Goal: Task Accomplishment & Management: Manage account settings

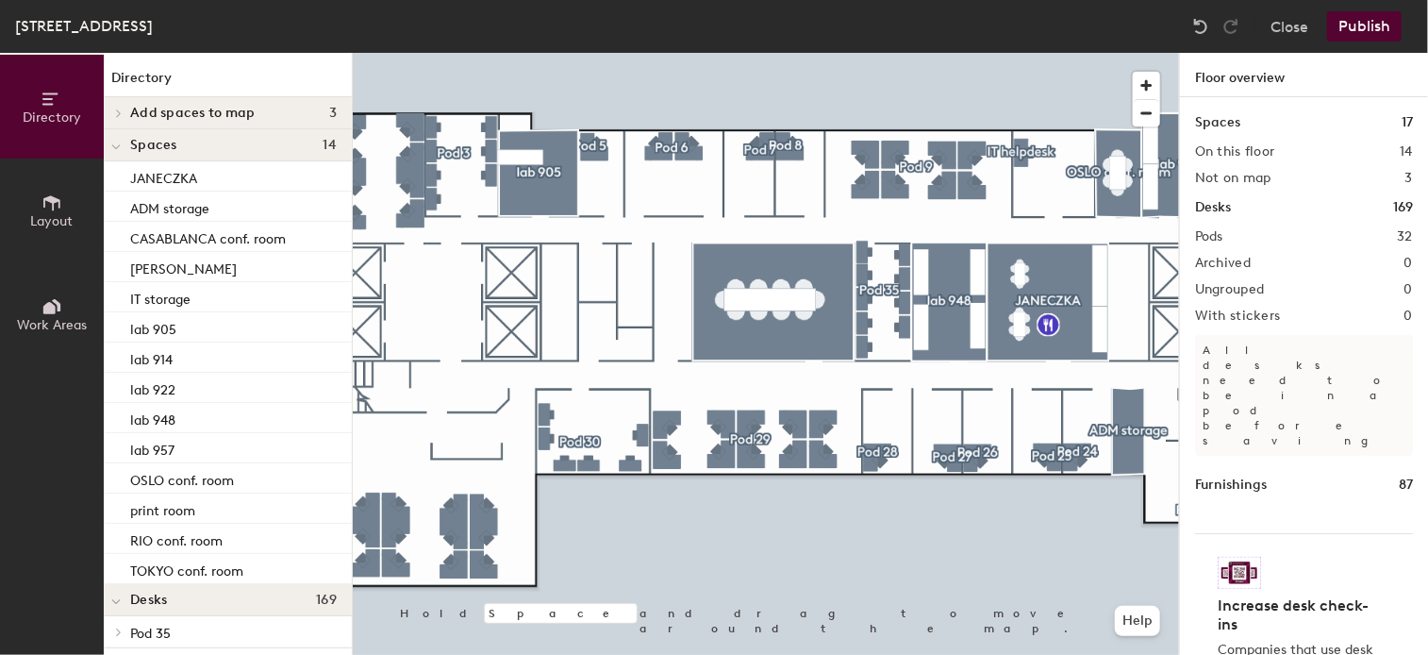
click at [1001, 654] on html "Skip navigation Schedule Office People Analytics Visits Deliveries Services Man…" at bounding box center [714, 327] width 1428 height 655
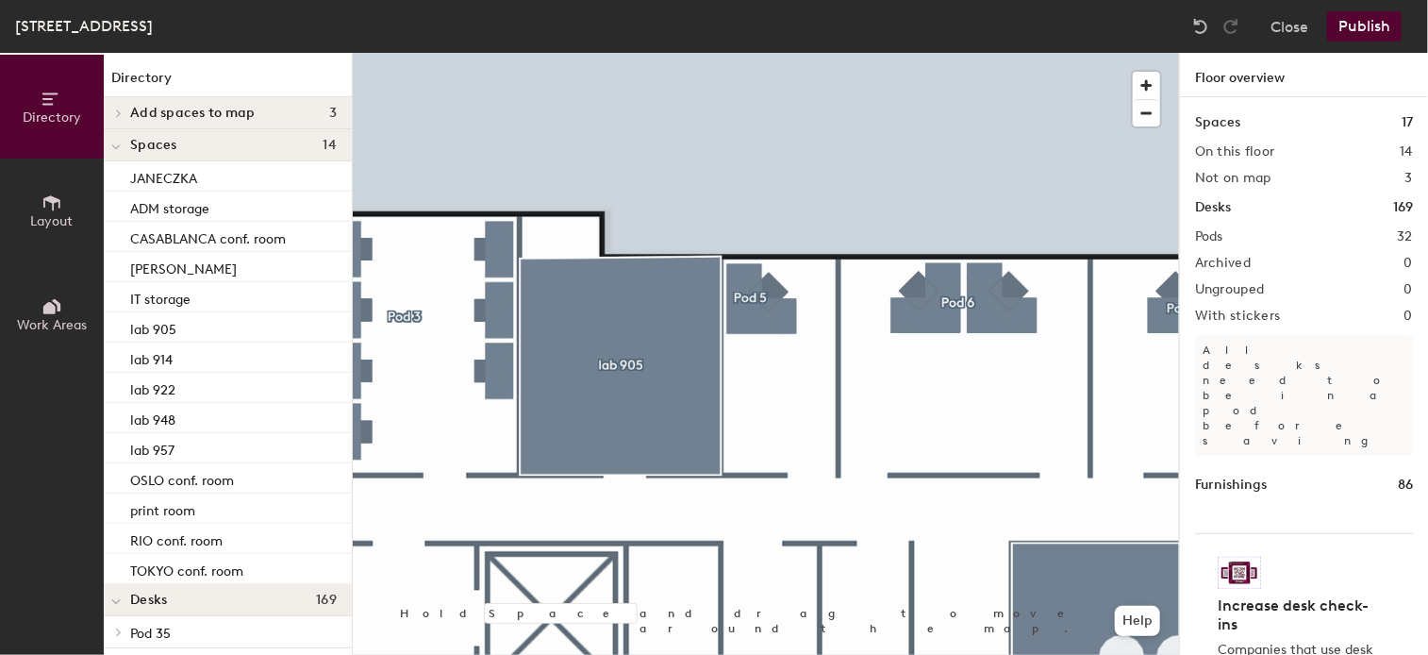
click at [50, 195] on icon at bounding box center [51, 202] width 17 height 15
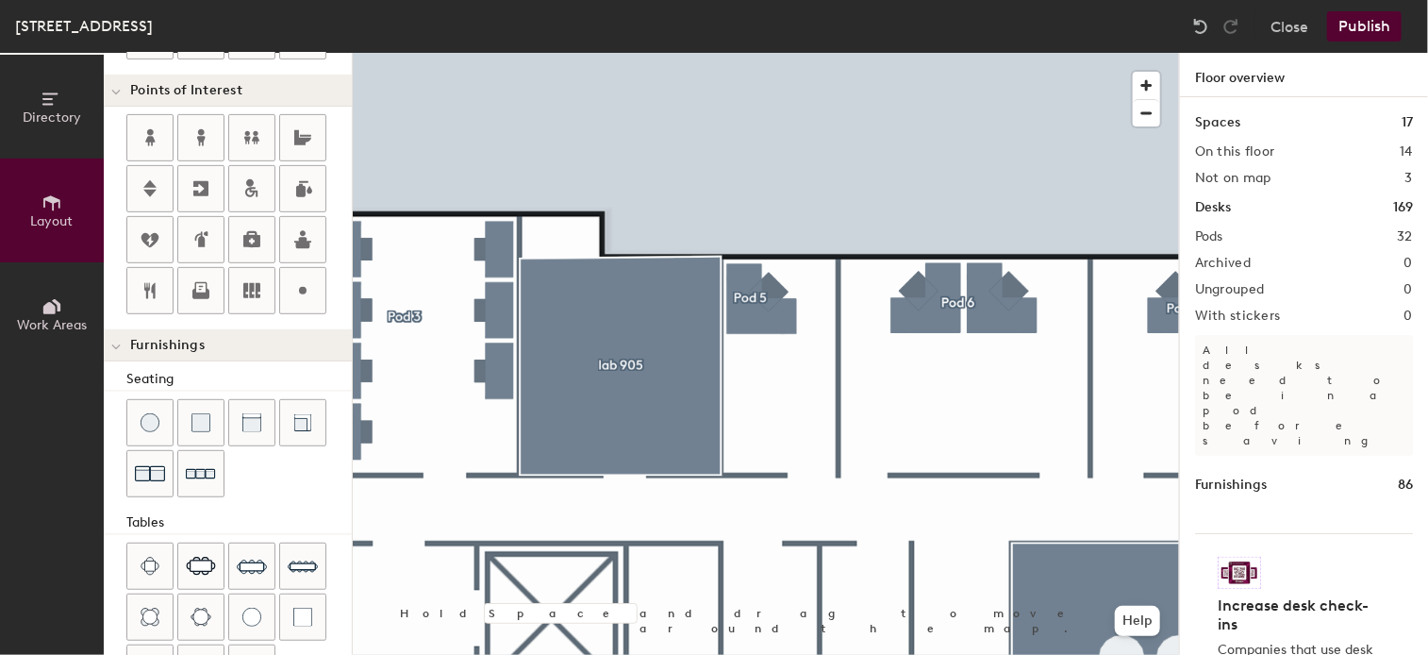
scroll to position [529, 0]
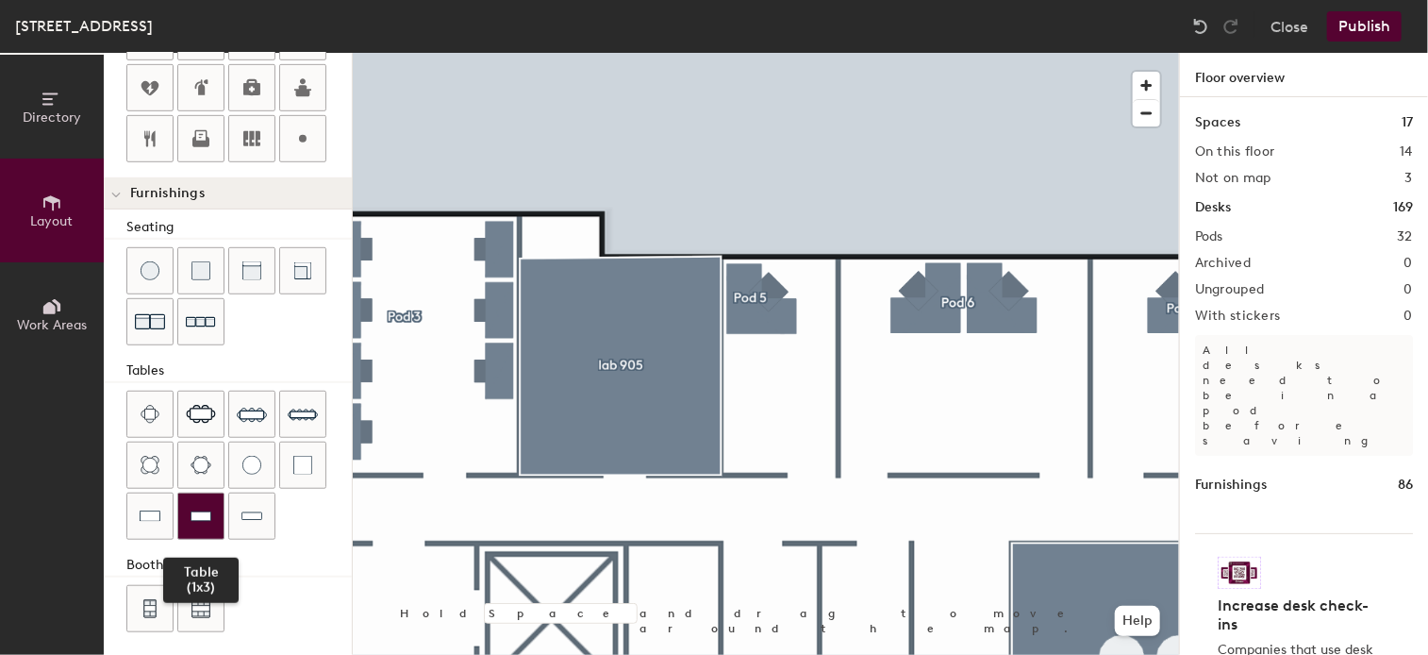
click at [208, 506] on img at bounding box center [201, 515] width 21 height 19
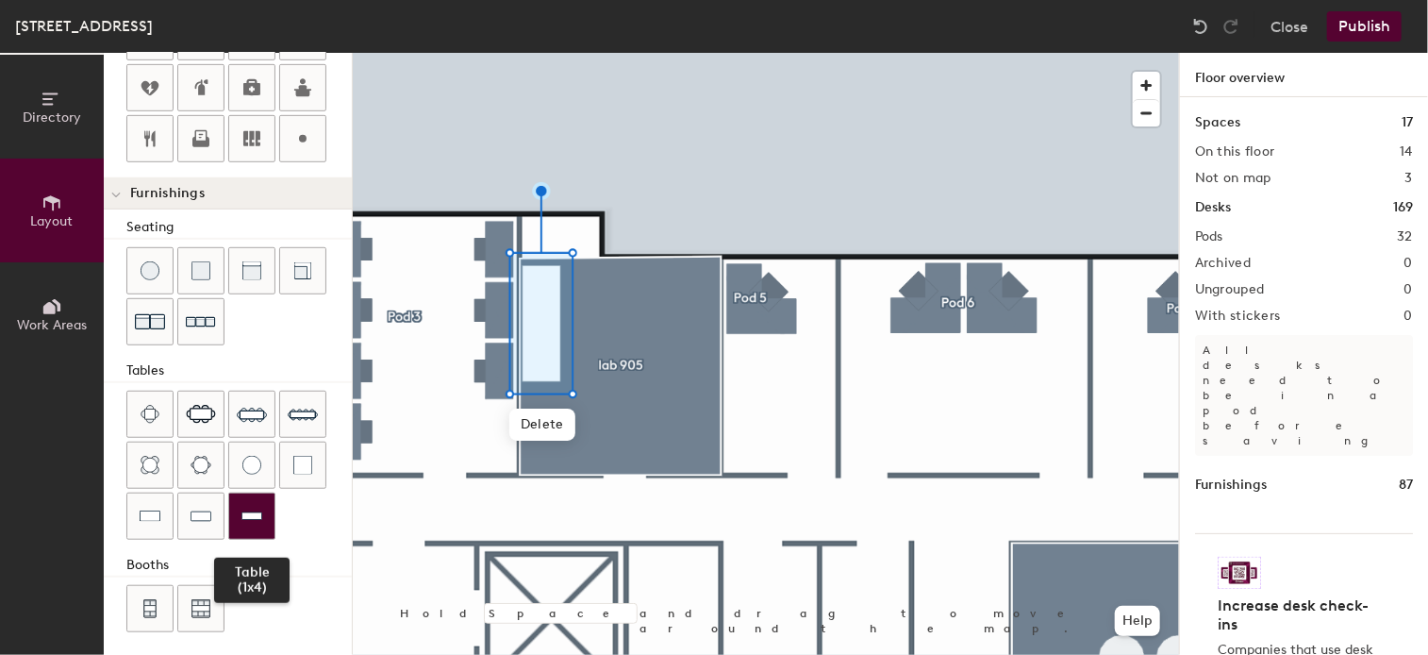
click at [267, 509] on div at bounding box center [251, 515] width 45 height 45
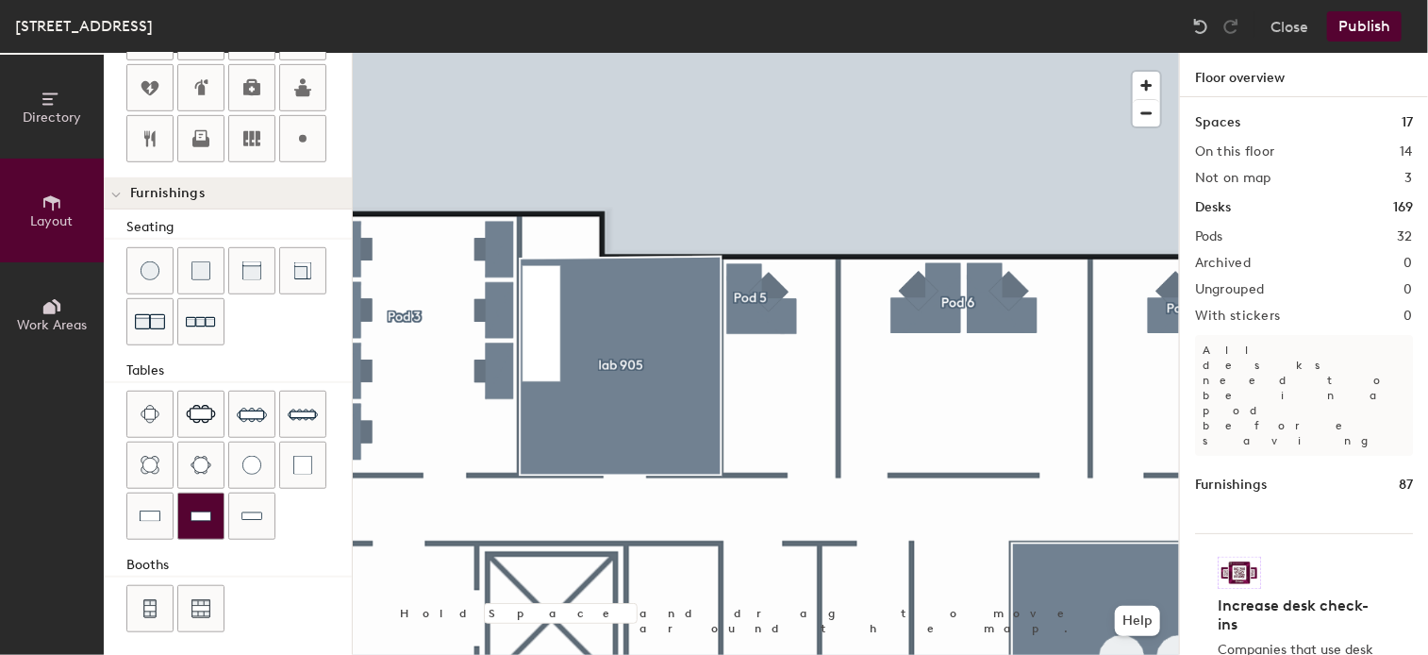
drag, startPoint x: 143, startPoint y: 506, endPoint x: 191, endPoint y: 502, distance: 48.2
click at [143, 506] on img at bounding box center [150, 515] width 21 height 19
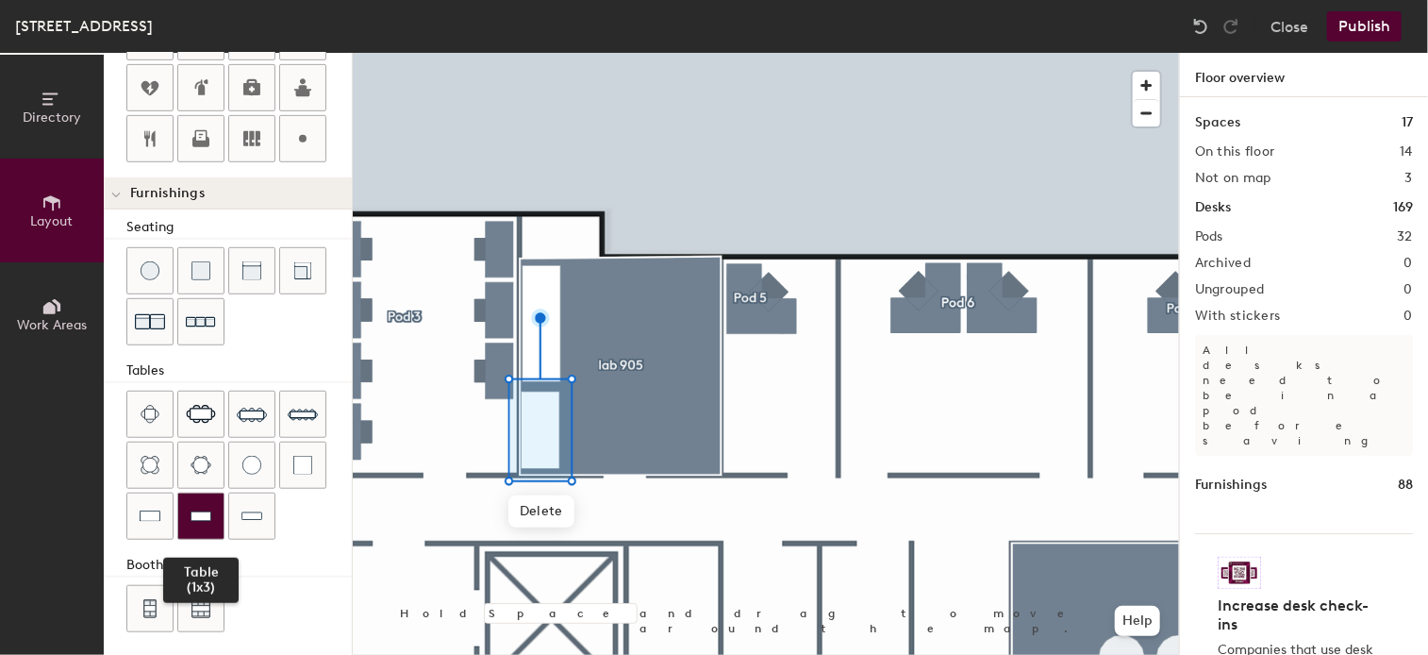
click at [193, 506] on img at bounding box center [201, 515] width 21 height 19
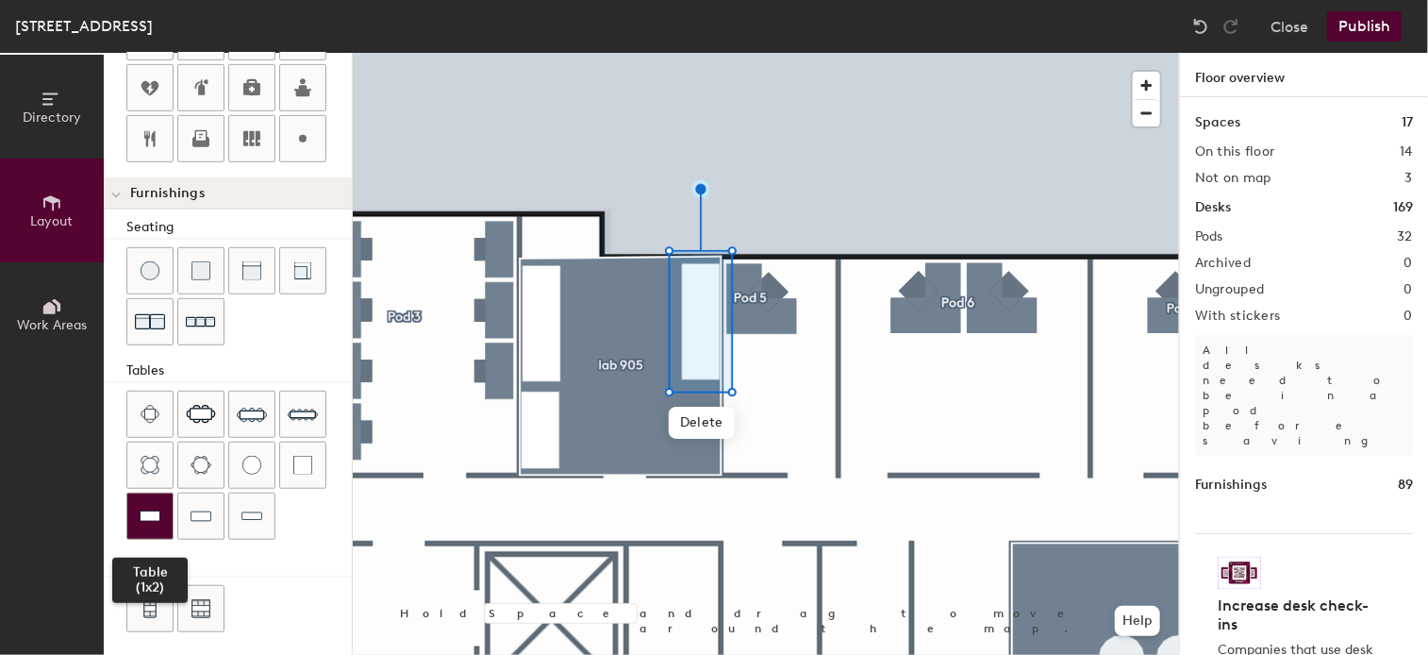
click at [158, 509] on img at bounding box center [150, 515] width 21 height 19
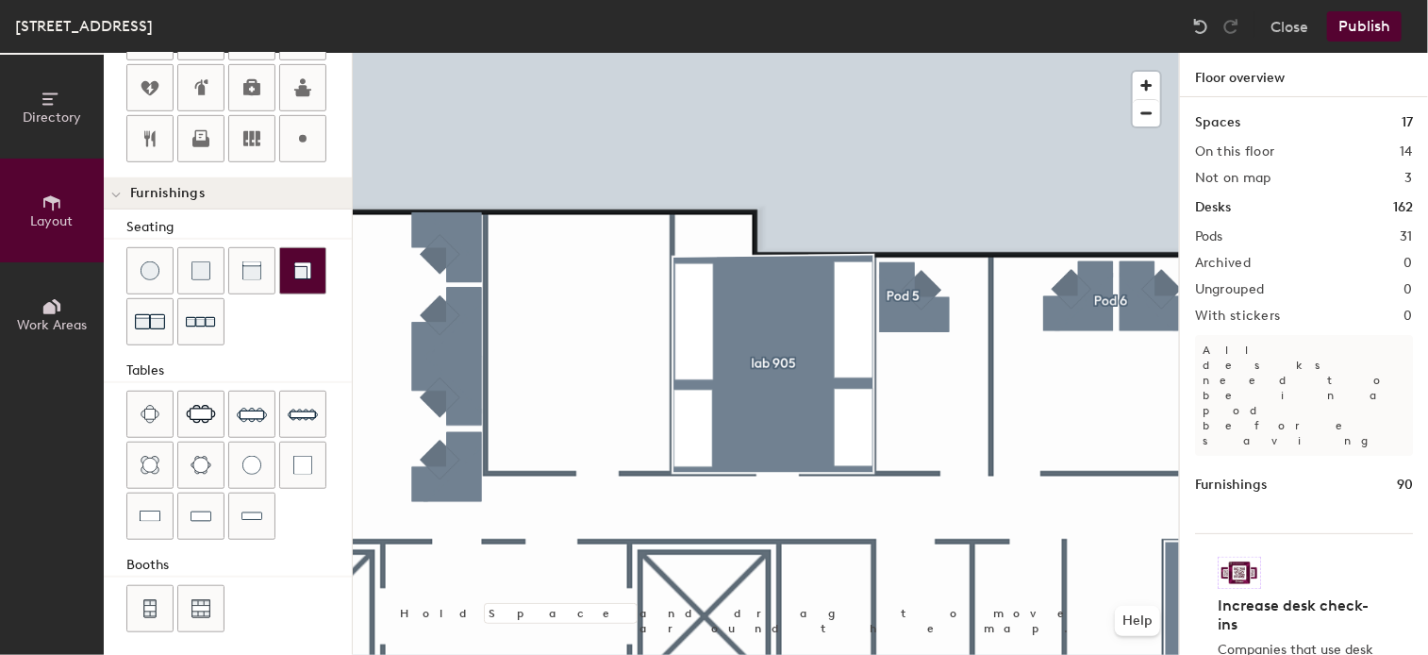
scroll to position [0, 0]
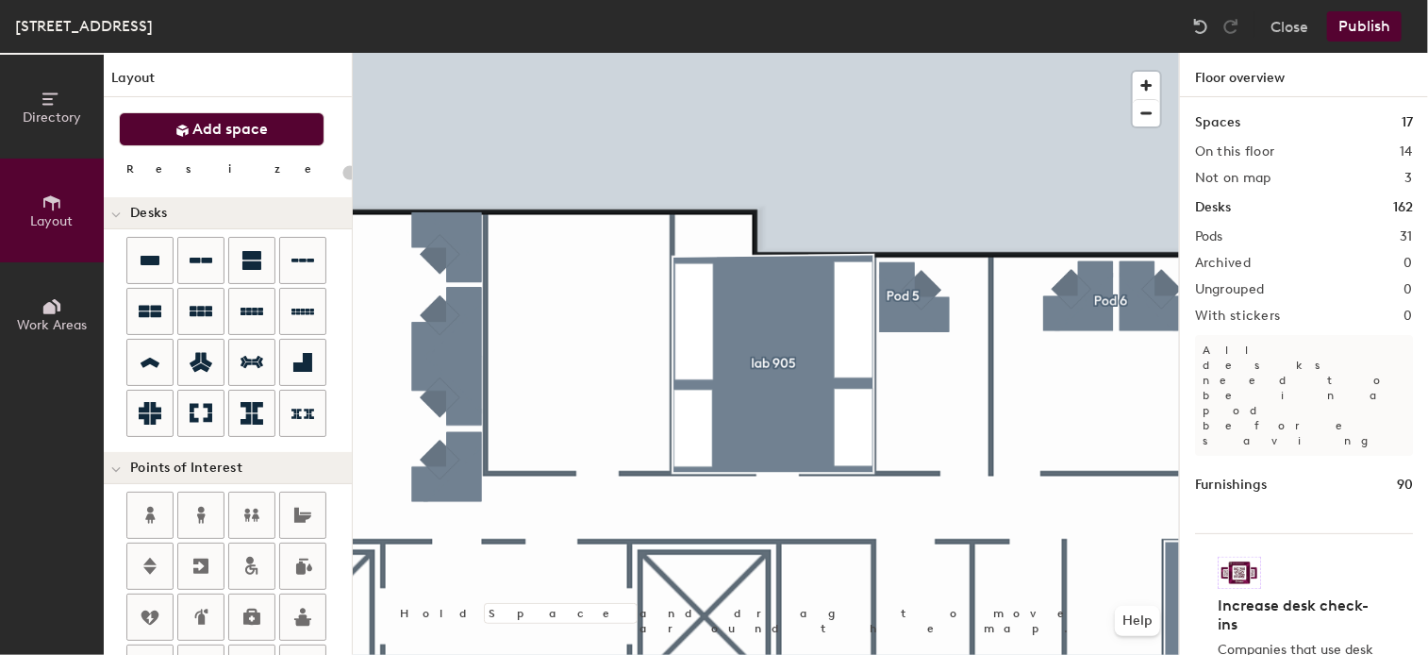
click at [272, 125] on button "Add space" at bounding box center [222, 129] width 206 height 34
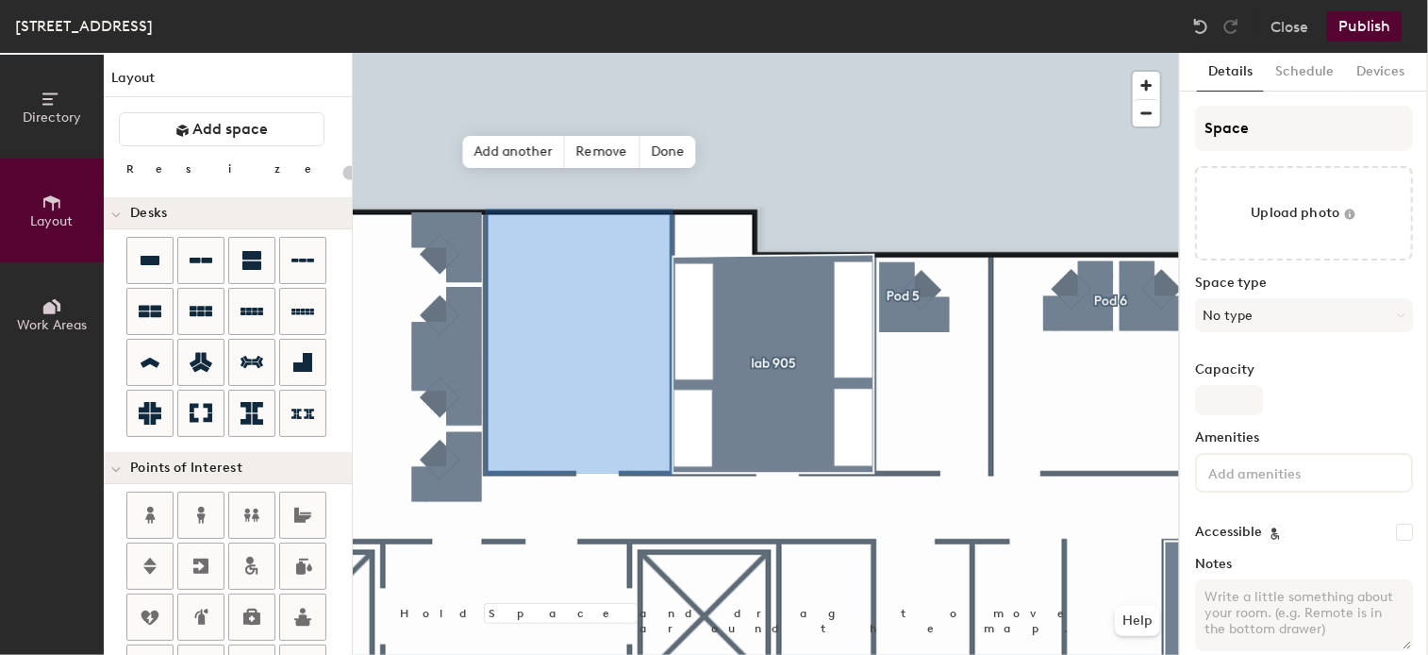
type input "20"
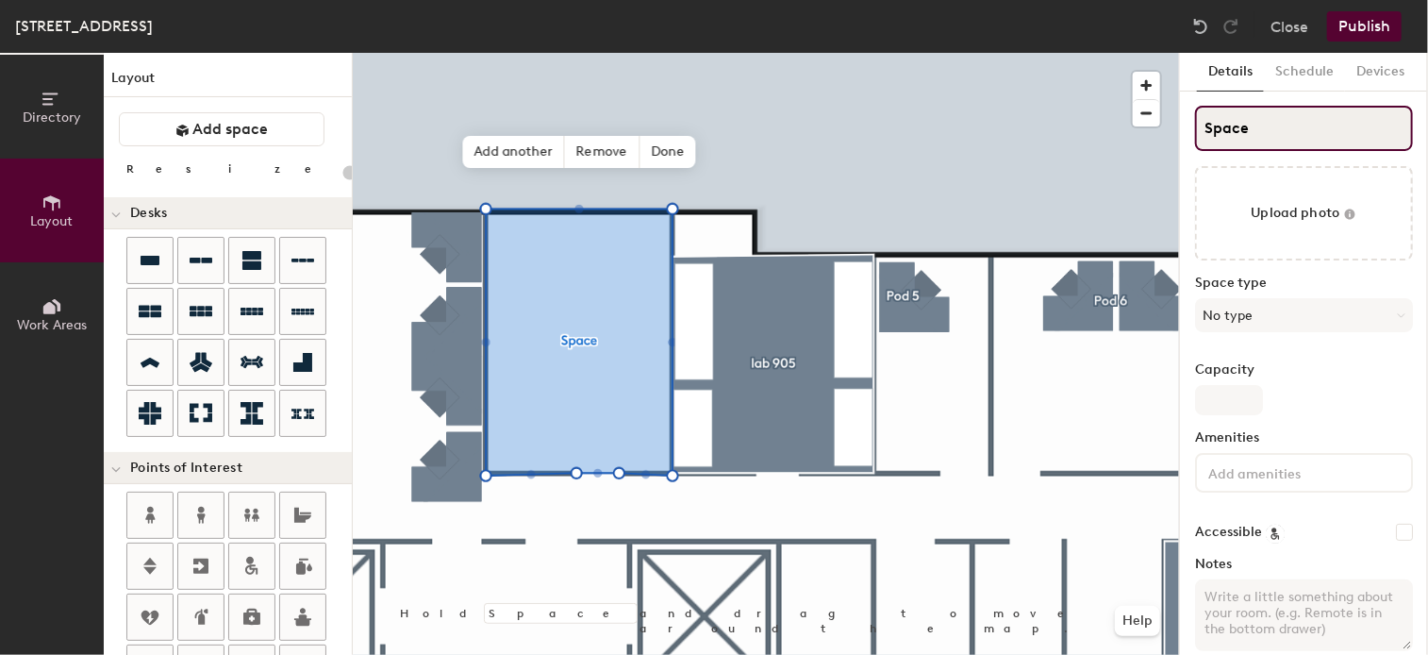
click at [1230, 127] on input "Space" at bounding box center [1304, 128] width 218 height 45
click at [1040, 133] on div "Directory Layout Work Areas Layout Add space Resize Desks Points of Interest Fu…" at bounding box center [714, 354] width 1428 height 602
type input "la"
type input "20"
type input "lab"
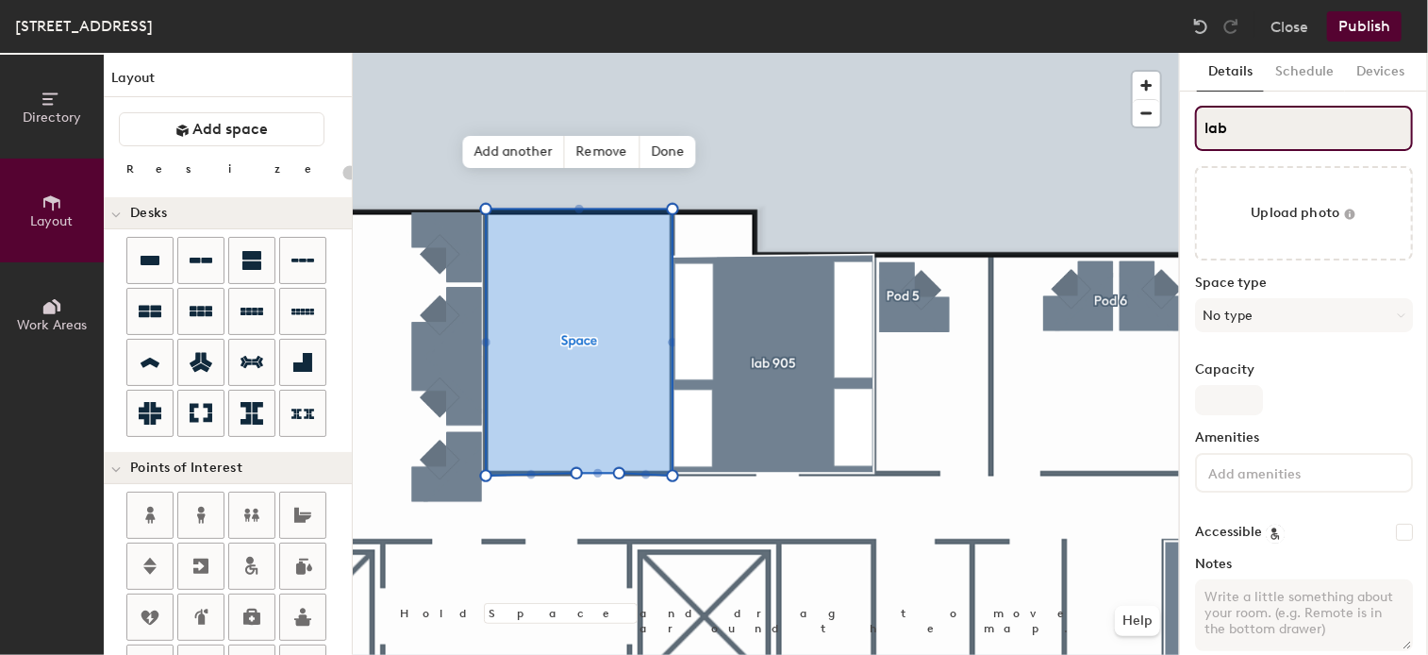
type input "20"
type input "lab 90"
type input "20"
type input "lab 904"
type input "20"
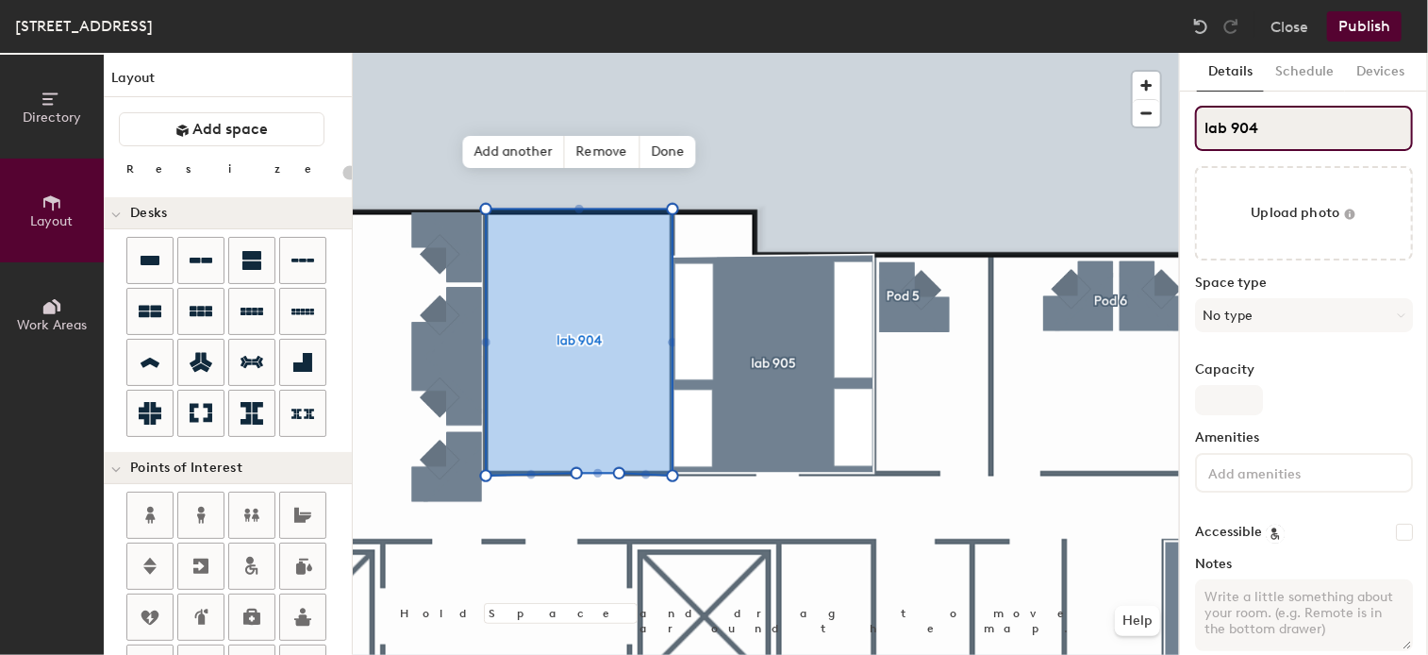
type input "lab 904"
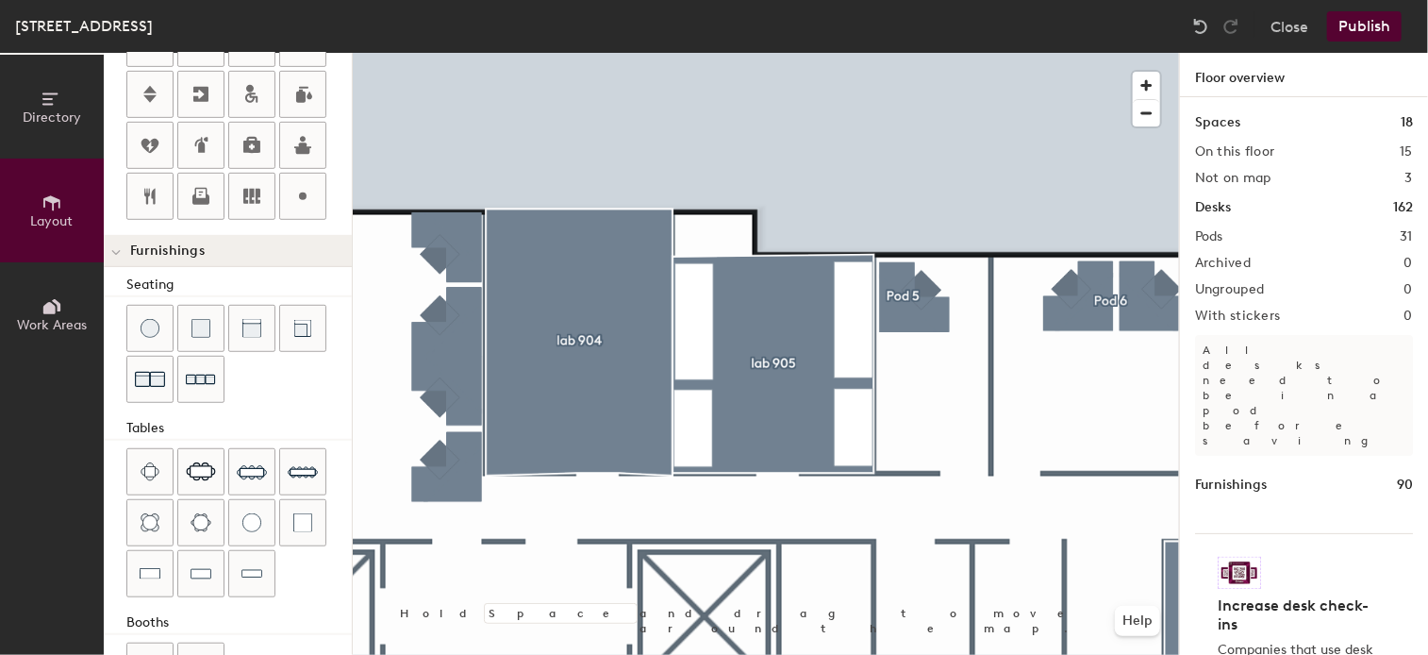
scroll to position [529, 0]
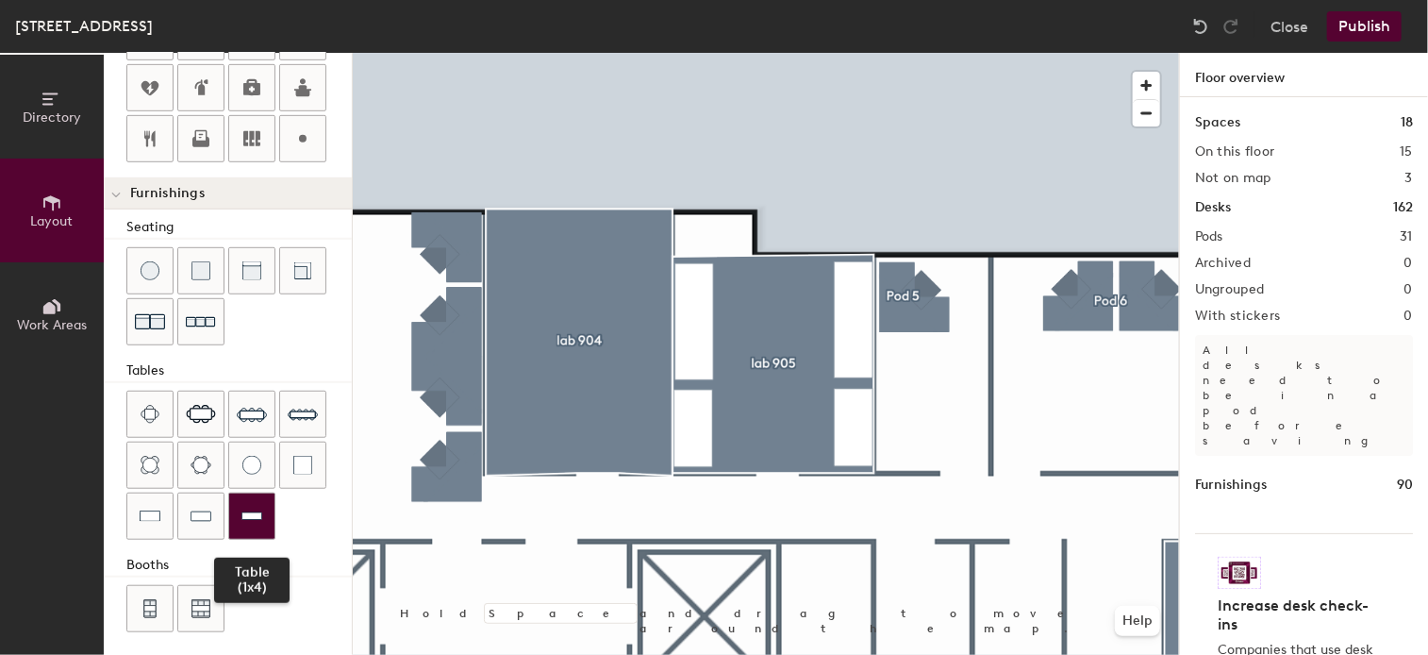
click at [241, 508] on img at bounding box center [251, 515] width 21 height 19
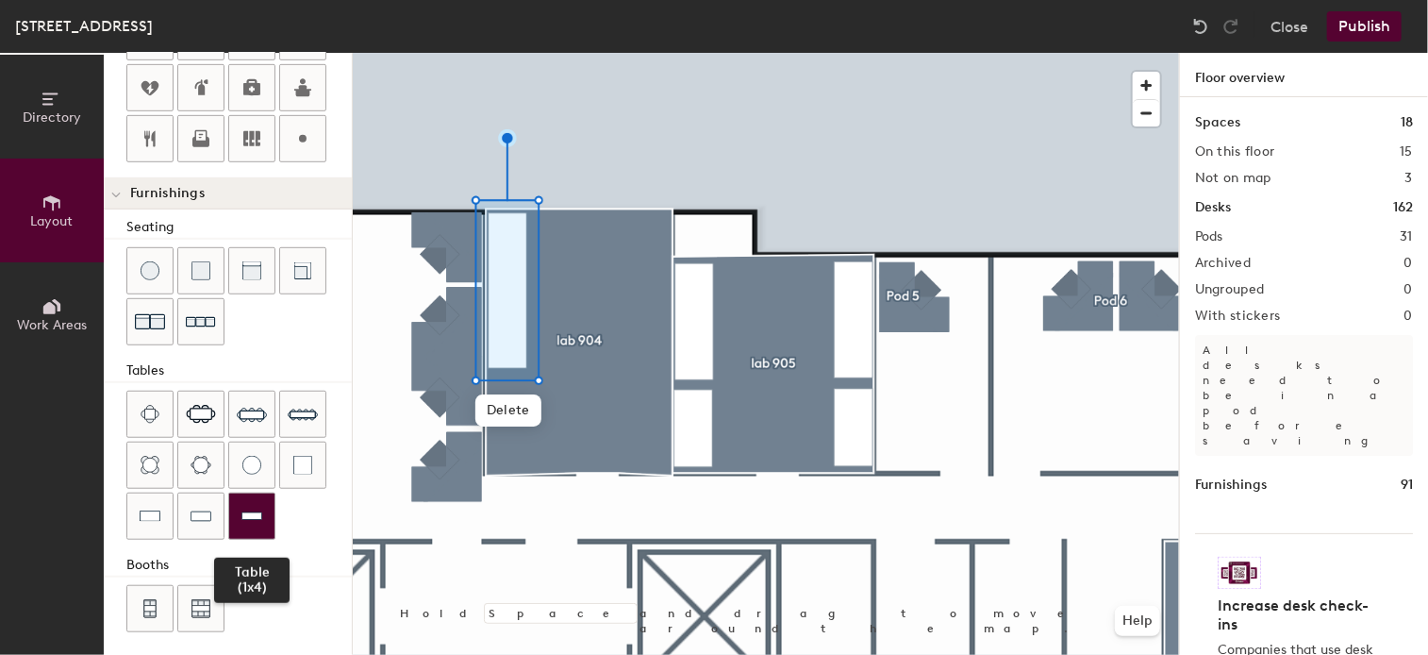
click at [251, 506] on img at bounding box center [251, 515] width 21 height 19
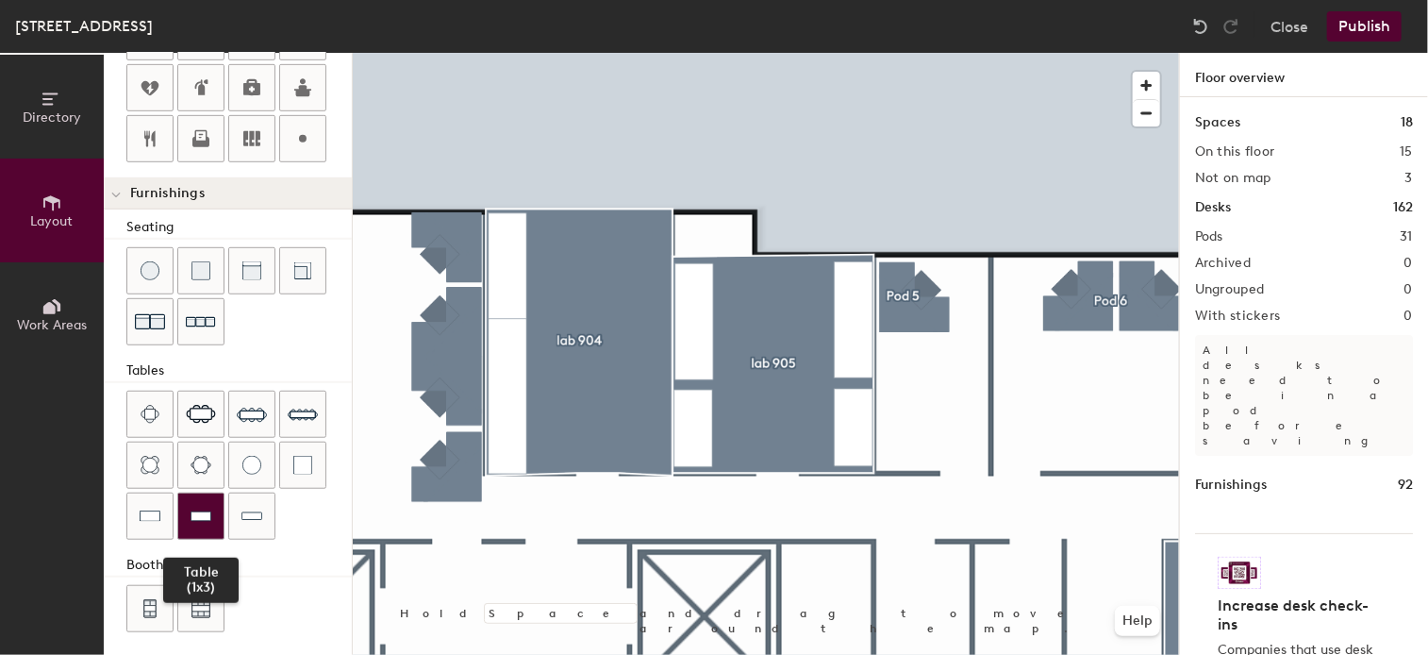
click at [214, 505] on div at bounding box center [200, 515] width 45 height 45
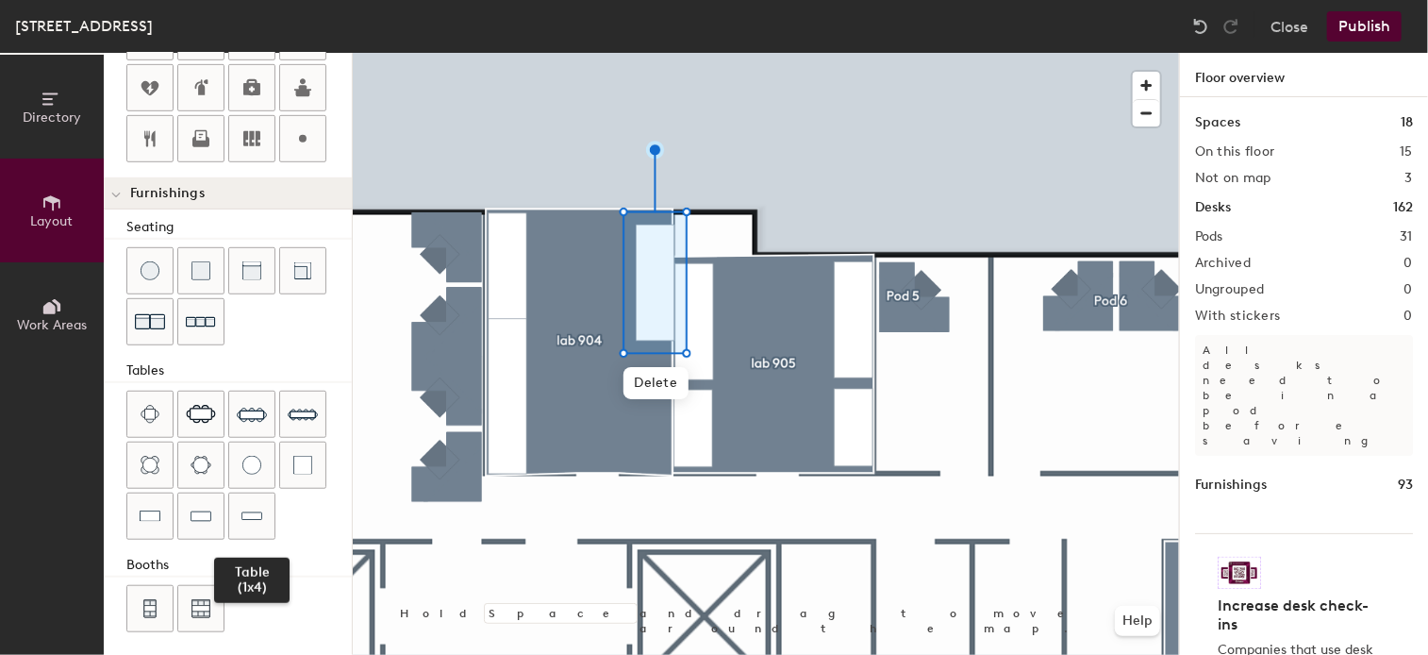
drag, startPoint x: 259, startPoint y: 499, endPoint x: 287, endPoint y: 499, distance: 27.4
click at [260, 499] on div at bounding box center [251, 515] width 45 height 45
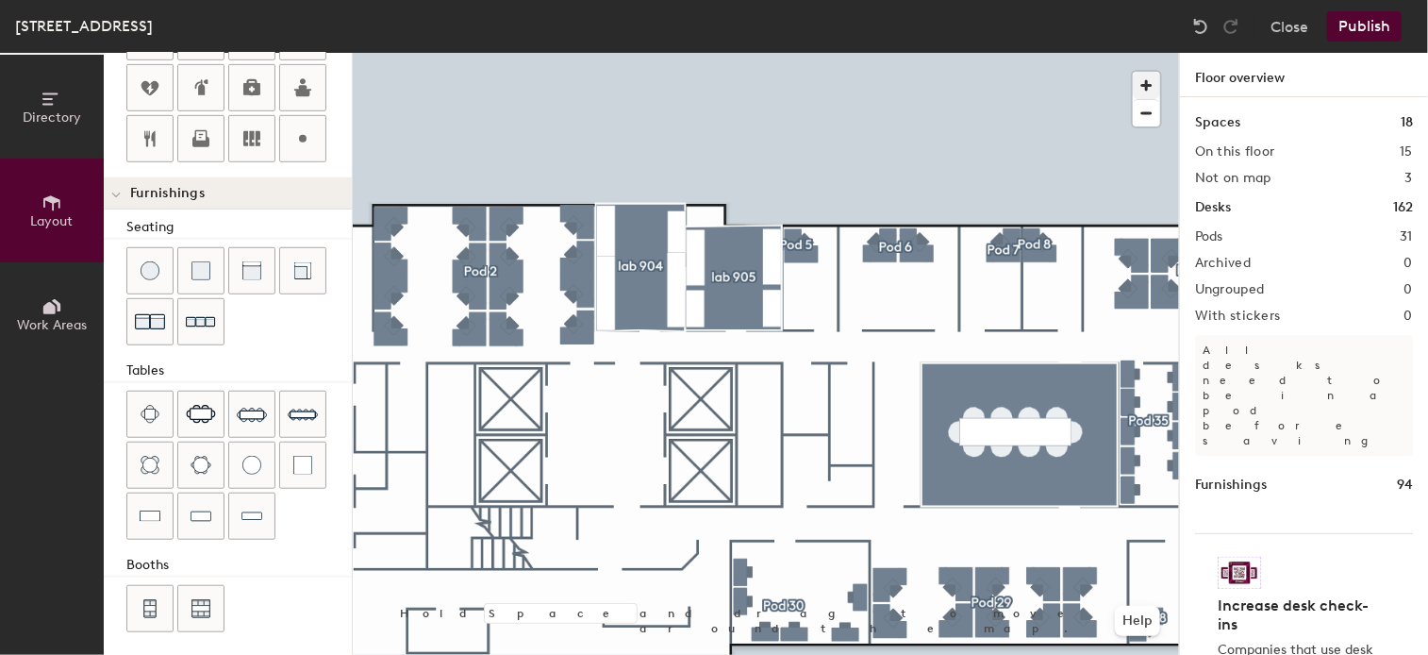
type input "20"
click at [1150, 84] on span "button" at bounding box center [1146, 85] width 27 height 27
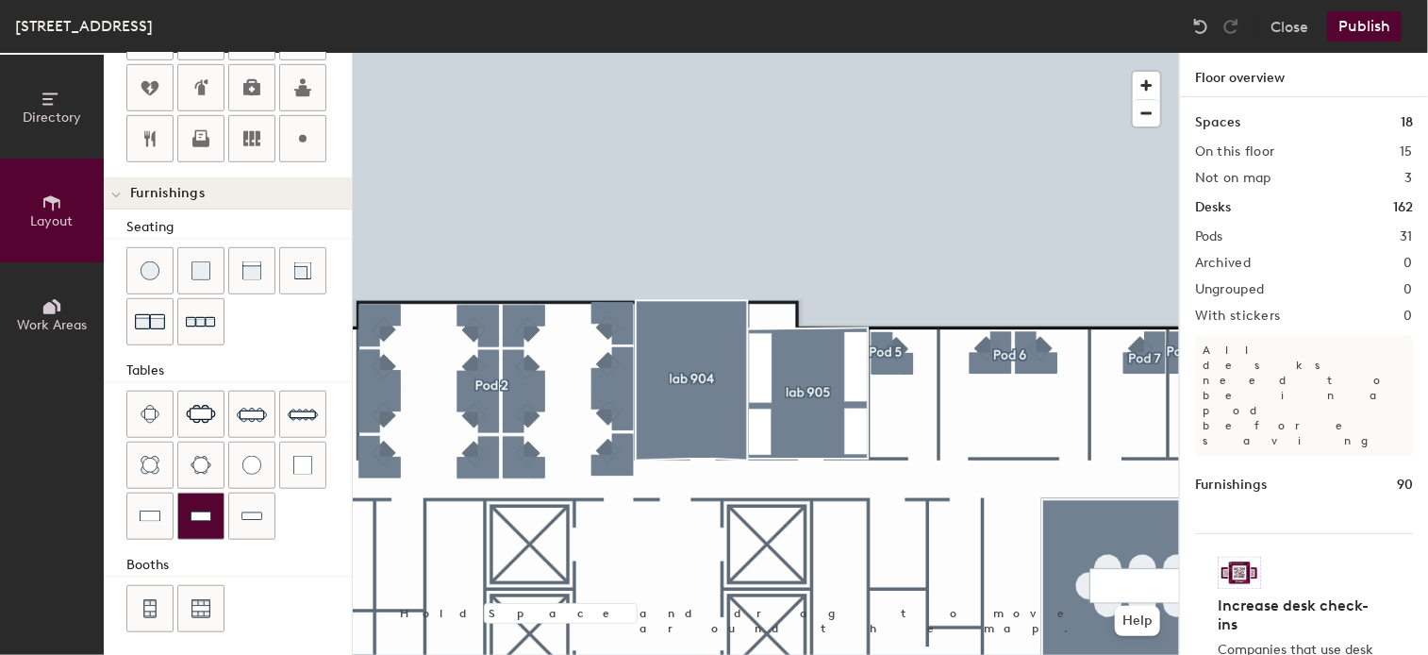
click at [212, 510] on div at bounding box center [200, 515] width 45 height 45
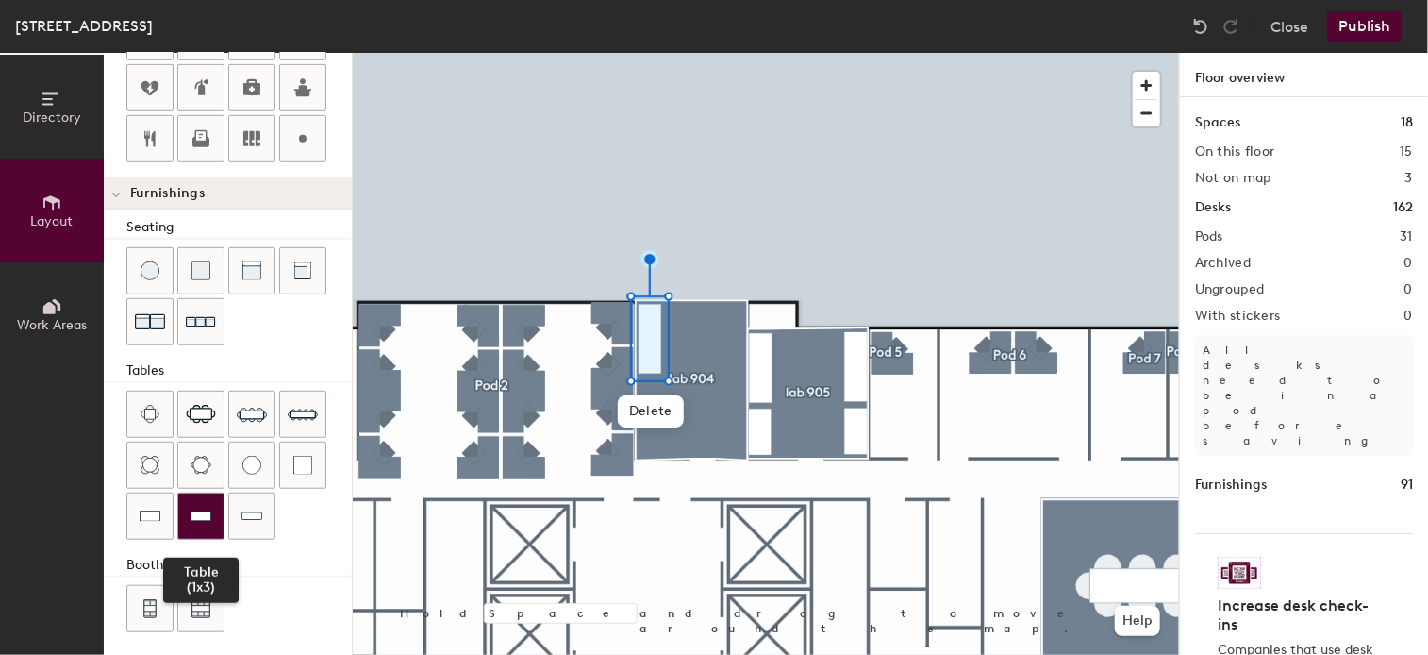
click at [191, 506] on img at bounding box center [201, 515] width 21 height 19
click at [204, 506] on img at bounding box center [201, 515] width 21 height 19
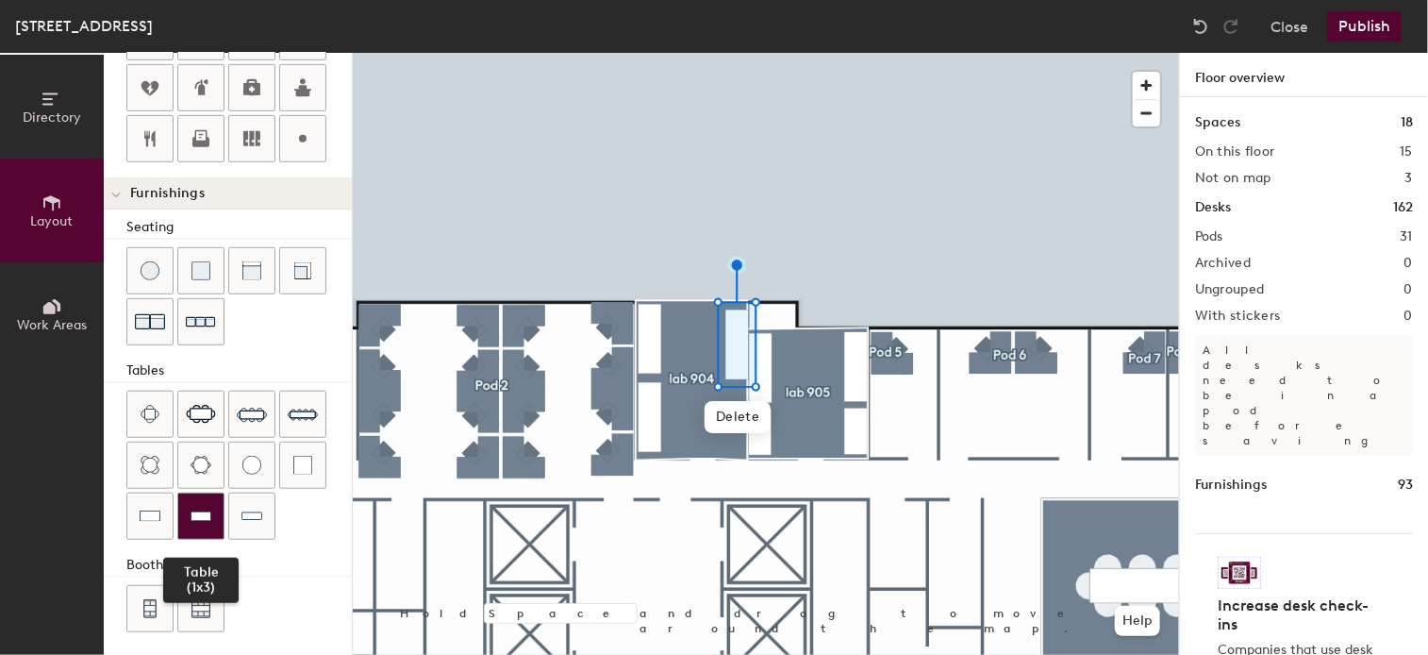
click at [212, 510] on div at bounding box center [200, 515] width 45 height 45
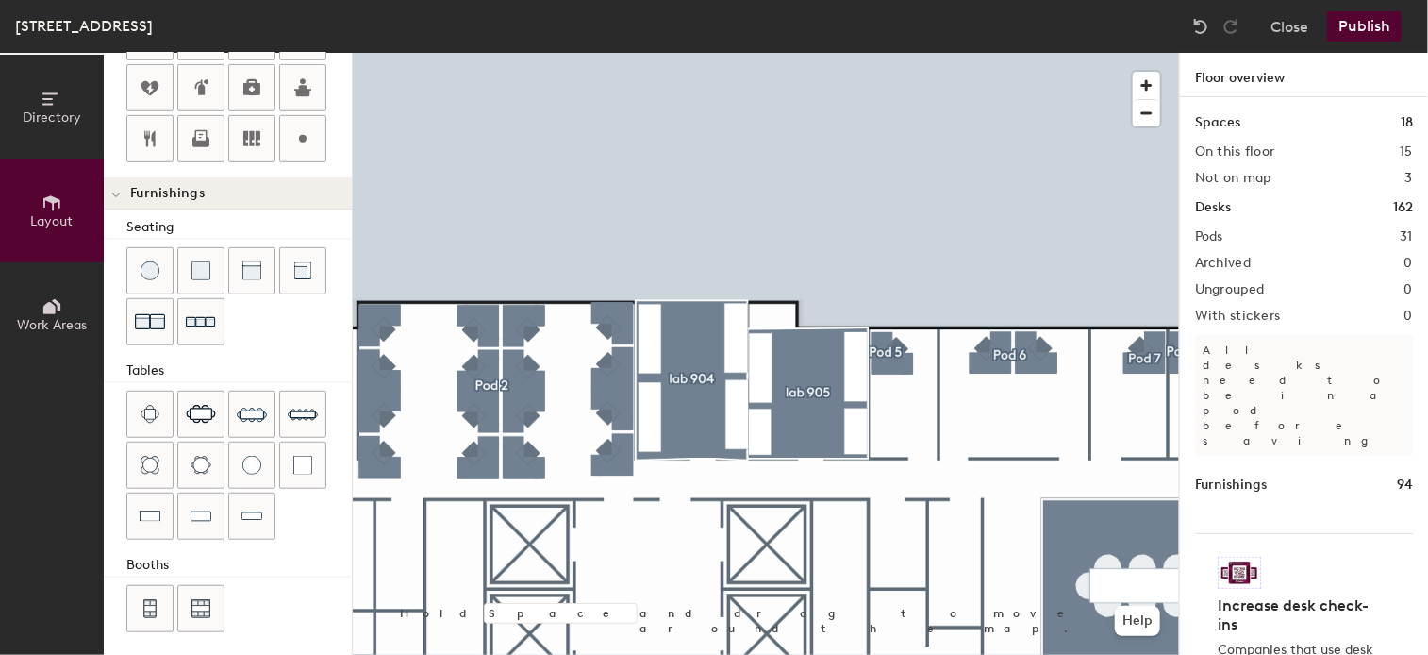
click at [1367, 24] on button "Publish" at bounding box center [1364, 26] width 75 height 30
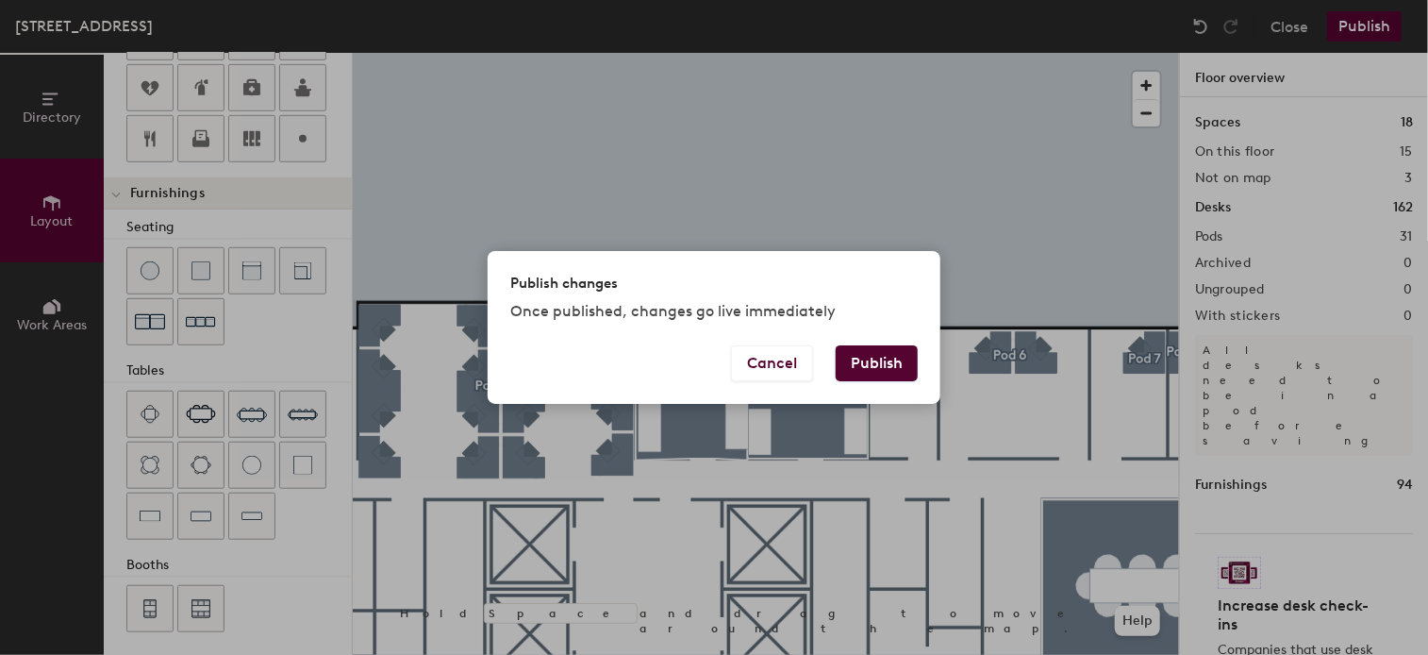
click at [890, 356] on button "Publish" at bounding box center [877, 363] width 82 height 36
type input "20"
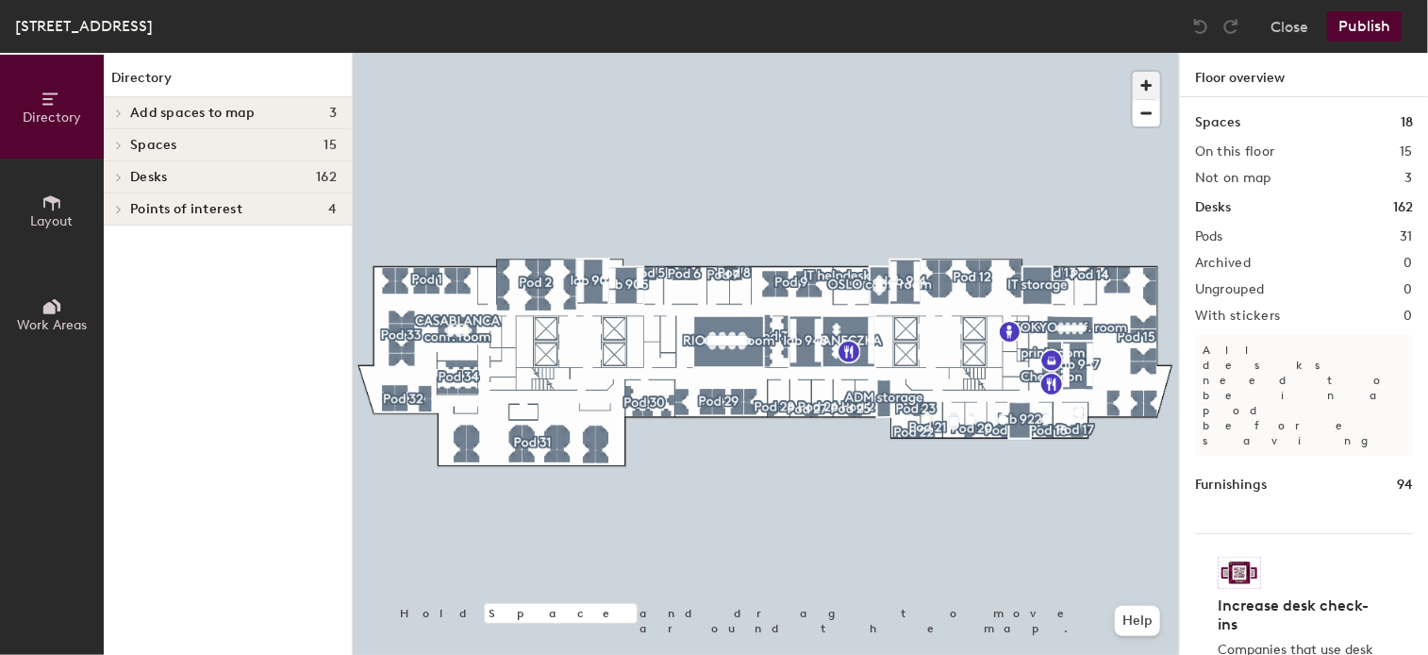
click at [1153, 78] on span "button" at bounding box center [1146, 85] width 27 height 27
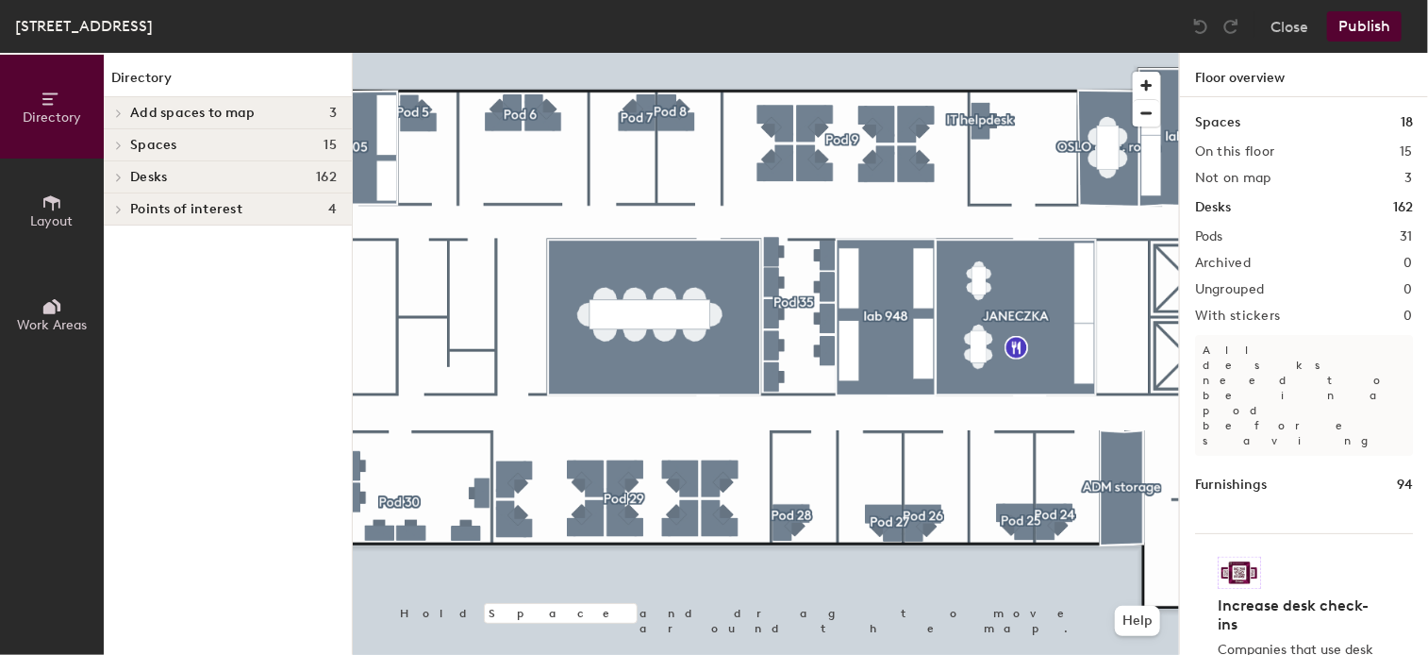
click at [1060, 654] on html "Skip navigation Schedule Office People Analytics Visits Deliveries Services Man…" at bounding box center [714, 327] width 1428 height 655
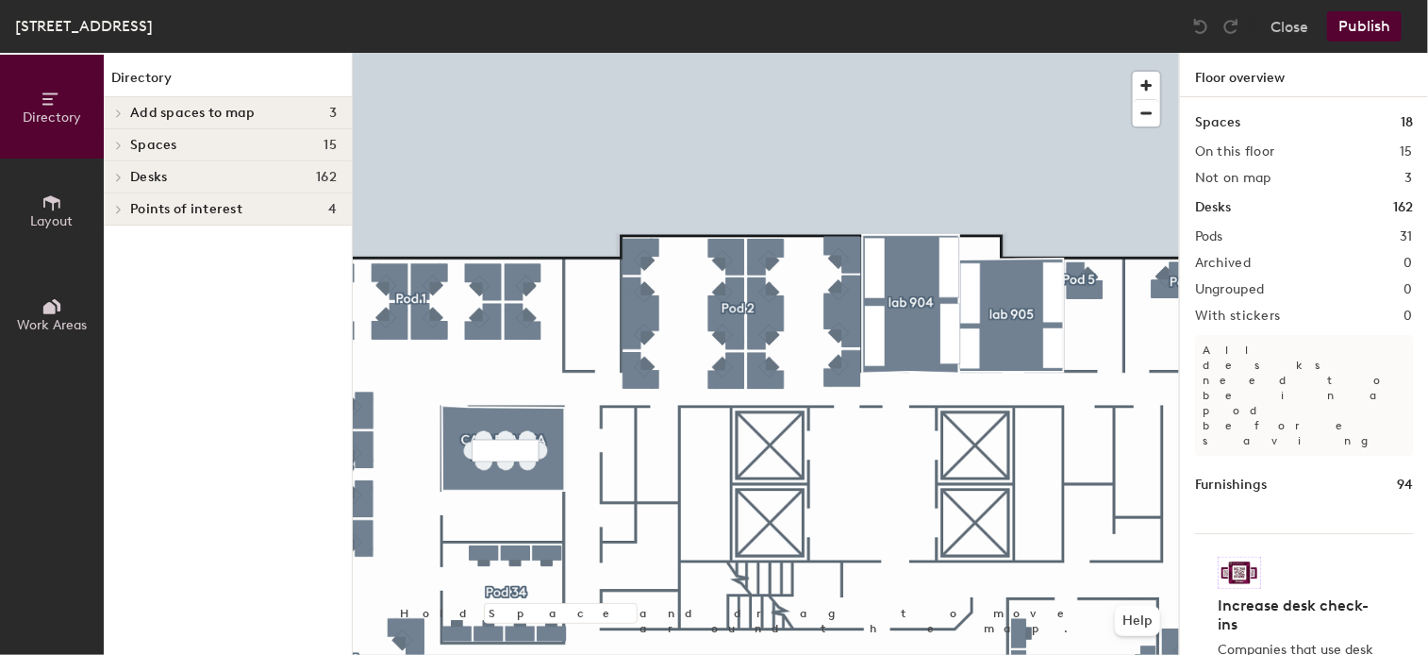
click at [41, 202] on icon at bounding box center [51, 202] width 21 height 21
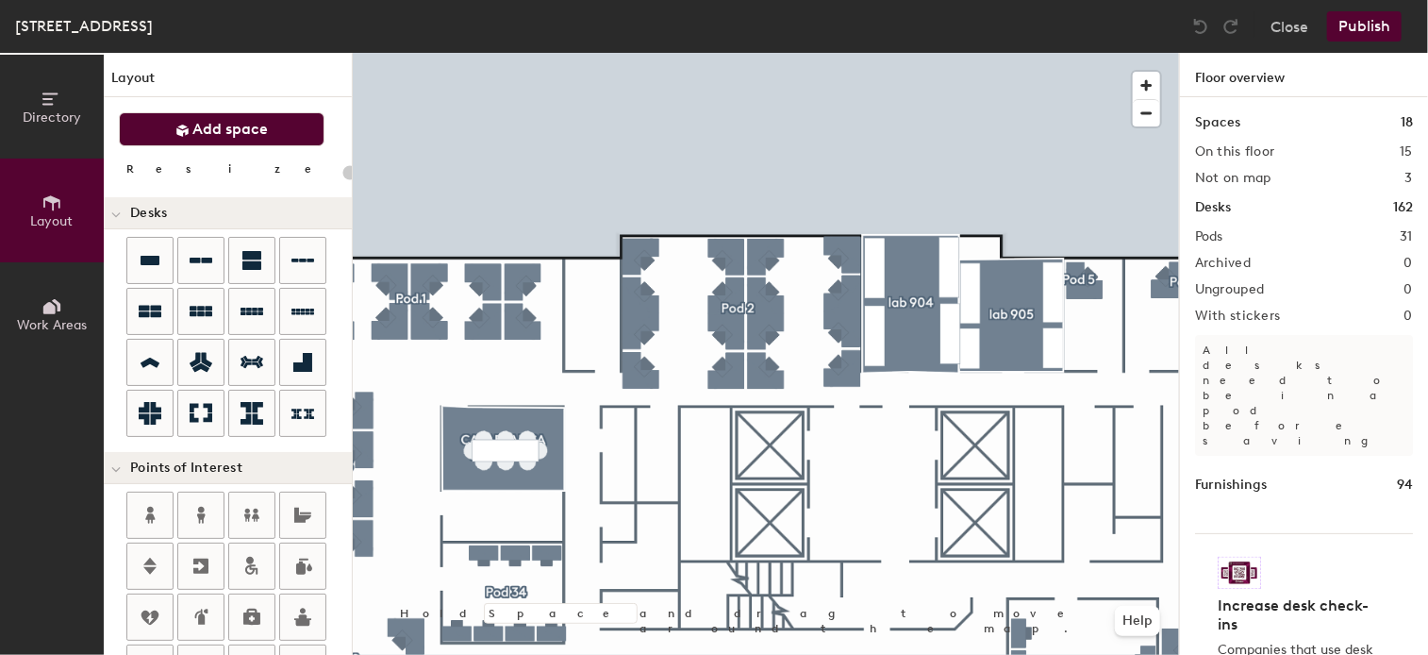
click at [221, 126] on span "Add space" at bounding box center [230, 129] width 75 height 19
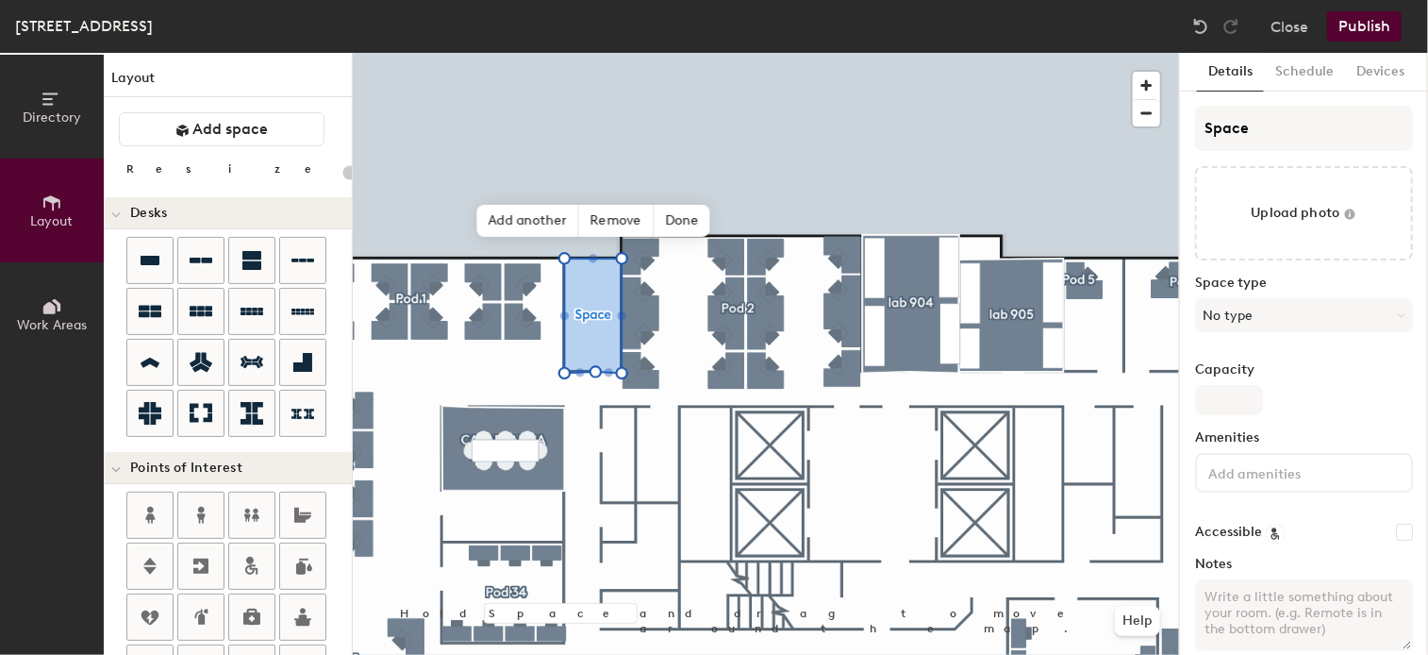
type input "20"
click at [1314, 139] on input "Space" at bounding box center [1304, 128] width 218 height 45
click at [1103, 125] on div "Directory Layout Work Areas Layout Add space Resize Desks Points of Interest Fu…" at bounding box center [714, 354] width 1428 height 602
type input "te"
type input "20"
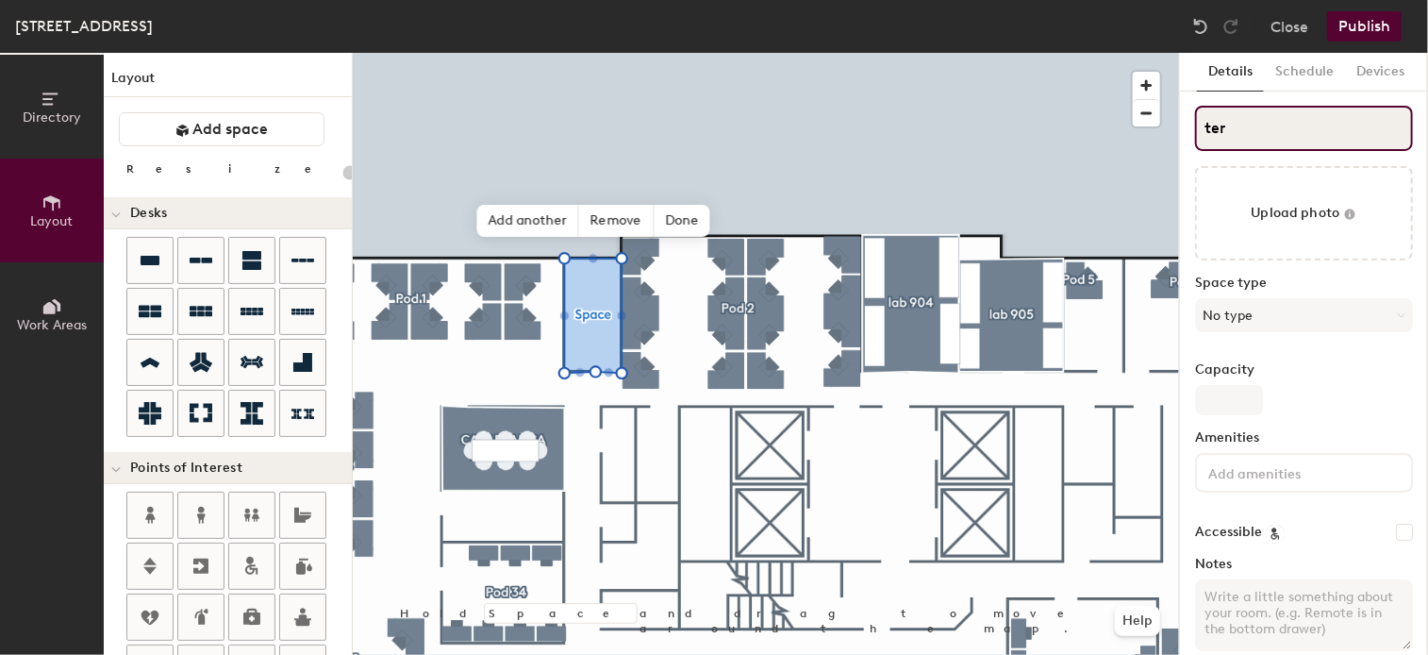
type input "term"
type input "20"
type input "terminal"
type input "20"
type input "terminal"
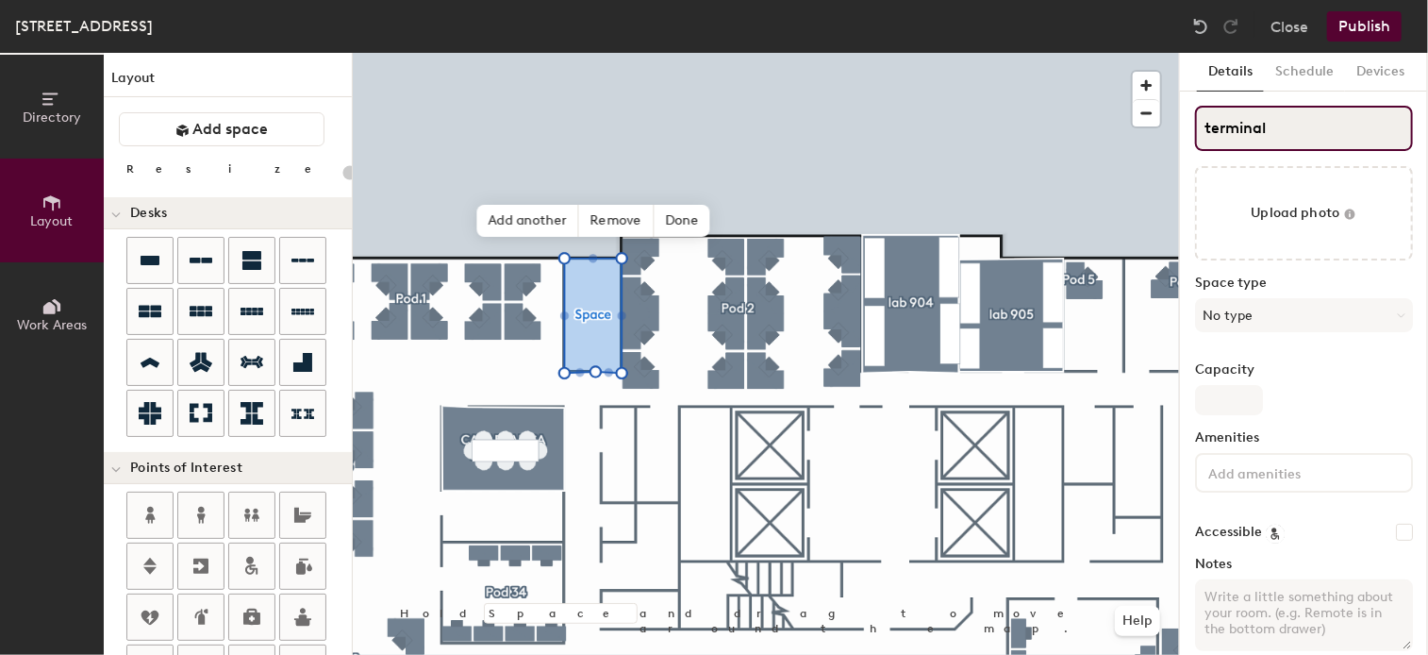
type input "20"
type input "terminal s"
type input "20"
type input "terminal sto"
type input "20"
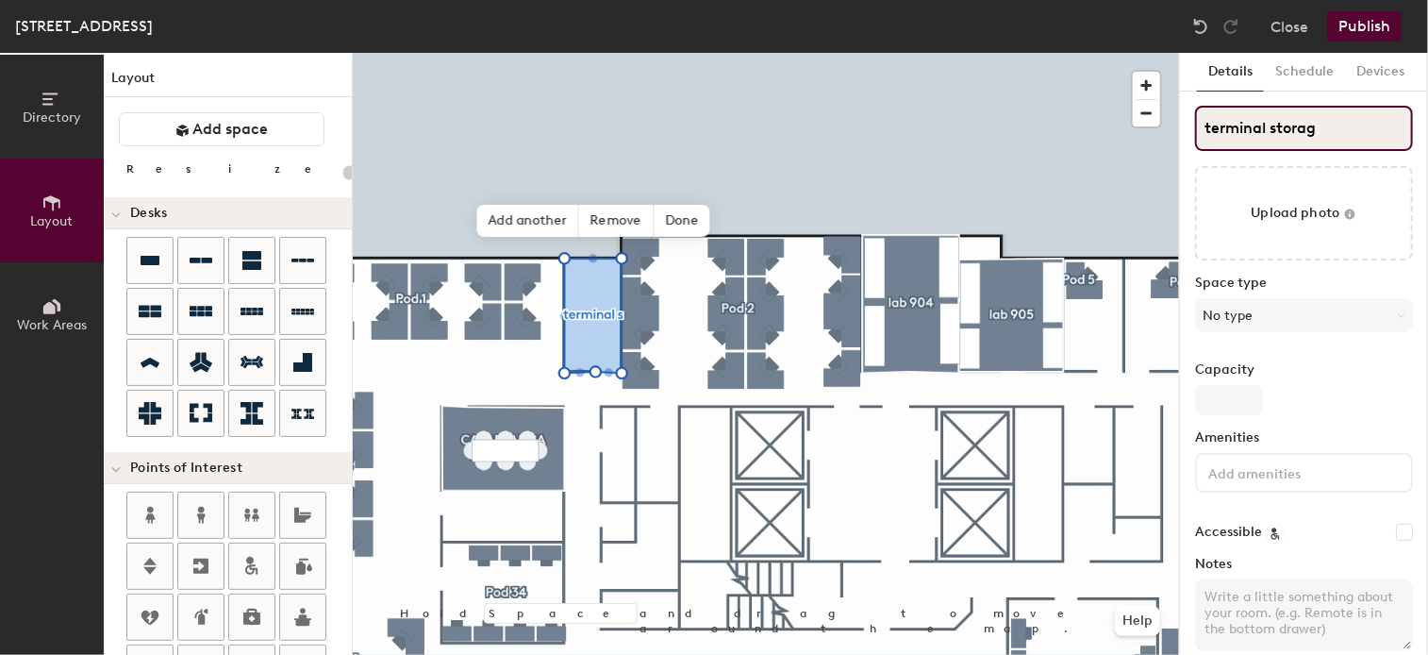
type input "terminal storage"
type input "20"
type input "terminal storage"
type input "20"
type input "terminal storage"
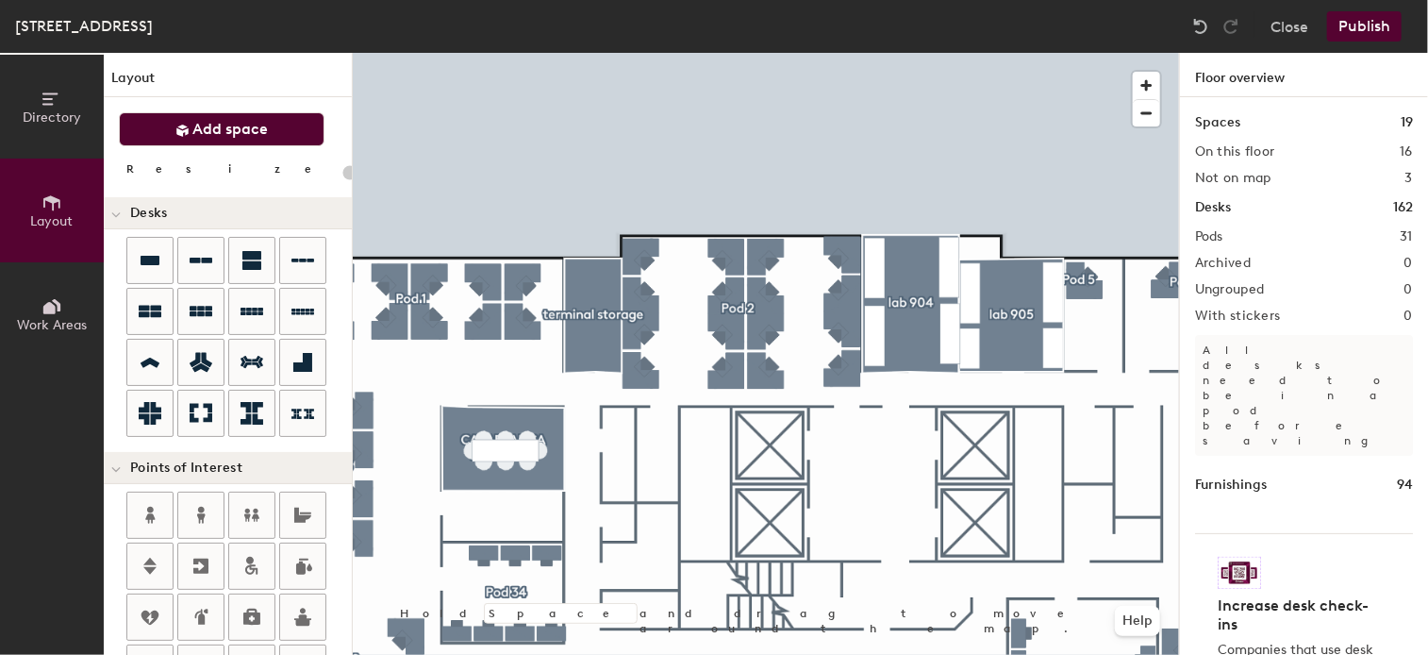
drag, startPoint x: 1303, startPoint y: 134, endPoint x: 257, endPoint y: 134, distance: 1046.9
click at [257, 134] on div "Directory Layout Work Areas Layout Add space Resize Desks Points of Interest Fu…" at bounding box center [714, 354] width 1428 height 602
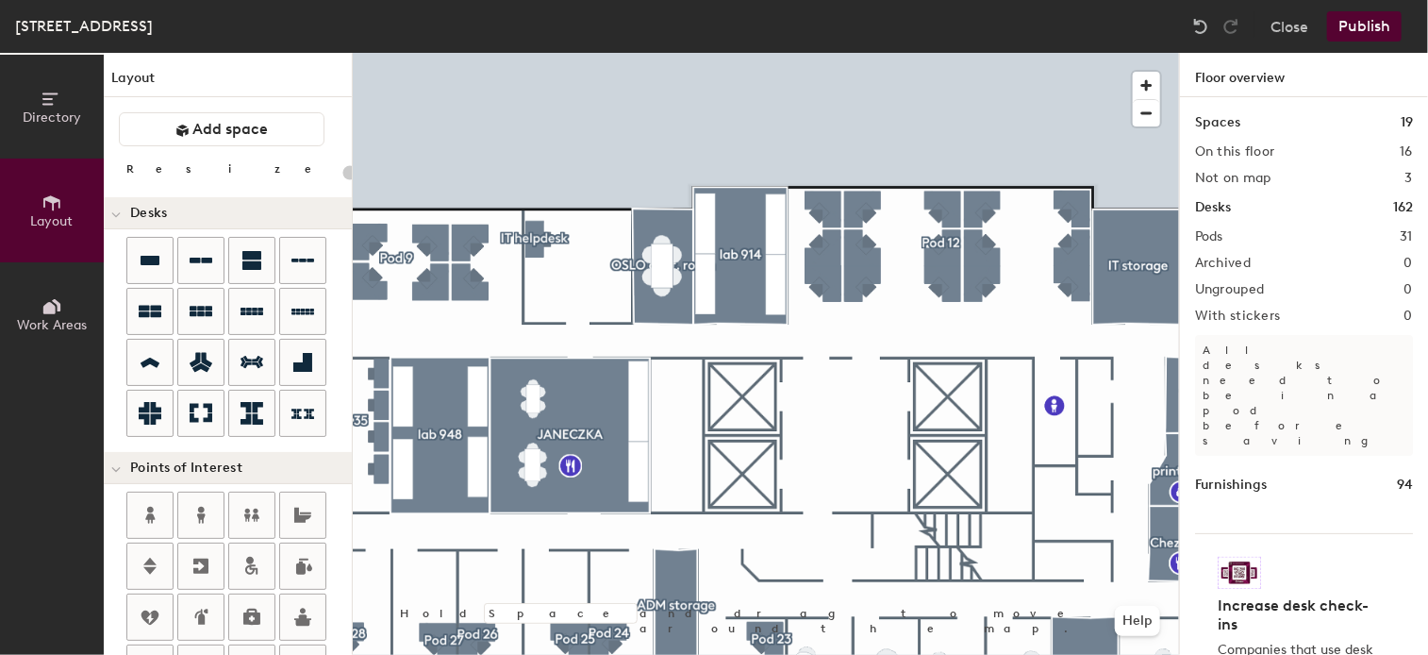
click at [0, 79] on html "Skip navigation Schedule Office People Analytics Visits Deliveries Services Man…" at bounding box center [714, 327] width 1428 height 655
click at [1427, 159] on html "Skip navigation Schedule Office People Analytics Visits Deliveries Services Man…" at bounding box center [714, 327] width 1428 height 655
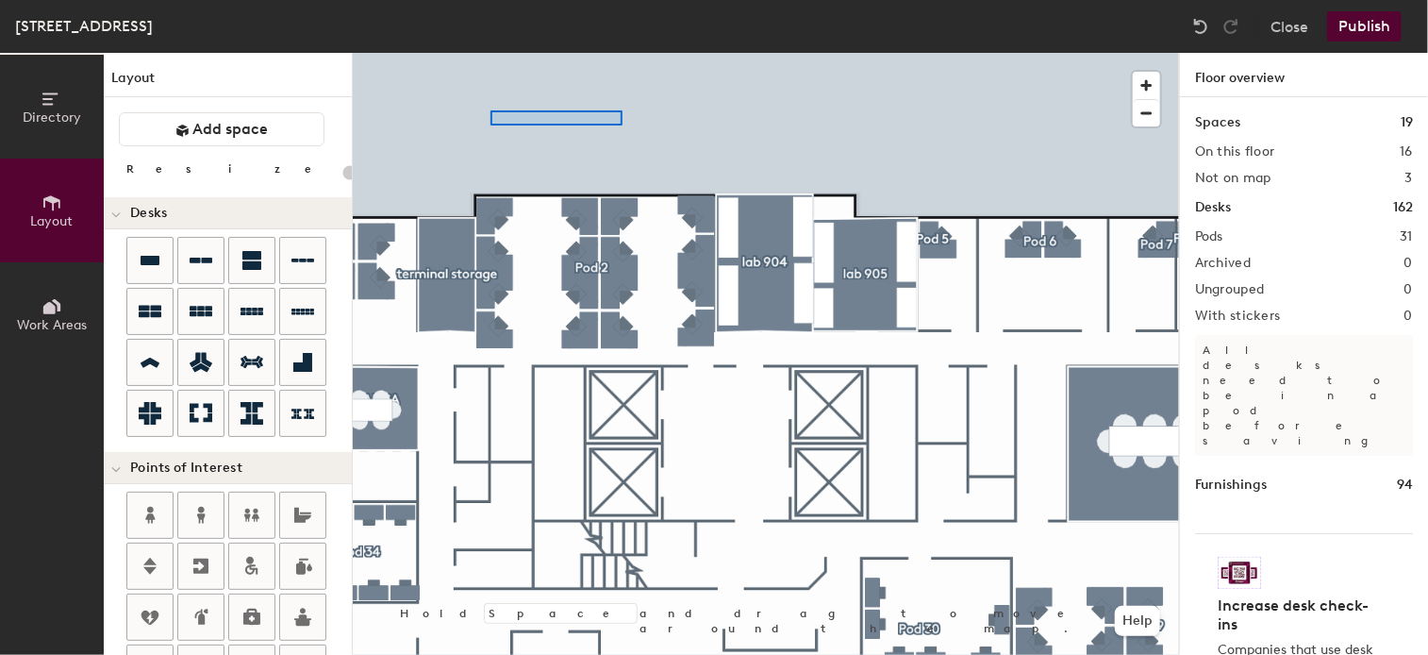
click at [601, 53] on div at bounding box center [766, 53] width 826 height 0
click at [1021, 52] on div "Warsaw, Floor 9 Close Publish Directory Layout Work Areas Layout Add space Resi…" at bounding box center [714, 327] width 1428 height 655
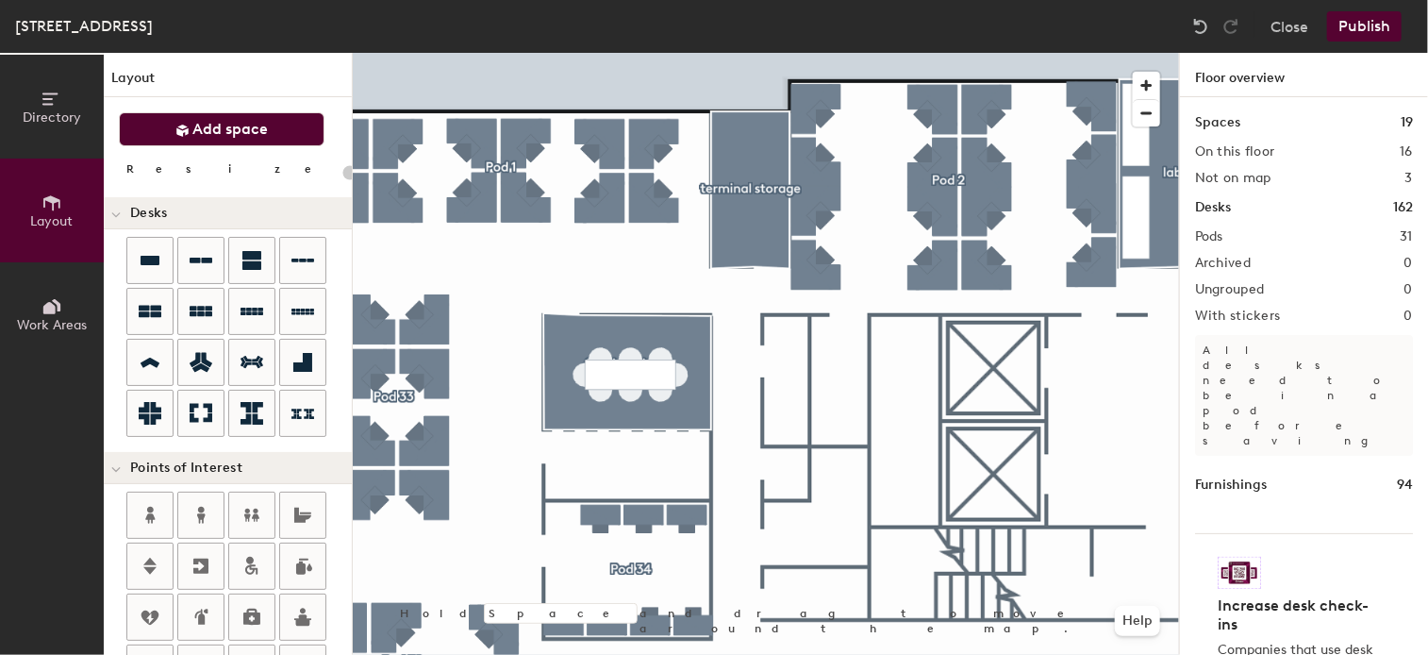
click at [244, 125] on span "Add space" at bounding box center [230, 129] width 75 height 19
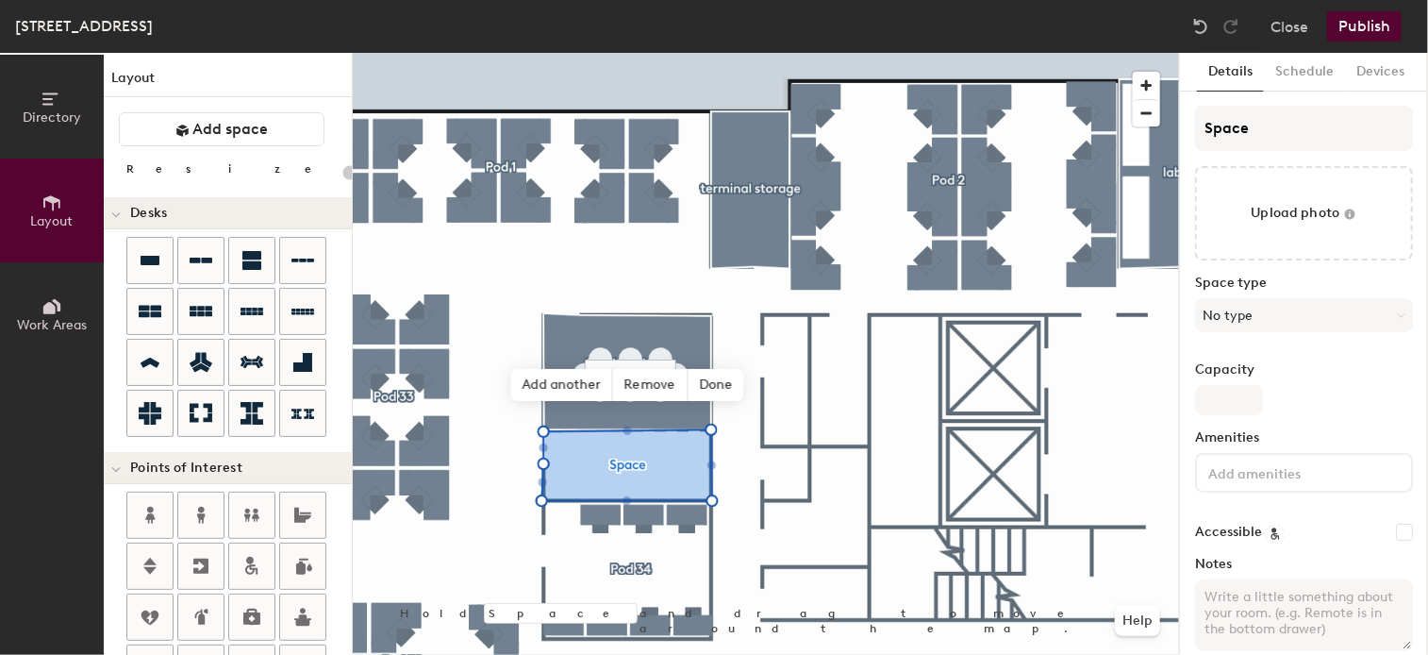
type input "20"
click at [1116, 134] on div "Directory Layout Work Areas Layout Add space Resize Desks Points of Interest Fu…" at bounding box center [714, 354] width 1428 height 602
type input "R"
type input "20"
type input "RI"
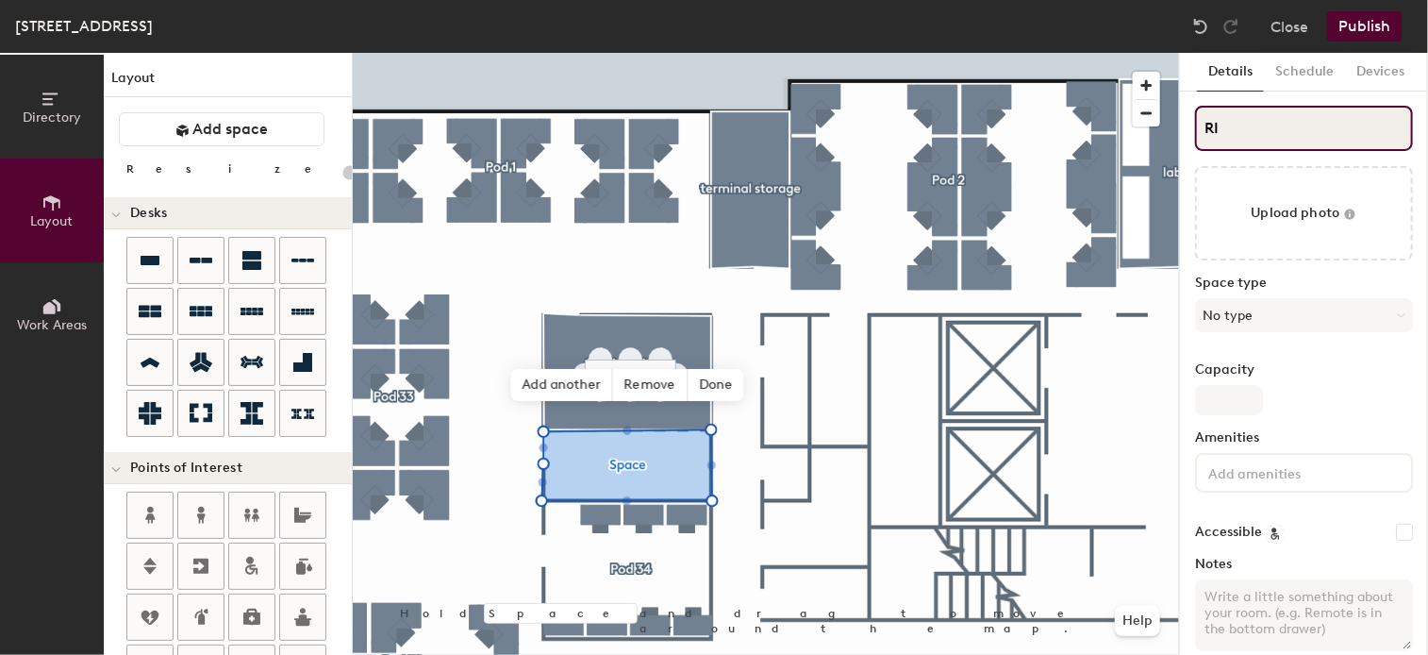
type input "20"
type input "RIC"
type input "20"
type input "RICK"
type input "20"
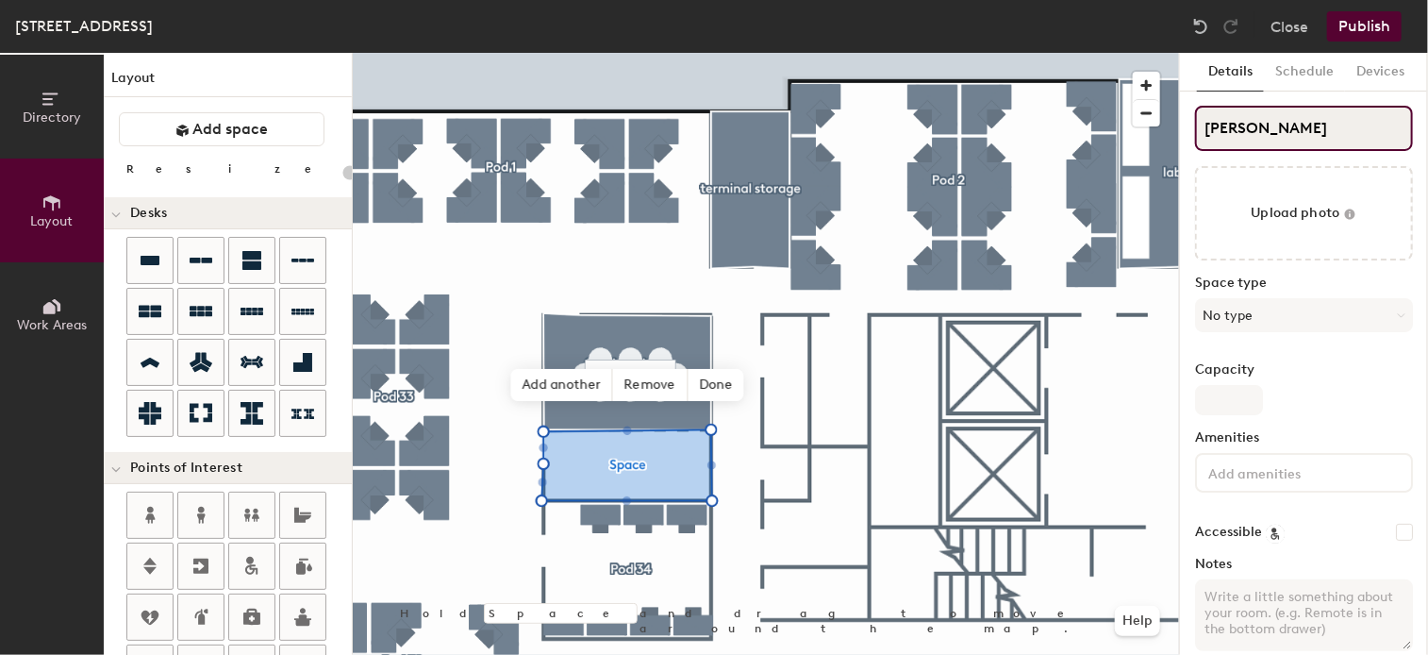
type input "RICK'"
type input "20"
type input "RICK's"
type input "20"
type input "RICK's Caf"
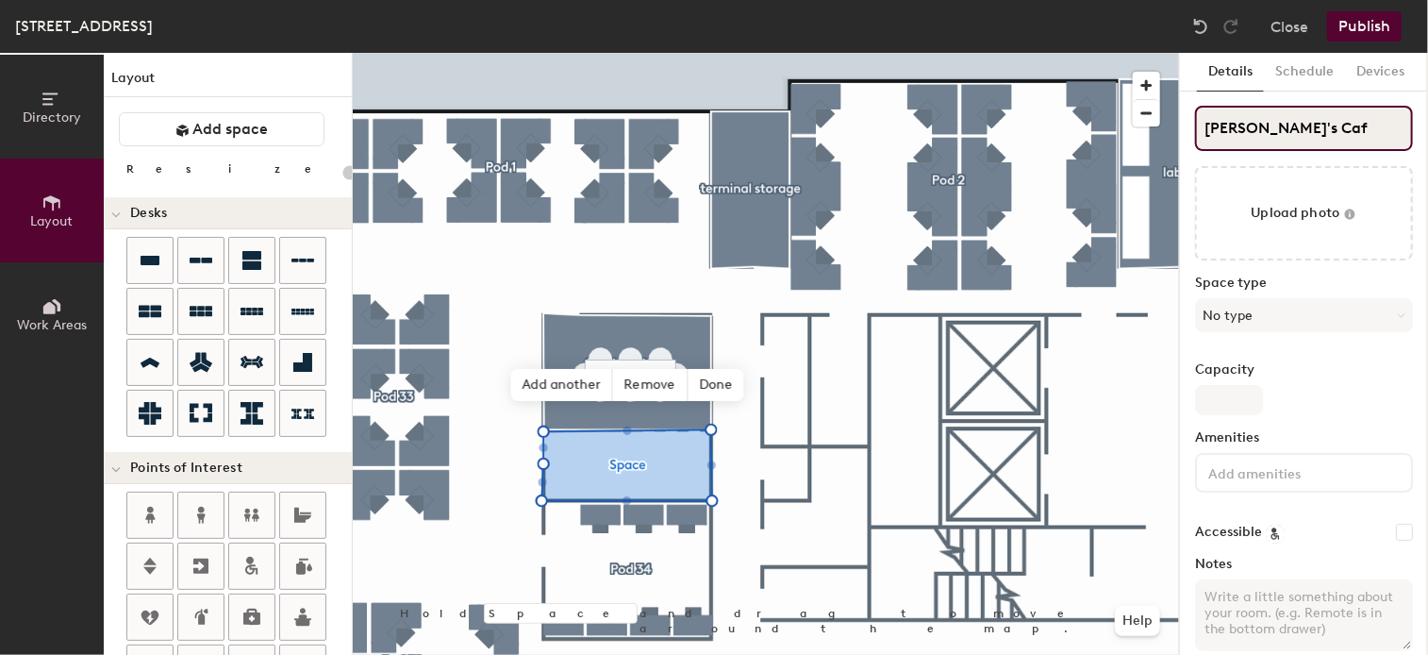
type input "20"
type input "[PERSON_NAME]'s Cafe"
type input "20"
type input "[PERSON_NAME]'s Cafe"
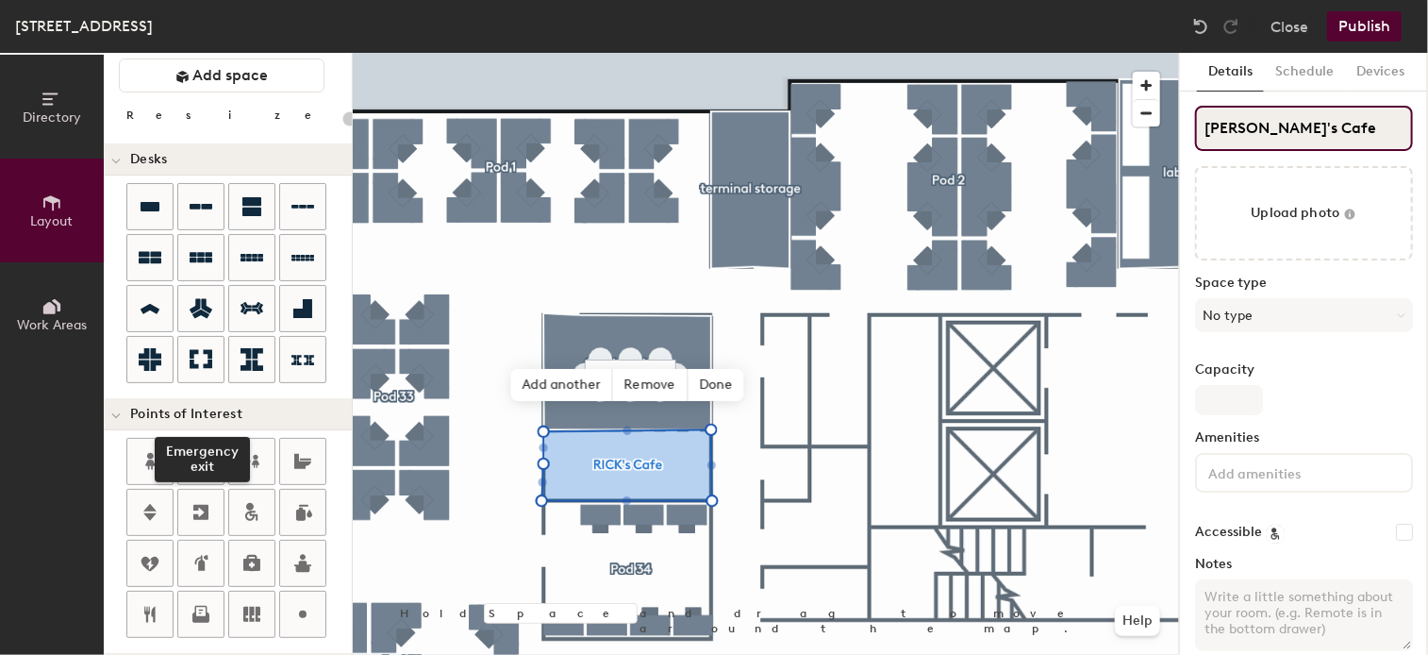
scroll to position [189, 0]
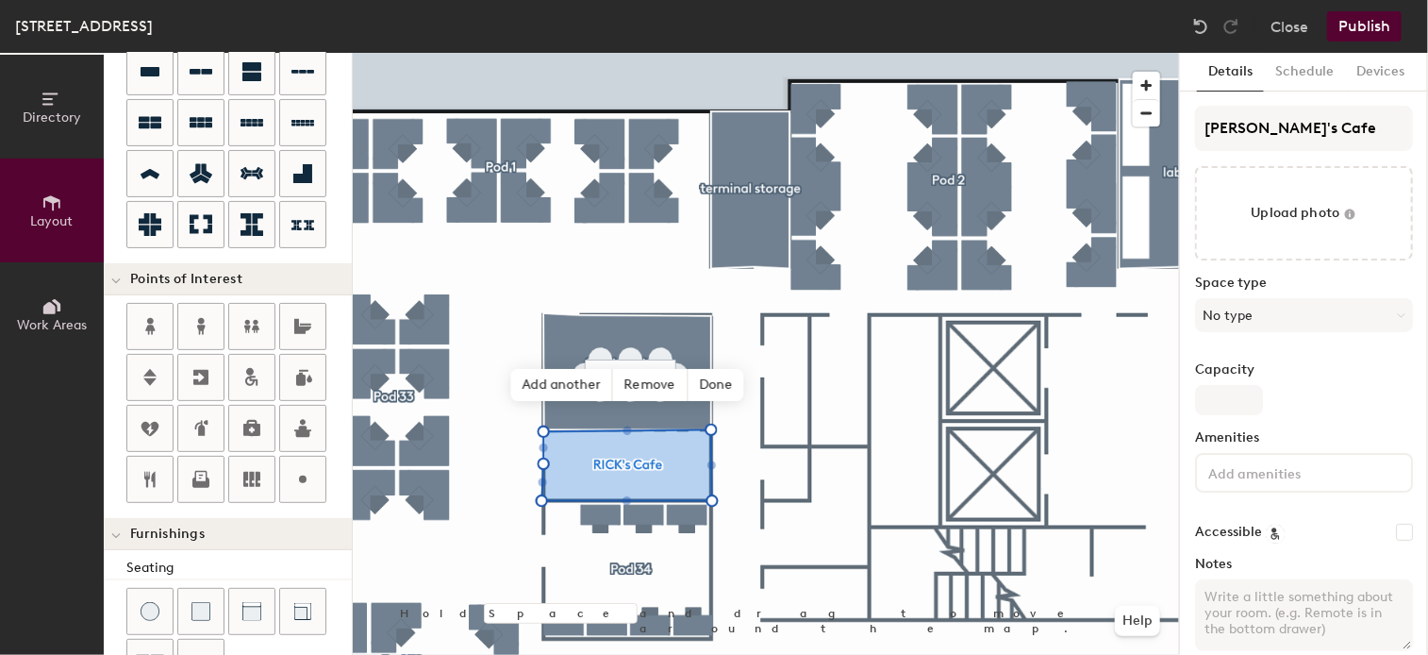
click at [567, 463] on div "Directory Layout Work Areas Layout Add space Resize Desks Points of Interest Fu…" at bounding box center [714, 354] width 1428 height 602
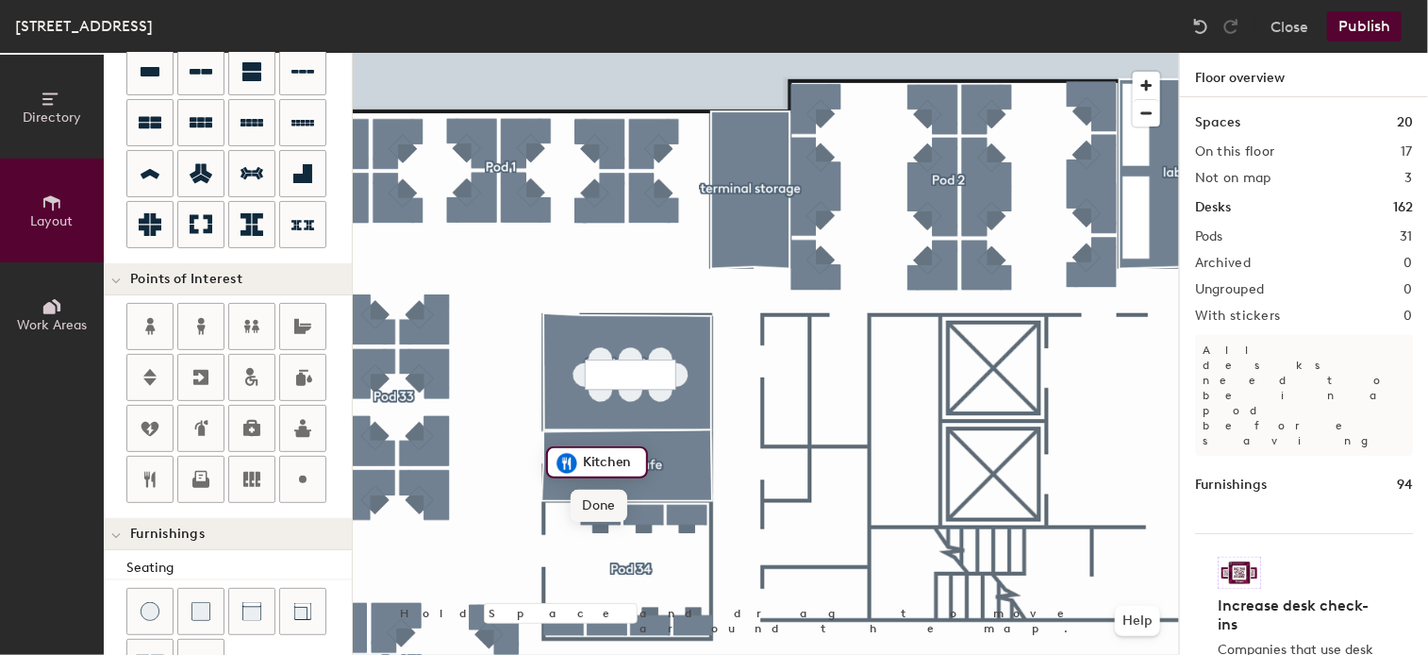
click at [589, 511] on span "Done" at bounding box center [599, 505] width 56 height 32
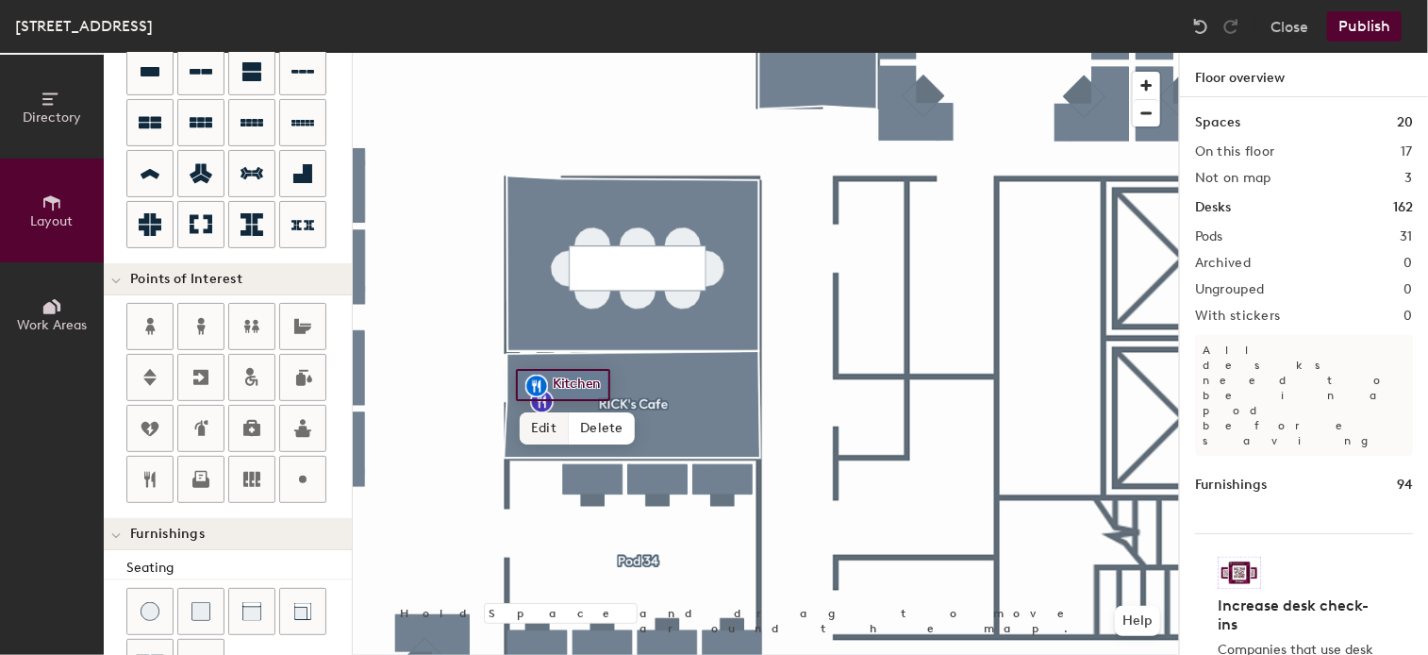
click at [539, 424] on span "Edit" at bounding box center [544, 428] width 49 height 32
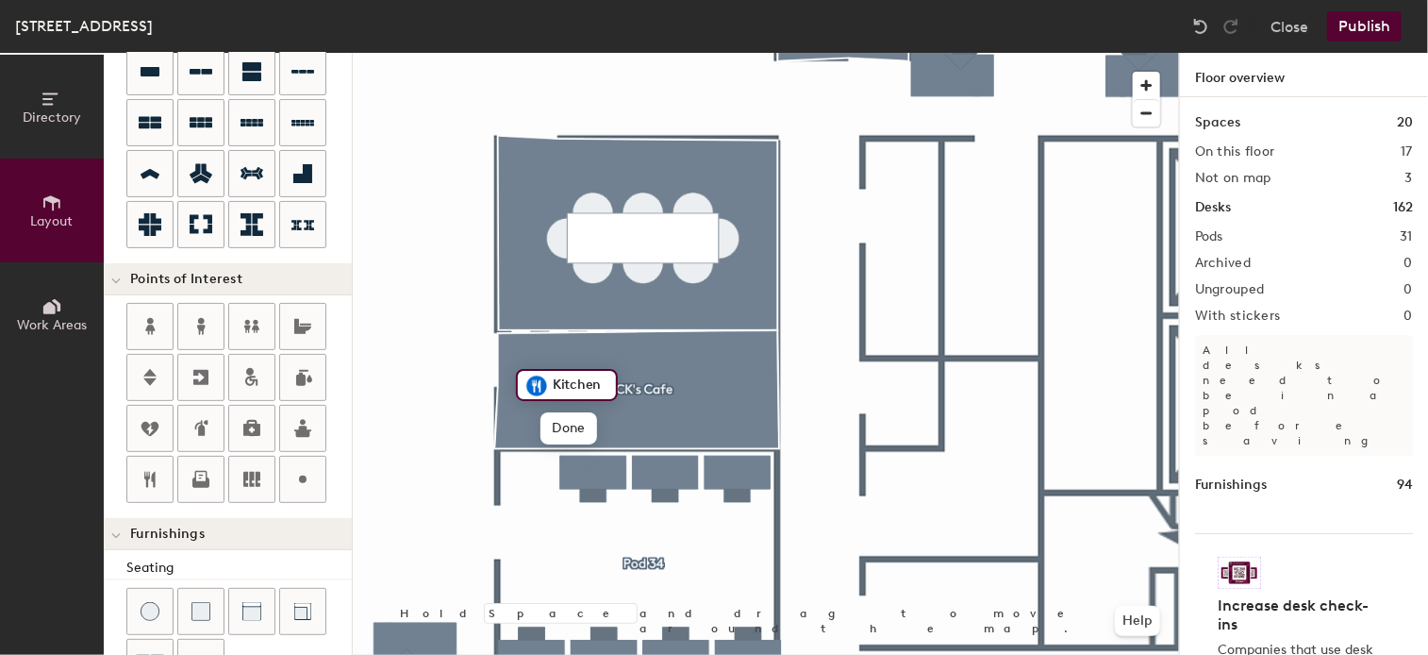
click at [596, 383] on input "Kitchen" at bounding box center [578, 385] width 60 height 26
click at [577, 434] on span "Done" at bounding box center [568, 428] width 56 height 32
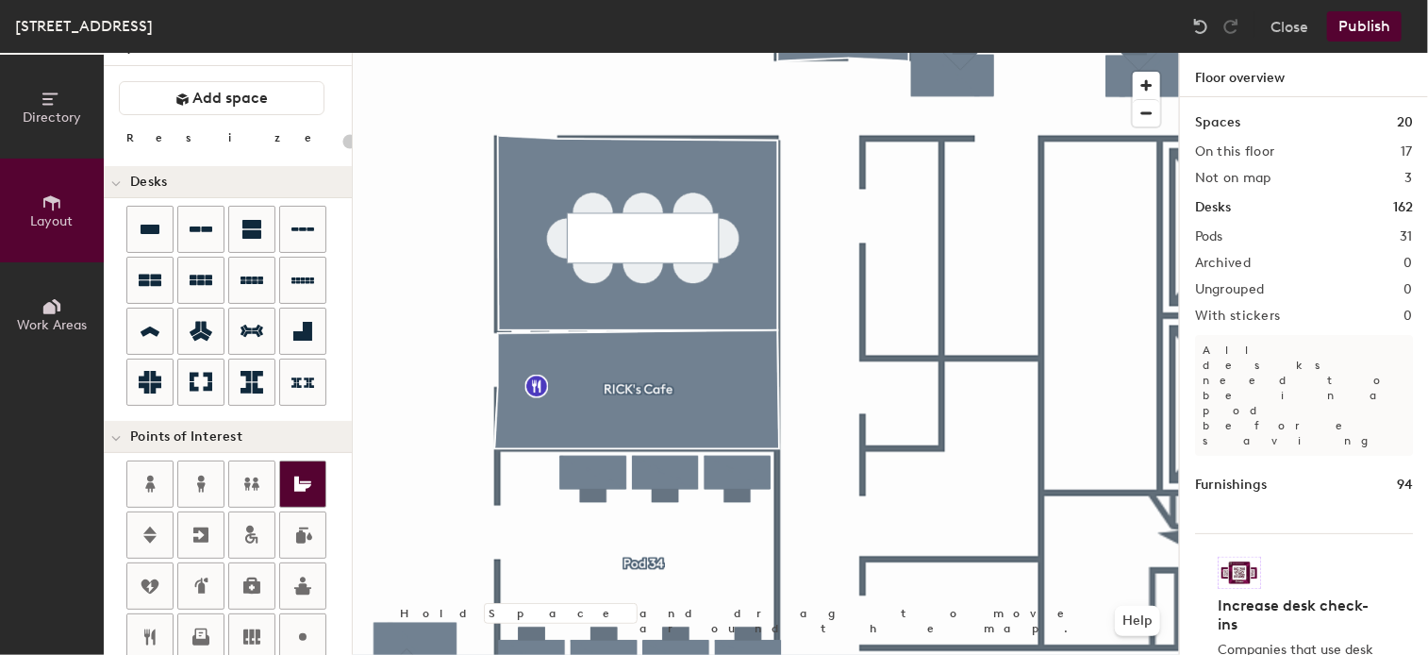
scroll to position [0, 0]
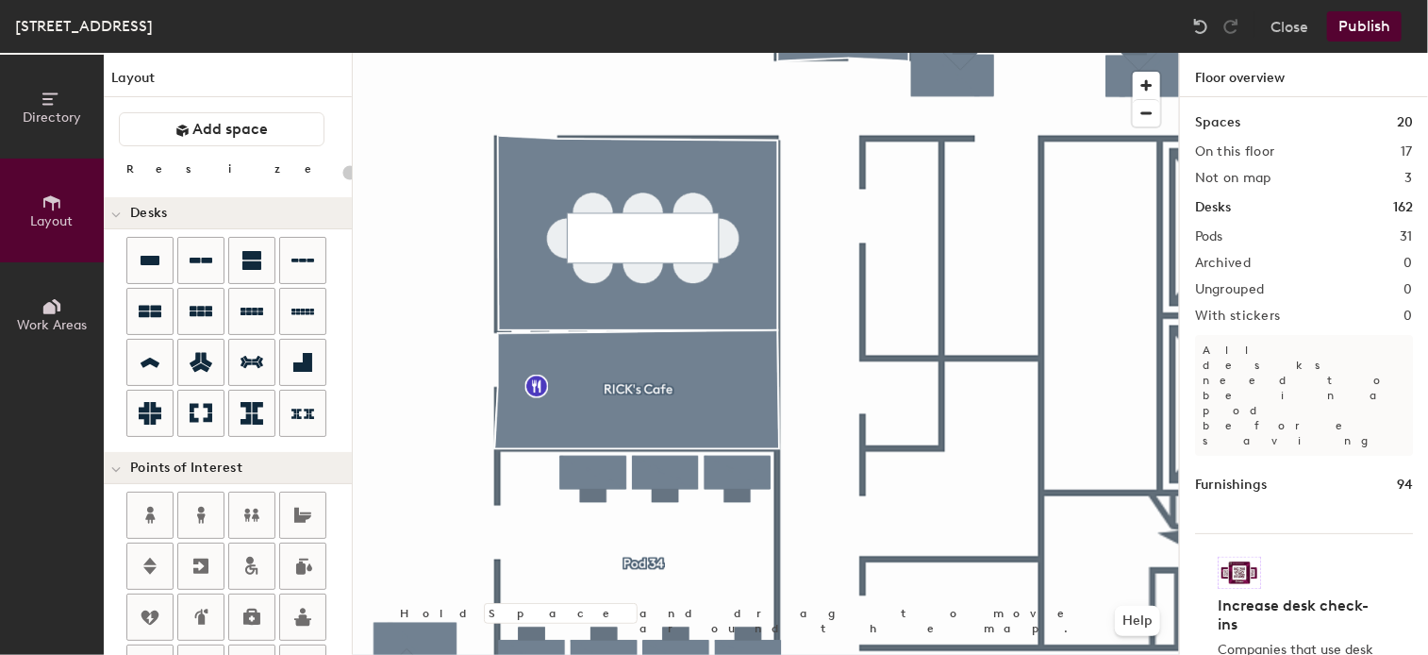
click at [636, 446] on div "Directory Layout Work Areas Layout Add space Resize Desks Points of Interest Fu…" at bounding box center [714, 354] width 1428 height 602
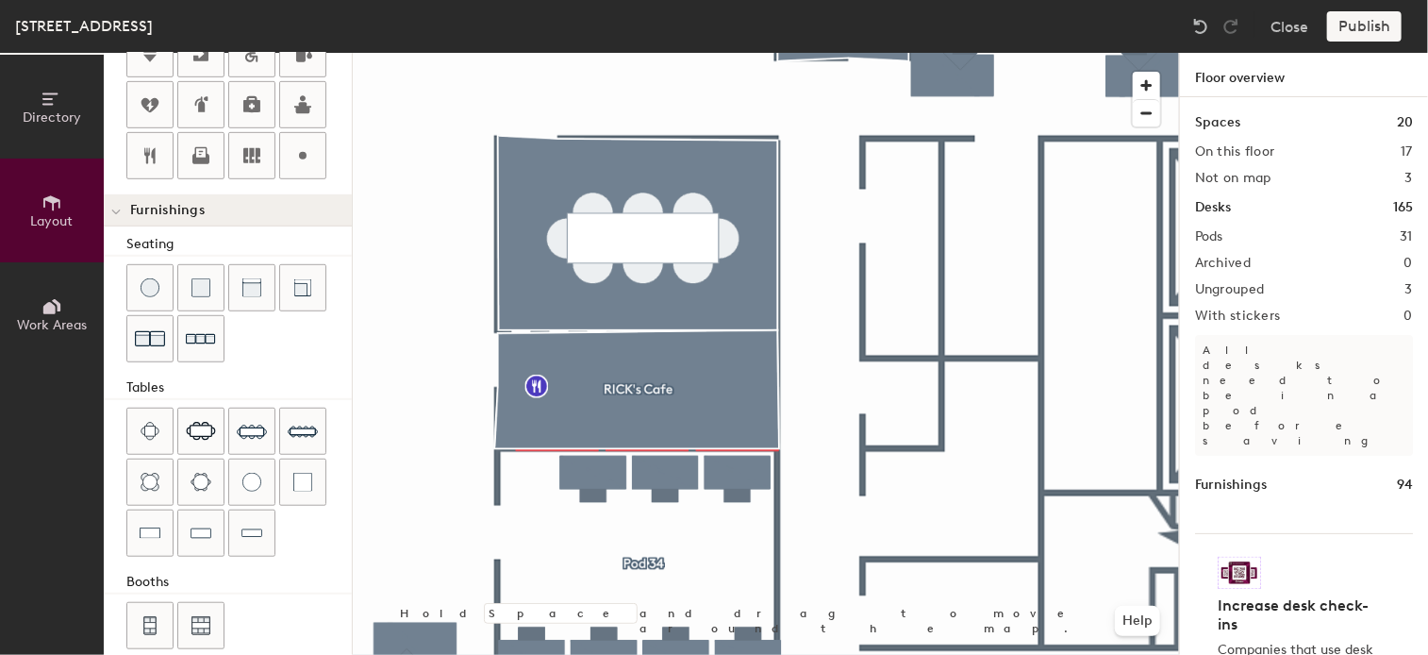
scroll to position [529, 0]
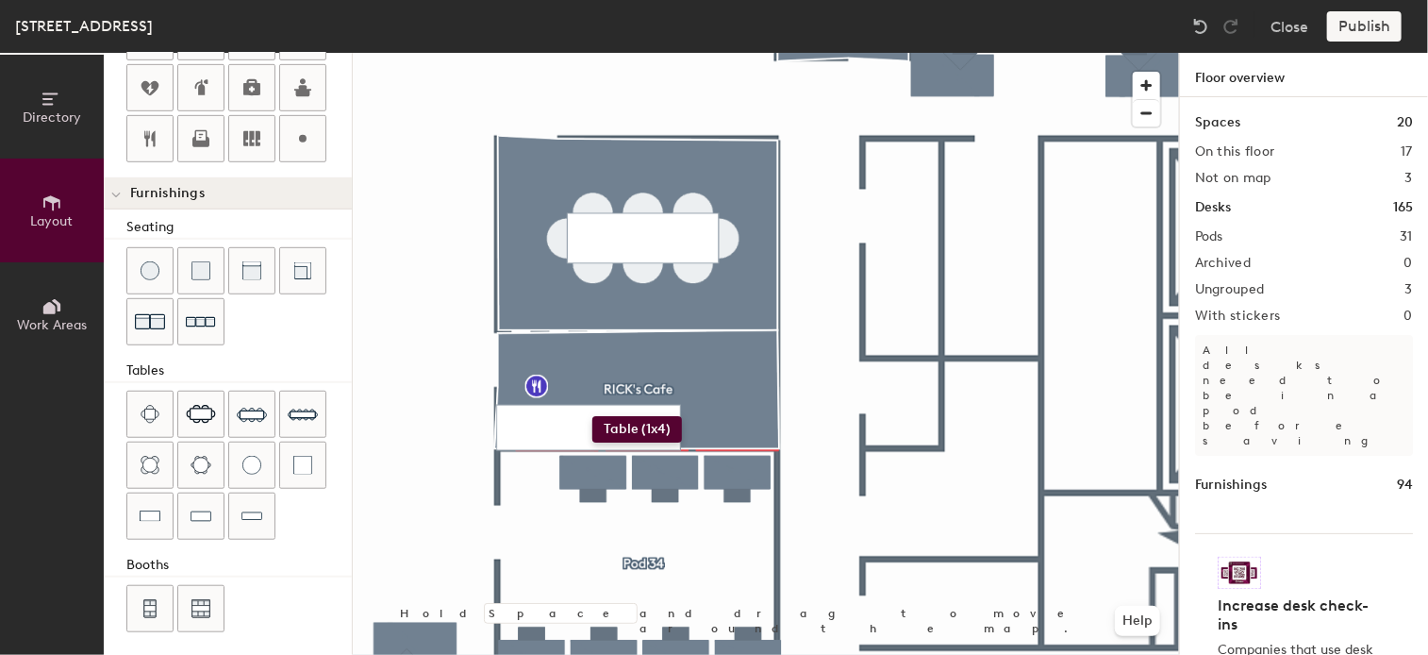
click at [592, 416] on div "Directory Layout Work Areas Layout Add space Resize Desks Points of Interest Fu…" at bounding box center [714, 354] width 1428 height 602
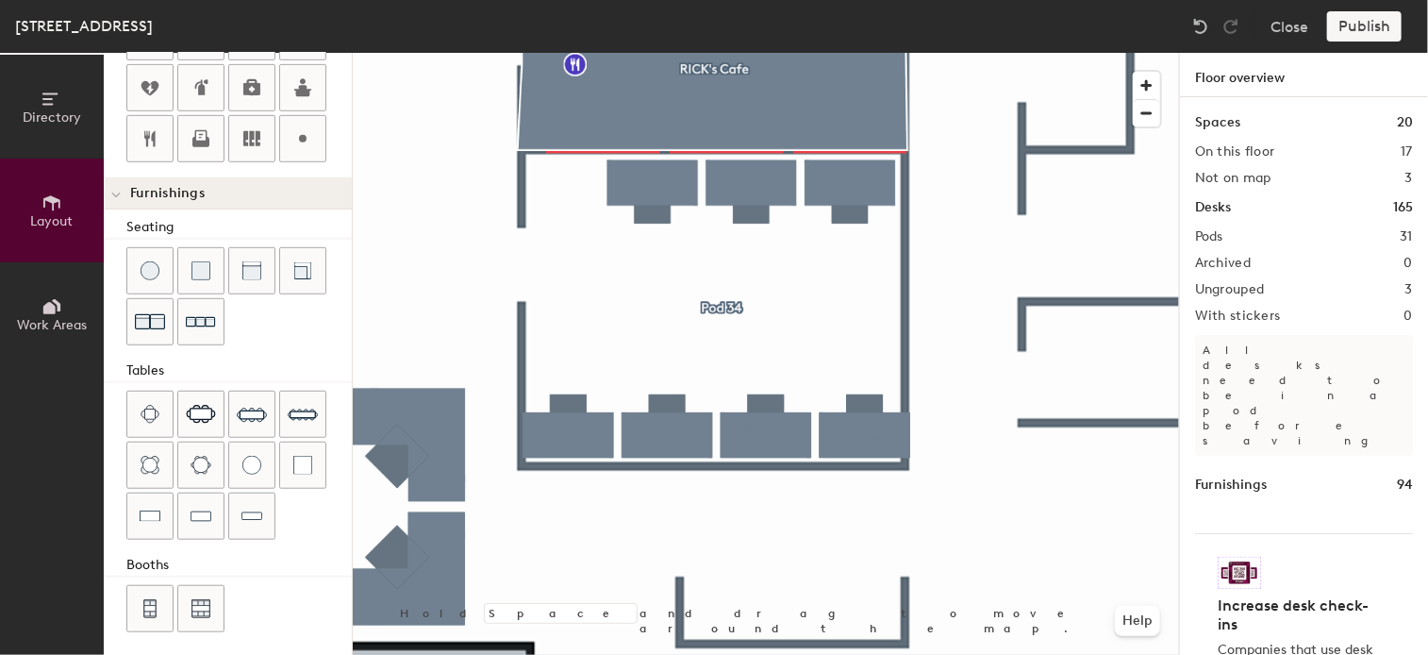
click at [722, 53] on div at bounding box center [766, 53] width 826 height 0
click at [755, 53] on div at bounding box center [766, 53] width 826 height 0
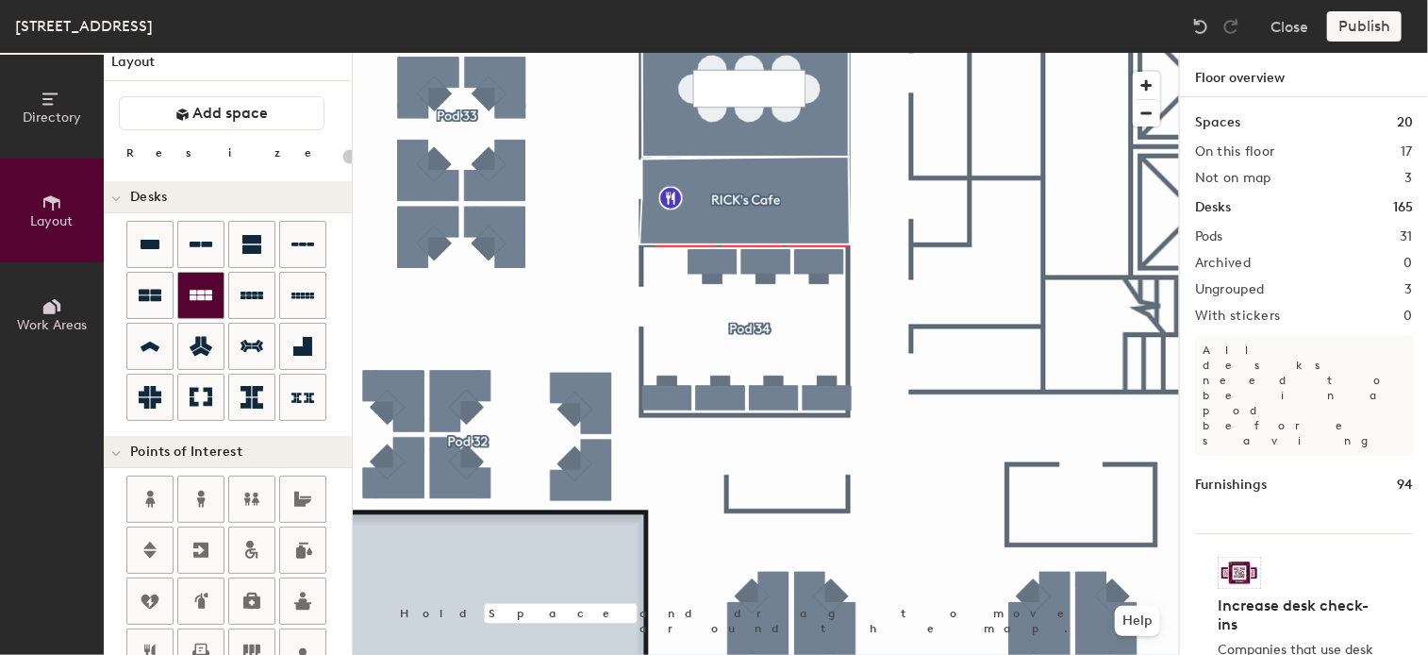
scroll to position [0, 0]
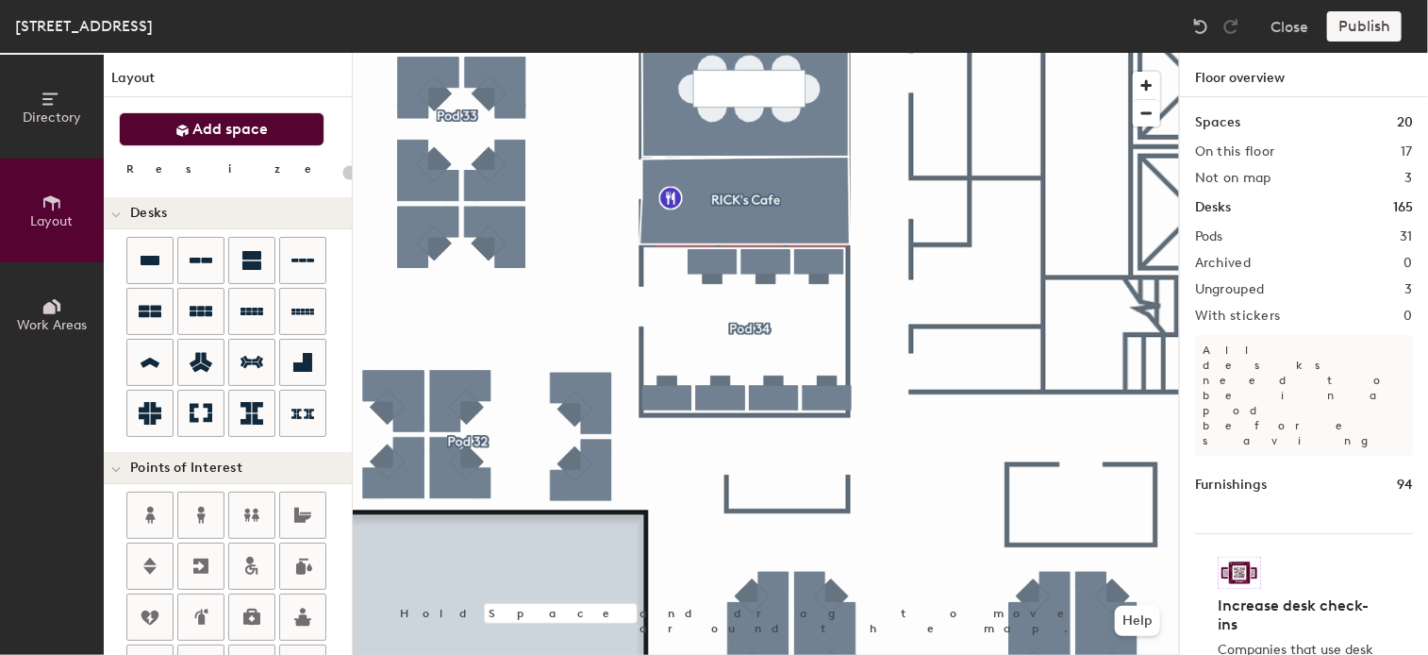
click at [244, 135] on span "Add space" at bounding box center [230, 129] width 75 height 19
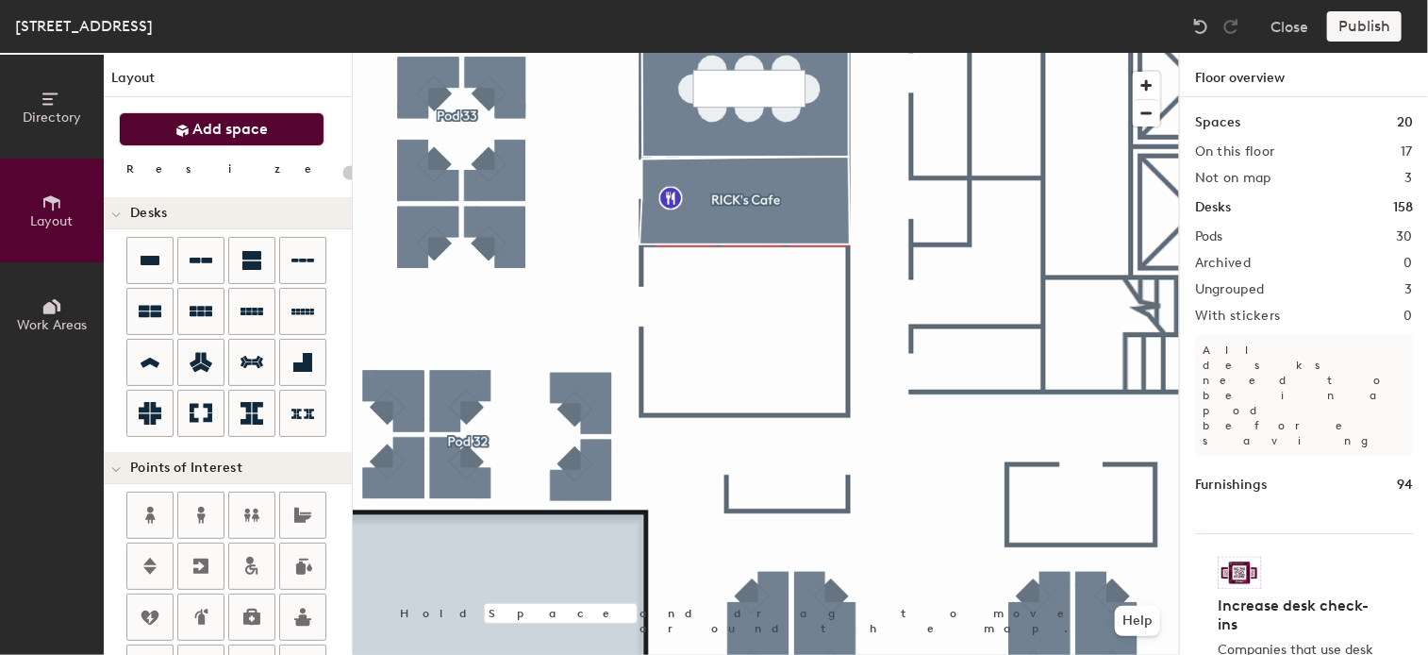
click at [728, 332] on div "Directory Layout Work Areas Layout Add space Resize Desks Points of Interest Fu…" at bounding box center [714, 354] width 1428 height 602
click at [257, 129] on span "Add space" at bounding box center [230, 129] width 75 height 19
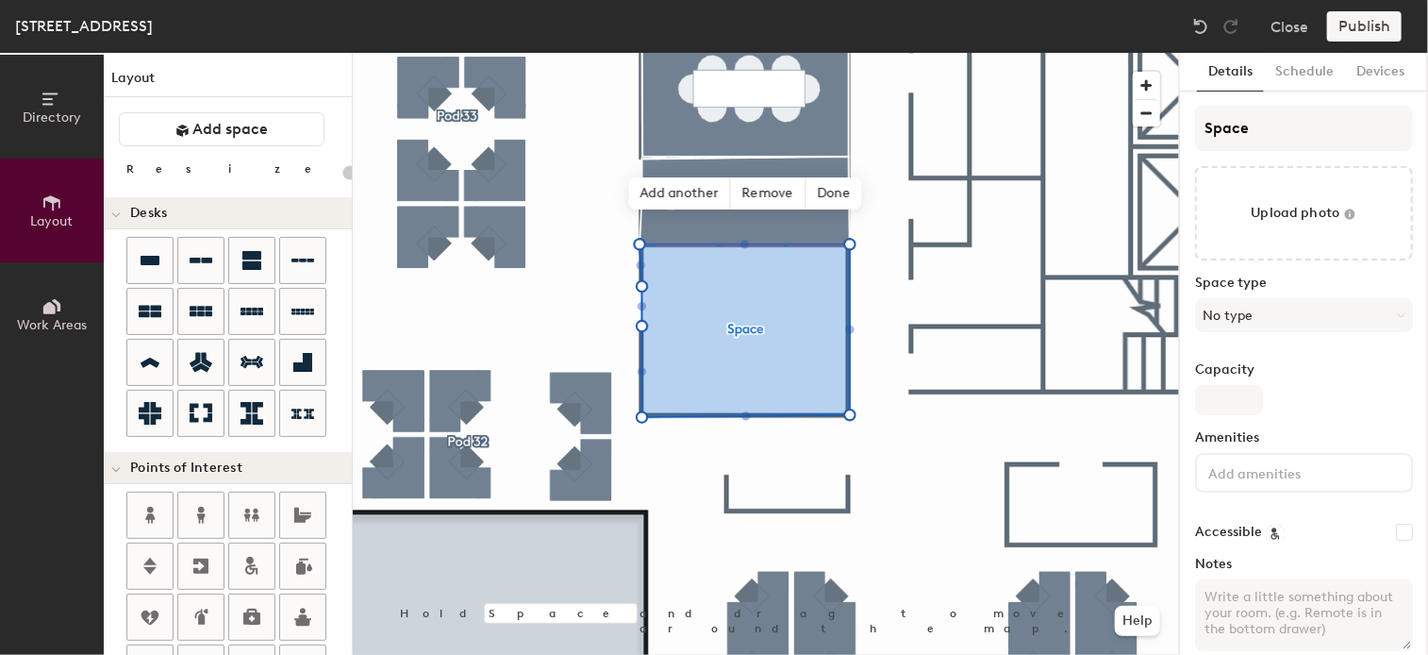
type input "20"
click at [1285, 129] on input "Space" at bounding box center [1304, 128] width 218 height 45
click at [1064, 130] on div "Directory Layout Work Areas Layout Add space Resize Desks Points of Interest Fu…" at bounding box center [714, 354] width 1428 height 602
type input "la"
type input "20"
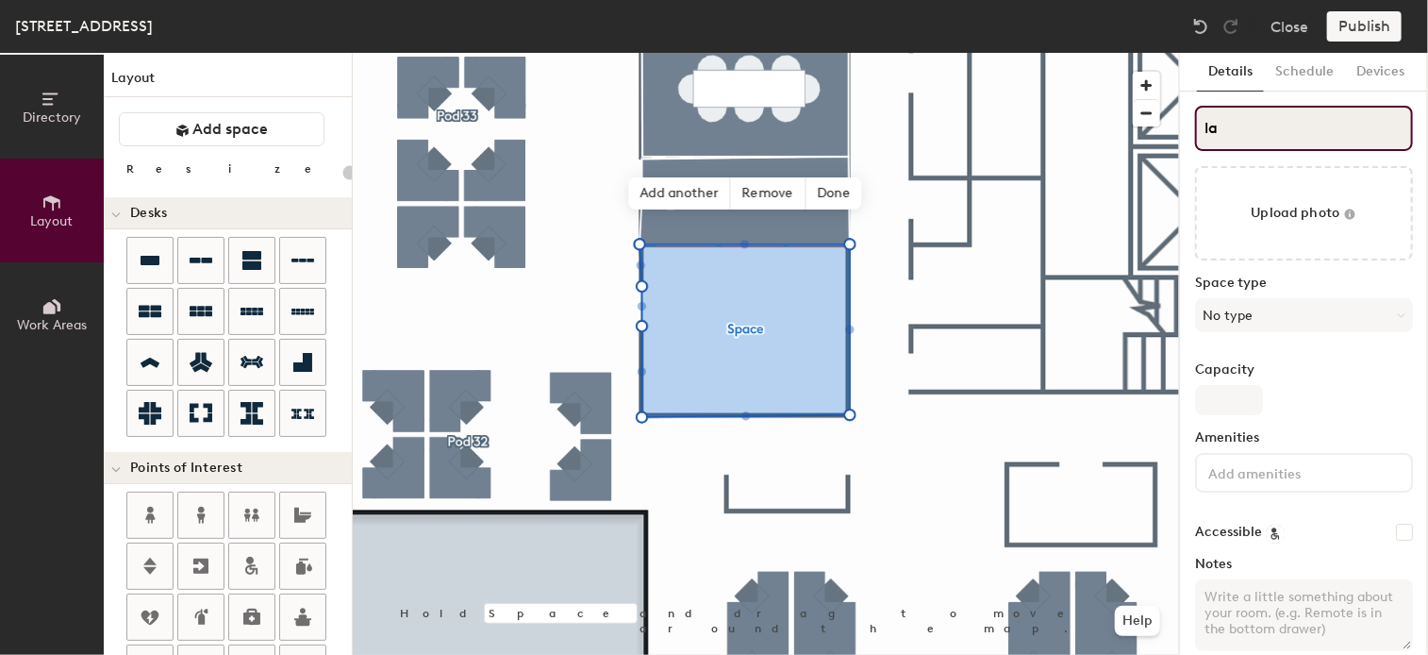
type input "lab"
type input "20"
type input "lab"
type input "20"
type input "lab 9"
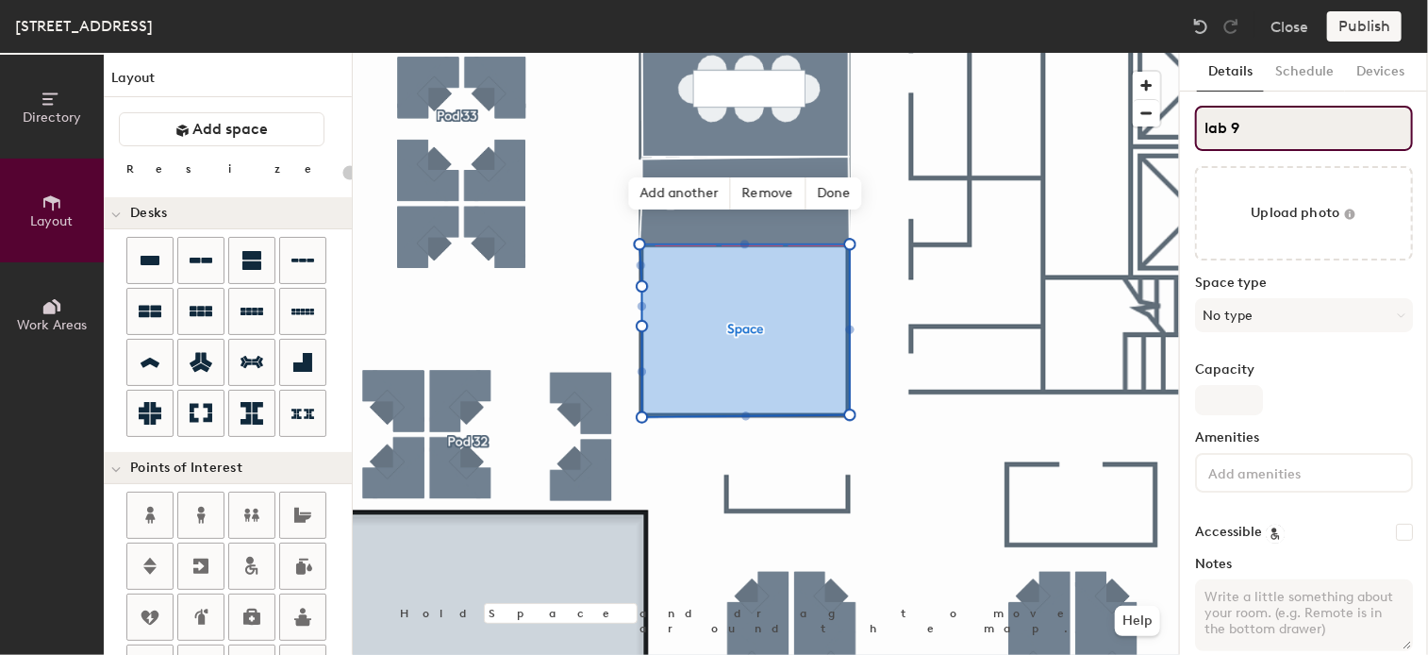
type input "20"
type input "lab 92"
type input "20"
type input "lab 9"
type input "20"
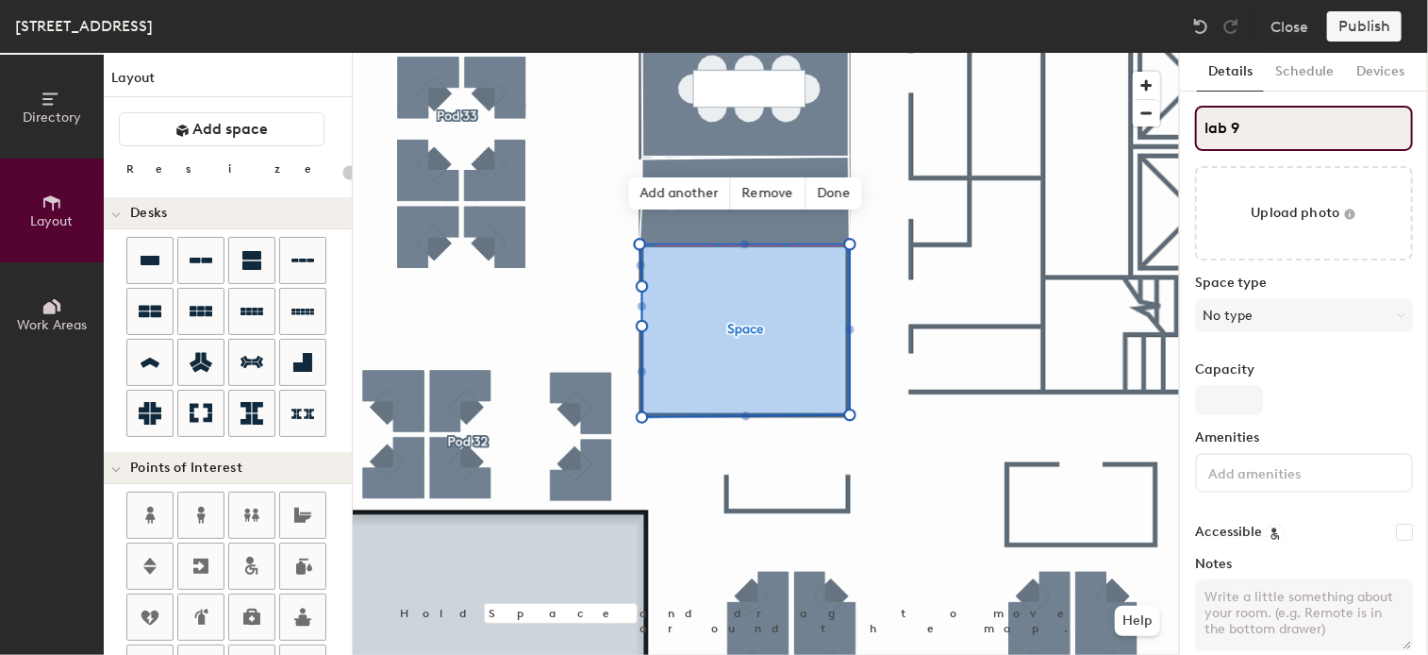
type input "lab 93"
type input "20"
type input "lab 938"
type input "20"
type input "lab 938"
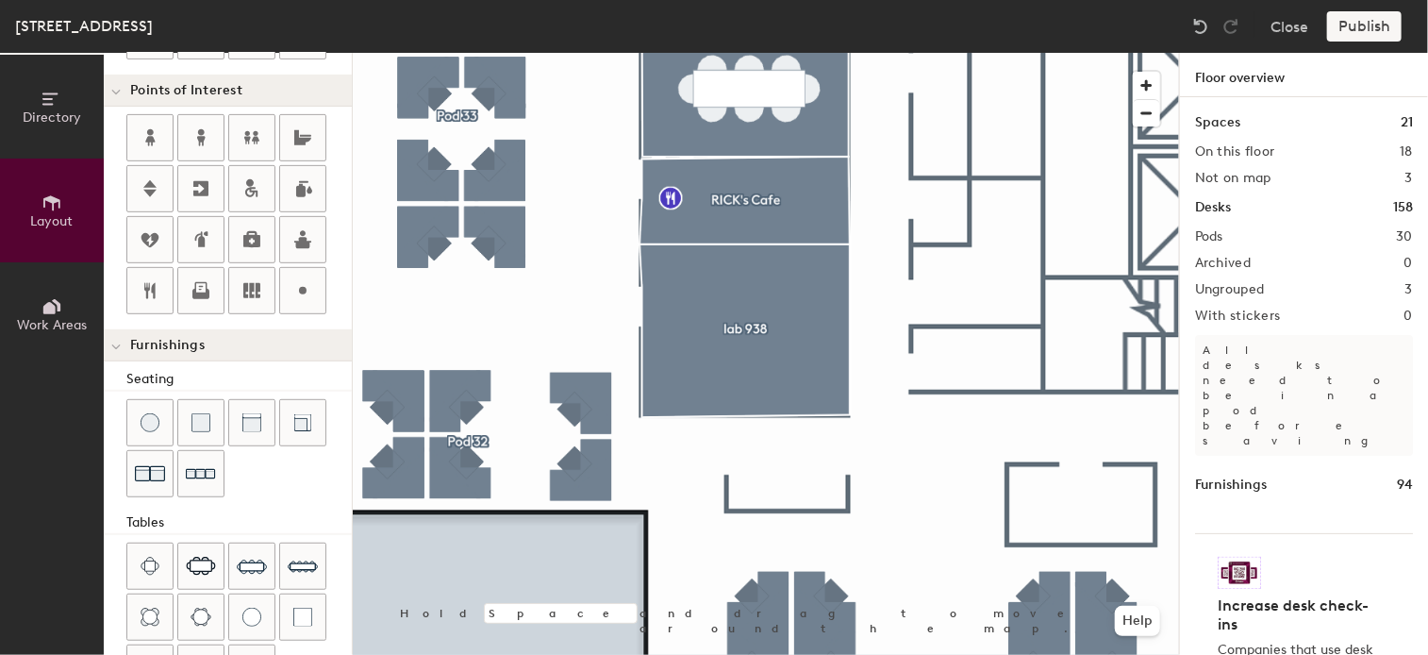
scroll to position [529, 0]
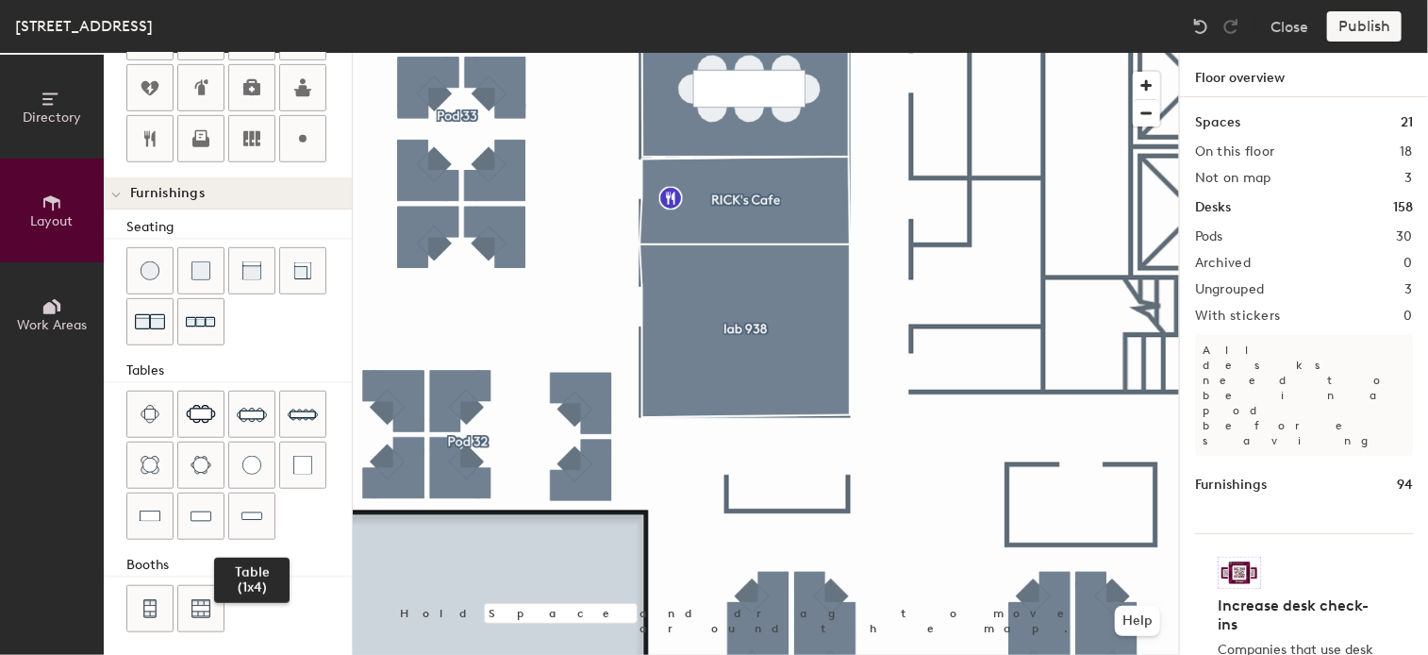
drag, startPoint x: 249, startPoint y: 511, endPoint x: 348, endPoint y: 491, distance: 101.0
click at [272, 504] on div at bounding box center [251, 515] width 45 height 45
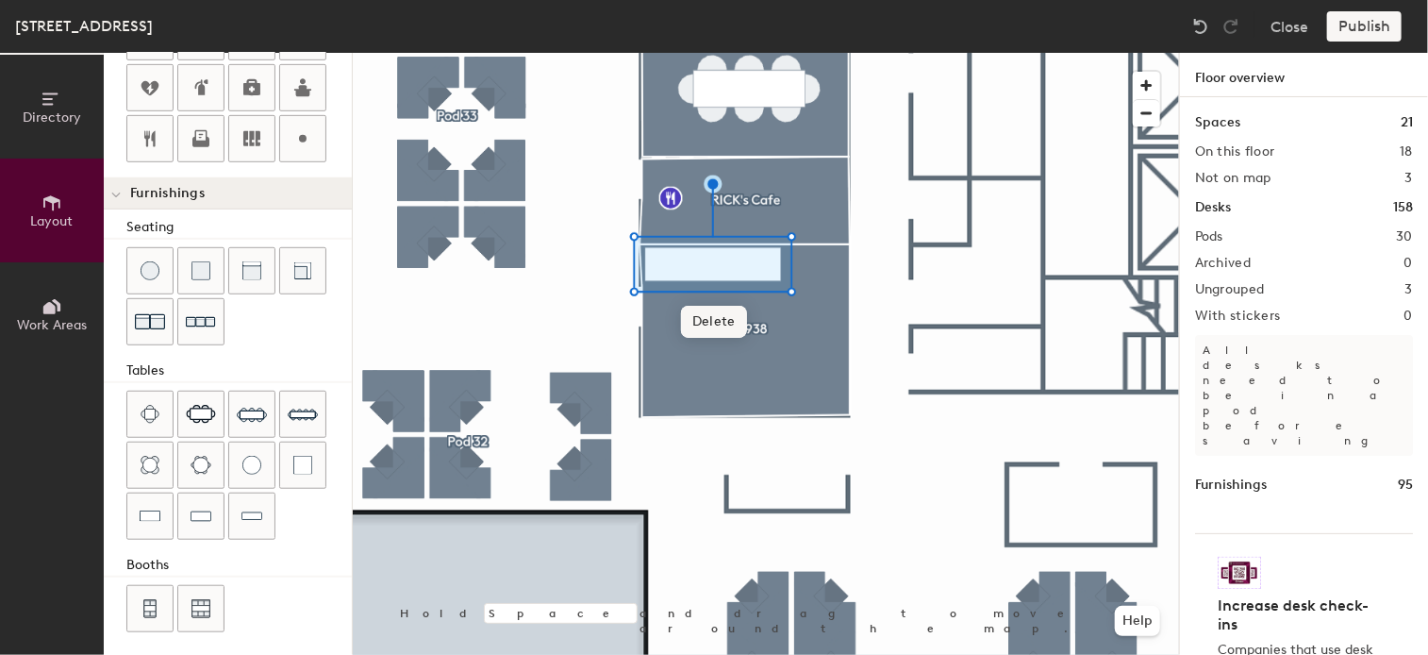
click at [718, 323] on span "Delete" at bounding box center [714, 322] width 66 height 32
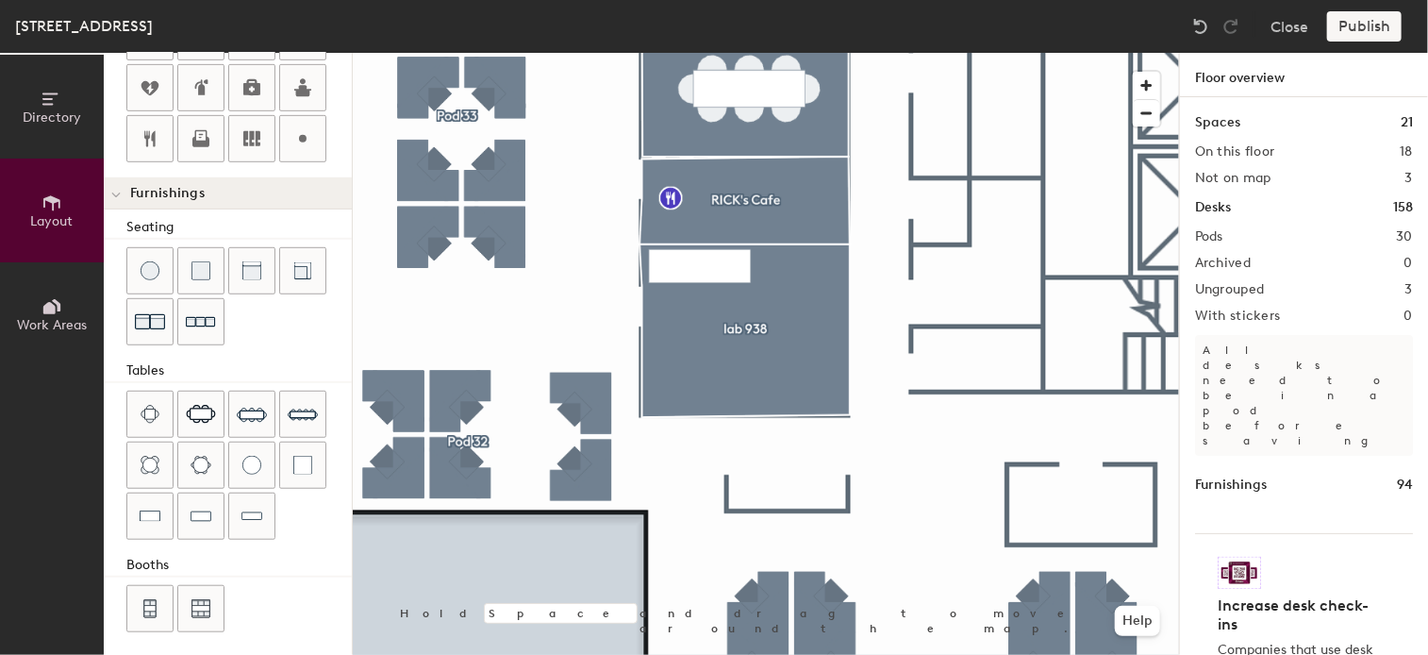
click at [698, 260] on div "Directory Layout Work Areas Layout Add space Resize Desks Points of Interest Fu…" at bounding box center [714, 354] width 1428 height 602
click at [150, 506] on img at bounding box center [150, 515] width 21 height 19
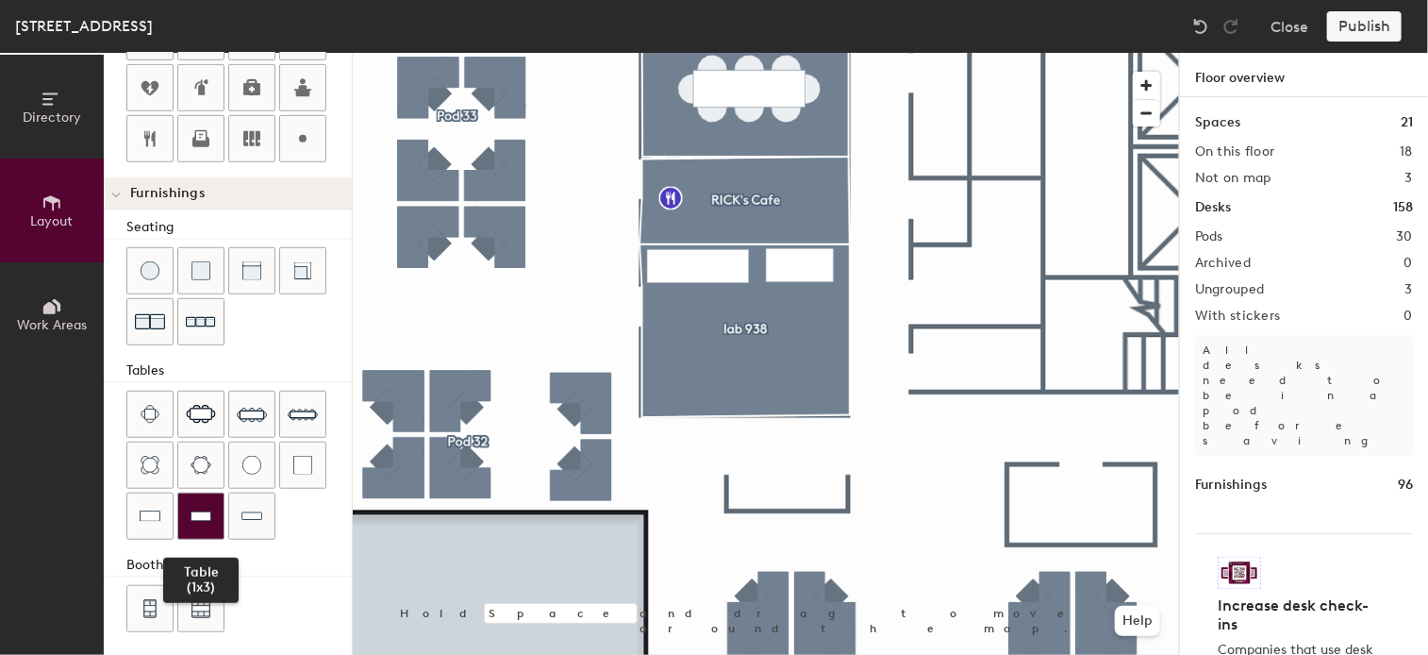
click at [209, 510] on img at bounding box center [201, 515] width 21 height 19
click at [203, 514] on img at bounding box center [201, 515] width 21 height 19
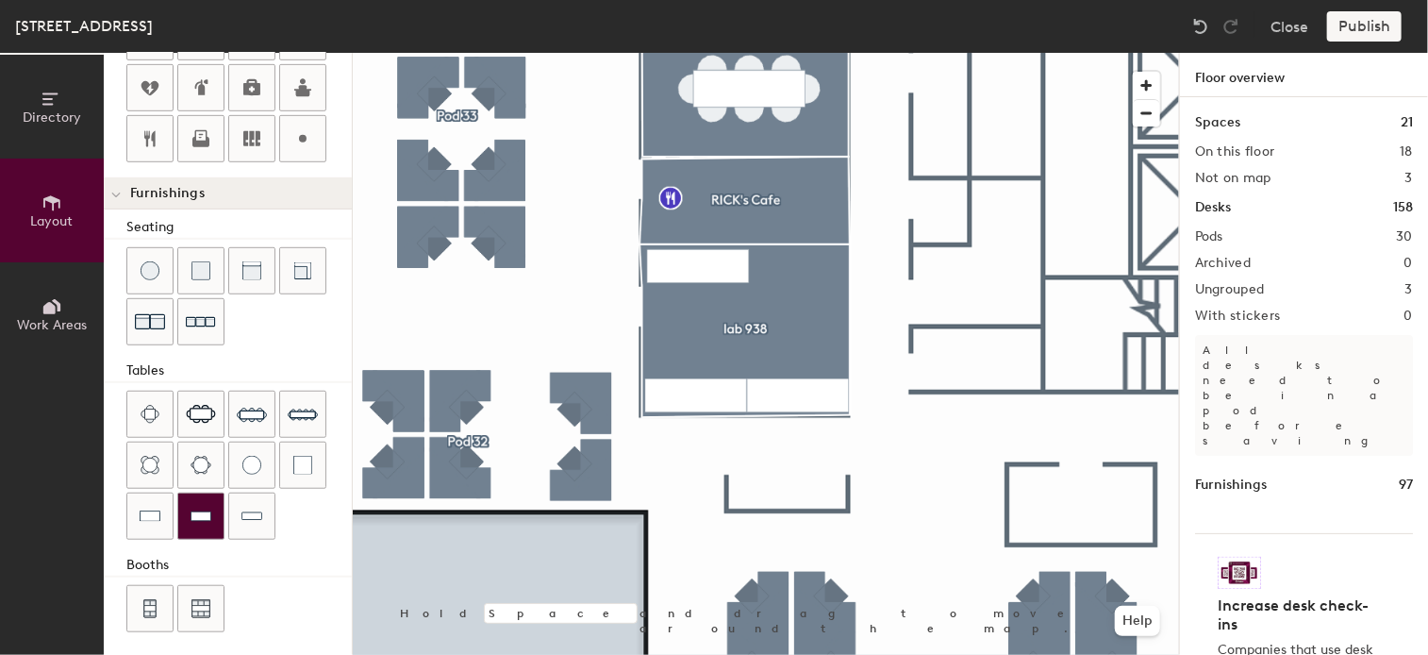
click at [210, 506] on img at bounding box center [201, 515] width 21 height 19
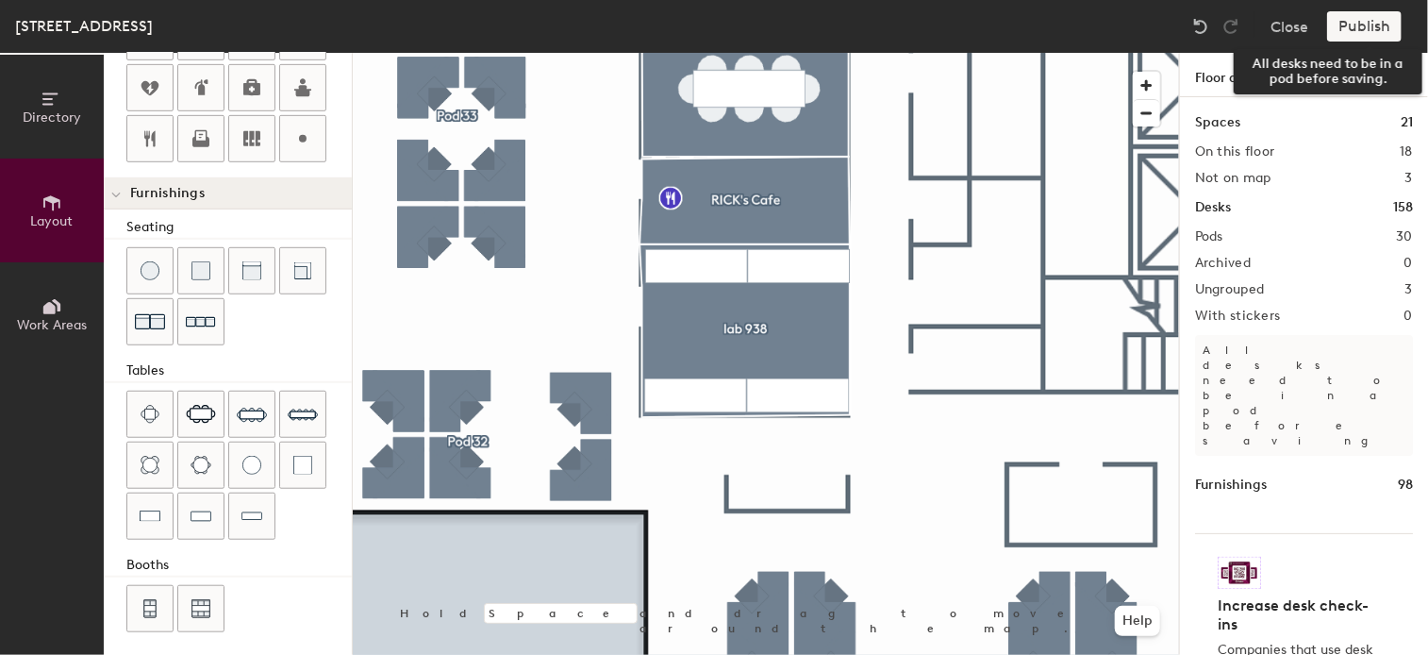
click at [1366, 25] on div "Publish" at bounding box center [1370, 26] width 86 height 30
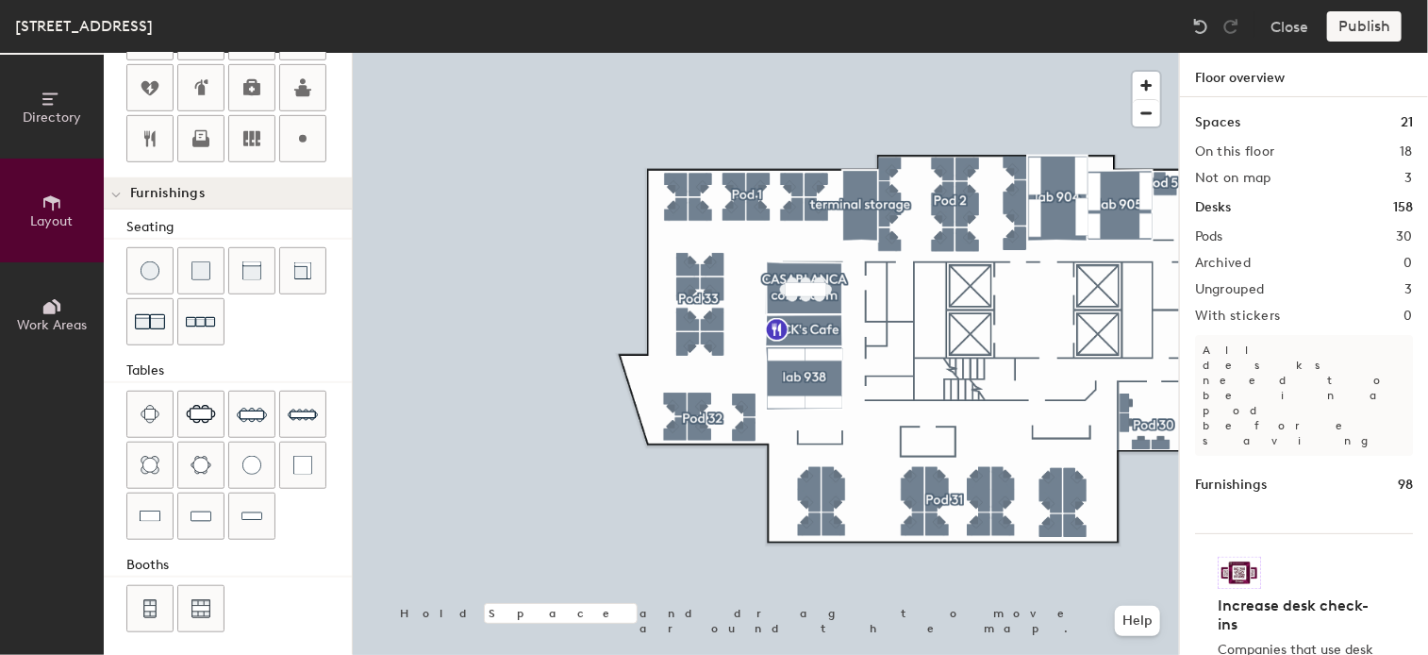
click at [850, 53] on div at bounding box center [766, 53] width 826 height 0
click at [1358, 24] on div "Publish" at bounding box center [1370, 26] width 86 height 30
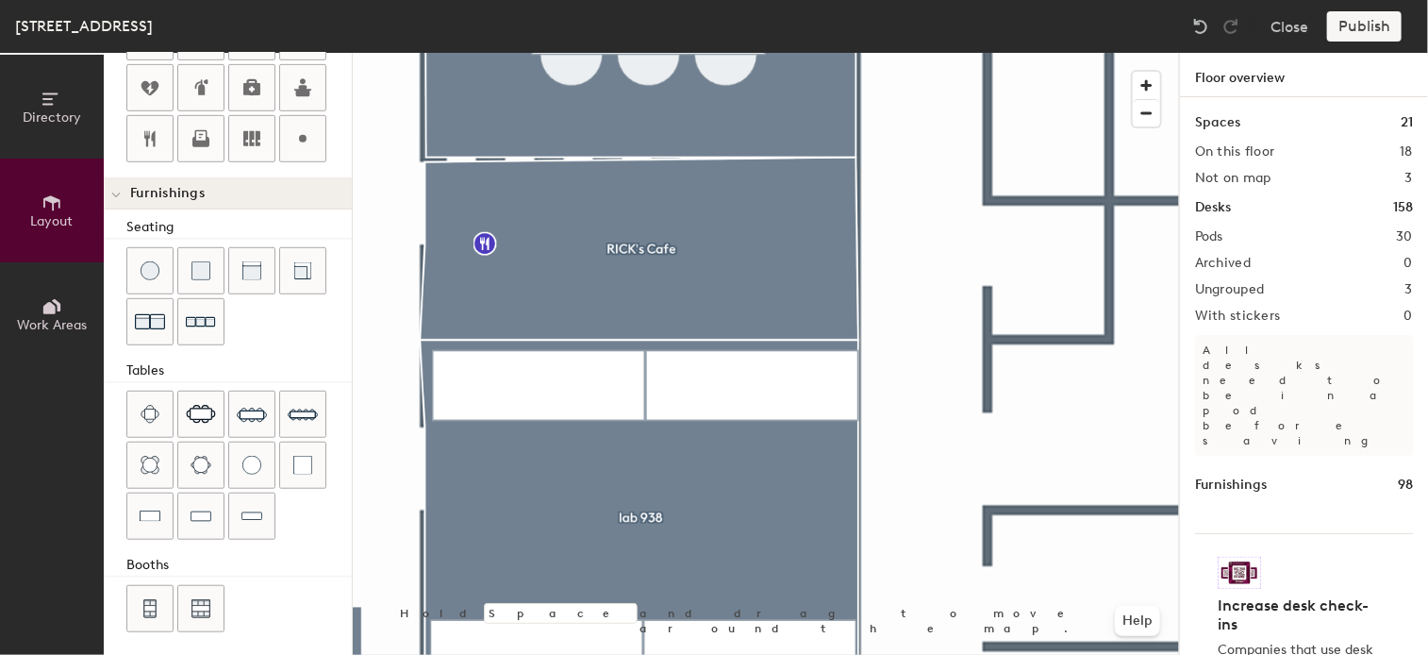
click at [819, 654] on html "Skip navigation Schedule Office People Analytics Visits Deliveries Services Man…" at bounding box center [714, 327] width 1428 height 655
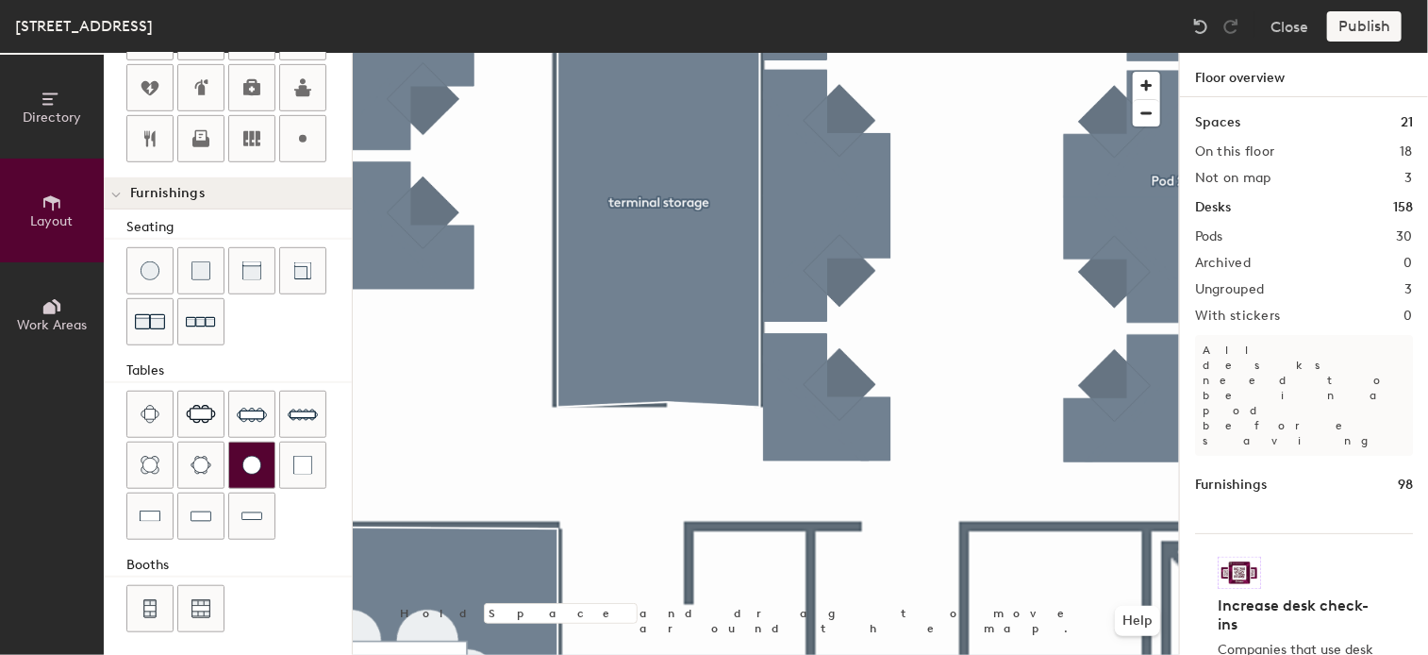
click at [146, 474] on div "Directory Layout Work Areas Layout Add space Resize Desks Points of Interest Fu…" at bounding box center [714, 354] width 1428 height 602
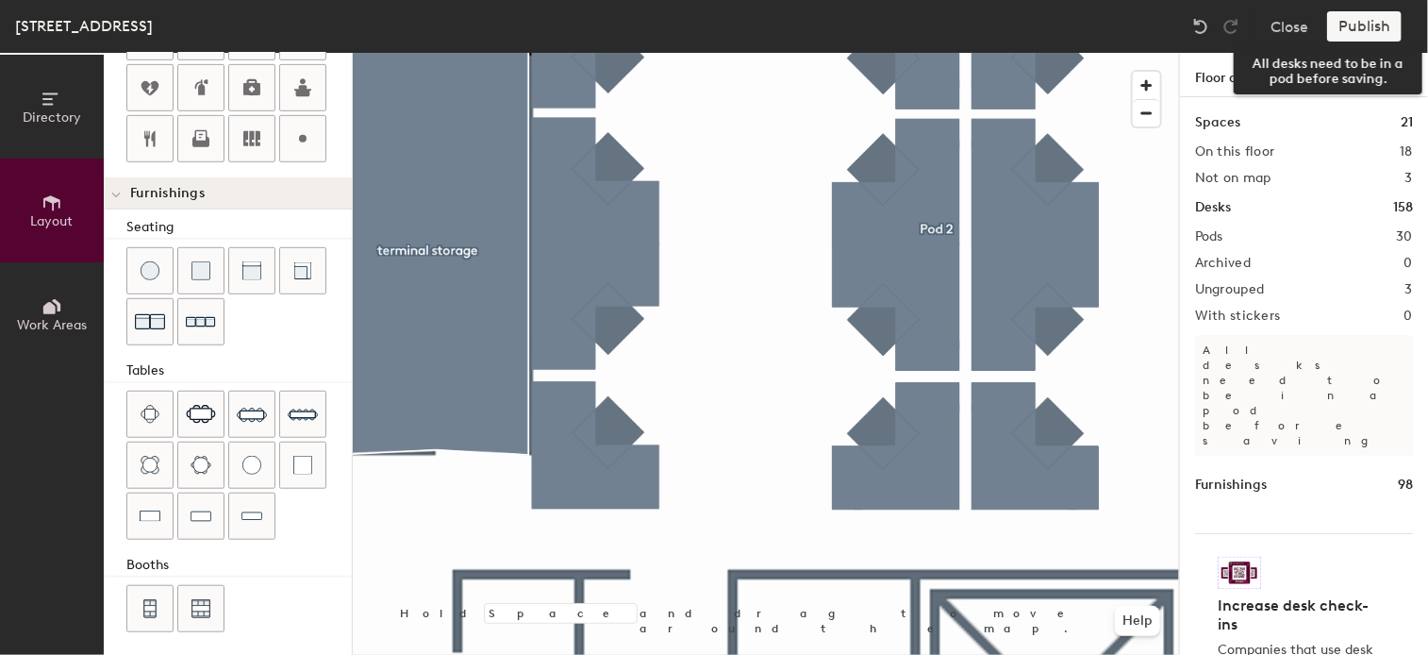
click at [1362, 29] on div "Publish" at bounding box center [1370, 26] width 86 height 30
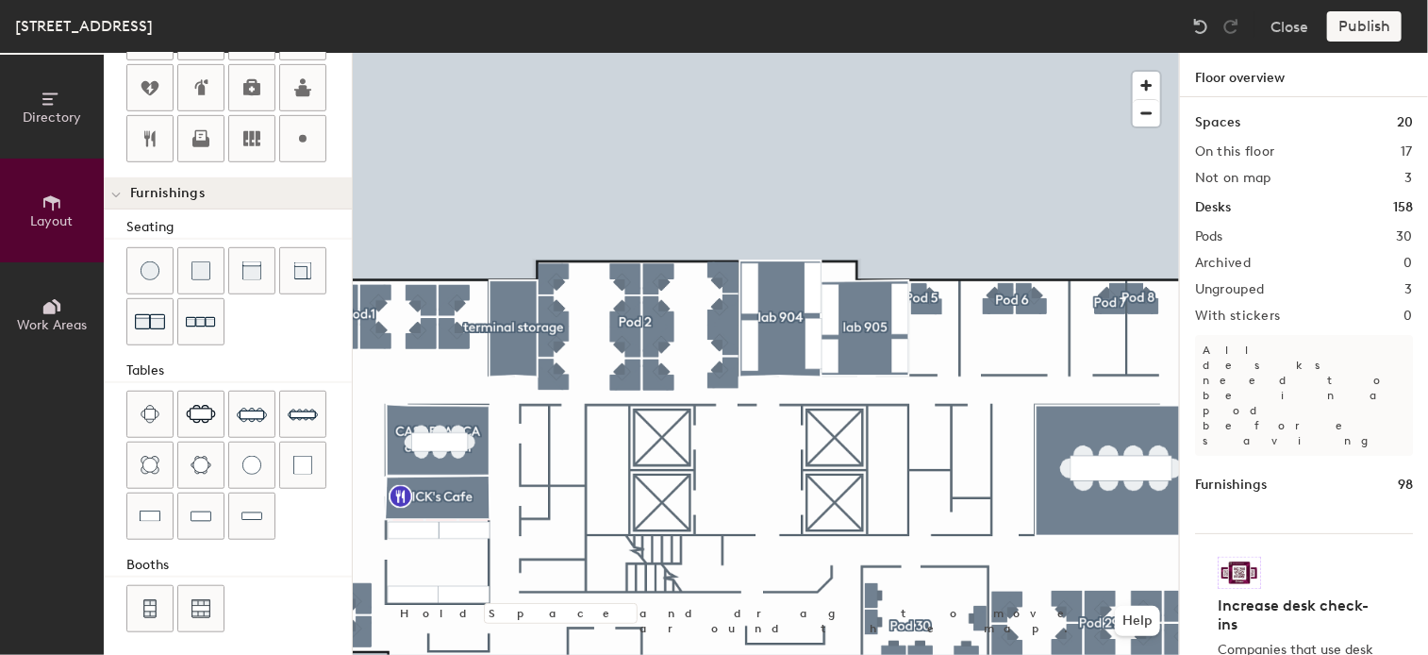
click at [1359, 28] on div "Publish" at bounding box center [1370, 26] width 86 height 30
type input "40"
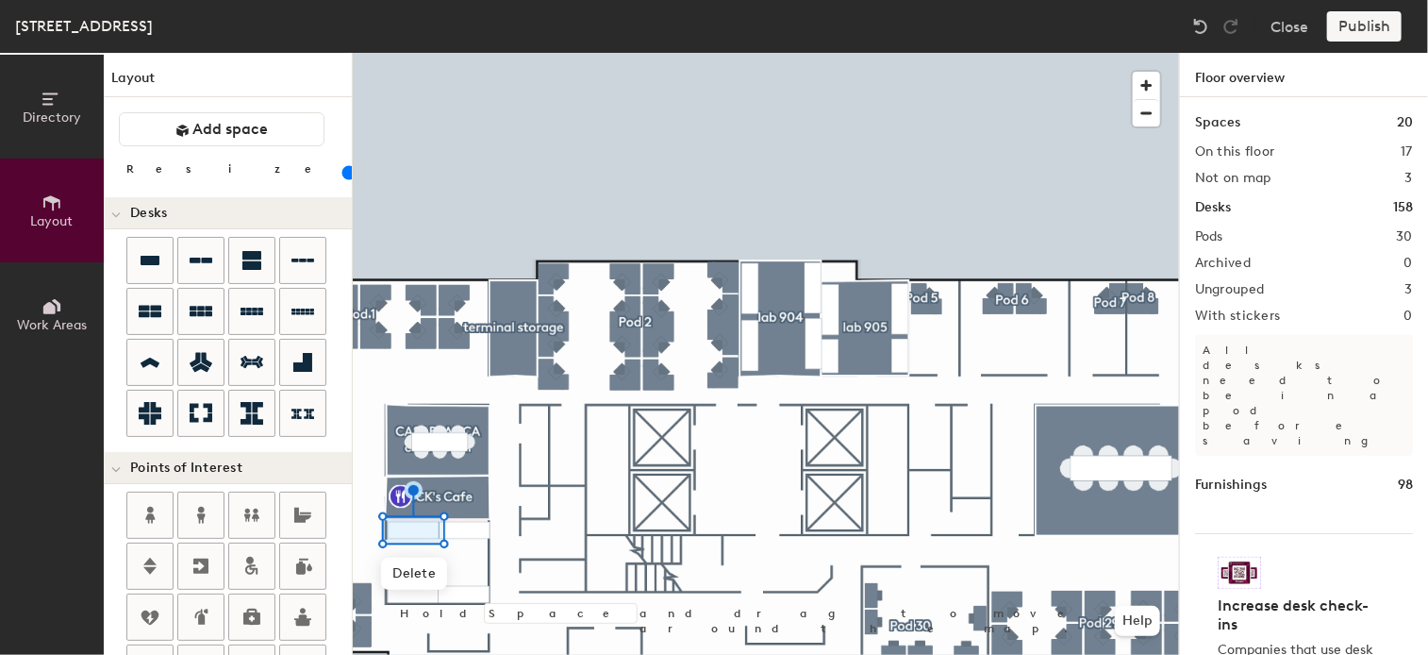
scroll to position [529, 0]
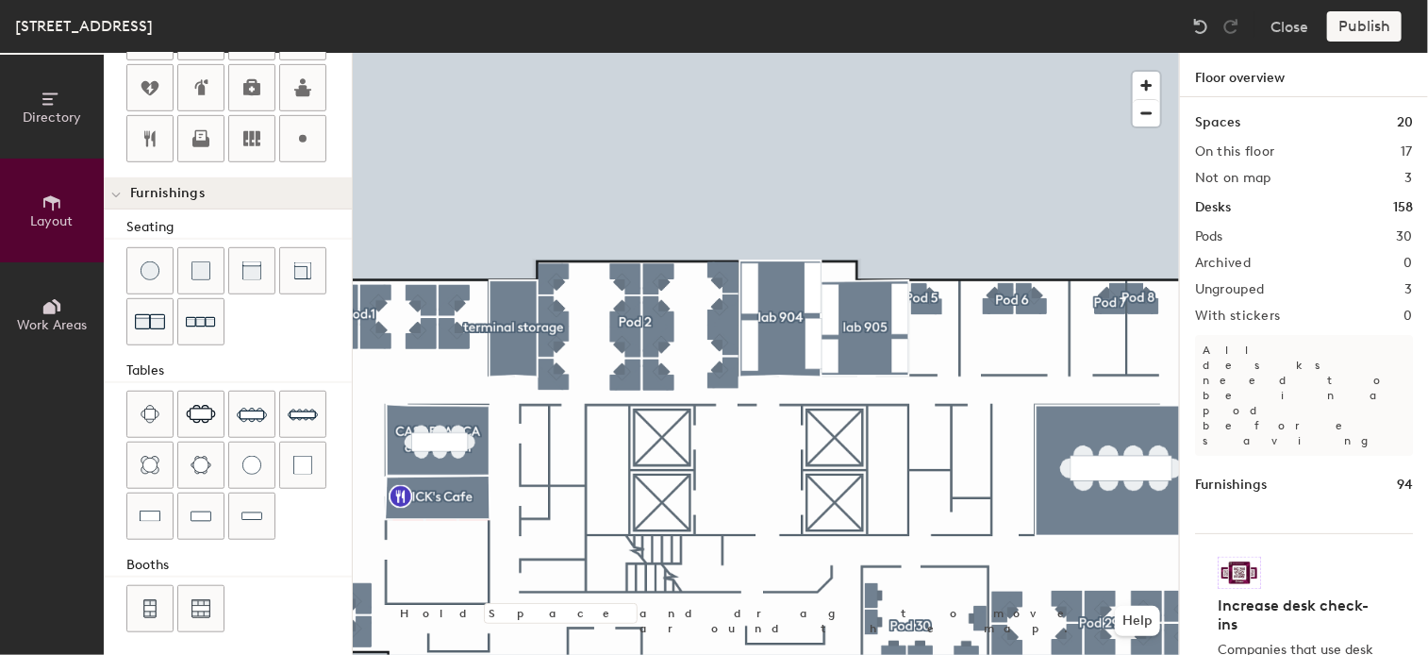
click at [1355, 27] on div "Publish" at bounding box center [1370, 26] width 86 height 30
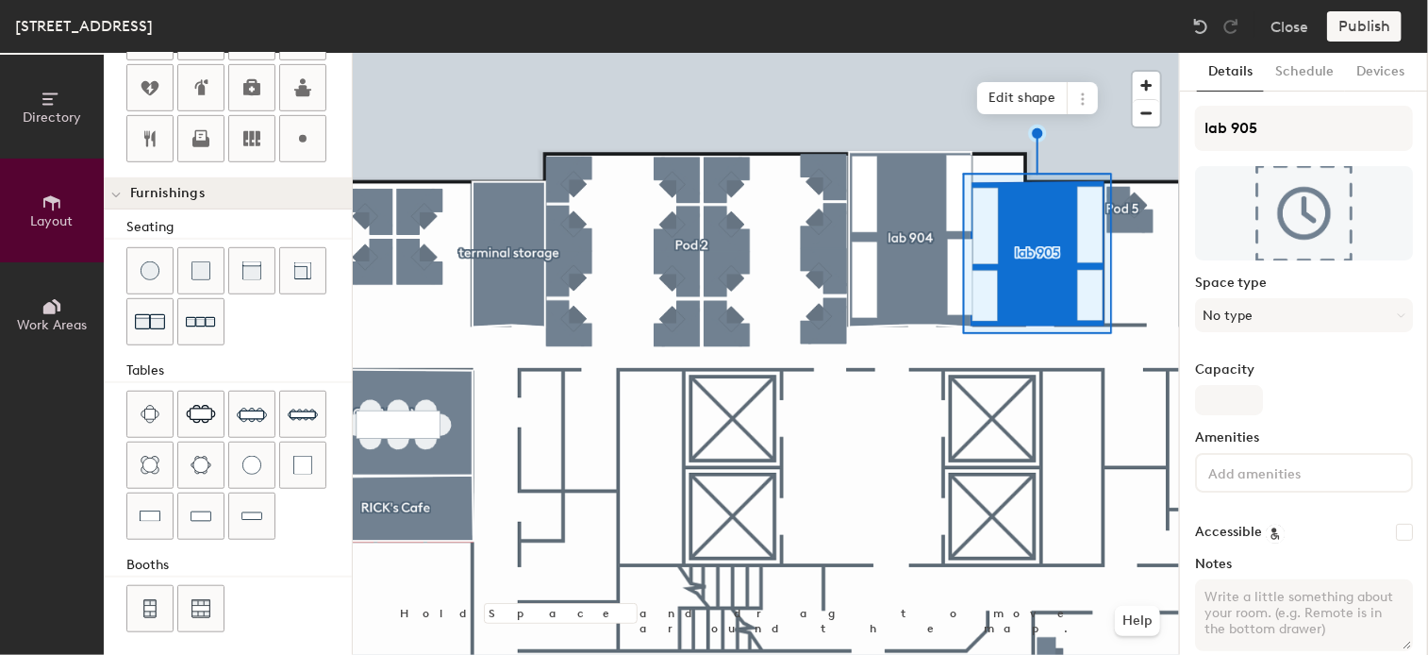
click at [913, 53] on div at bounding box center [766, 53] width 826 height 0
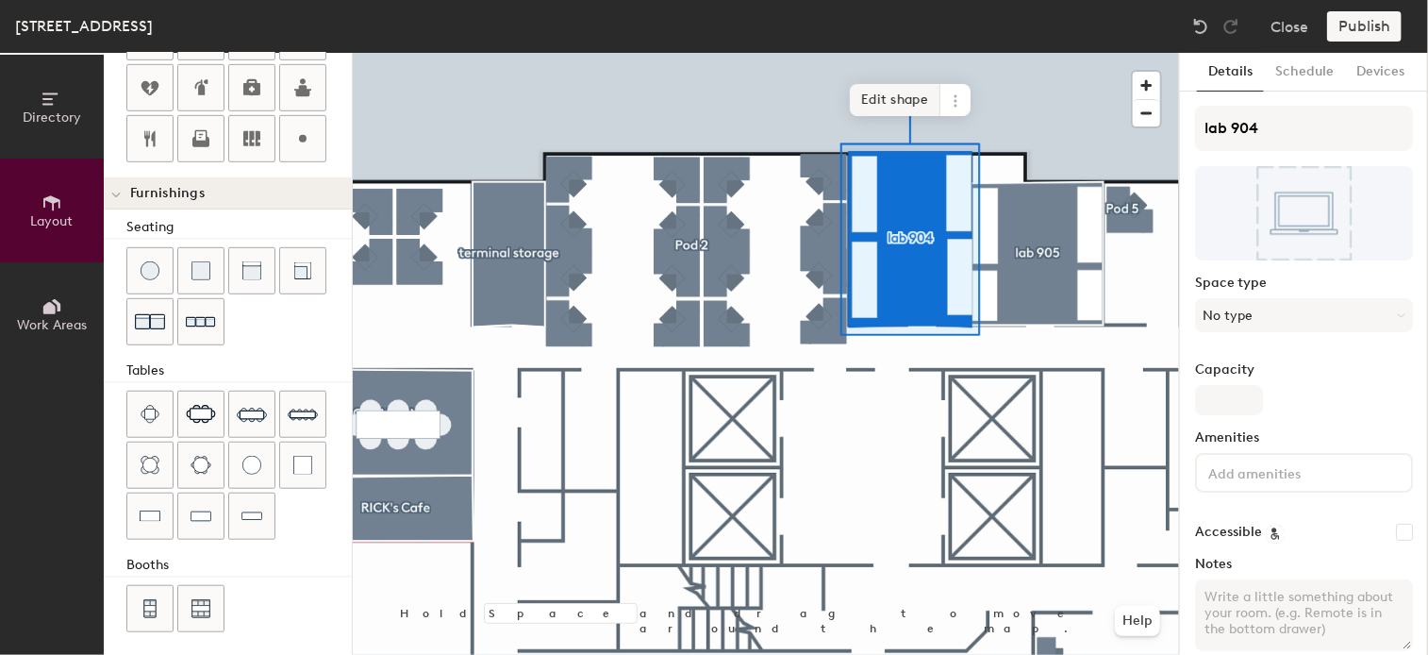
click at [498, 53] on div at bounding box center [766, 53] width 826 height 0
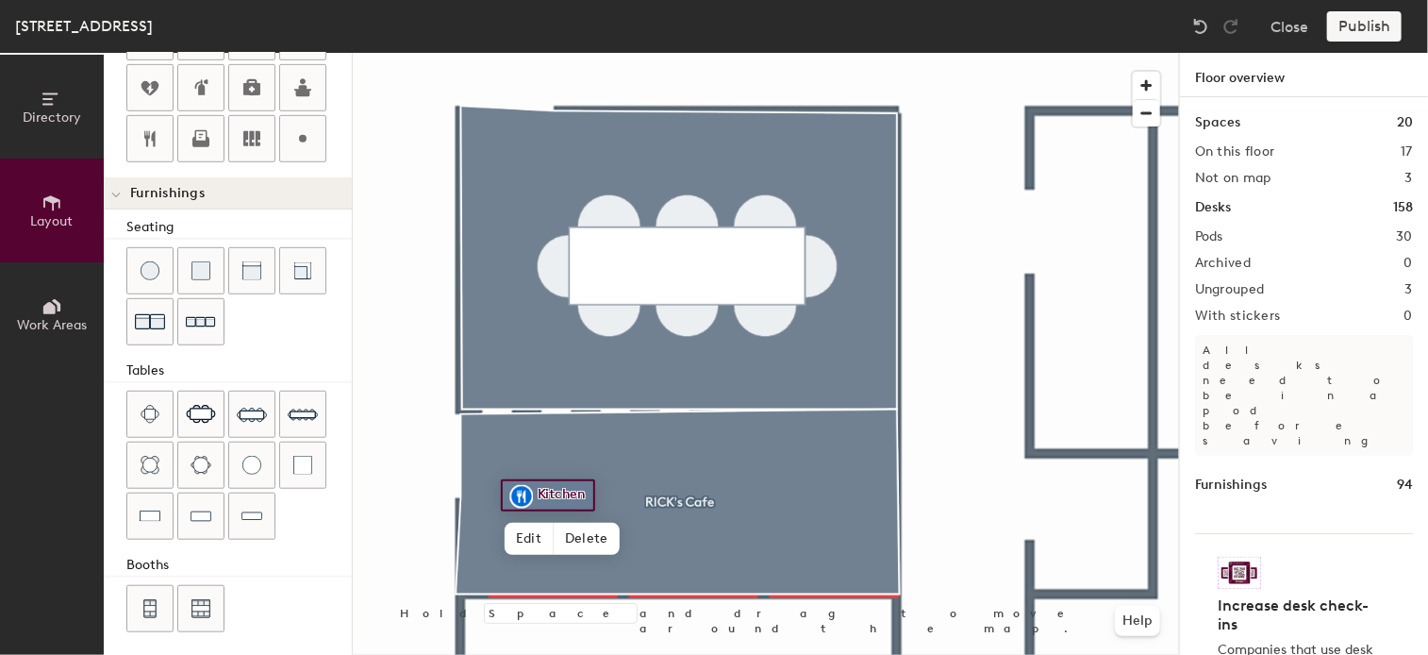
click at [696, 53] on div at bounding box center [766, 53] width 826 height 0
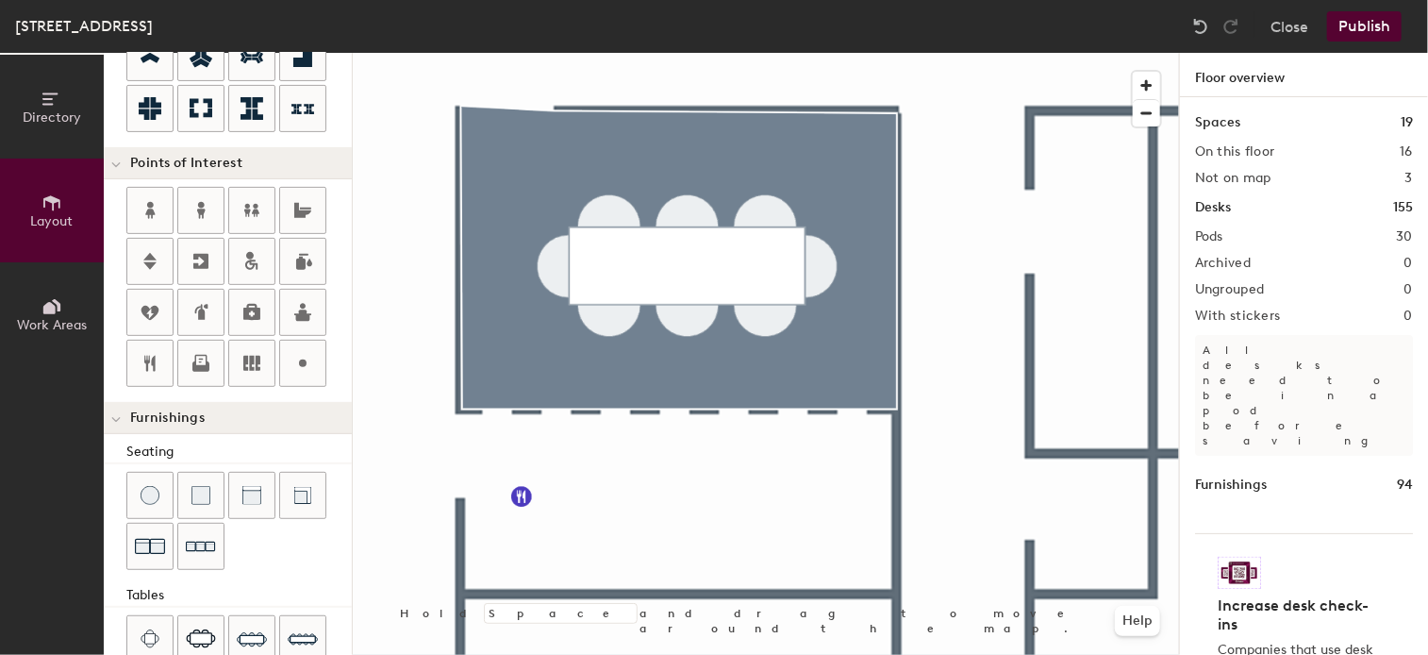
scroll to position [0, 0]
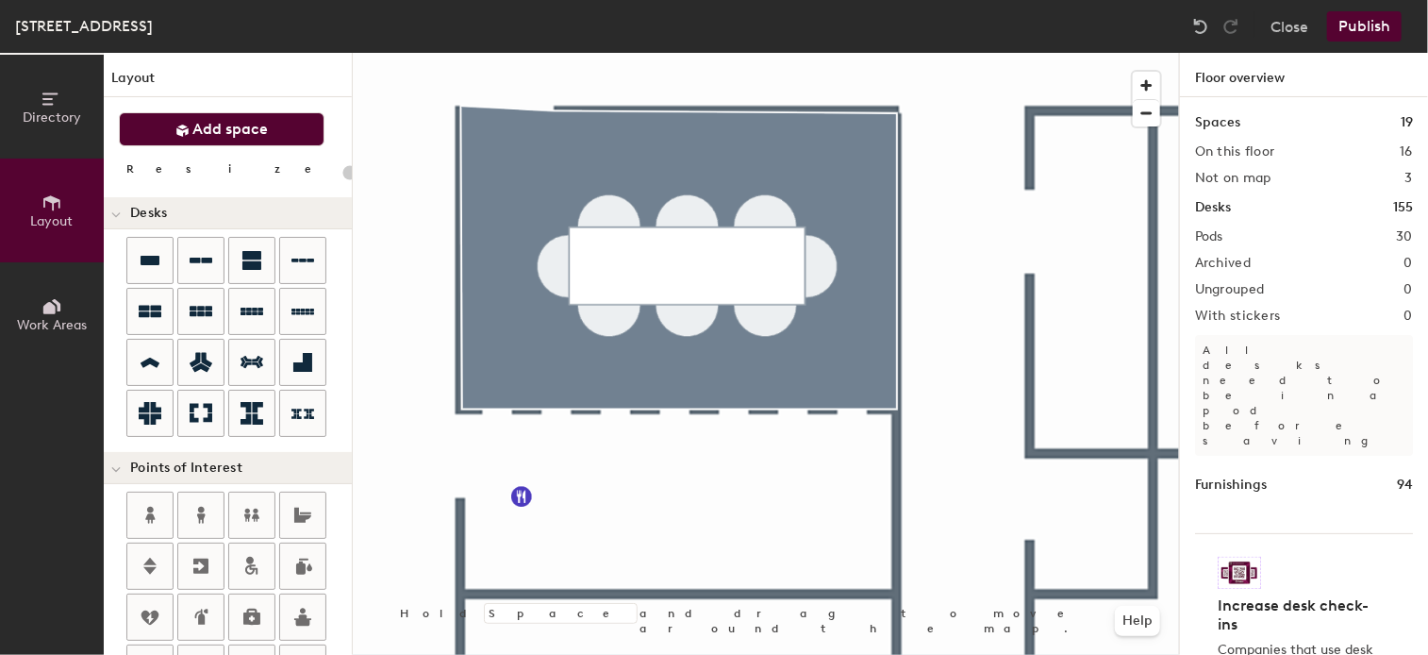
click at [241, 125] on span "Add space" at bounding box center [230, 129] width 75 height 19
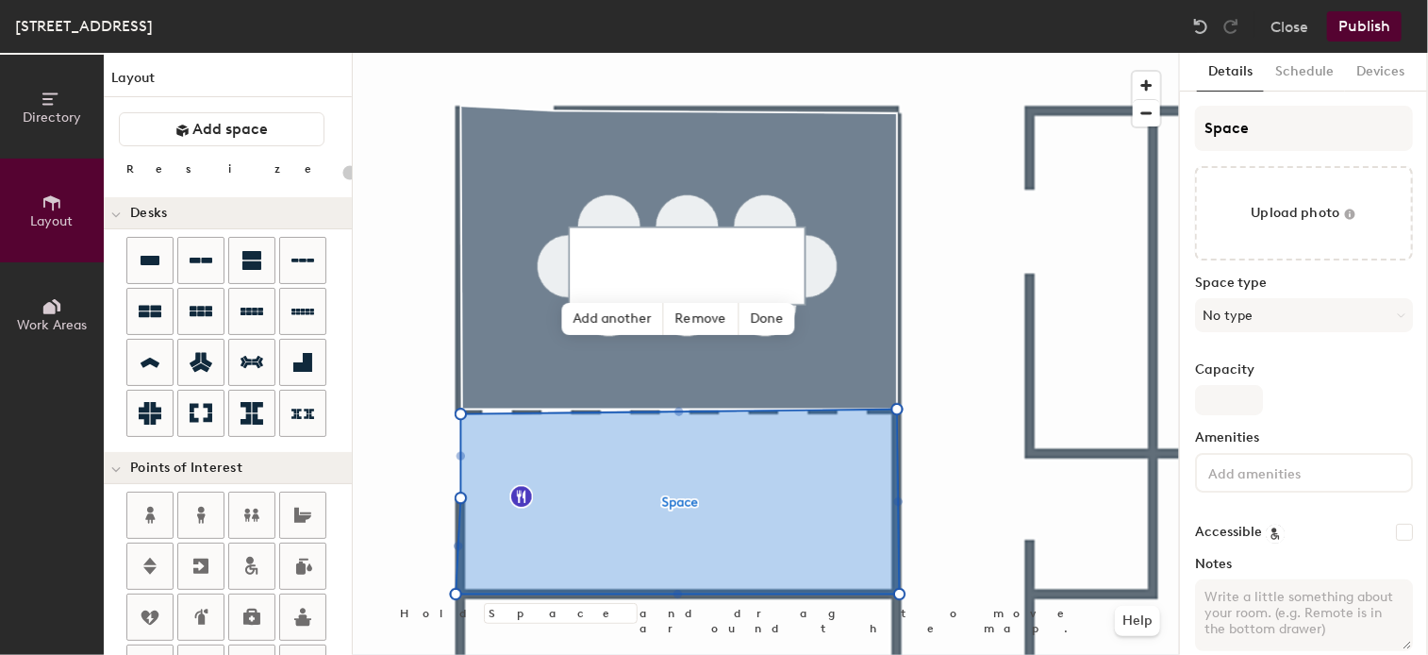
type input "20"
click at [1281, 125] on input "Space" at bounding box center [1304, 128] width 218 height 45
click at [1066, 110] on div "Directory Layout Work Areas Layout Add space Resize Desks Points of Interest Fu…" at bounding box center [714, 354] width 1428 height 602
type input "R"
type input "20"
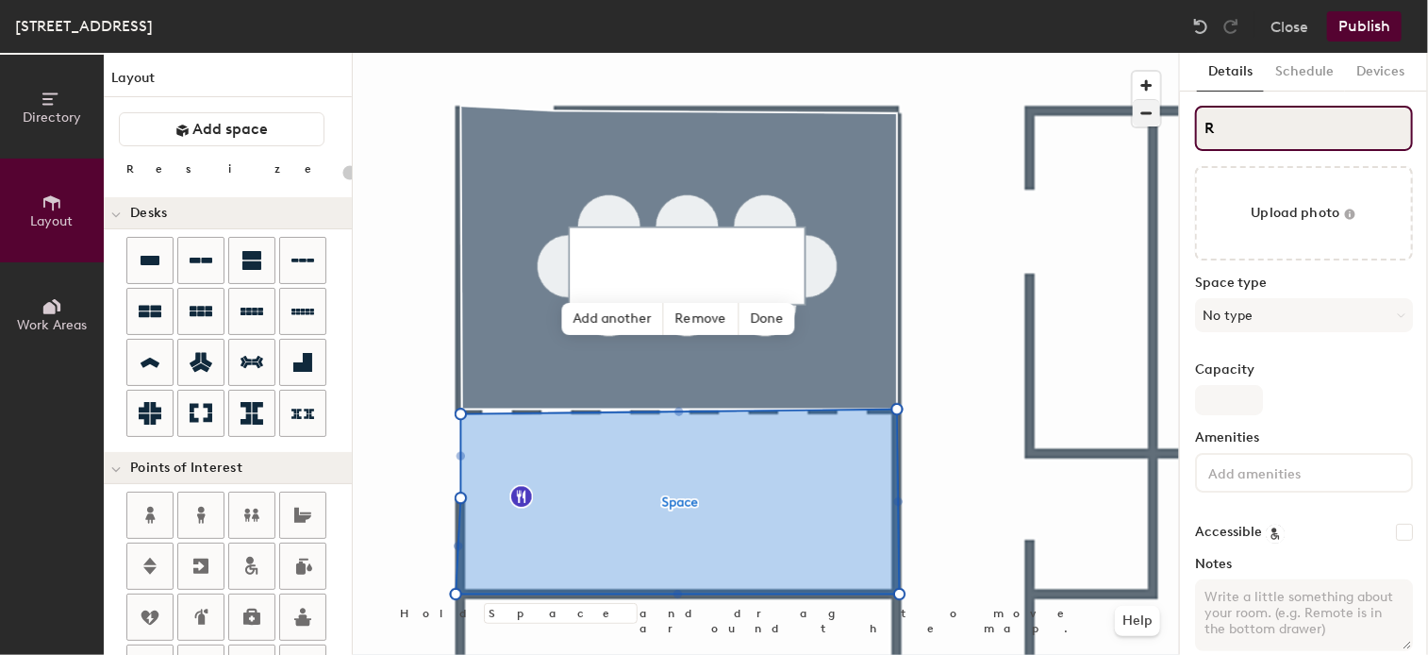
type input "RI"
type input "20"
type input "RIC"
type input "20"
type input "RICK"
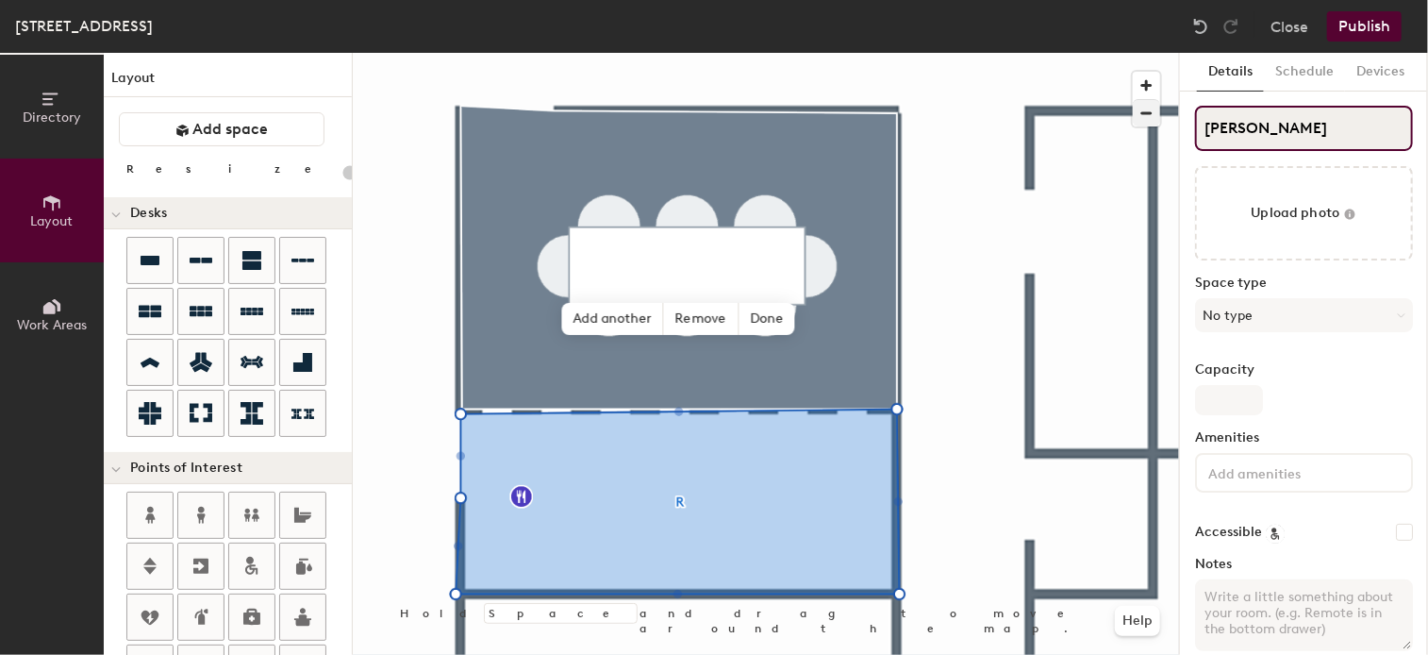
type input "20"
type input "RICK'"
type input "20"
type input "RICK's"
type input "20"
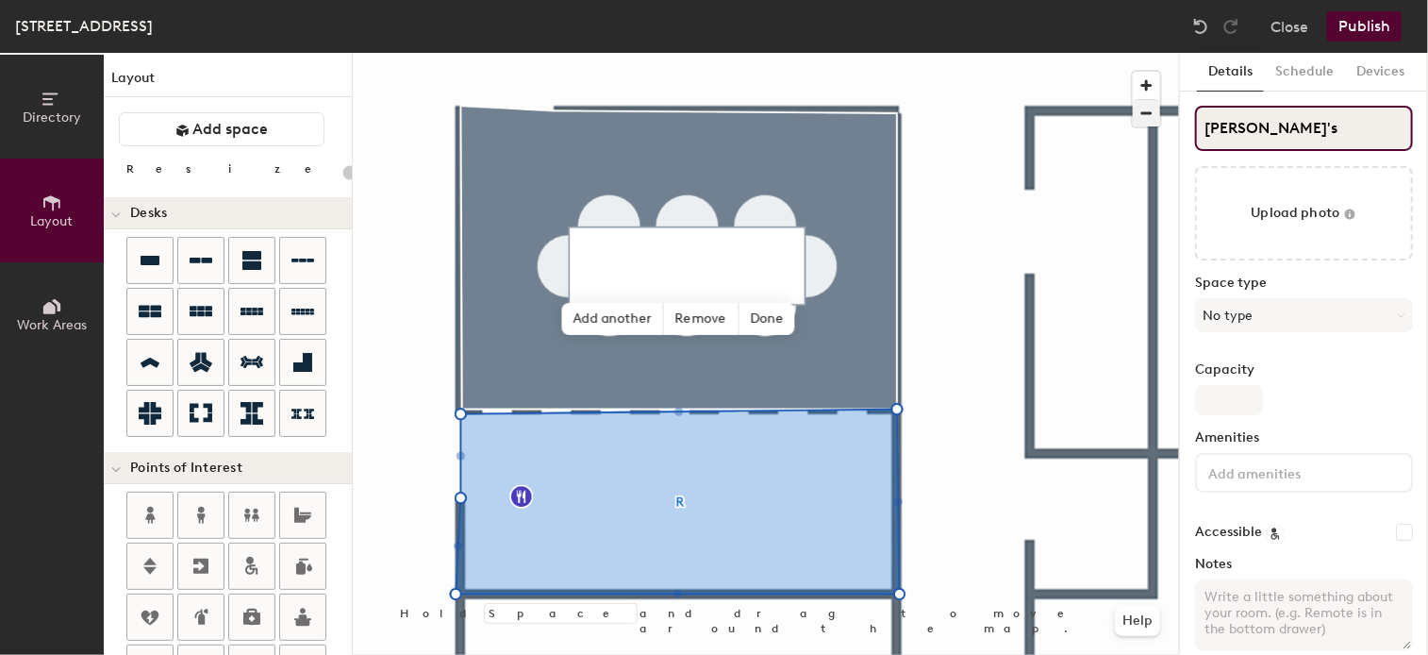
type input "RICK's"
type input "20"
type input "RICK's C"
type input "20"
type input "[PERSON_NAME]'s Cafe"
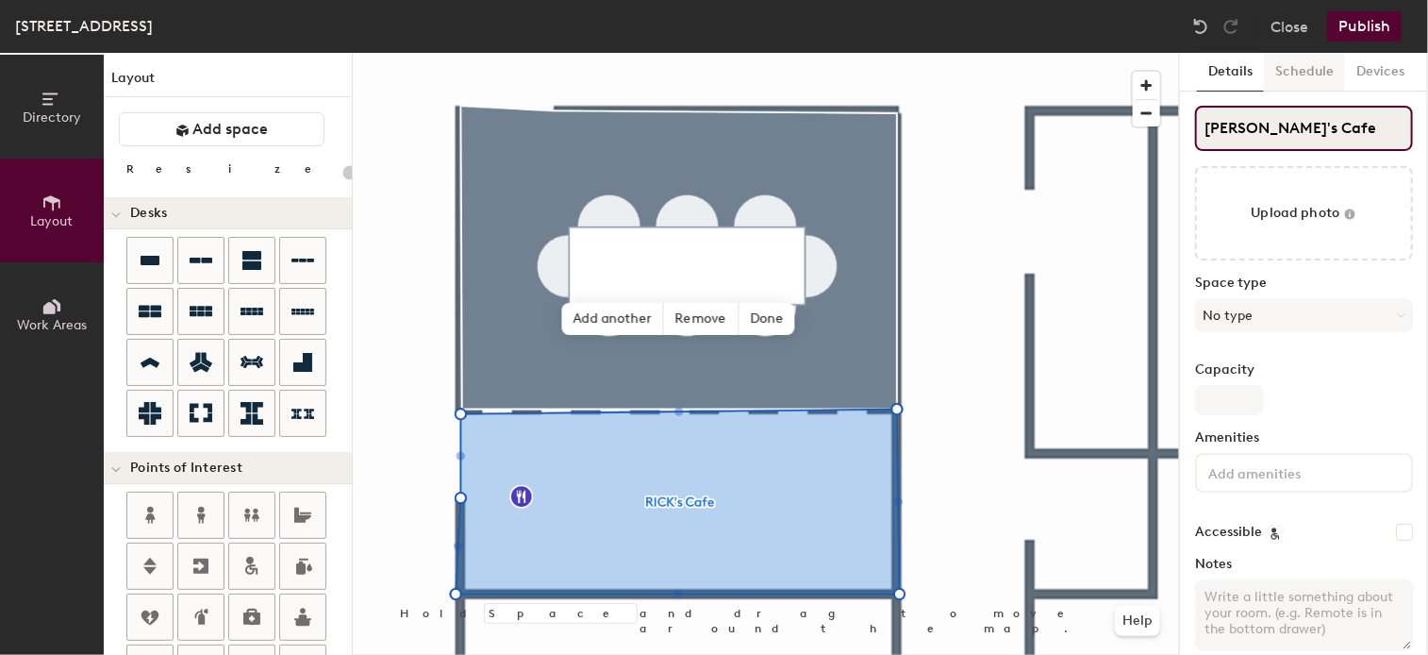
type input "20"
type input "[PERSON_NAME]'s Cafe"
click at [1387, 26] on button "Publish" at bounding box center [1364, 26] width 75 height 30
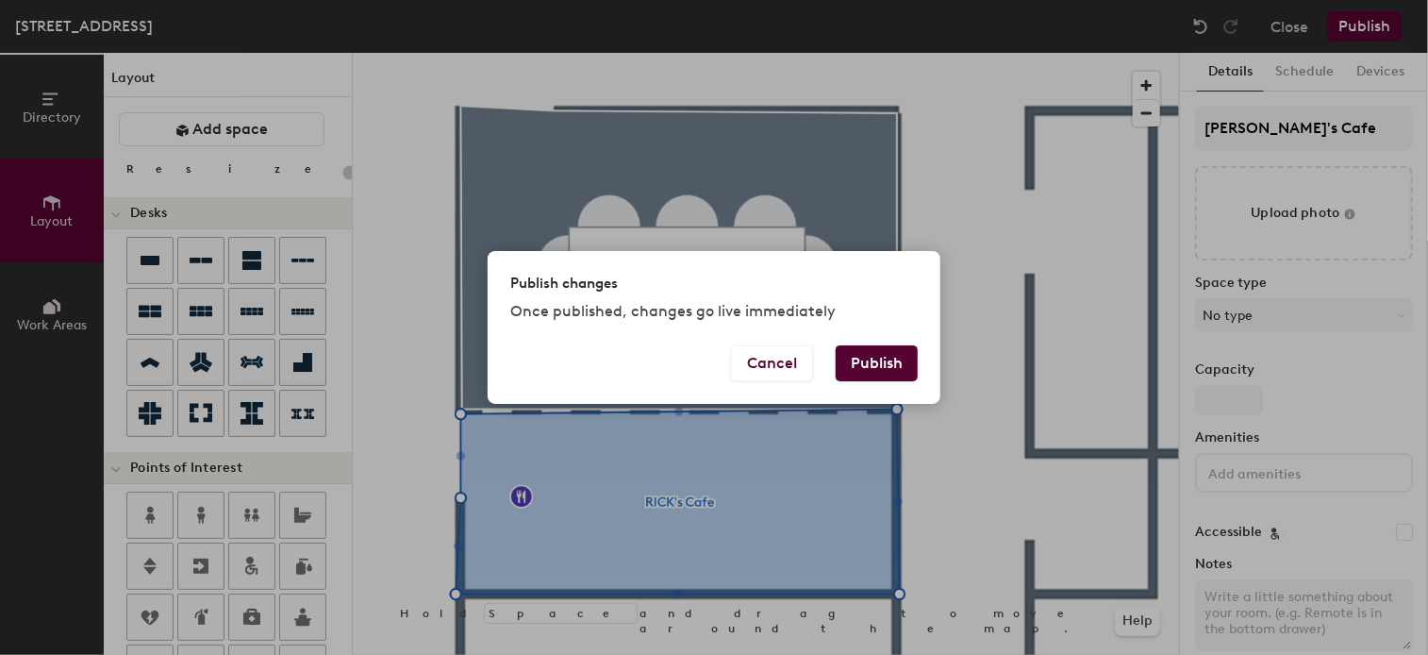
click at [883, 352] on button "Publish" at bounding box center [877, 363] width 82 height 36
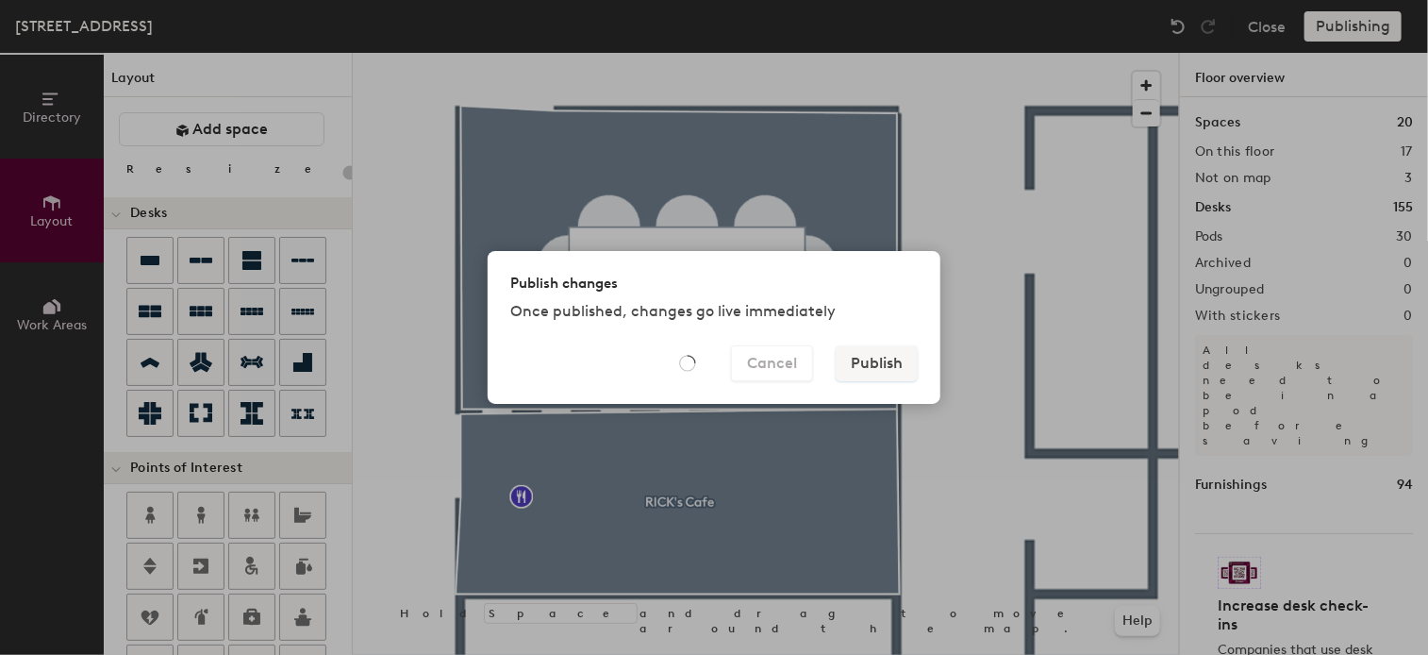
type input "20"
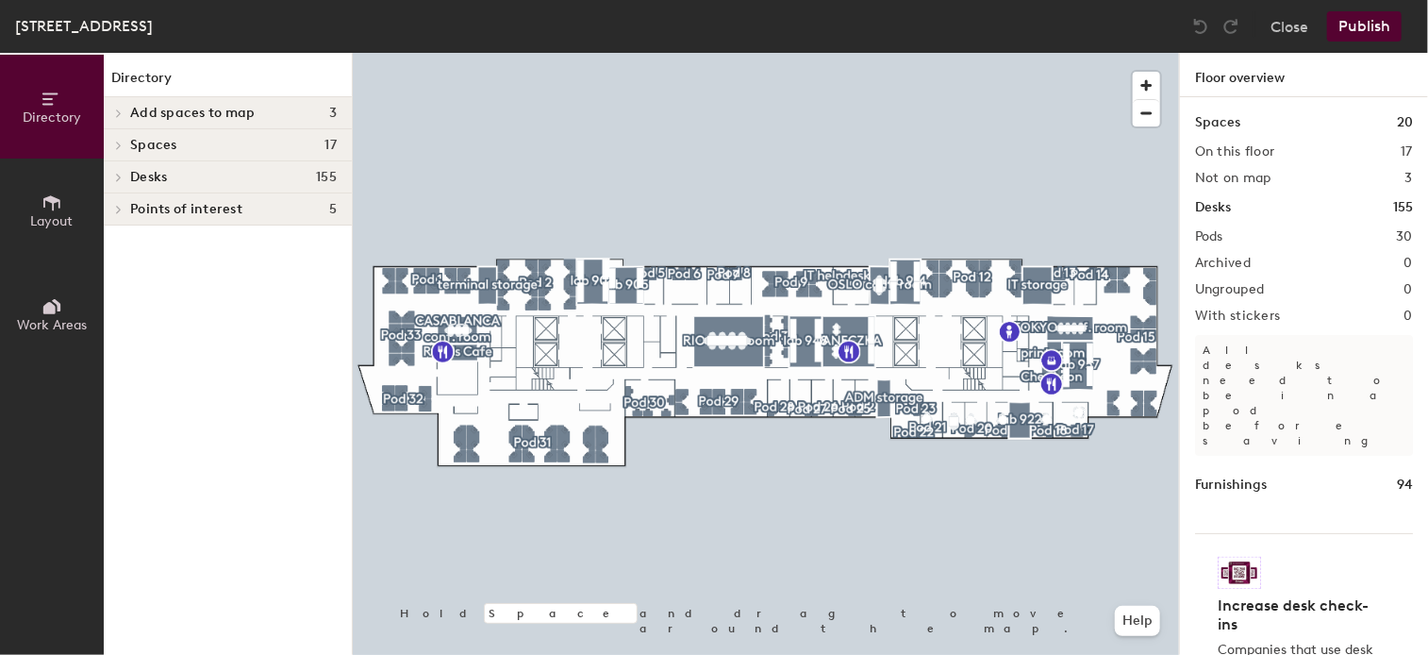
click at [1298, 622] on div "Directory Layout Work Areas Directory Add spaces to map 3 lab 957 [GEOGRAPHIC_D…" at bounding box center [714, 354] width 1428 height 602
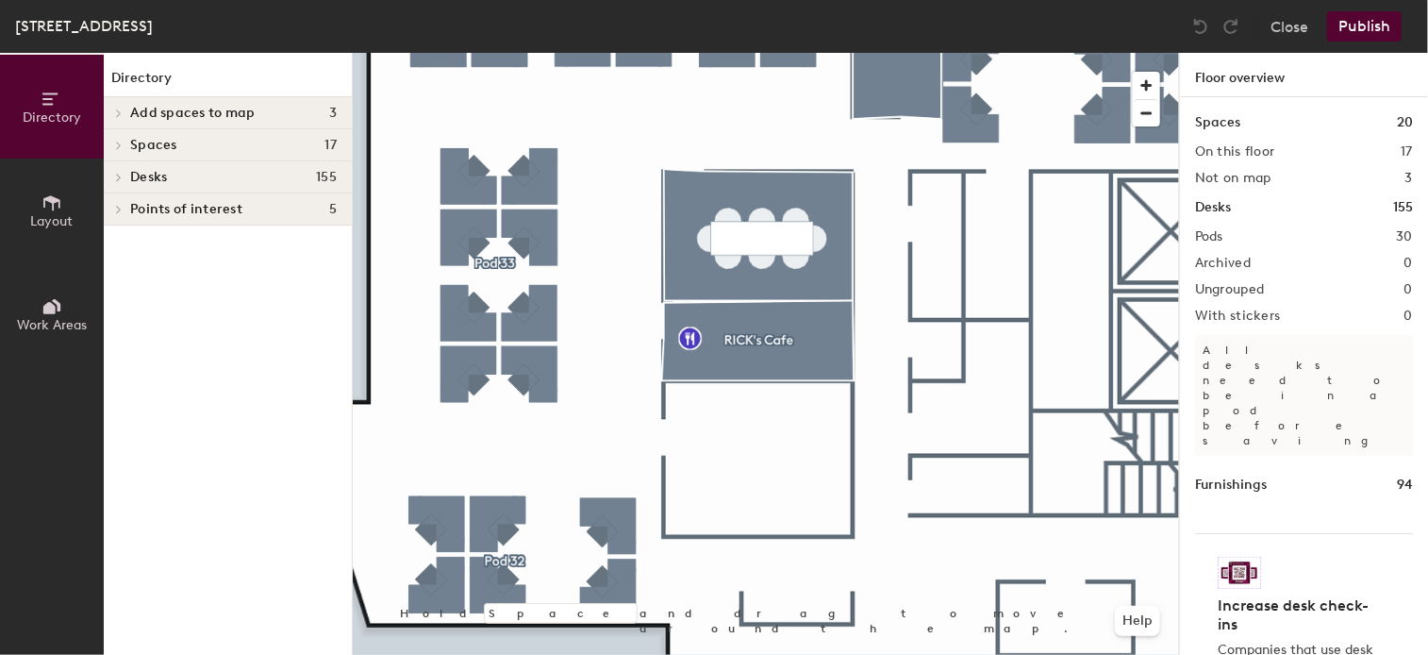
click at [31, 210] on button "Layout" at bounding box center [52, 210] width 104 height 104
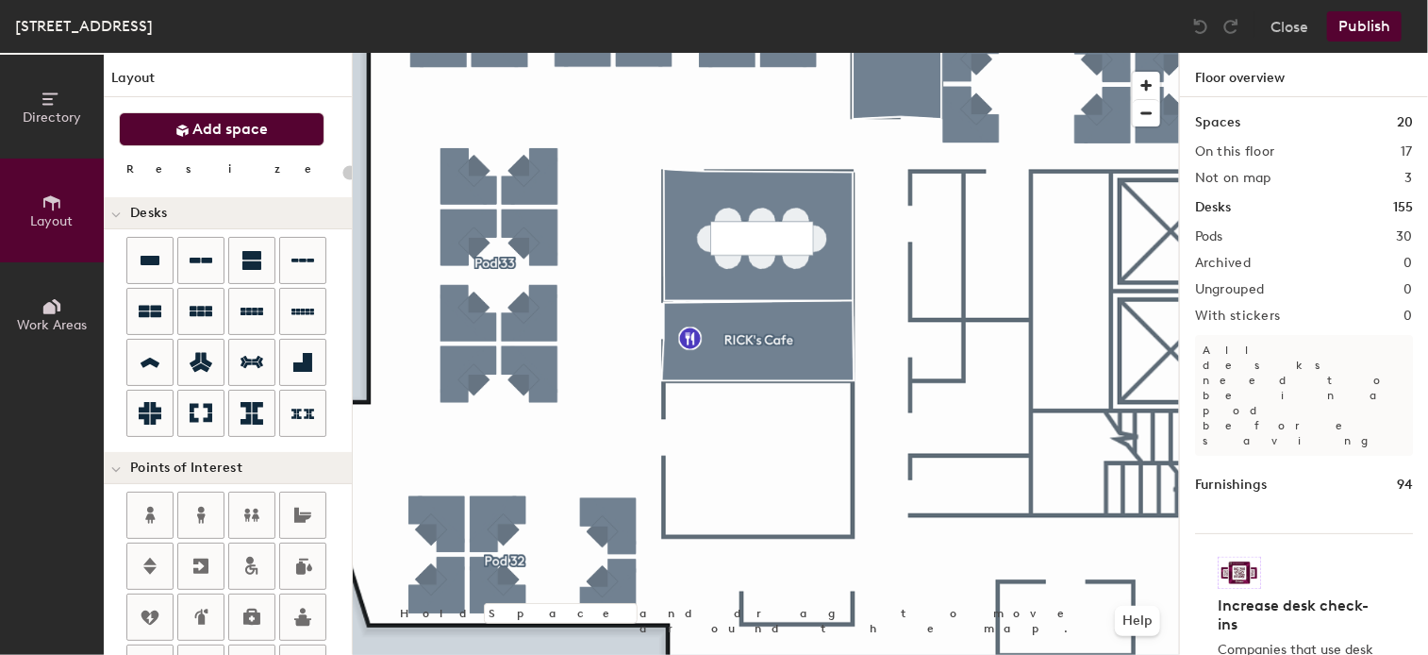
click at [163, 114] on button "Add space" at bounding box center [222, 129] width 206 height 34
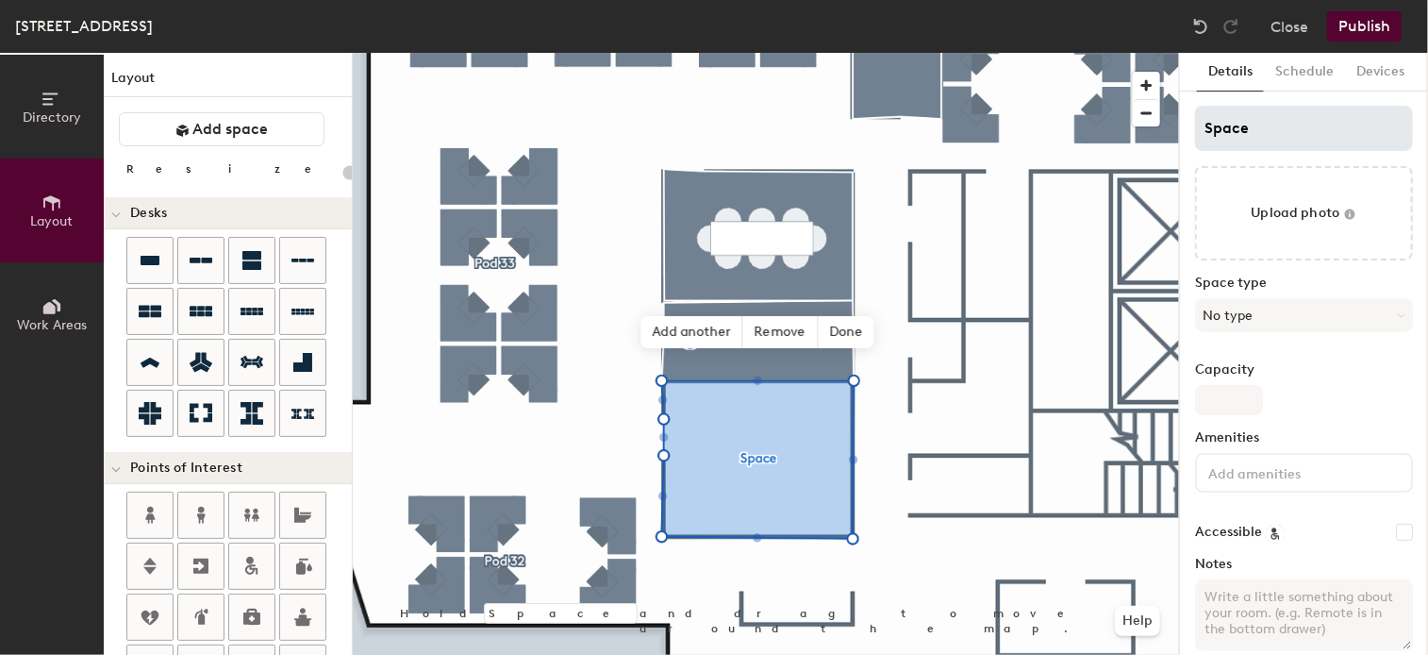
type input "20"
click at [1275, 132] on input "Space" at bounding box center [1304, 128] width 218 height 45
click at [1127, 133] on div "Directory Layout Work Areas Layout Add space Resize Desks Points of Interest Fu…" at bounding box center [714, 354] width 1428 height 602
type input "l"
type input "20"
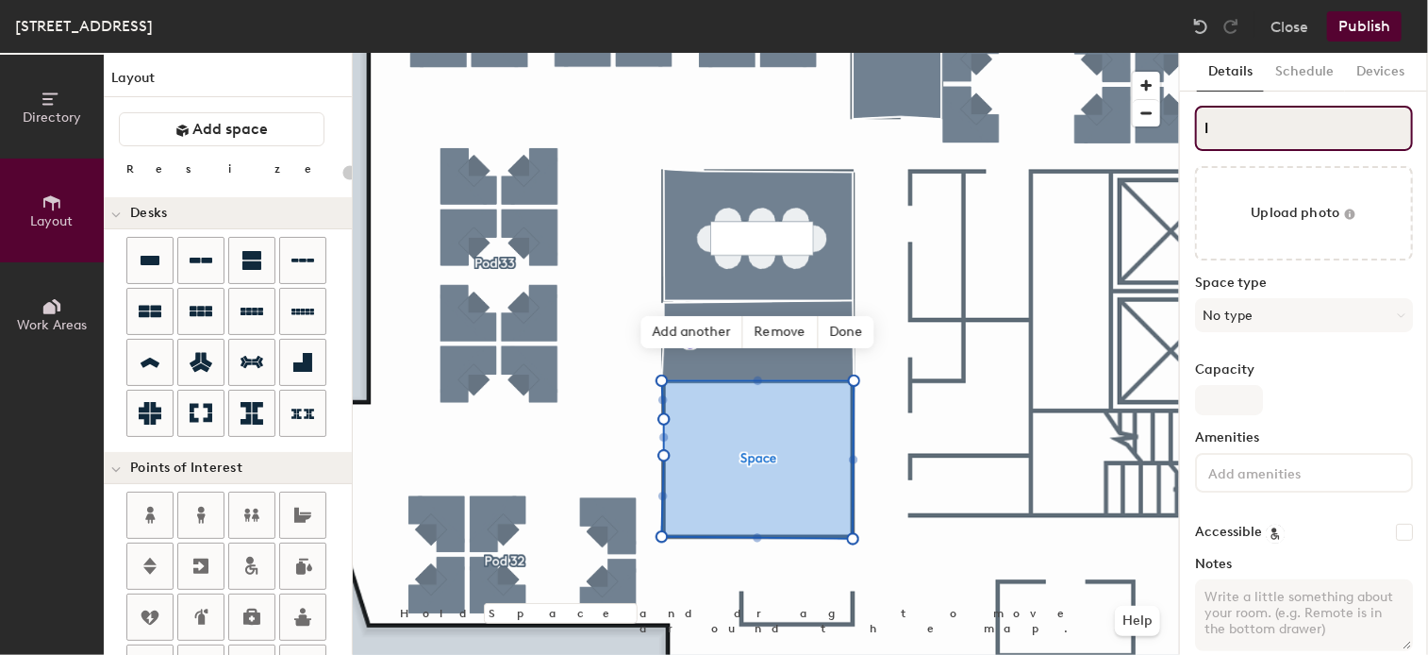
type input "la"
type input "20"
type input "lab"
type input "20"
type input "lab 9"
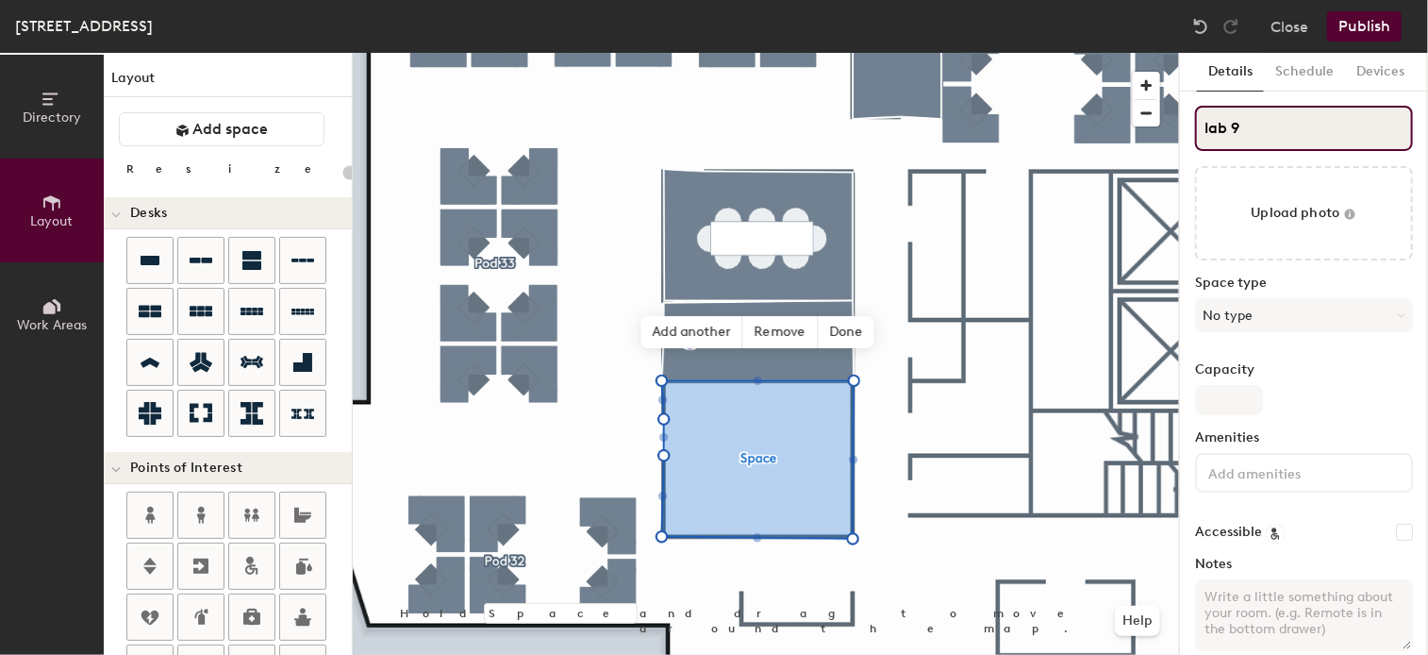
type input "20"
type input "lab 93"
type input "20"
type input "lab 938"
type input "20"
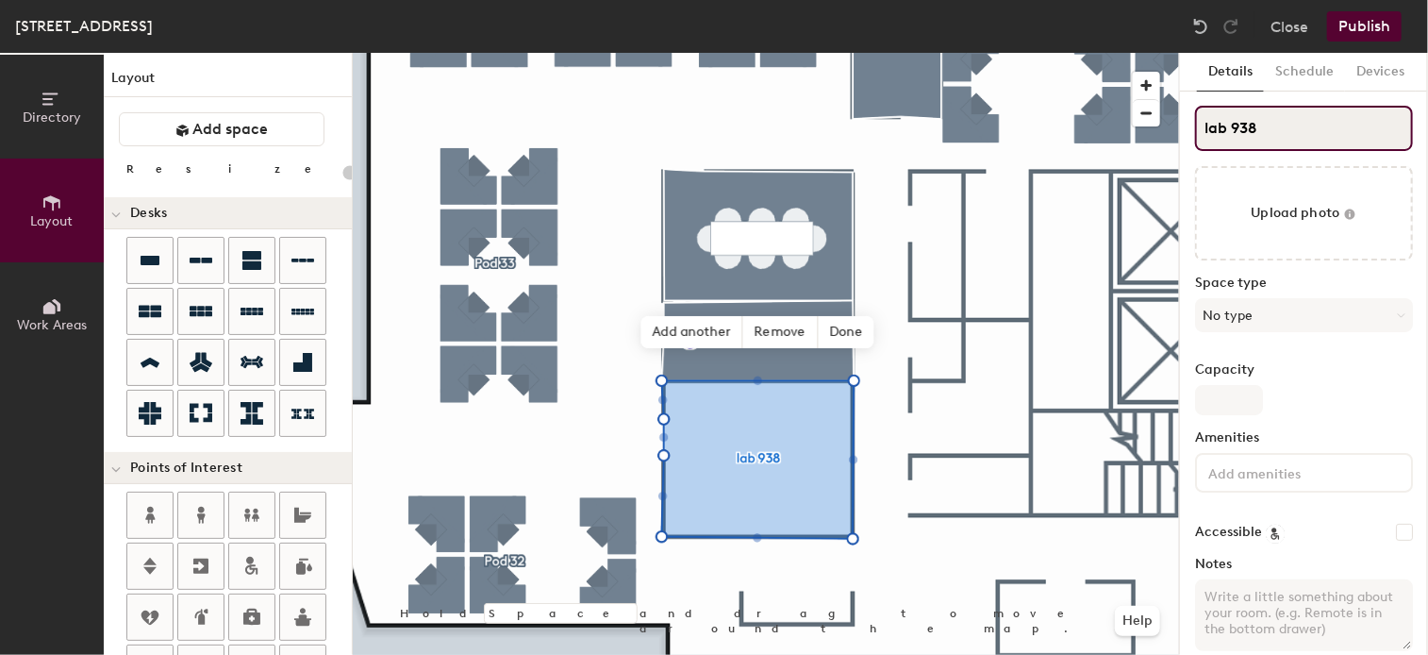
type input "lab 938"
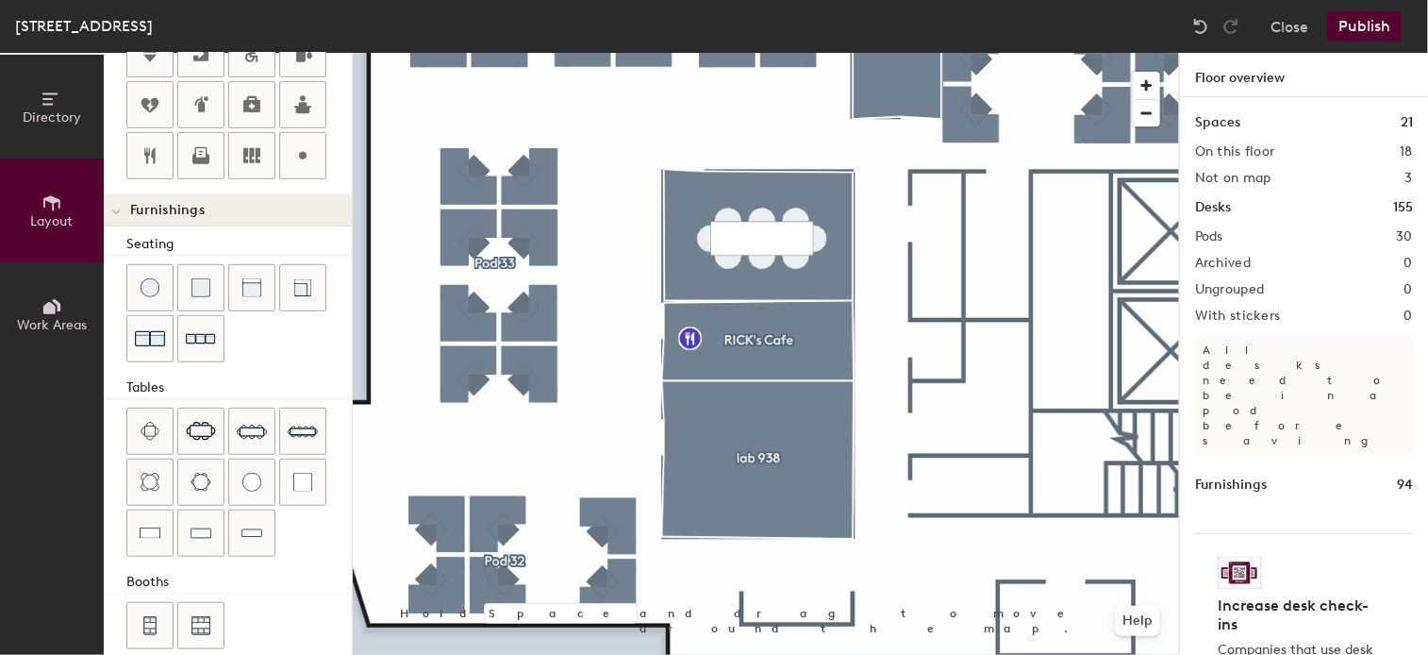
scroll to position [529, 0]
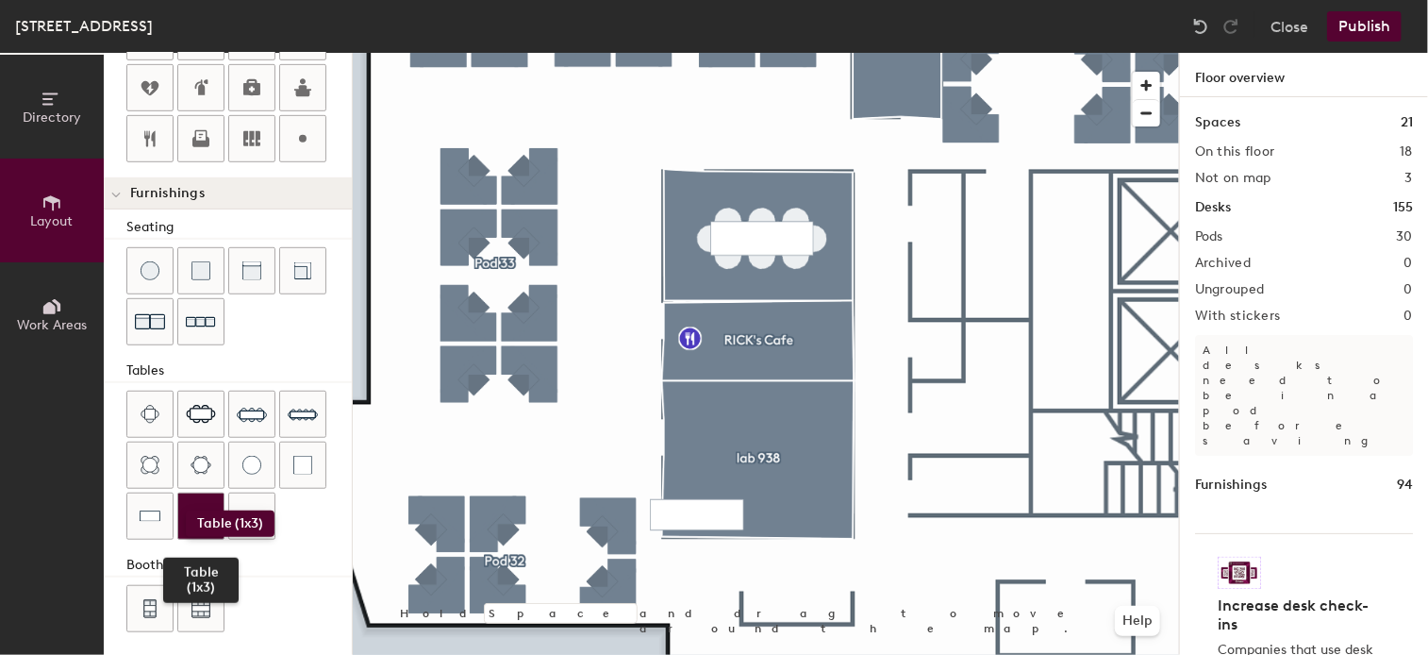
drag, startPoint x: 196, startPoint y: 508, endPoint x: 177, endPoint y: 506, distance: 19.0
click at [178, 506] on div at bounding box center [200, 515] width 45 height 45
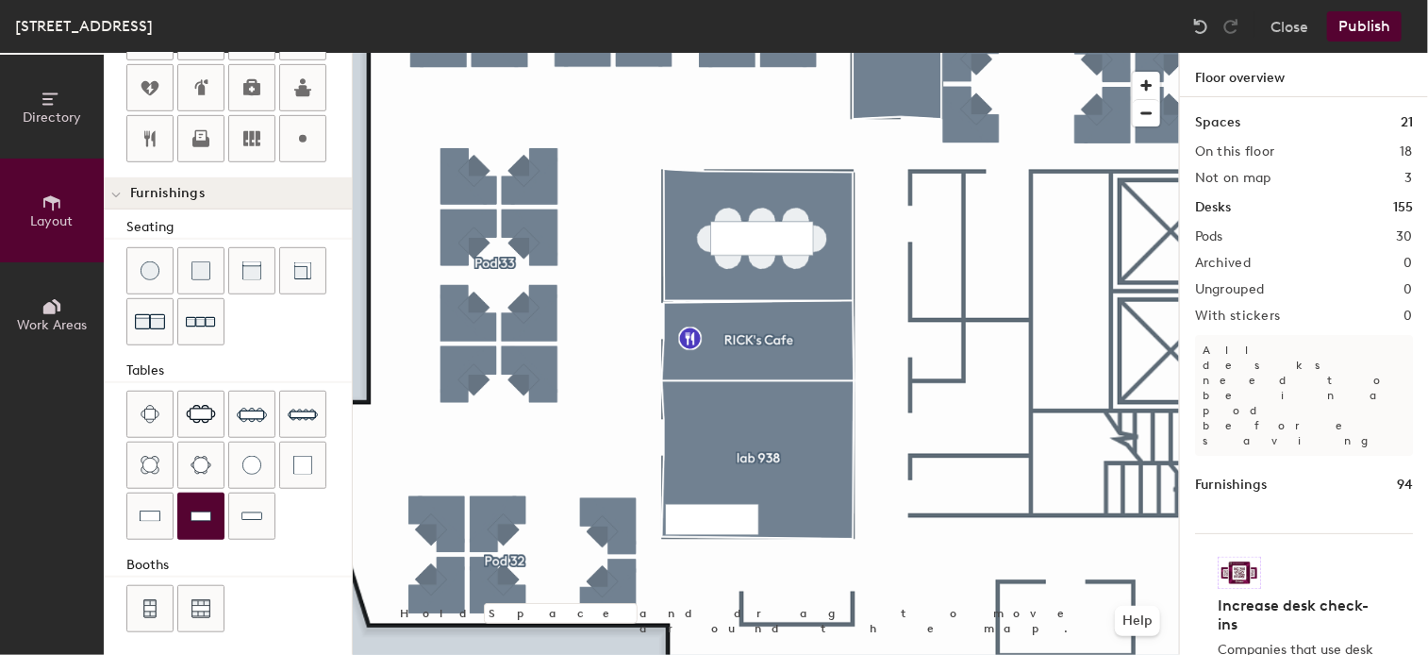
click at [712, 514] on div "Directory Layout Work Areas Layout Add space Resize Desks Points of Interest Fu…" at bounding box center [714, 354] width 1428 height 602
click at [802, 514] on div "Directory Layout Work Areas Layout Add space Resize Desks Points of Interest Fu…" at bounding box center [714, 354] width 1428 height 602
click at [808, 527] on div "Directory Layout Work Areas Layout Add space Resize Desks Points of Interest Fu…" at bounding box center [714, 354] width 1428 height 602
click at [806, 515] on div "Directory Layout Work Areas Layout Add space Resize Desks Points of Interest Fu…" at bounding box center [714, 354] width 1428 height 602
click at [711, 581] on span "Delete" at bounding box center [714, 575] width 66 height 32
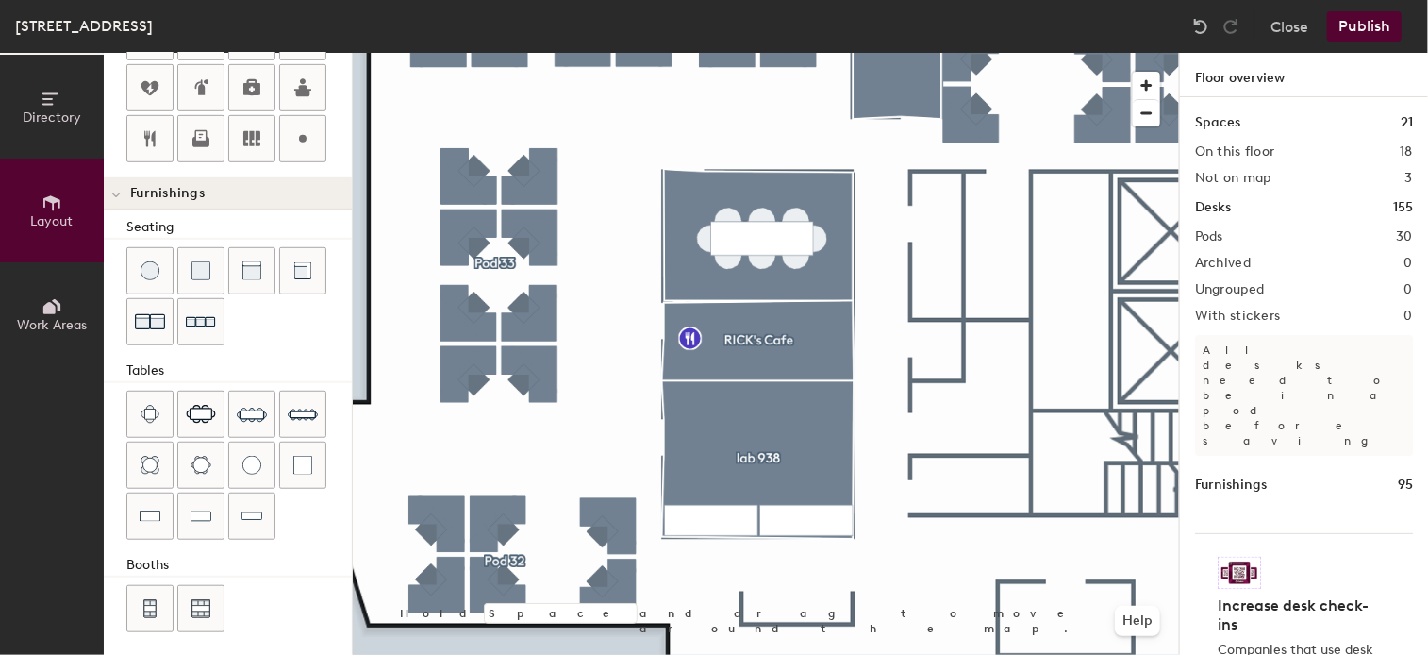
click at [711, 515] on div "Directory Layout Work Areas Layout Add space Resize Desks Points of Interest Fu…" at bounding box center [714, 354] width 1428 height 602
click at [894, 53] on div at bounding box center [766, 53] width 826 height 0
click at [709, 392] on div "Directory Layout Work Areas Layout Add space Resize Desks Points of Interest Fu…" at bounding box center [714, 354] width 1428 height 602
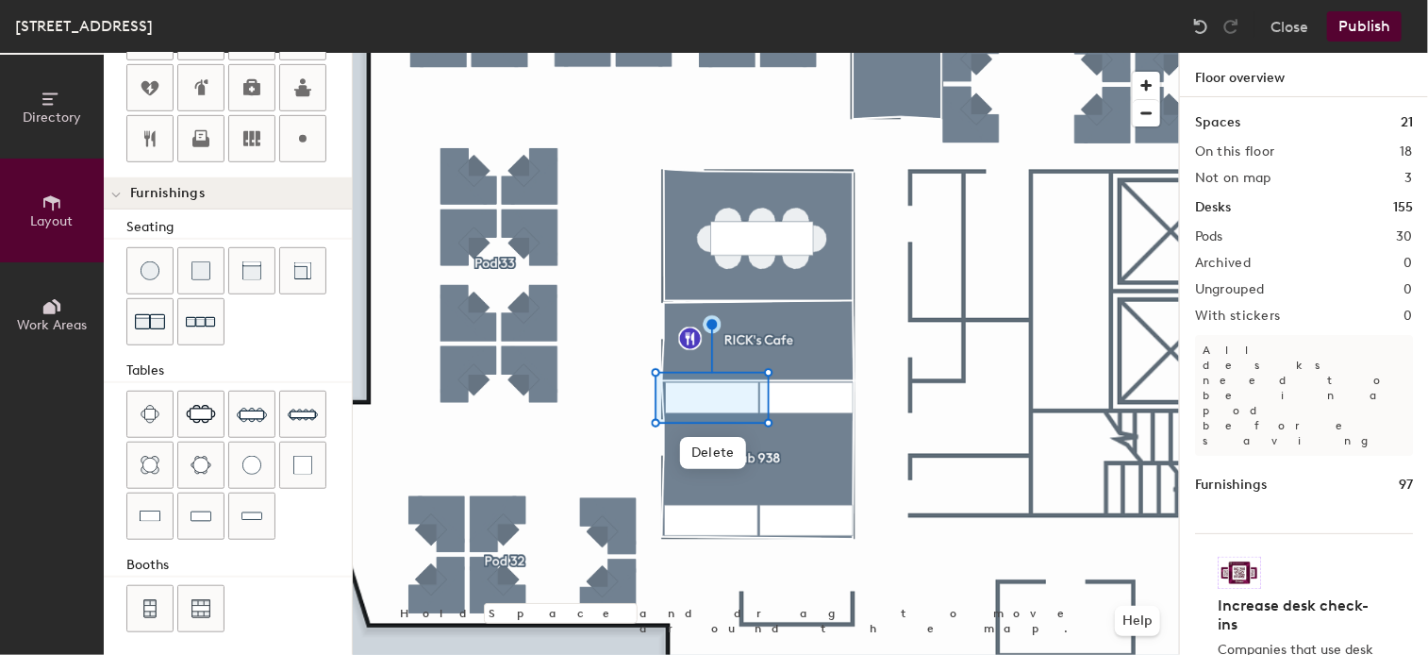
click at [805, 392] on div "Directory Layout Work Areas Layout Add space Resize Desks Points of Interest Fu…" at bounding box center [714, 354] width 1428 height 602
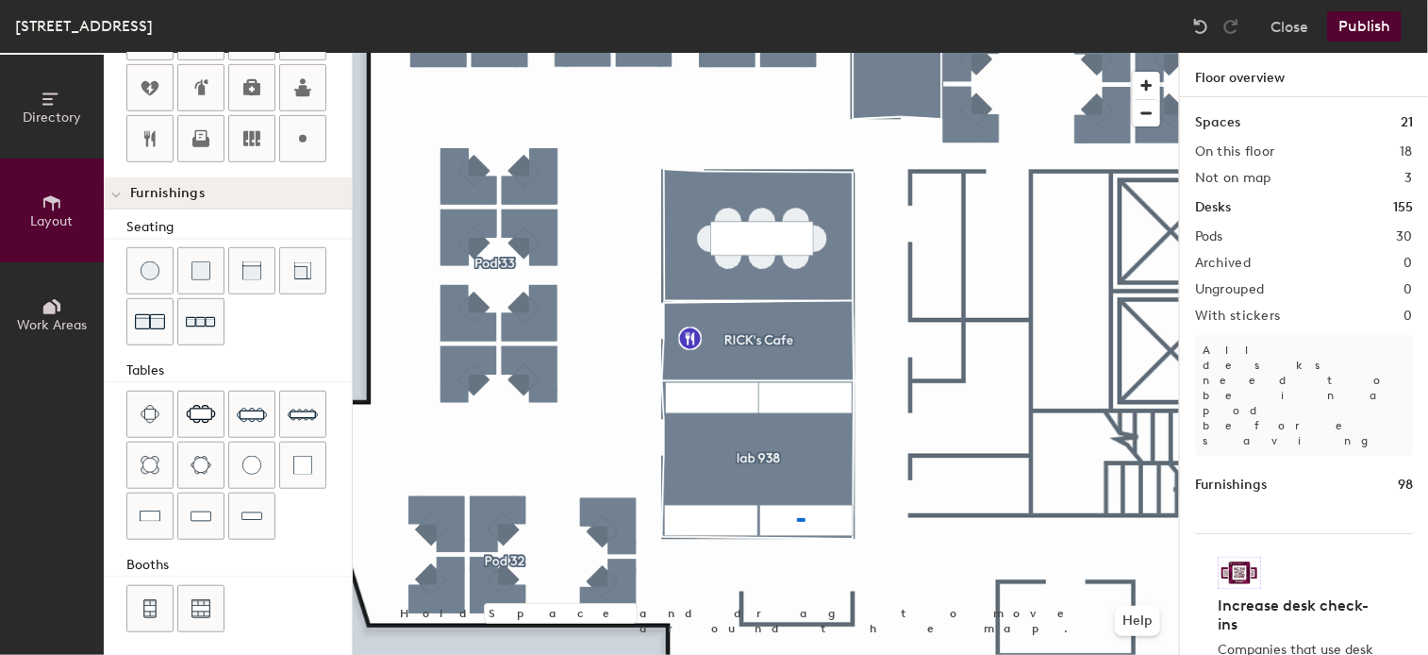
drag, startPoint x: 201, startPoint y: 497, endPoint x: 797, endPoint y: 518, distance: 596.4
click at [797, 53] on div at bounding box center [766, 53] width 826 height 0
click at [1377, 31] on button "Publish" at bounding box center [1364, 26] width 75 height 30
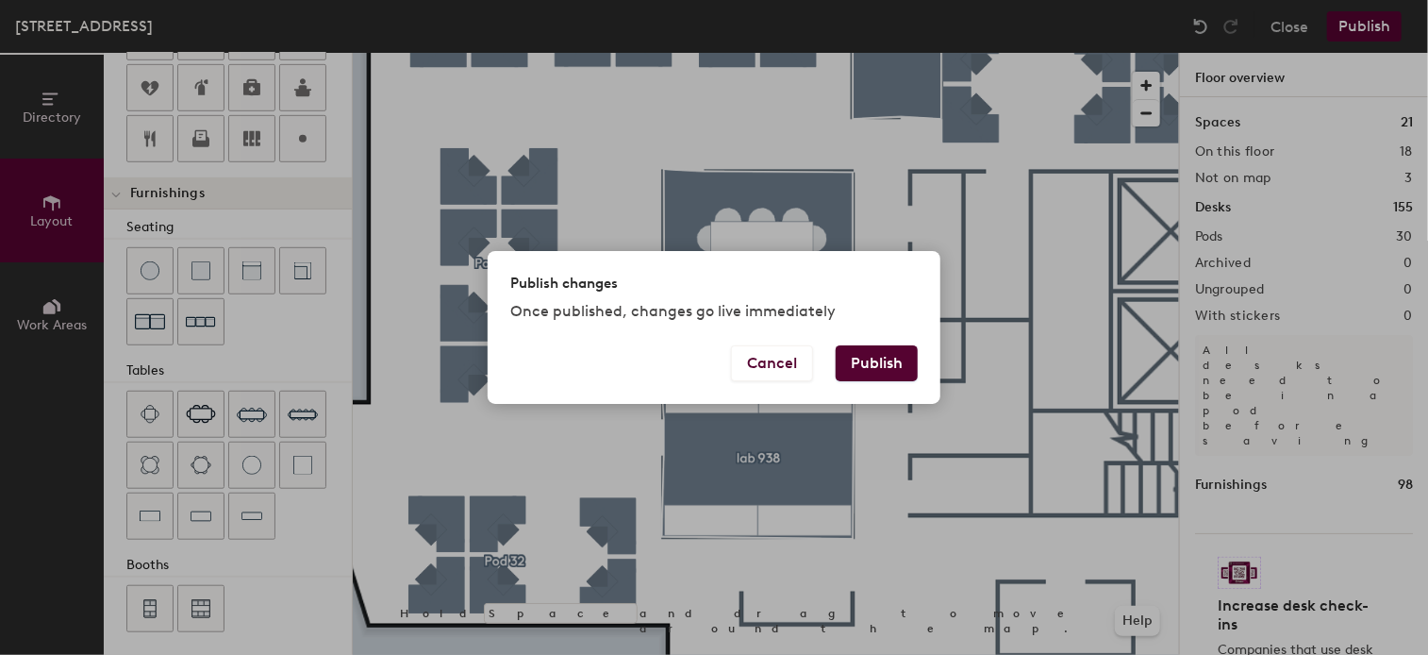
click at [859, 354] on button "Publish" at bounding box center [877, 363] width 82 height 36
type input "20"
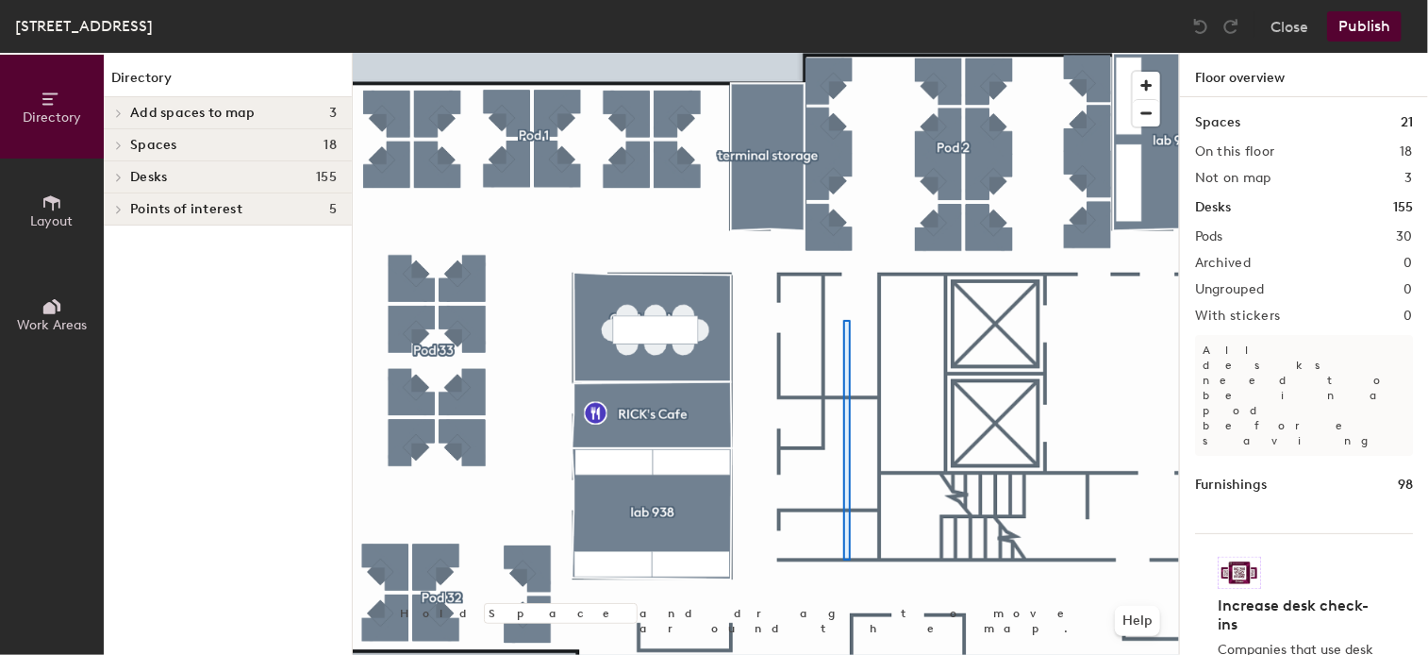
click at [841, 53] on div at bounding box center [766, 53] width 826 height 0
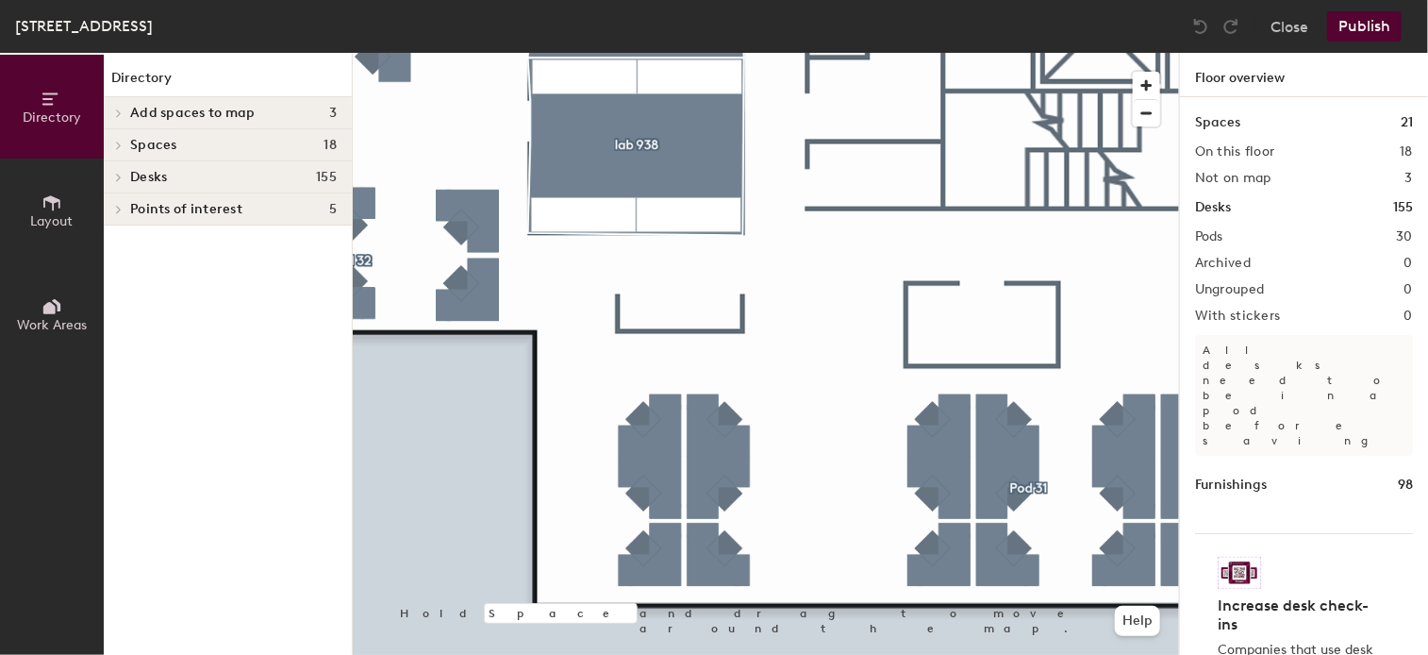
click at [68, 207] on button "Layout" at bounding box center [52, 210] width 104 height 104
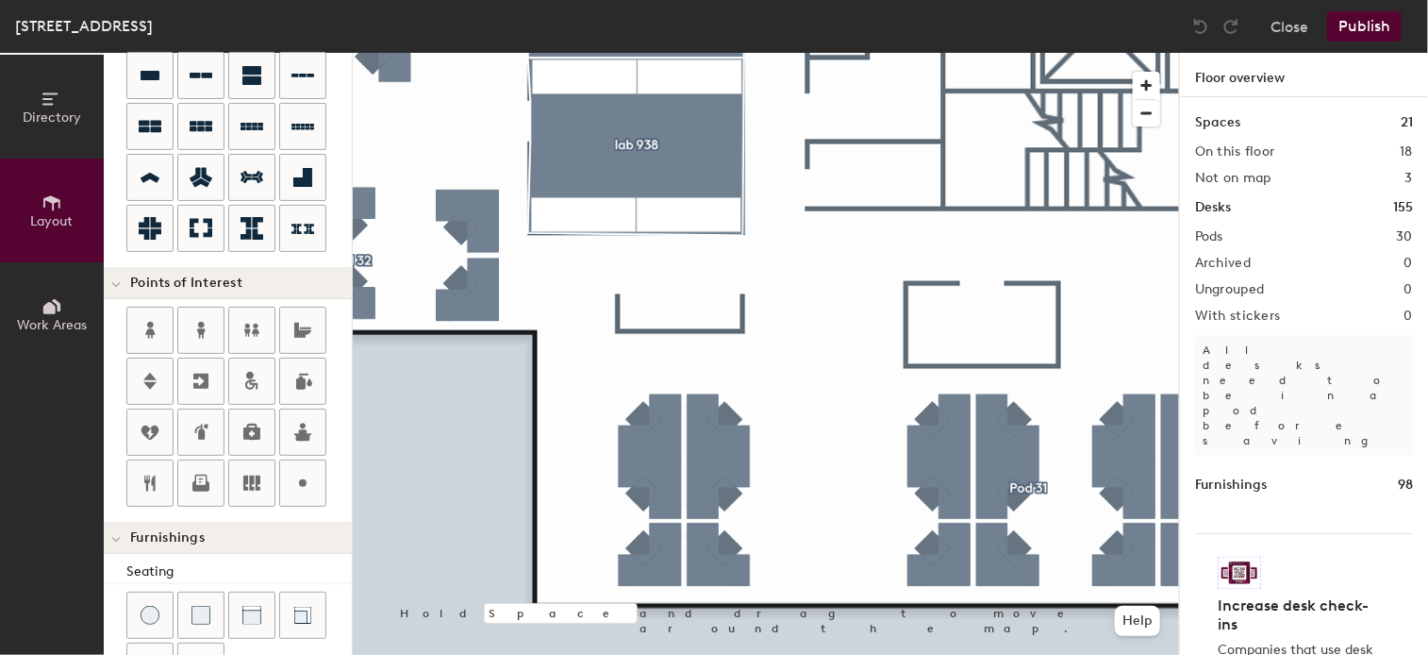
scroll to position [189, 0]
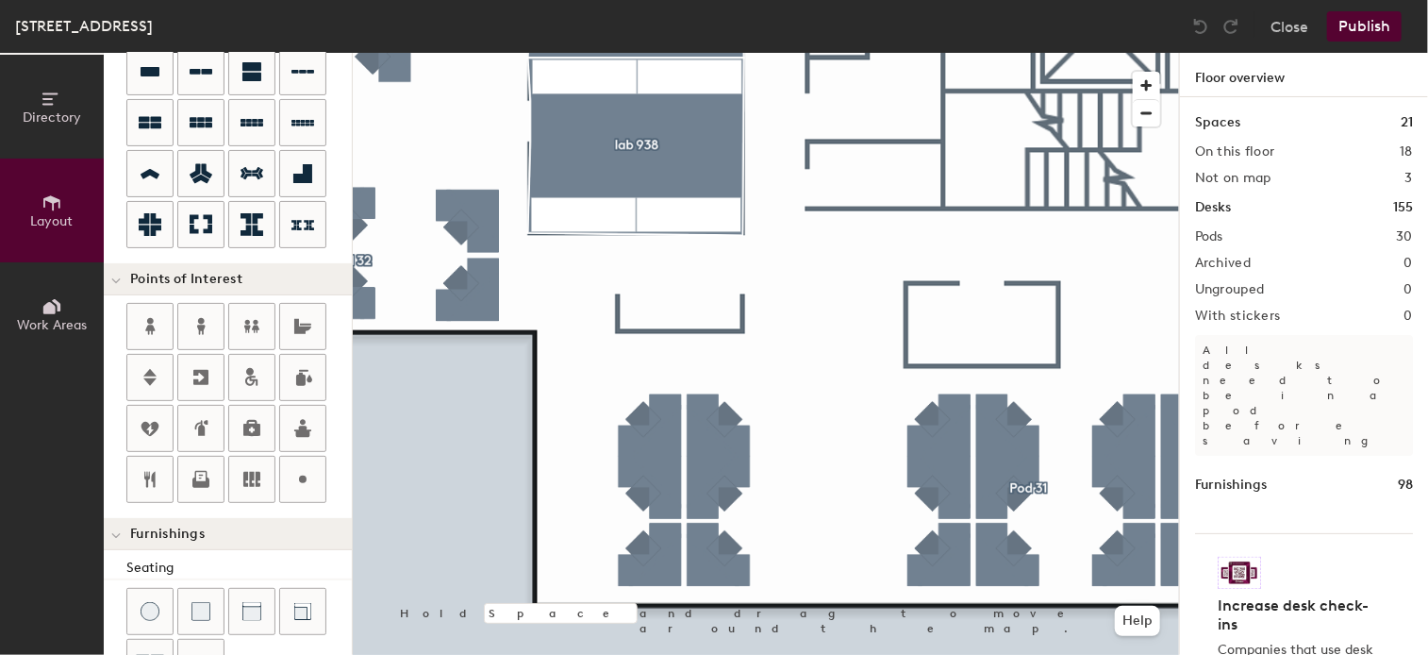
click at [68, 207] on button "Layout" at bounding box center [52, 210] width 104 height 104
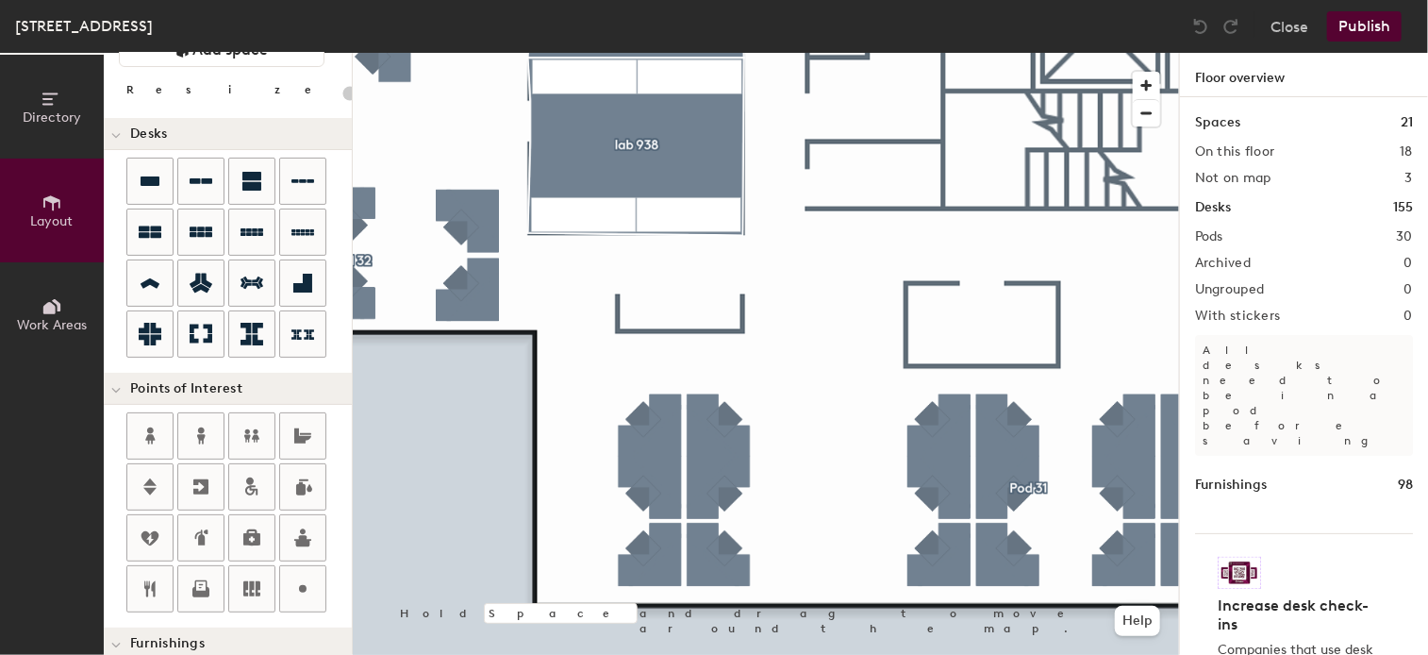
scroll to position [0, 0]
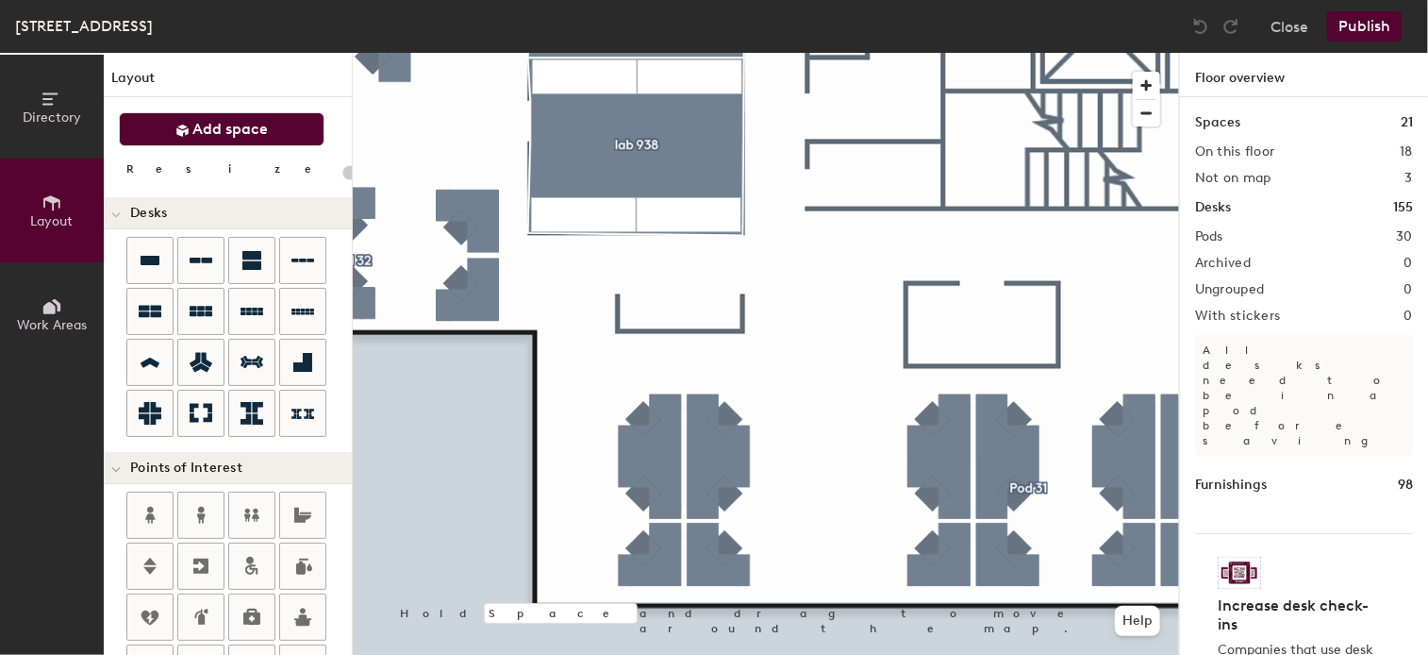
click at [253, 133] on span "Add space" at bounding box center [230, 129] width 75 height 19
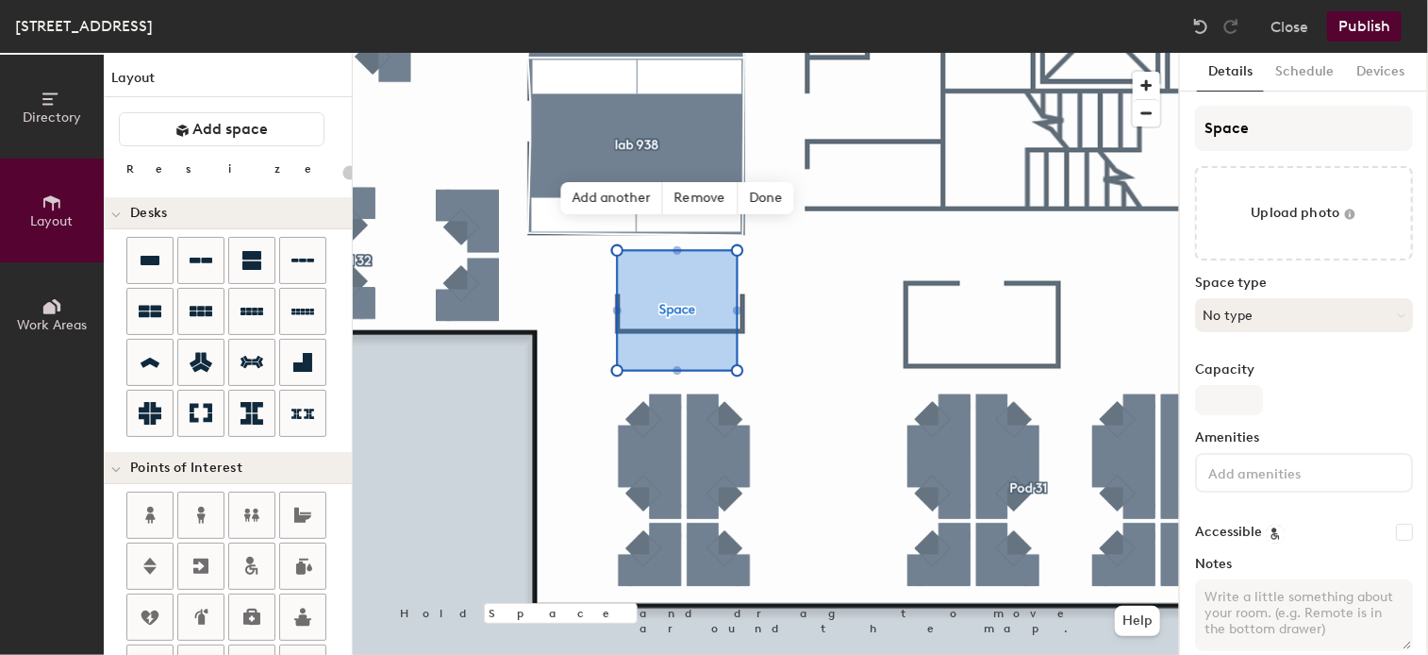
click at [1377, 317] on button "No type" at bounding box center [1304, 315] width 218 height 34
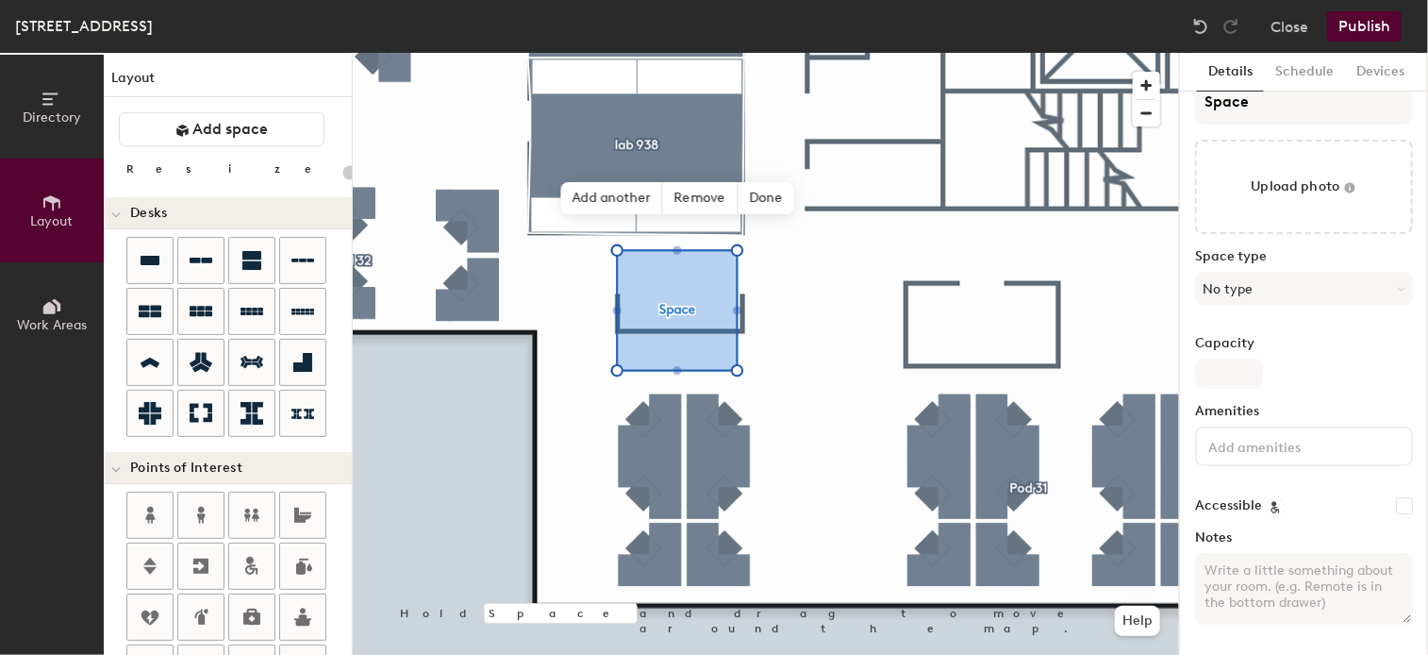
scroll to position [25, 0]
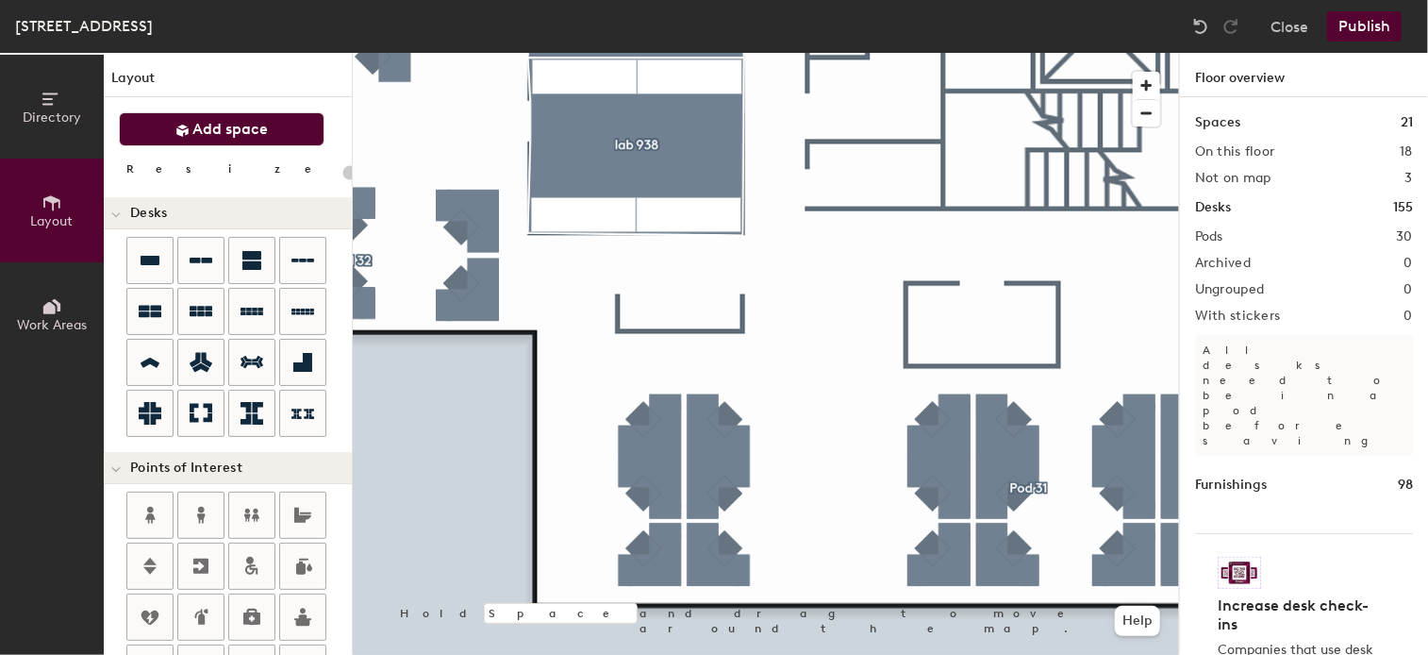
click at [204, 132] on span "Add space" at bounding box center [230, 129] width 75 height 19
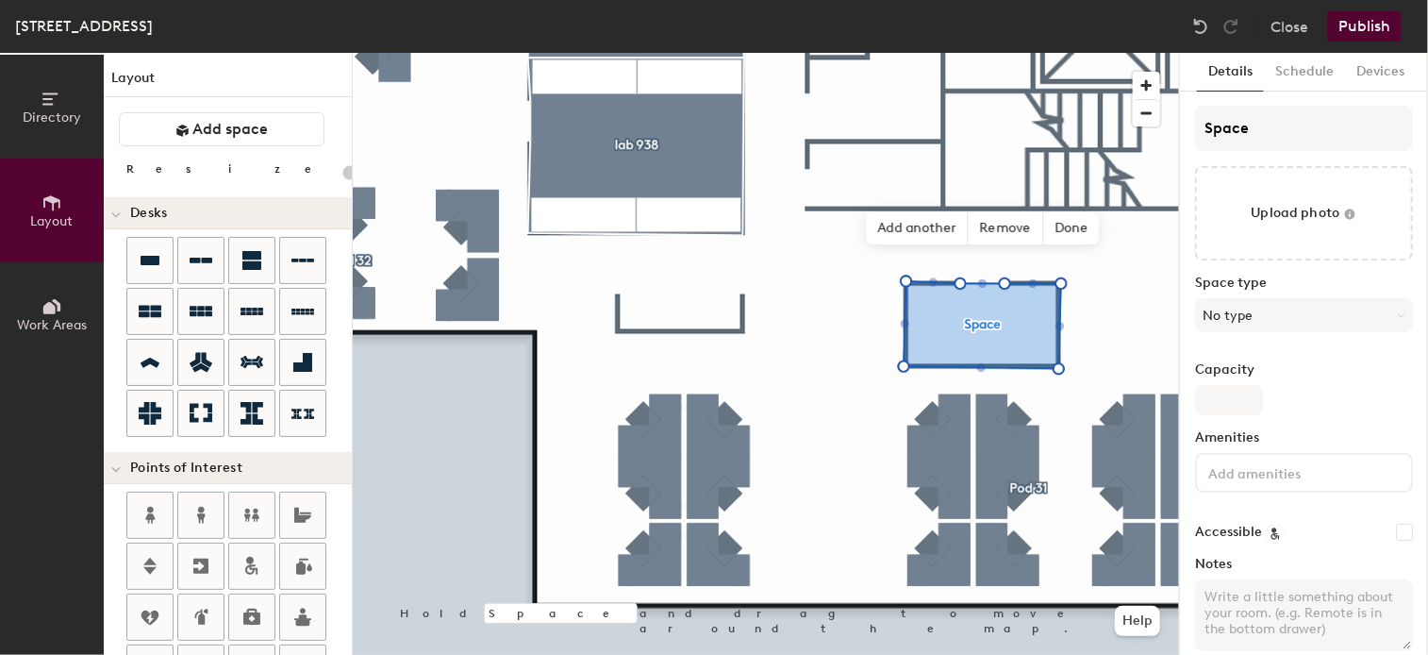
type input "20"
click at [1360, 322] on button "No type" at bounding box center [1304, 315] width 218 height 34
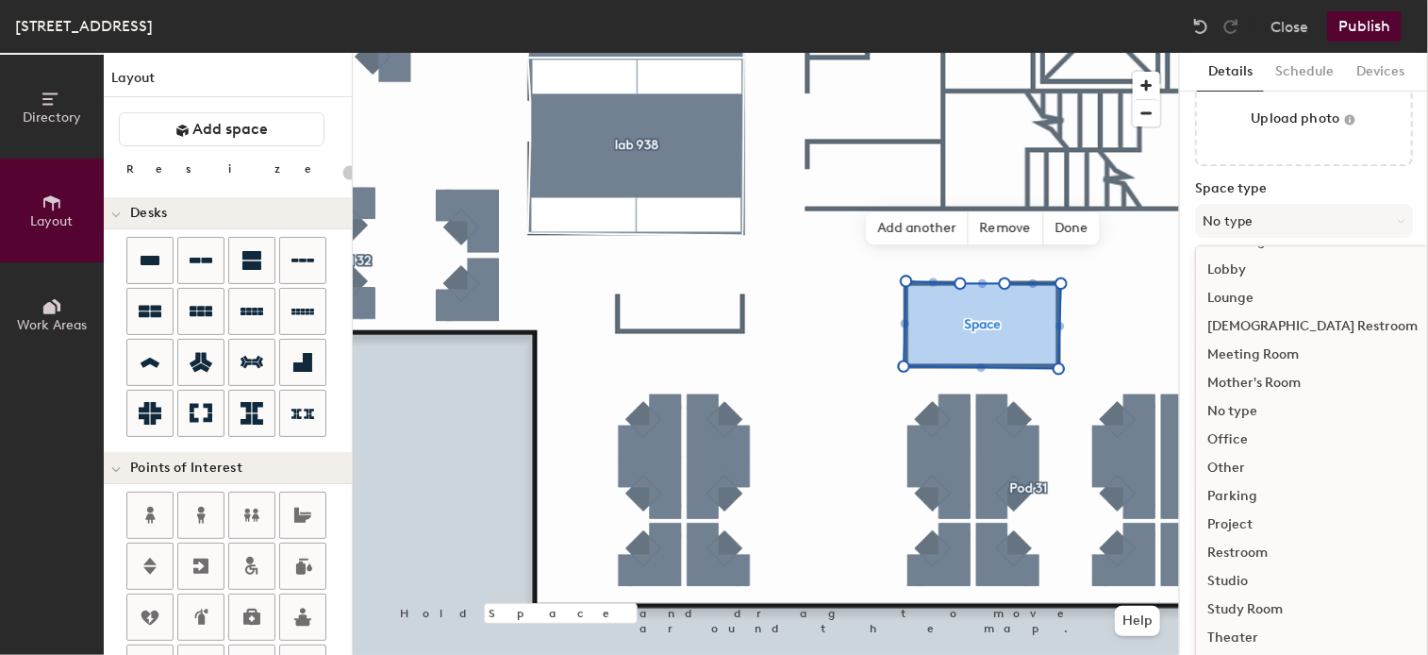
scroll to position [155, 0]
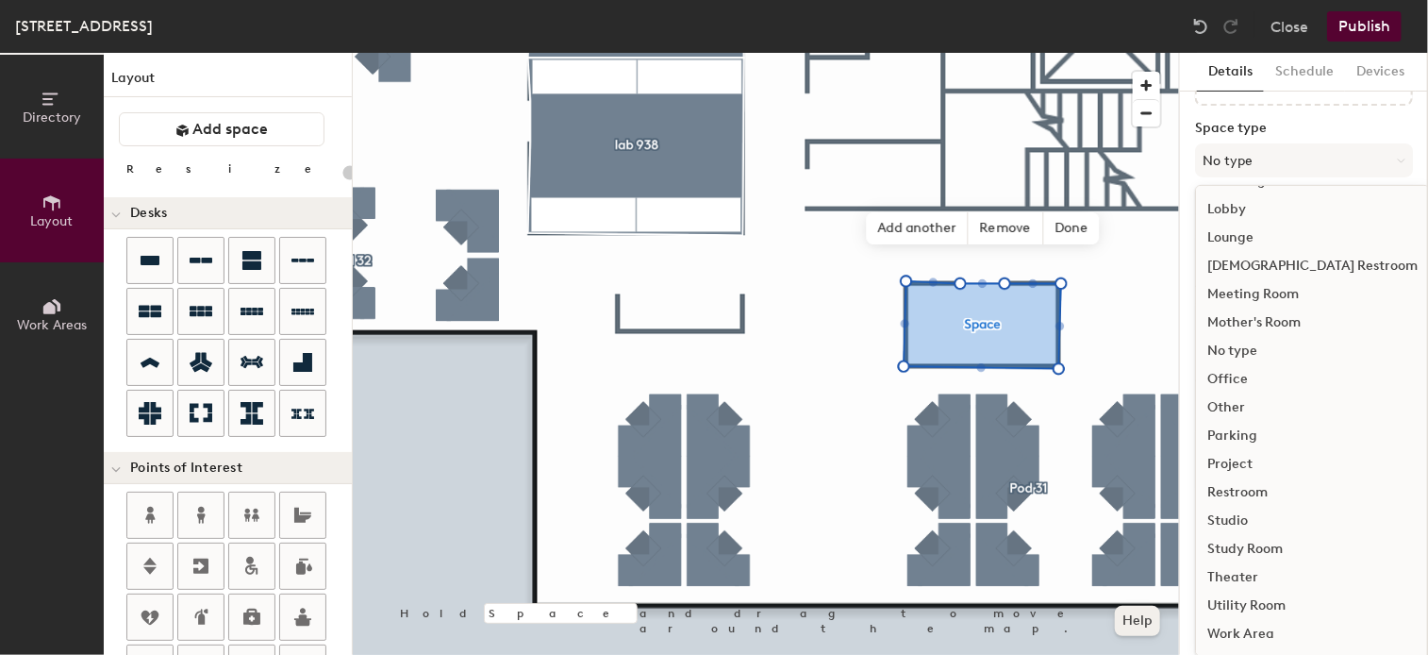
click at [1195, 143] on button "No type" at bounding box center [1304, 160] width 218 height 34
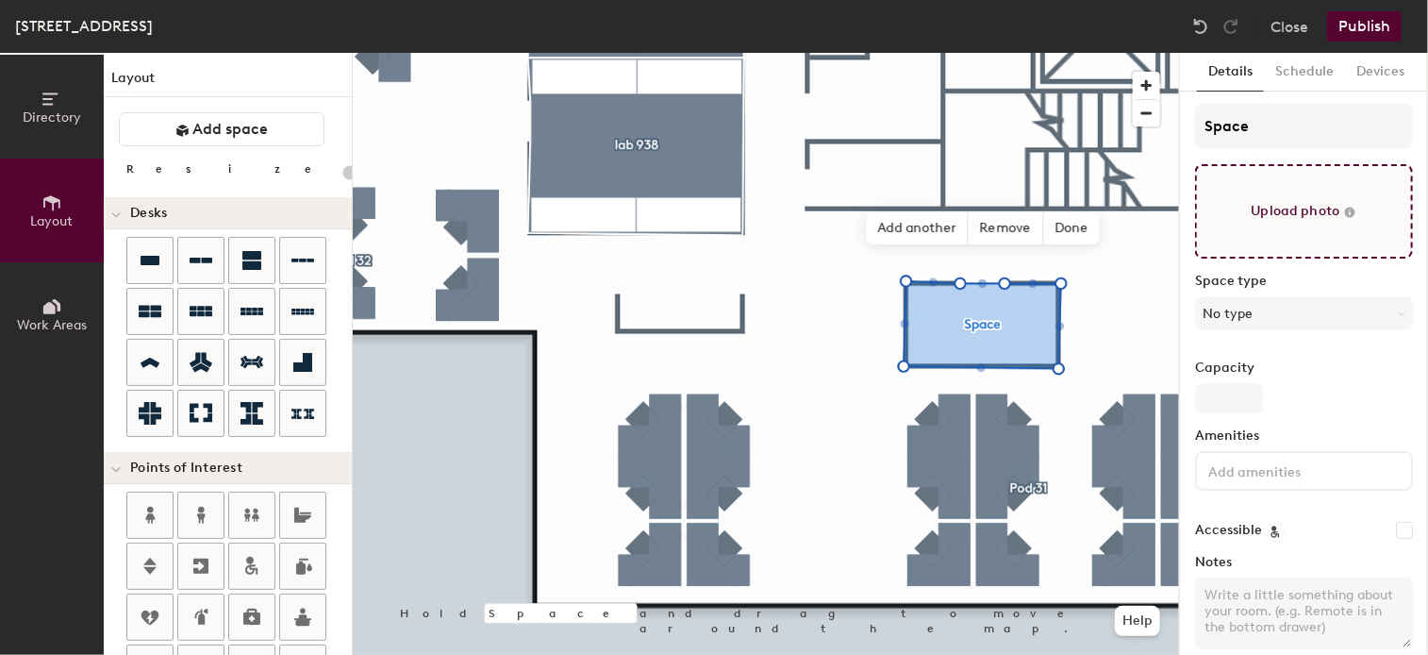
scroll to position [0, 0]
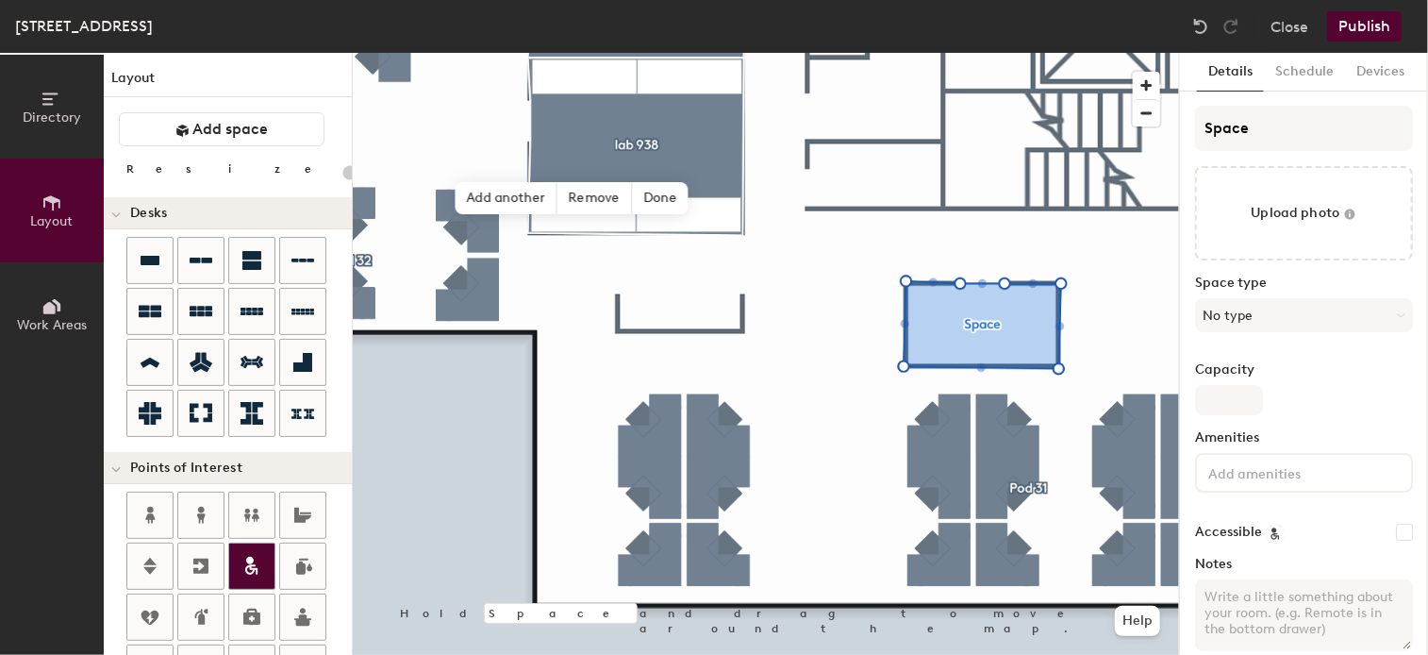
click at [268, 548] on div "Directory Layout Work Areas Layout Add space Resize Desks Points of Interest Fu…" at bounding box center [714, 354] width 1428 height 602
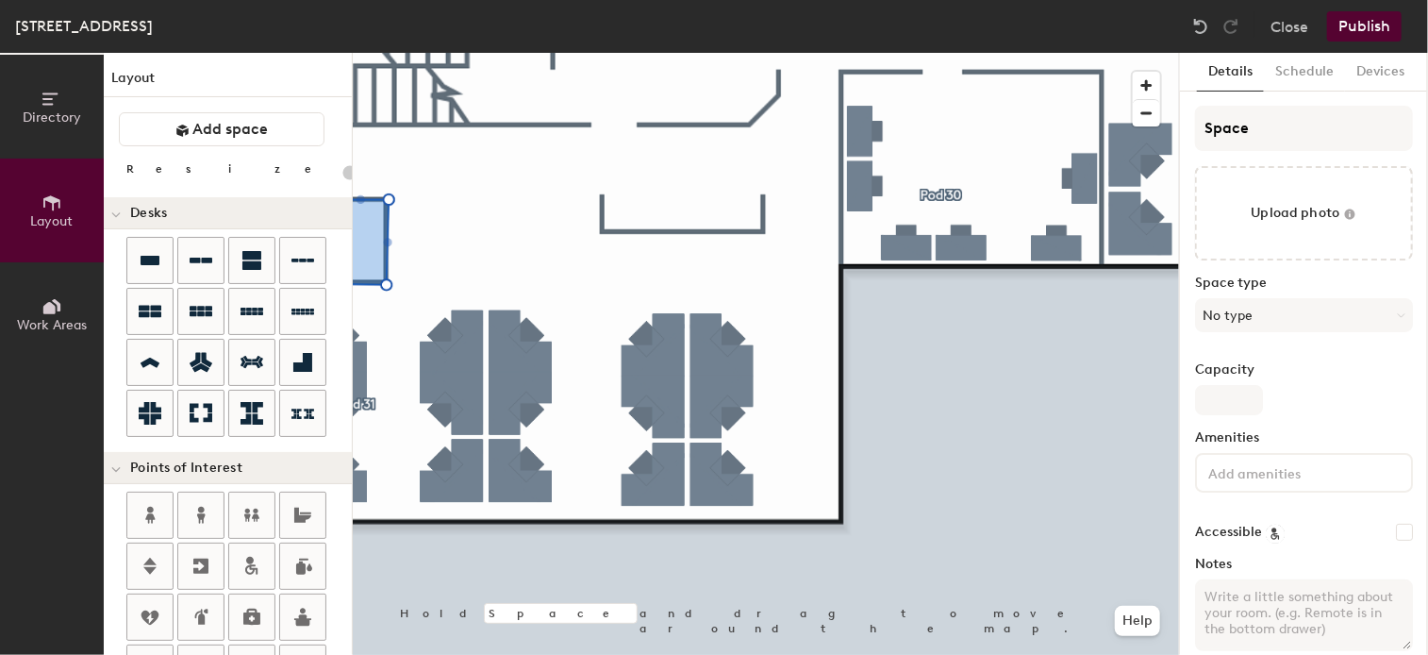
click at [102, 604] on div "Directory Layout Work Areas Layout Add space Resize Desks Points of Interest Fu…" at bounding box center [714, 354] width 1428 height 602
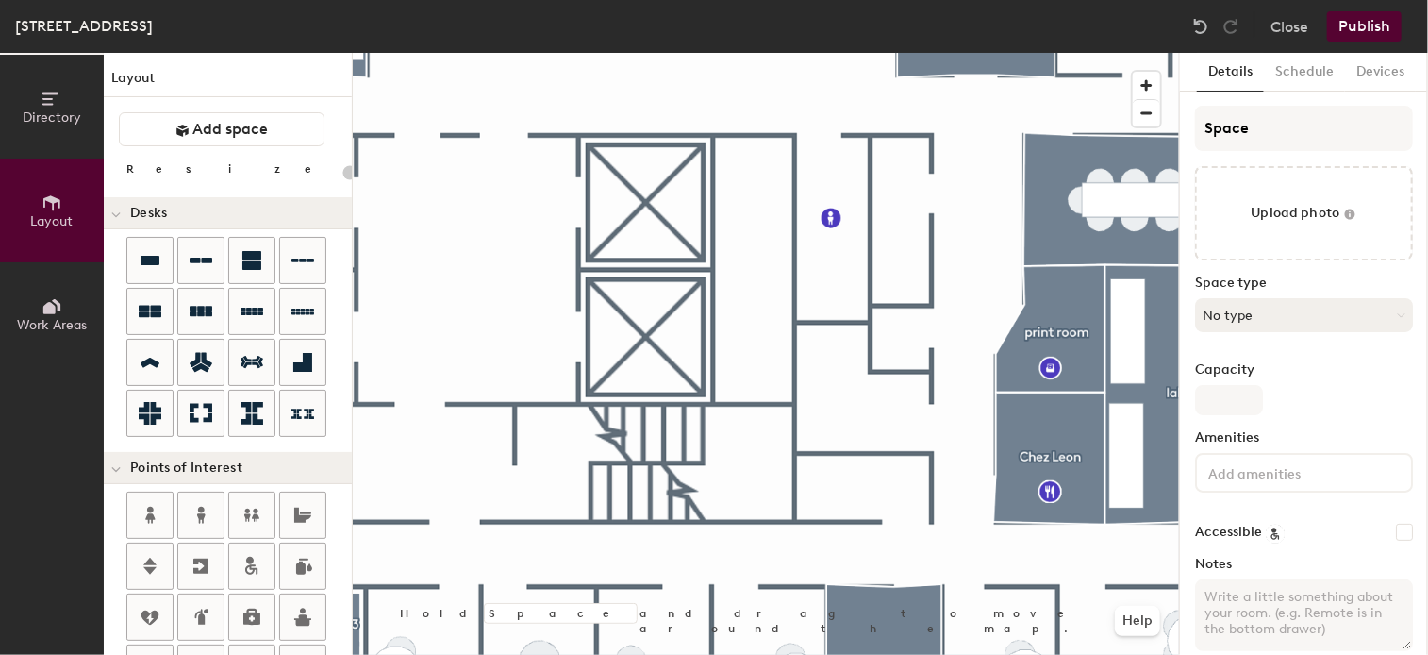
click at [1427, 312] on html "Skip navigation Schedule Office People Analytics Visits Deliveries Services Man…" at bounding box center [714, 327] width 1428 height 655
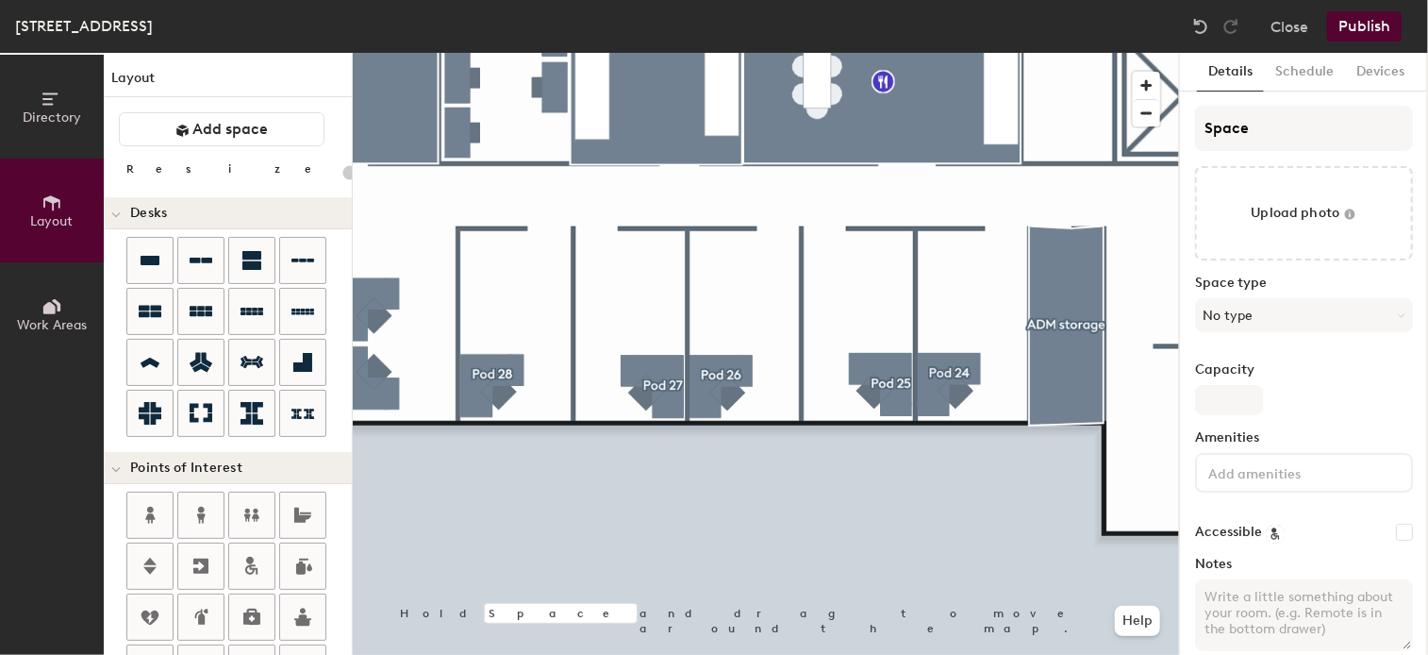
click at [1384, 654] on html "Skip navigation Schedule Office People Analytics Visits Deliveries Services Man…" at bounding box center [714, 327] width 1428 height 655
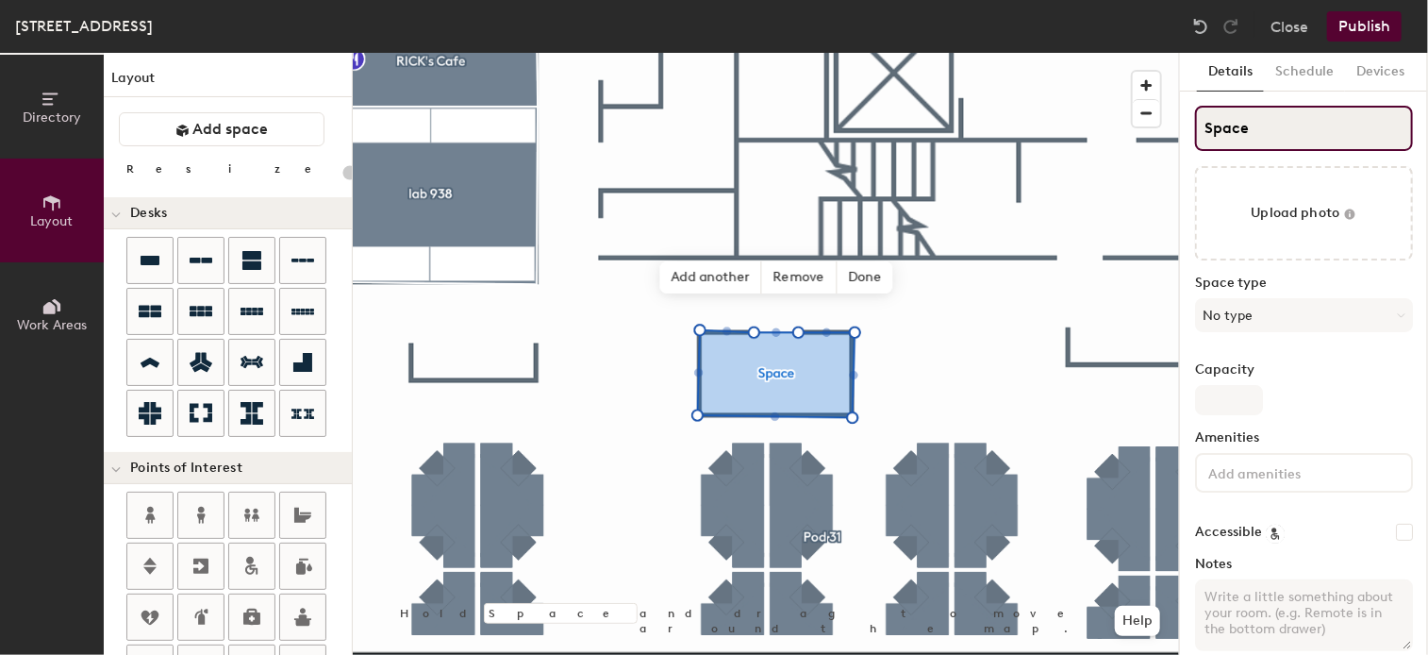
click at [1252, 140] on input "Space" at bounding box center [1304, 128] width 218 height 45
click at [1100, 126] on div "Directory Layout Work Areas Layout Add space Resize Desks Points of Interest Fu…" at bounding box center [714, 354] width 1428 height 602
type input "r"
type input "20"
type input "ri"
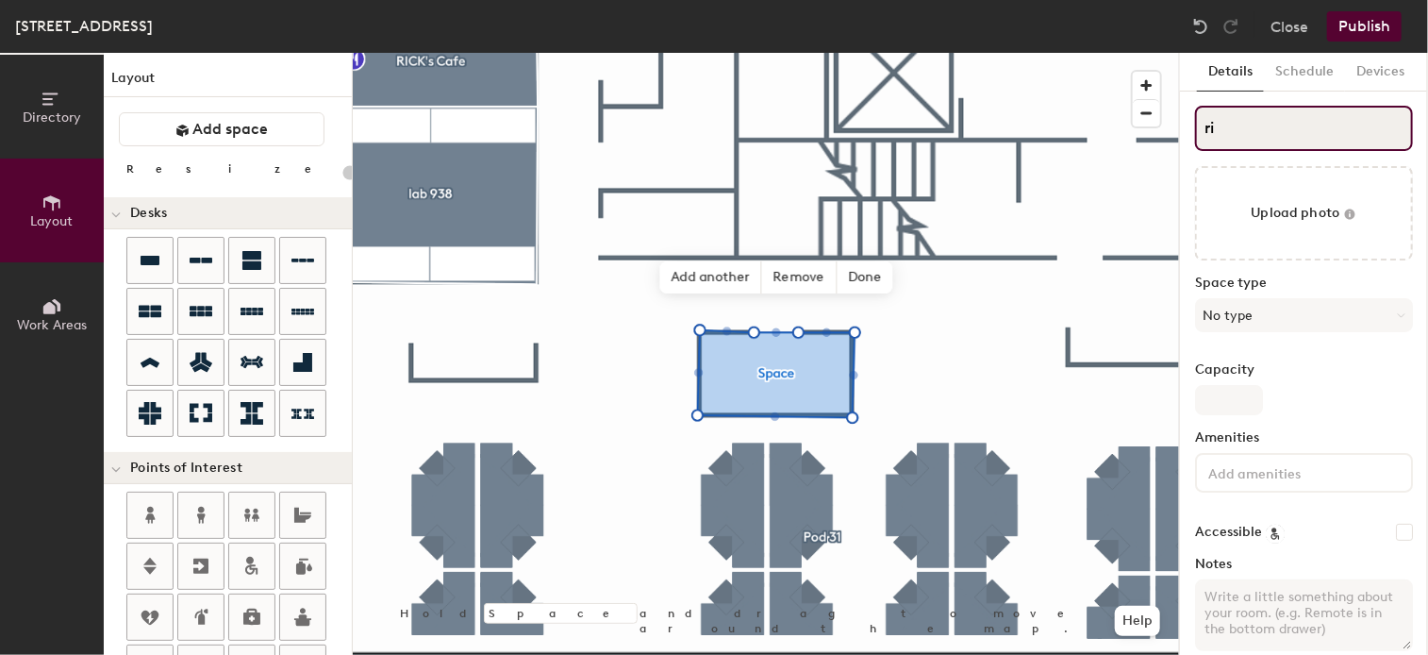
type input "20"
type input "rin"
type input "20"
type input "rint"
type input "20"
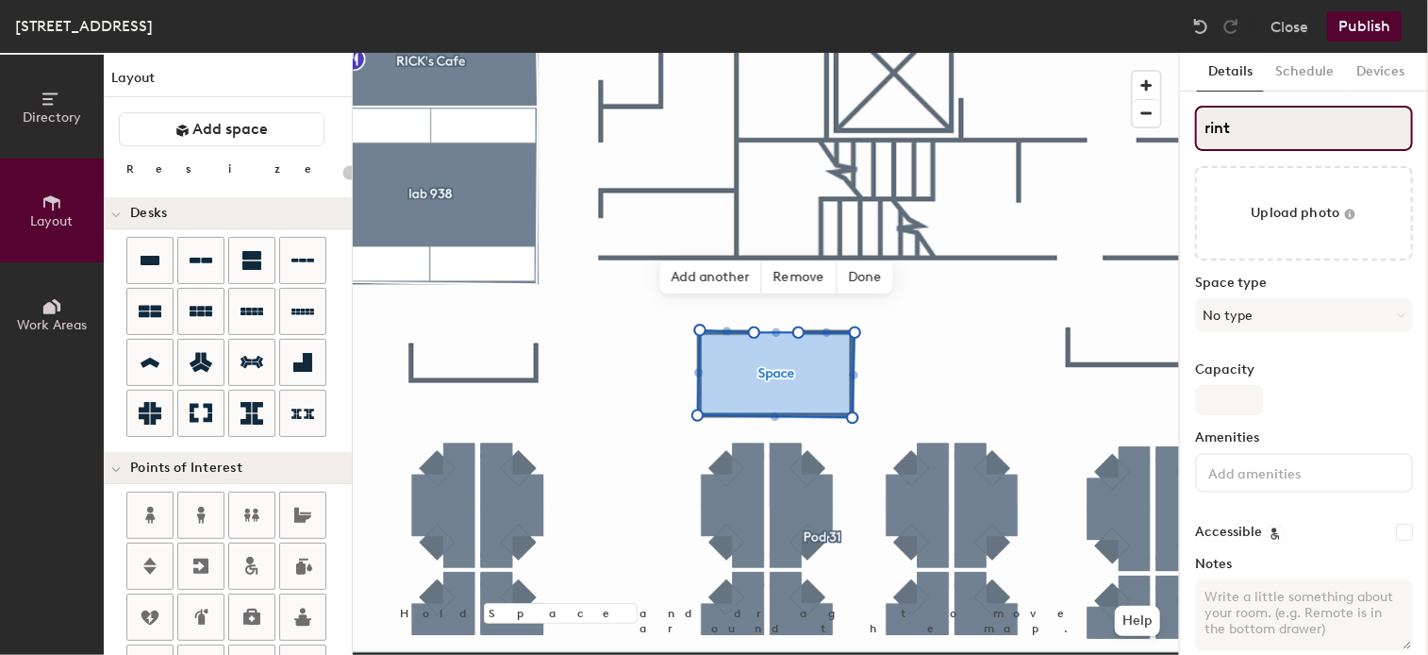
type input "rint r"
type input "20"
type input "rint roo"
type input "20"
type input "rint room"
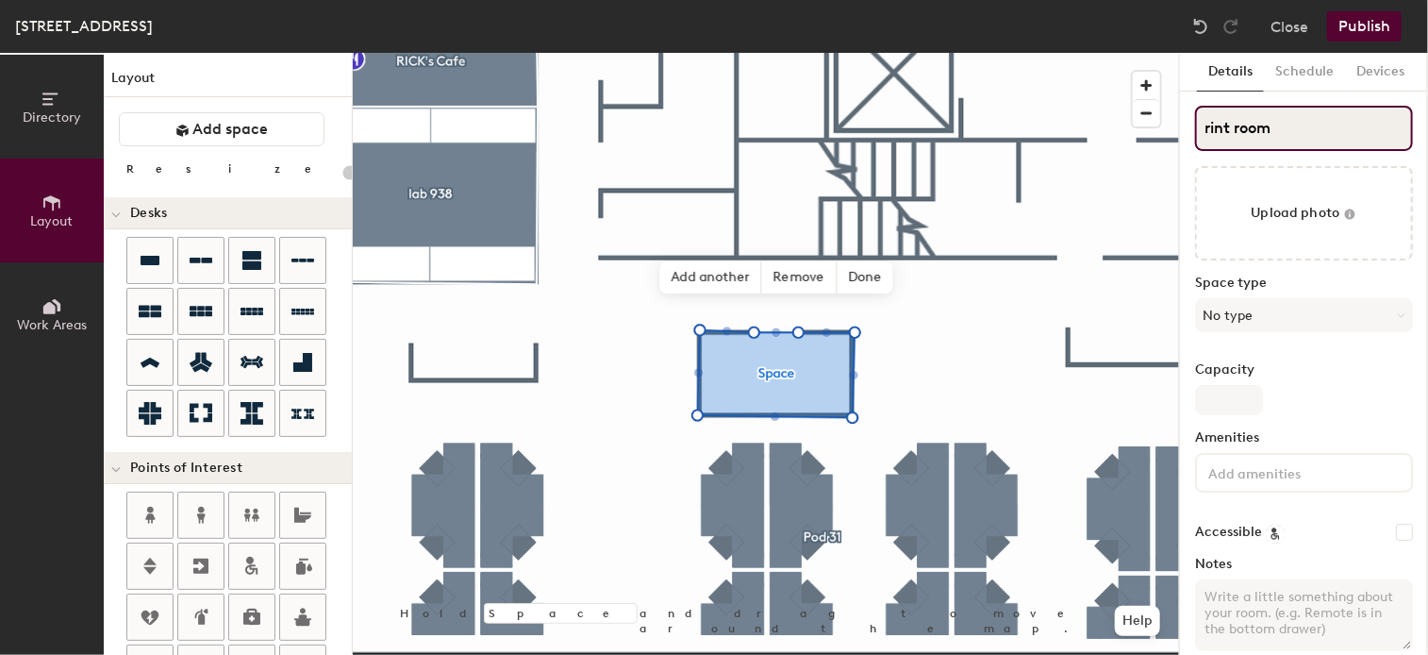
type input "20"
type input "rint roo"
type input "20"
type input "r"
type input "20"
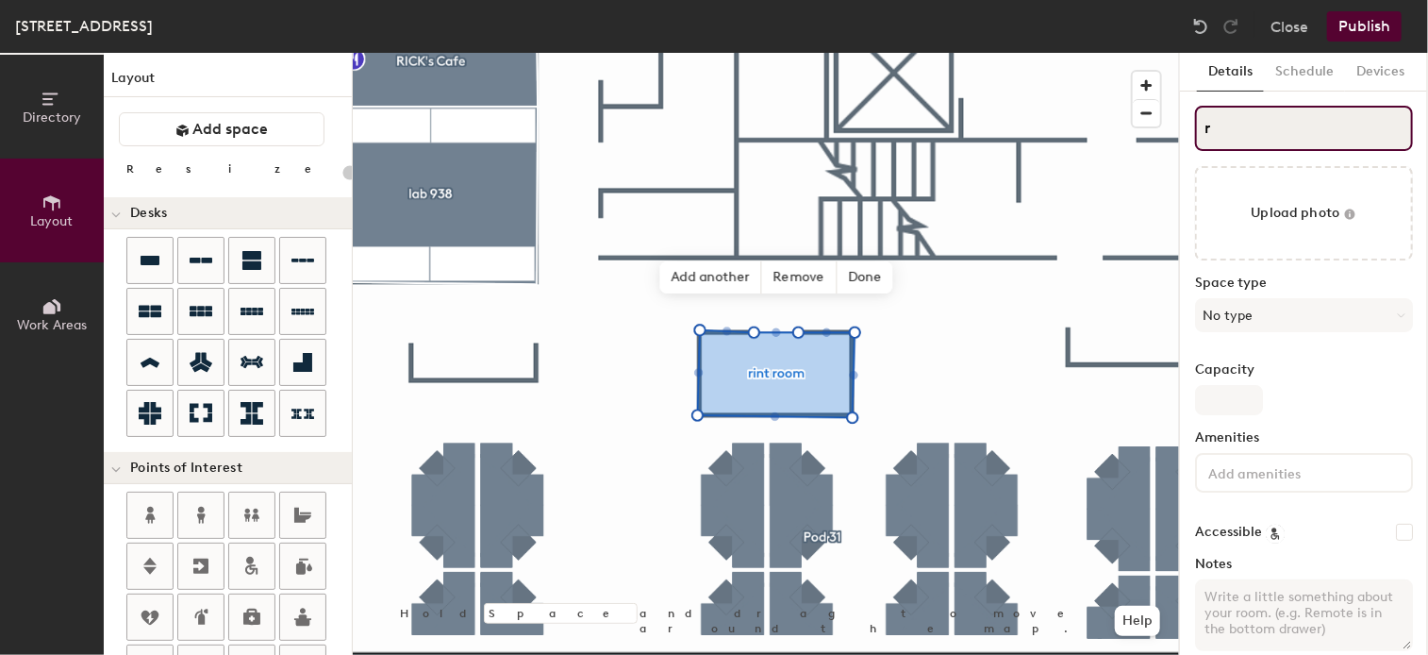
type input "r"
type input "20"
type input "r"
type input "20"
click at [1118, 137] on div "Directory Layout Work Areas Layout Add space Resize Desks Points of Interest Fu…" at bounding box center [714, 354] width 1428 height 602
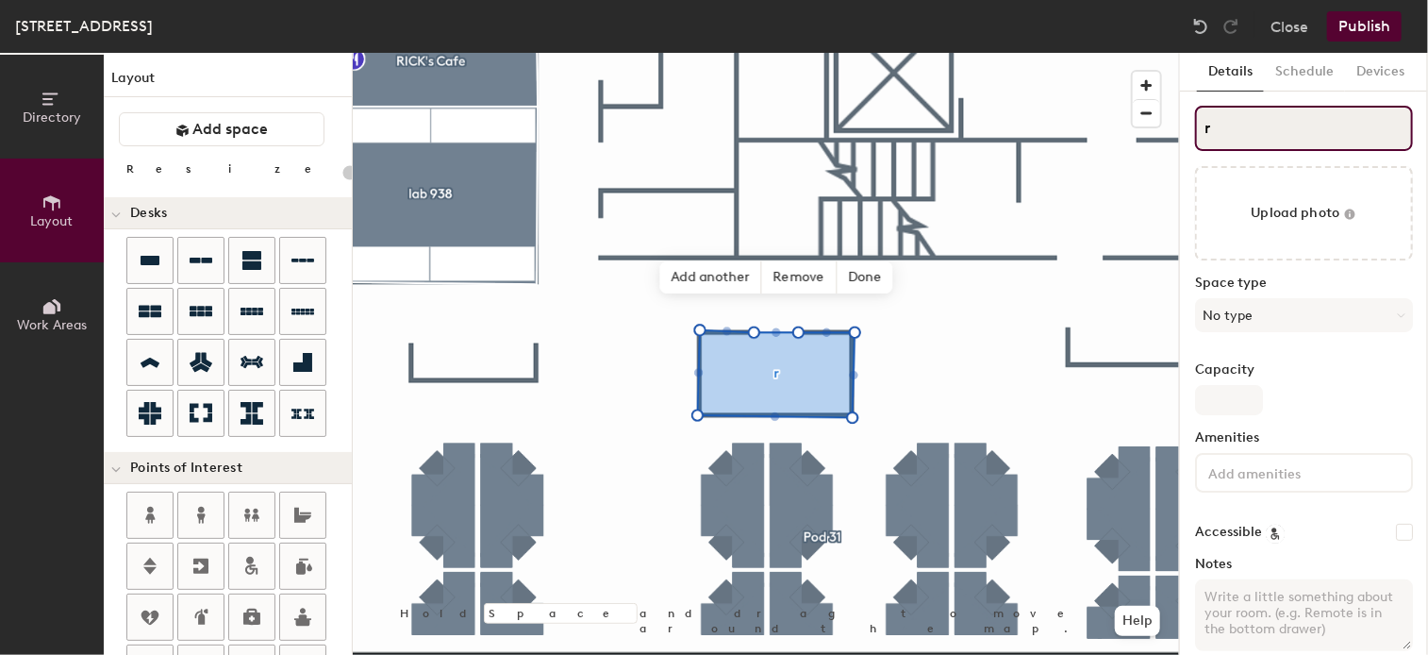
type input "rp"
type input "20"
type input "r"
type input "20"
type input "r"
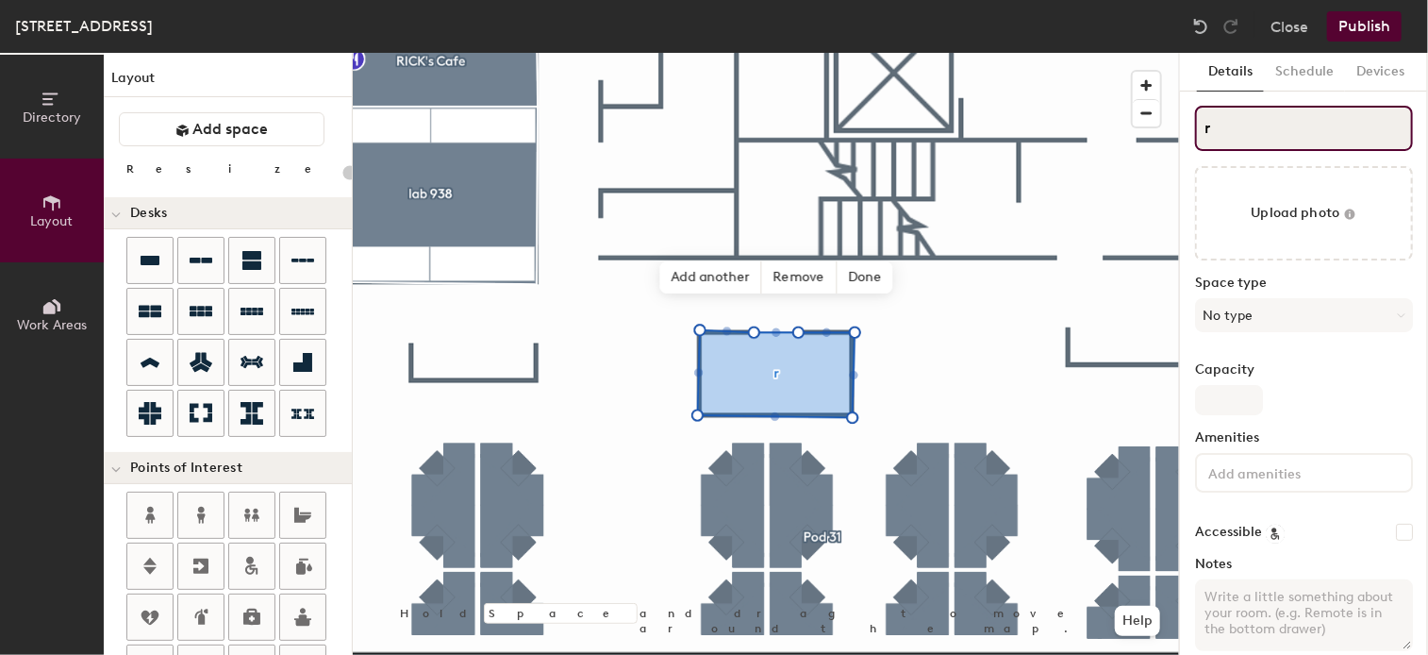
type input "20"
type input "r"
type input "20"
type input "r"
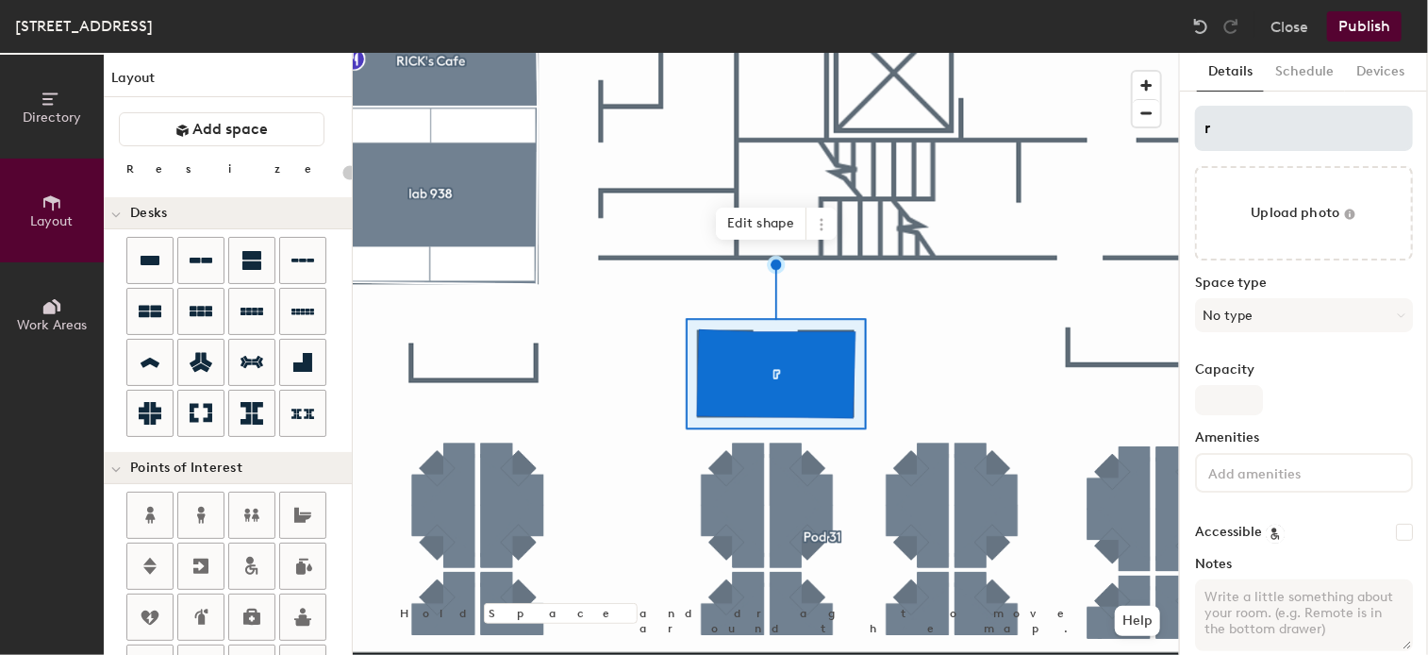
type input "20"
click at [1216, 115] on input "r" at bounding box center [1304, 128] width 218 height 45
click at [1156, 137] on div "Directory Layout Work Areas Layout Add space Resize Desks Points of Interest Fu…" at bounding box center [714, 354] width 1428 height 602
type input "p"
type input "20"
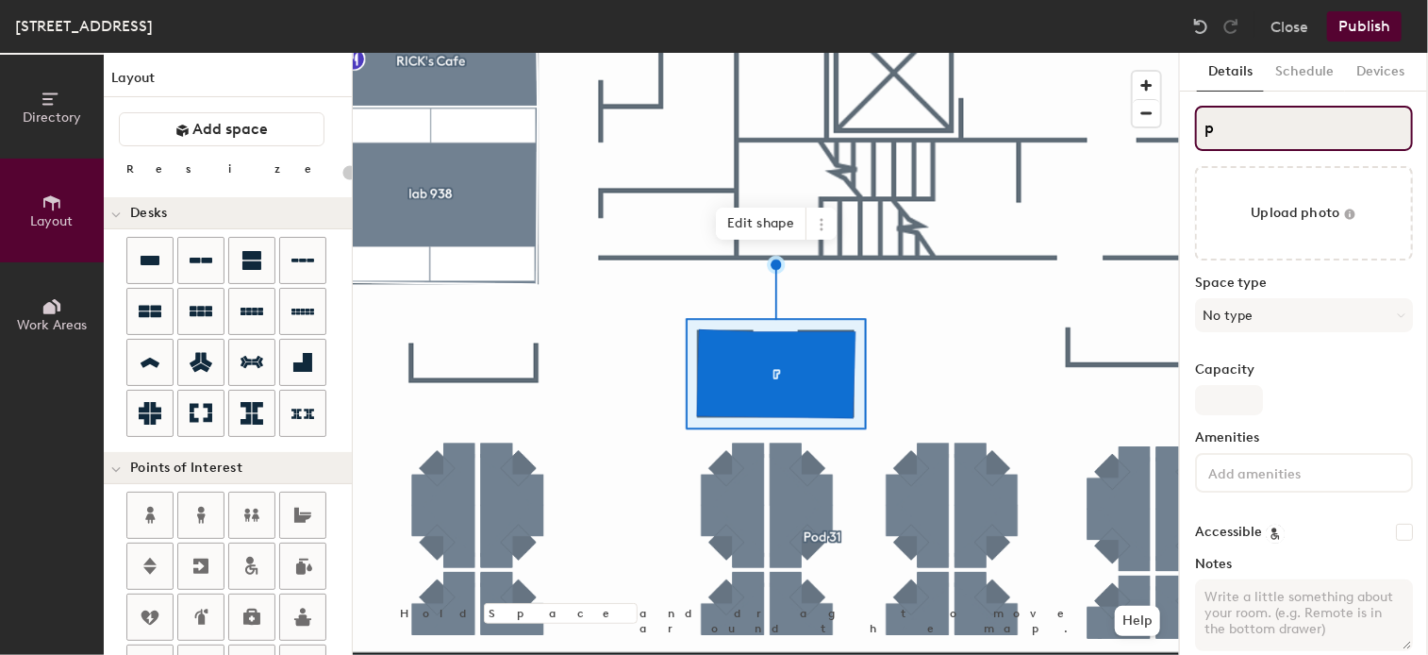
type input "pr"
type input "20"
type input "pri"
type input "20"
type input "prin"
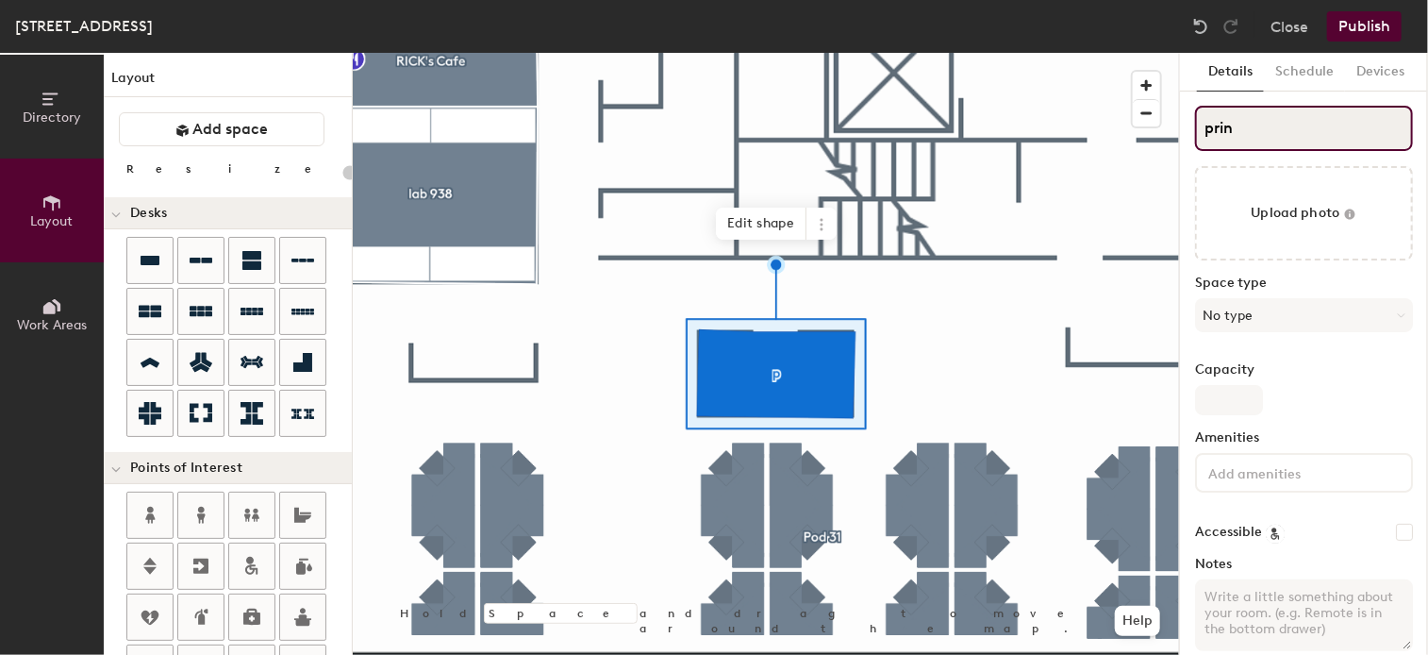
type input "20"
type input "print"
type input "20"
type input "print"
type input "20"
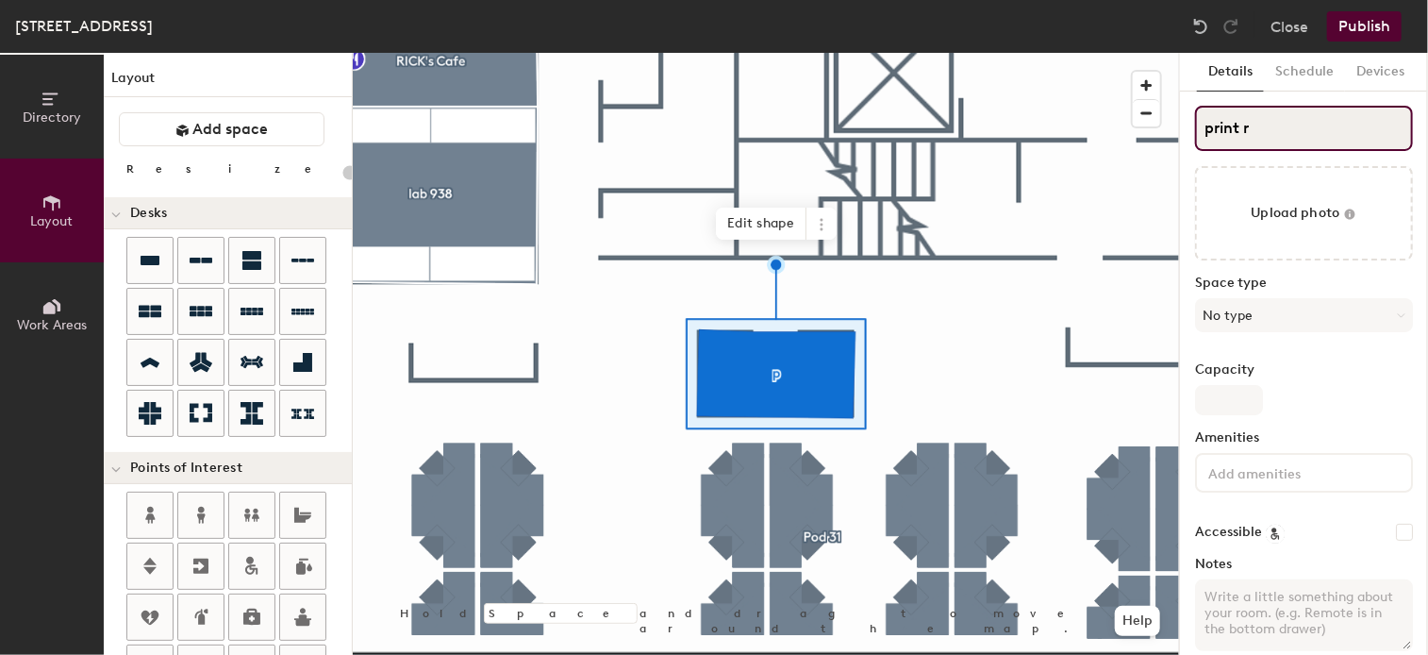
type input "print ro"
type input "20"
type input "print roo"
type input "20"
type input "print room"
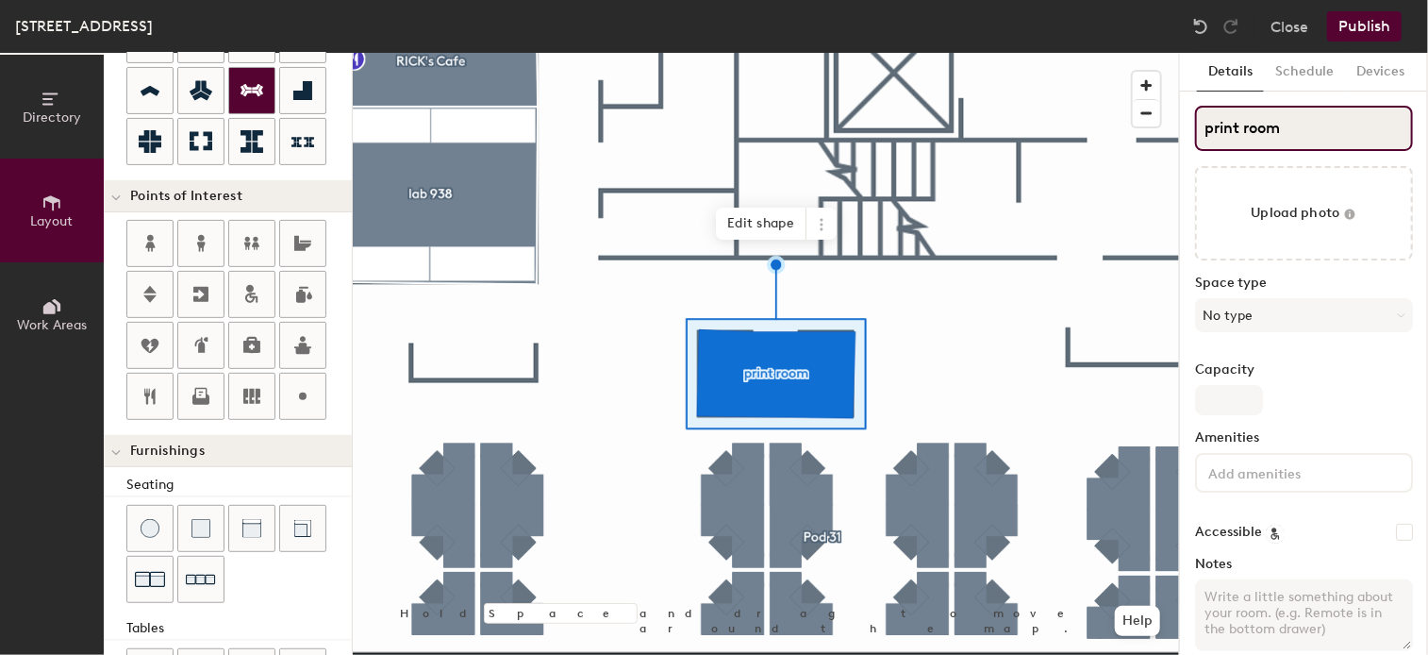
scroll to position [283, 0]
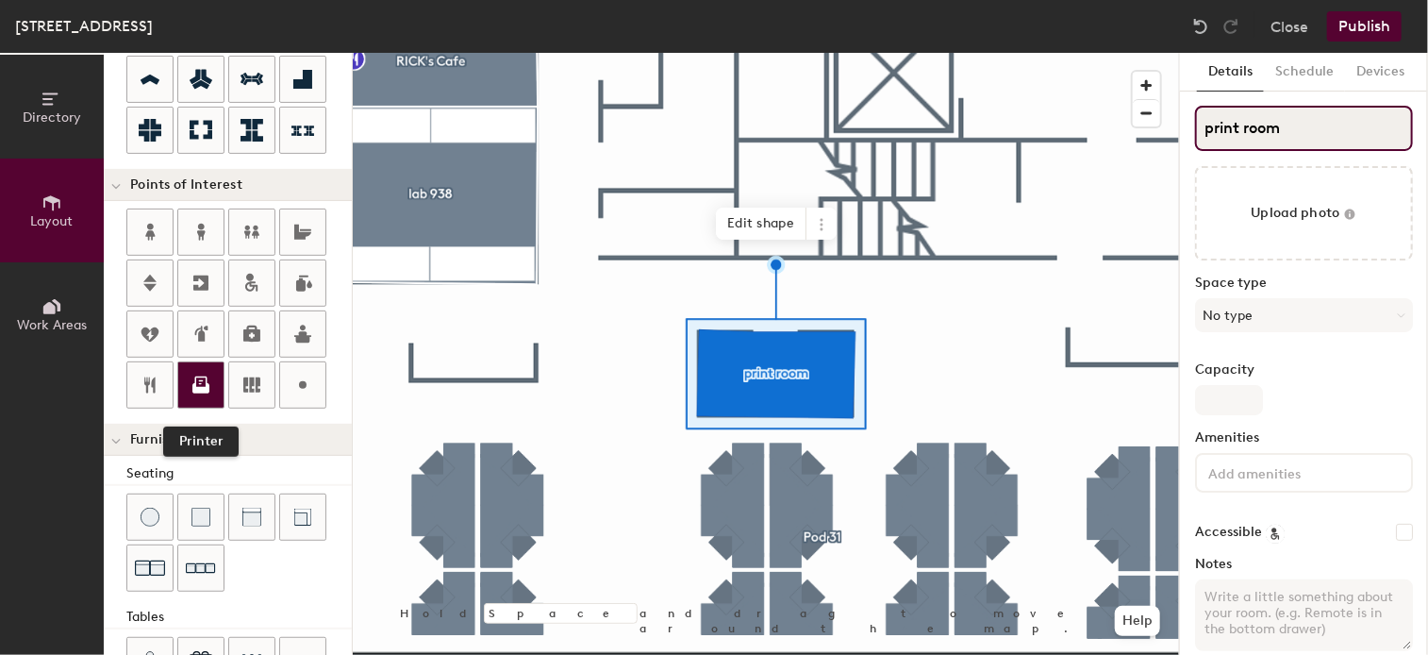
click at [195, 377] on icon at bounding box center [201, 381] width 12 height 11
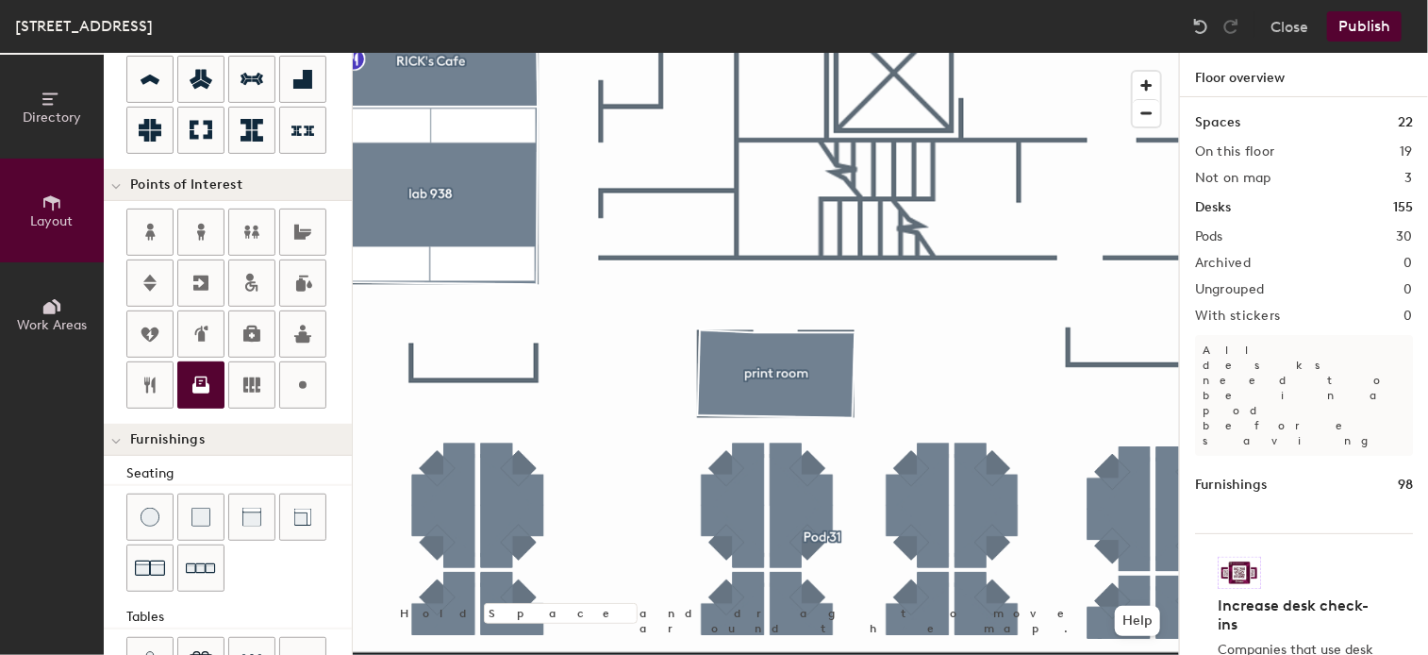
click at [773, 397] on div "Directory Layout Work Areas Layout Add space Resize Desks Points of Interest Fu…" at bounding box center [714, 354] width 1428 height 602
click at [936, 396] on span "Done" at bounding box center [952, 398] width 56 height 32
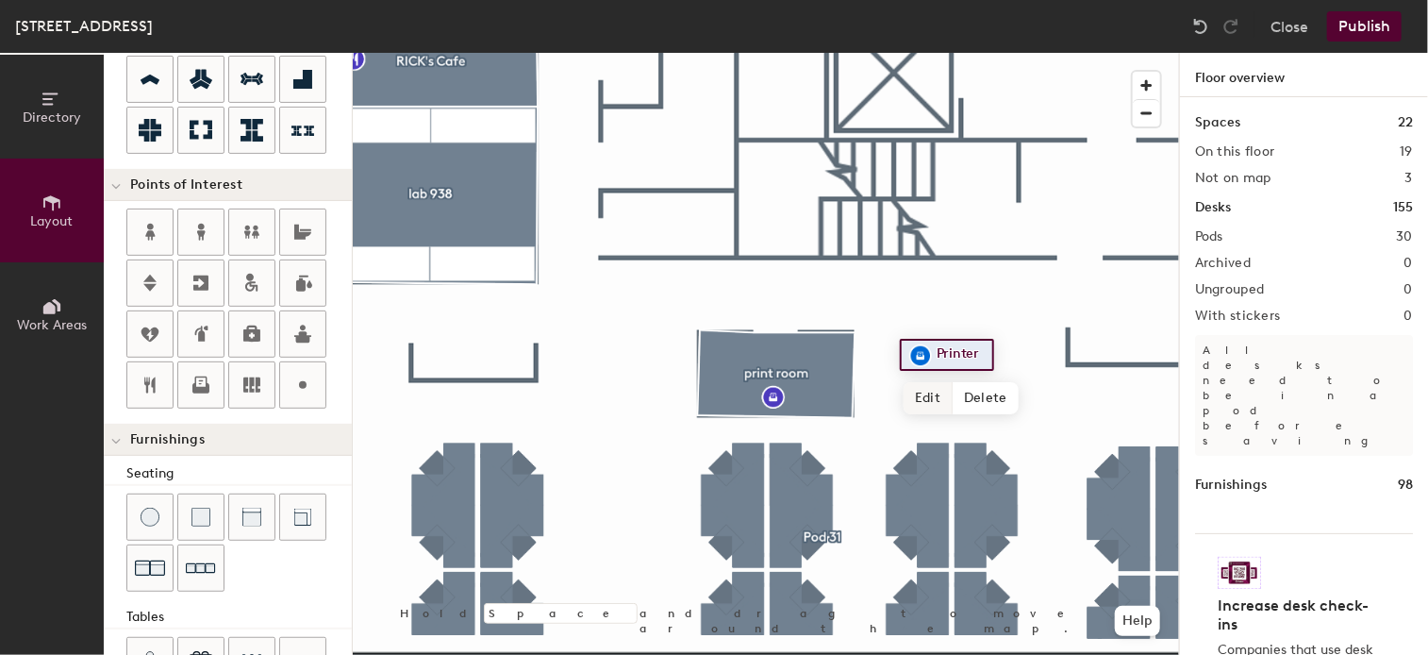
click at [860, 53] on div at bounding box center [766, 53] width 826 height 0
click at [993, 398] on span "Delete" at bounding box center [986, 398] width 66 height 32
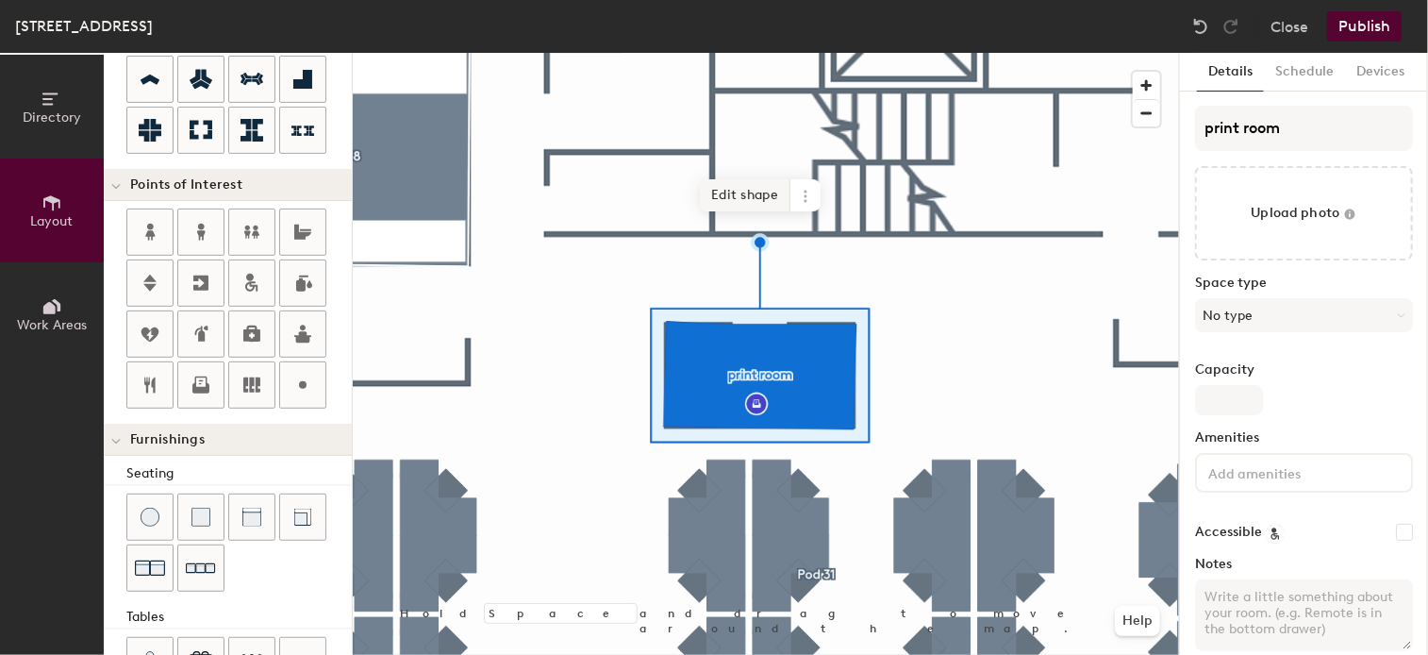
click at [755, 197] on span "Edit shape" at bounding box center [745, 195] width 91 height 32
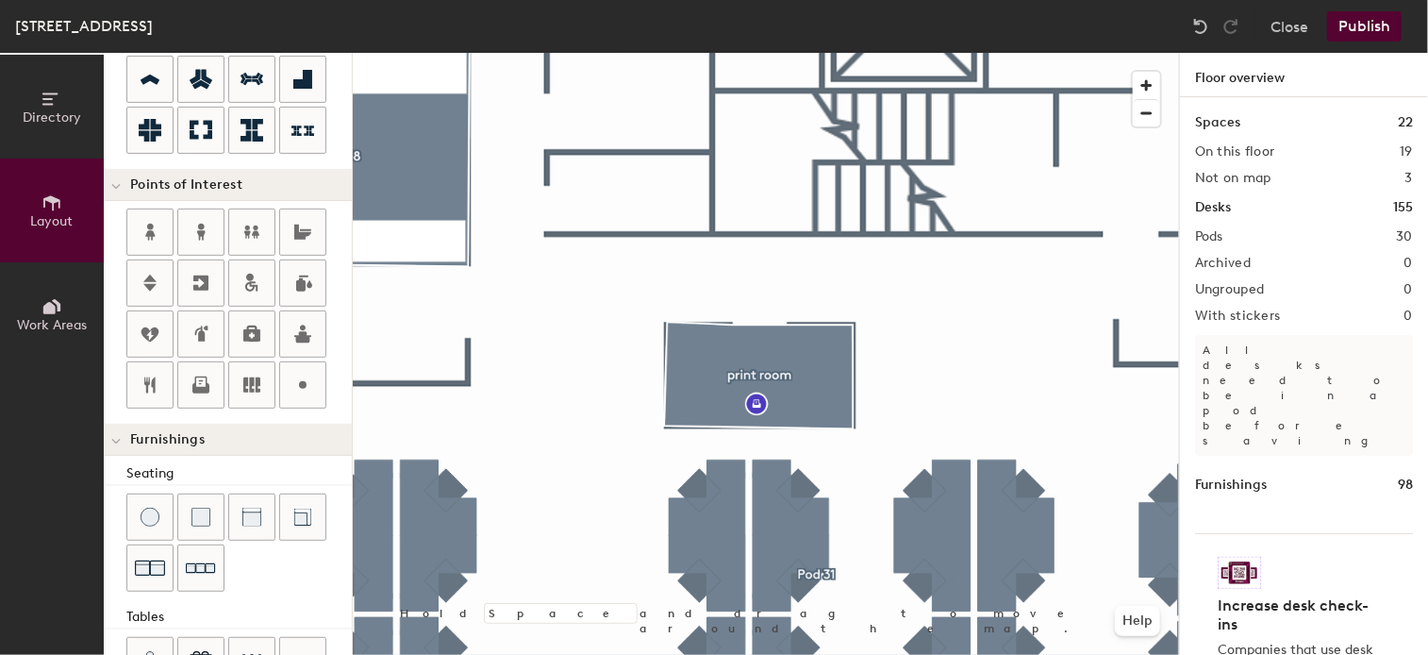
click at [770, 53] on div at bounding box center [766, 53] width 826 height 0
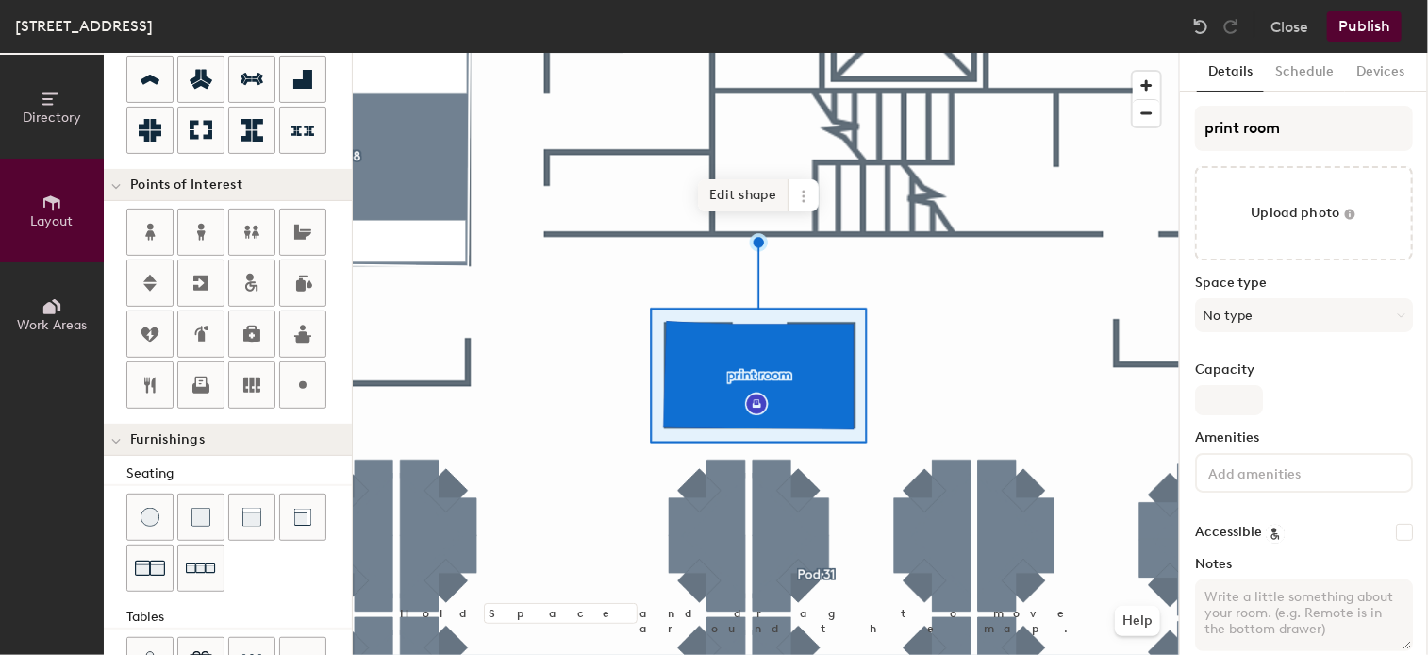
click at [752, 200] on span "Edit shape" at bounding box center [743, 195] width 91 height 32
click at [757, 200] on span "Edit shape" at bounding box center [743, 198] width 91 height 32
click at [759, 205] on span "Edit shape" at bounding box center [745, 198] width 91 height 32
click at [1355, 475] on input at bounding box center [1289, 471] width 170 height 23
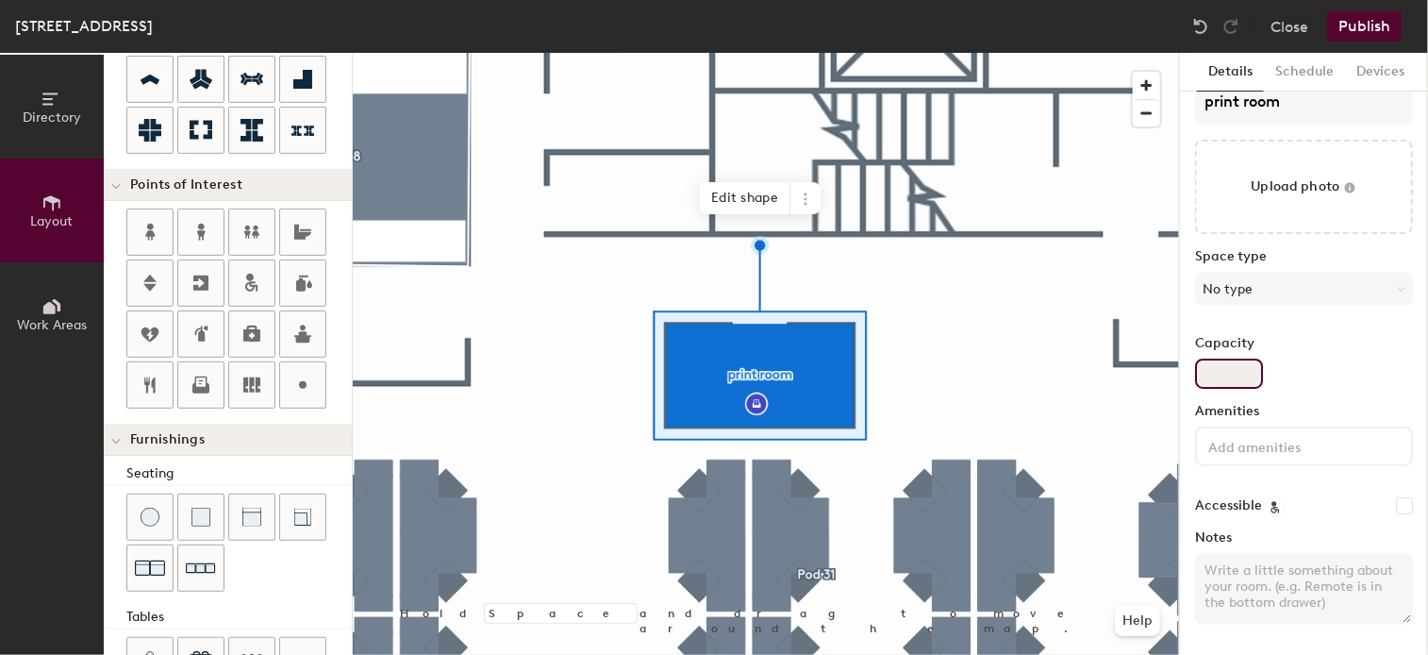
scroll to position [25, 0]
drag, startPoint x: 1381, startPoint y: 359, endPoint x: 1386, endPoint y: 231, distance: 128.4
click at [1386, 231] on div "print room Upload photo Space type No type Capacity Amenities Accessible Notes" at bounding box center [1304, 361] width 218 height 560
click at [1376, 25] on button "Publish" at bounding box center [1364, 26] width 75 height 30
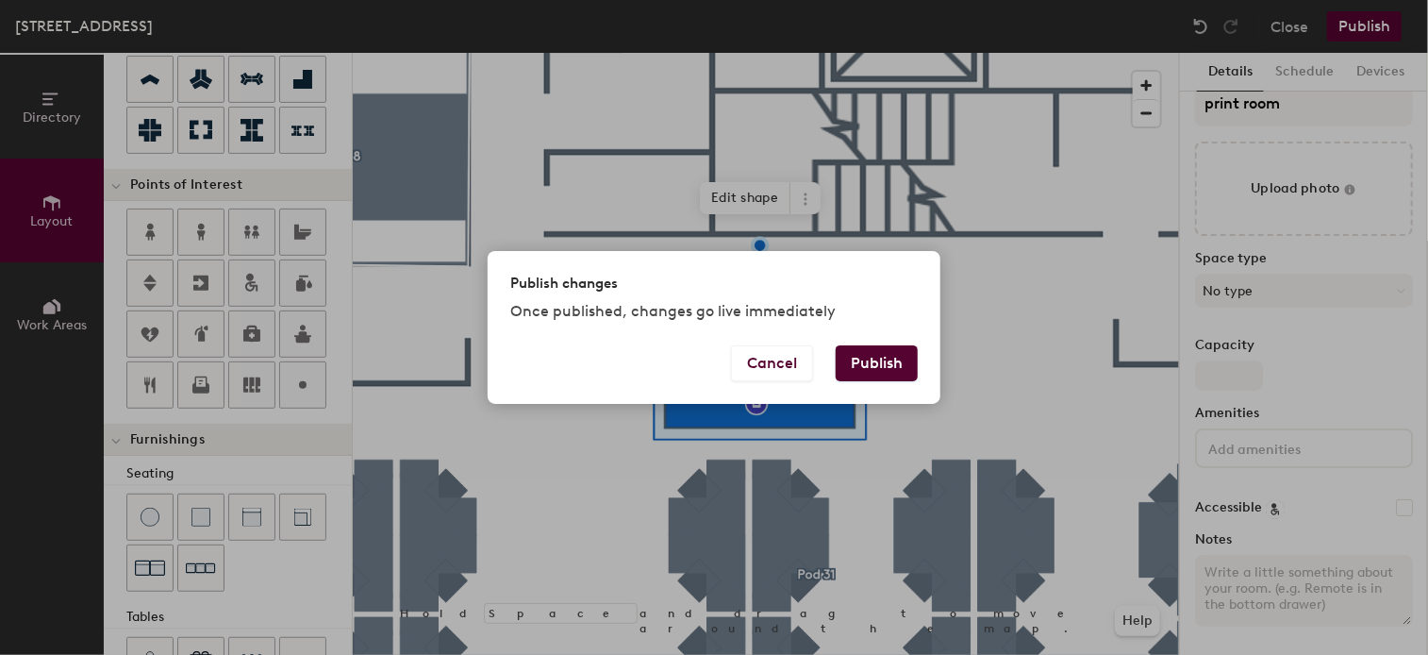
click at [858, 365] on button "Publish" at bounding box center [877, 363] width 82 height 36
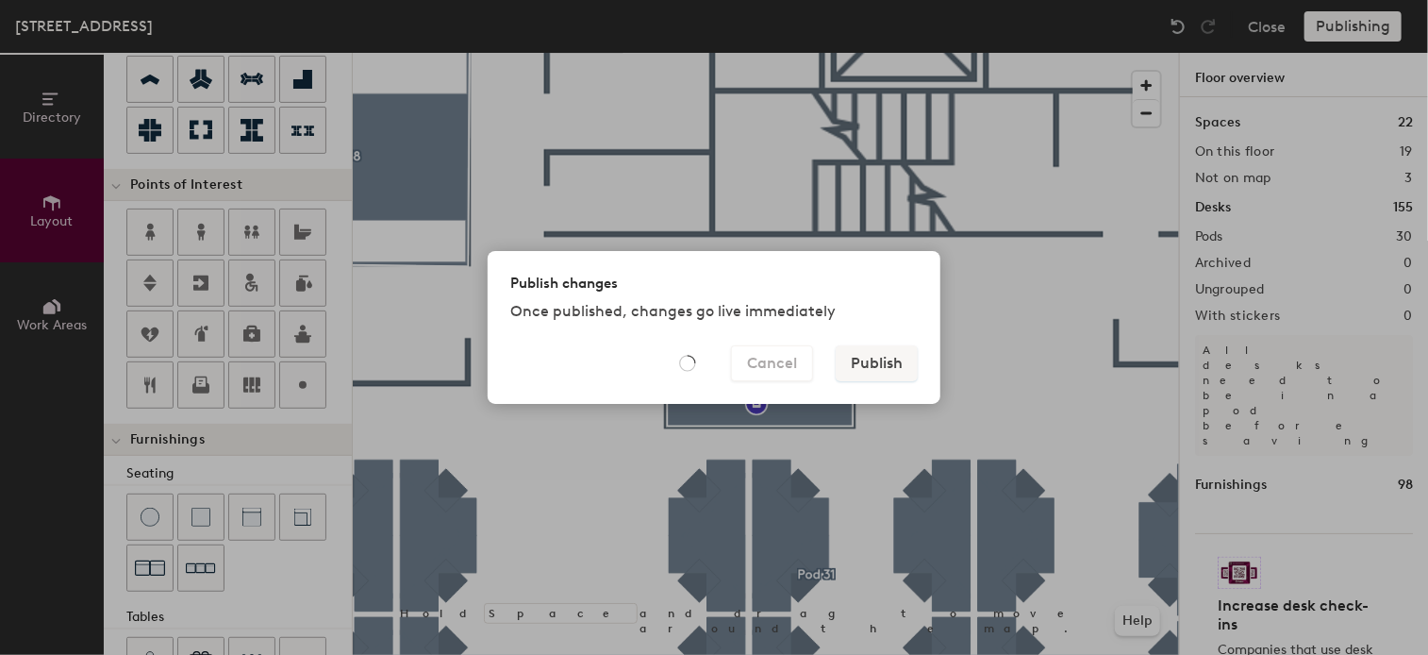
type input "20"
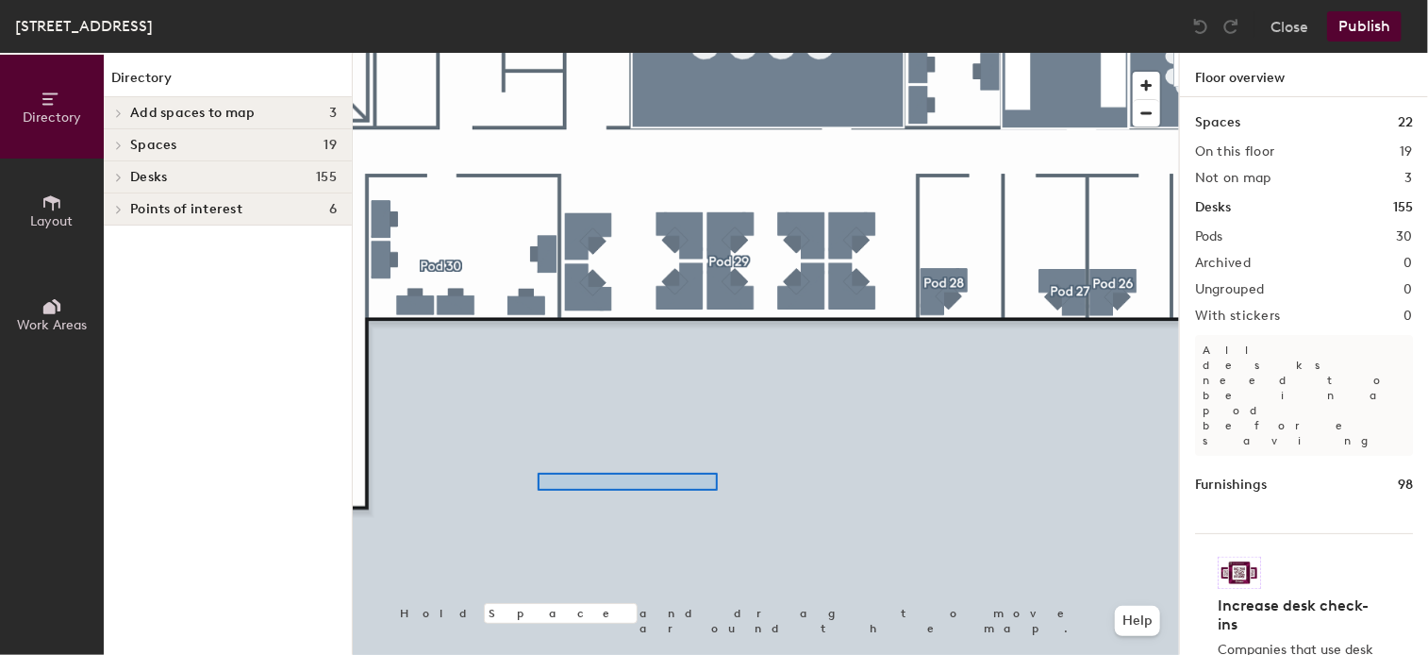
click at [709, 53] on div at bounding box center [766, 53] width 826 height 0
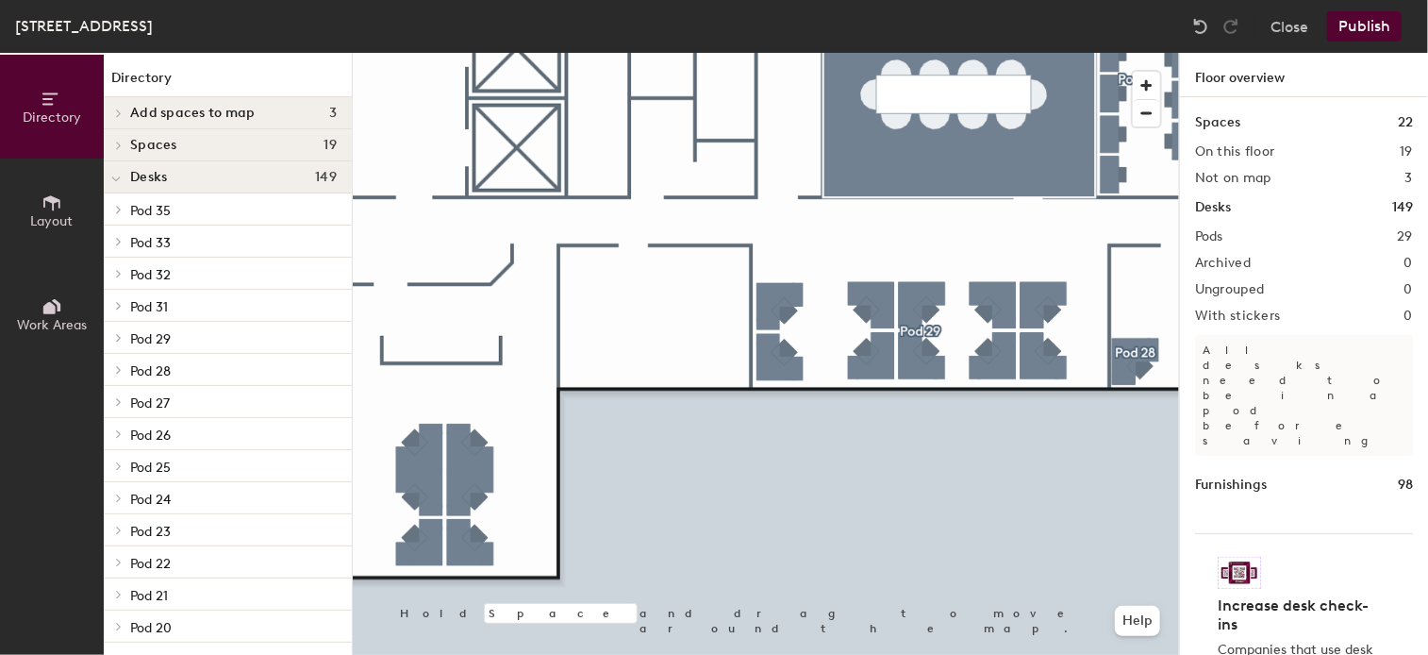
click at [51, 202] on icon at bounding box center [51, 202] width 21 height 21
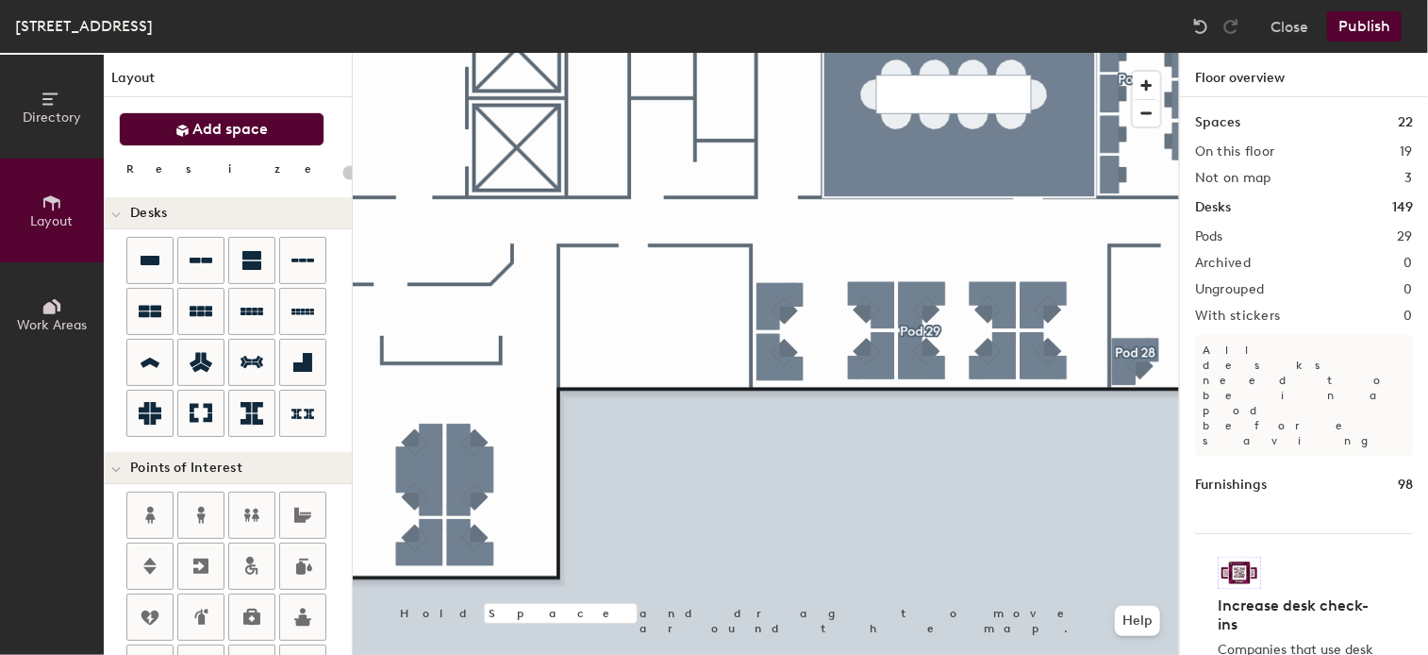
click at [220, 124] on span "Add space" at bounding box center [230, 129] width 75 height 19
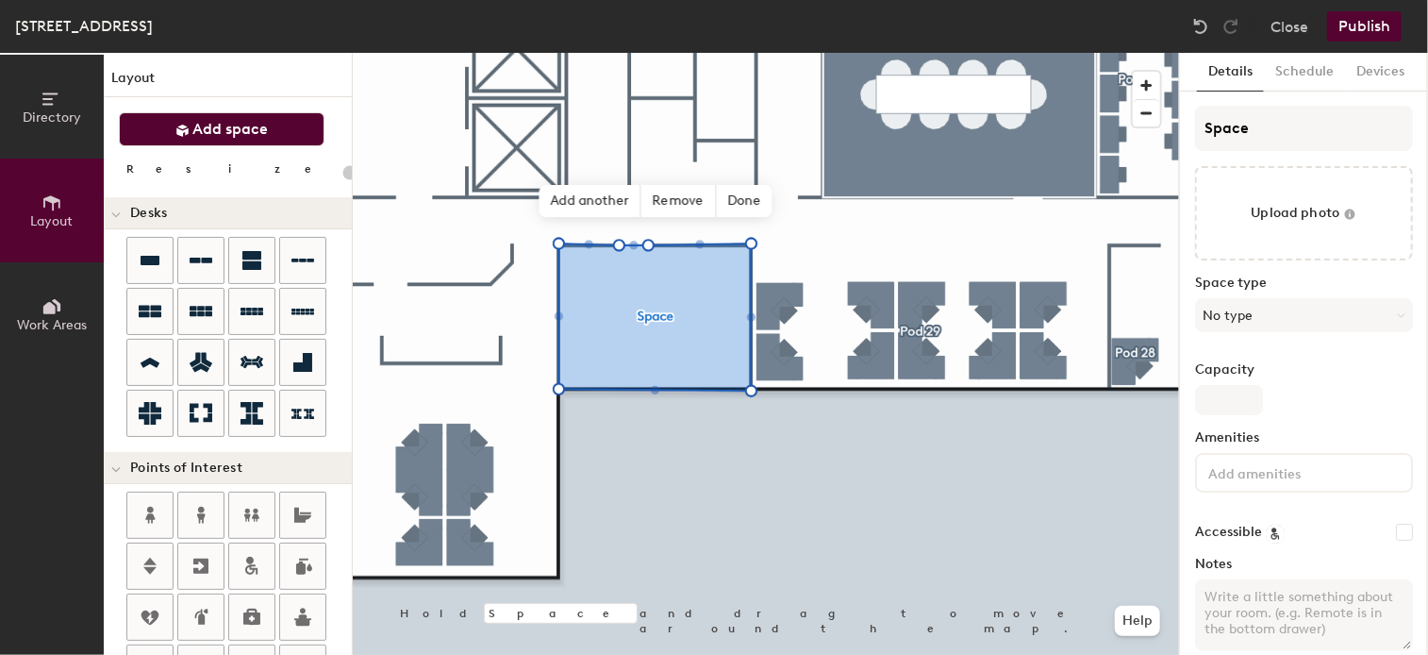
type input "20"
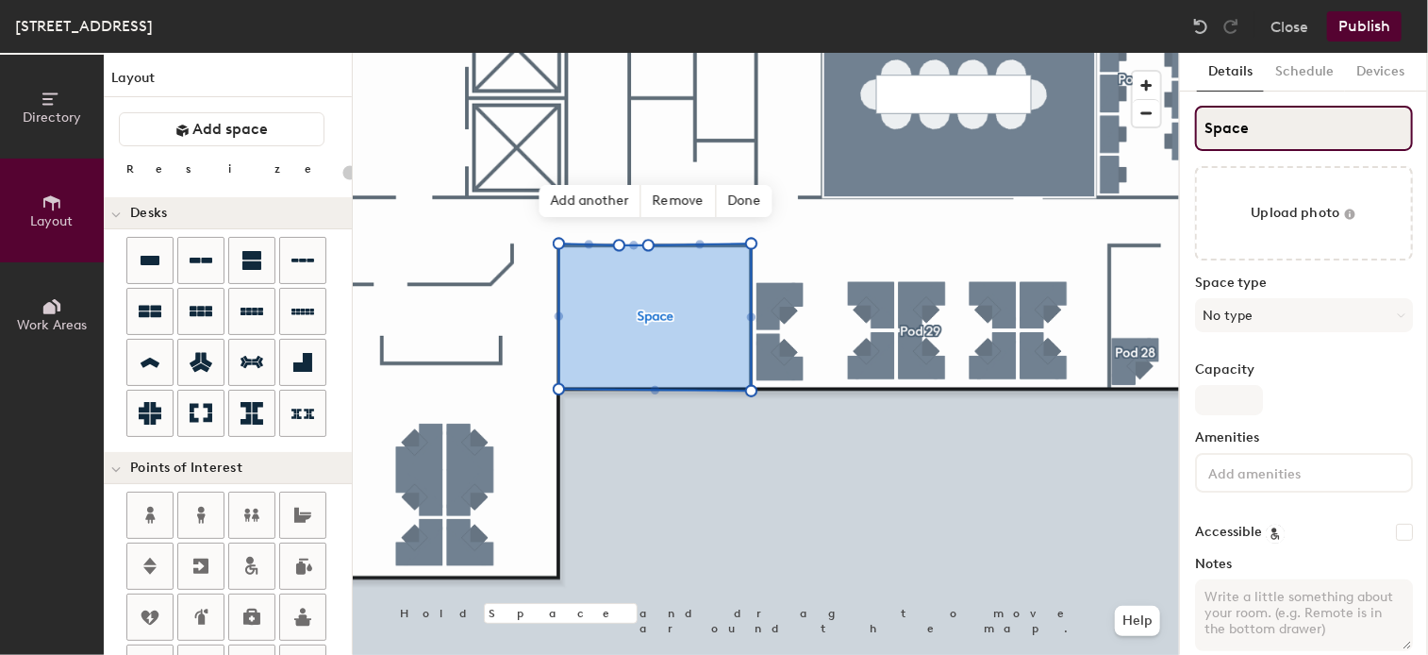
click at [1305, 133] on input "Space" at bounding box center [1304, 128] width 218 height 45
click at [1090, 125] on div "Directory Layout Work Areas Layout Add space Resize Desks Points of Interest Fu…" at bounding box center [714, 354] width 1428 height 602
type input "l"
type input "20"
type input "la"
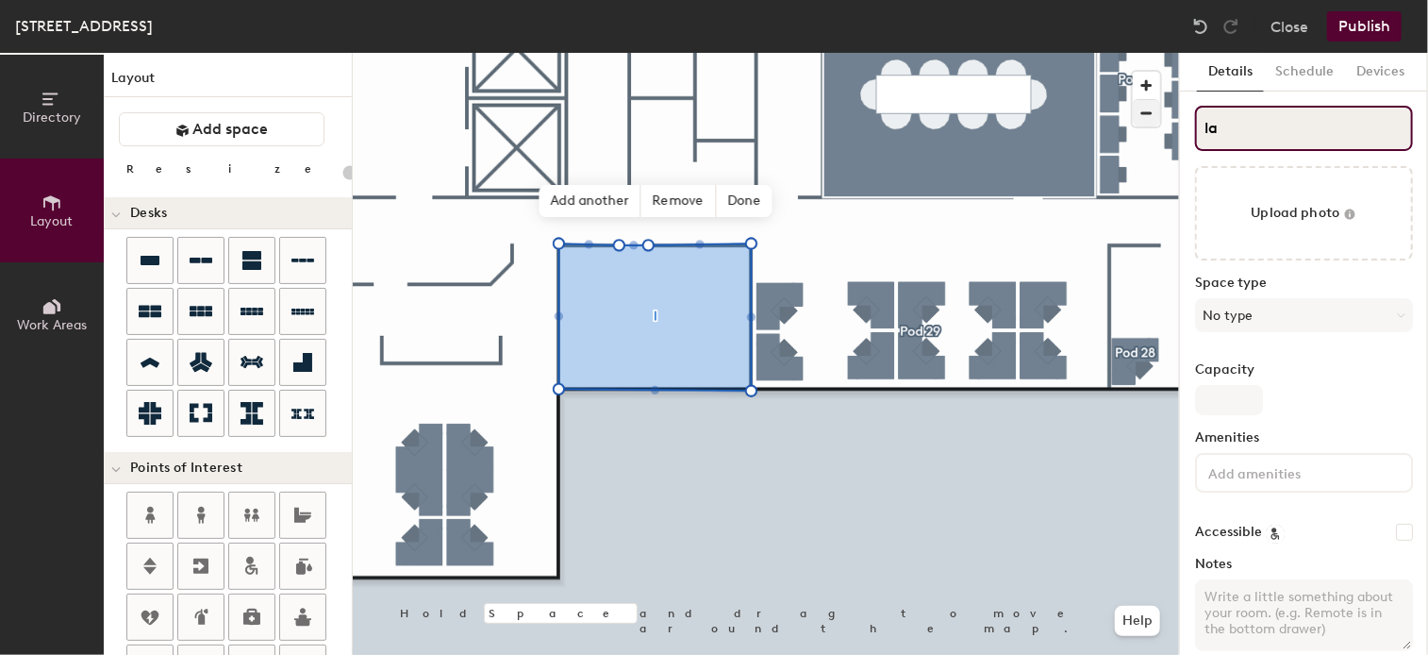
type input "20"
type input "lab"
type input "20"
type input "lab"
type input "20"
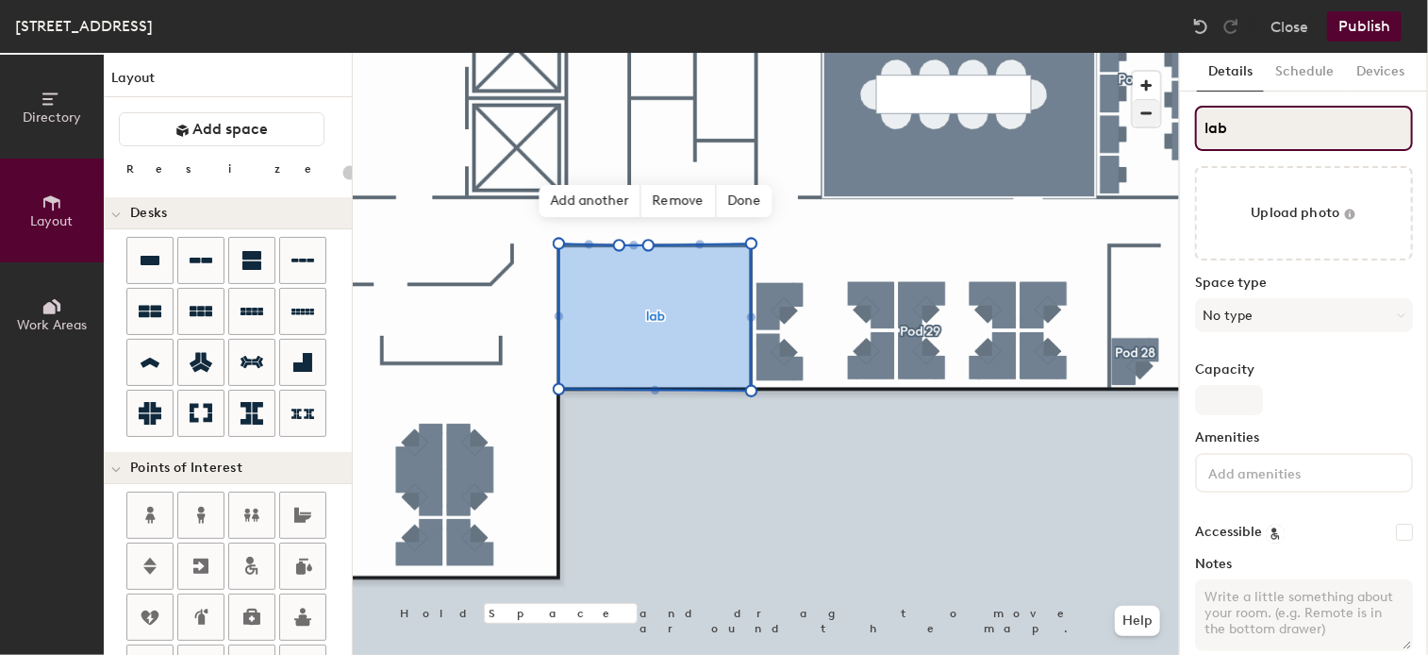
type input "lab 9"
type input "20"
type input "lab 93"
type input "20"
type input "lab 935"
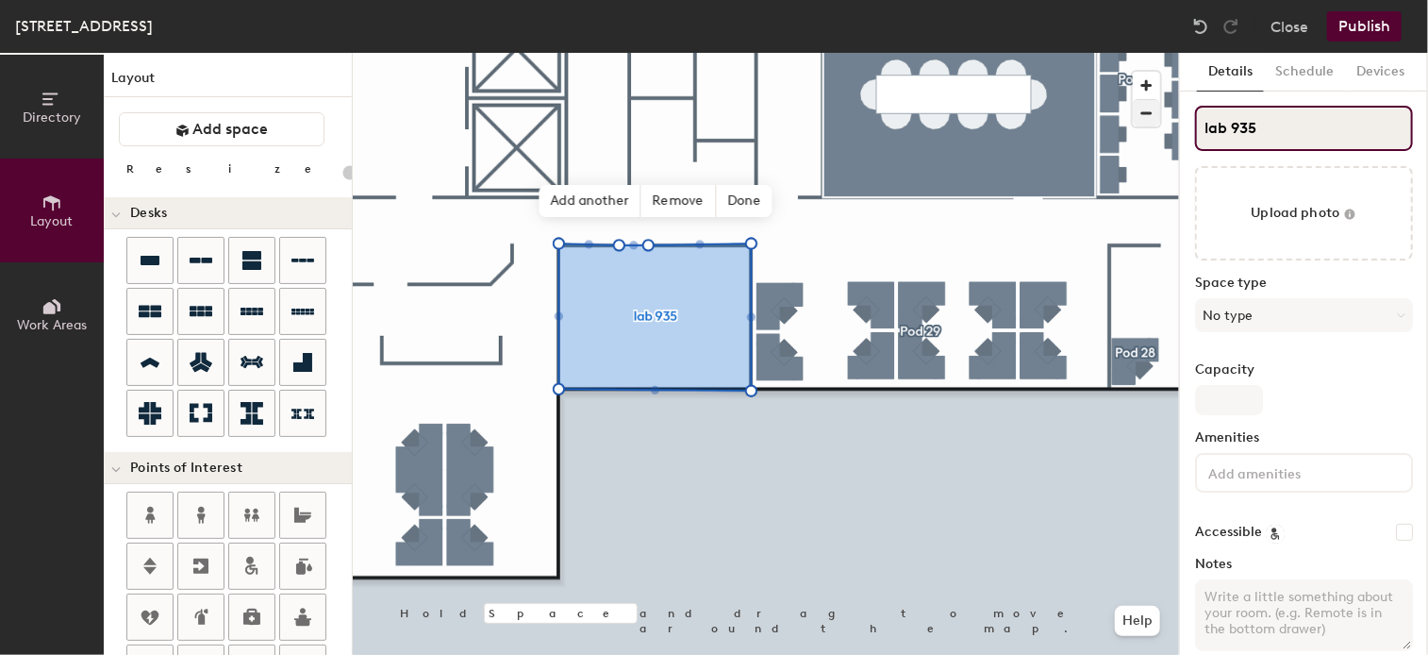
type input "20"
type input "lab 935"
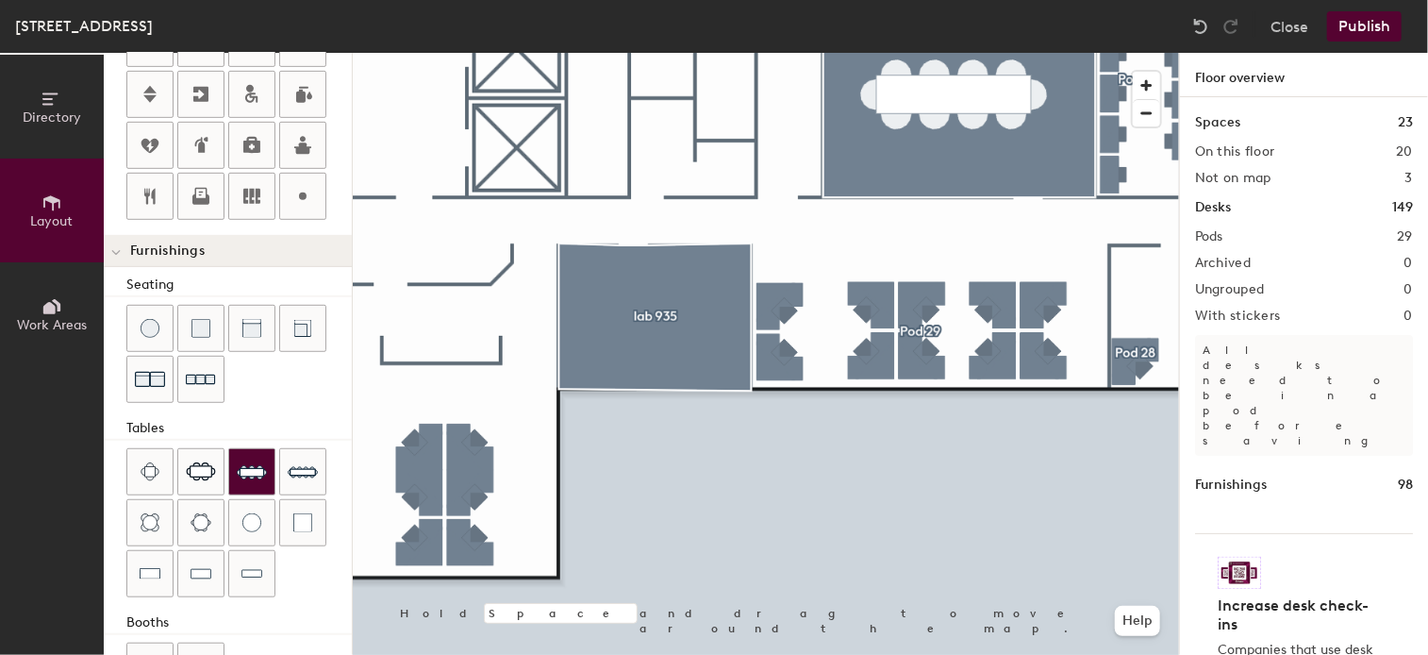
scroll to position [529, 0]
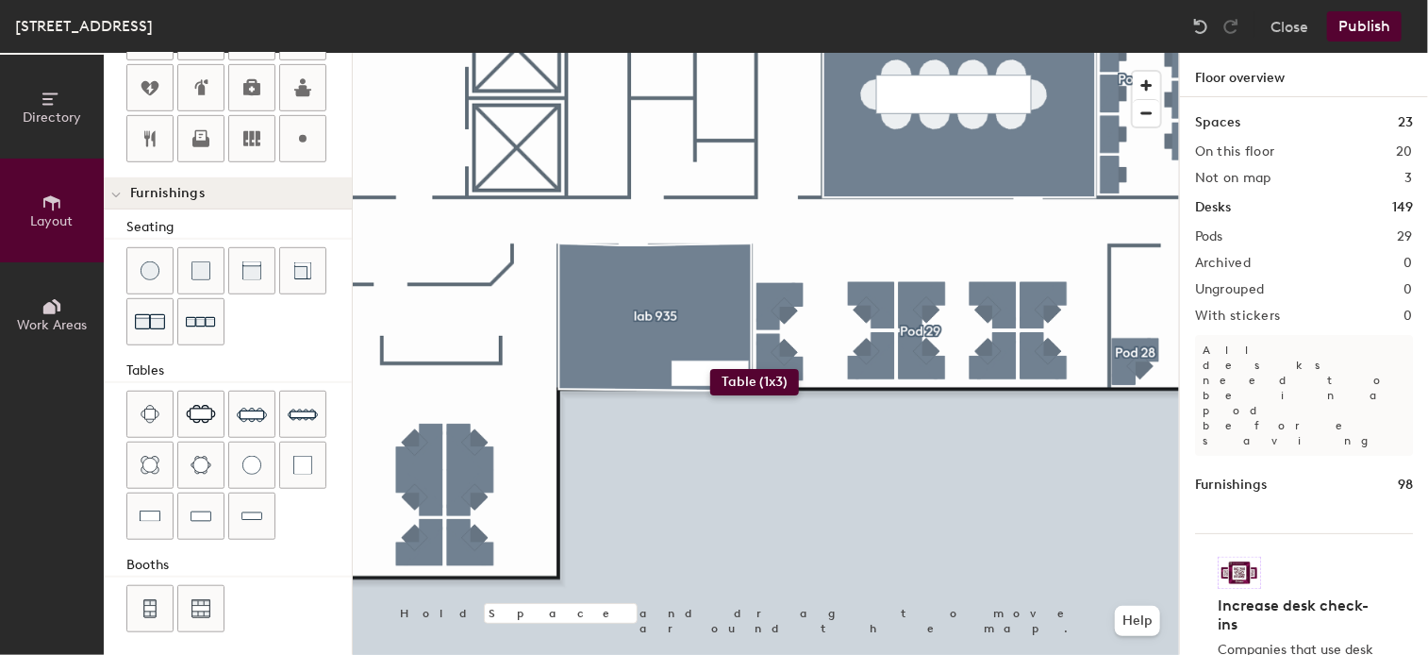
click at [710, 369] on div "Directory Layout Work Areas Layout Add space Resize Desks Points of Interest Fu…" at bounding box center [714, 354] width 1428 height 602
click at [615, 370] on div "Directory Layout Work Areas Layout Add space Resize Desks Points of Interest Fu…" at bounding box center [714, 354] width 1428 height 602
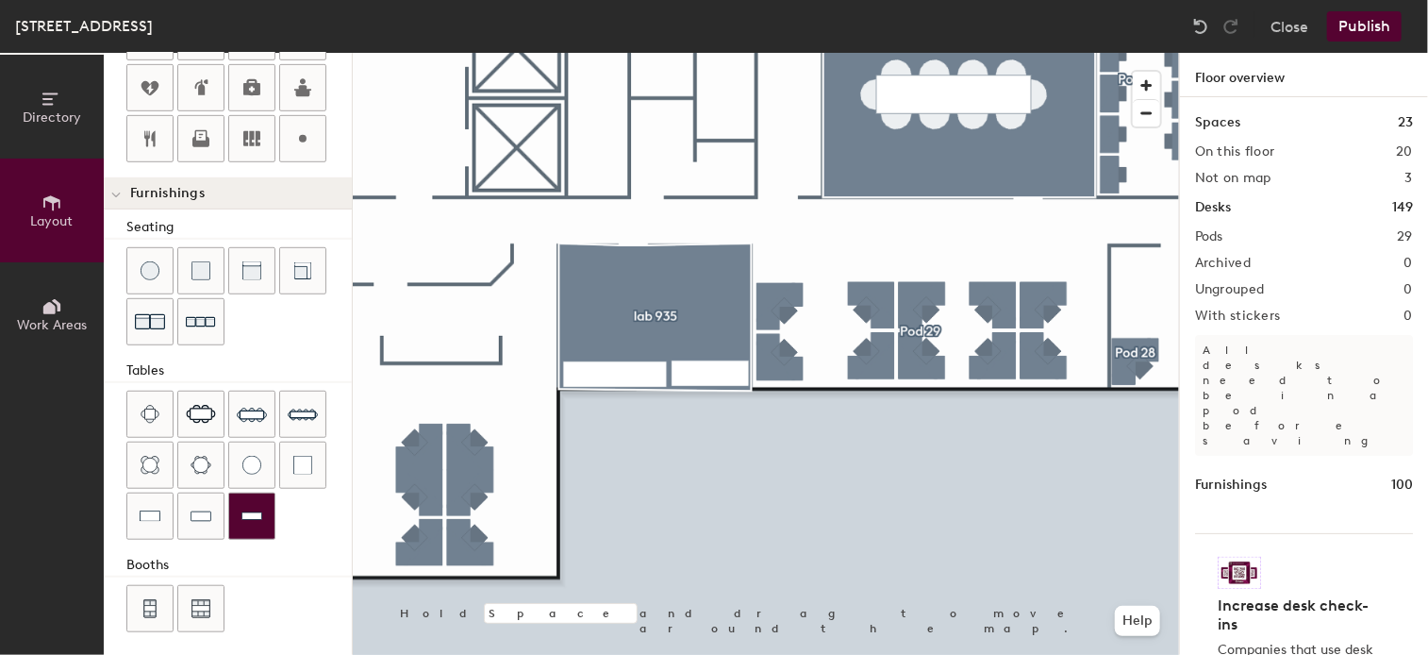
click at [254, 506] on img at bounding box center [251, 515] width 21 height 19
click at [866, 654] on html "Skip navigation Schedule Office People Analytics Visits Deliveries Services Man…" at bounding box center [714, 327] width 1428 height 655
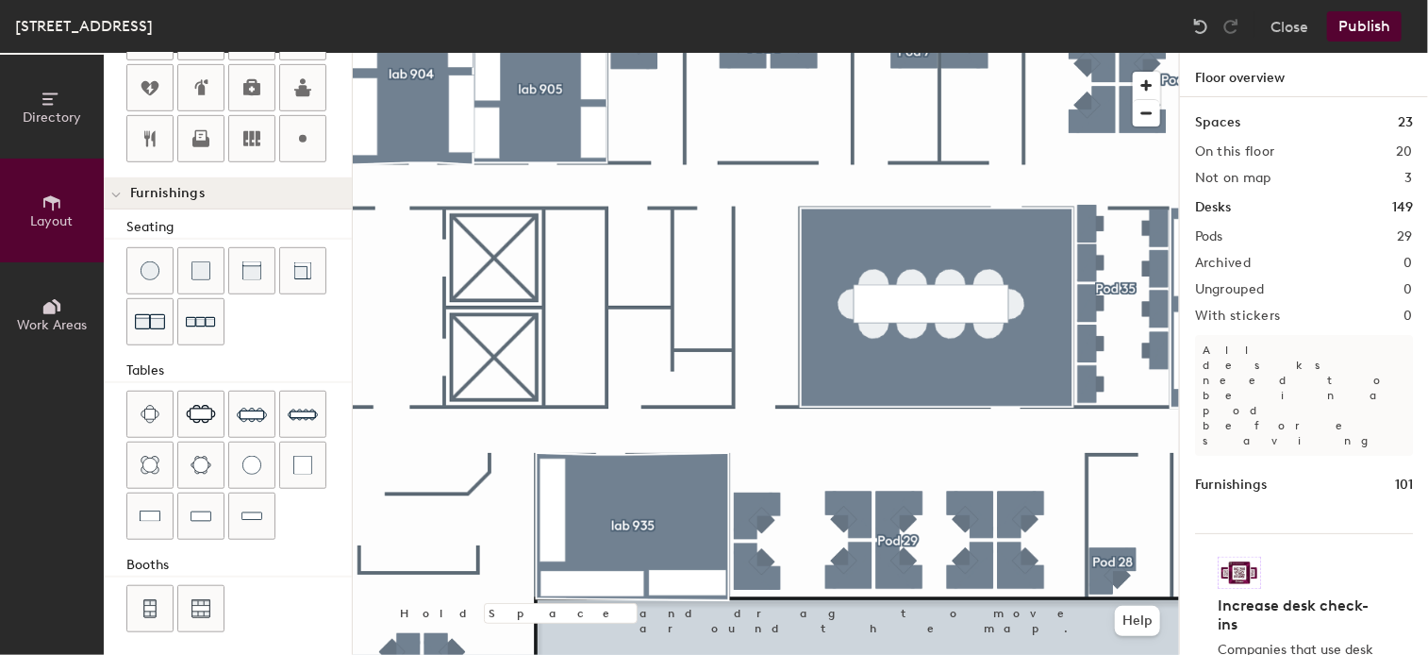
scroll to position [0, 0]
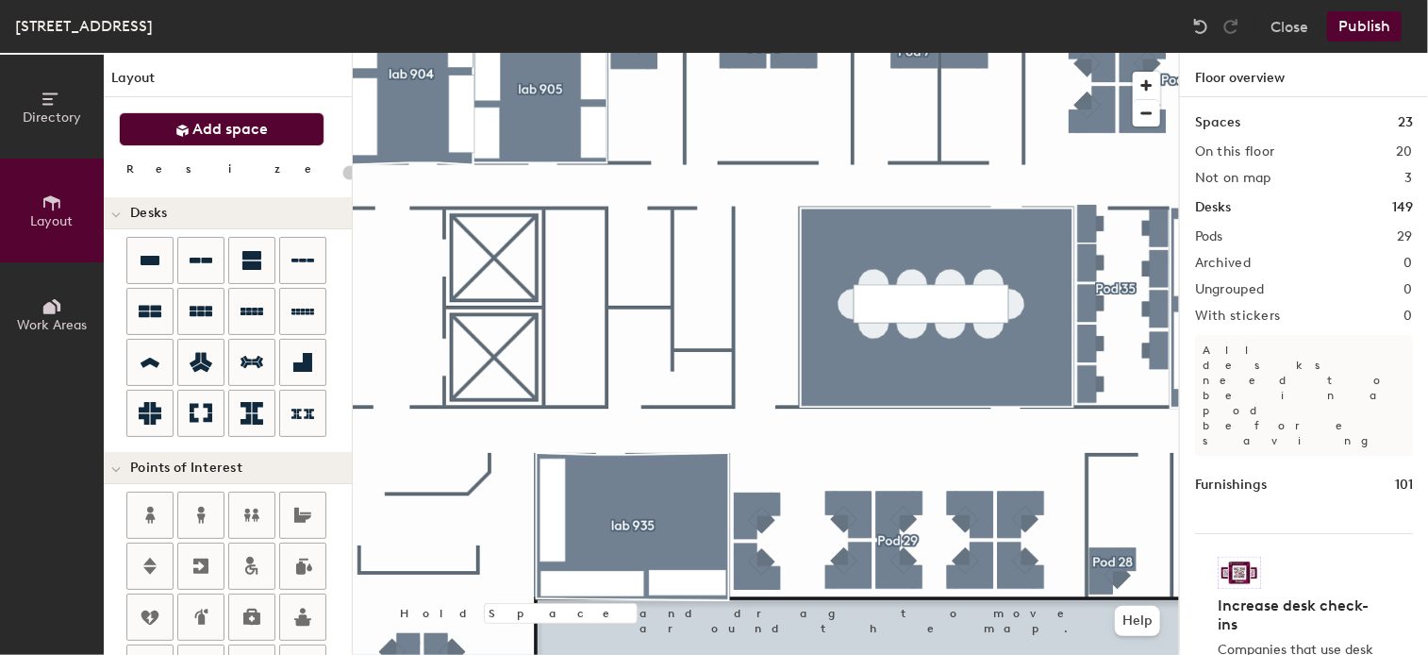
click at [252, 128] on span "Add space" at bounding box center [230, 129] width 75 height 19
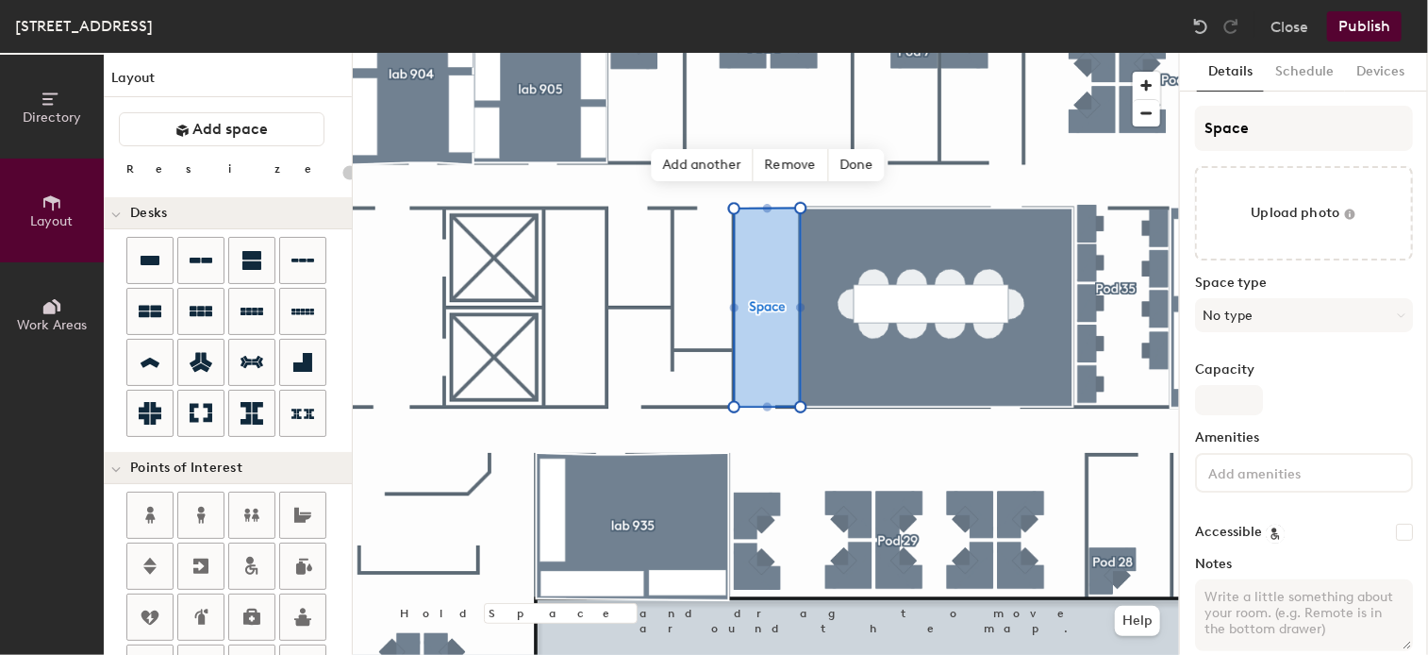
type input "20"
click at [1267, 133] on input "Space" at bounding box center [1304, 128] width 218 height 45
click at [1109, 130] on div "Directory Layout Work Areas Layout Add space Resize Desks Points of Interest Fu…" at bounding box center [714, 354] width 1428 height 602
type input "p"
type input "20"
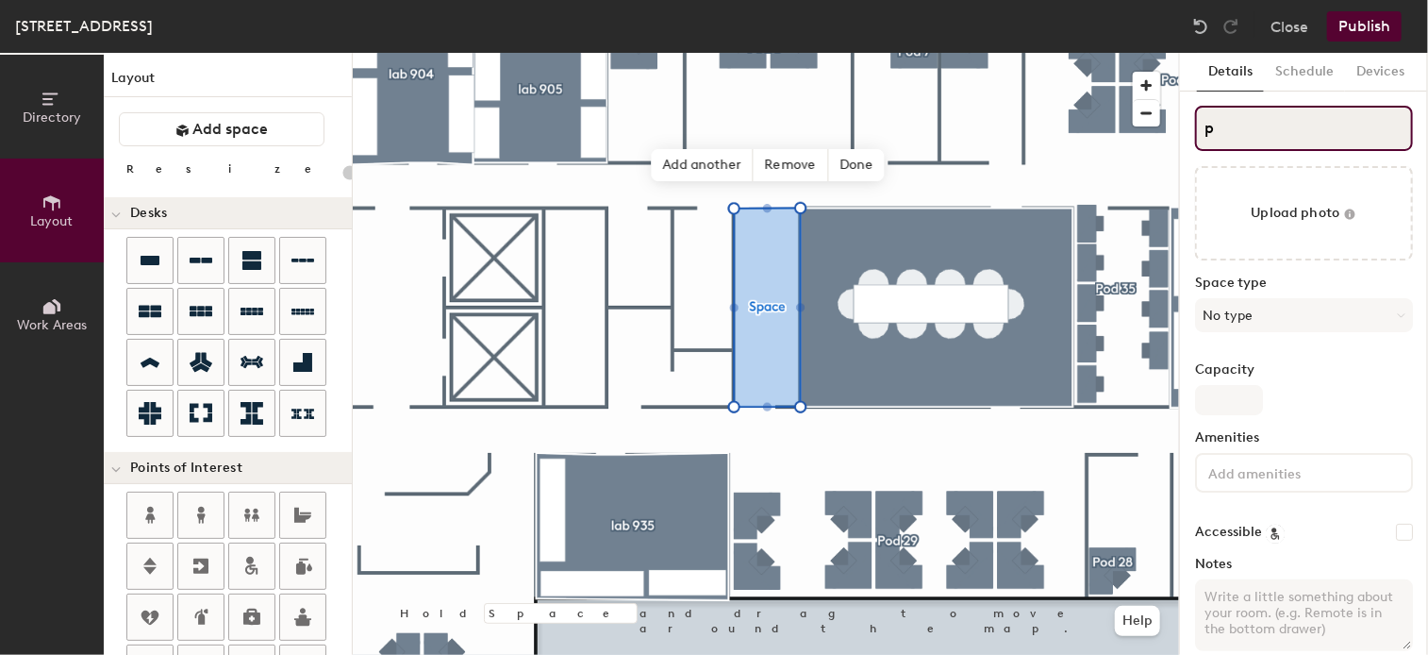
type input "pr"
type input "20"
type input "pri"
type input "20"
type input "prin"
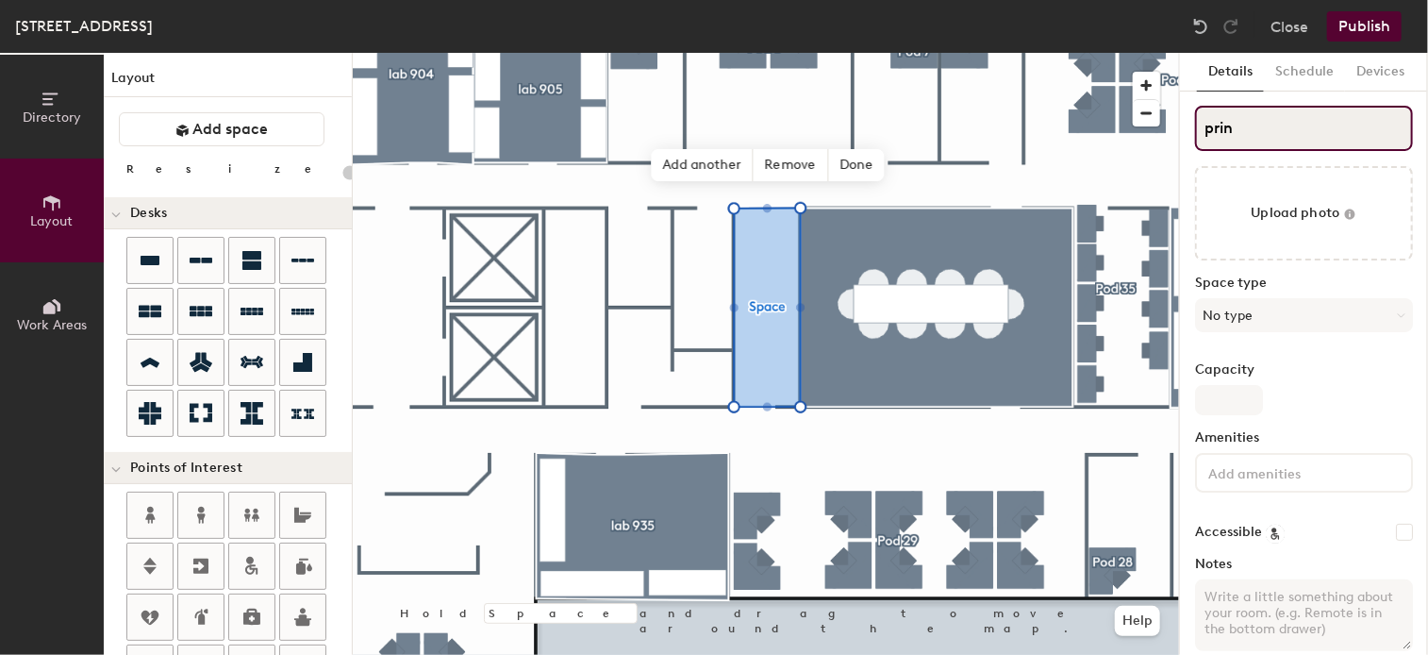
type input "20"
type input "print"
type input "20"
type input "print r"
type input "20"
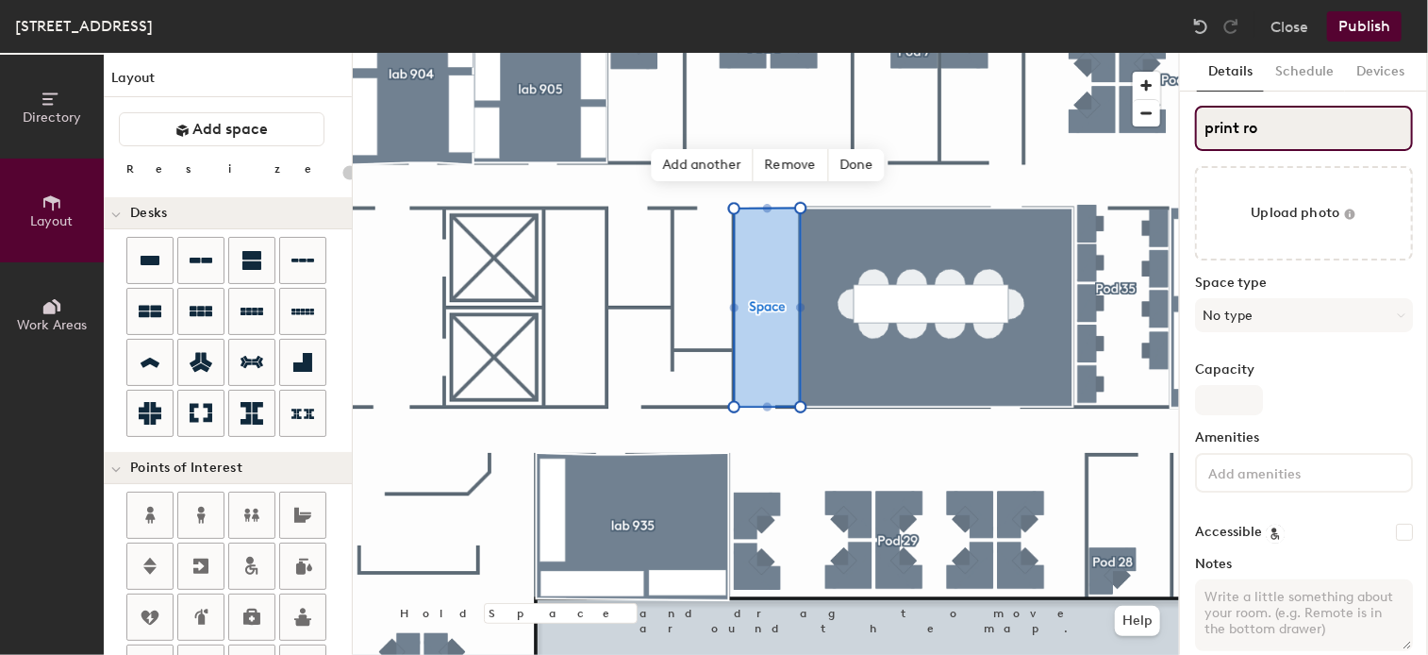
type input "print roo"
type input "20"
type input "print room"
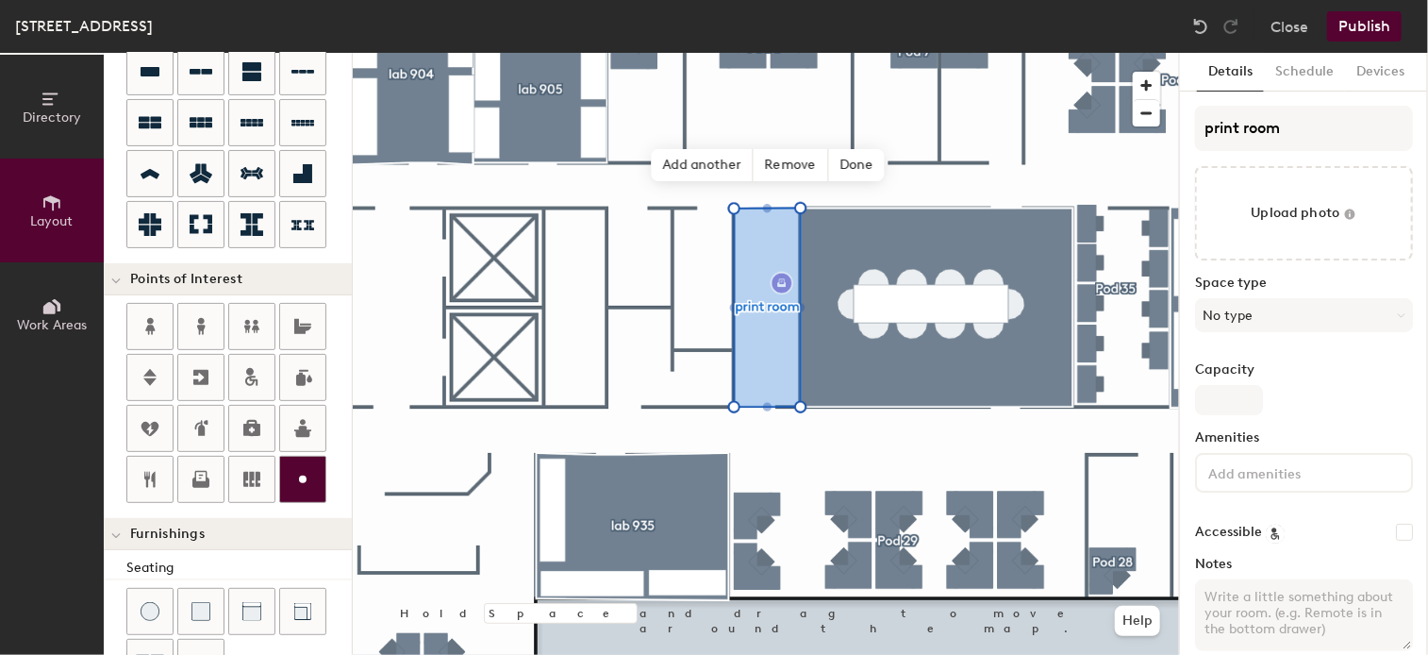
click at [782, 283] on div "Directory Layout Work Areas Layout Add space Resize Desks Points of Interest Fu…" at bounding box center [714, 354] width 1428 height 602
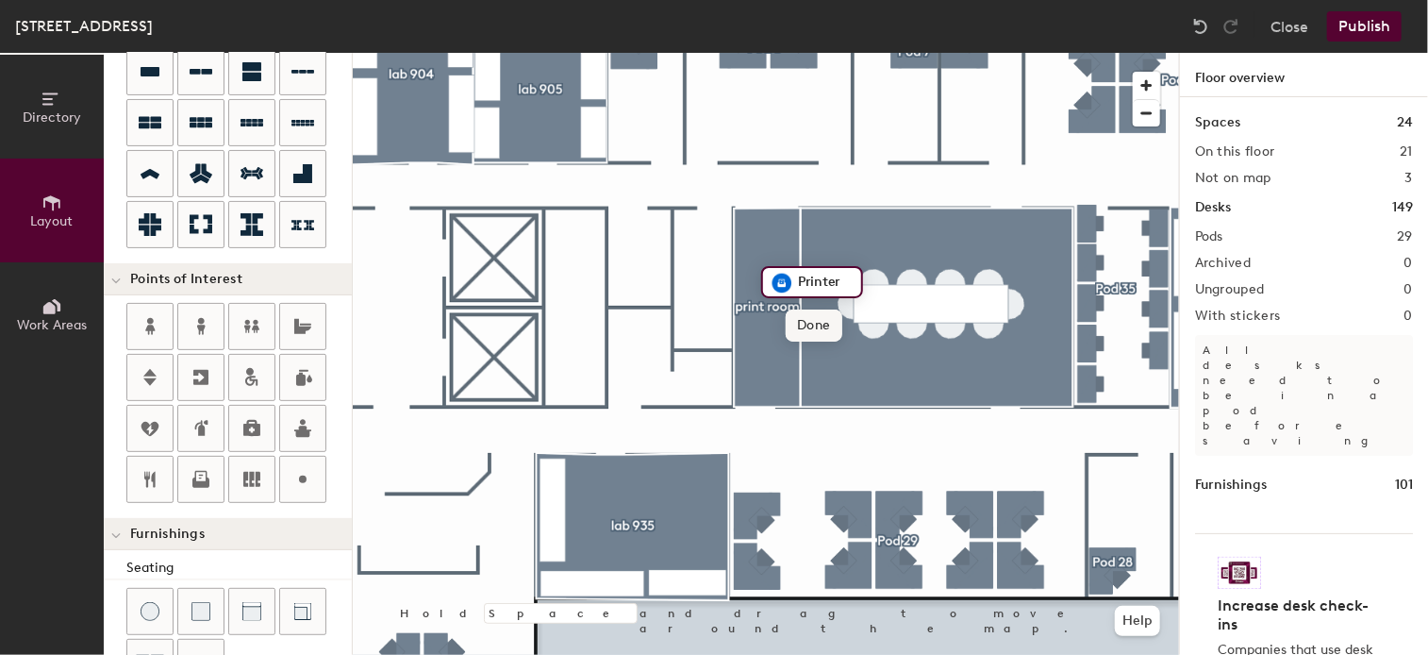
click at [813, 324] on span "Done" at bounding box center [814, 325] width 56 height 32
click at [1358, 20] on button "Publish" at bounding box center [1364, 26] width 75 height 30
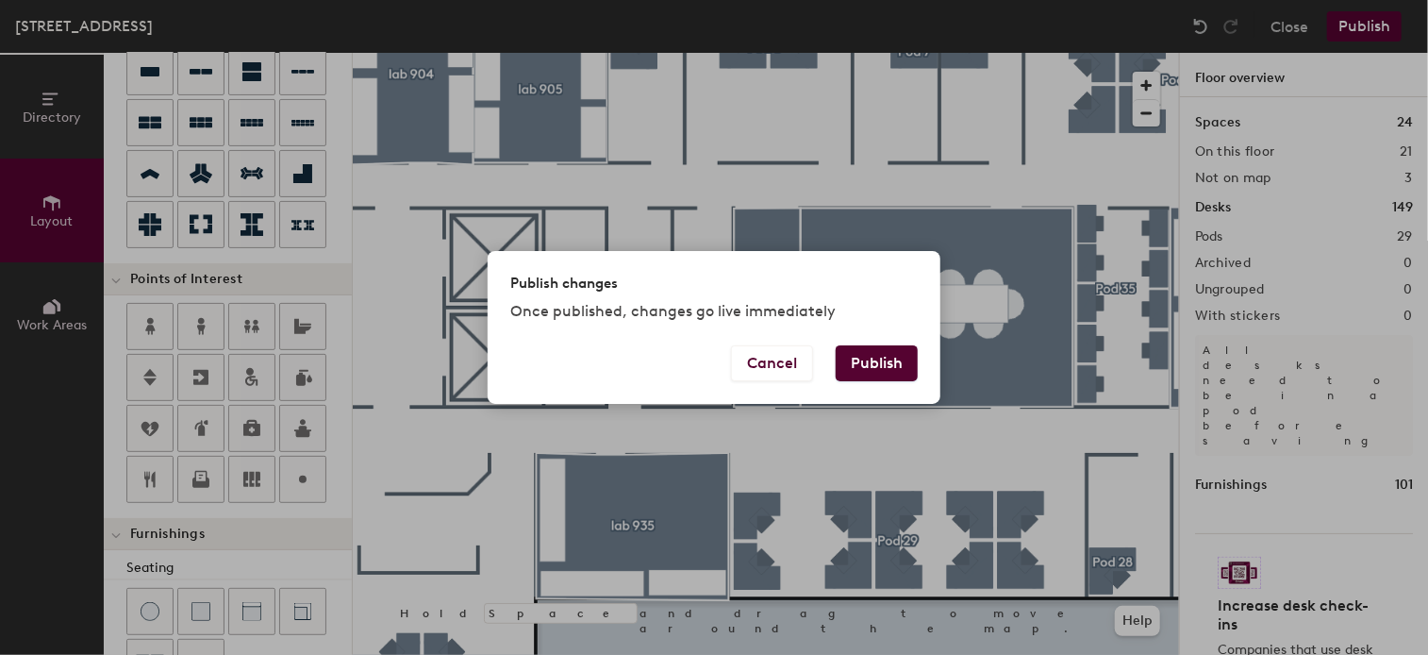
click at [884, 355] on button "Publish" at bounding box center [877, 363] width 82 height 36
type input "20"
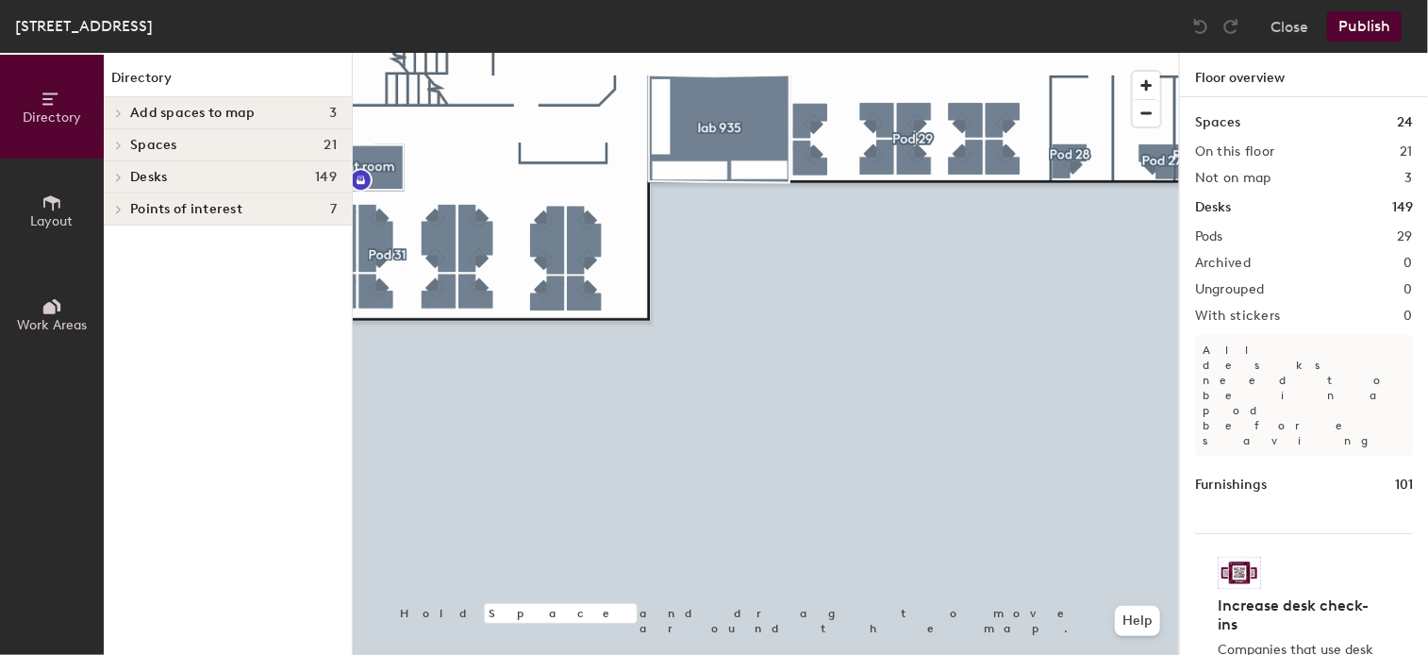
click at [917, 654] on html "Skip navigation Schedule Office People Analytics Visits Deliveries Services Man…" at bounding box center [714, 327] width 1428 height 655
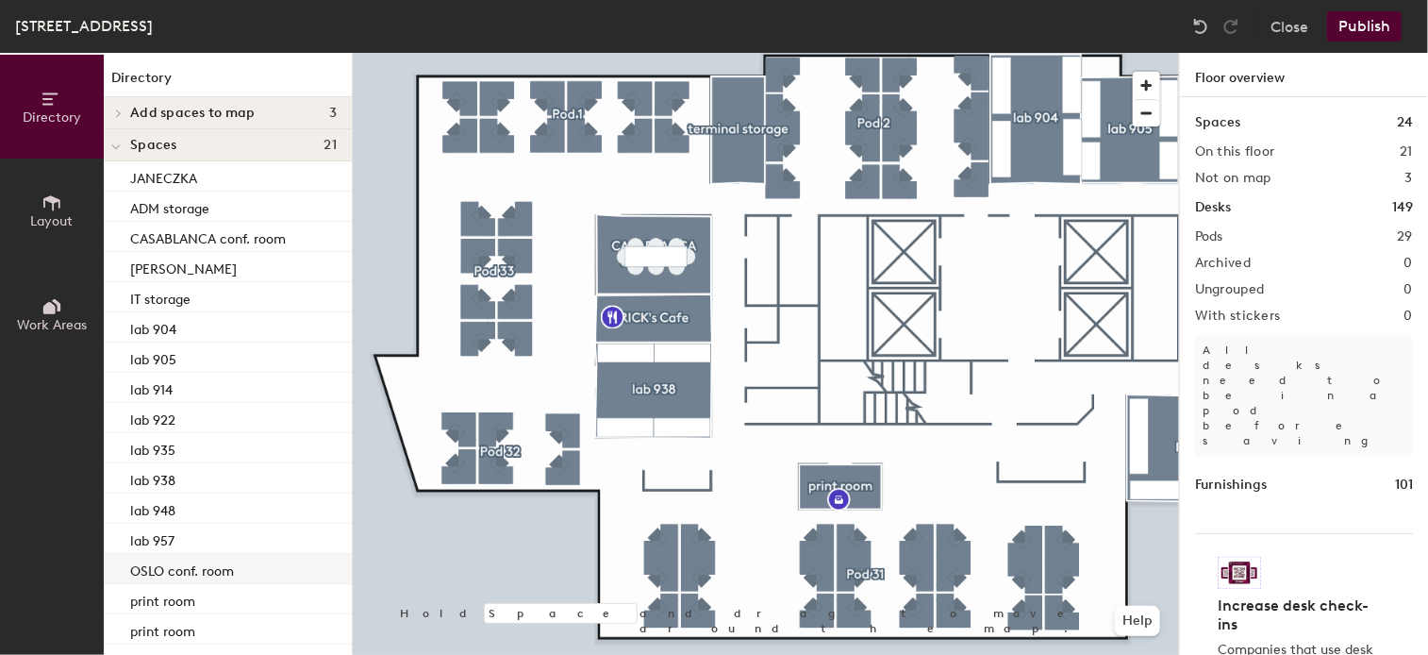
click at [288, 556] on div "Directory Layout Work Areas Directory Add spaces to map 3 lab 957 [GEOGRAPHIC_D…" at bounding box center [714, 354] width 1428 height 602
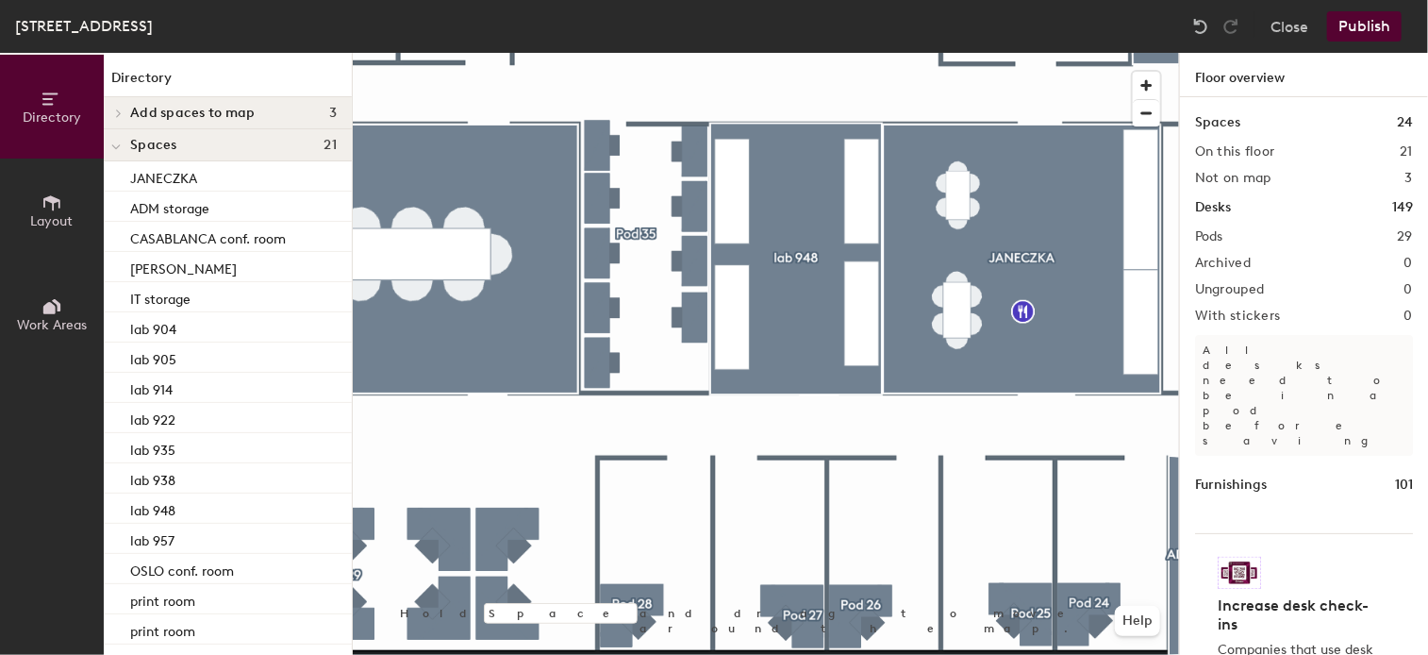
click at [50, 201] on icon at bounding box center [51, 202] width 17 height 15
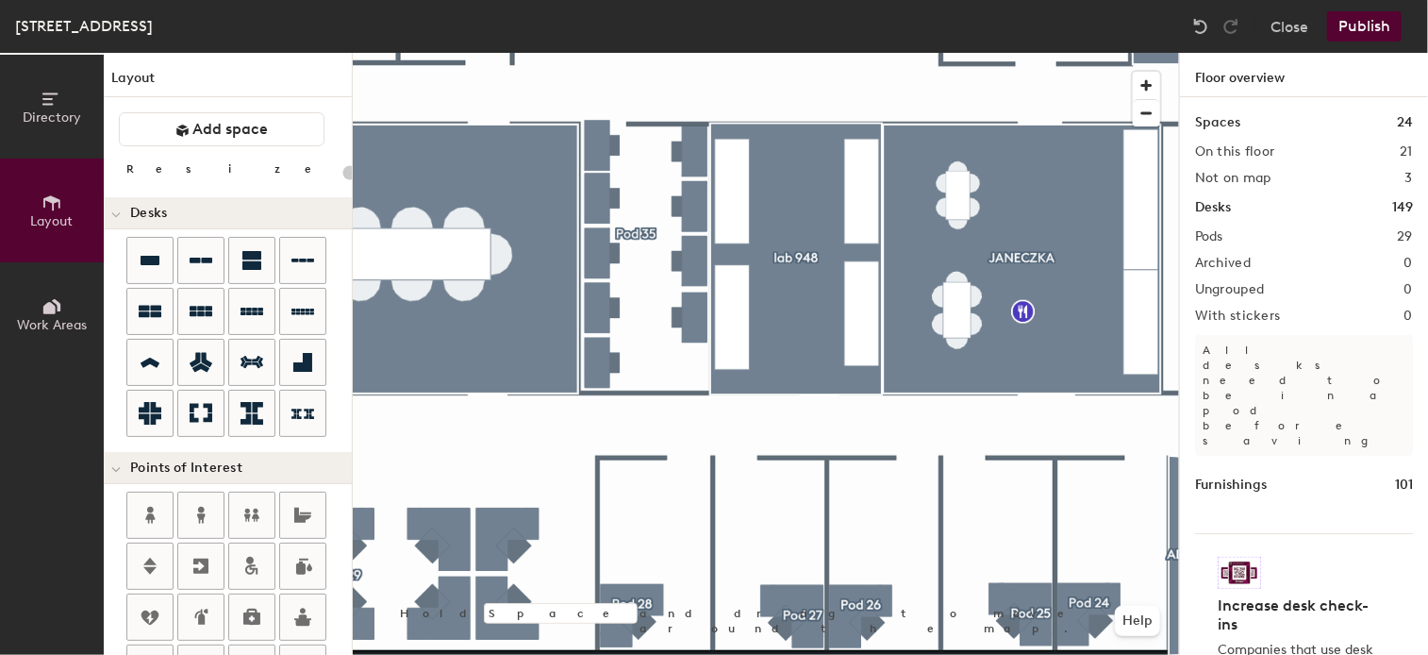
click at [41, 96] on icon at bounding box center [51, 99] width 21 height 21
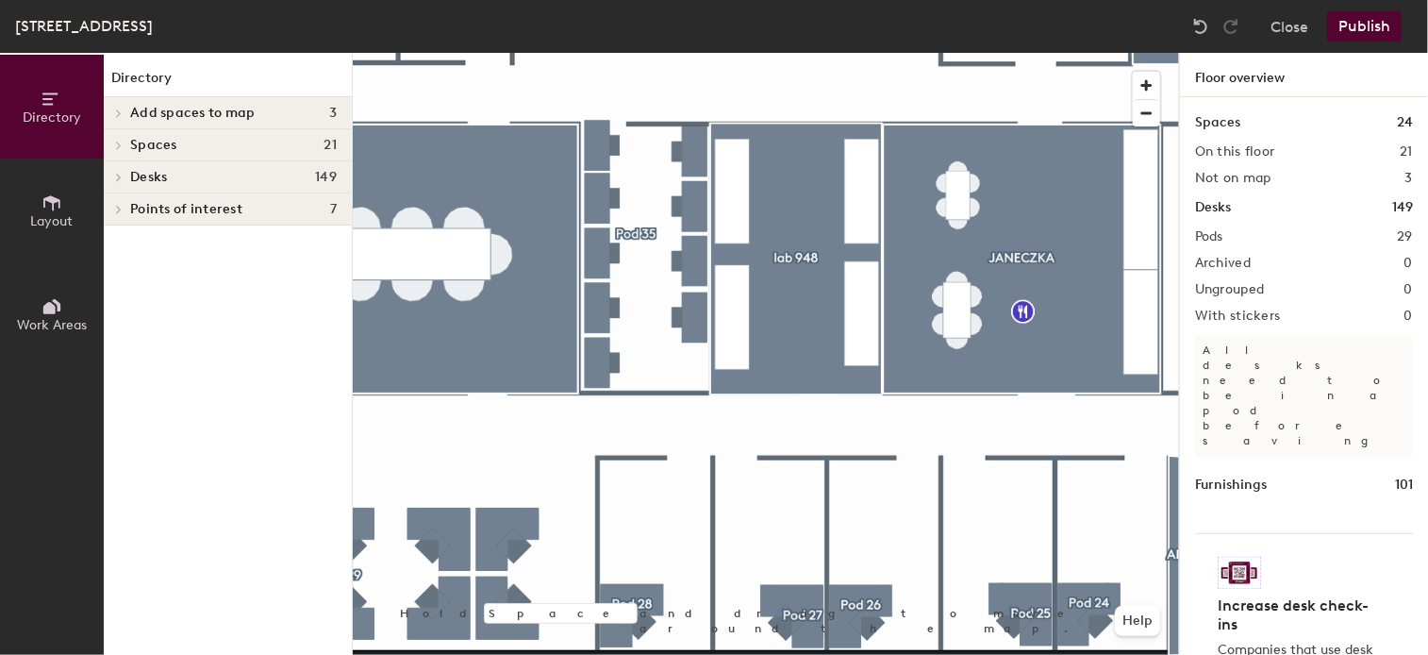
click at [50, 303] on icon at bounding box center [49, 308] width 12 height 12
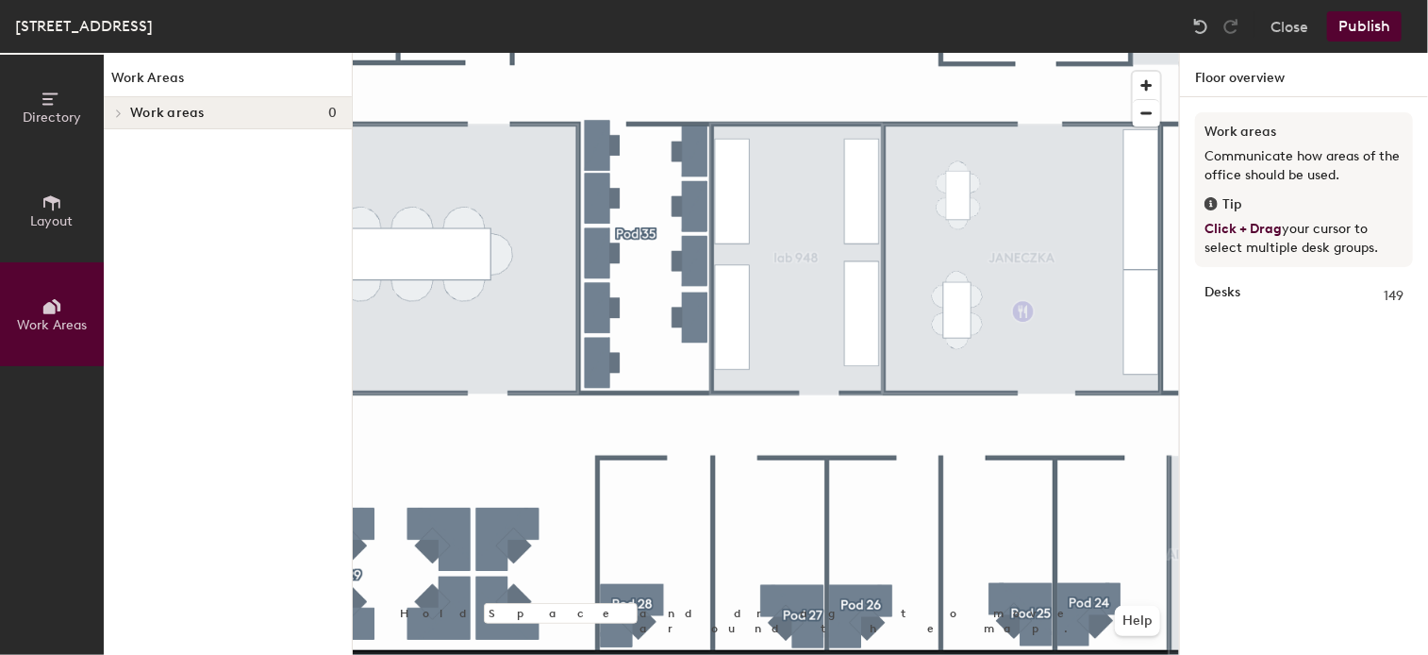
click at [59, 114] on span "Directory" at bounding box center [52, 117] width 58 height 16
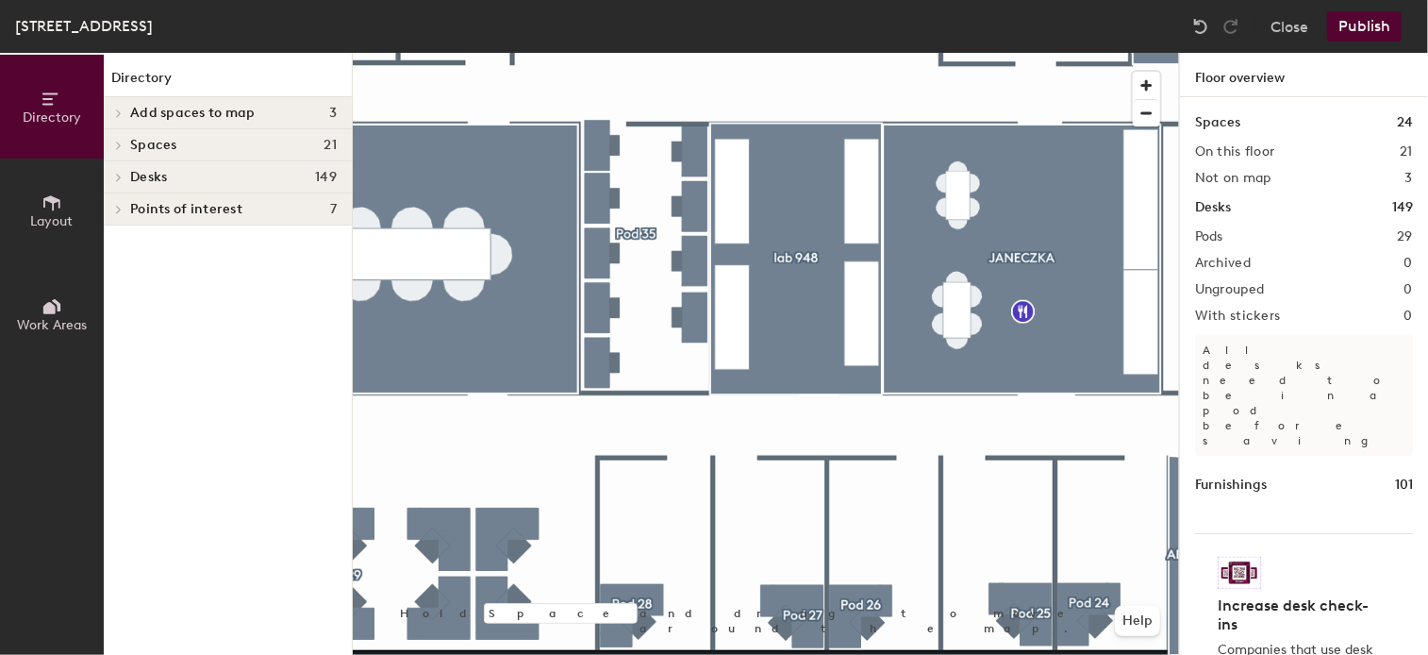
click at [181, 141] on h4 "Spaces 21" at bounding box center [233, 145] width 207 height 15
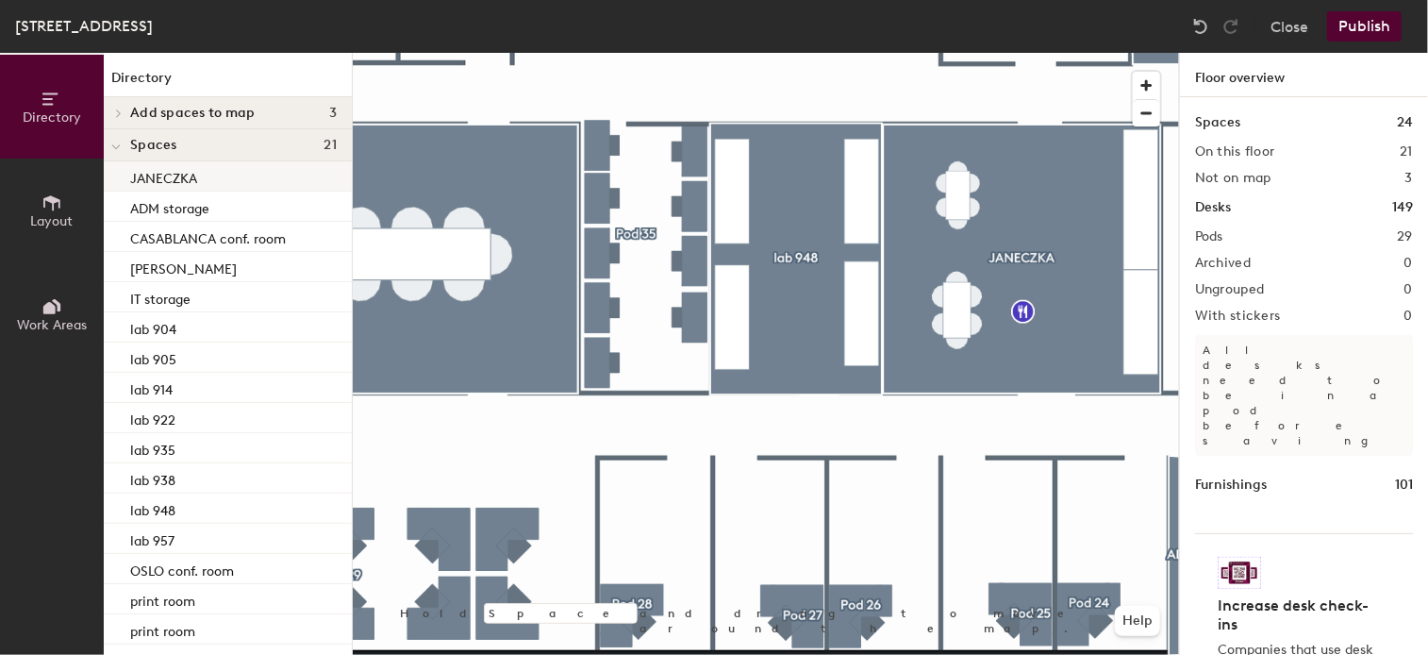
click at [763, 53] on div at bounding box center [766, 53] width 826 height 0
click at [1369, 24] on button "Publish" at bounding box center [1364, 26] width 75 height 30
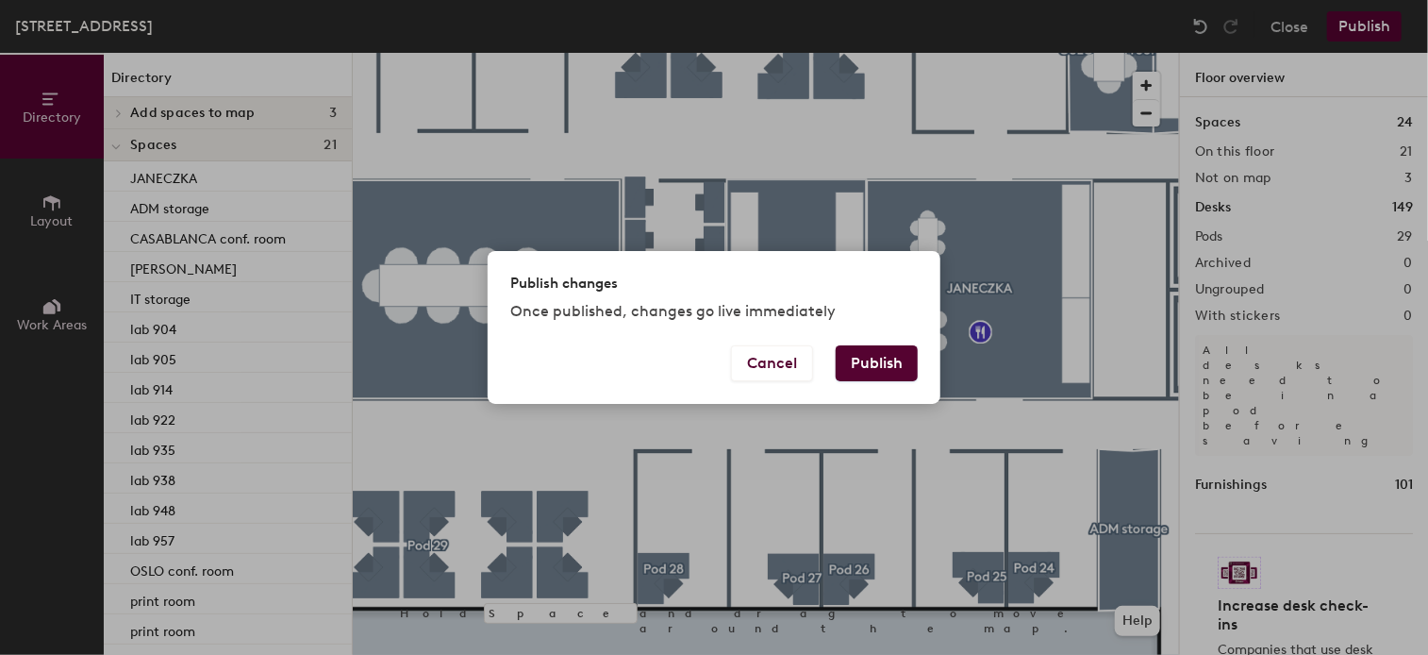
drag, startPoint x: 887, startPoint y: 357, endPoint x: 909, endPoint y: 366, distance: 24.5
click at [887, 357] on button "Publish" at bounding box center [877, 363] width 82 height 36
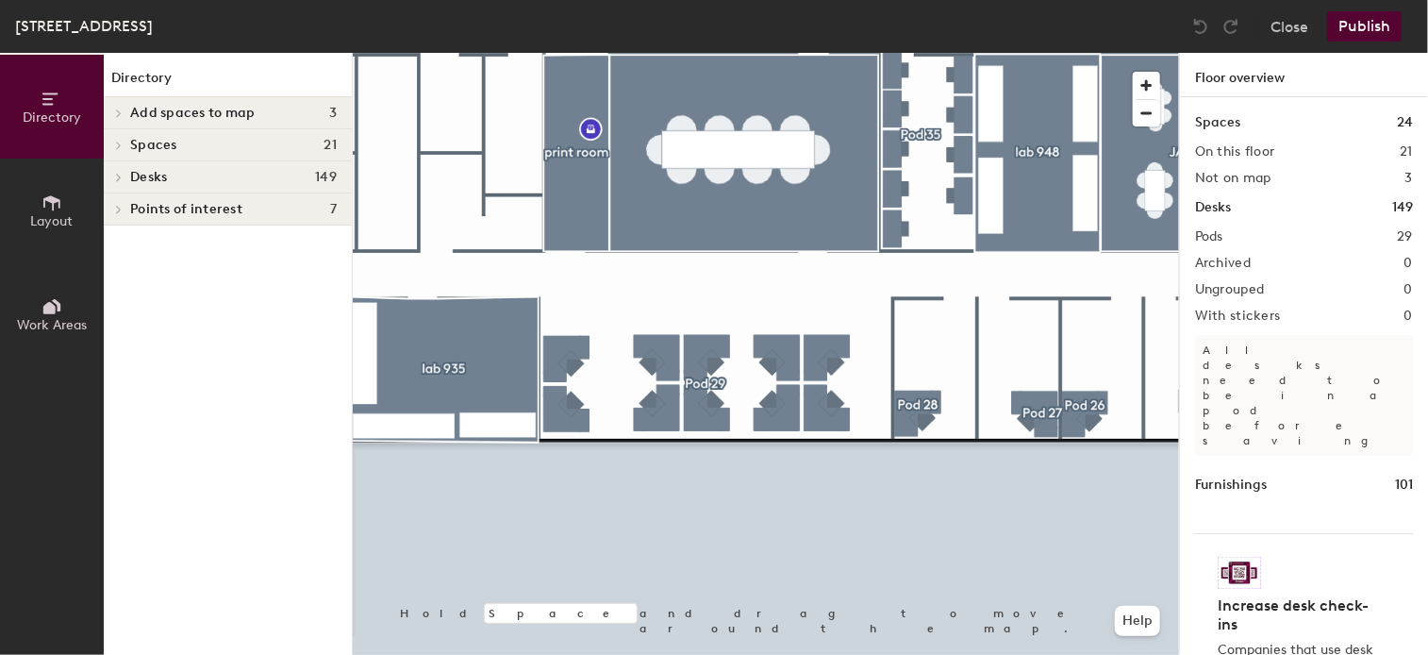
click at [626, 654] on html "Skip navigation Schedule Office People Analytics Visits Deliveries Services Man…" at bounding box center [714, 327] width 1428 height 655
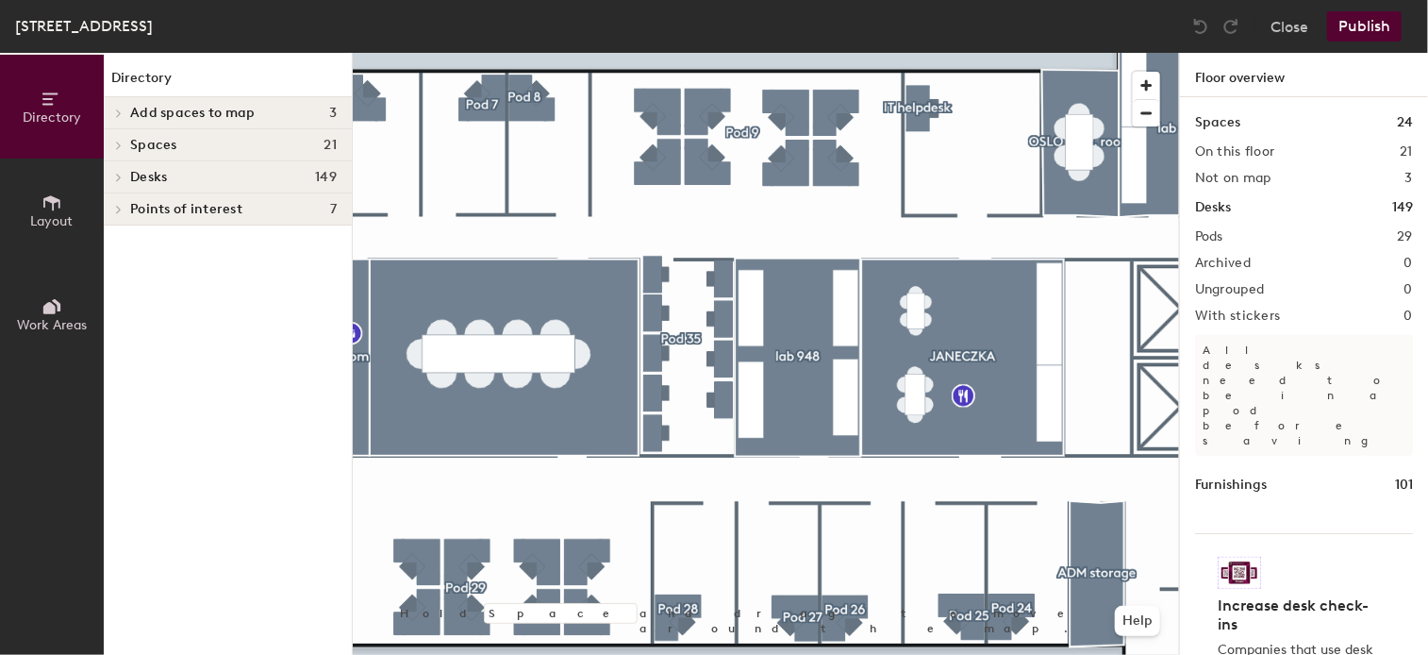
click at [54, 197] on icon at bounding box center [51, 202] width 17 height 15
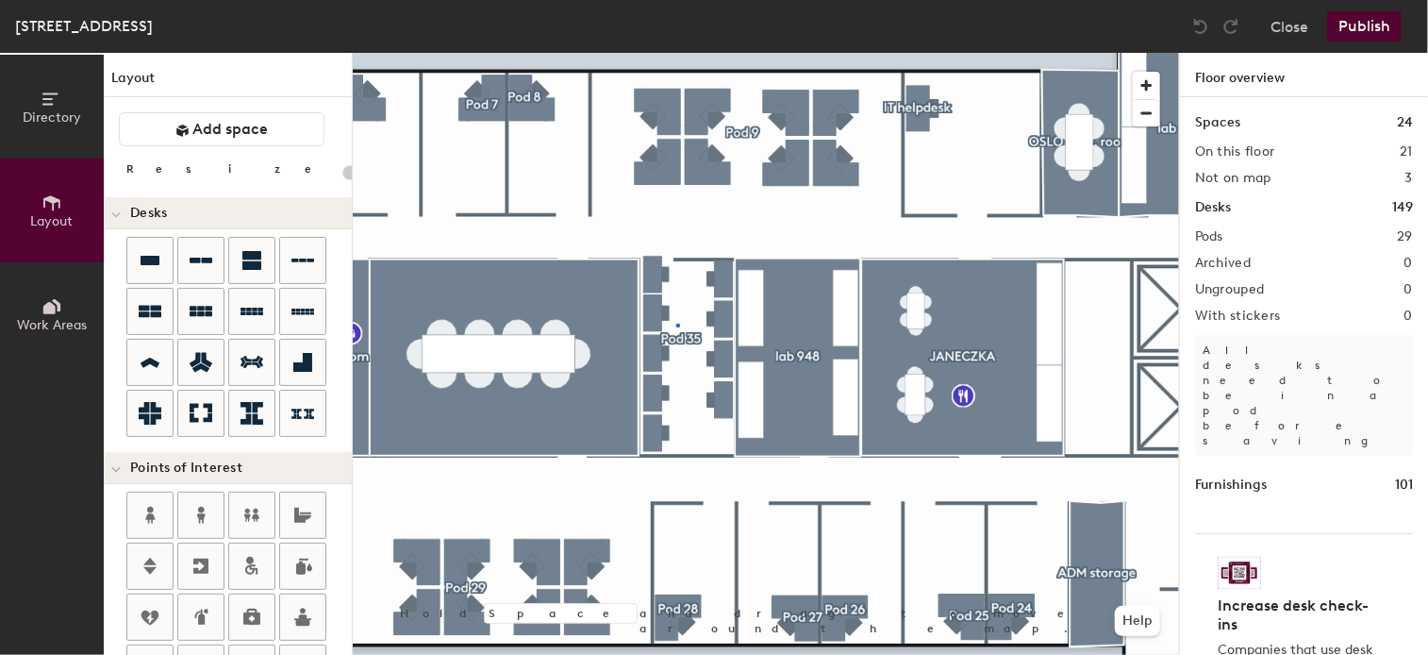
click at [677, 53] on div at bounding box center [766, 53] width 826 height 0
click at [677, 324] on div at bounding box center [678, 325] width 4 height 4
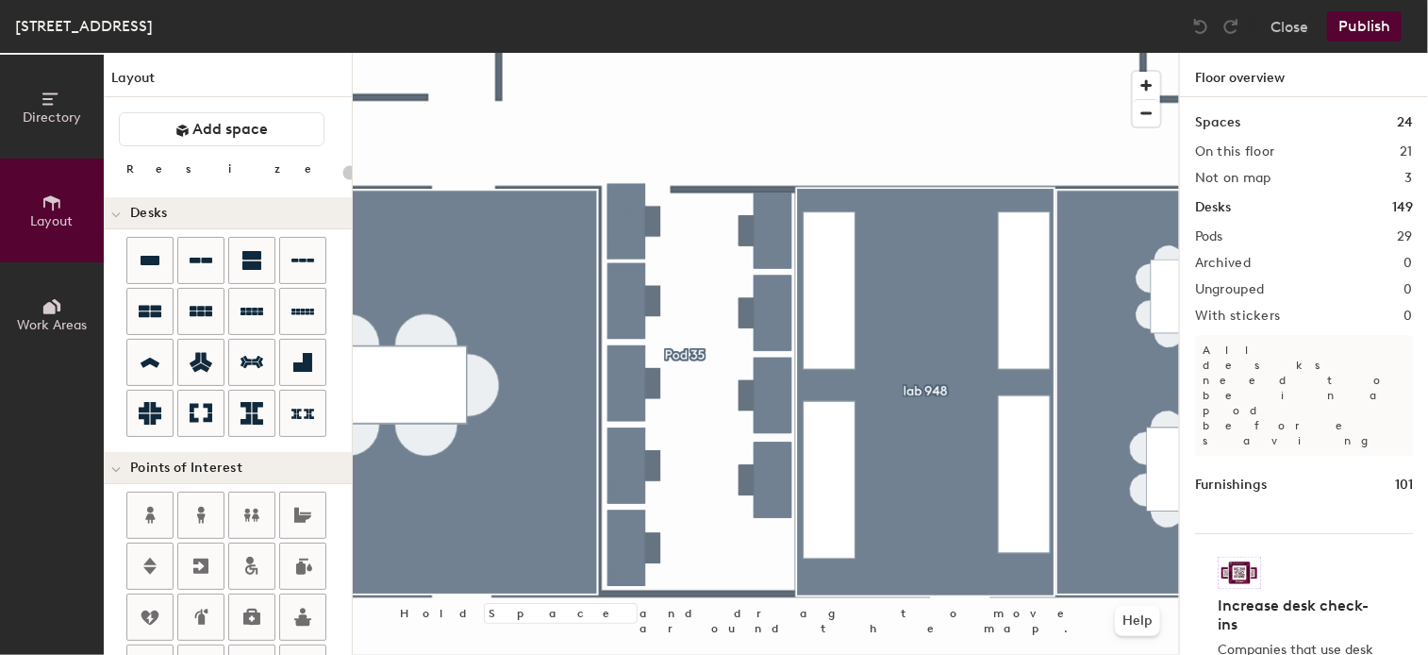
click at [764, 53] on div at bounding box center [766, 53] width 826 height 0
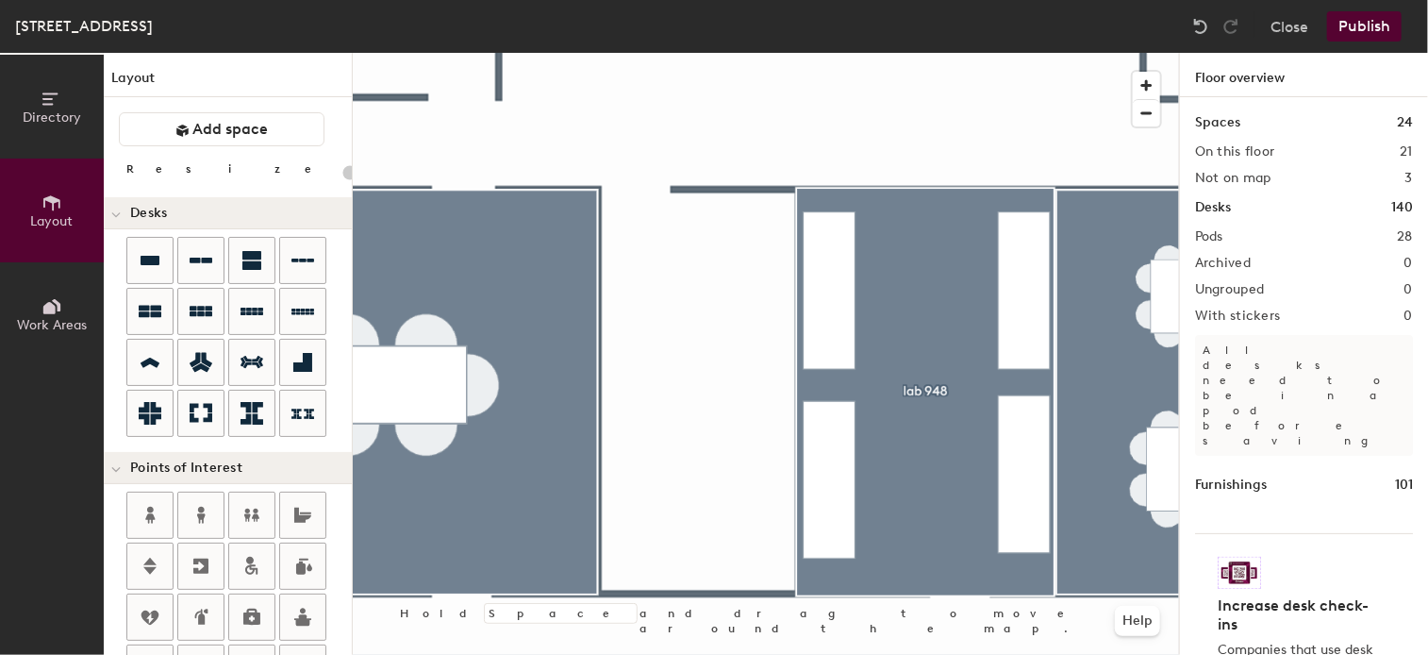
click at [688, 316] on div "Directory Layout Work Areas Layout Add space Resize Desks Points of Interest Fu…" at bounding box center [714, 354] width 1428 height 602
click at [700, 229] on div "Directory Layout Work Areas Layout Add space Resize Desks Points of Interest Fu…" at bounding box center [714, 354] width 1428 height 602
click at [688, 429] on div "Directory Layout Work Areas Layout Add space Resize Desks Points of Interest Fu…" at bounding box center [714, 354] width 1428 height 602
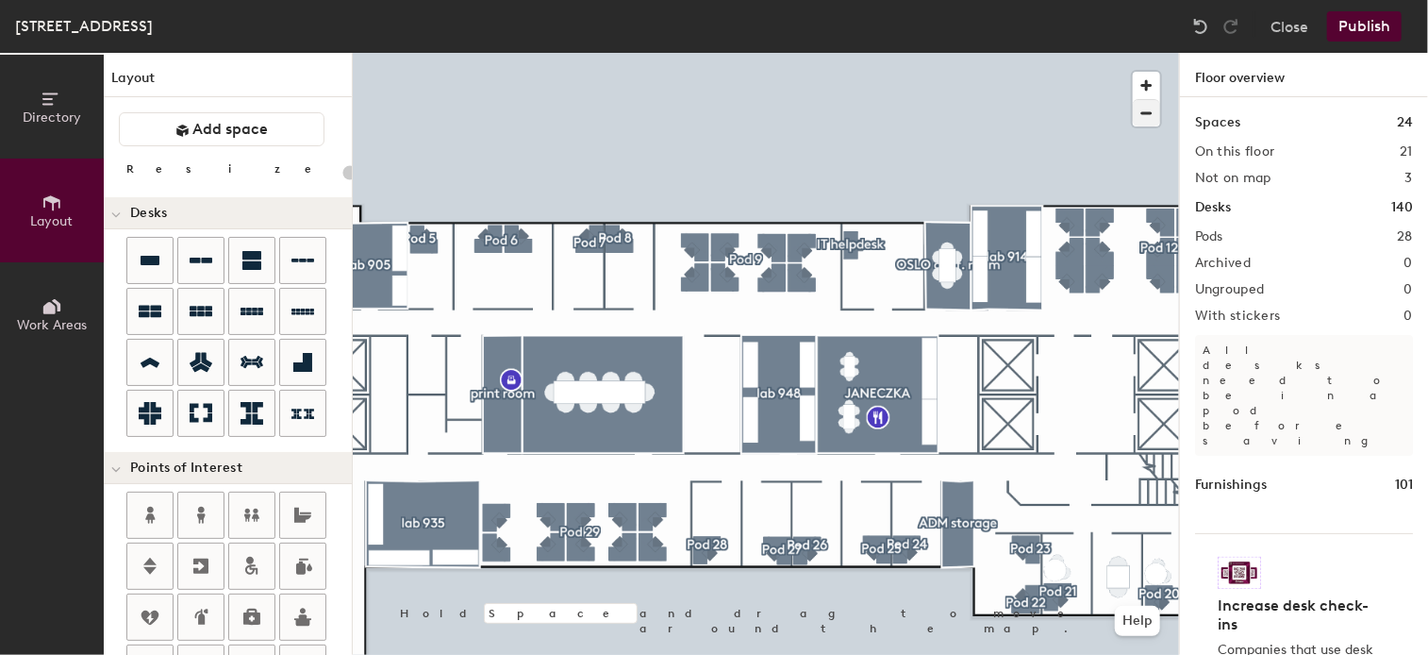
click at [719, 53] on div at bounding box center [766, 53] width 826 height 0
click at [719, 365] on div at bounding box center [721, 366] width 4 height 4
click at [699, 374] on div "Directory Layout Work Areas Layout Add space Resize Desks Points of Interest Fu…" at bounding box center [714, 354] width 1428 height 602
click at [1356, 27] on button "Publish" at bounding box center [1364, 26] width 75 height 30
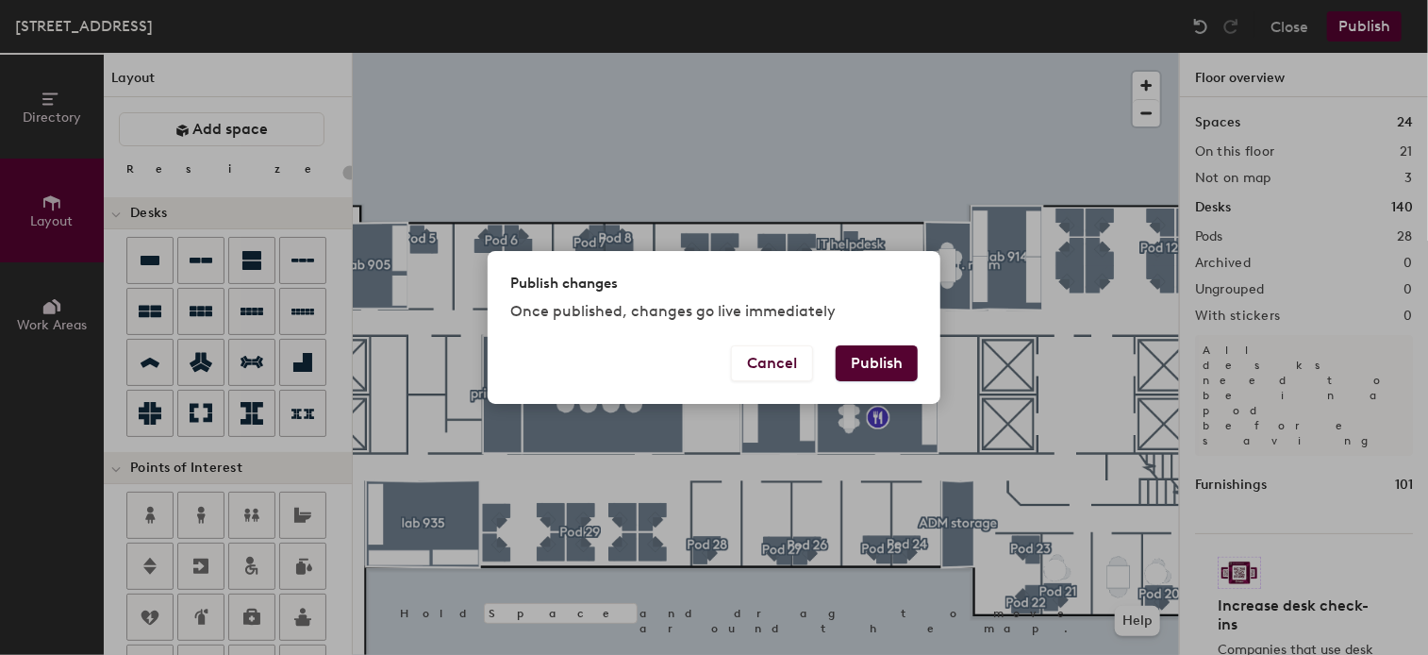
click at [888, 373] on button "Publish" at bounding box center [877, 363] width 82 height 36
type input "20"
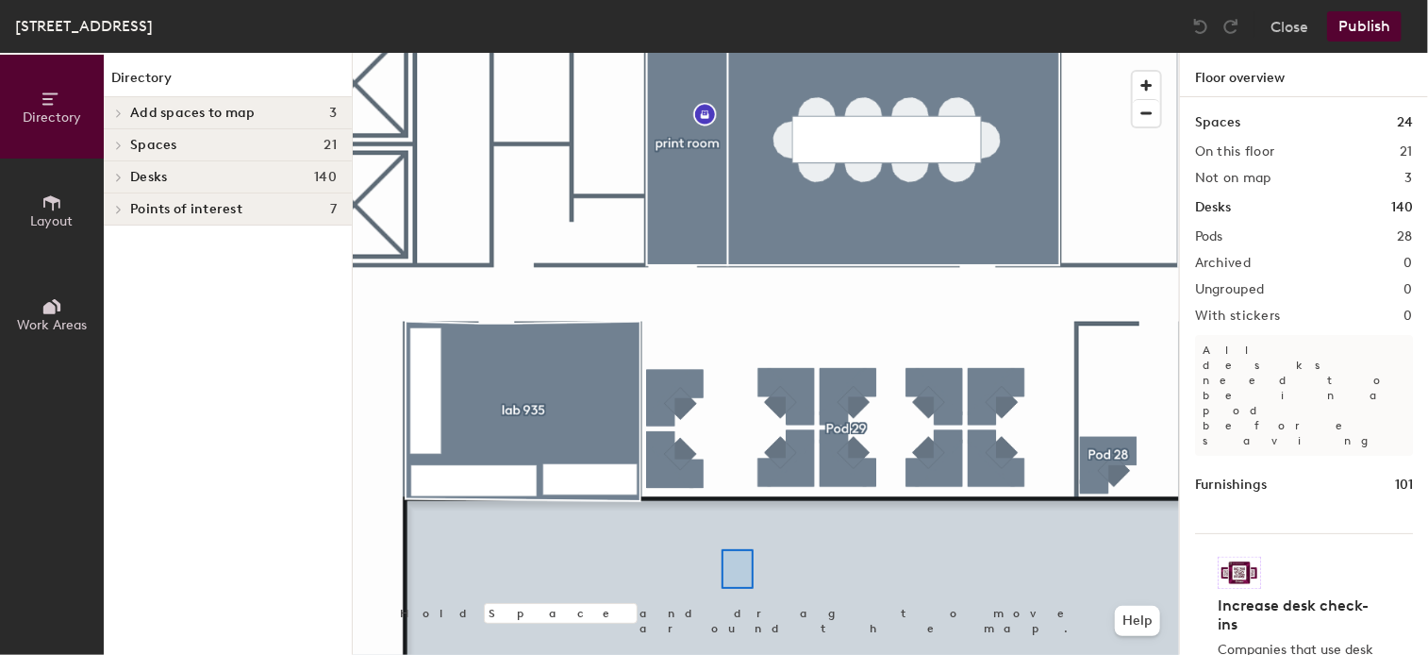
click at [723, 53] on div at bounding box center [766, 53] width 826 height 0
click at [463, 654] on html "Skip navigation Schedule Office People Analytics Visits Deliveries Services Man…" at bounding box center [714, 327] width 1428 height 655
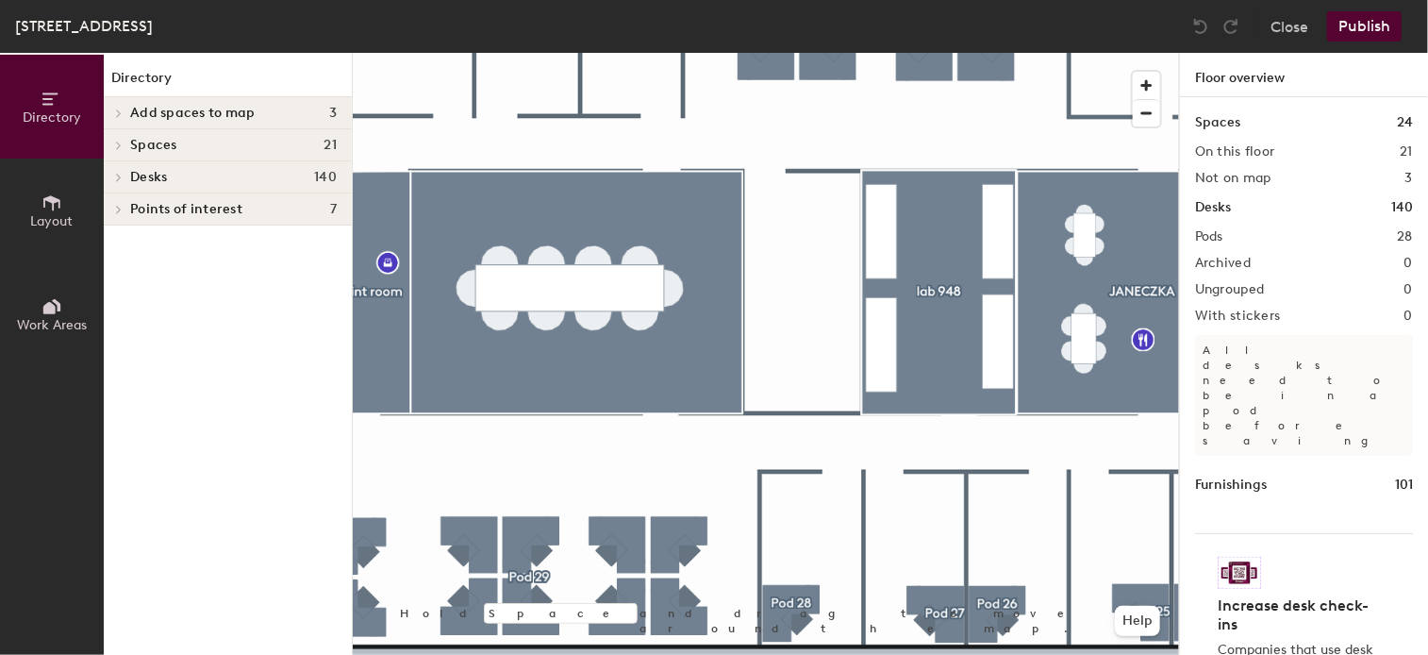
click at [56, 208] on icon at bounding box center [51, 202] width 21 height 21
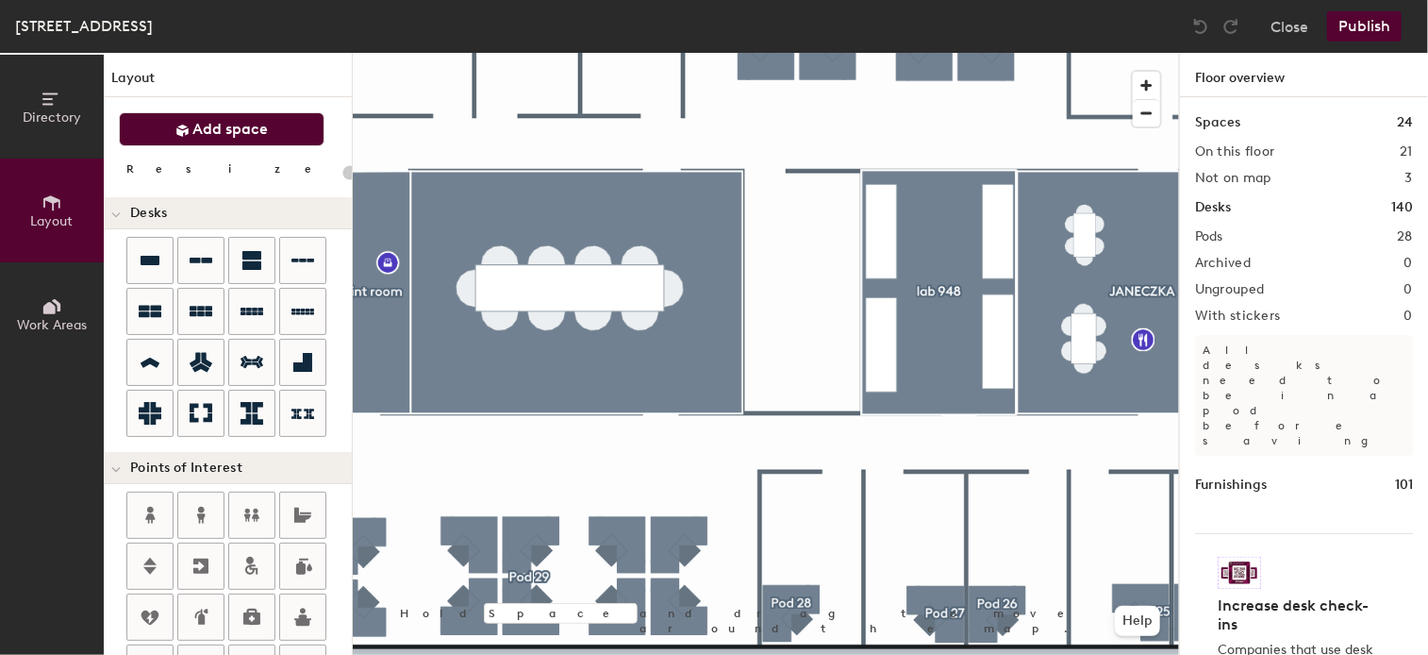
drag, startPoint x: 199, startPoint y: 120, endPoint x: 270, endPoint y: 125, distance: 71.0
click at [200, 120] on span "Add space" at bounding box center [230, 129] width 75 height 19
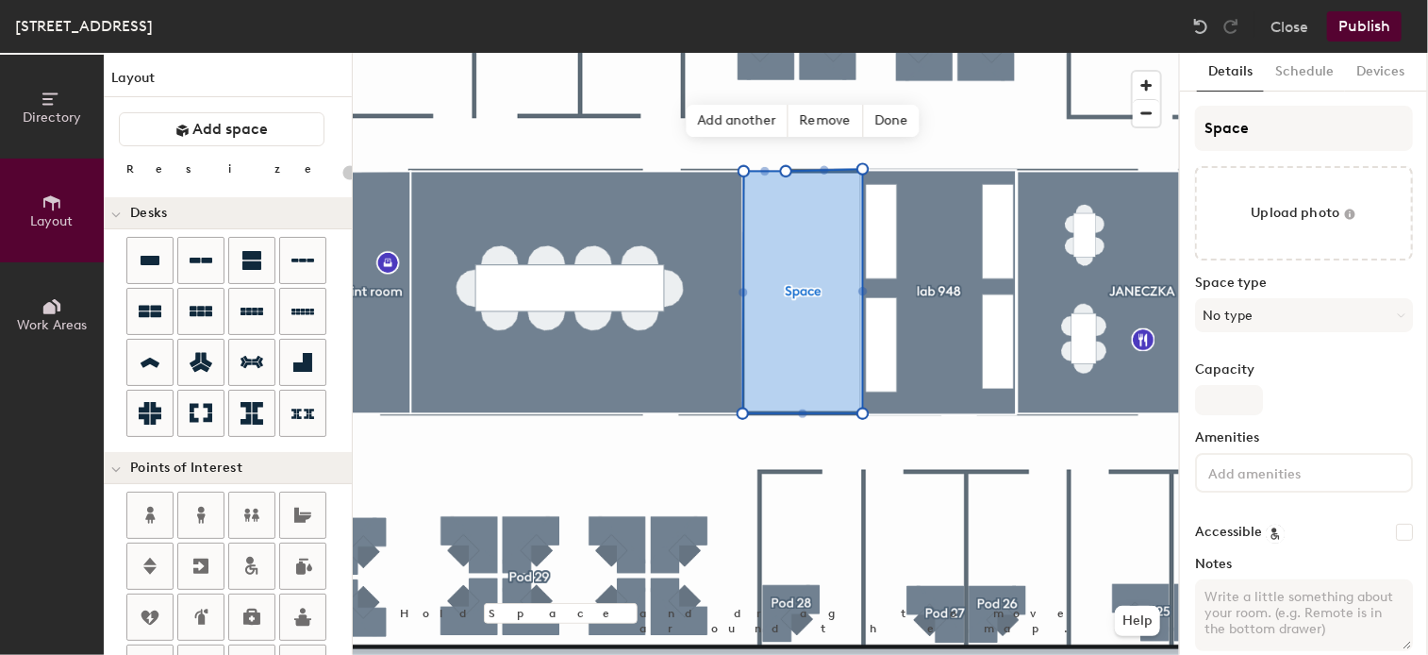
type input "20"
click at [1276, 124] on input "Space" at bounding box center [1304, 128] width 218 height 45
click at [1100, 129] on div "Directory Layout Work Areas Layout Add space Resize Desks Points of Interest Fu…" at bounding box center [714, 354] width 1428 height 602
type input "S"
type input "20"
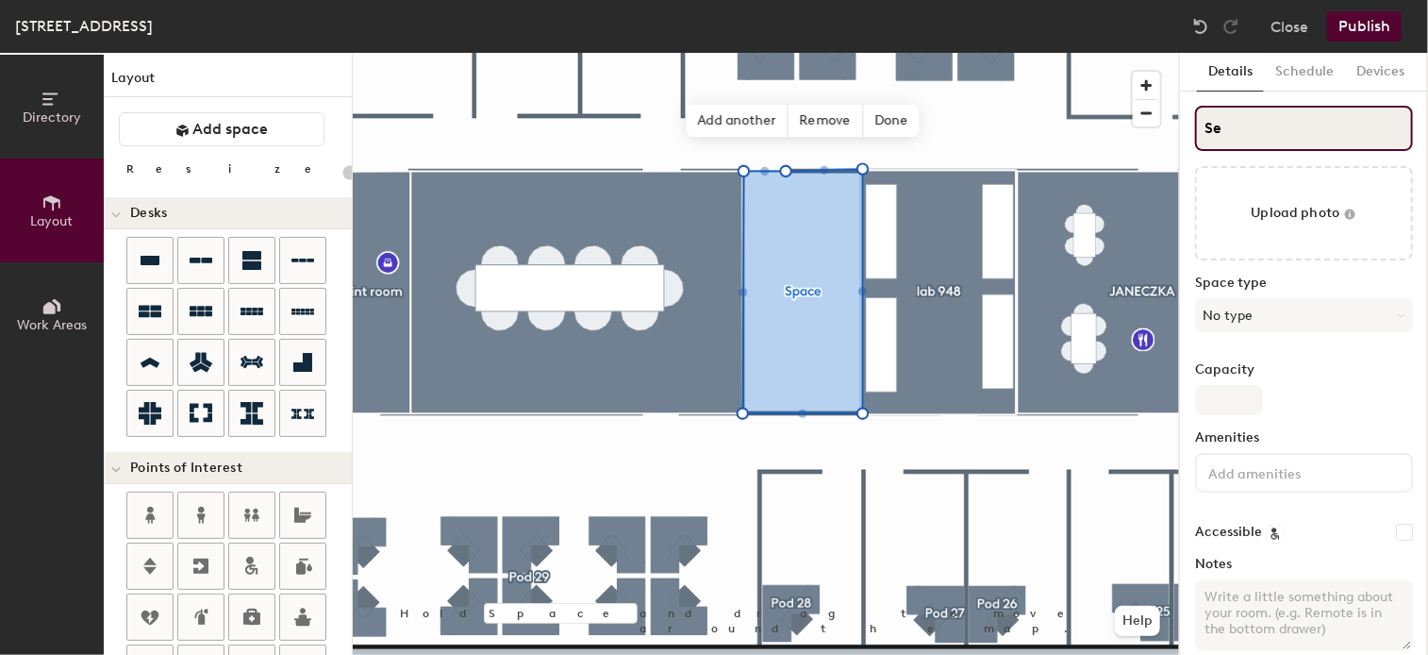
type input "Ser"
type input "20"
type input "Serve"
type input "20"
type input "Server"
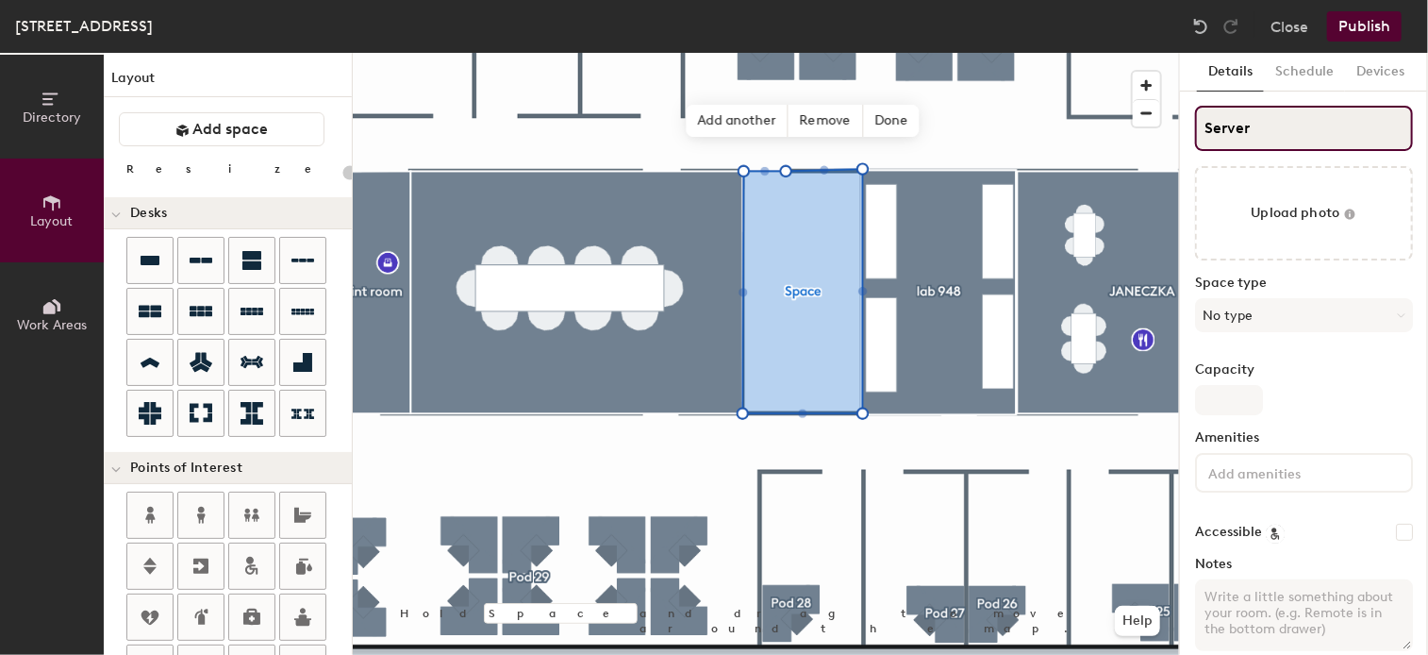
type input "20"
type input "Server"
type input "20"
type input "Server roo"
type input "20"
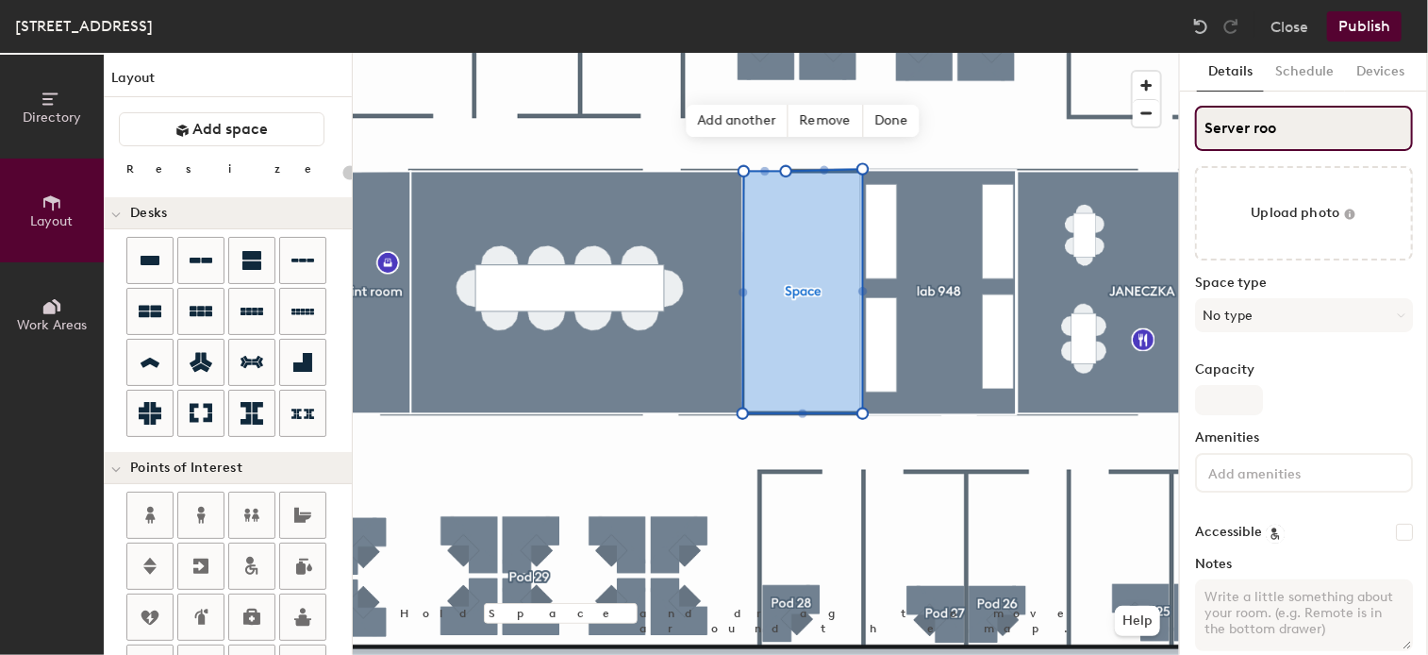
type input "Server room"
type input "20"
drag, startPoint x: 1211, startPoint y: 129, endPoint x: 1196, endPoint y: 129, distance: 15.1
click at [1196, 129] on input "Server room" at bounding box center [1304, 128] width 218 height 45
type input "server room"
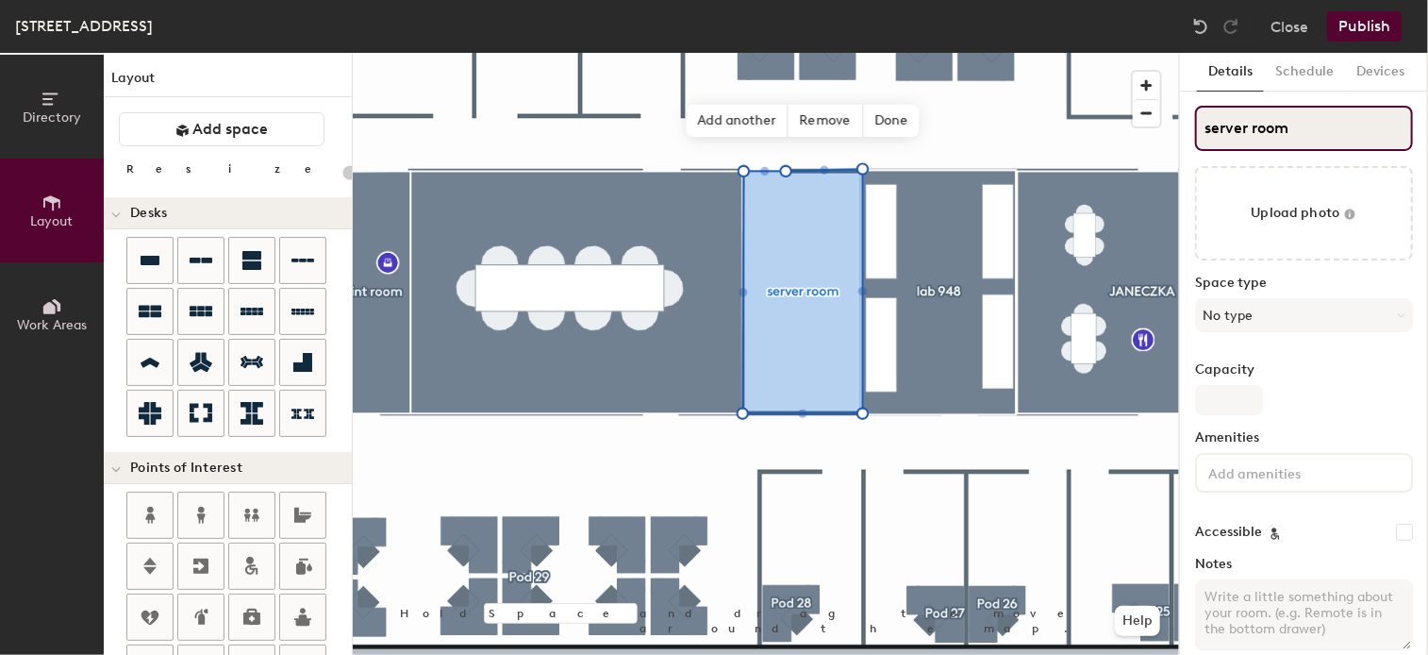
type input "20"
type input "server room"
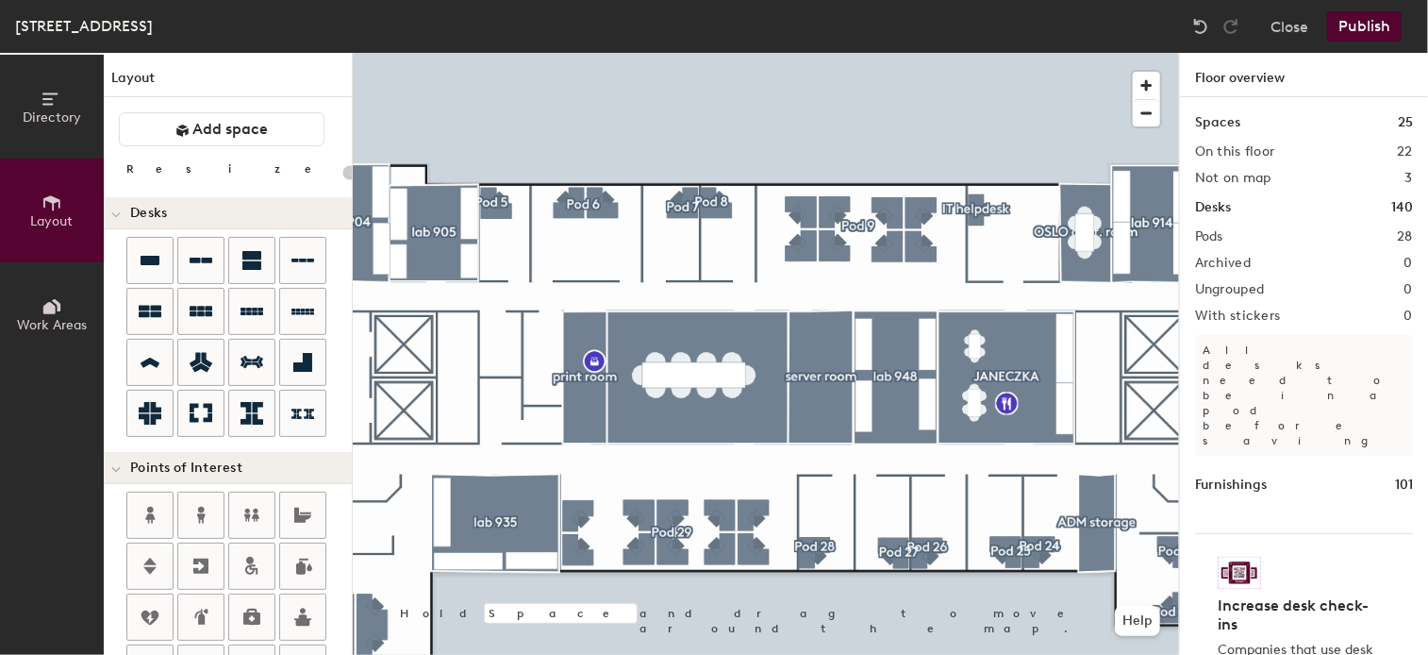
click at [1351, 23] on button "Publish" at bounding box center [1364, 26] width 75 height 30
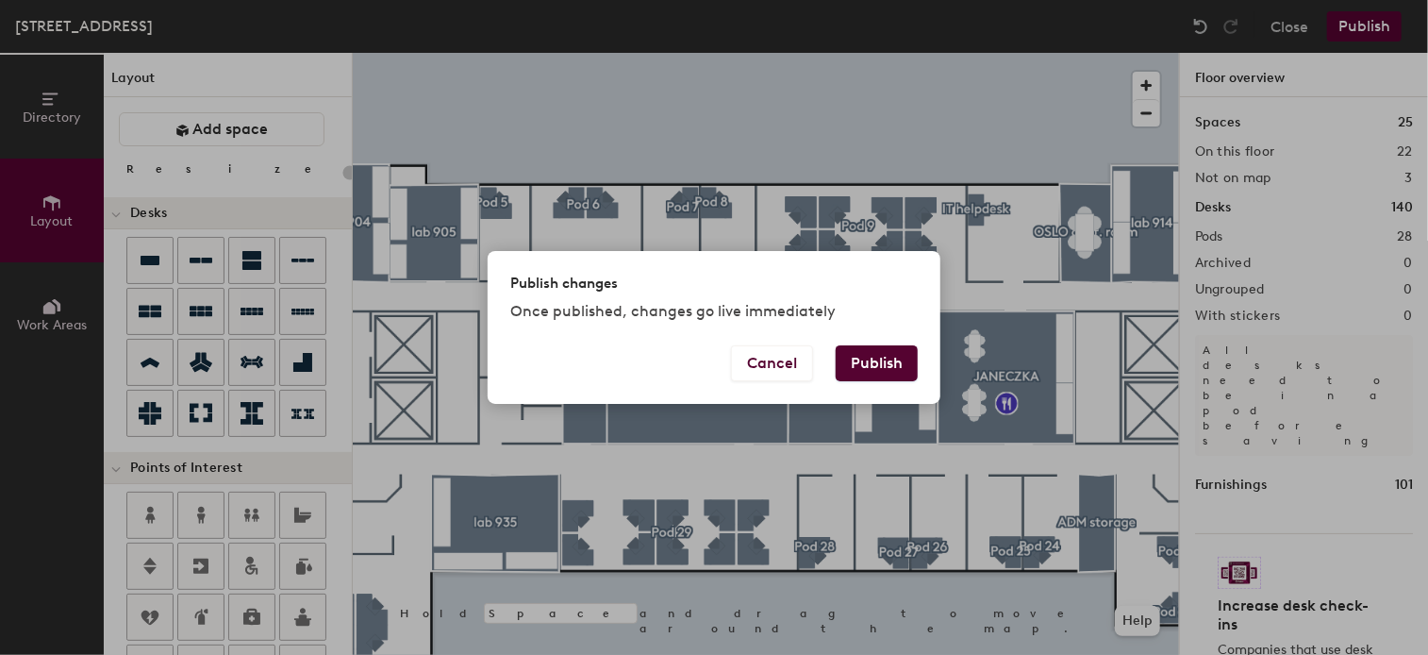
click at [883, 360] on button "Publish" at bounding box center [877, 363] width 82 height 36
type input "20"
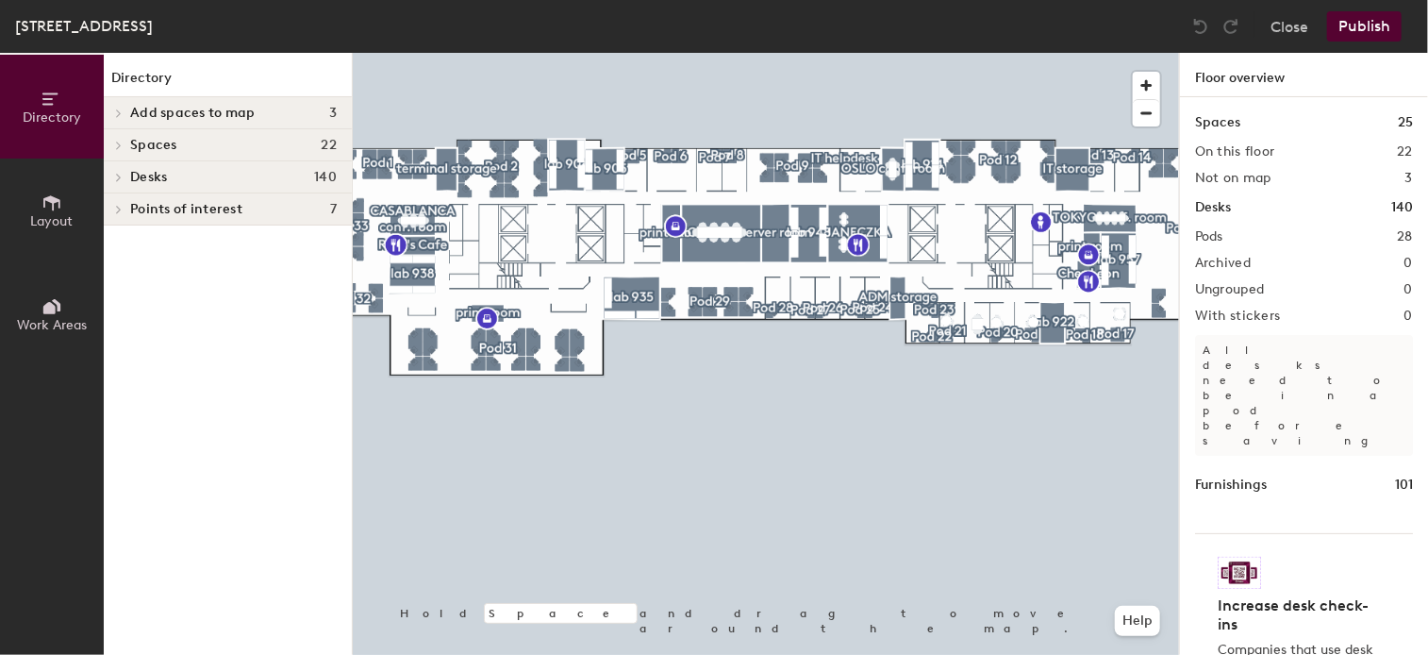
click at [1379, 20] on button "Publish" at bounding box center [1364, 26] width 75 height 30
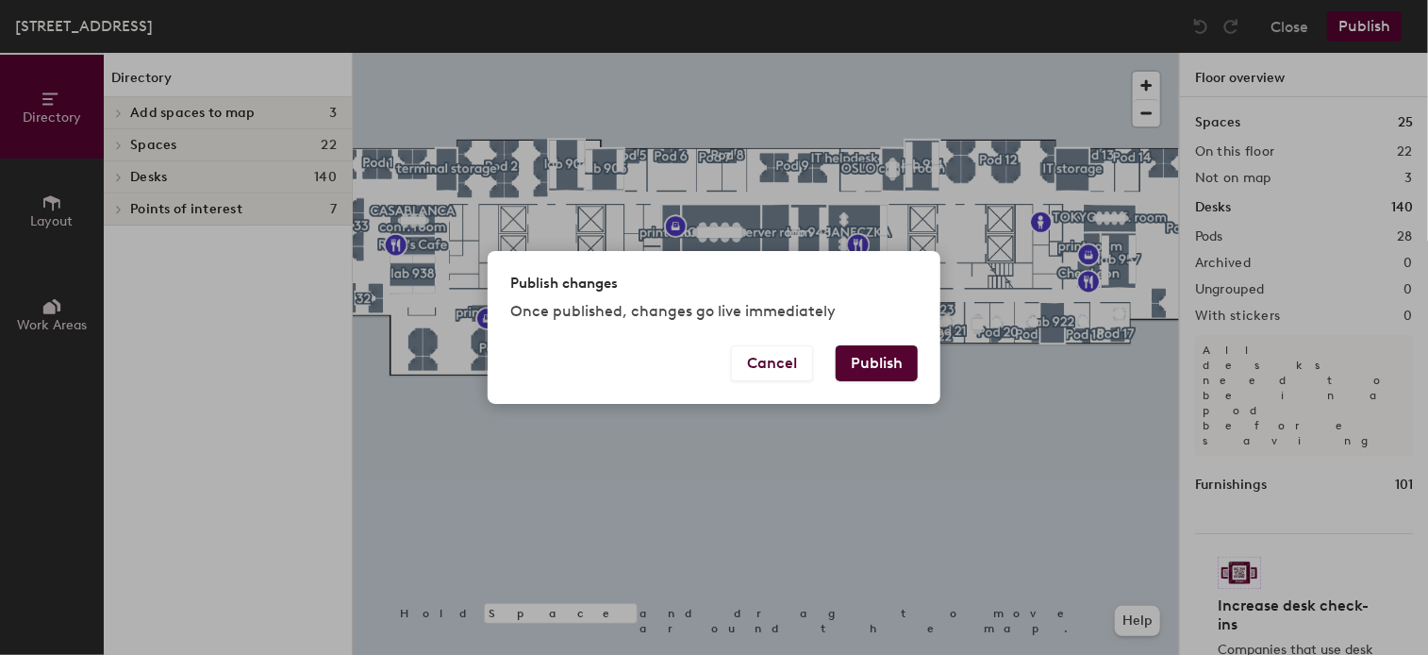
click at [891, 366] on button "Publish" at bounding box center [877, 363] width 82 height 36
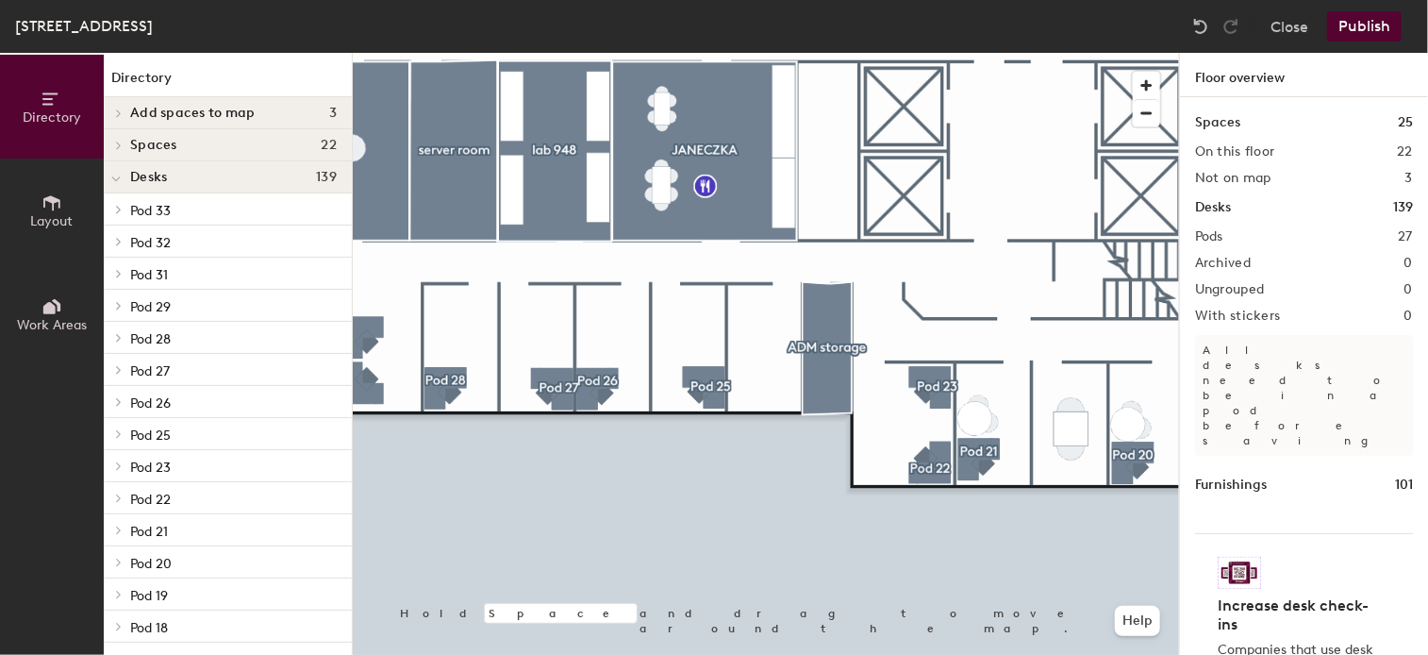
click at [75, 206] on button "Layout" at bounding box center [52, 210] width 104 height 104
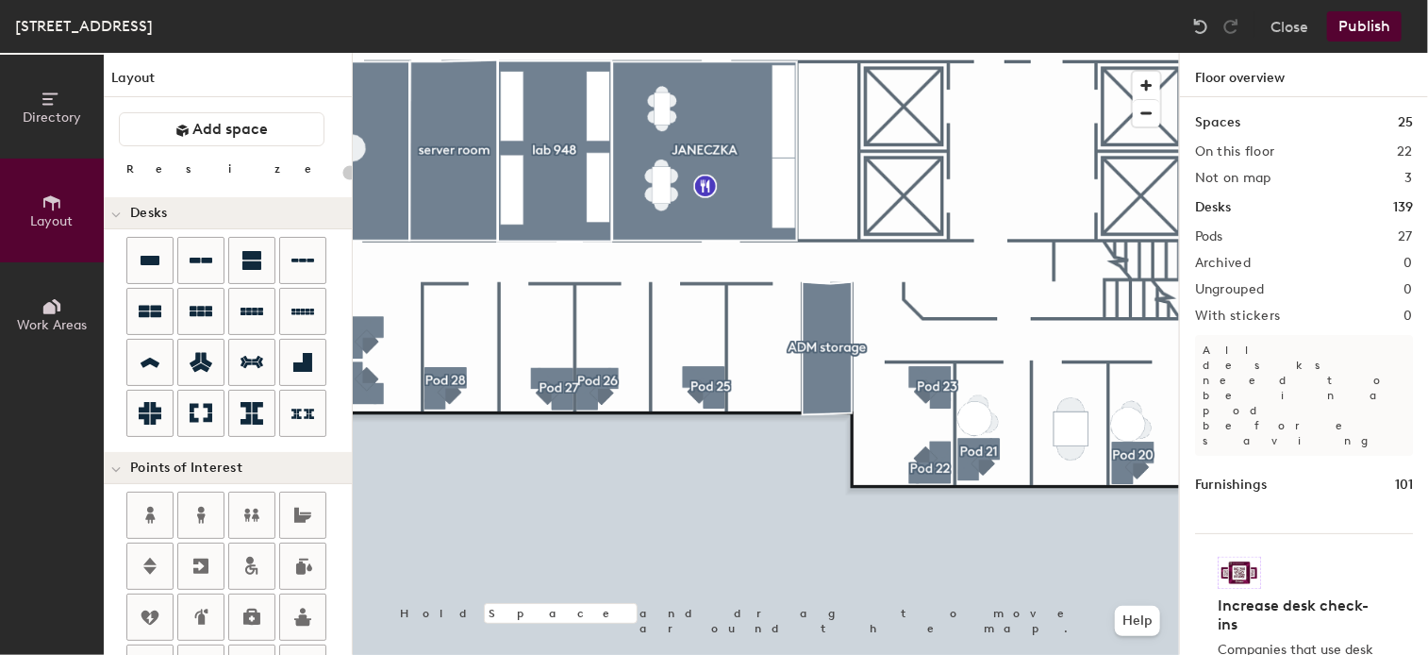
click at [782, 378] on div "Directory Layout Work Areas Layout Add space Resize Desks Points of Interest Fu…" at bounding box center [714, 354] width 1428 height 602
click at [779, 373] on div "Directory Layout Work Areas Layout Add space Resize Desks Points of Interest Fu…" at bounding box center [714, 354] width 1428 height 602
type input "100"
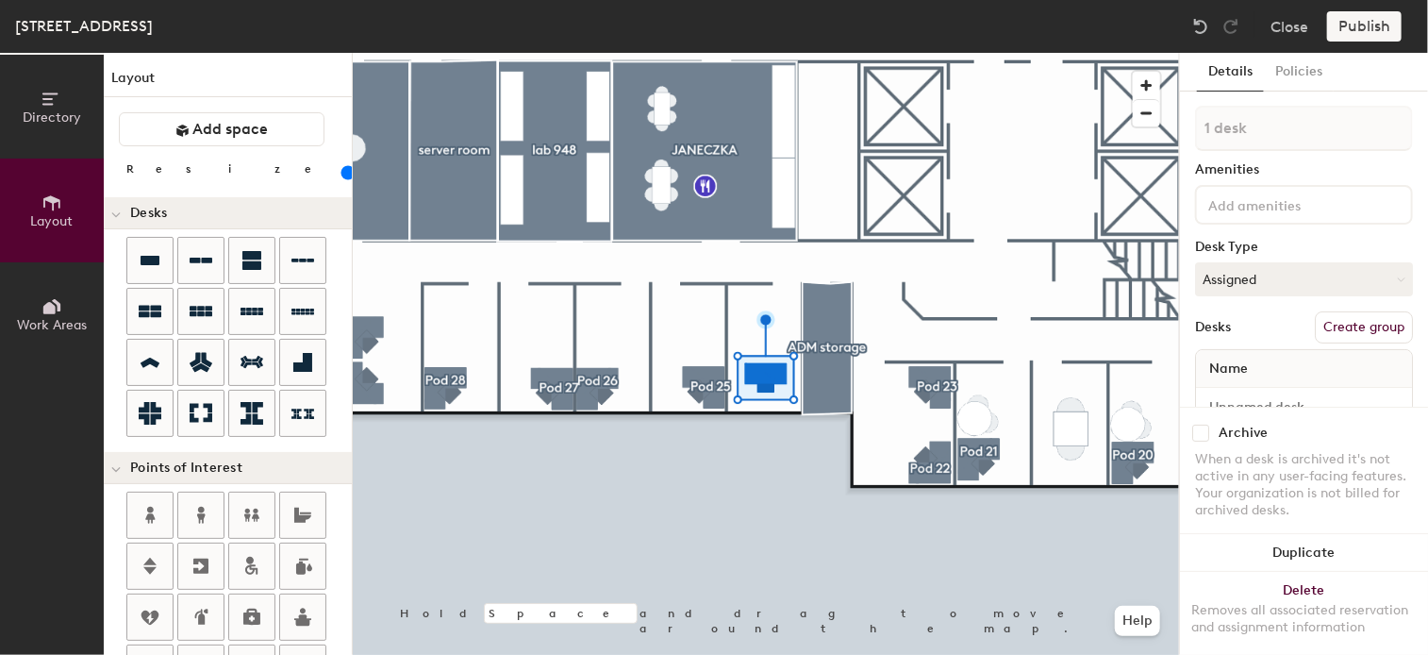
click at [1369, 322] on button "Create group" at bounding box center [1364, 327] width 98 height 32
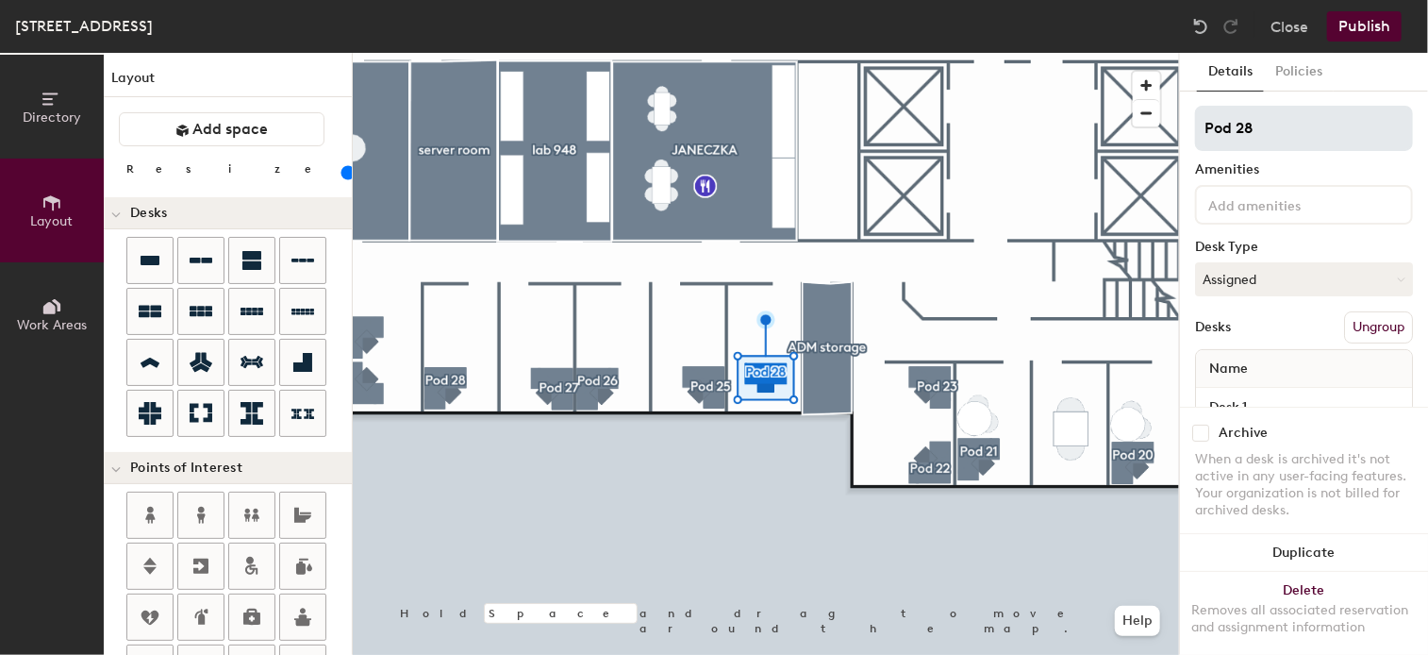
click at [1074, 125] on div "Directory Layout Work Areas Layout Add space Resize Desks Points of Interest Fu…" at bounding box center [714, 354] width 1428 height 602
type input "office 929"
click at [1329, 275] on button "Assigned" at bounding box center [1304, 279] width 218 height 34
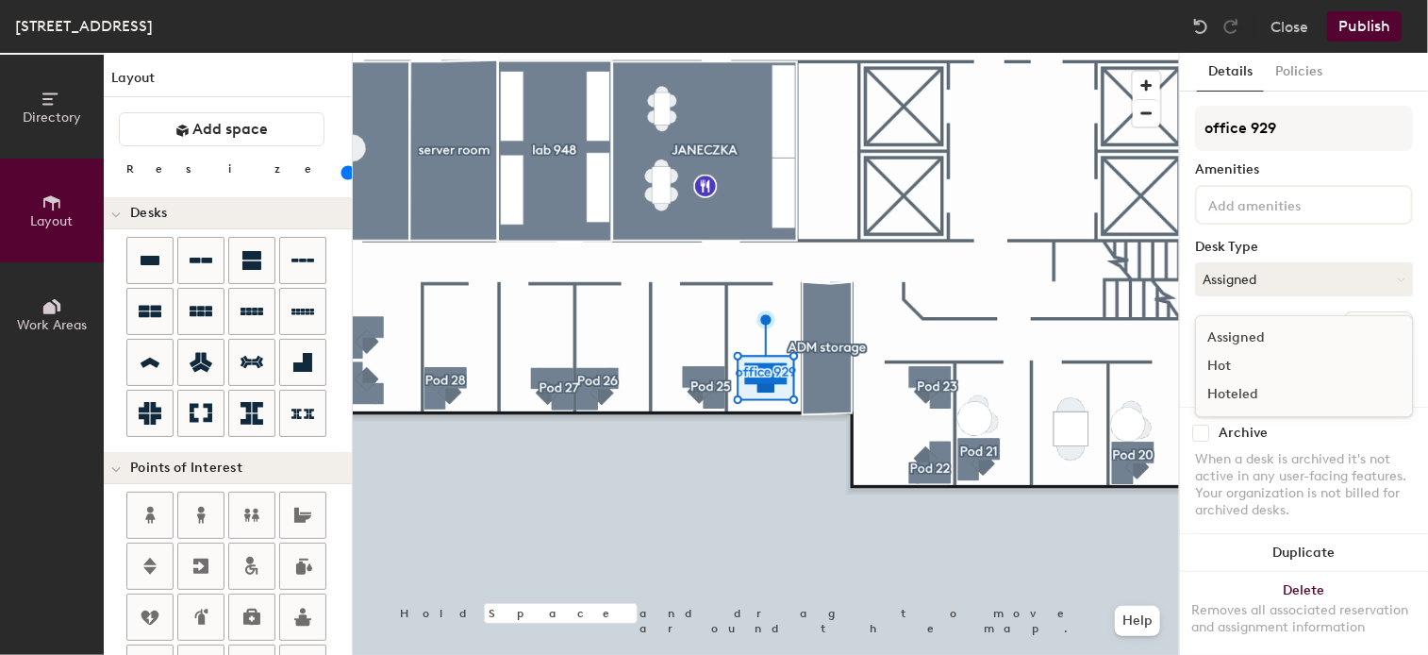
click at [1252, 332] on div "Assigned" at bounding box center [1290, 337] width 189 height 28
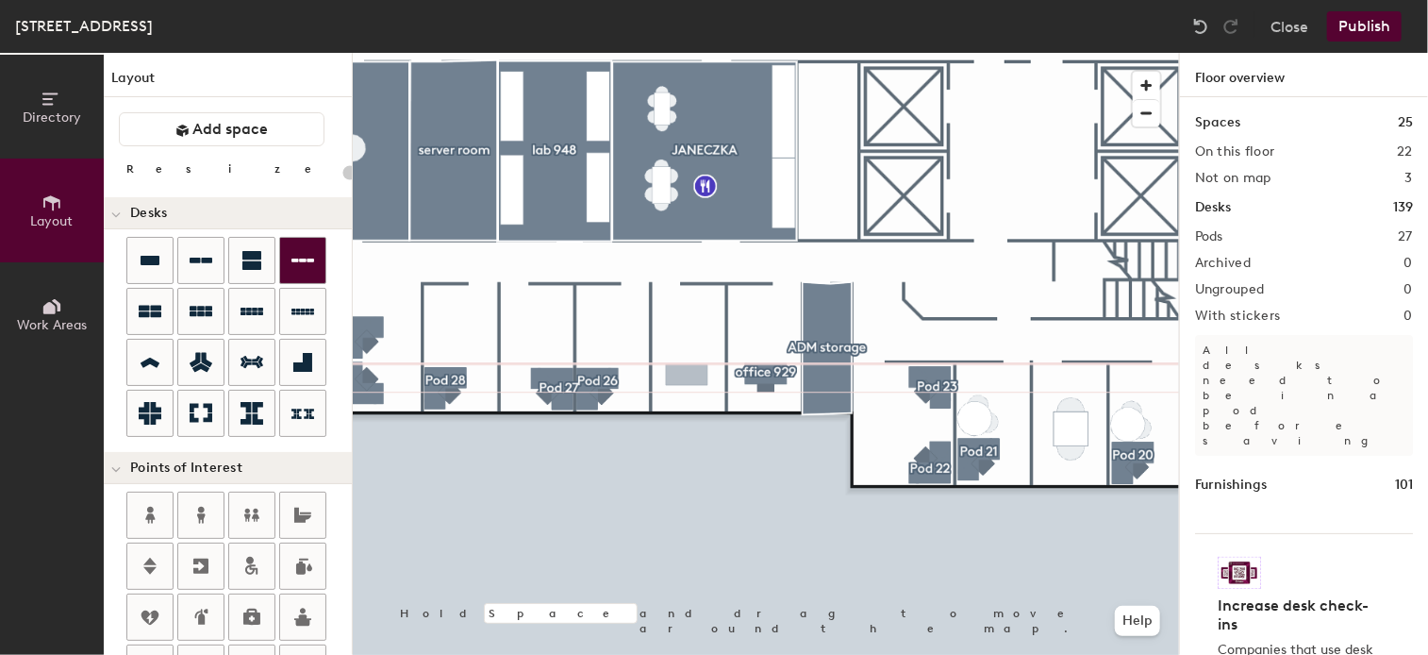
click at [687, 375] on div "Directory Layout Work Areas Layout Add space Resize Desks Points of Interest Fu…" at bounding box center [714, 354] width 1428 height 602
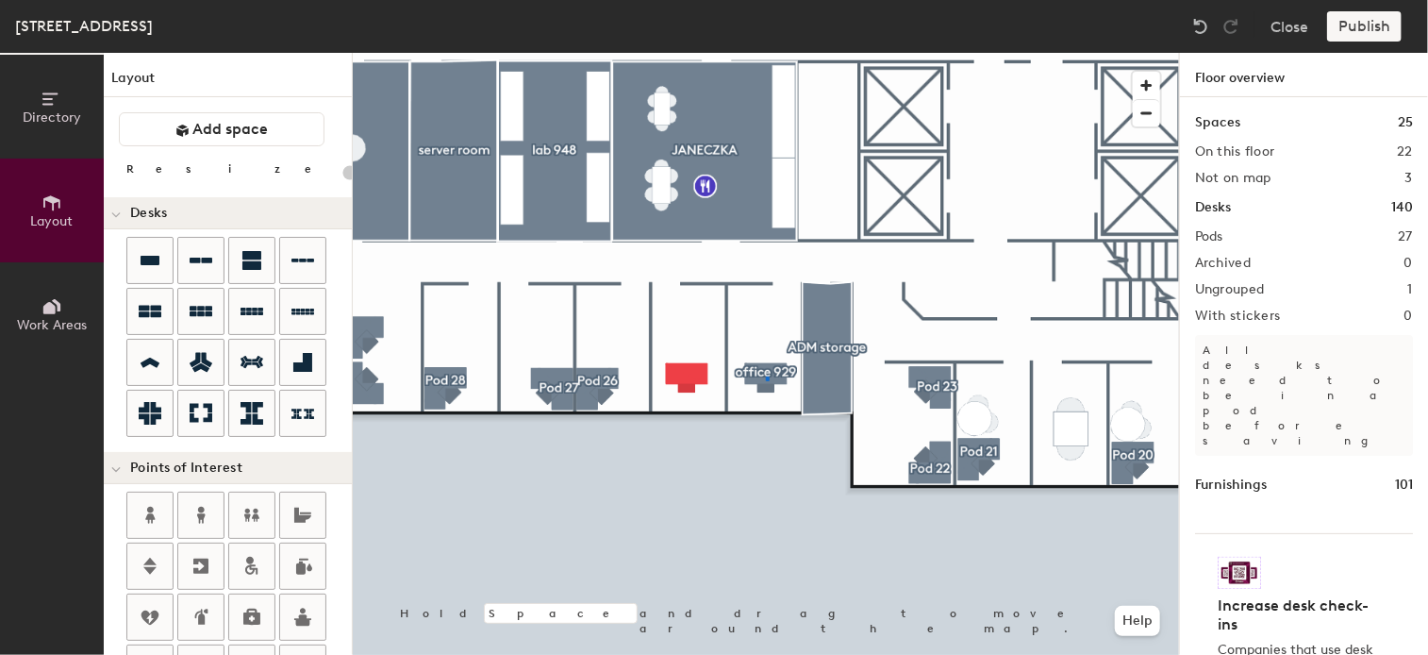
drag, startPoint x: 141, startPoint y: 266, endPoint x: 766, endPoint y: 376, distance: 635.0
click at [766, 53] on div at bounding box center [766, 53] width 826 height 0
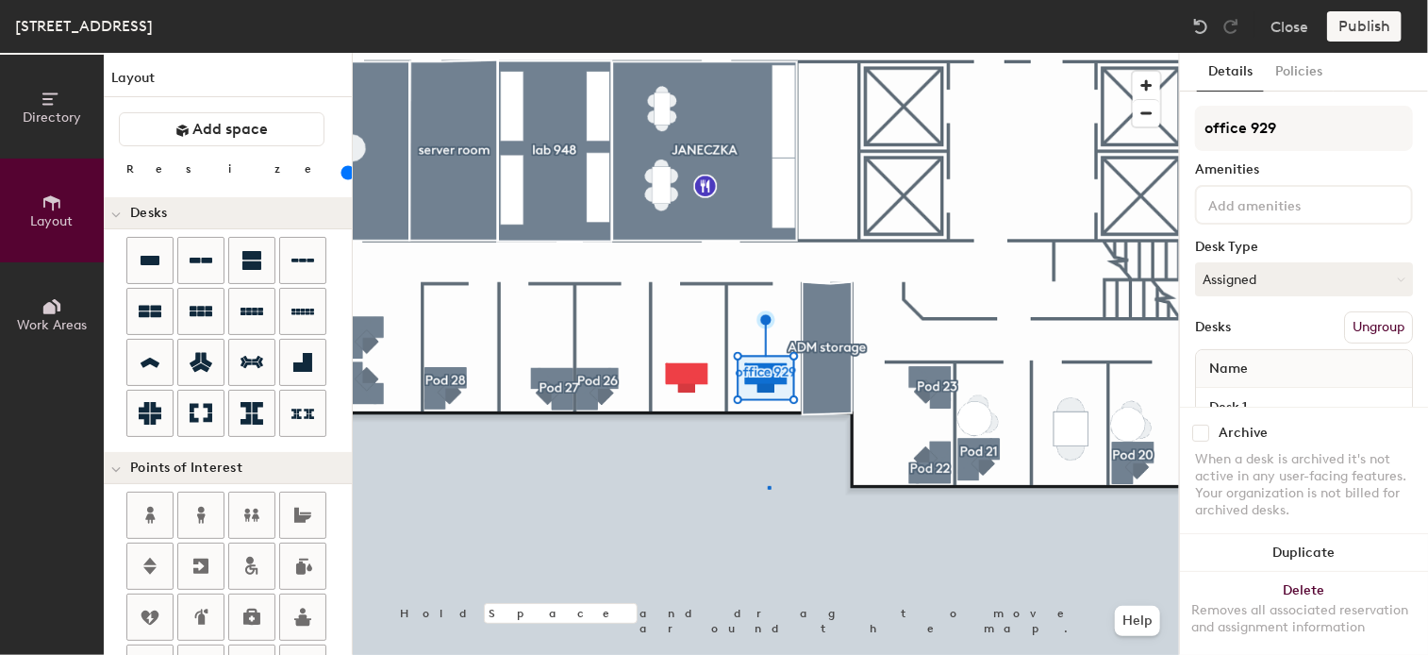
click at [769, 53] on div at bounding box center [766, 53] width 826 height 0
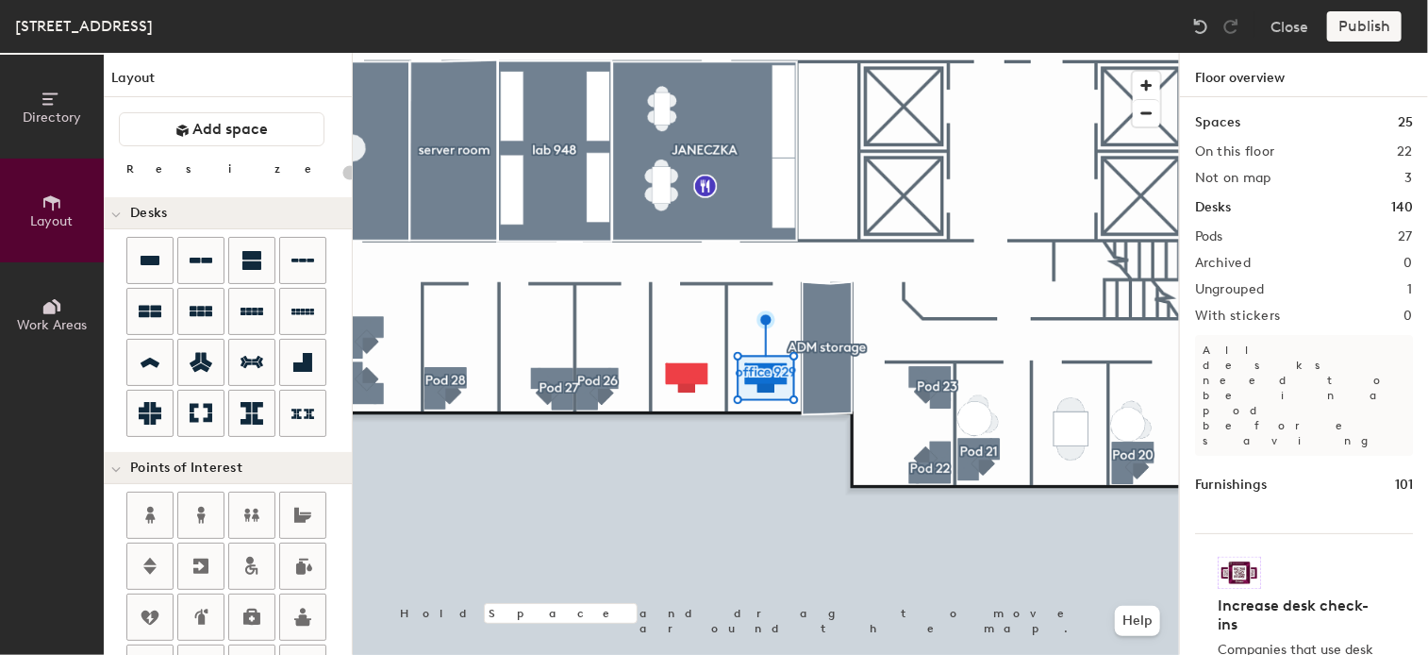
type input "100"
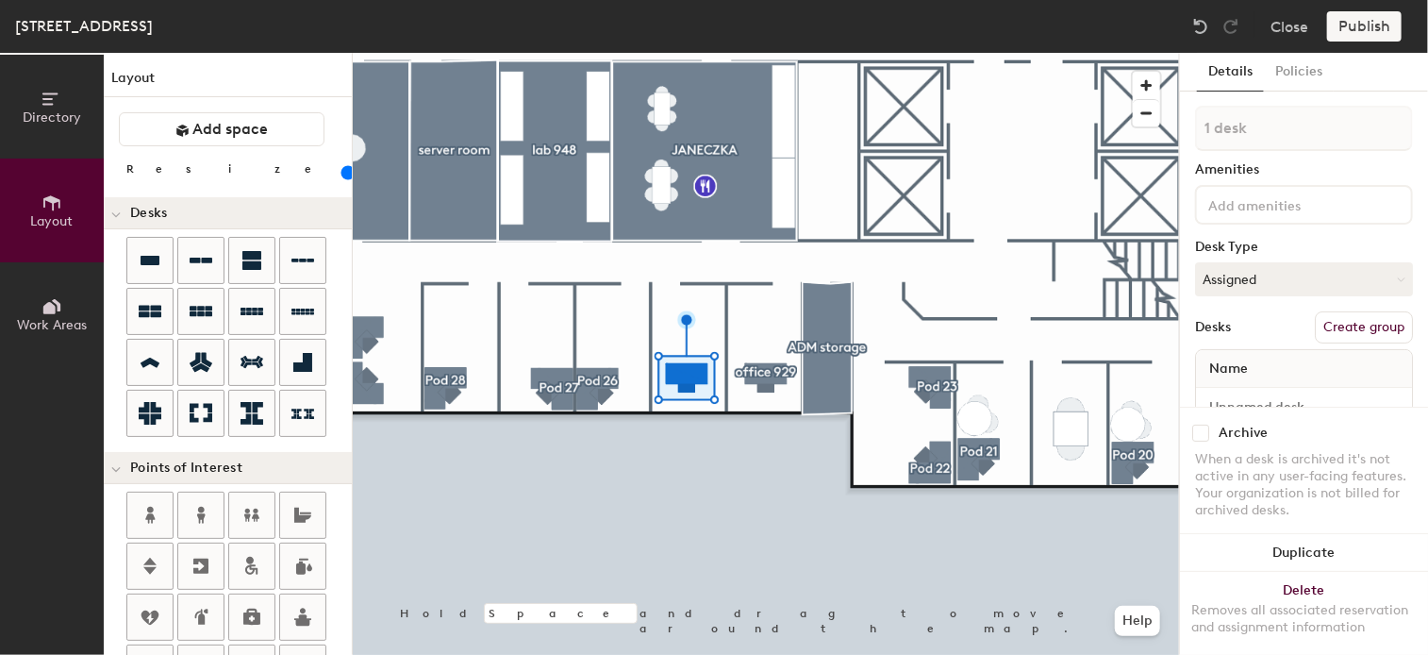
click at [1354, 323] on button "Create group" at bounding box center [1364, 327] width 98 height 32
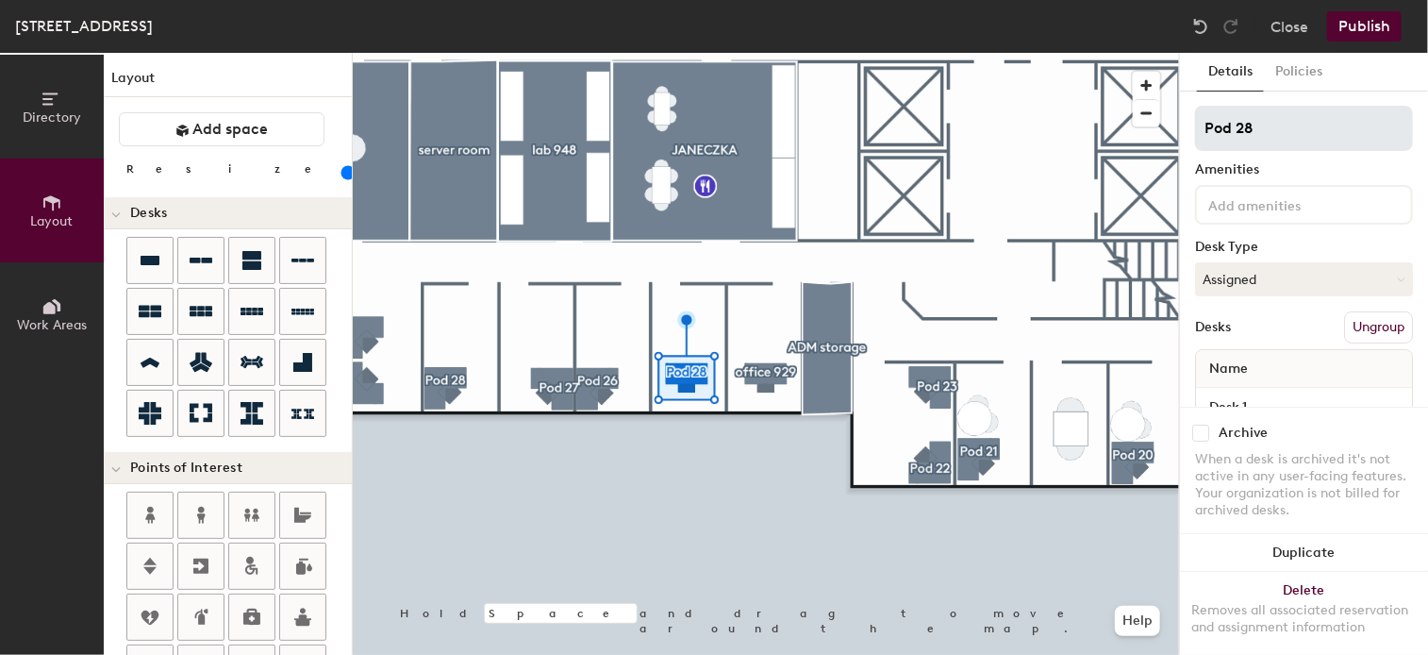
click at [1085, 129] on div "Directory Layout Work Areas Layout Add space Resize Desks Points of Interest Fu…" at bounding box center [714, 354] width 1428 height 602
type input "office 930"
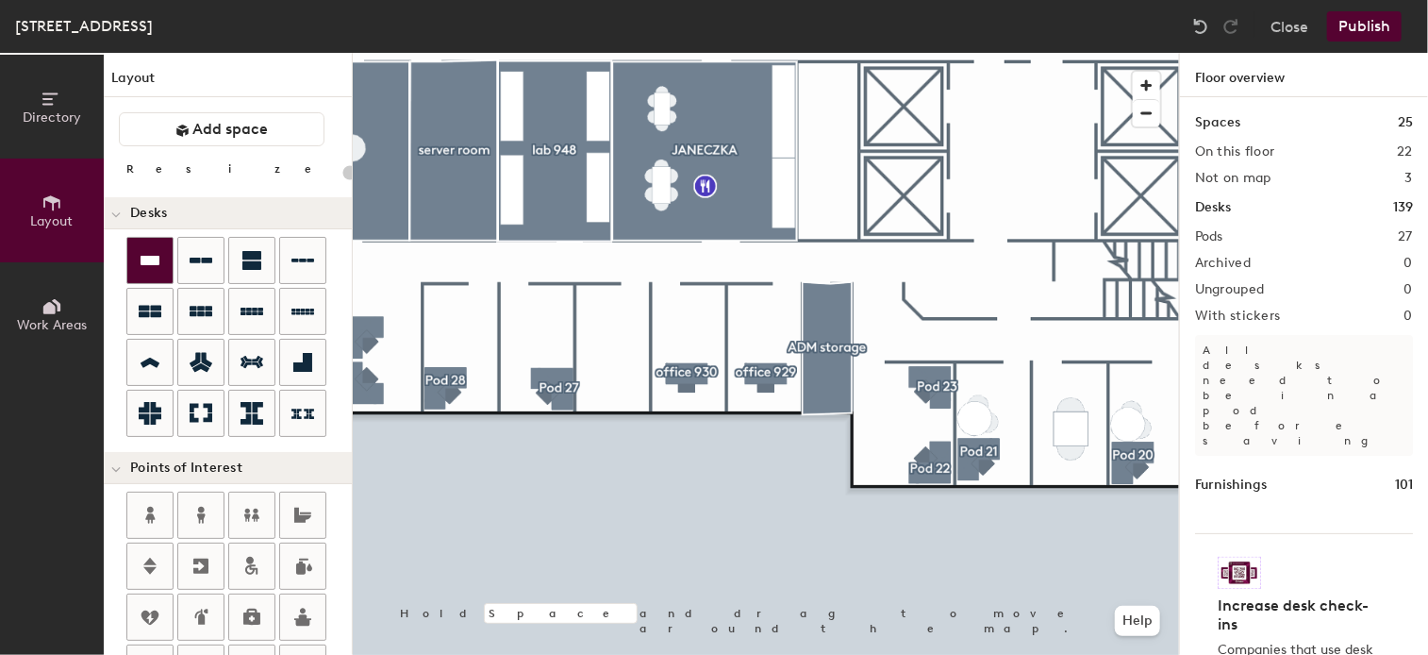
click at [153, 265] on icon at bounding box center [150, 260] width 23 height 23
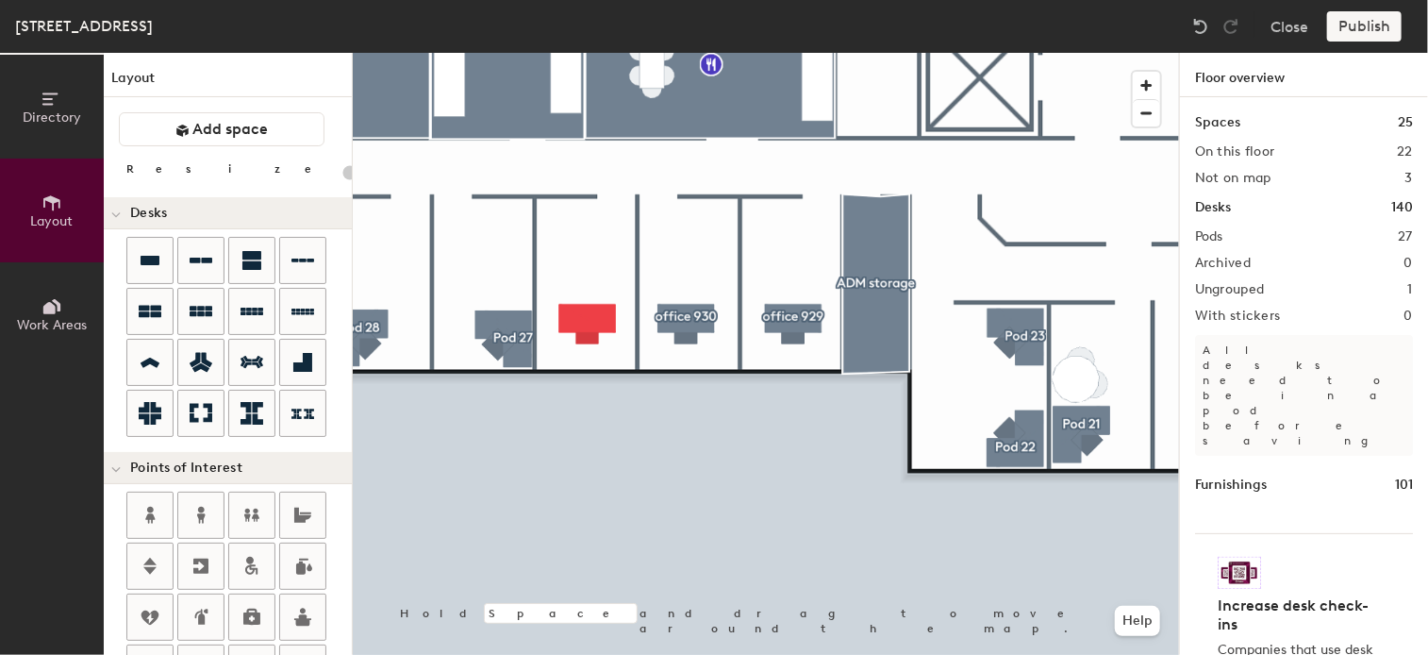
type input "100"
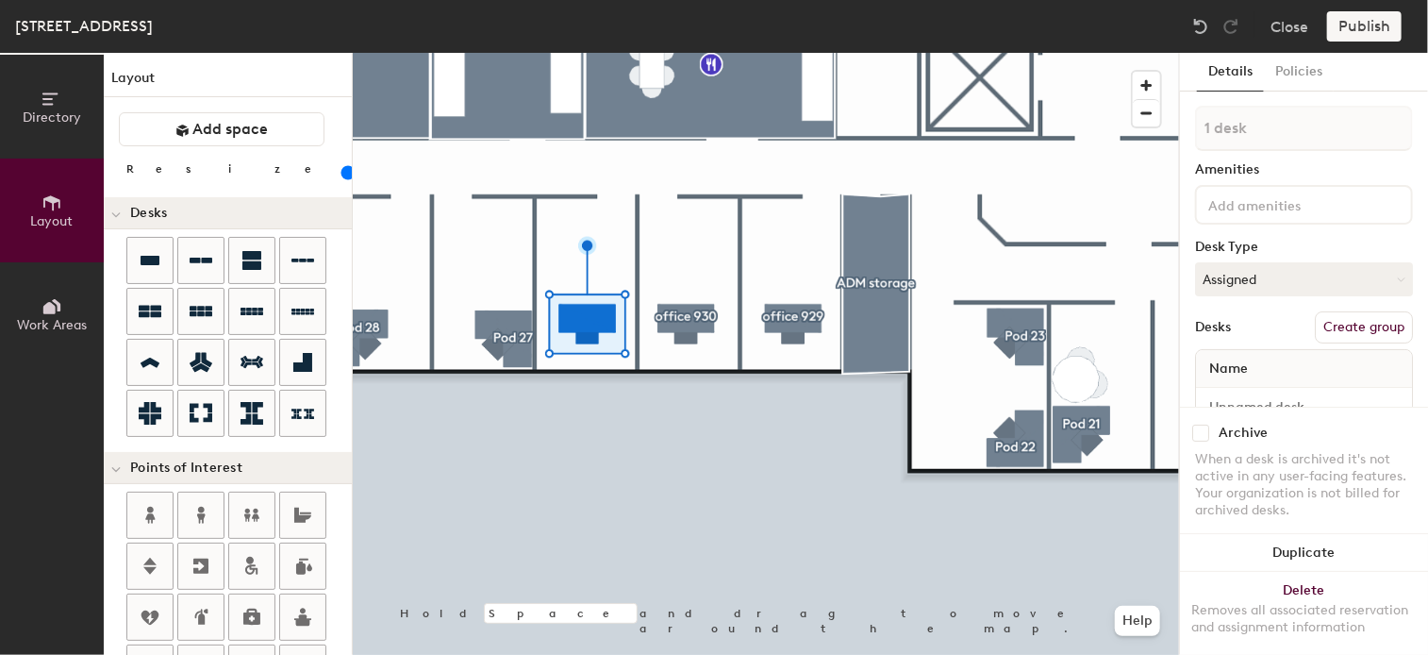
click at [1354, 321] on button "Create group" at bounding box center [1364, 327] width 98 height 32
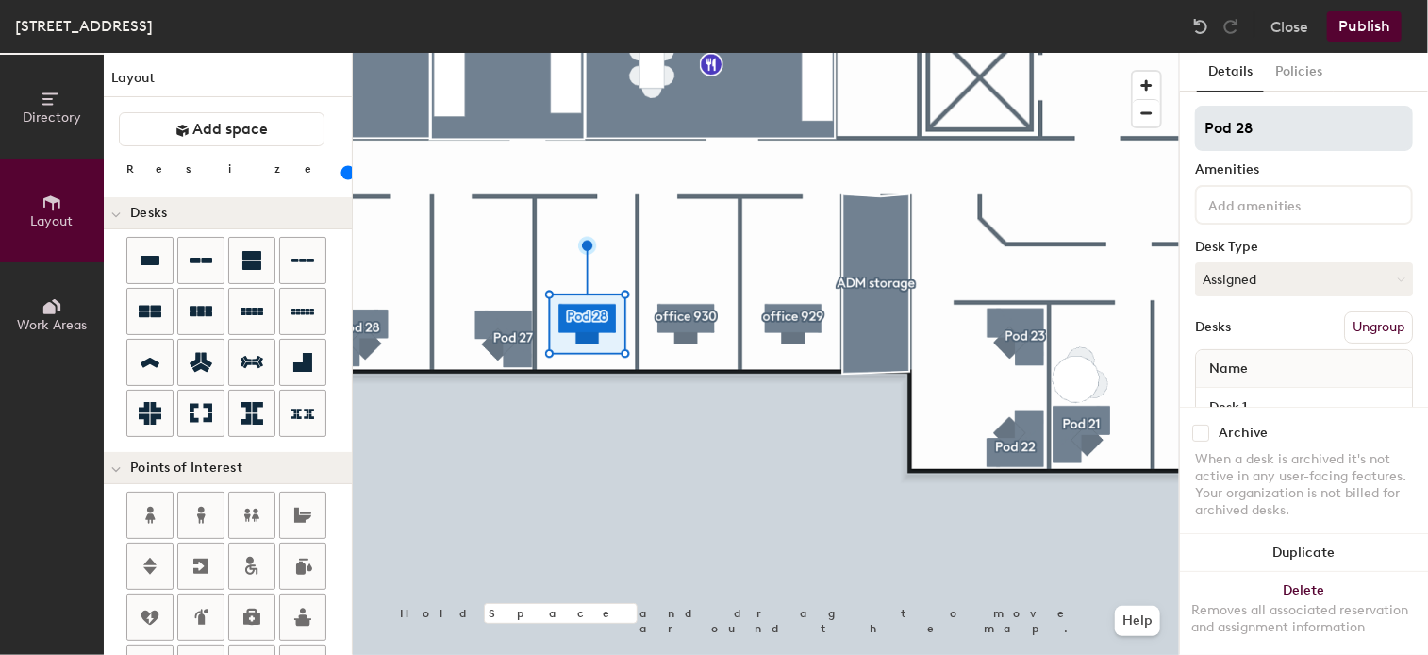
click at [1270, 133] on input "Pod 28" at bounding box center [1304, 128] width 218 height 45
click at [1066, 110] on div "Directory Layout Work Areas Layout Add space Resize Desks Points of Interest Fu…" at bounding box center [714, 354] width 1428 height 602
type input "office 931"
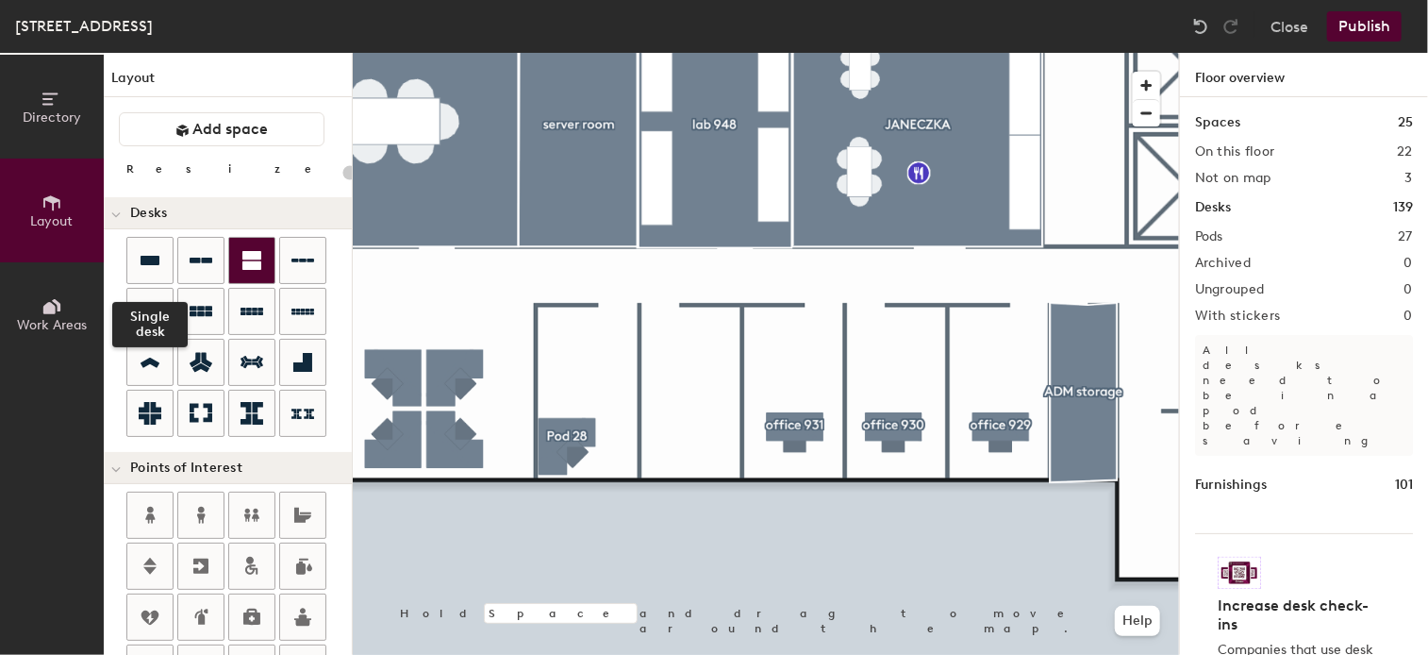
drag, startPoint x: 147, startPoint y: 257, endPoint x: 249, endPoint y: 257, distance: 101.9
click at [147, 257] on icon at bounding box center [150, 260] width 19 height 9
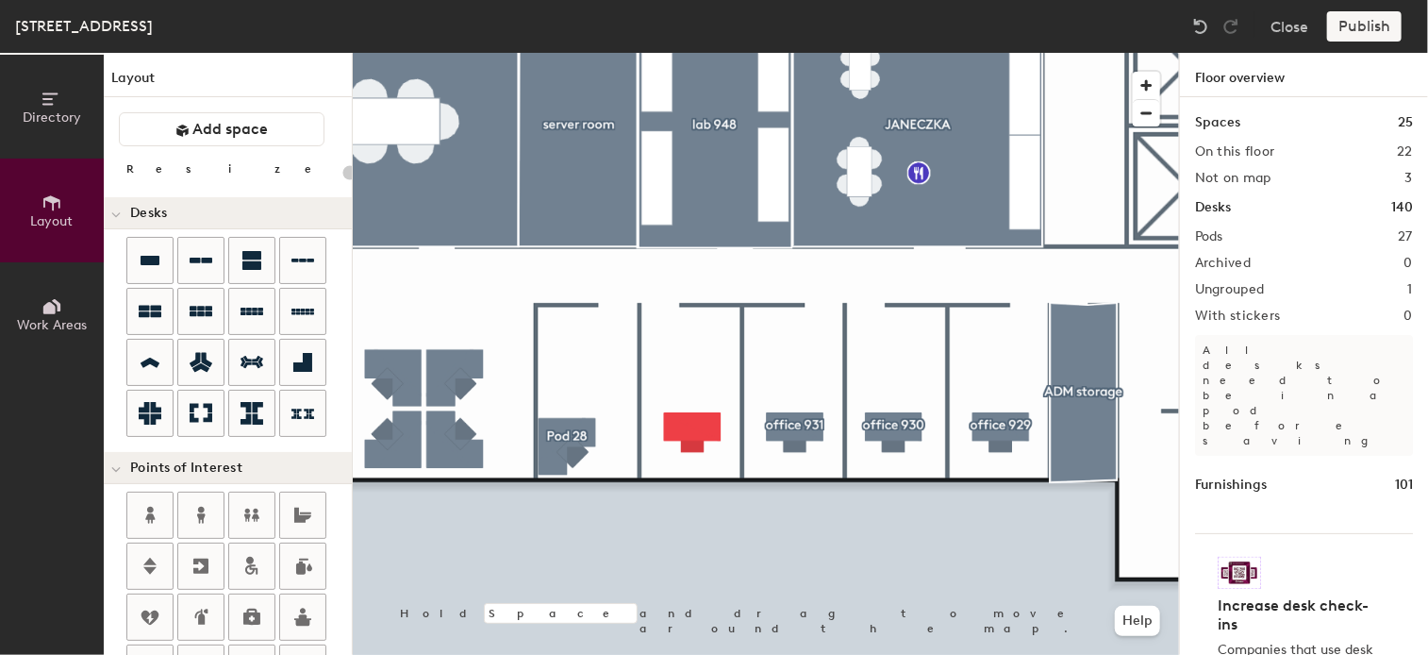
type input "100"
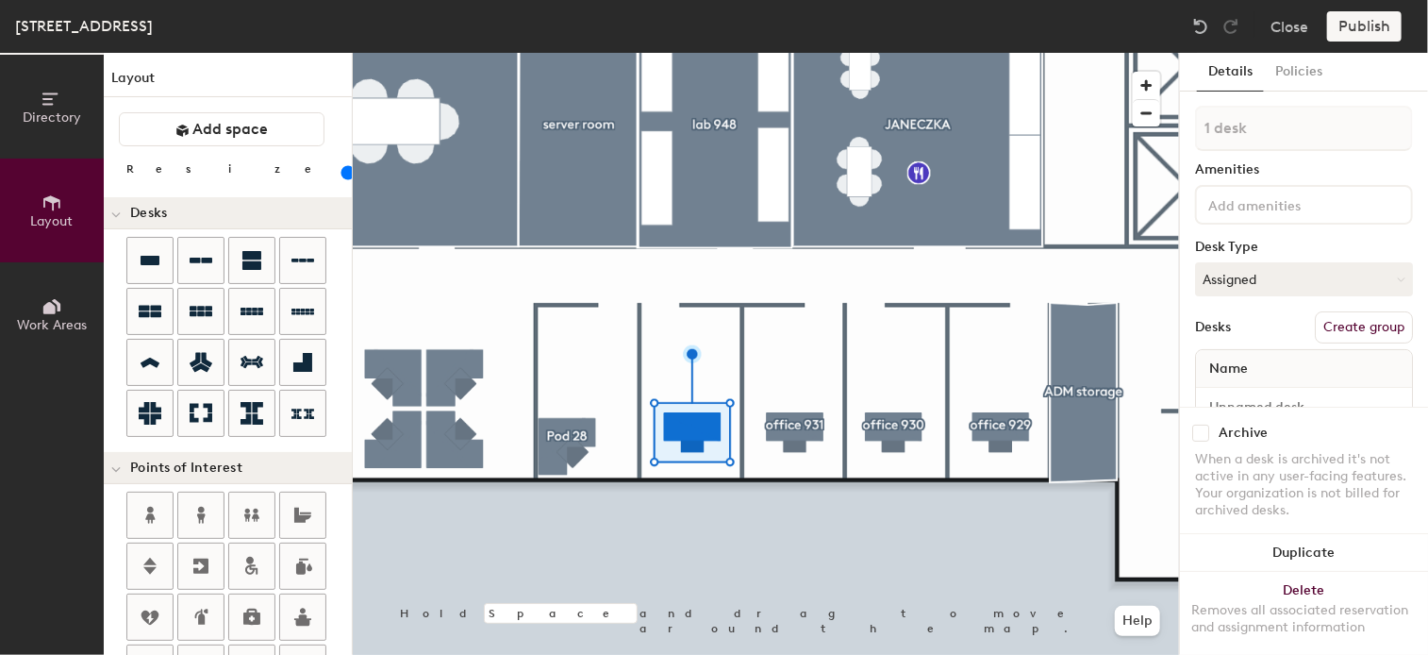
click at [1335, 328] on button "Create group" at bounding box center [1364, 327] width 98 height 32
click at [1107, 127] on div "Directory Layout Work Areas Layout Add space Resize Desks Points of Interest Fu…" at bounding box center [714, 354] width 1428 height 602
type input "office 932"
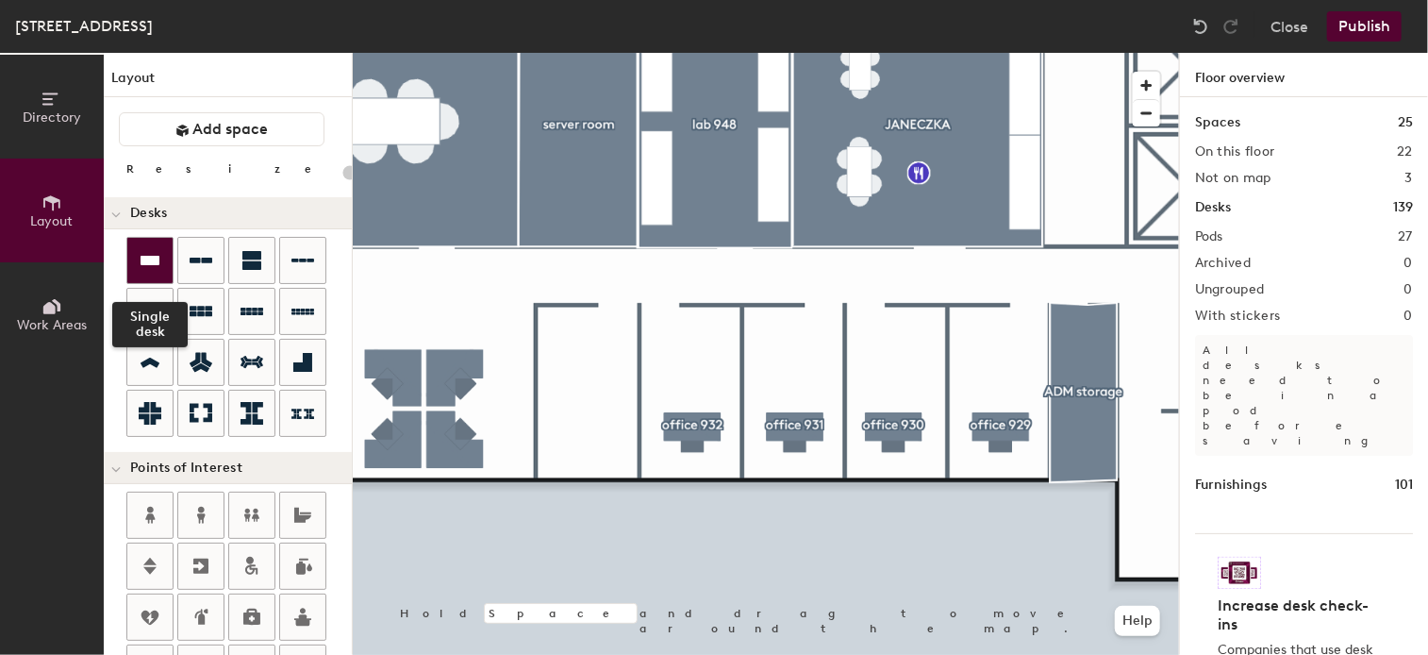
click at [162, 260] on div at bounding box center [149, 260] width 45 height 45
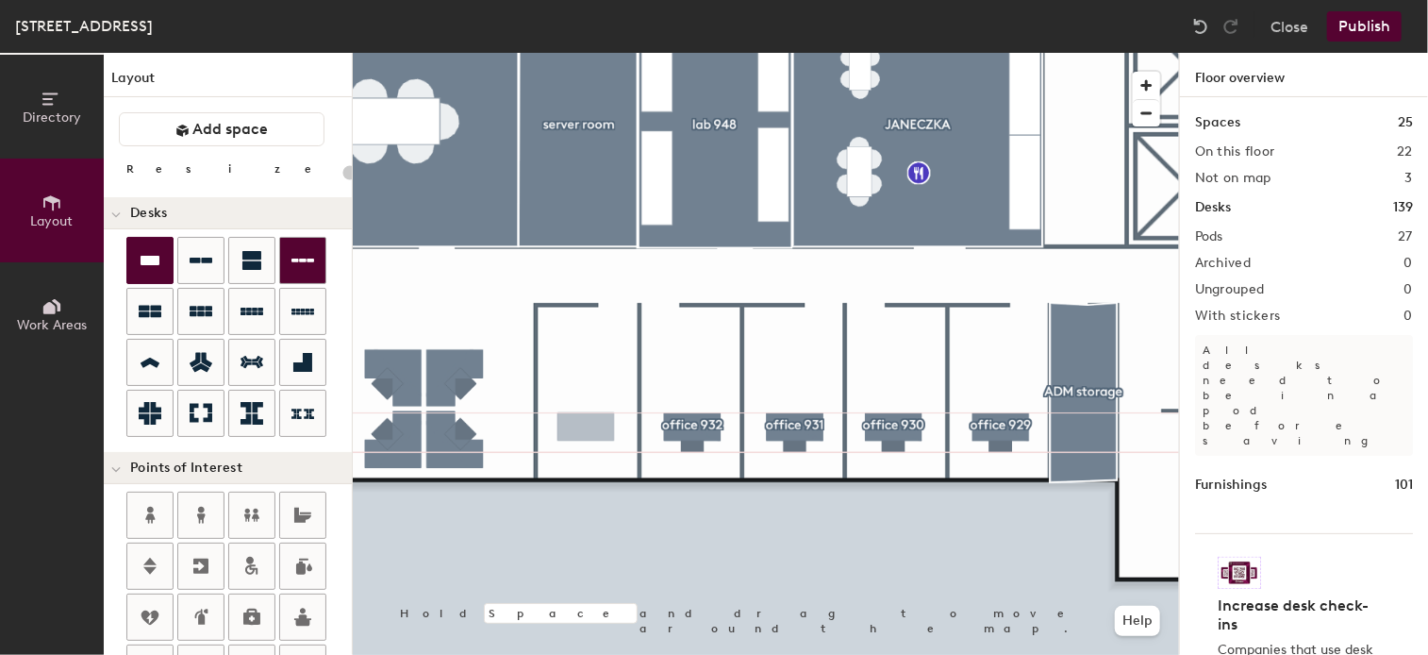
type input "100"
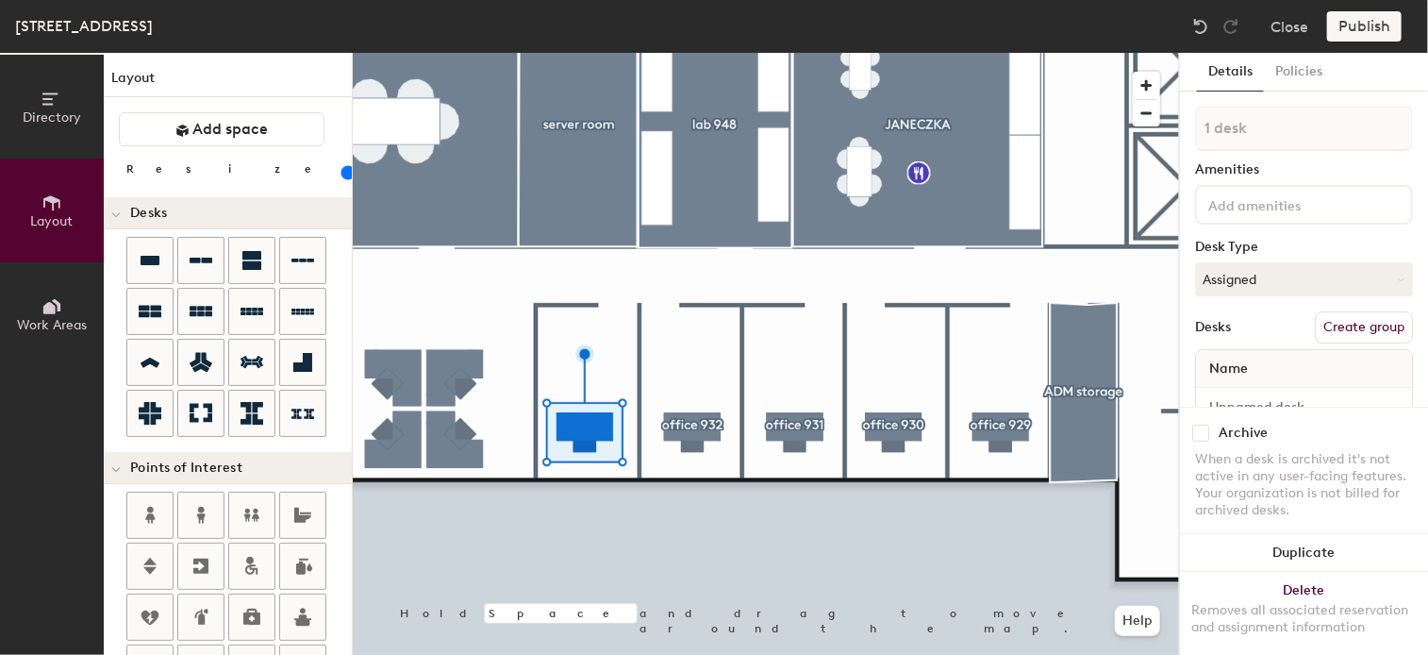
click at [1367, 325] on button "Create group" at bounding box center [1364, 327] width 98 height 32
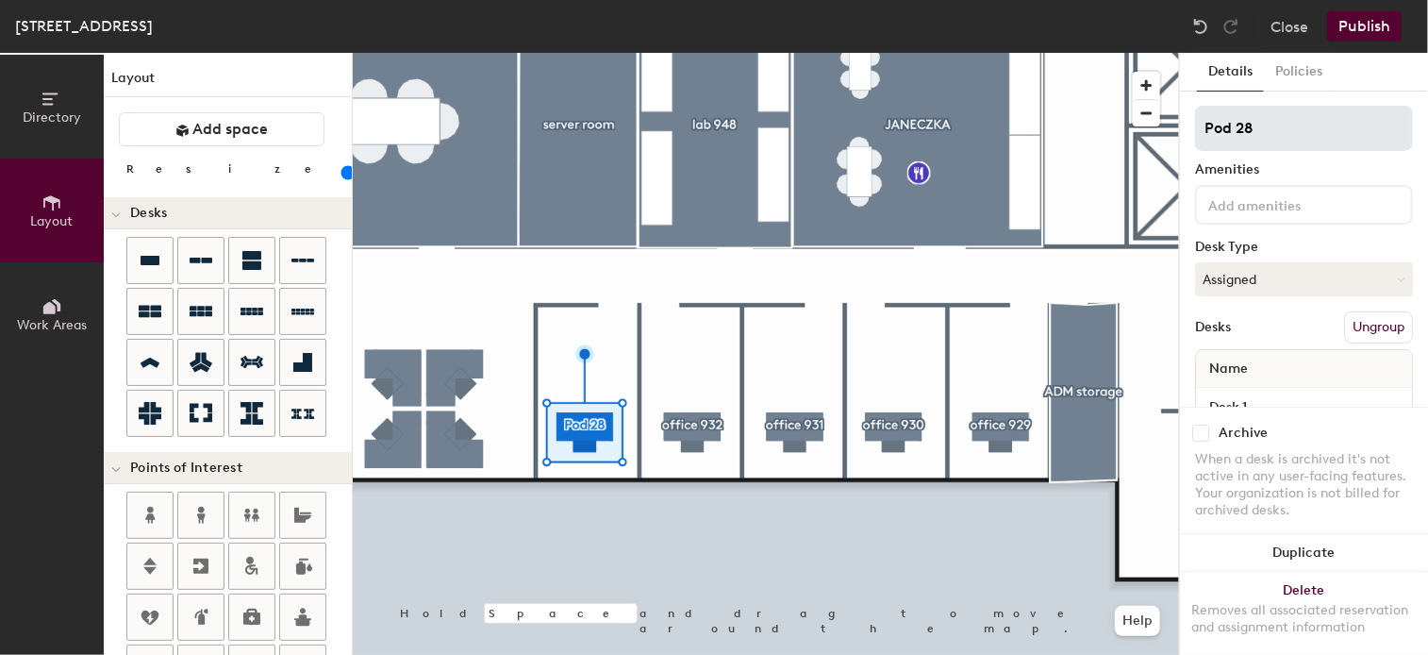
click at [1105, 140] on div "Directory Layout Work Areas Layout Add space Resize Desks Points of Interest Fu…" at bounding box center [714, 354] width 1428 height 602
type input "office 933"
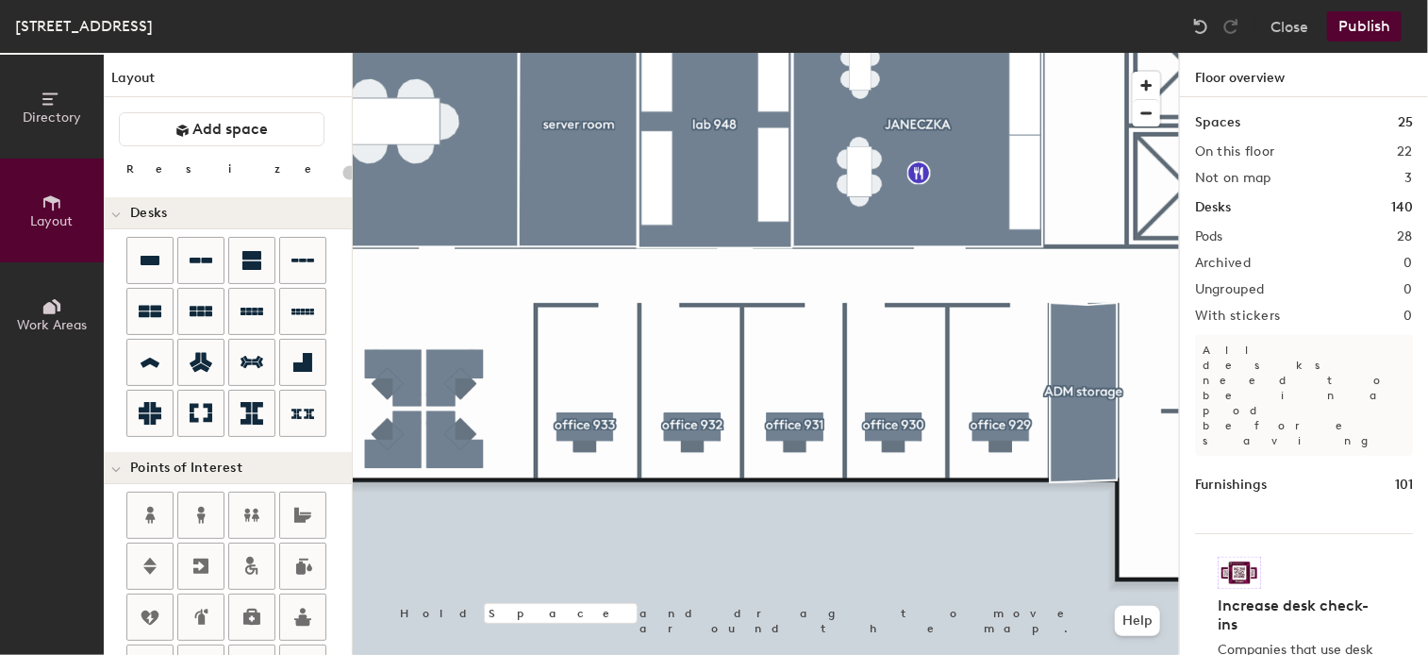
click at [1362, 19] on button "Publish" at bounding box center [1364, 26] width 75 height 30
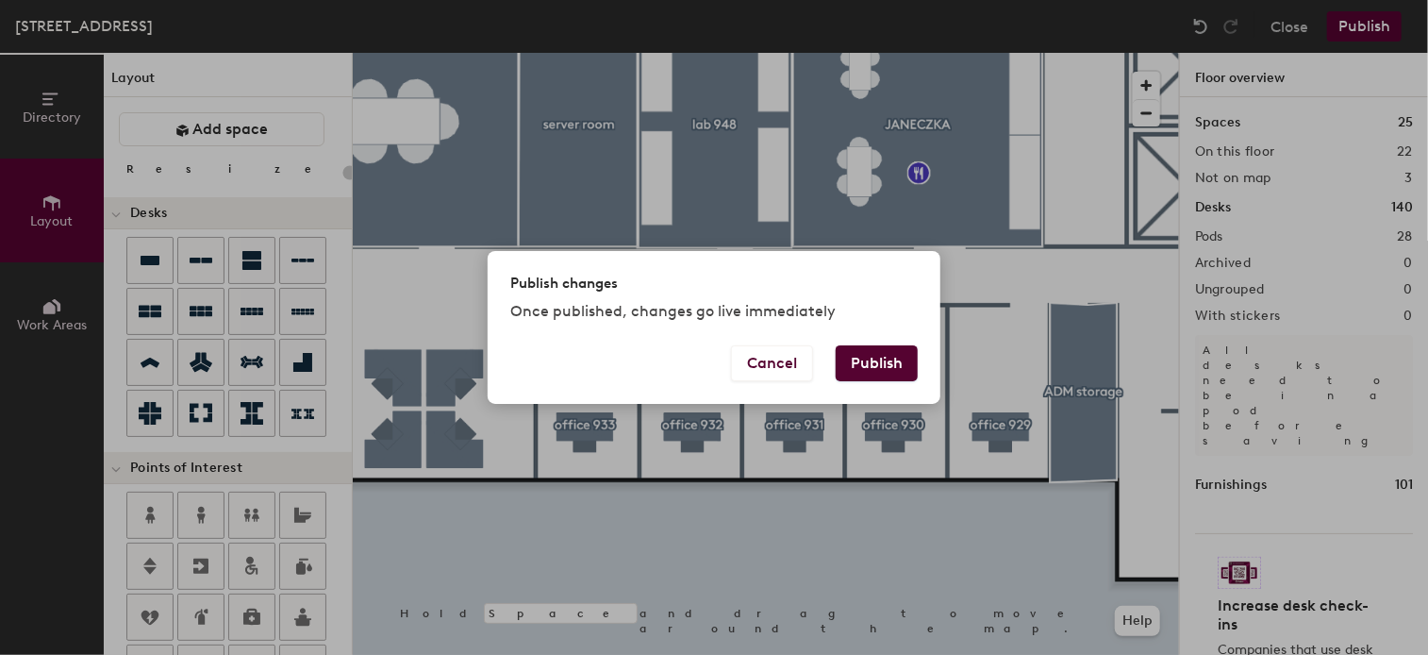
click at [871, 360] on button "Publish" at bounding box center [877, 363] width 82 height 36
type input "20"
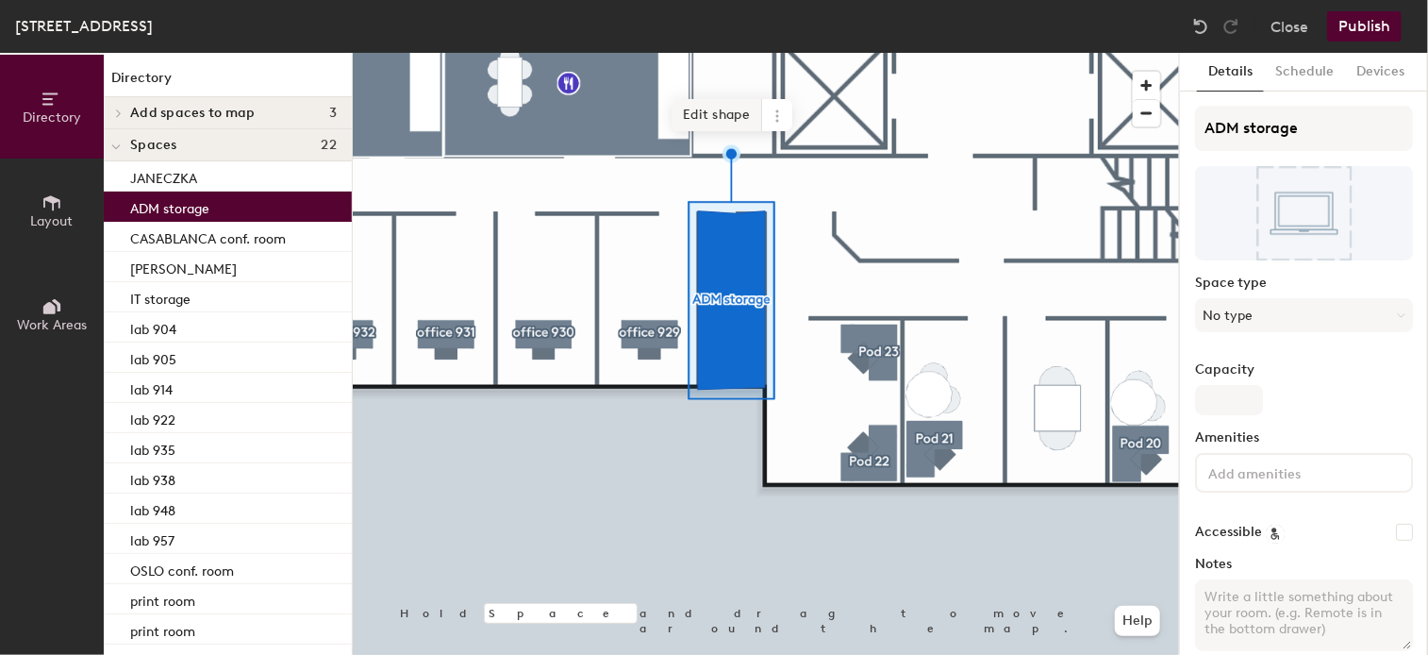
click at [726, 112] on span "Edit shape" at bounding box center [717, 115] width 91 height 32
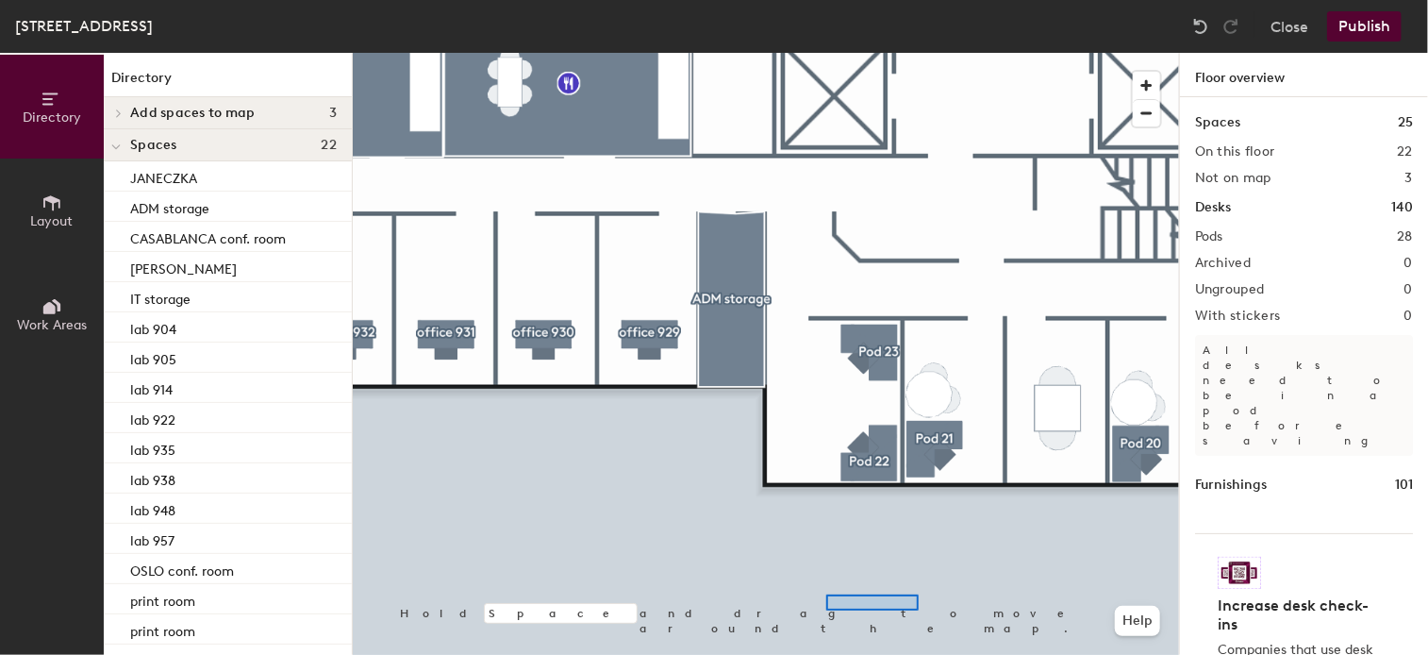
click at [830, 53] on div at bounding box center [766, 53] width 826 height 0
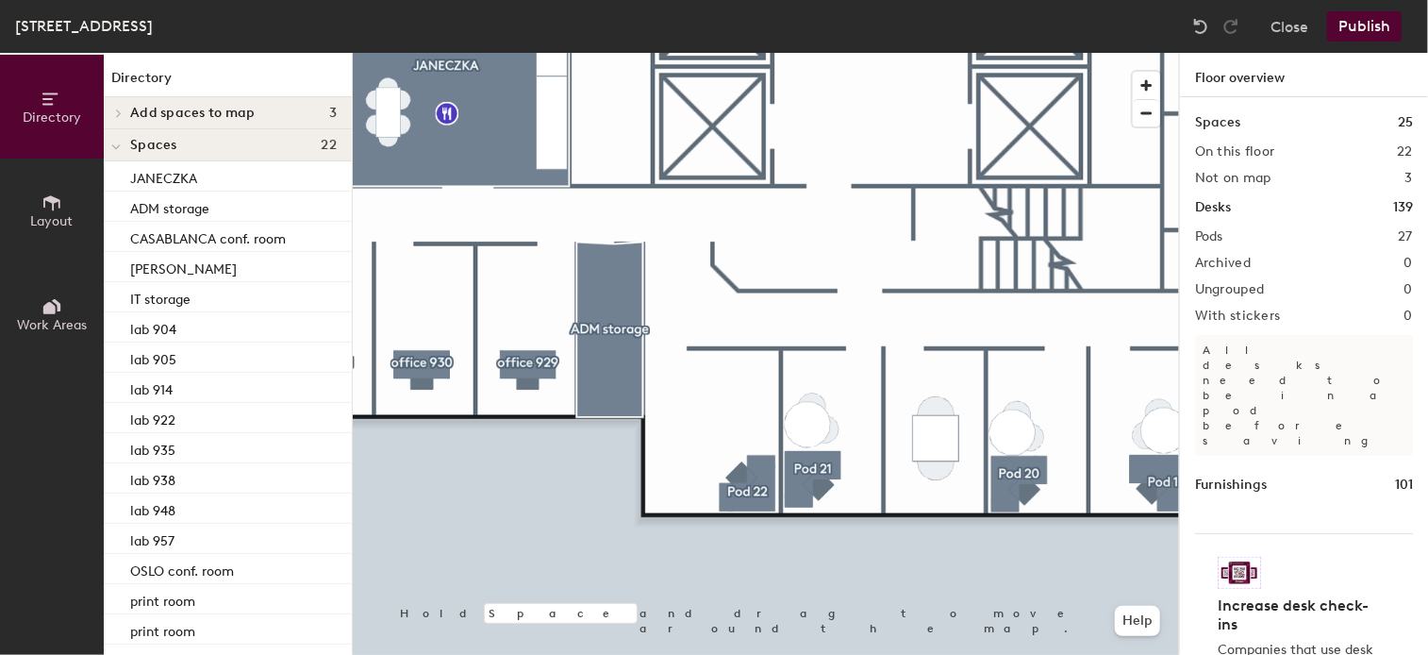
click at [740, 53] on div at bounding box center [766, 53] width 826 height 0
click at [78, 203] on button "Layout" at bounding box center [52, 210] width 104 height 104
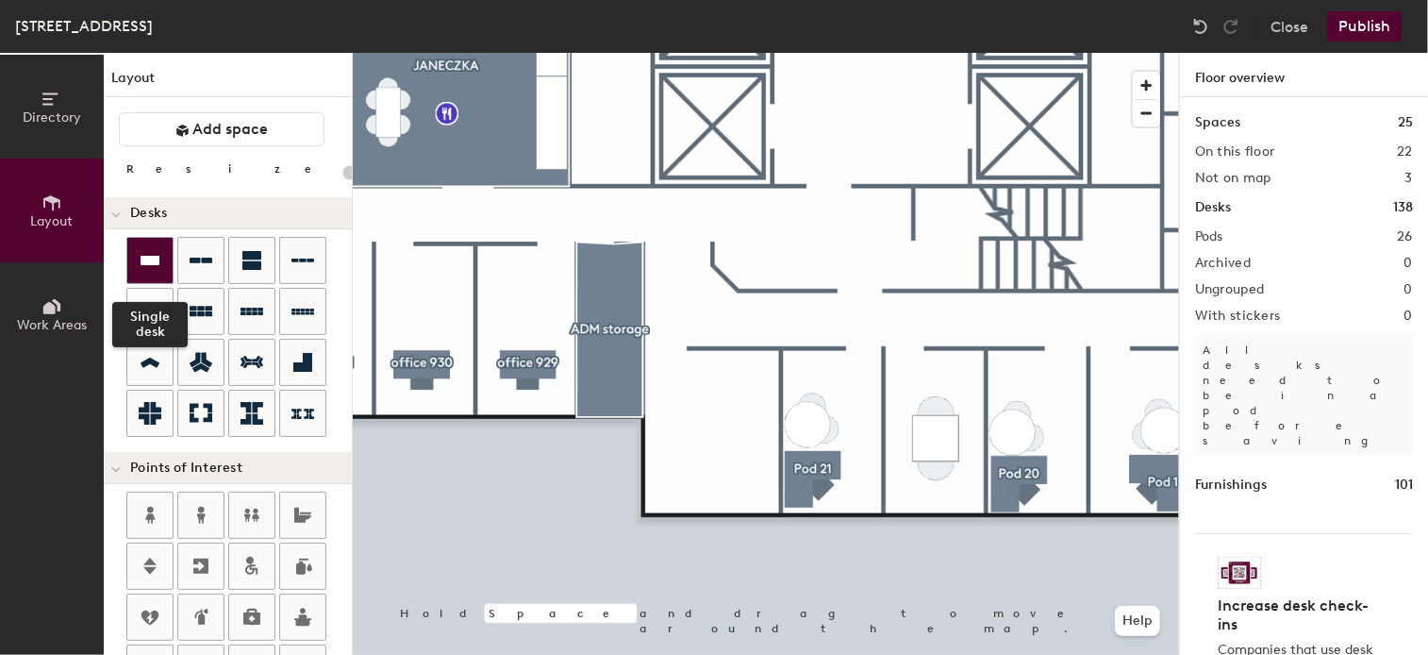
click at [139, 259] on icon at bounding box center [150, 260] width 23 height 23
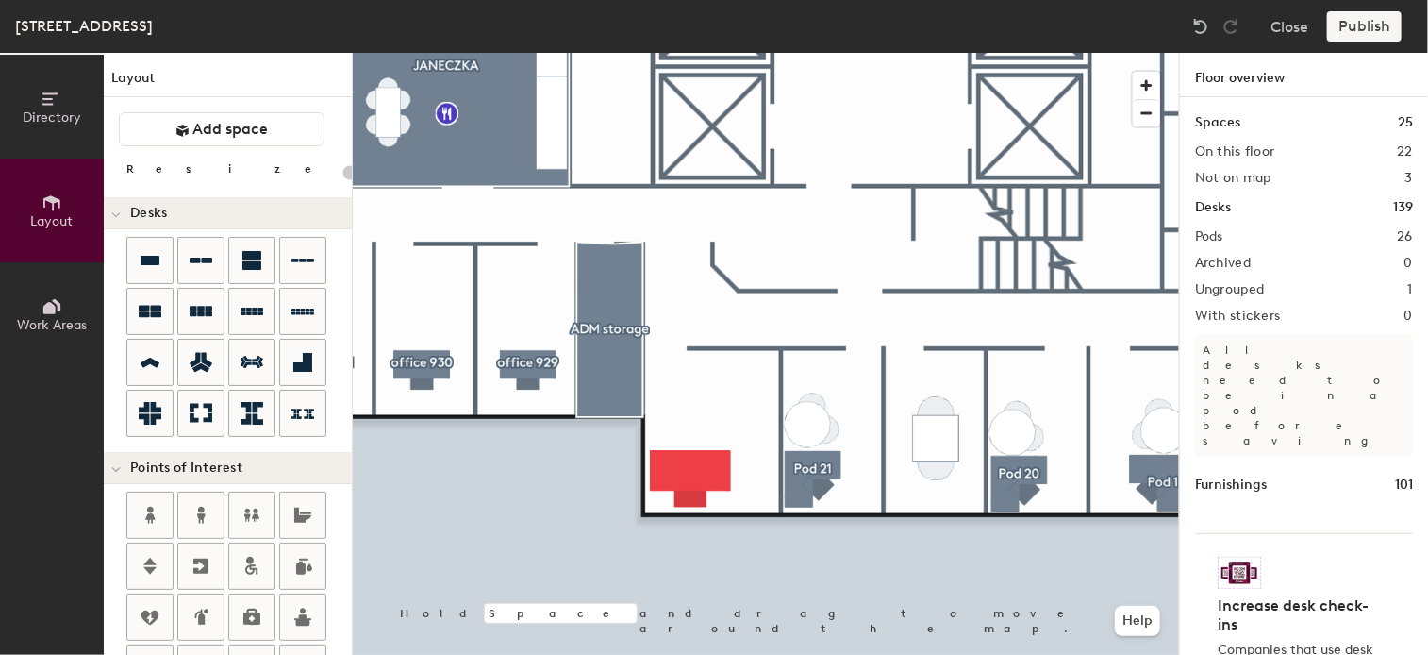
type input "140"
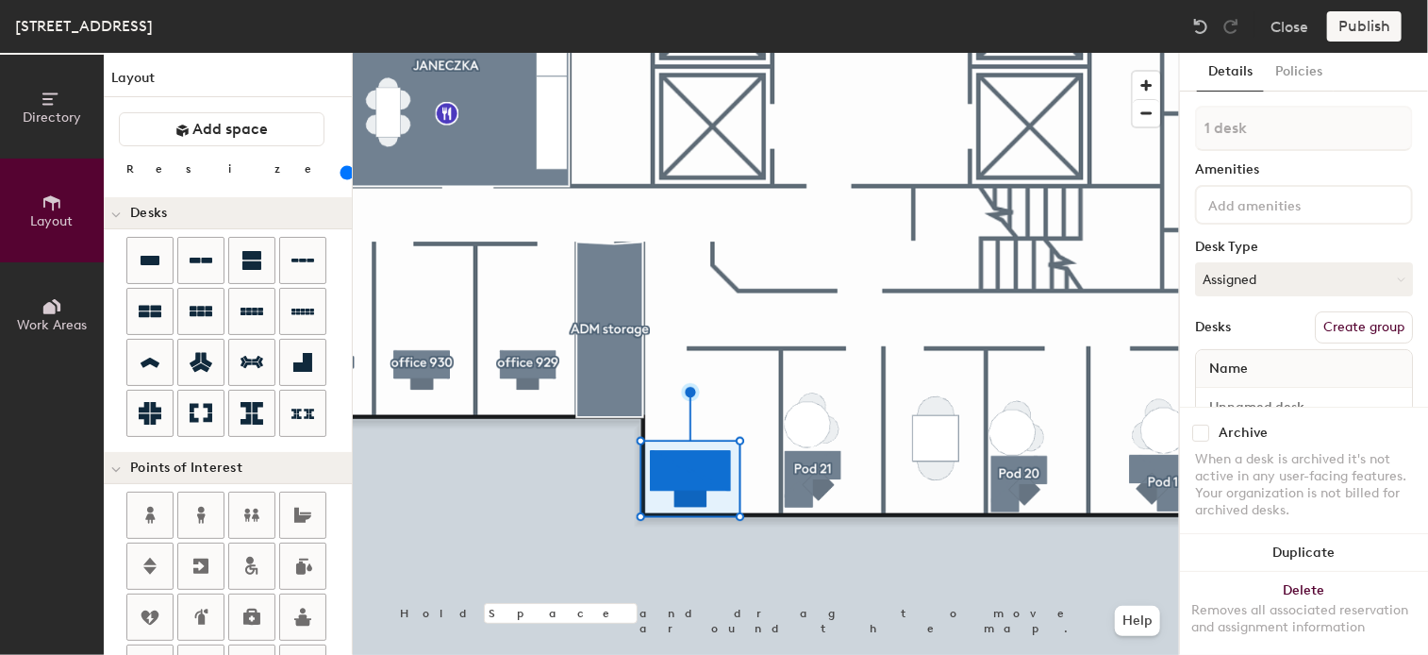
click at [1368, 329] on button "Create group" at bounding box center [1364, 327] width 98 height 32
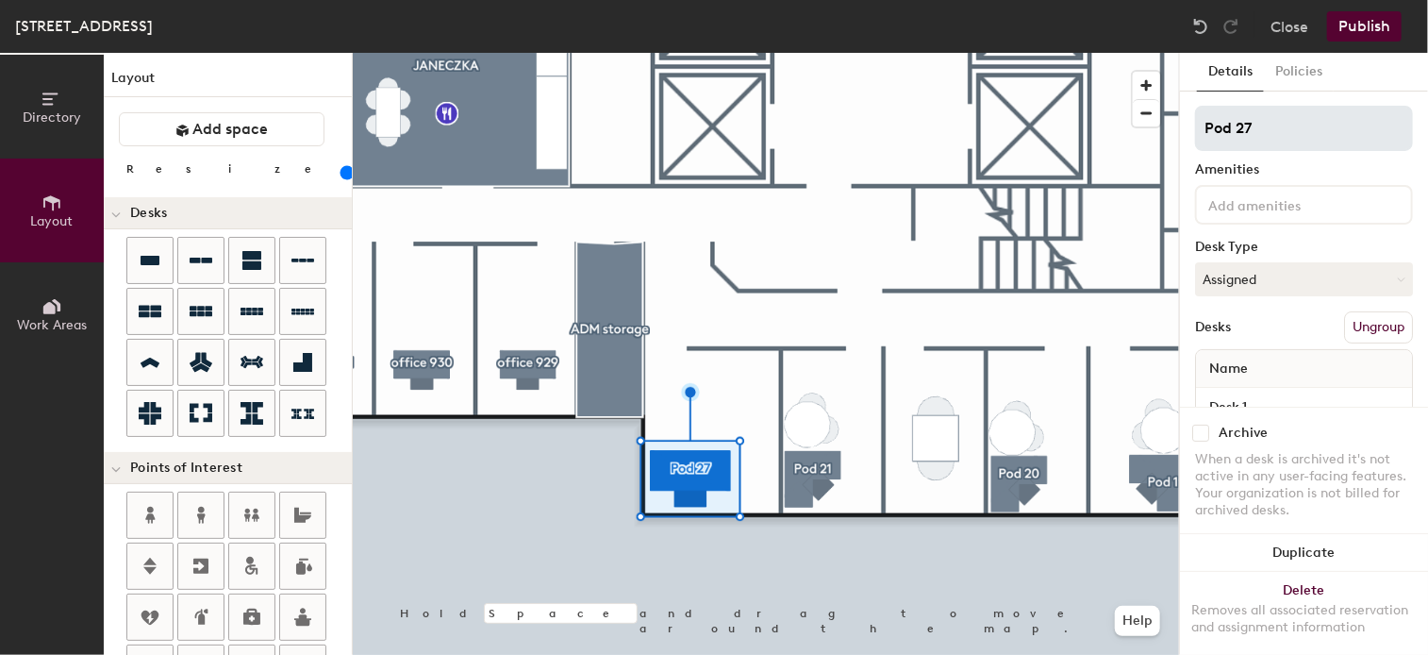
click at [1114, 124] on div "Directory Layout Work Areas Layout Add space Resize Desks Points of Interest Fu…" at bounding box center [714, 354] width 1428 height 602
type input "office 927"
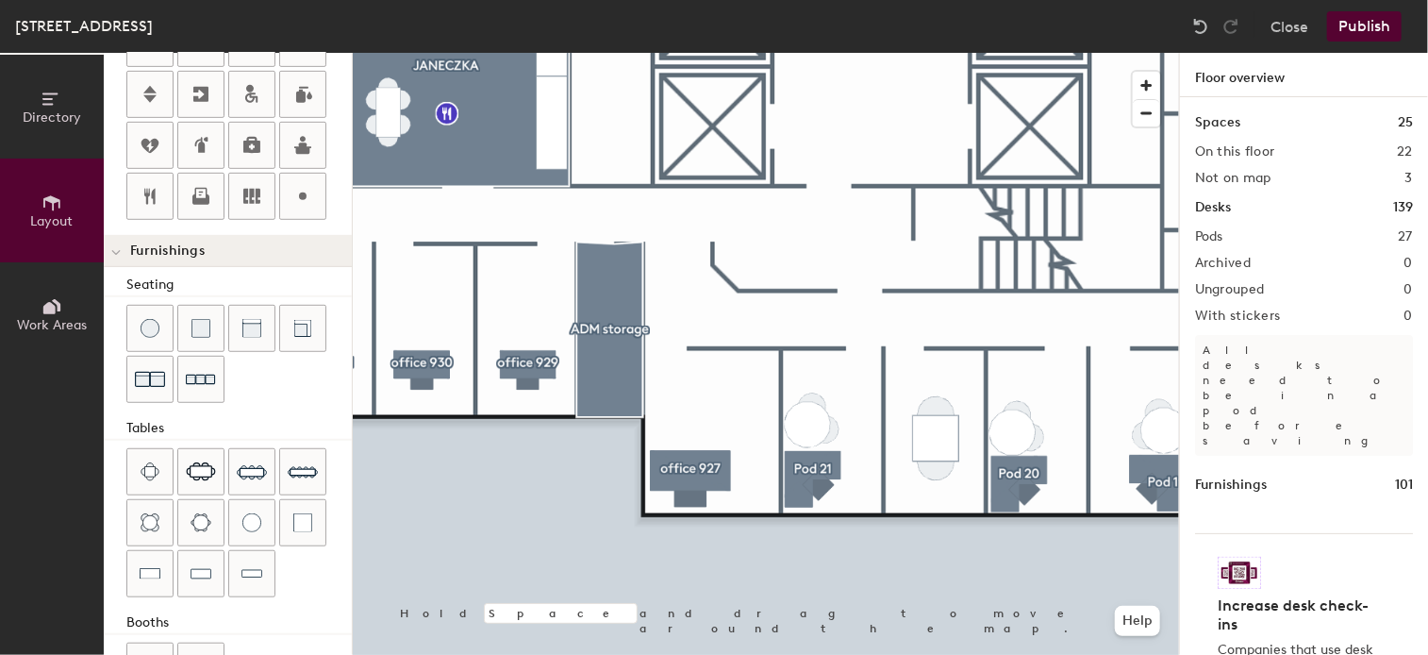
scroll to position [529, 0]
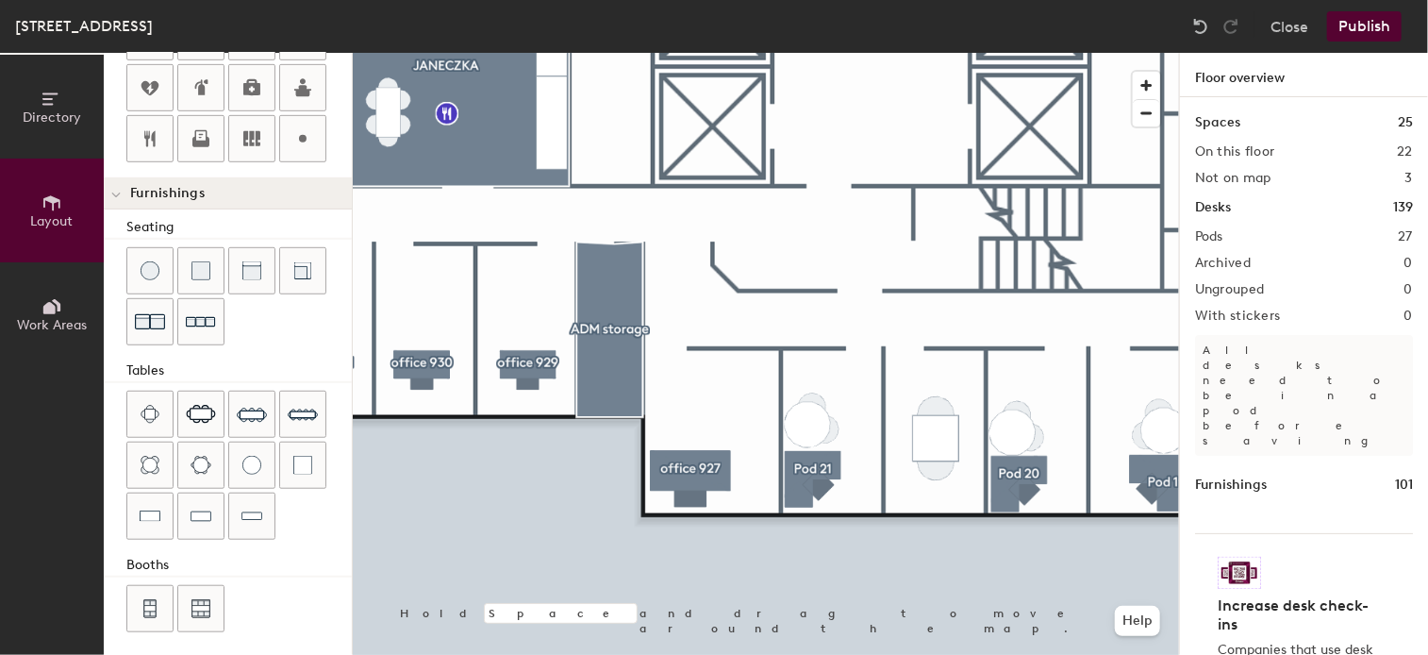
click at [747, 387] on div "Directory Layout Work Areas Layout Add space Resize Desks Points of Interest Fu…" at bounding box center [714, 354] width 1428 height 602
click at [773, 53] on div at bounding box center [766, 53] width 826 height 0
click at [770, 463] on span "Delete" at bounding box center [739, 454] width 66 height 32
click at [751, 382] on div "Directory Layout Work Areas Layout Add space Resize Desks Points of Interest Fu…" at bounding box center [714, 354] width 1428 height 602
click at [752, 53] on div at bounding box center [766, 53] width 826 height 0
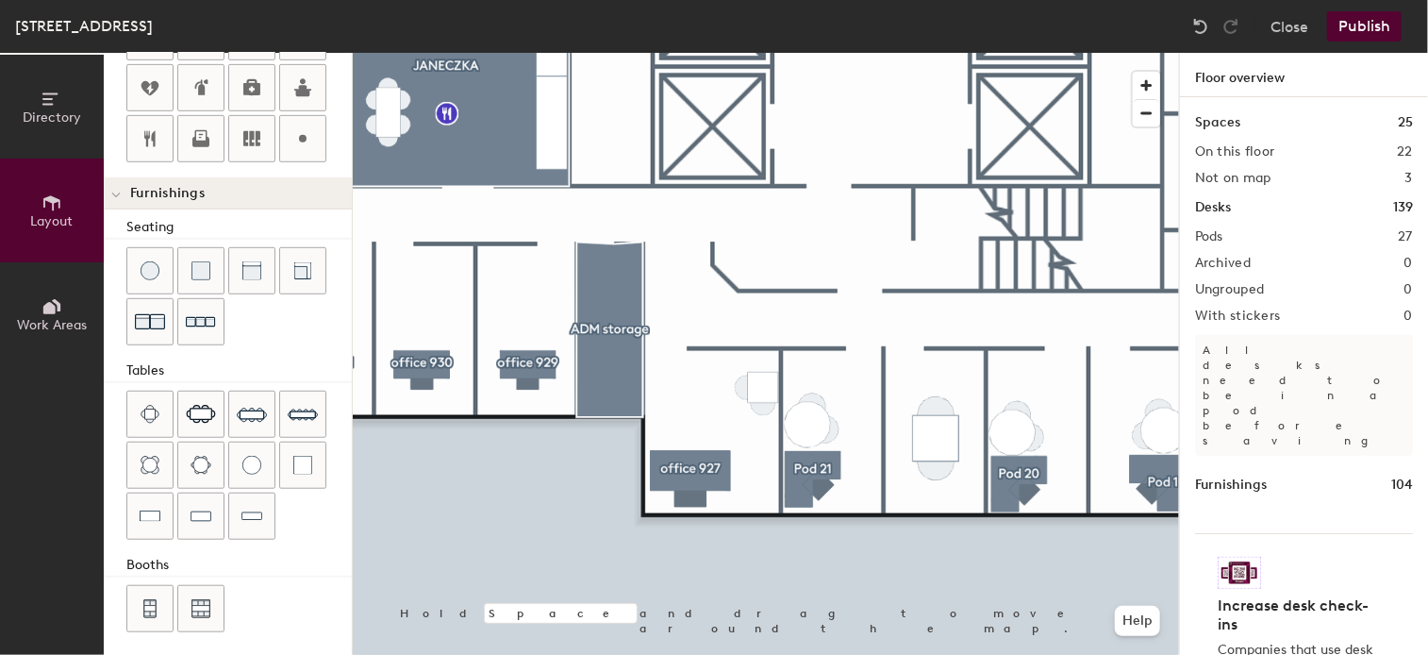
click at [1374, 24] on button "Publish" at bounding box center [1364, 26] width 75 height 30
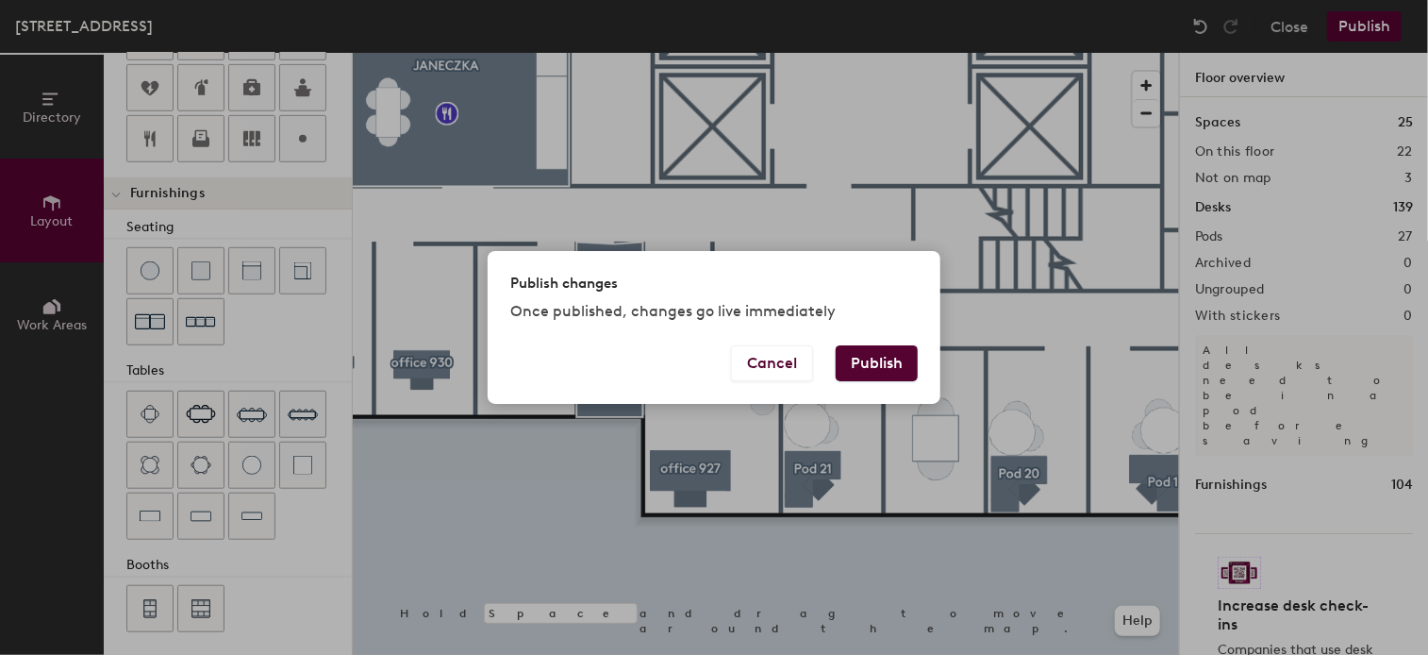
click at [889, 362] on button "Publish" at bounding box center [877, 363] width 82 height 36
type input "20"
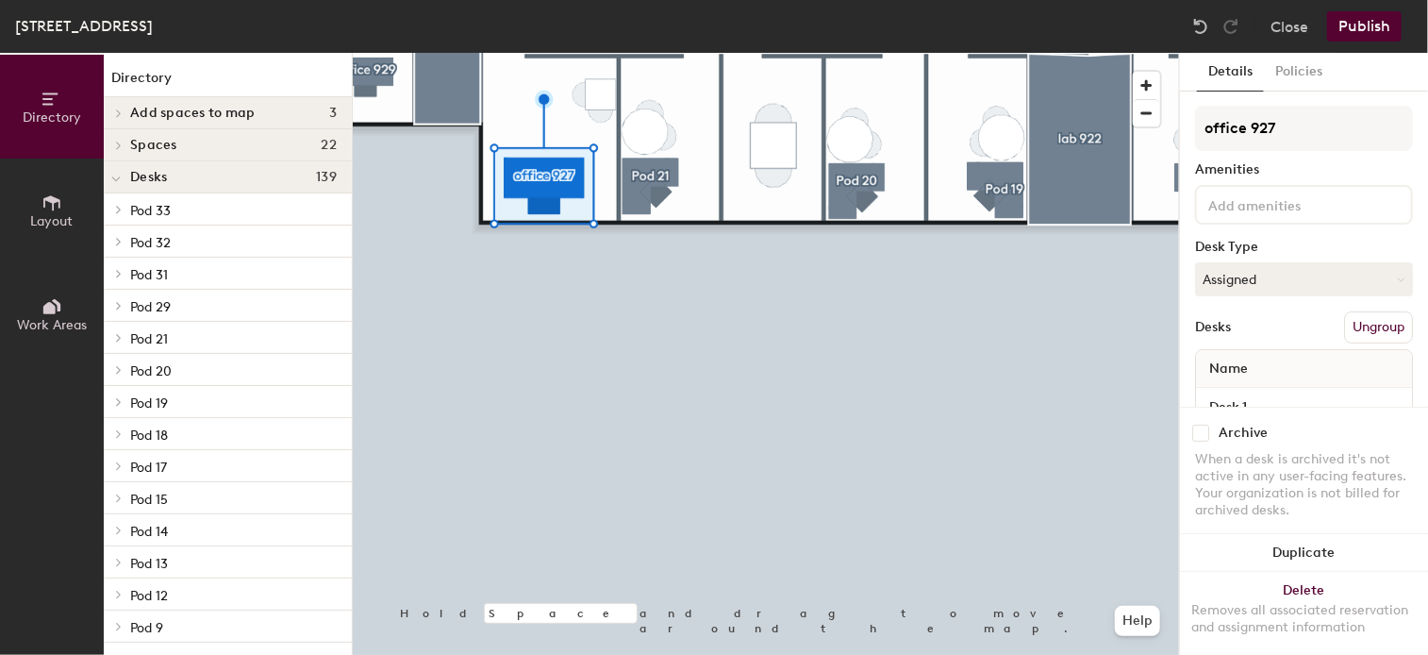
click at [647, 53] on div at bounding box center [766, 53] width 826 height 0
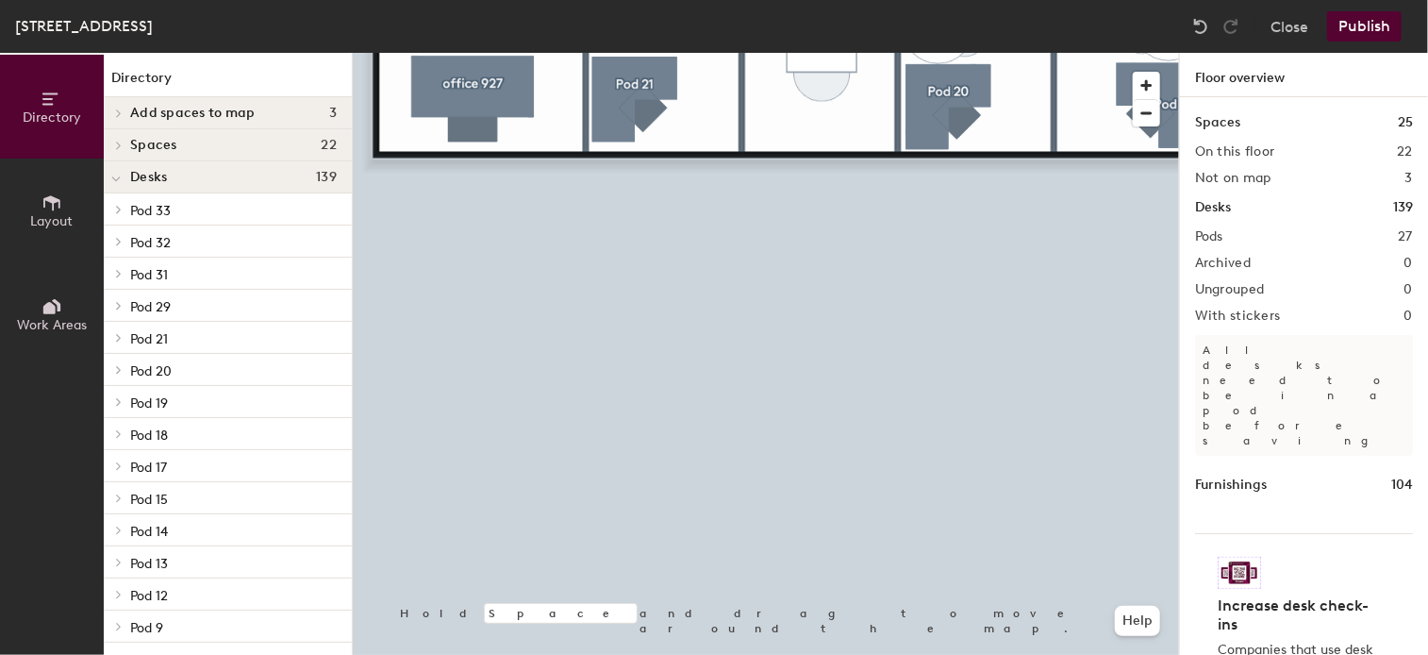
click at [695, 654] on html "Skip navigation Schedule Office People Analytics Visits Deliveries Services Man…" at bounding box center [714, 327] width 1428 height 655
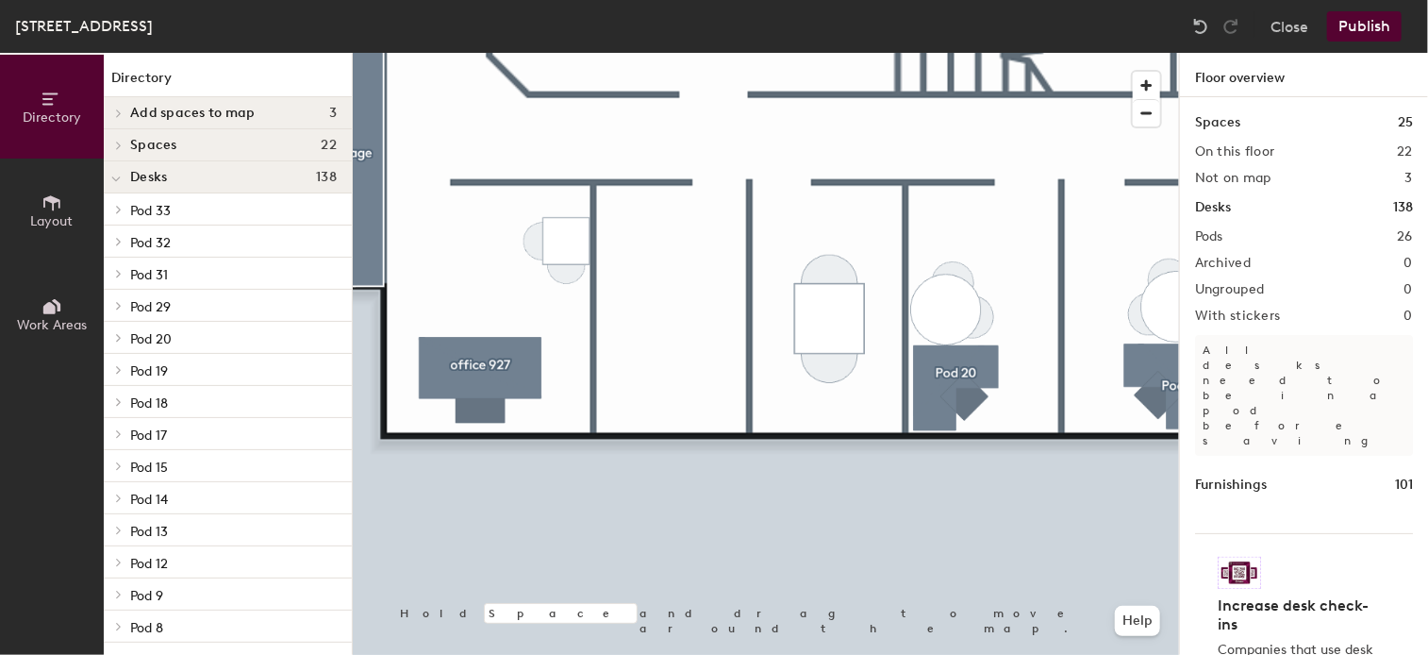
click at [70, 211] on button "Layout" at bounding box center [52, 210] width 104 height 104
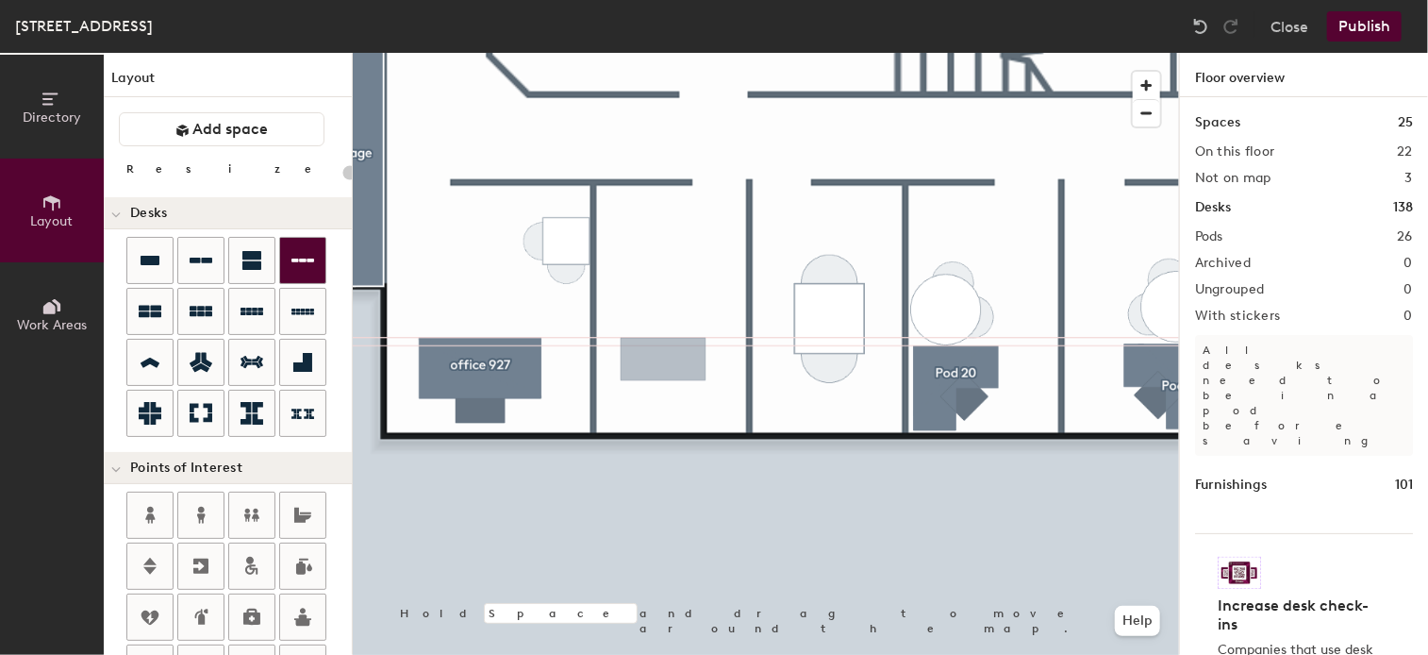
click at [663, 360] on div "Directory Layout Work Areas Layout Add space Resize Desks Points of Interest Fu…" at bounding box center [714, 354] width 1428 height 602
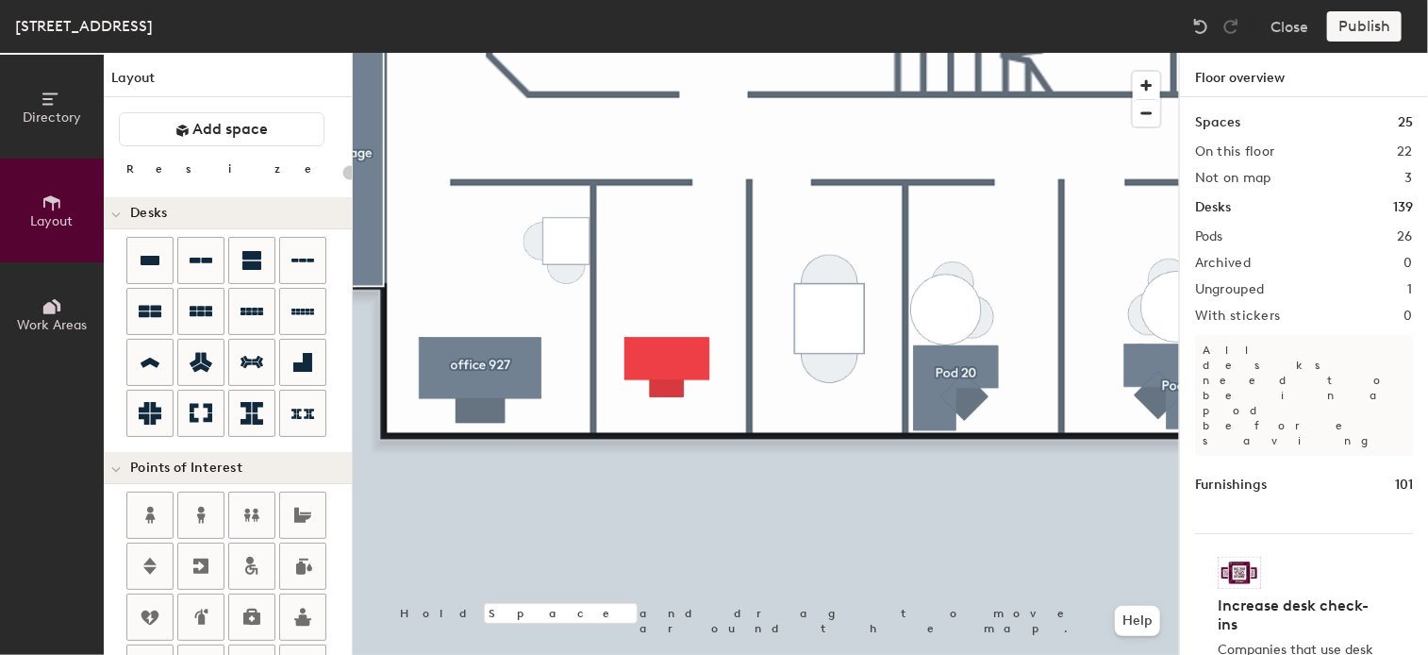
type input "100"
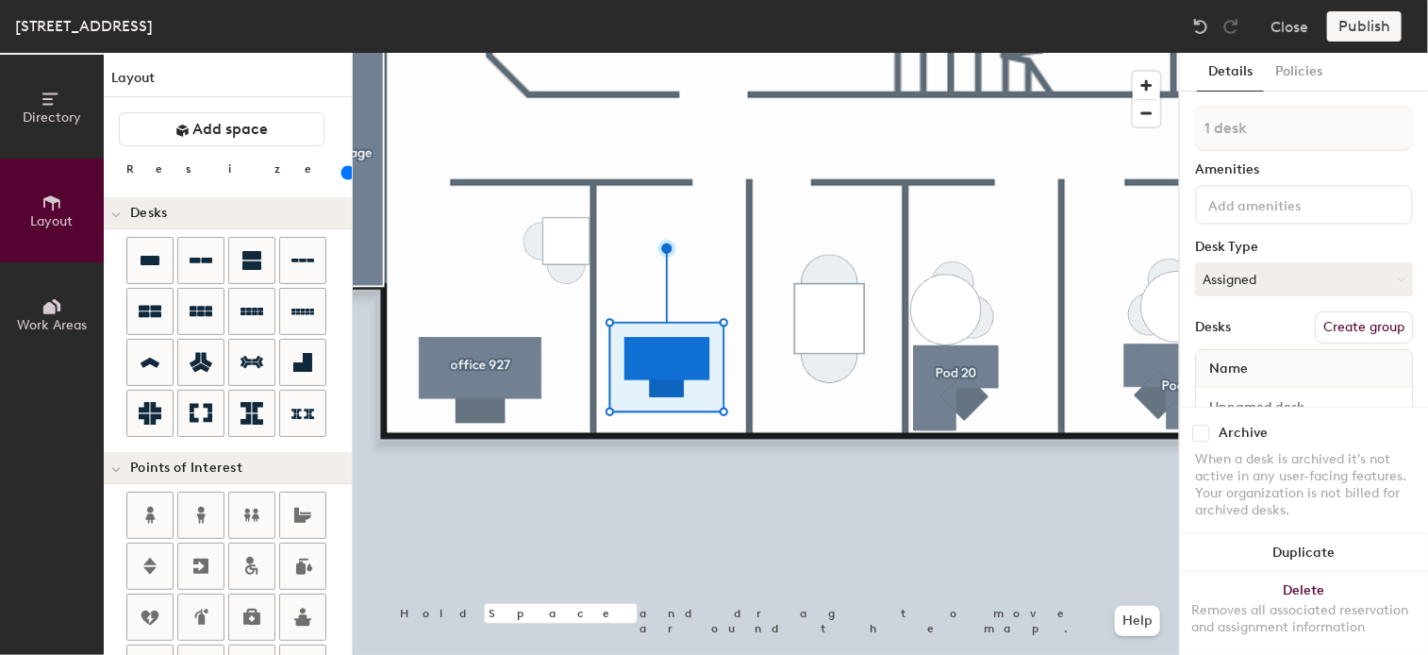
click at [1358, 321] on button "Create group" at bounding box center [1364, 327] width 98 height 32
click at [1040, 103] on div "Directory Layout Work Areas Layout Add space Resize Desks Points of Interest Fu…" at bounding box center [714, 354] width 1428 height 602
type input "office 926"
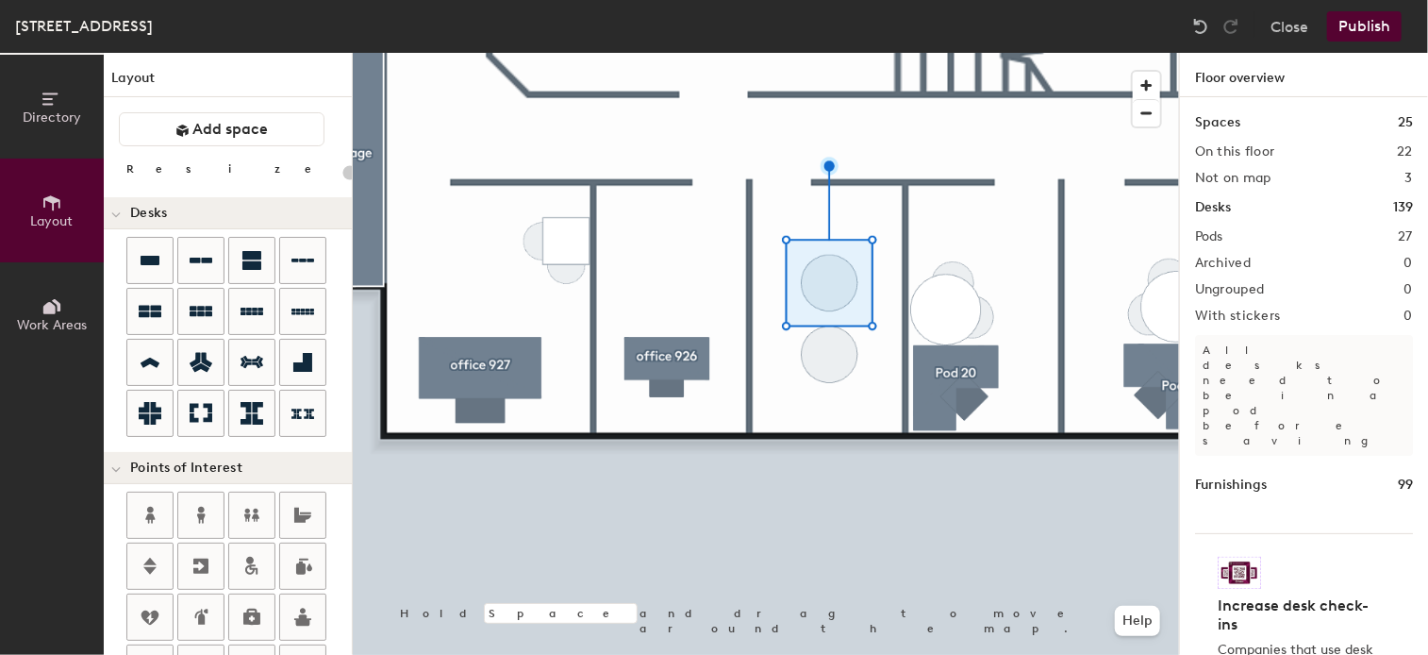
click at [822, 53] on div at bounding box center [766, 53] width 826 height 0
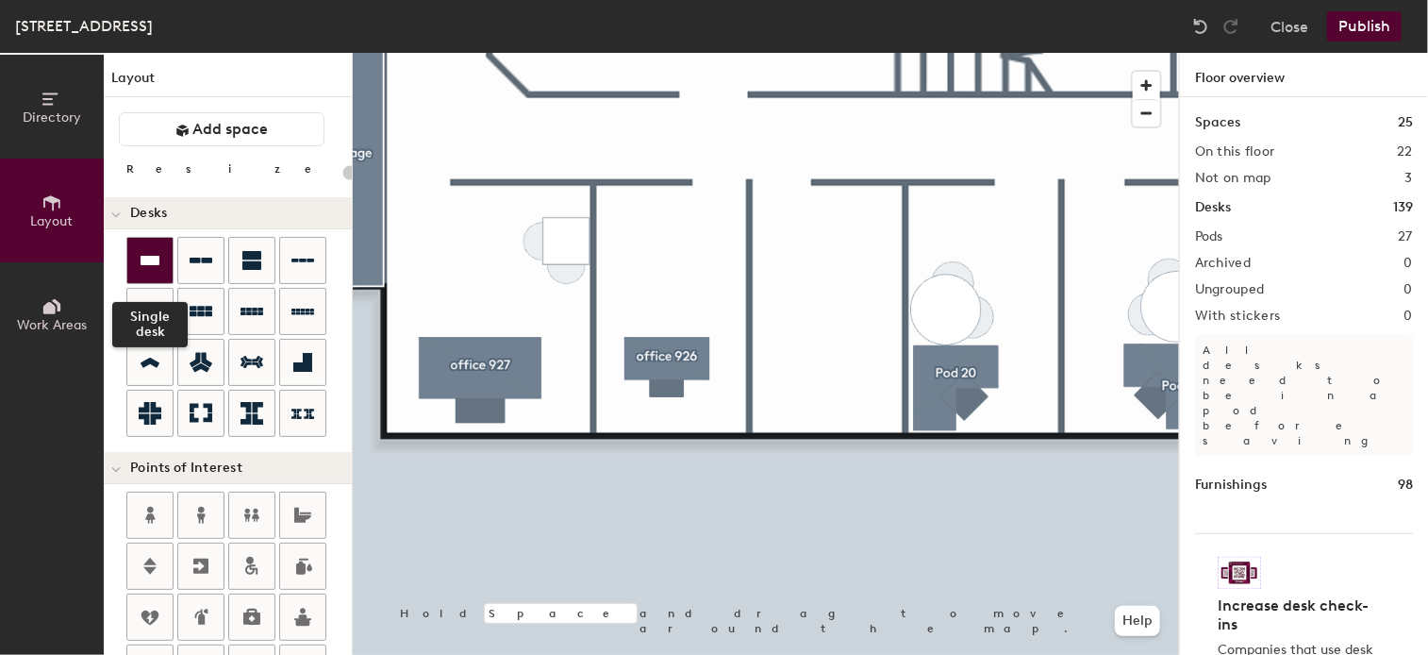
click at [146, 251] on icon at bounding box center [150, 260] width 23 height 23
type input "100"
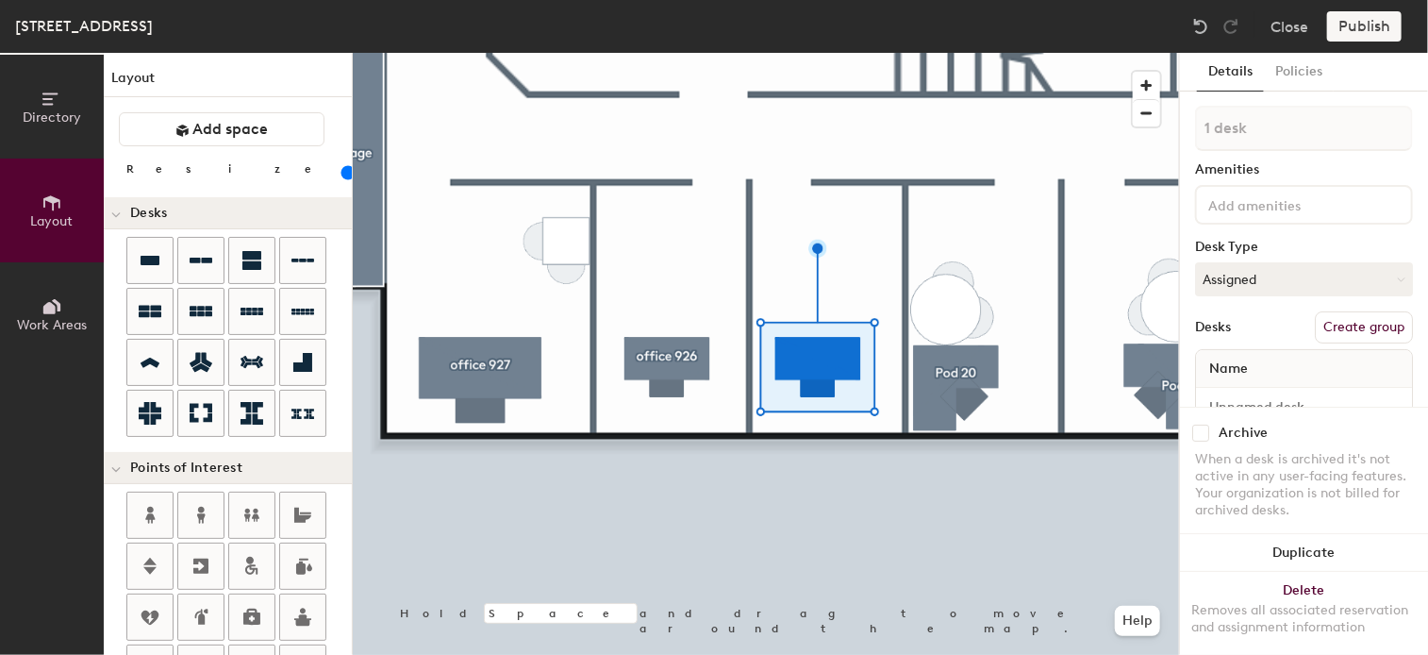
click at [1351, 322] on button "Create group" at bounding box center [1364, 327] width 98 height 32
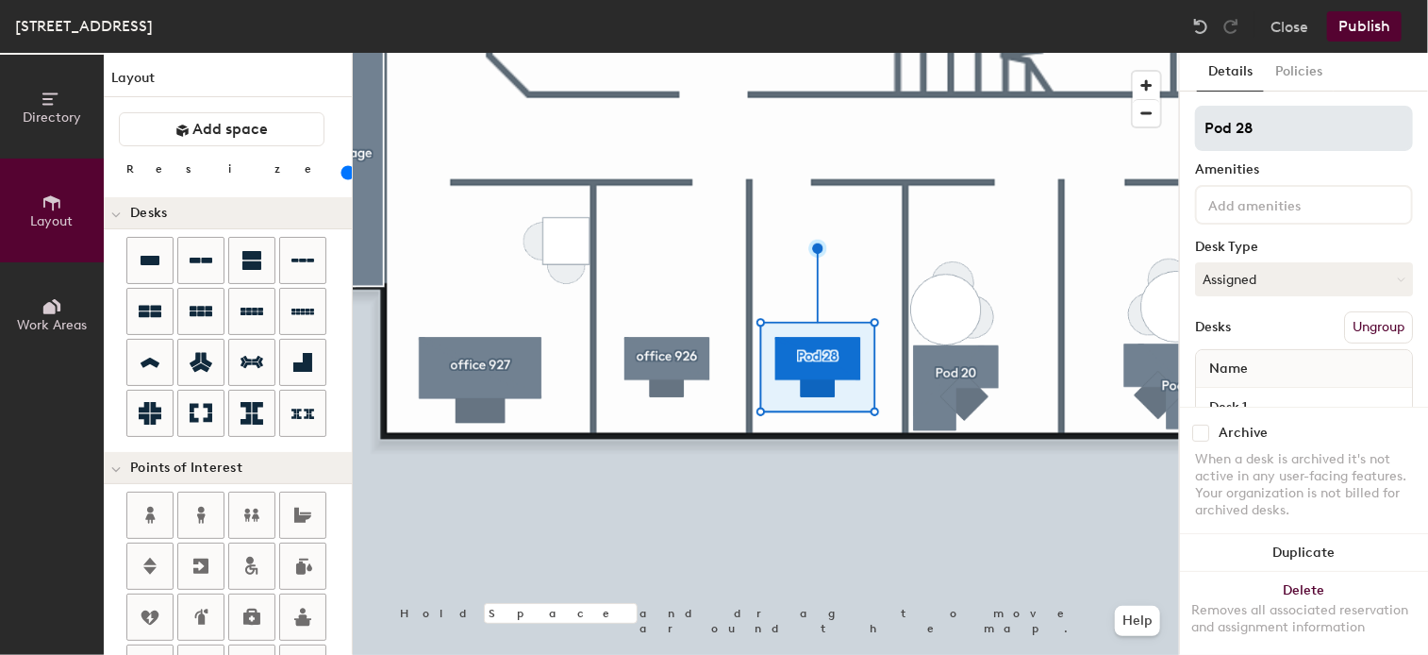
click at [1090, 124] on div "Directory Layout Work Areas Layout Add space Resize Desks Points of Interest Fu…" at bounding box center [714, 354] width 1428 height 602
type input "office 925"
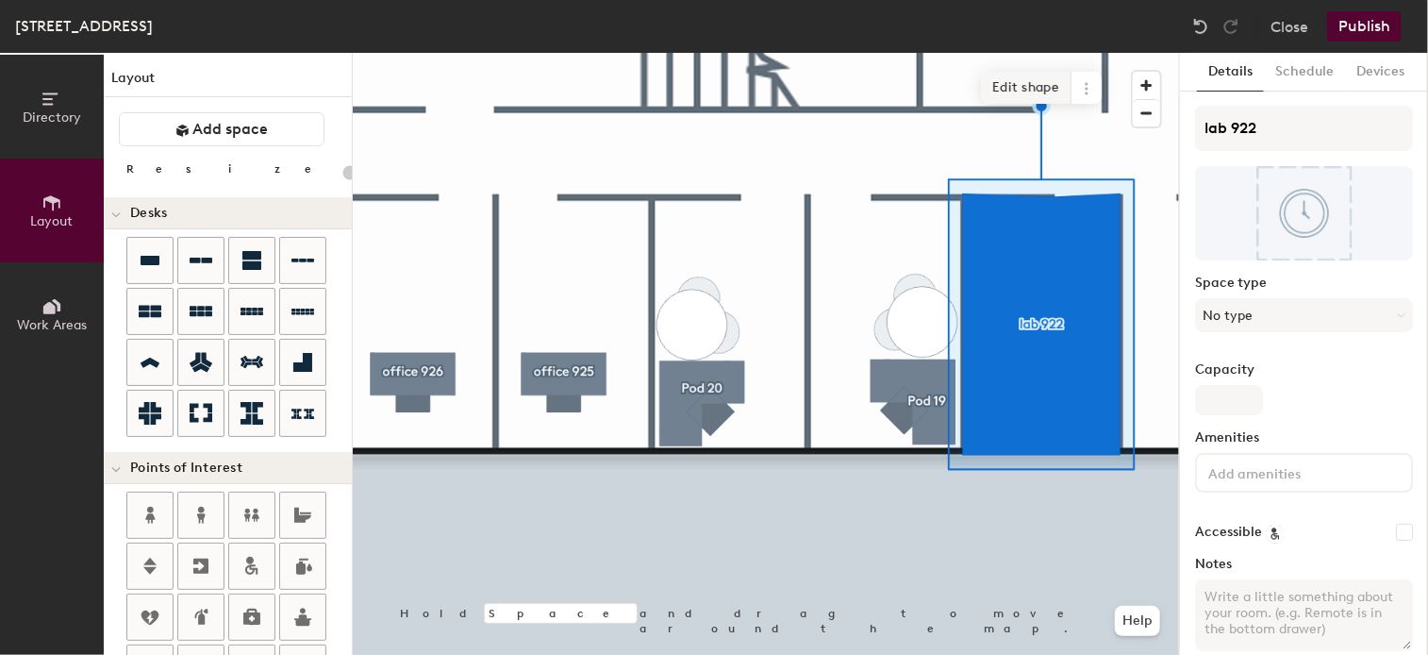
click at [1039, 89] on span "Edit shape" at bounding box center [1026, 88] width 91 height 32
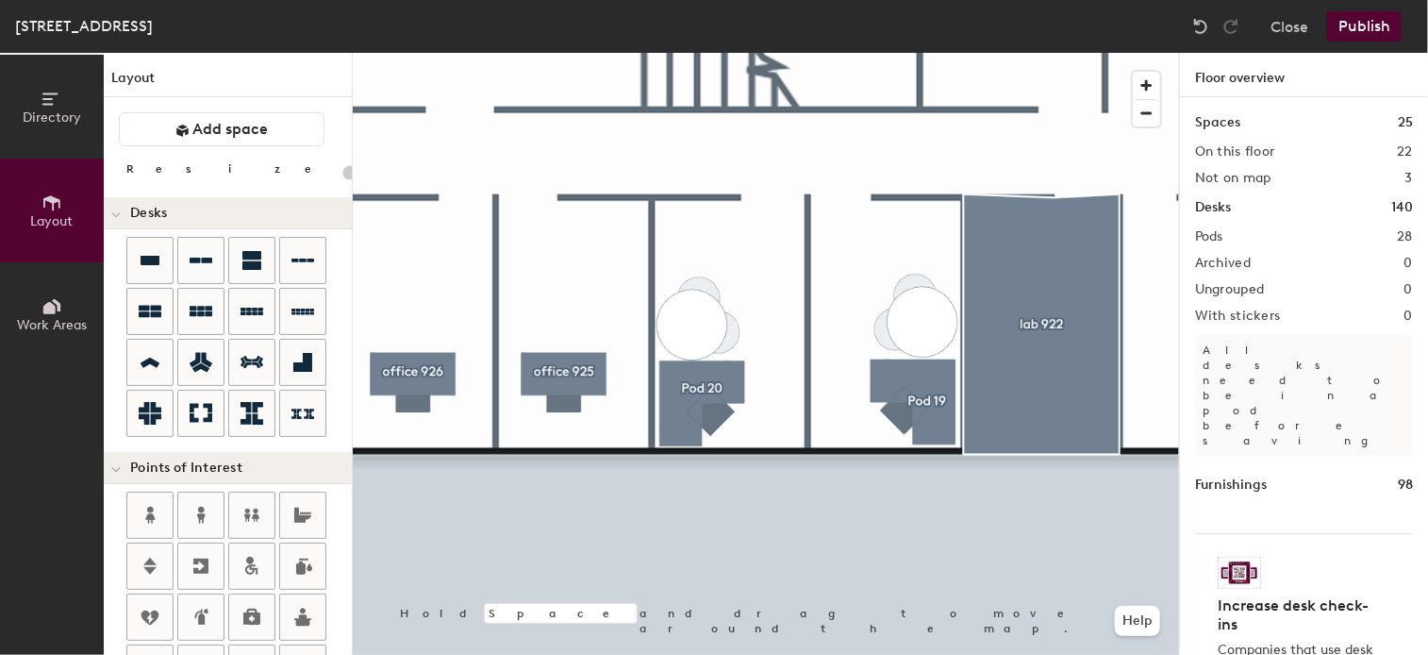
click at [1040, 53] on div at bounding box center [766, 53] width 826 height 0
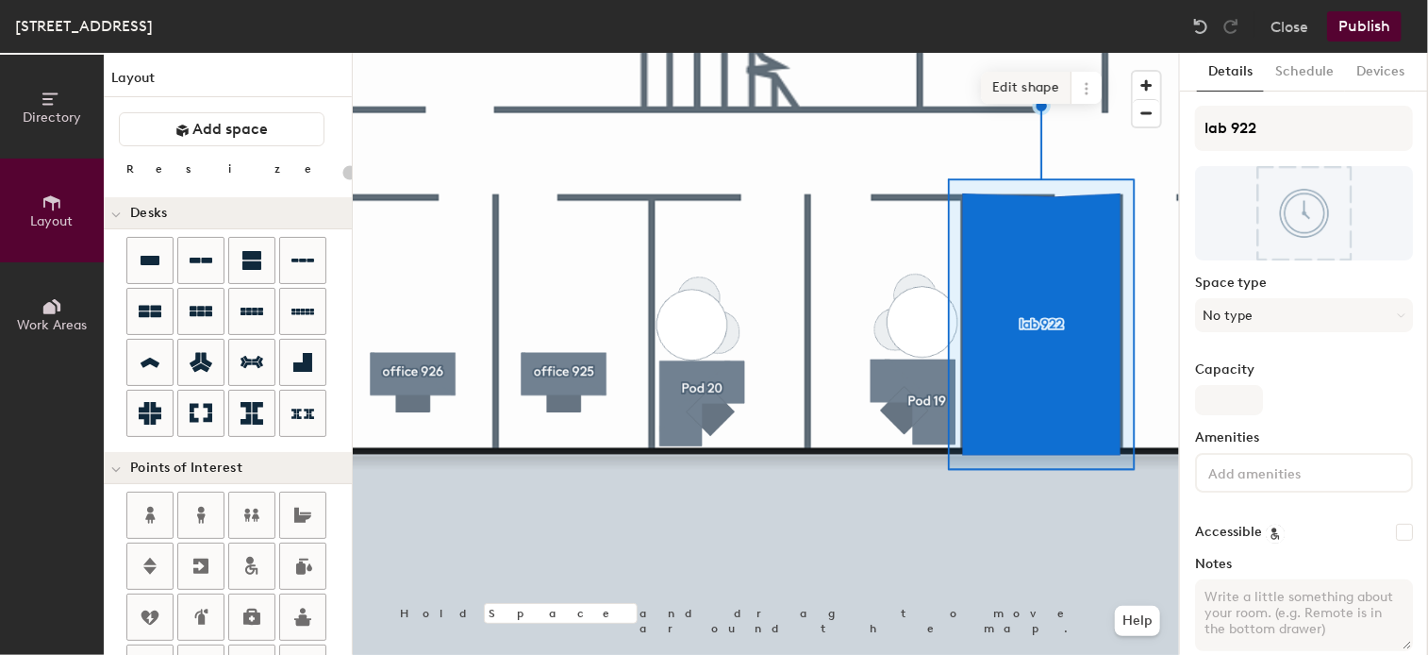
click at [1030, 84] on span "Edit shape" at bounding box center [1026, 88] width 91 height 32
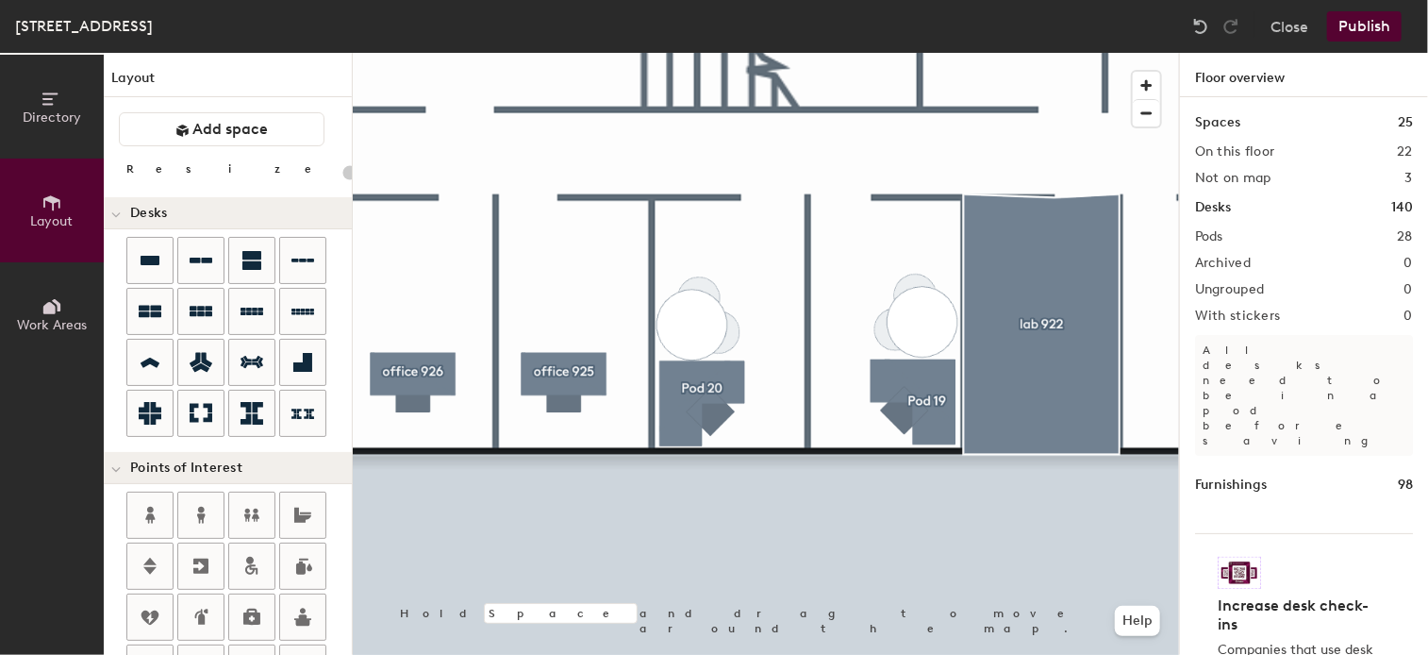
click at [739, 53] on div at bounding box center [766, 53] width 826 height 0
click at [719, 374] on div "Directory Layout Work Areas Layout Add space Resize Desks Points of Interest Fu…" at bounding box center [714, 354] width 1428 height 602
type input "100"
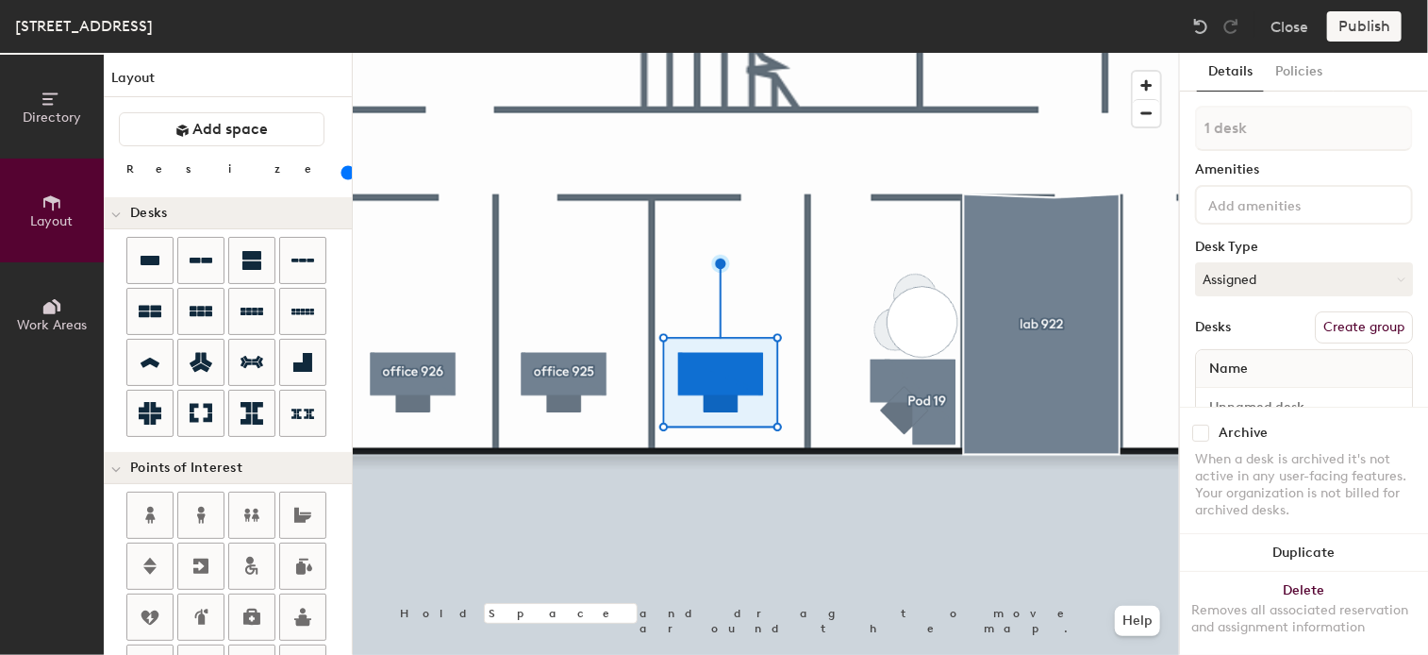
click at [1331, 322] on button "Create group" at bounding box center [1364, 327] width 98 height 32
click at [1115, 132] on div "Directory Layout Work Areas Layout Add space Resize Desks Points of Interest Fu…" at bounding box center [714, 354] width 1428 height 602
type input "office 924"
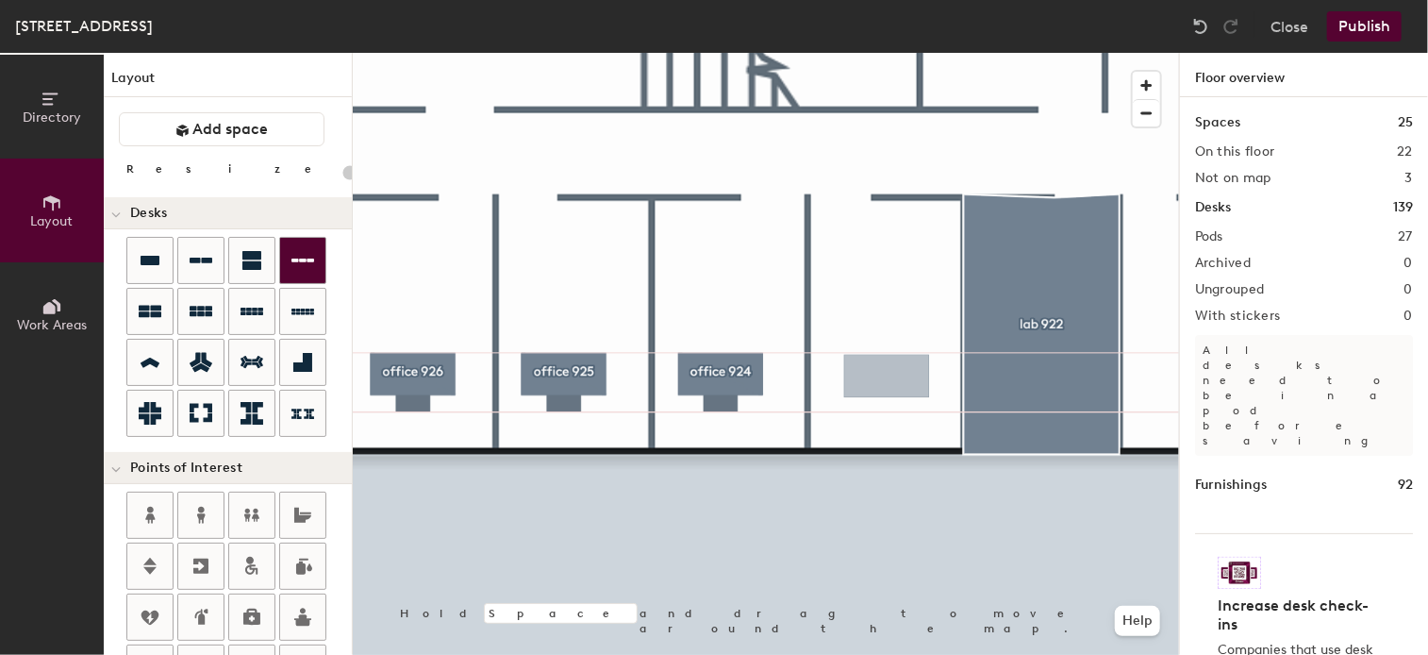
click at [887, 376] on div "Directory Layout Work Areas Layout Add space Resize Desks Points of Interest Fu…" at bounding box center [714, 354] width 1428 height 602
type input "100"
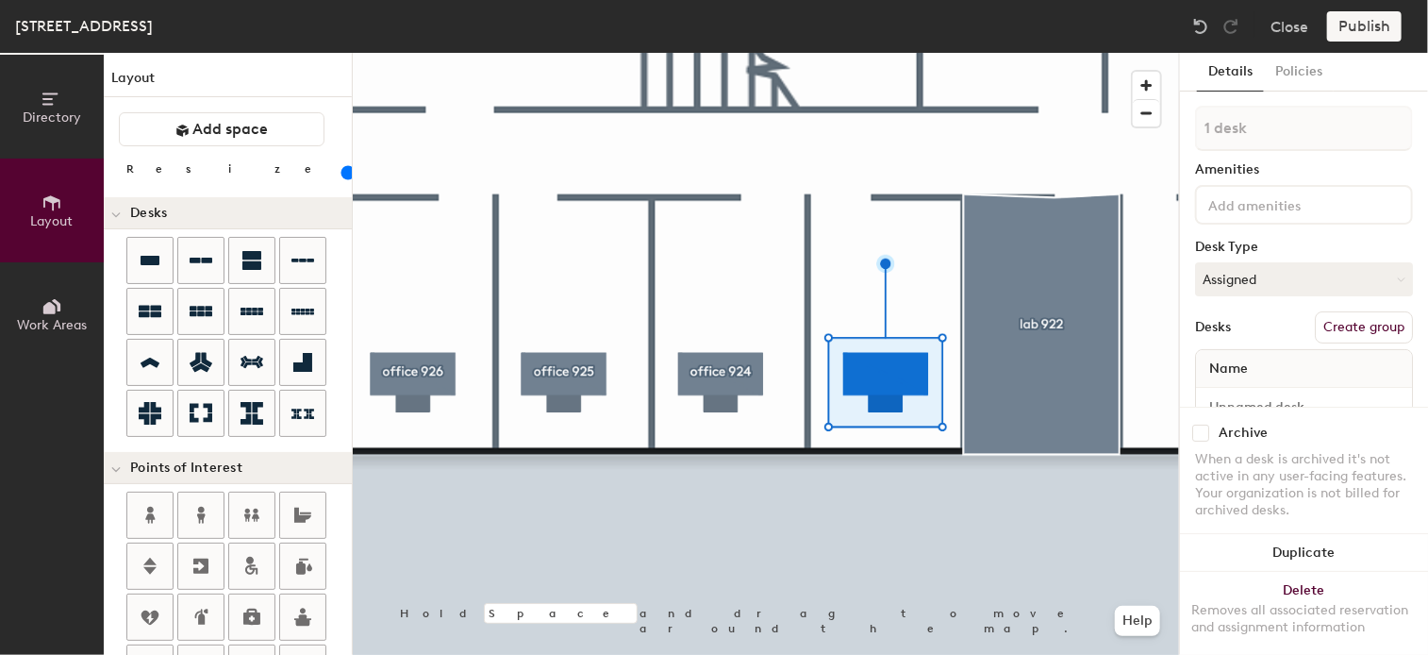
click at [1342, 325] on button "Create group" at bounding box center [1364, 327] width 98 height 32
click at [1140, 130] on div "Directory Layout Work Areas Layout Add space Resize Desks Points of Interest Fu…" at bounding box center [714, 354] width 1428 height 602
type input "office 923"
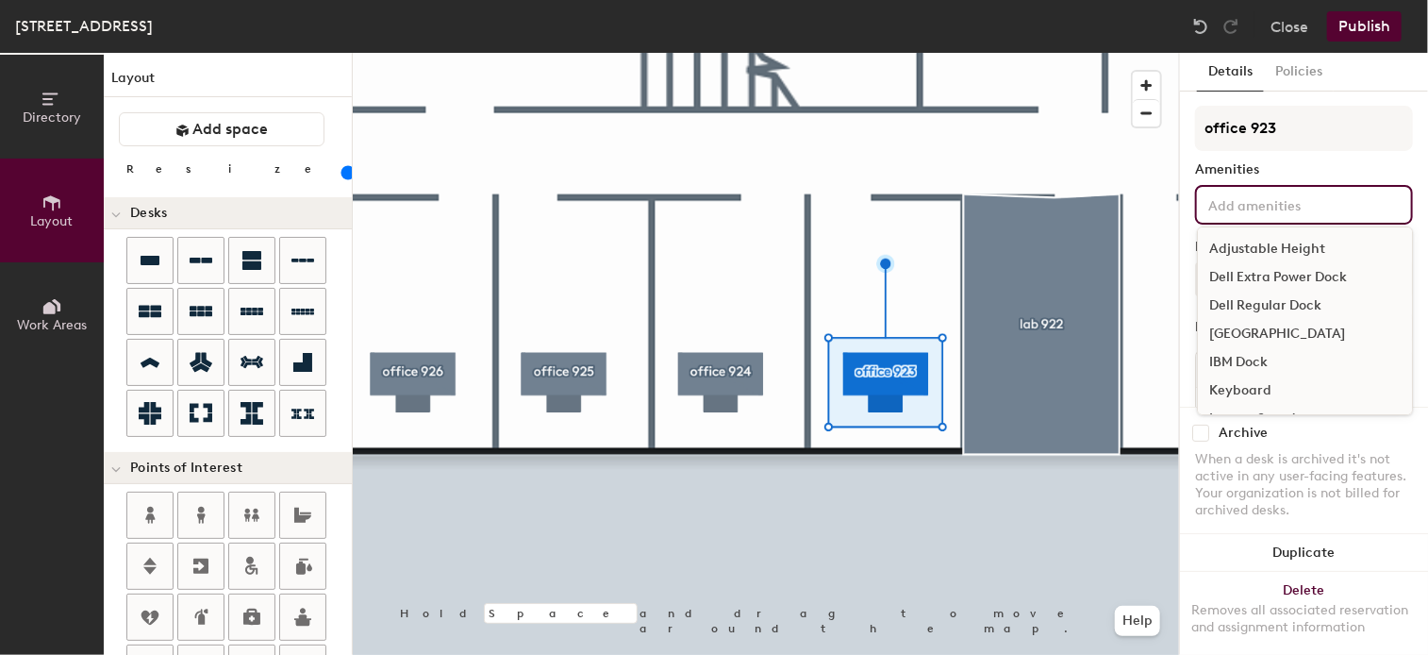
click at [1369, 199] on input at bounding box center [1289, 203] width 170 height 23
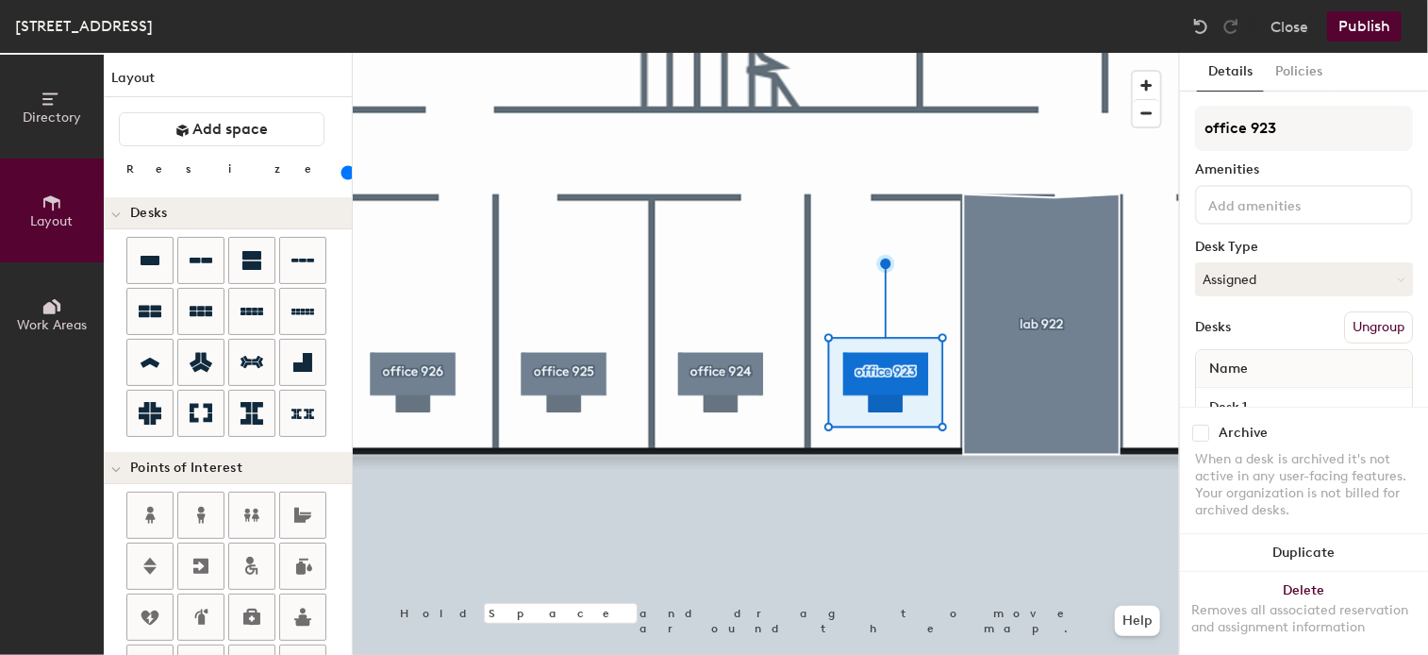
click at [1299, 369] on div "Name" at bounding box center [1304, 369] width 216 height 38
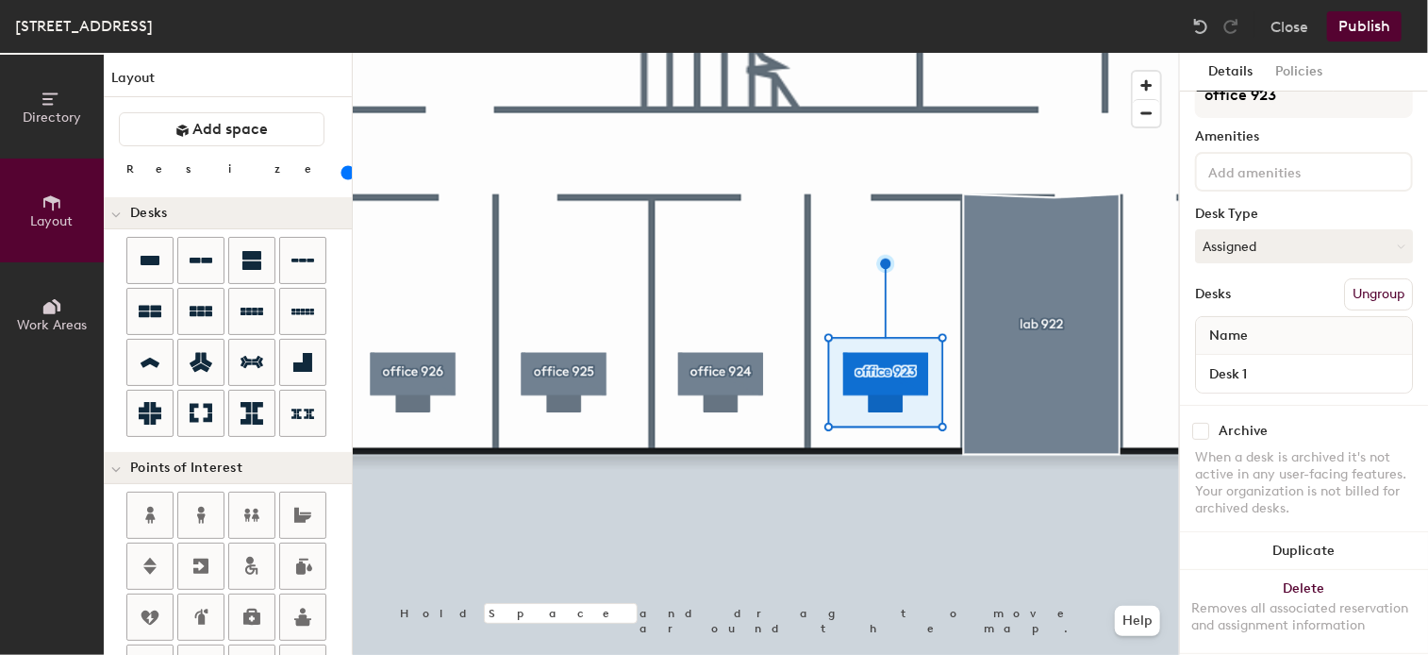
scroll to position [60, 0]
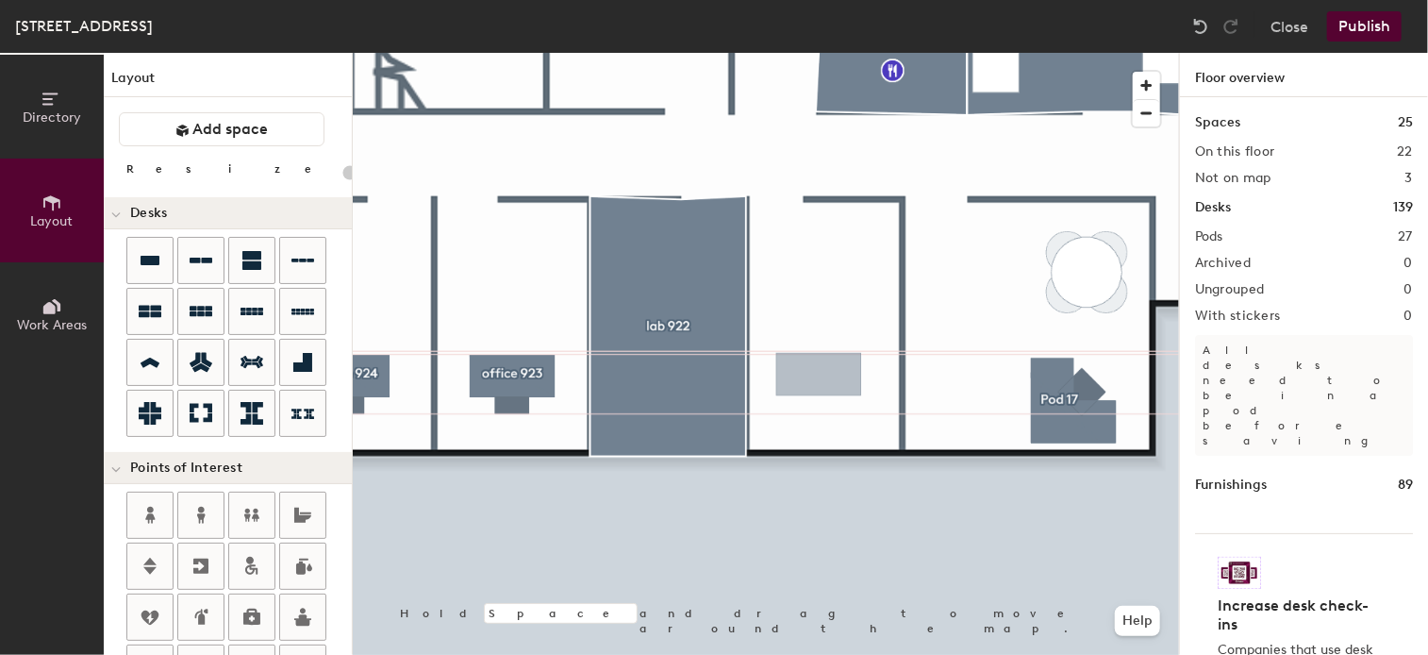
click at [817, 378] on div "Directory Layout Work Areas Layout Add space Resize Desks Points of Interest Fu…" at bounding box center [714, 354] width 1428 height 602
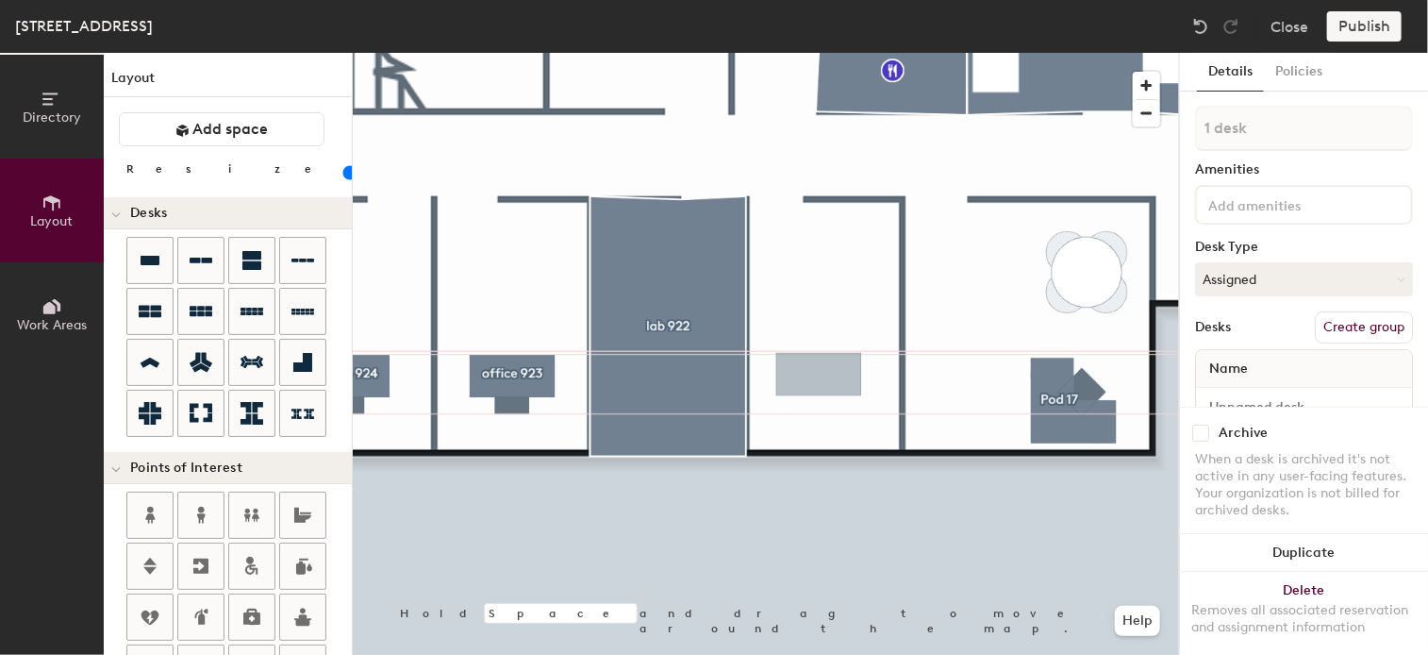
type input "100"
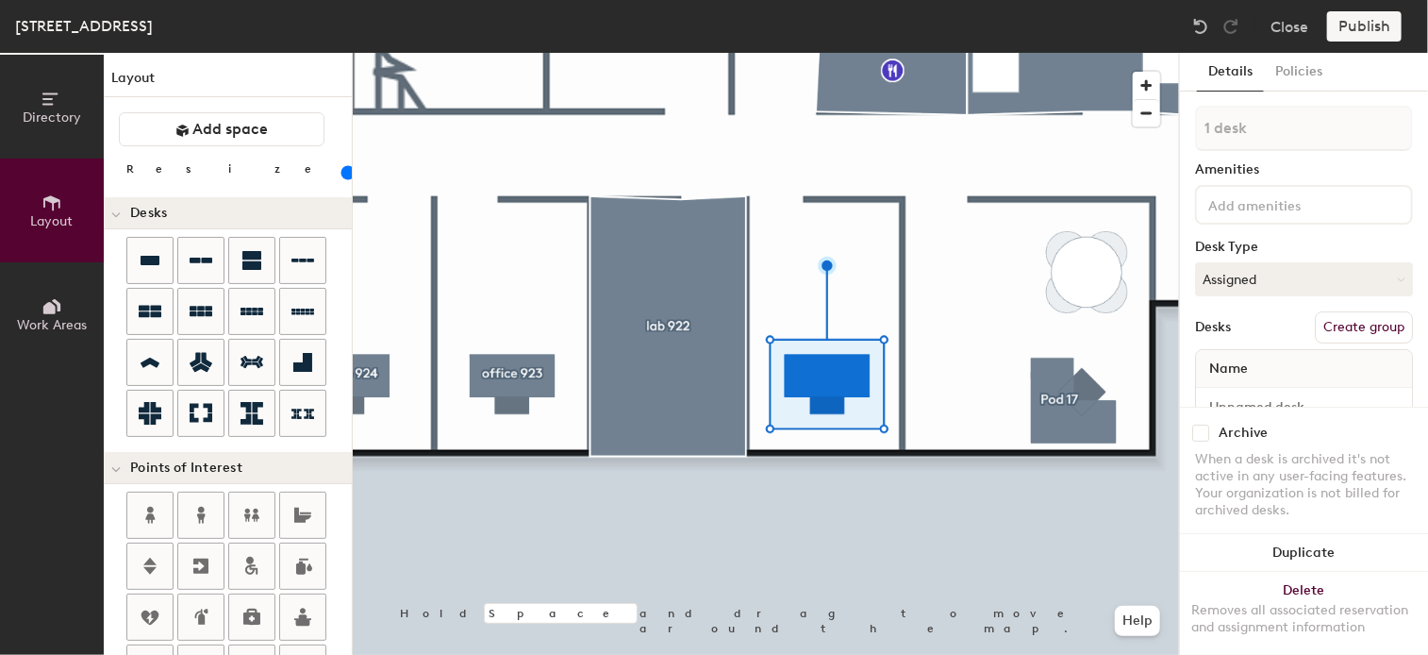
click at [1359, 327] on button "Create group" at bounding box center [1364, 327] width 98 height 32
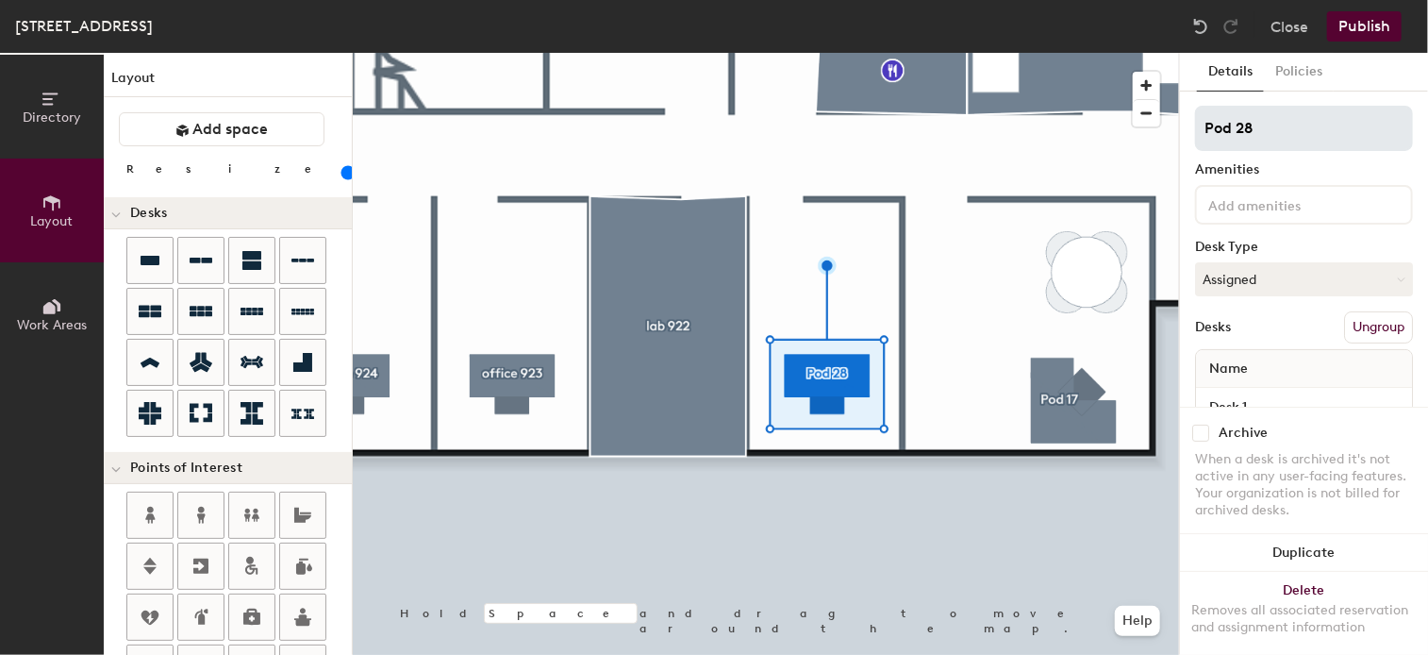
click at [1065, 126] on div "Directory Layout Work Areas Layout Add space Resize Desks Points of Interest Fu…" at bounding box center [714, 354] width 1428 height 602
type input "office 921"
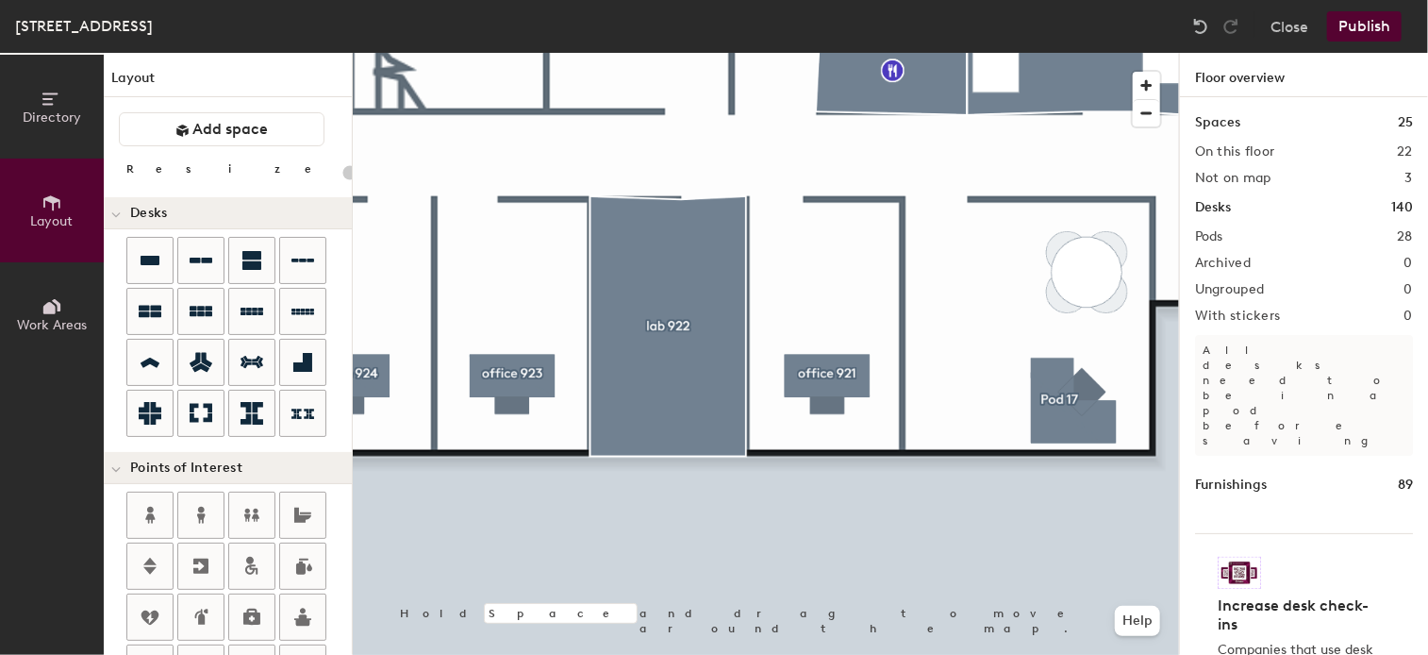
click at [1383, 30] on button "Publish" at bounding box center [1364, 26] width 75 height 30
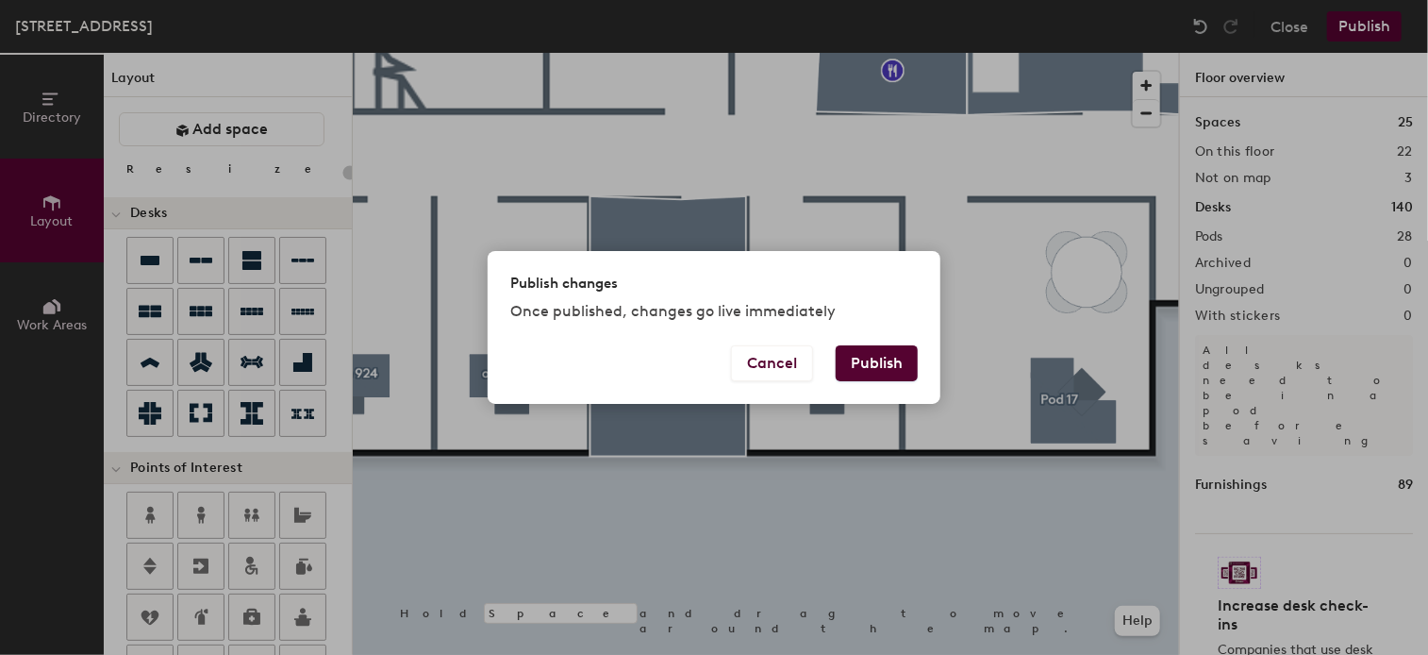
click at [889, 372] on button "Publish" at bounding box center [877, 363] width 82 height 36
type input "20"
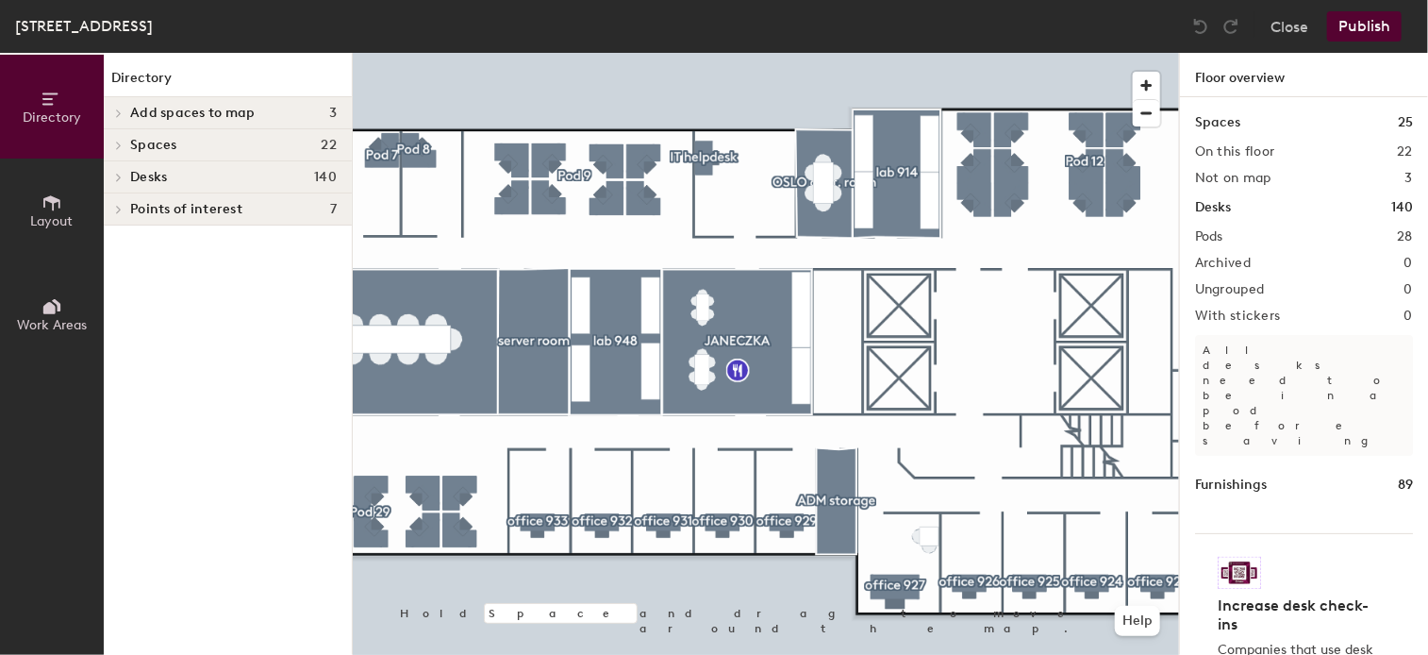
click at [228, 485] on div "Directory Layout Work Areas Directory Add spaces to map 3 lab 957 [GEOGRAPHIC_D…" at bounding box center [714, 354] width 1428 height 602
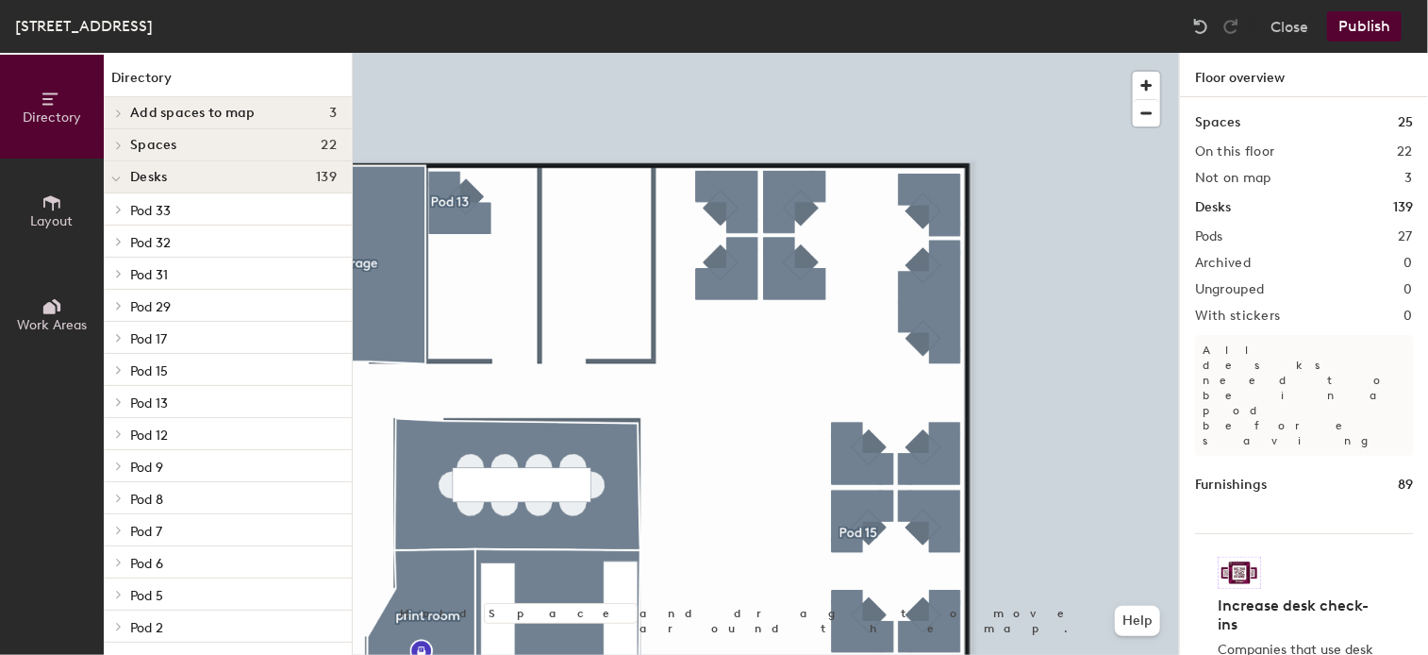
click at [67, 224] on span "Layout" at bounding box center [52, 221] width 42 height 16
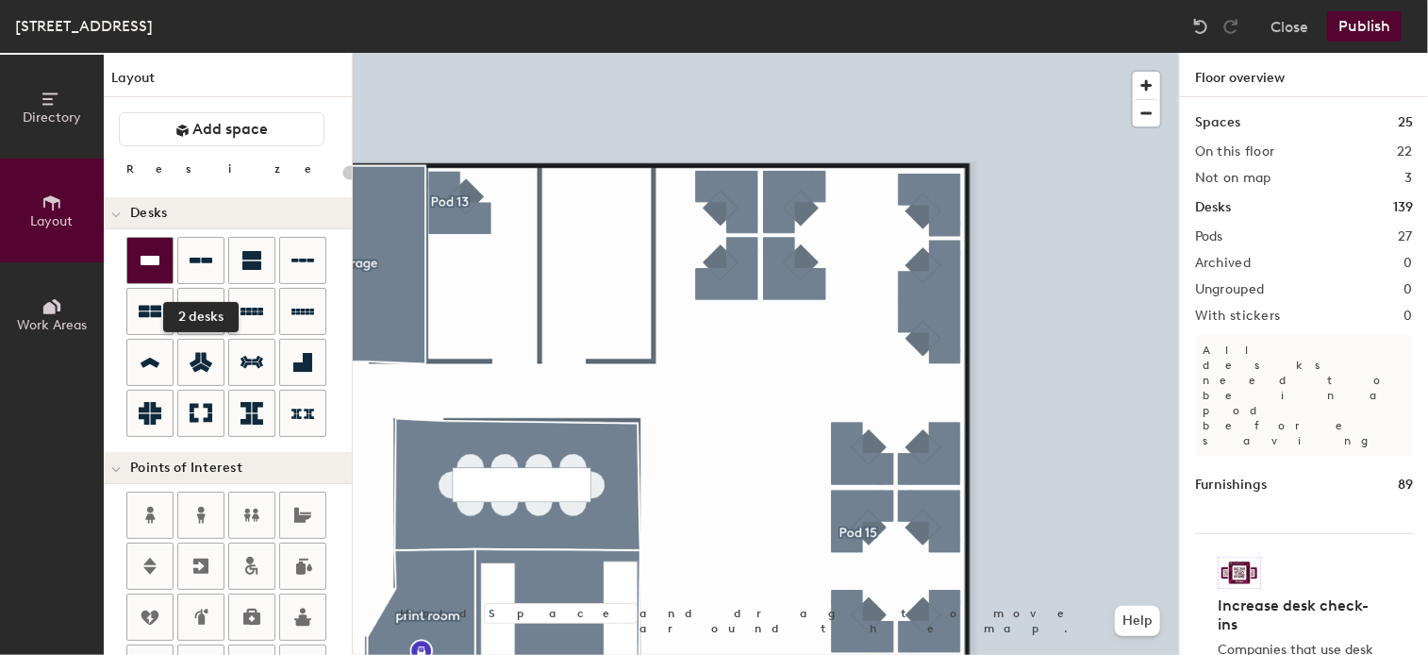
click at [156, 256] on icon at bounding box center [150, 260] width 19 height 9
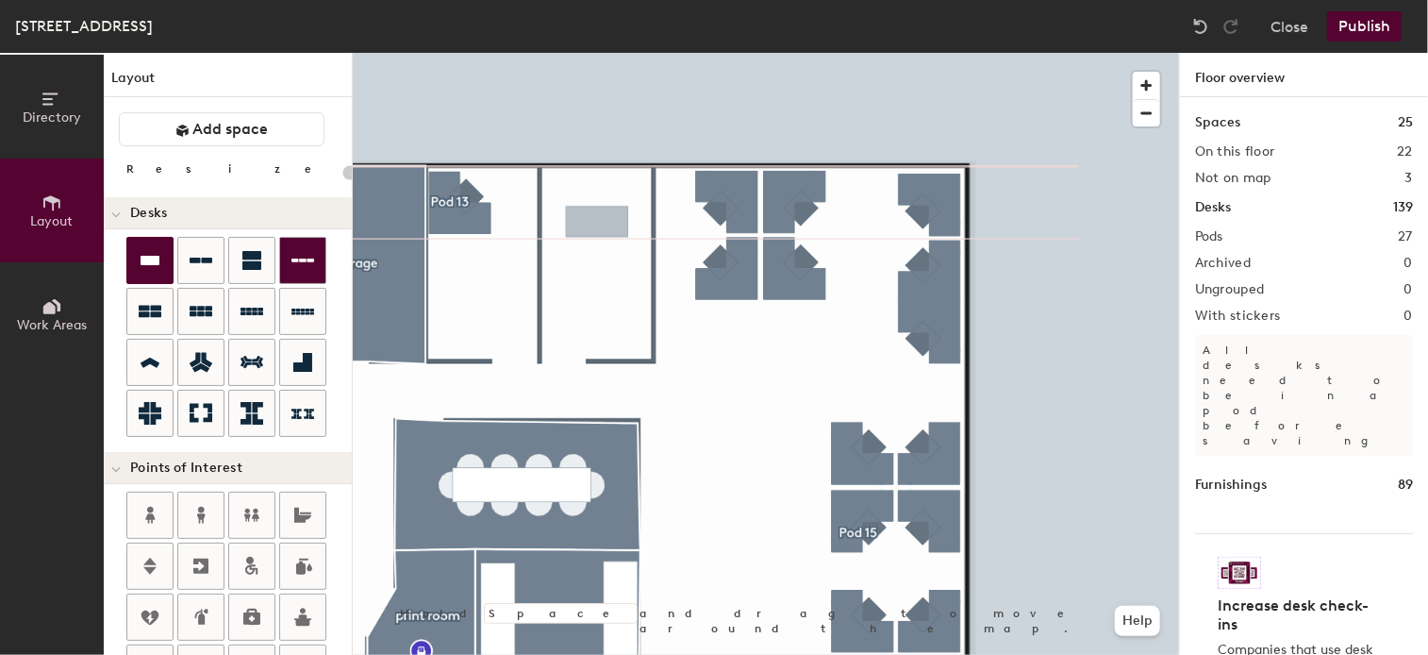
click at [597, 223] on div "Directory Layout Work Areas Layout Add space Resize Desks Points of Interest Fu…" at bounding box center [714, 354] width 1428 height 602
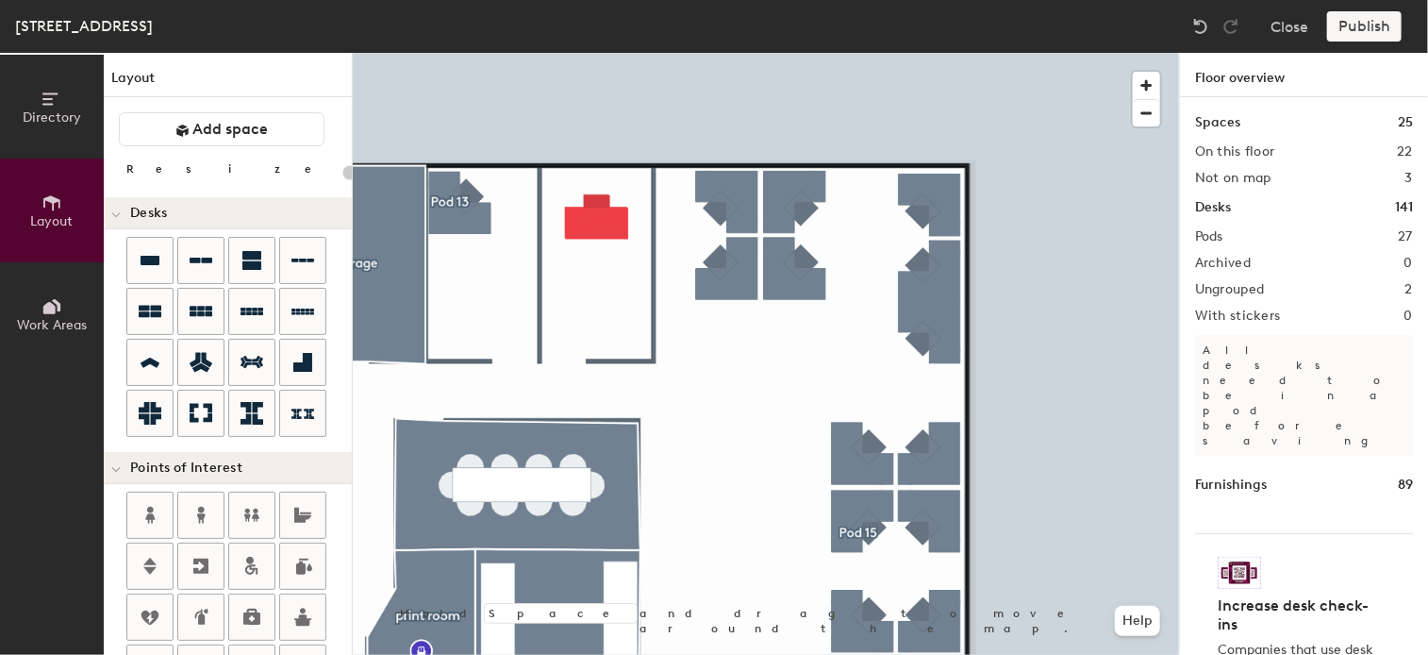
type input "100"
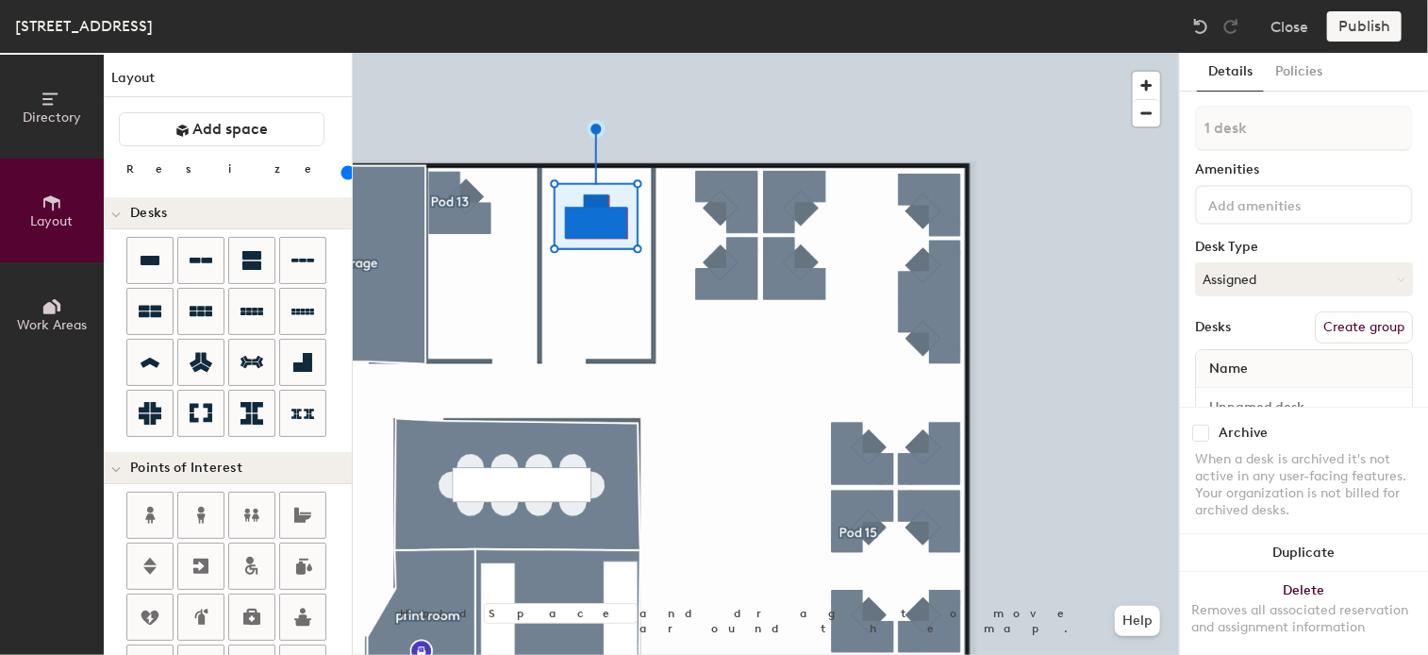
click at [1333, 330] on button "Create group" at bounding box center [1364, 327] width 98 height 32
click at [1112, 124] on div "Directory Layout Work Areas Layout Add space Resize Desks Points of Interest Fu…" at bounding box center [714, 354] width 1428 height 602
type input "office 918"
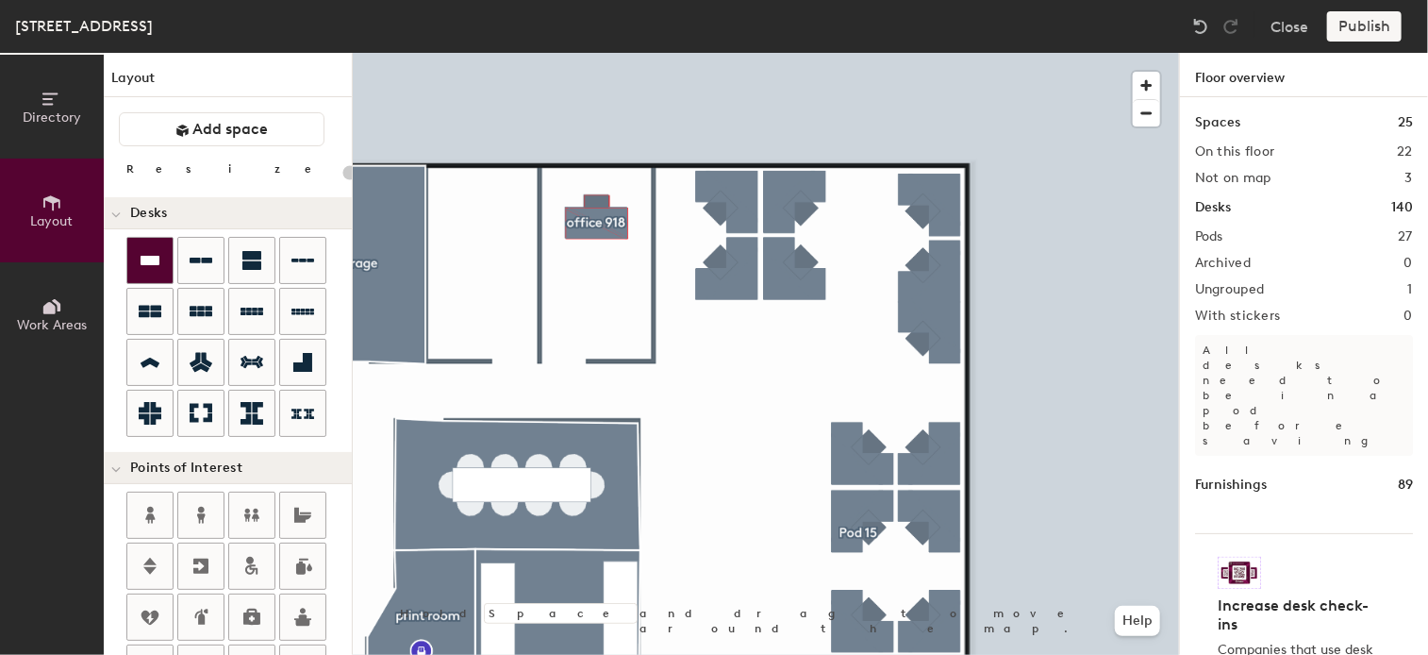
click at [157, 247] on div at bounding box center [149, 260] width 45 height 45
type input "100"
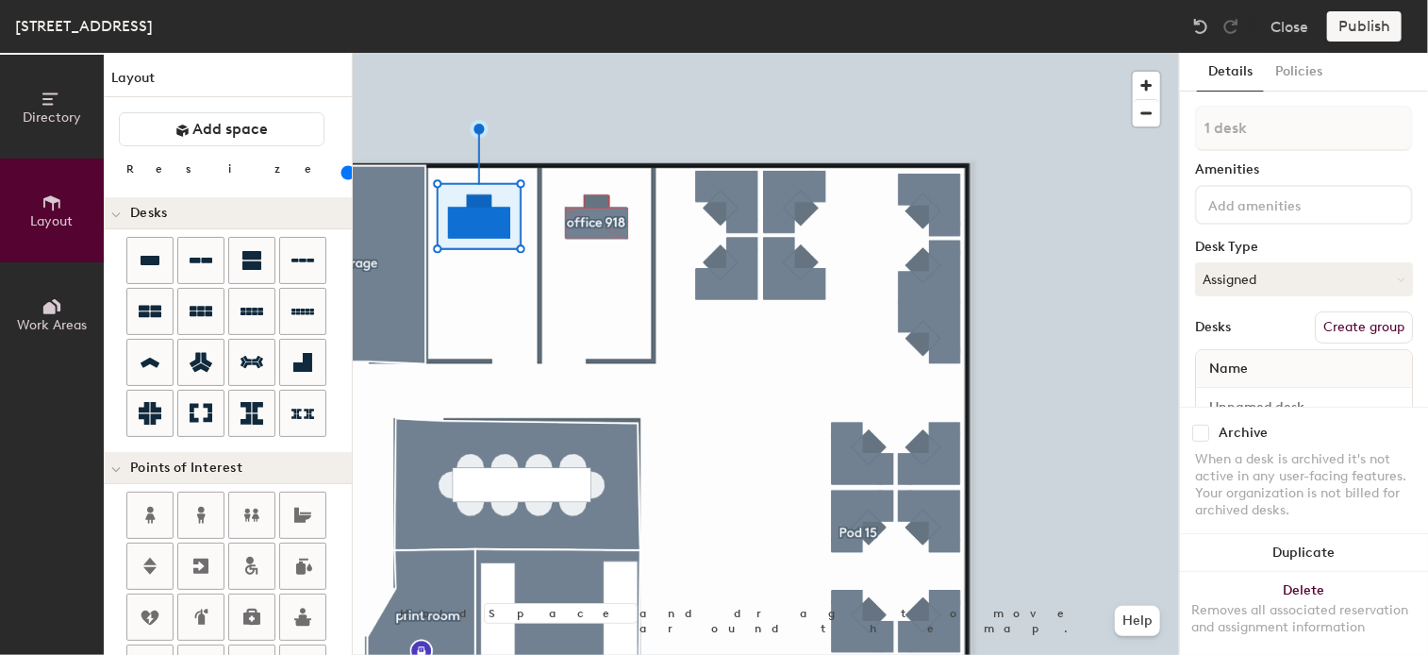
click at [1347, 331] on button "Create group" at bounding box center [1364, 327] width 98 height 32
click at [1098, 129] on div "Directory Layout Work Areas Layout Add space Resize Desks Points of Interest Fu…" at bounding box center [714, 354] width 1428 height 602
type input "office 917"
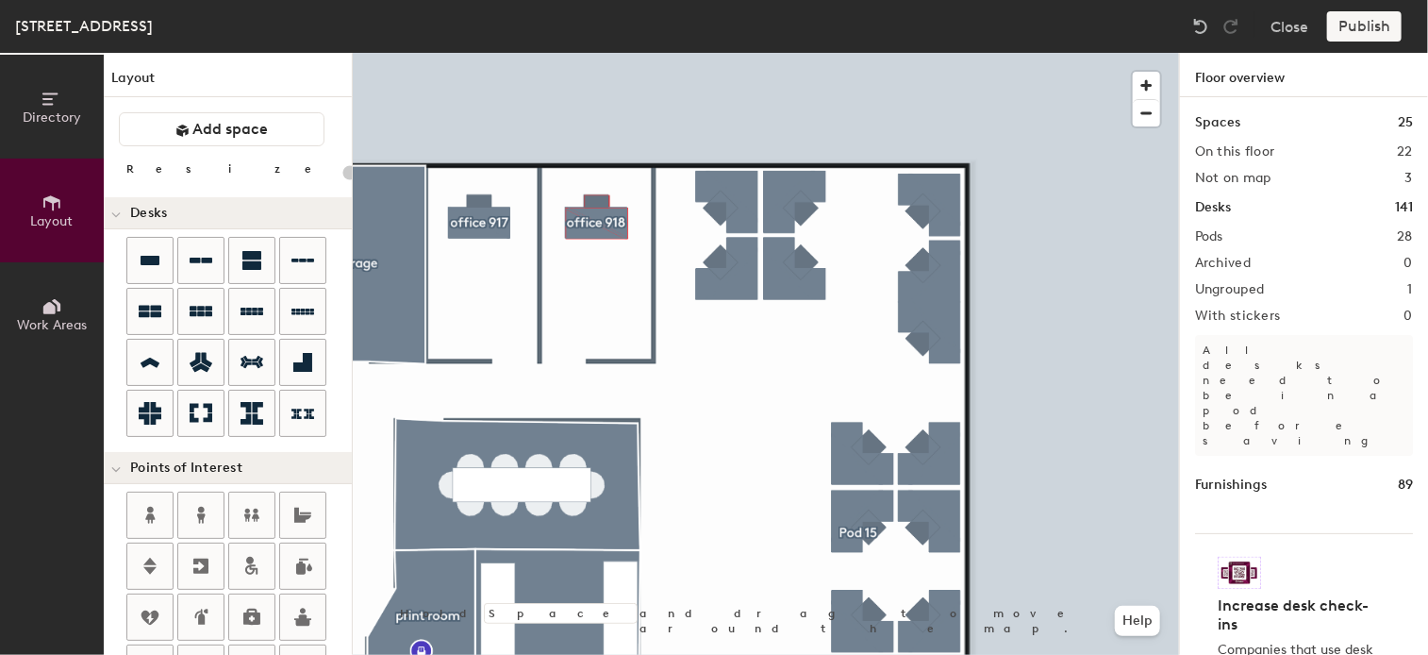
drag, startPoint x: 1293, startPoint y: 141, endPoint x: 1201, endPoint y: 378, distance: 255.0
click at [1201, 378] on div "Directory Layout Work Areas Layout Add space Resize Desks Points of Interest Fu…" at bounding box center [714, 354] width 1428 height 602
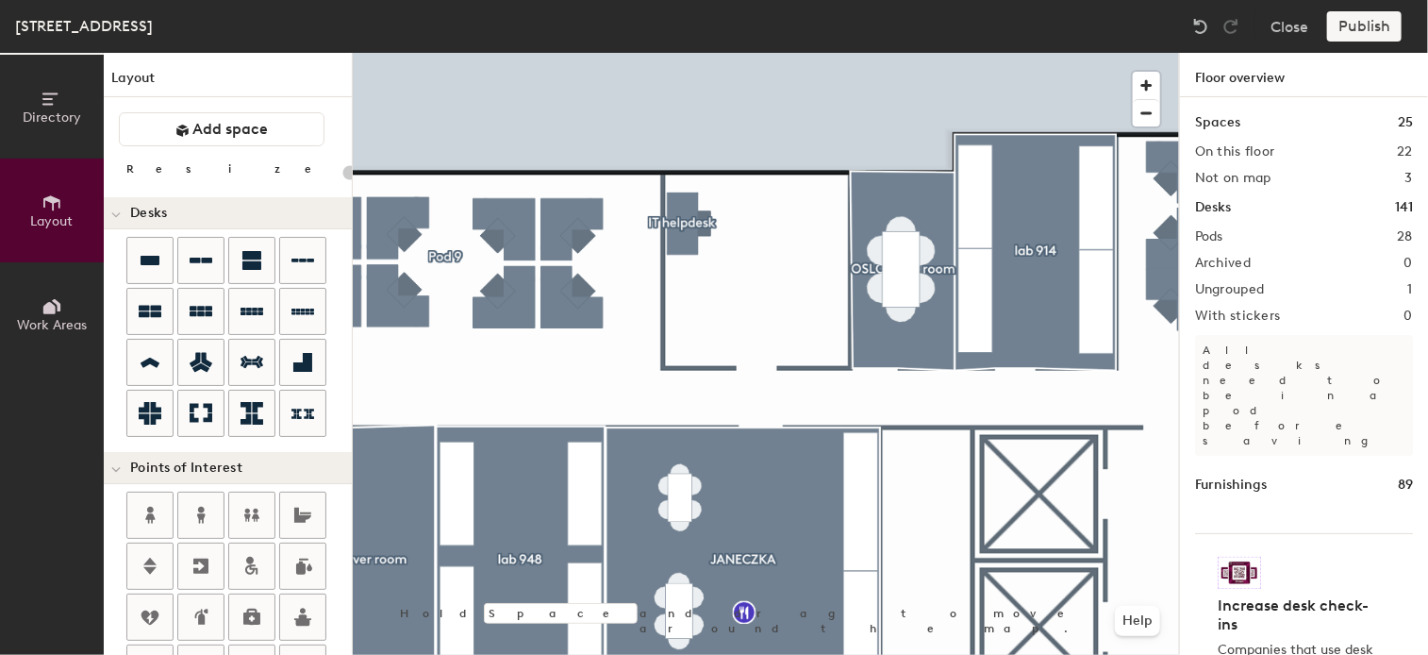
click at [1427, 353] on html "Skip navigation Schedule Office People Analytics Visits Deliveries Services Man…" at bounding box center [714, 327] width 1428 height 655
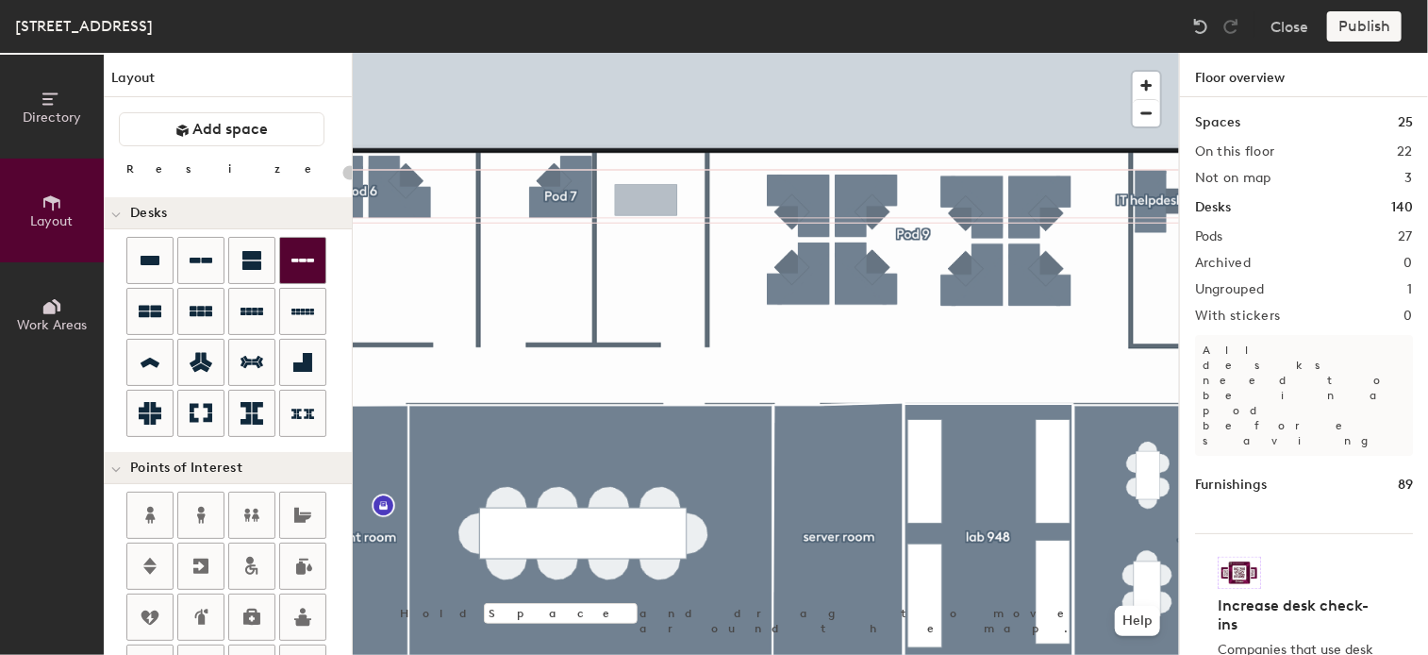
click at [646, 203] on div "Directory Layout Work Areas Layout Add space Resize Desks Points of Interest Fu…" at bounding box center [714, 354] width 1428 height 602
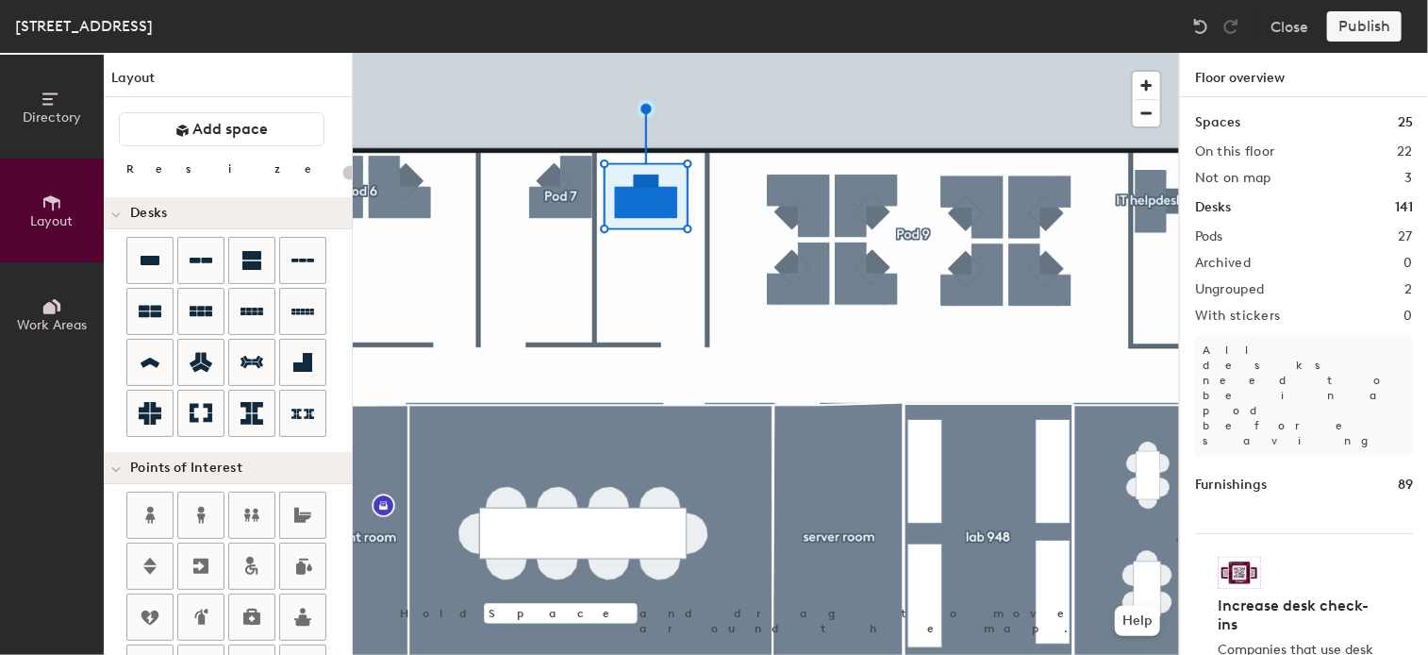
type input "100"
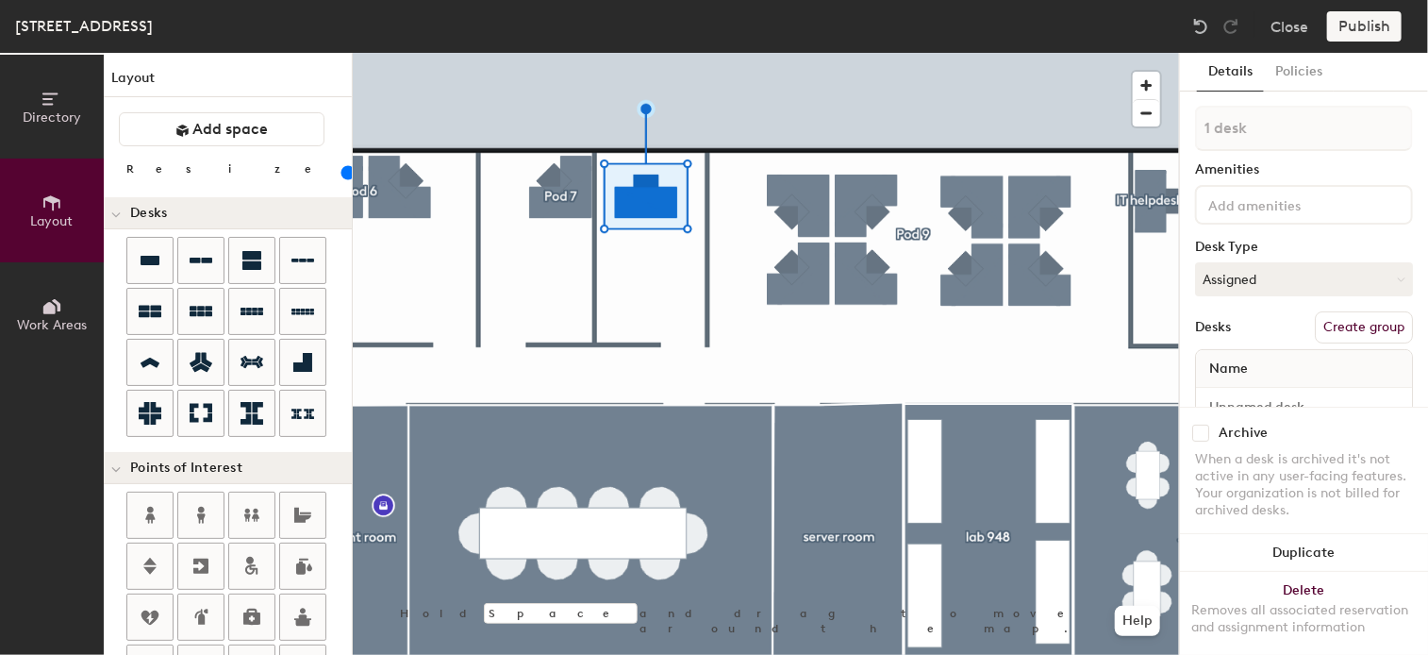
click at [1366, 323] on button "Create group" at bounding box center [1364, 327] width 98 height 32
click at [1110, 125] on div "Directory Layout Work Areas Layout Add space Resize Desks Points of Interest Fu…" at bounding box center [714, 354] width 1428 height 602
type input "office 910"
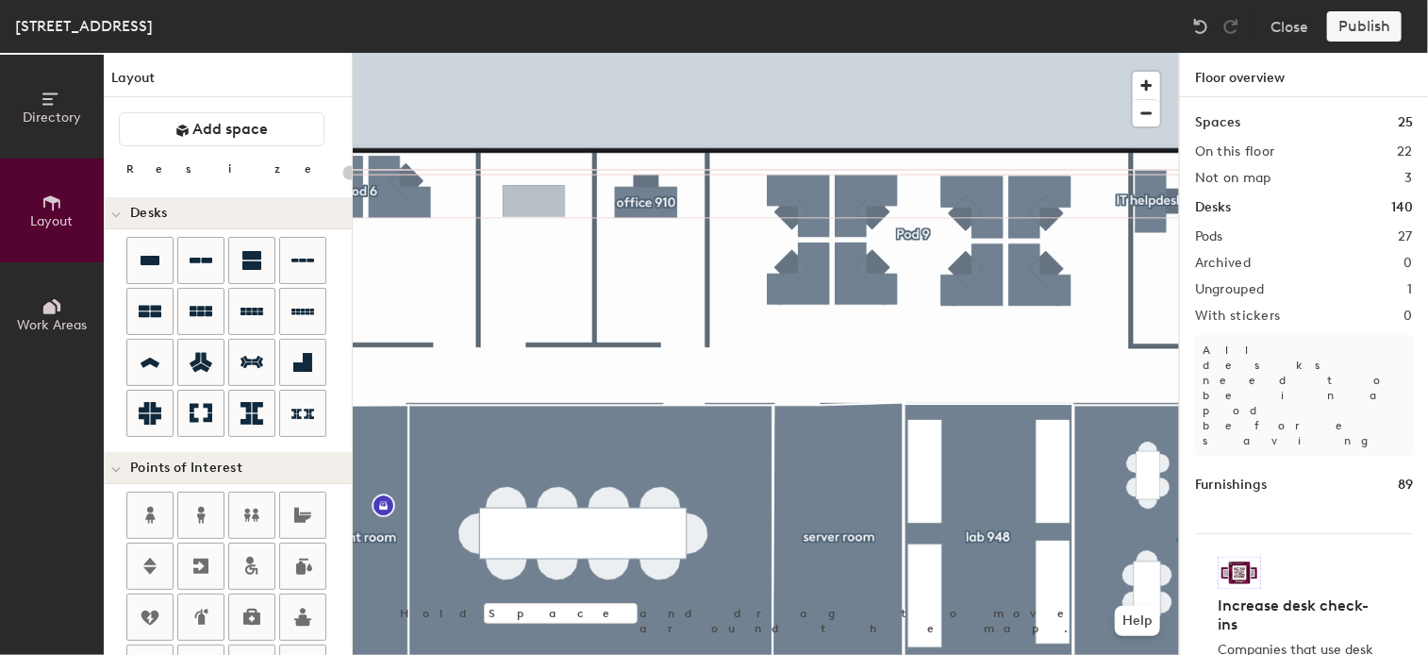
click at [534, 202] on div "Directory Layout Work Areas Layout Add space Resize Desks Points of Interest Fu…" at bounding box center [714, 354] width 1428 height 602
type input "100"
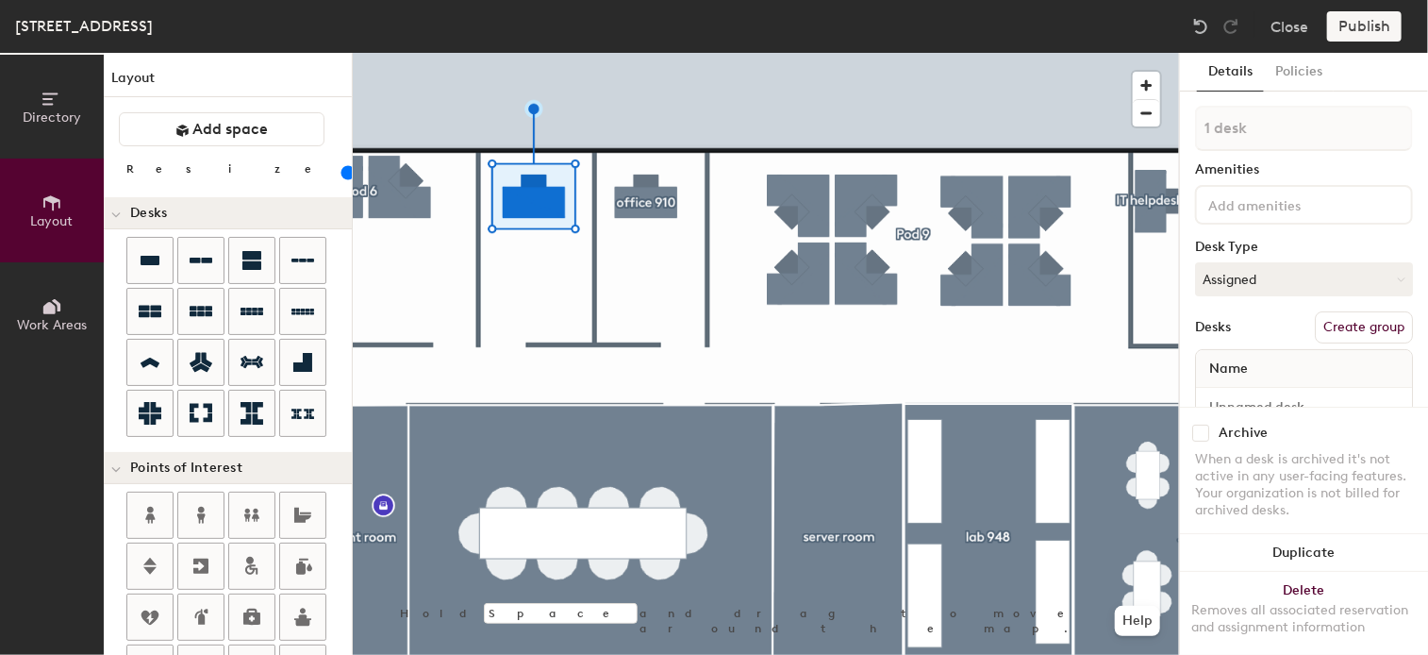
click at [1339, 322] on button "Create group" at bounding box center [1364, 327] width 98 height 32
click at [1128, 139] on div "Directory Layout Work Areas Layout Add space Resize Desks Points of Interest Fu…" at bounding box center [714, 354] width 1428 height 602
type input "office 909"
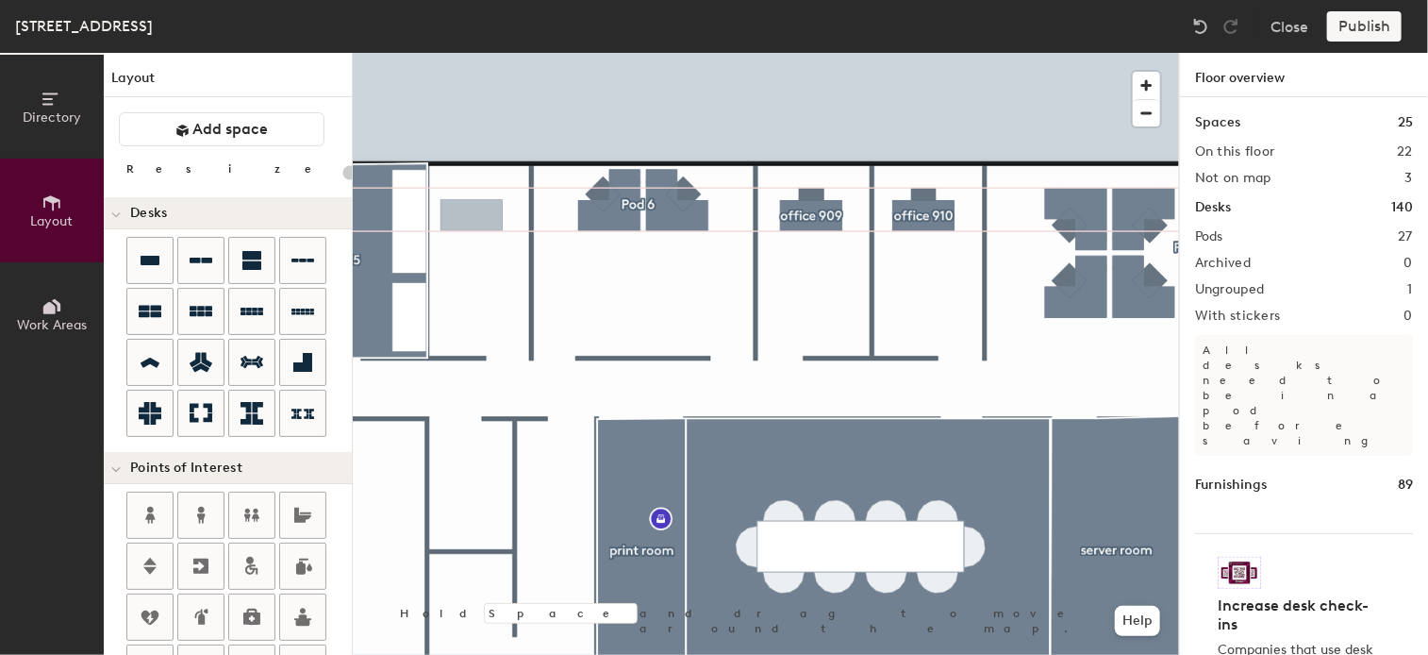
click at [474, 215] on div "Directory Layout Work Areas Layout Add space Resize Desks Points of Interest Fu…" at bounding box center [714, 354] width 1428 height 602
type input "100"
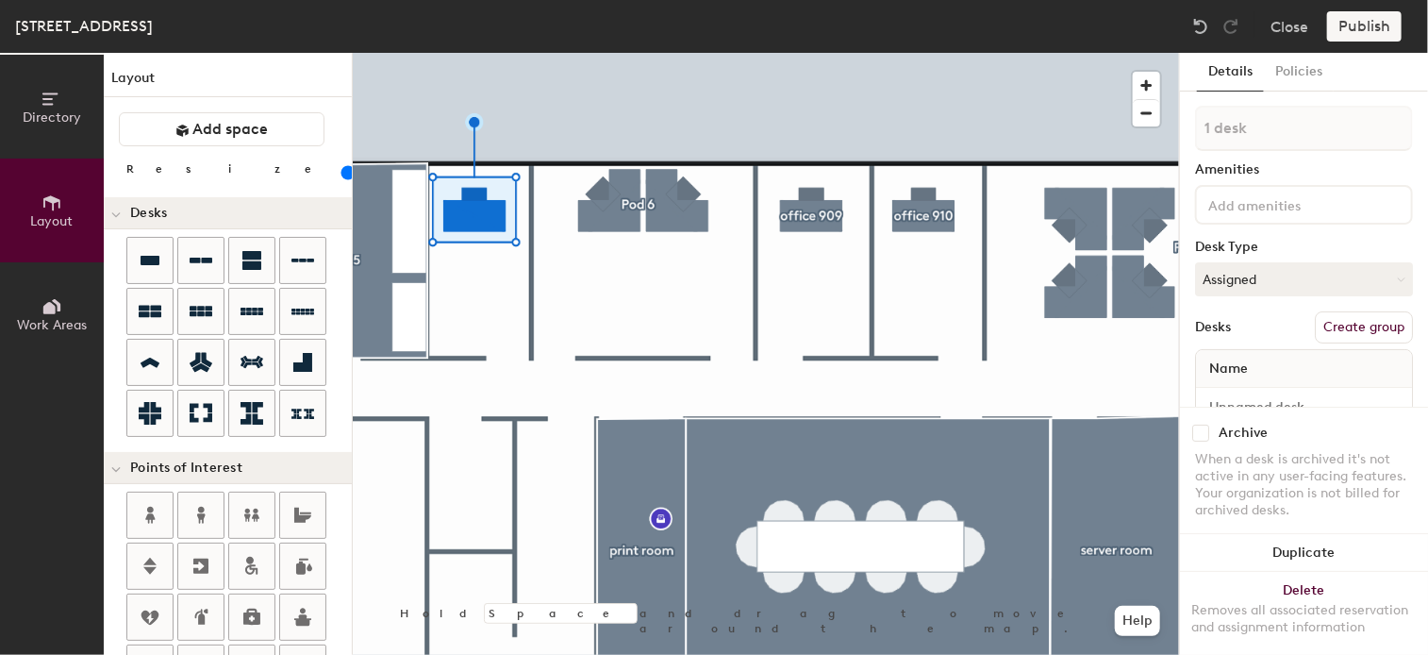
click at [1370, 321] on button "Create group" at bounding box center [1364, 327] width 98 height 32
click at [1120, 125] on div "Directory Layout Work Areas Layout Add space Resize Desks Points of Interest Fu…" at bounding box center [714, 354] width 1428 height 602
type input "office 906"
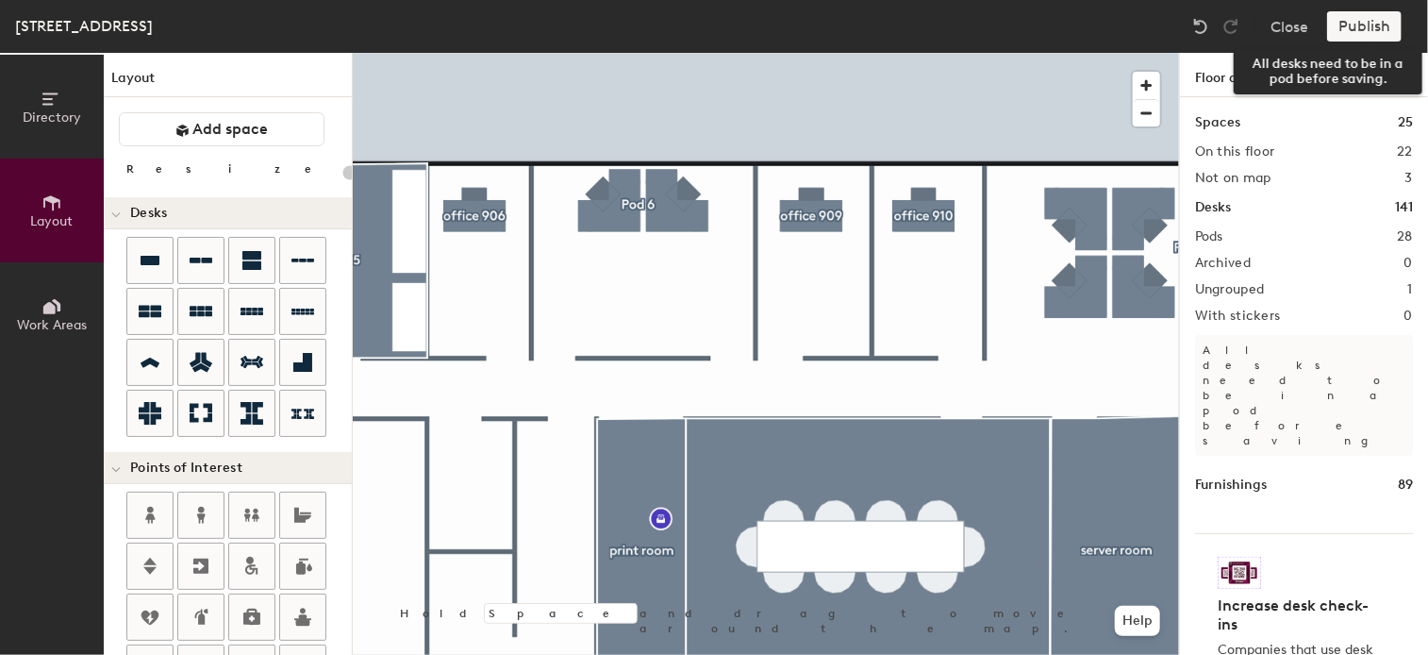
click at [1375, 24] on div "Publish" at bounding box center [1370, 26] width 86 height 30
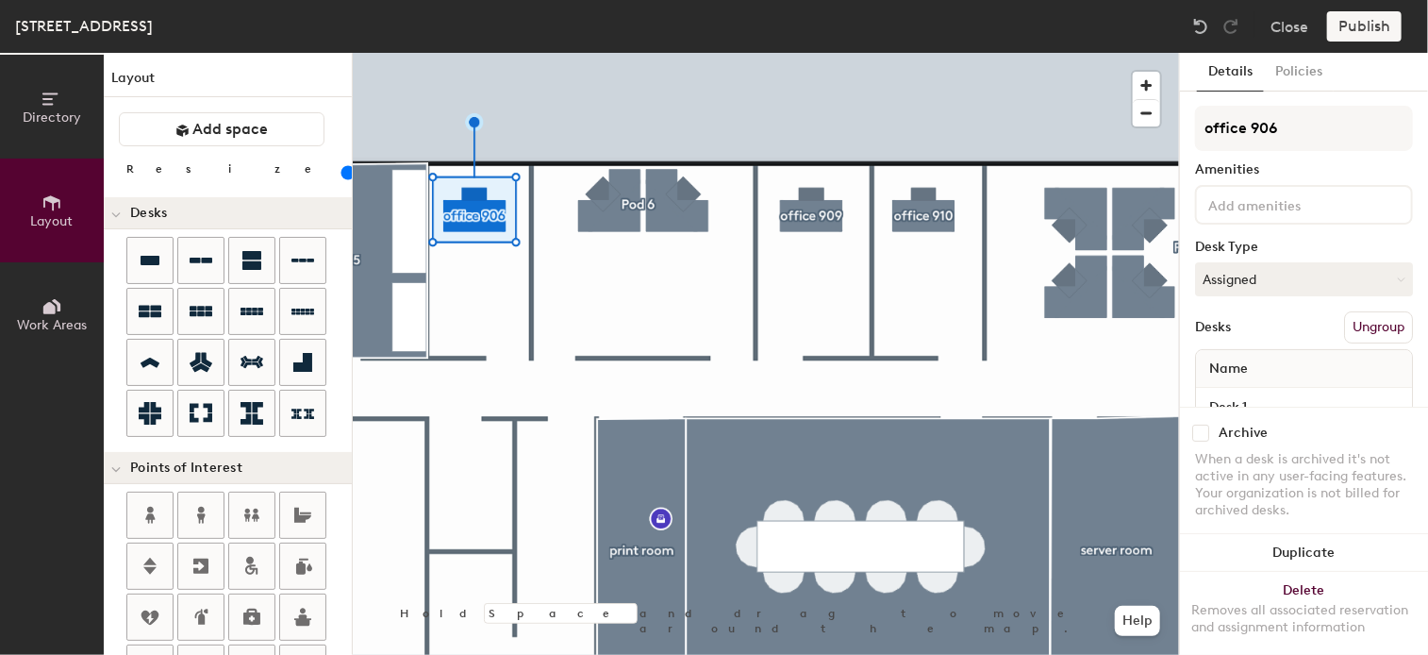
click at [1370, 36] on div "Publish" at bounding box center [1370, 26] width 86 height 30
click at [811, 53] on div at bounding box center [766, 53] width 826 height 0
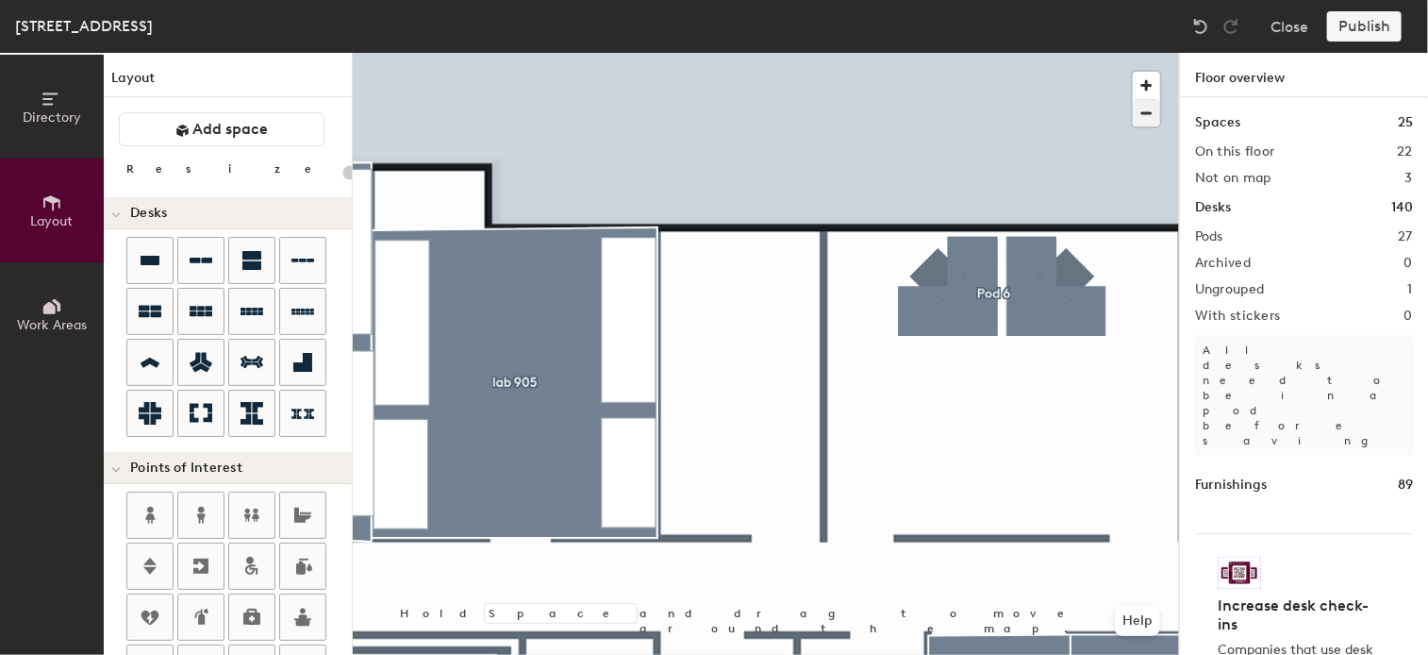
click at [747, 53] on div at bounding box center [766, 53] width 826 height 0
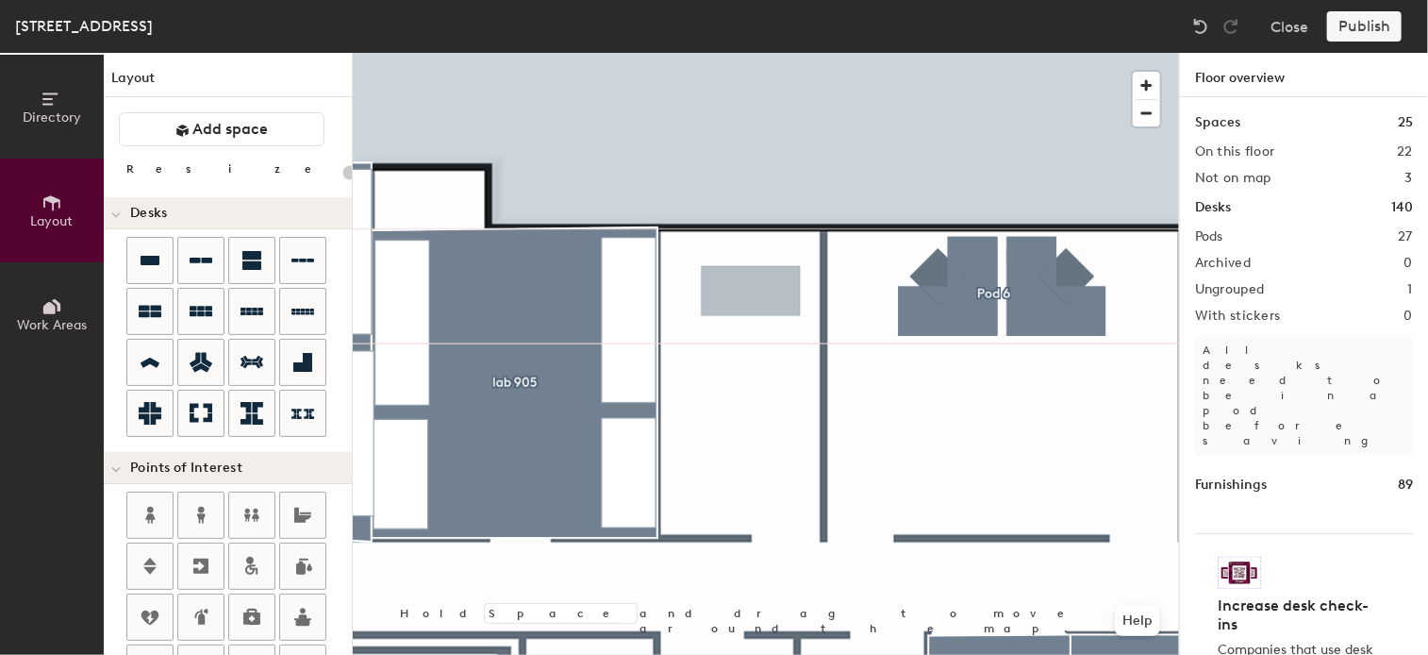
click at [751, 292] on div "Directory Layout Work Areas Layout Add space Resize Desks Points of Interest Fu…" at bounding box center [714, 354] width 1428 height 602
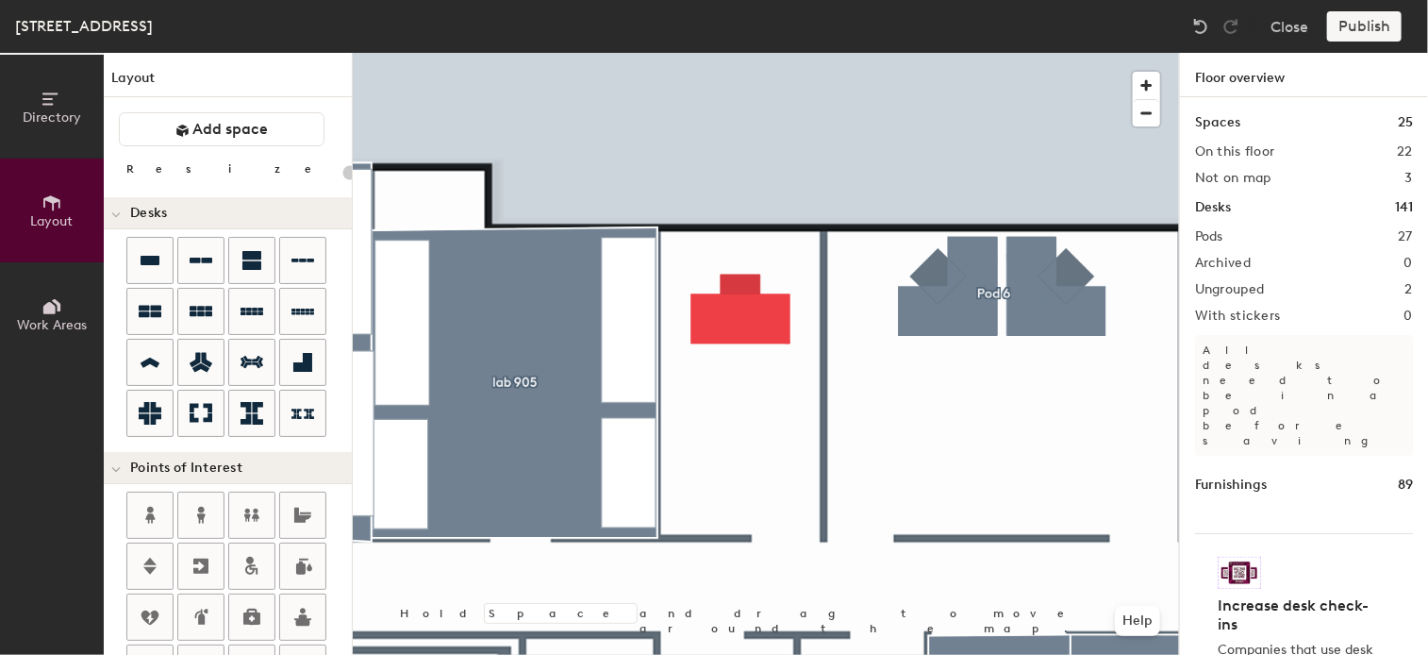
type input "100"
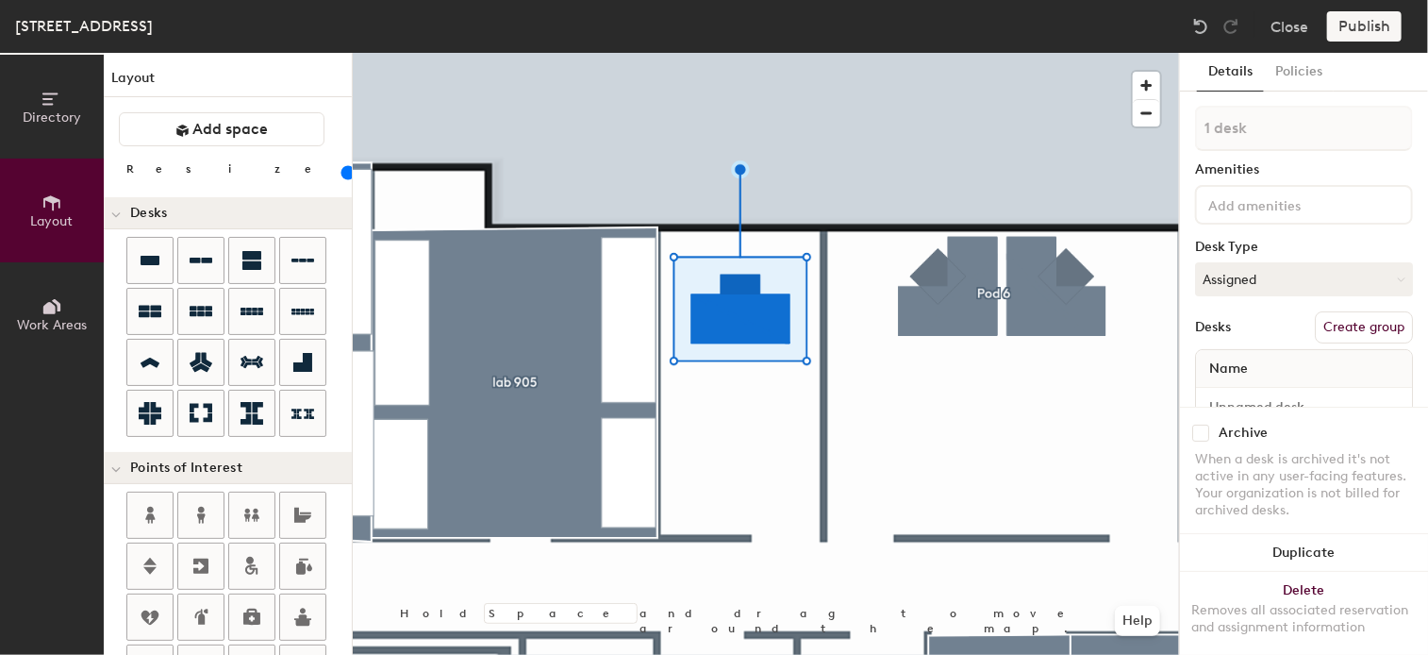
click at [1339, 324] on button "Create group" at bounding box center [1364, 327] width 98 height 32
drag, startPoint x: 1286, startPoint y: 136, endPoint x: 1184, endPoint y: 123, distance: 103.6
click at [1183, 135] on div "Details Policies Pod 28 Amenities Desk Type Assigned Desks Ungroup Name Desk 1 …" at bounding box center [1304, 354] width 248 height 602
type input "office 906"
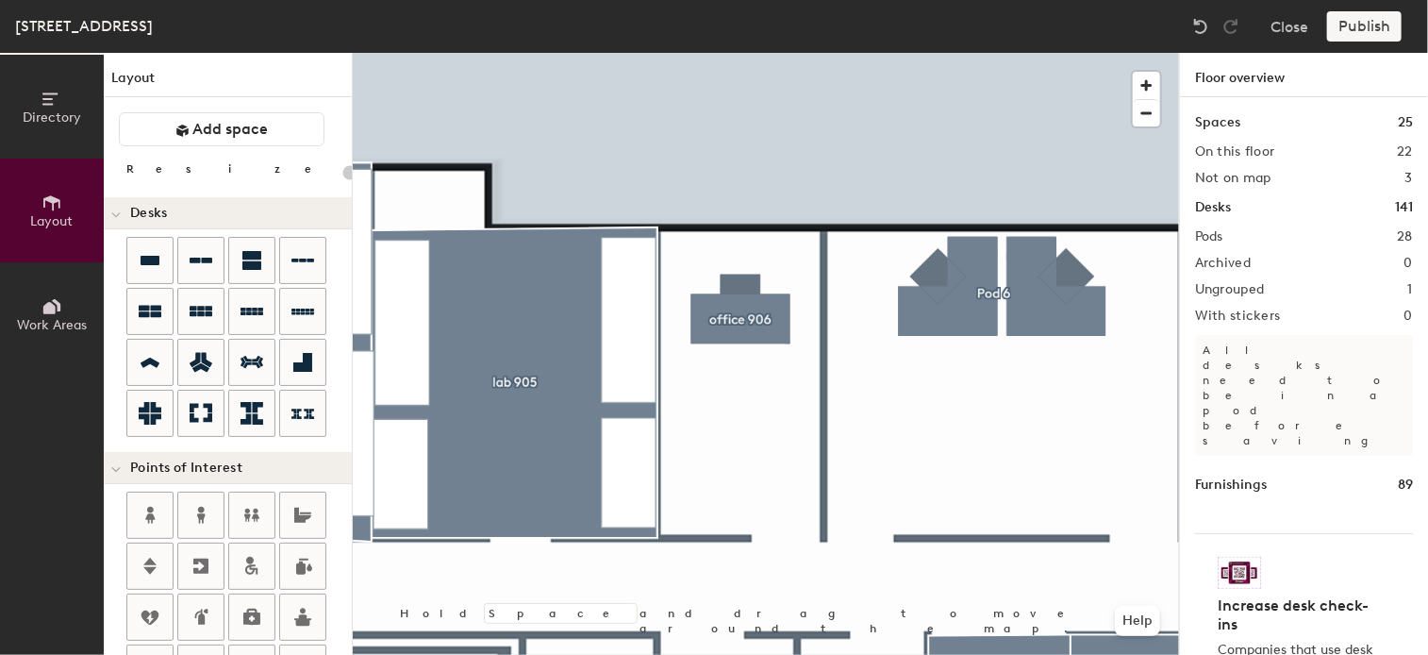
click at [1351, 21] on div "Publish" at bounding box center [1370, 26] width 86 height 30
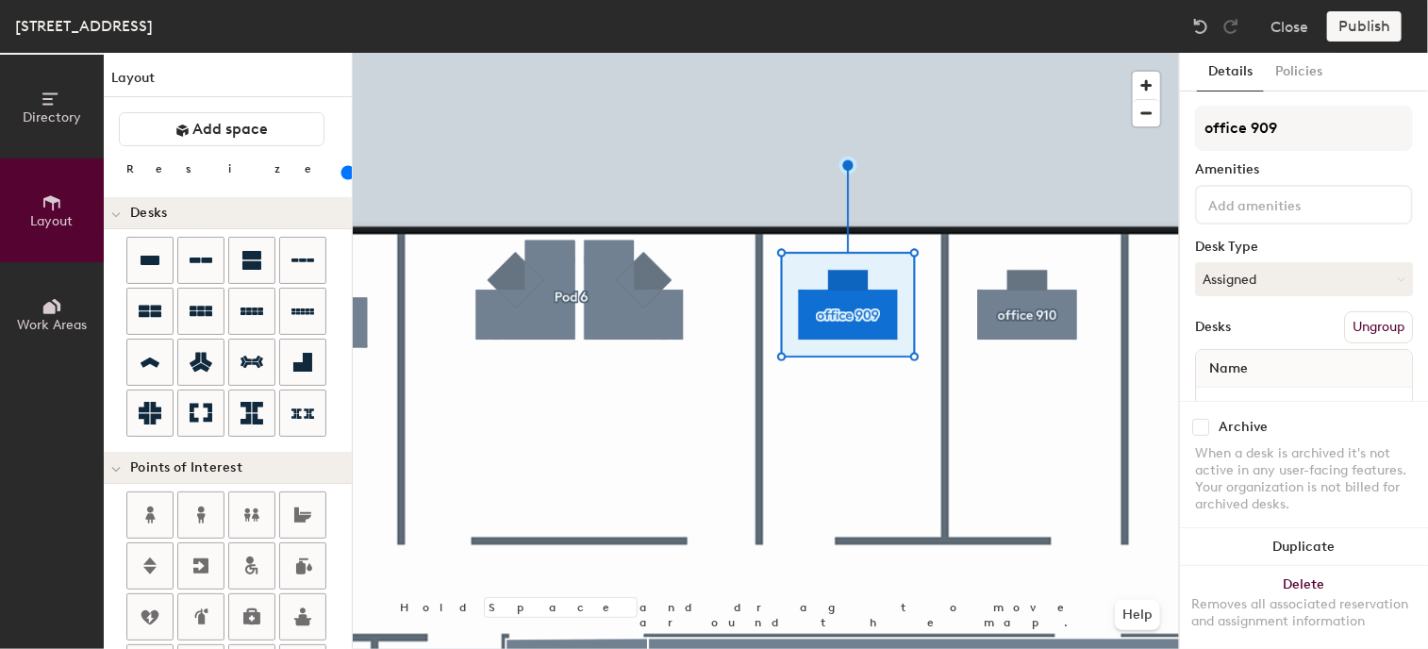
click at [1053, 53] on div at bounding box center [766, 53] width 826 height 0
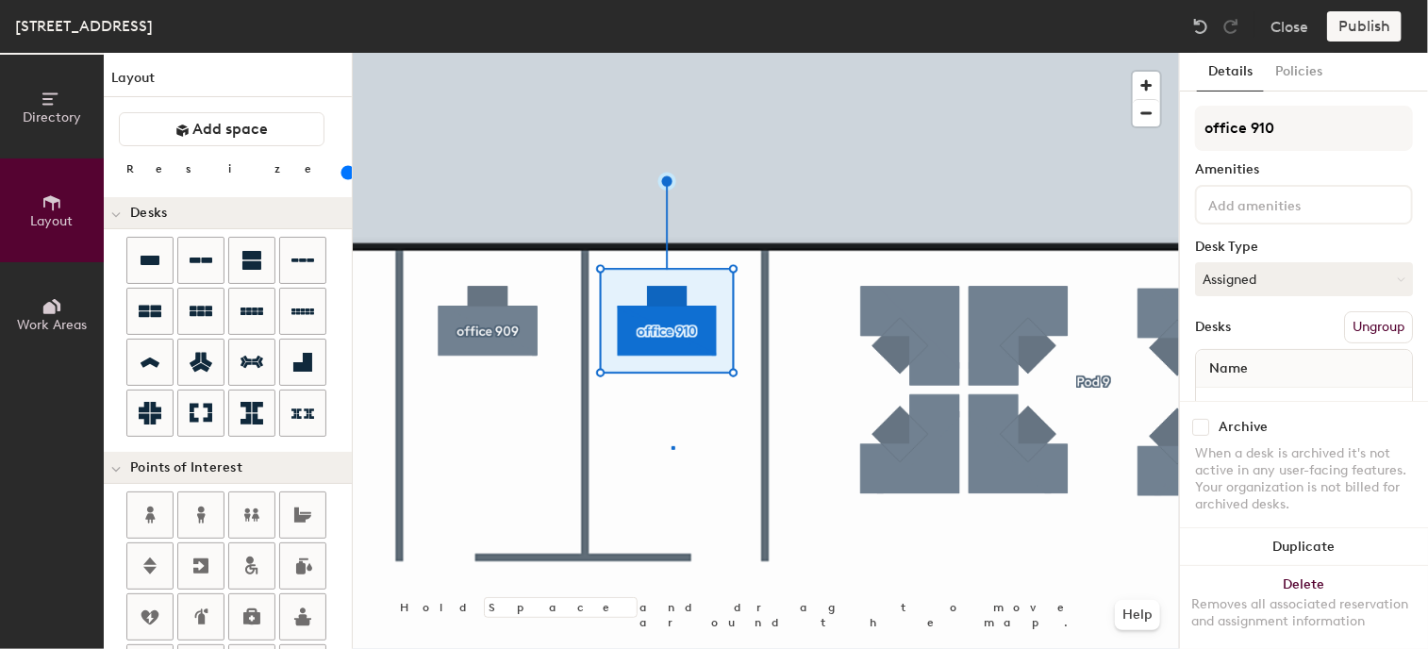
click at [672, 53] on div at bounding box center [766, 53] width 826 height 0
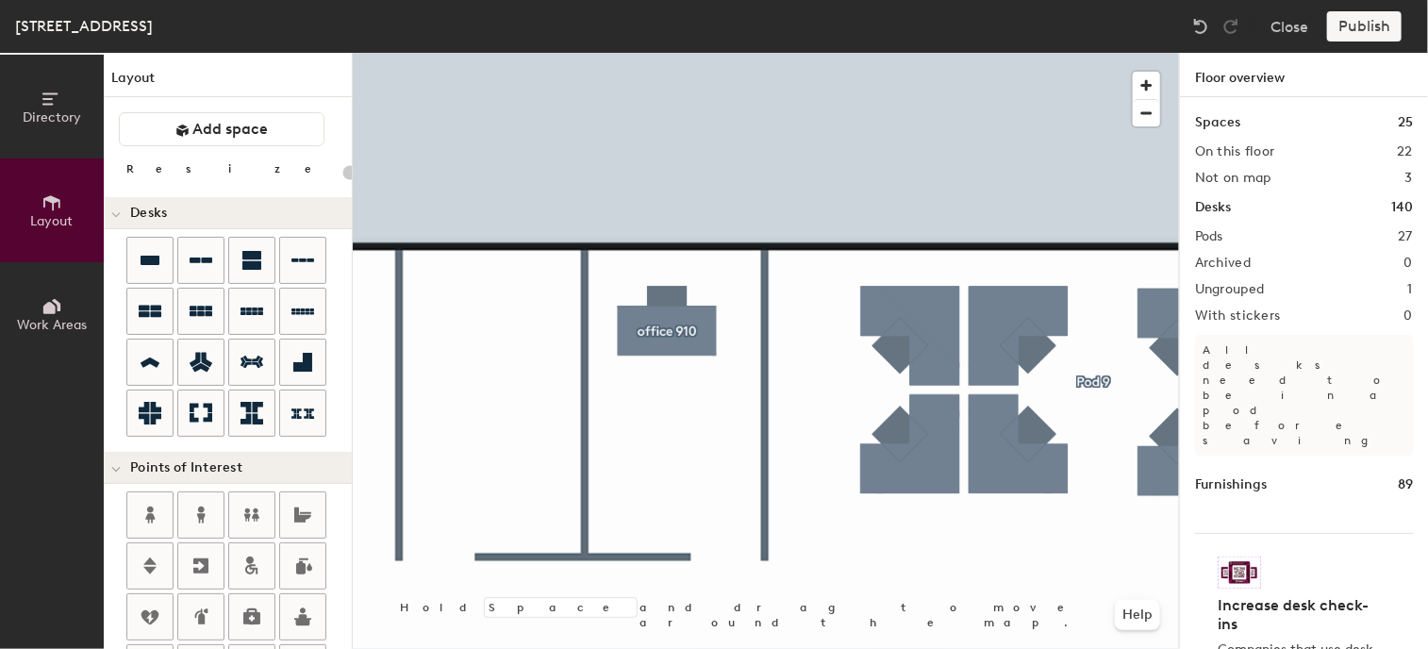
click at [490, 327] on div "Directory Layout Work Areas Layout Add space Resize Desks Points of Interest Fu…" at bounding box center [714, 351] width 1428 height 596
type input "100"
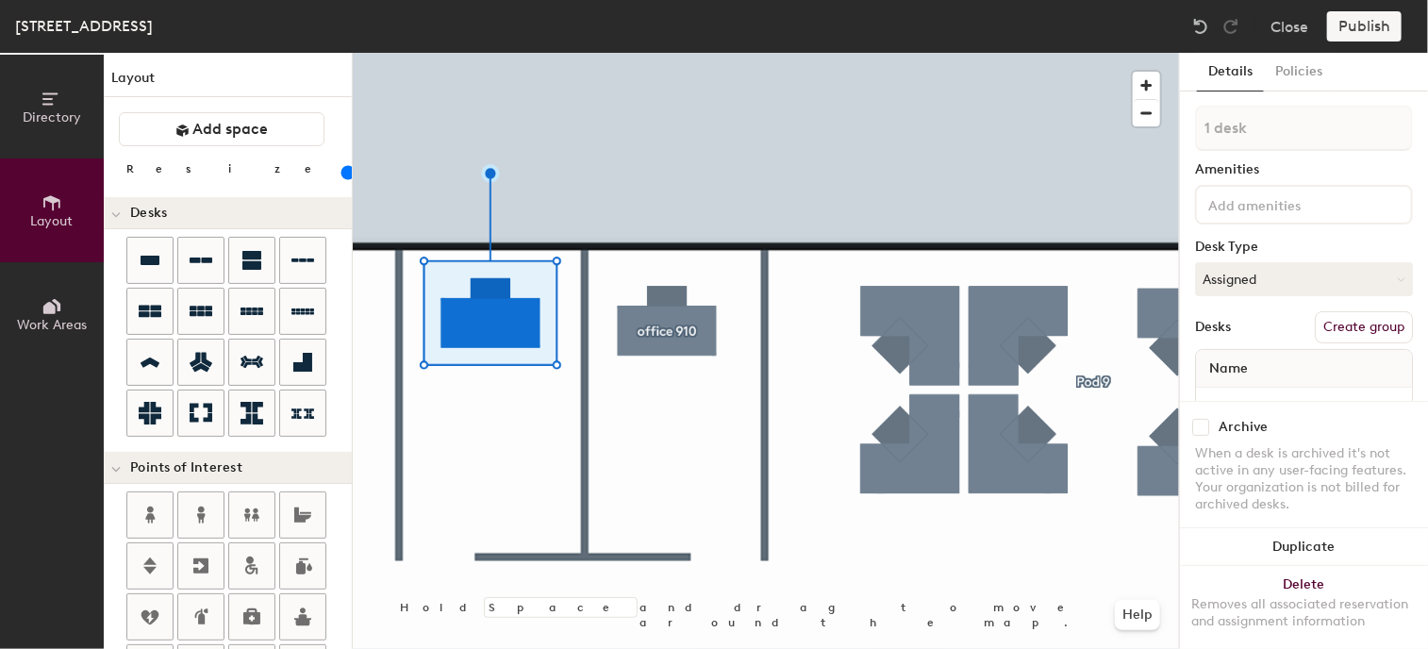
click at [1351, 331] on button "Create group" at bounding box center [1364, 327] width 98 height 32
click at [1106, 141] on div "Directory Layout Work Areas Layout Add space Resize Desks Points of Interest Fu…" at bounding box center [714, 351] width 1428 height 596
type input "office 909"
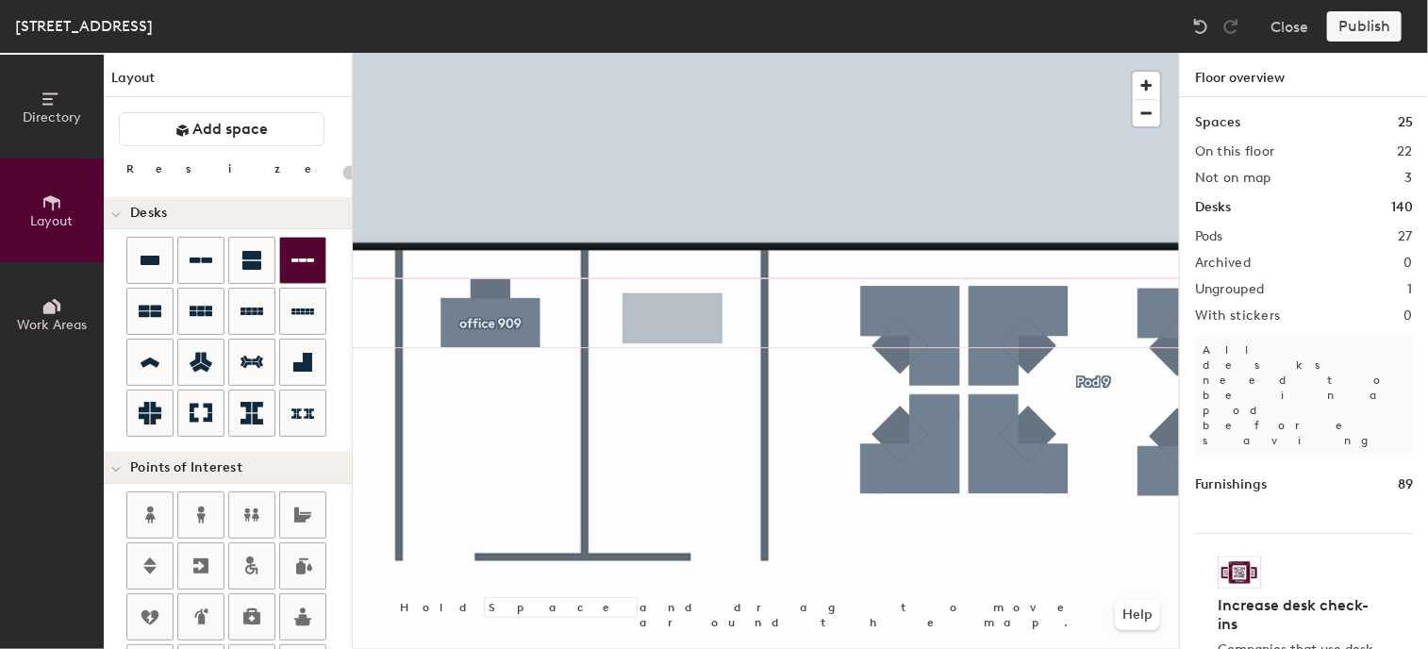
click at [671, 322] on div "Directory Layout Work Areas Layout Add space Resize Desks Points of Interest Fu…" at bounding box center [714, 351] width 1428 height 596
type input "100"
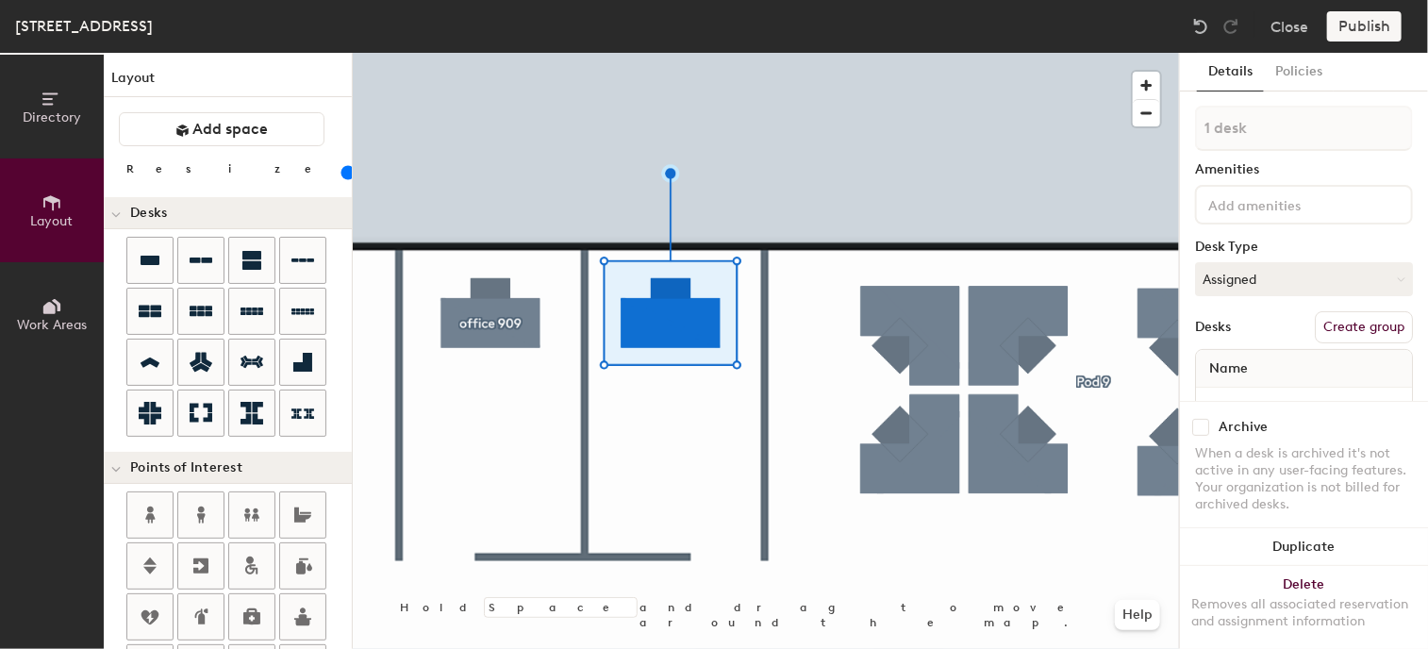
click at [1351, 323] on button "Create group" at bounding box center [1364, 327] width 98 height 32
click at [1151, 128] on div "Directory Layout Work Areas Layout Add space Resize Desks Points of Interest Fu…" at bounding box center [714, 351] width 1428 height 596
type input "office 910"
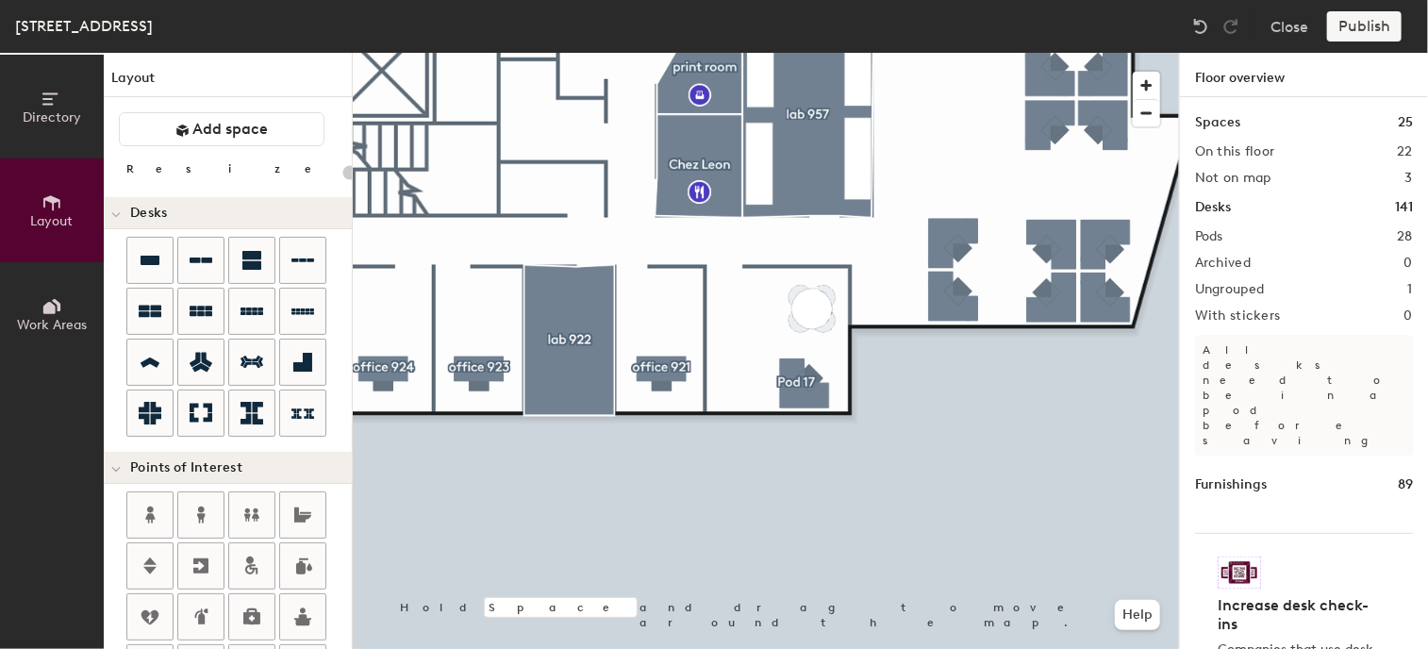
click at [1358, 26] on div "Publish" at bounding box center [1370, 26] width 86 height 30
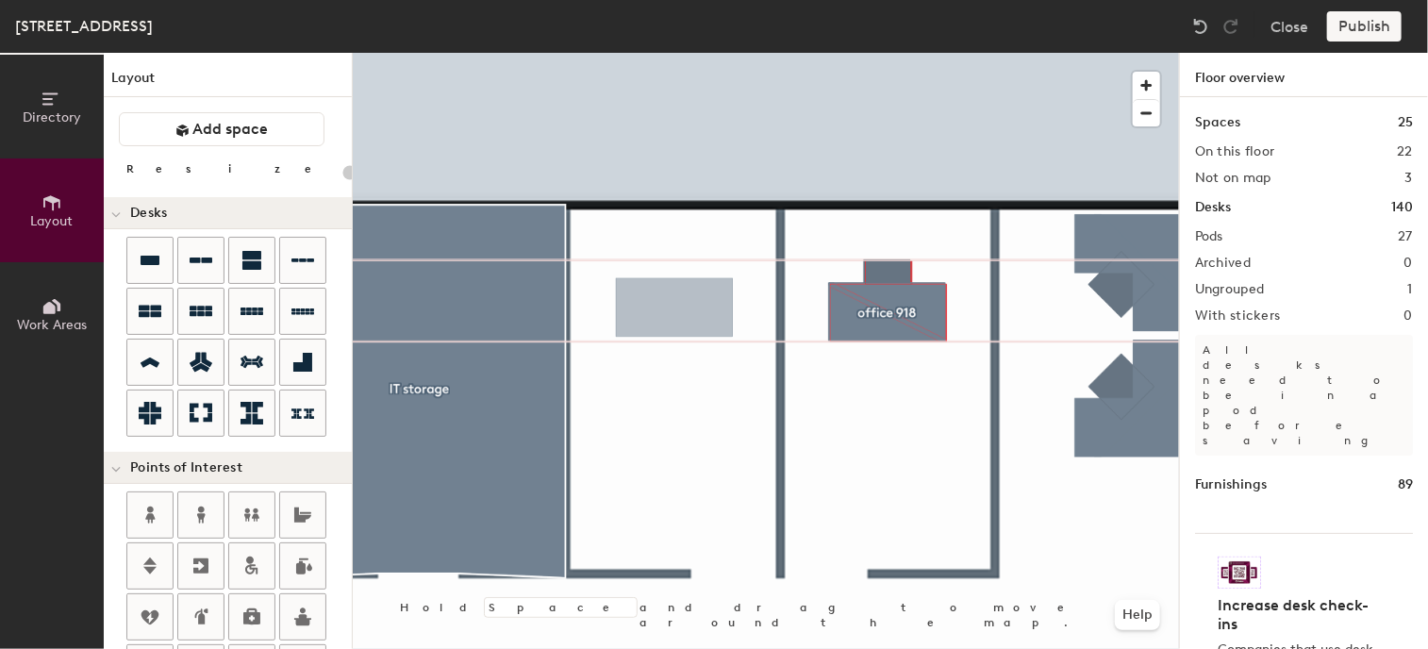
click at [675, 314] on div "Directory Layout Work Areas Layout Add space Resize Desks Points of Interest Fu…" at bounding box center [714, 351] width 1428 height 596
type input "100"
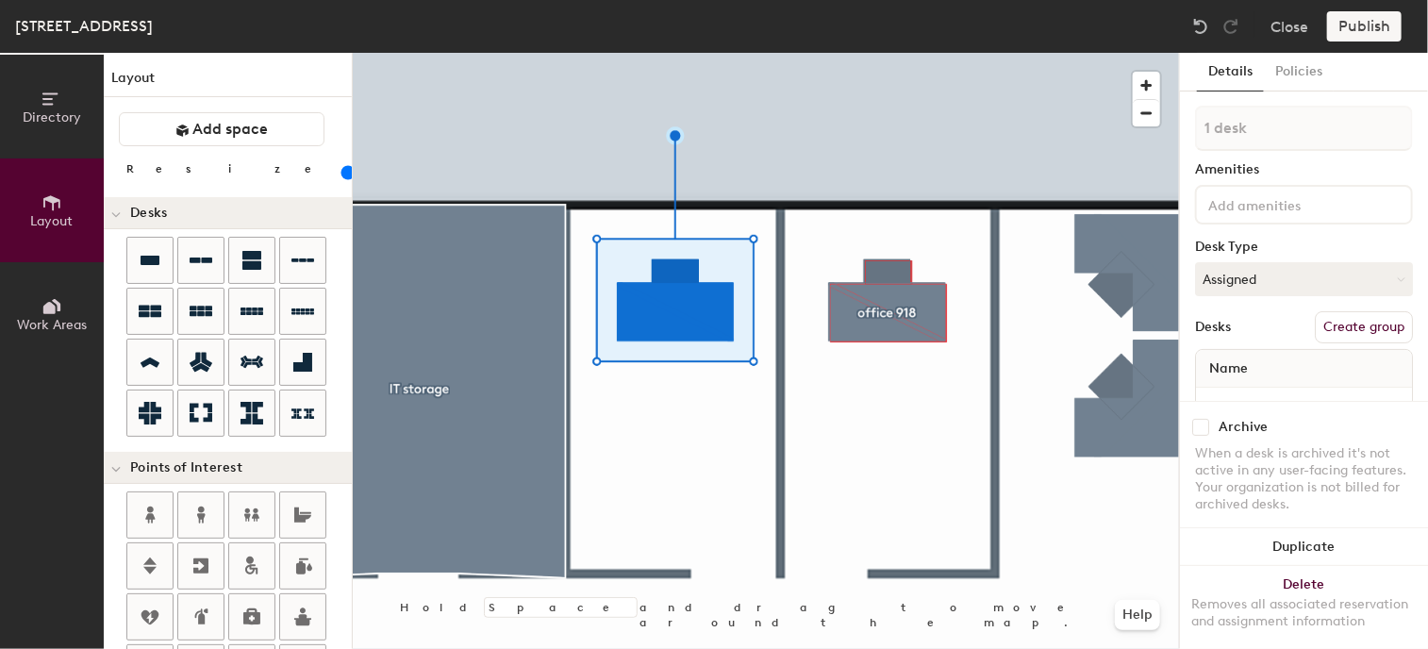
click at [1366, 329] on button "Create group" at bounding box center [1364, 327] width 98 height 32
drag, startPoint x: 1296, startPoint y: 138, endPoint x: 1151, endPoint y: 125, distance: 145.8
click at [1151, 125] on div "Directory Layout Work Areas Layout Add space Resize Desks Points of Interest Fu…" at bounding box center [714, 351] width 1428 height 596
type input "office917"
click at [1374, 34] on div "Publish" at bounding box center [1370, 26] width 86 height 30
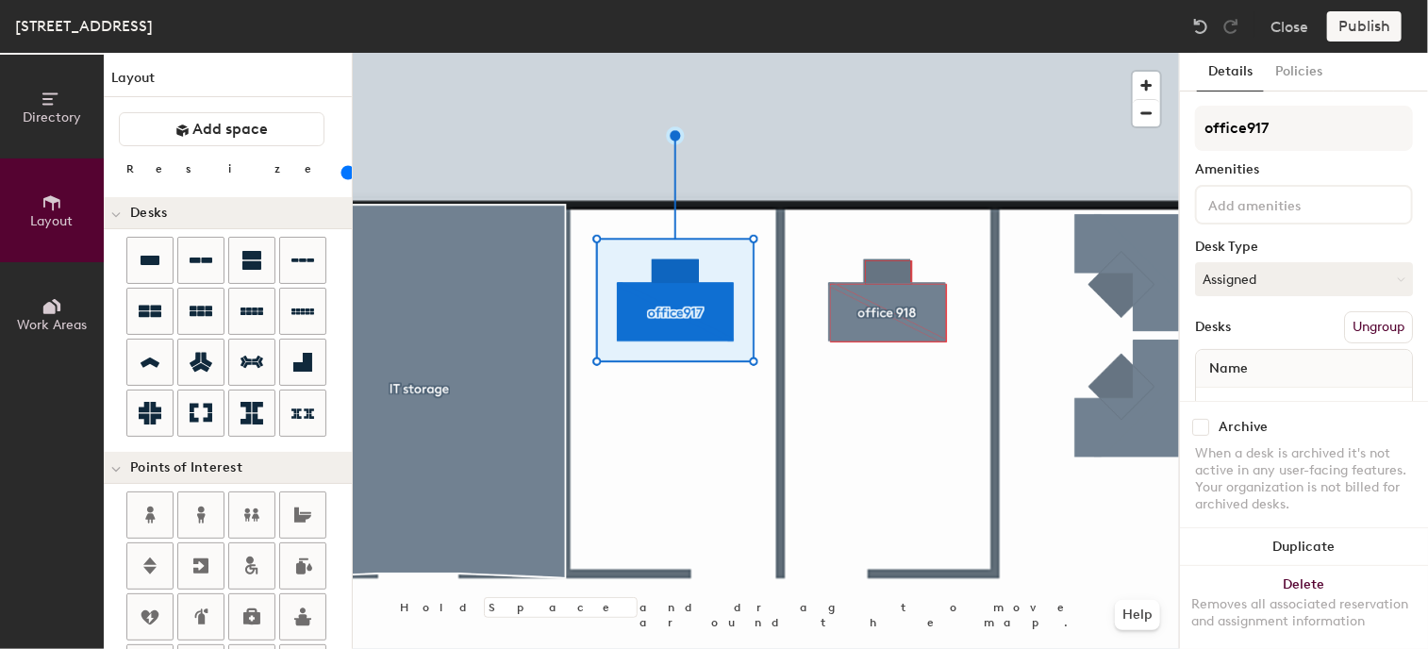
click at [1373, 27] on div "Publish" at bounding box center [1370, 26] width 86 height 30
drag, startPoint x: 1373, startPoint y: 27, endPoint x: 1258, endPoint y: 75, distance: 124.3
click at [1368, 27] on div "Publish" at bounding box center [1370, 26] width 86 height 30
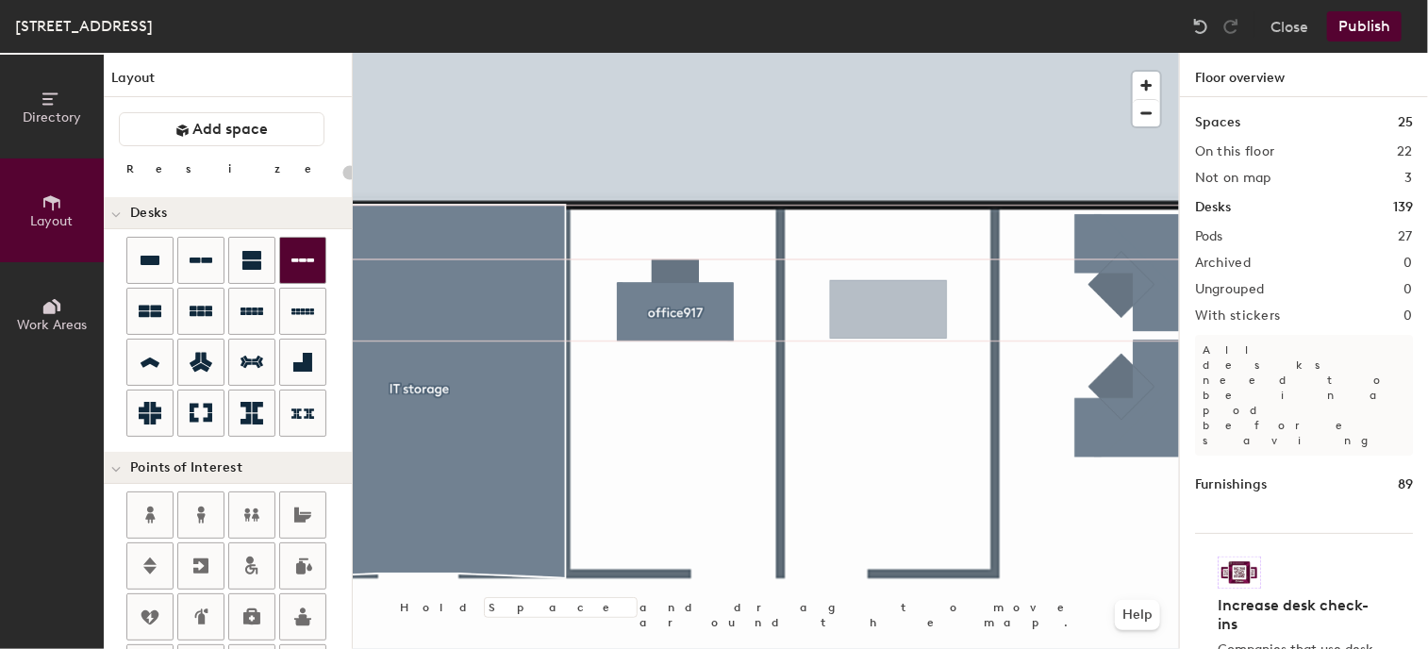
click at [888, 311] on div "Directory Layout Work Areas Layout Add space Resize Desks Points of Interest Fu…" at bounding box center [714, 351] width 1428 height 596
type input "100"
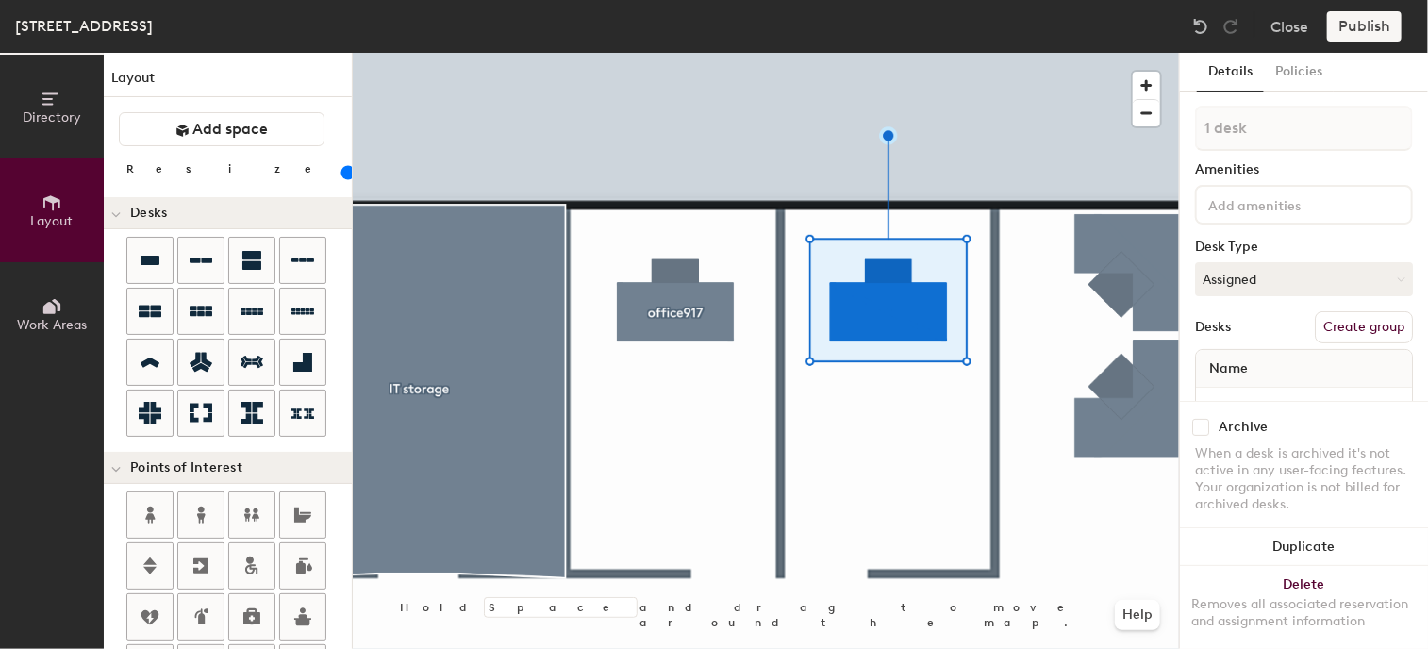
click at [1343, 327] on button "Create group" at bounding box center [1364, 327] width 98 height 32
click at [1084, 125] on div "Directory Layout Work Areas Layout Add space Resize Desks Points of Interest Fu…" at bounding box center [714, 351] width 1428 height 596
type input "office 918"
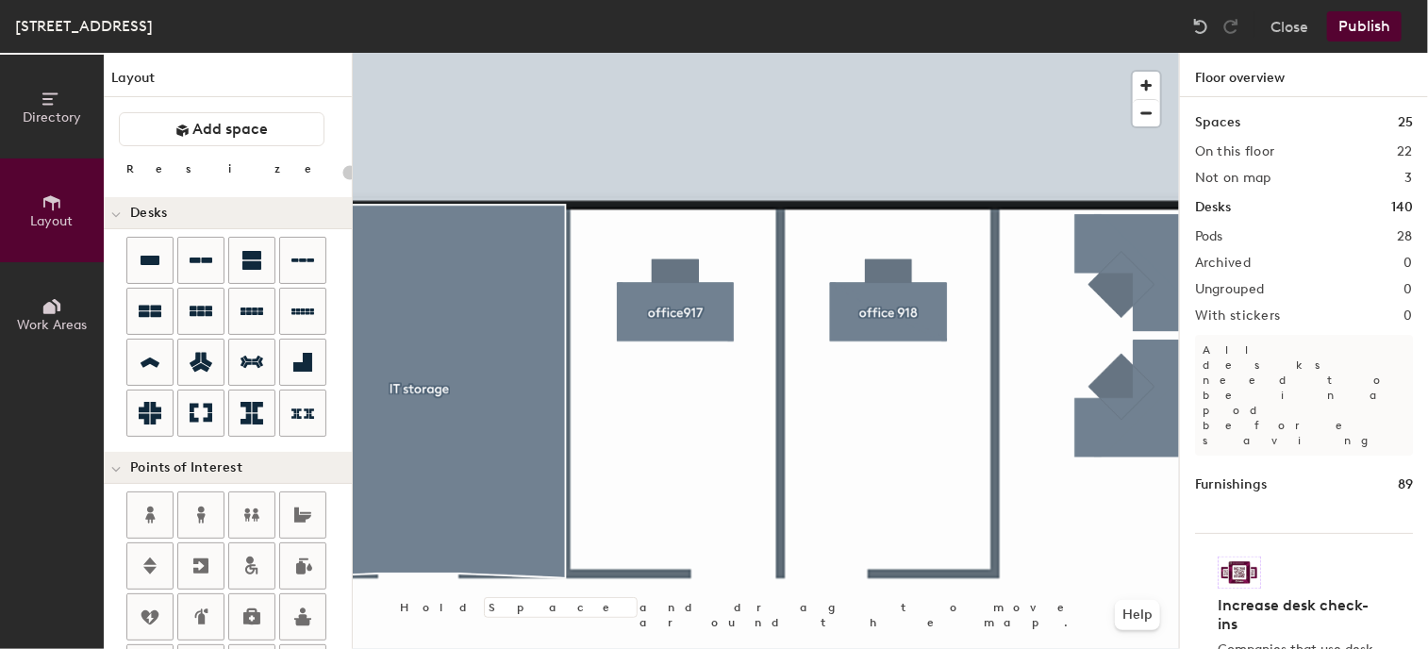
drag, startPoint x: 1312, startPoint y: 133, endPoint x: 1435, endPoint y: 444, distance: 334.9
click at [1427, 444] on html "Skip navigation Schedule Office People Analytics Visits Deliveries Services Man…" at bounding box center [714, 324] width 1428 height 649
click at [1427, 576] on html "Skip navigation Schedule Office People Analytics Visits Deliveries Services Man…" at bounding box center [714, 324] width 1428 height 649
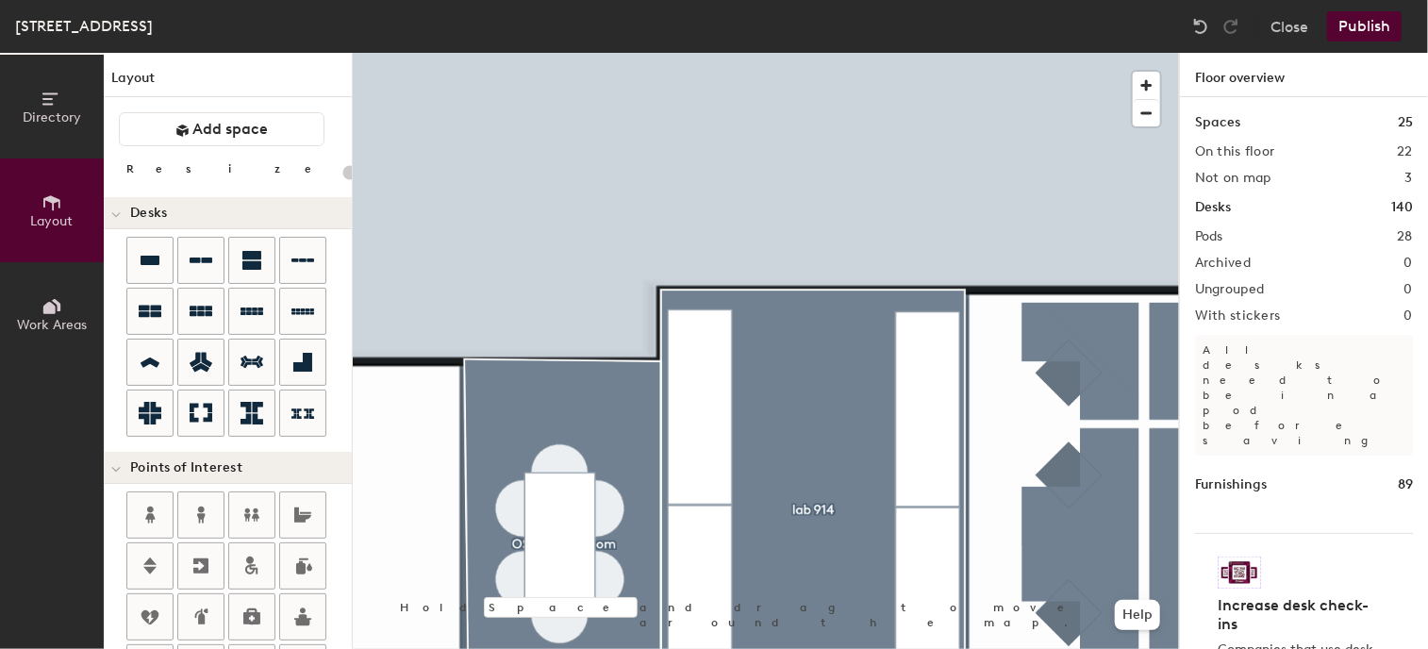
scroll to position [536, 0]
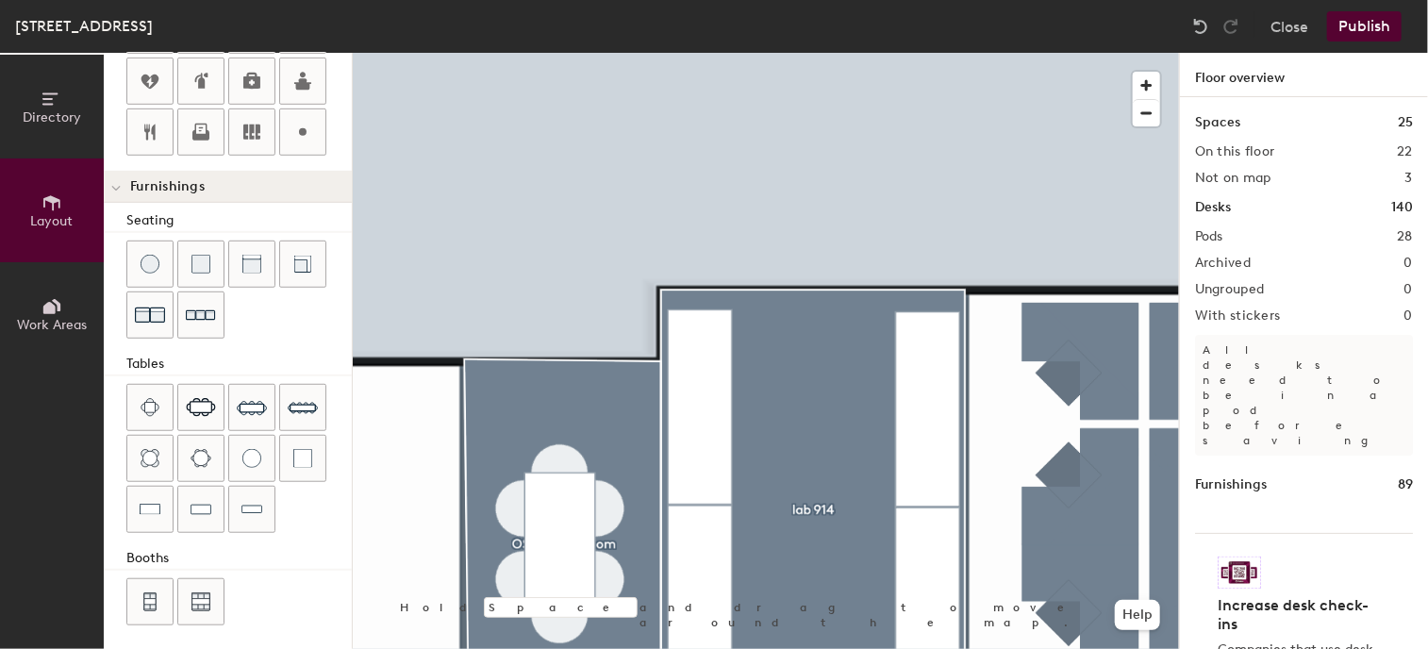
click at [1333, 221] on div "Directory Layout Work Areas Layout Add space Resize Desks Points of Interest Fu…" at bounding box center [714, 351] width 1428 height 596
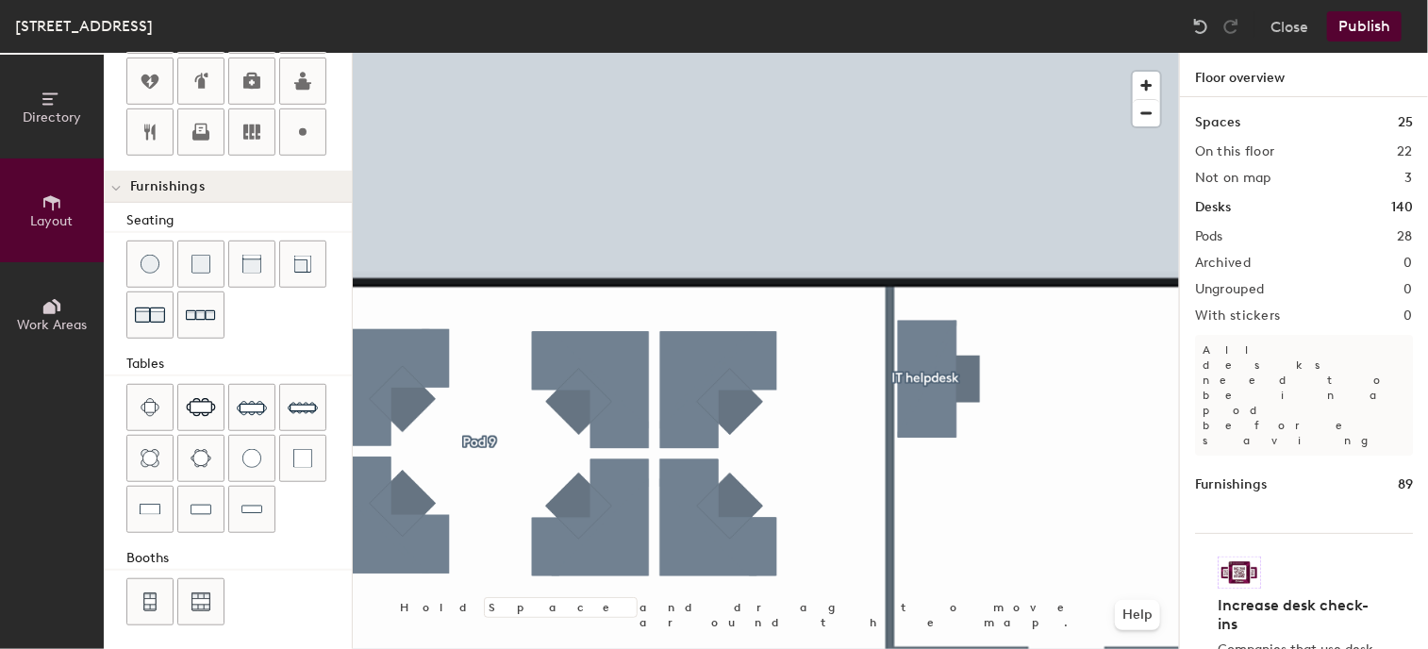
click at [1427, 299] on html "Skip navigation Schedule Office People Analytics Visits Deliveries Services Man…" at bounding box center [714, 324] width 1428 height 649
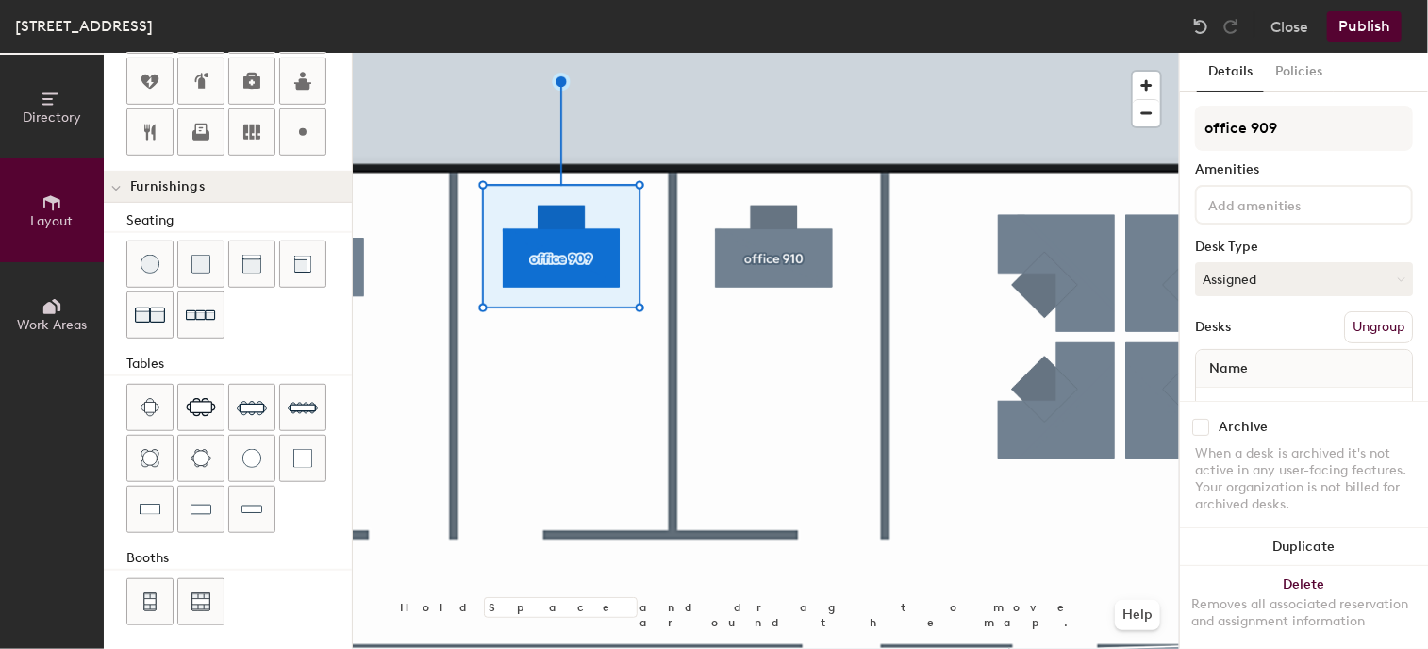
click at [1239, 345] on div "Directory Layout Work Areas Layout Add space Resize Desks Points of Interest Fu…" at bounding box center [714, 351] width 1428 height 596
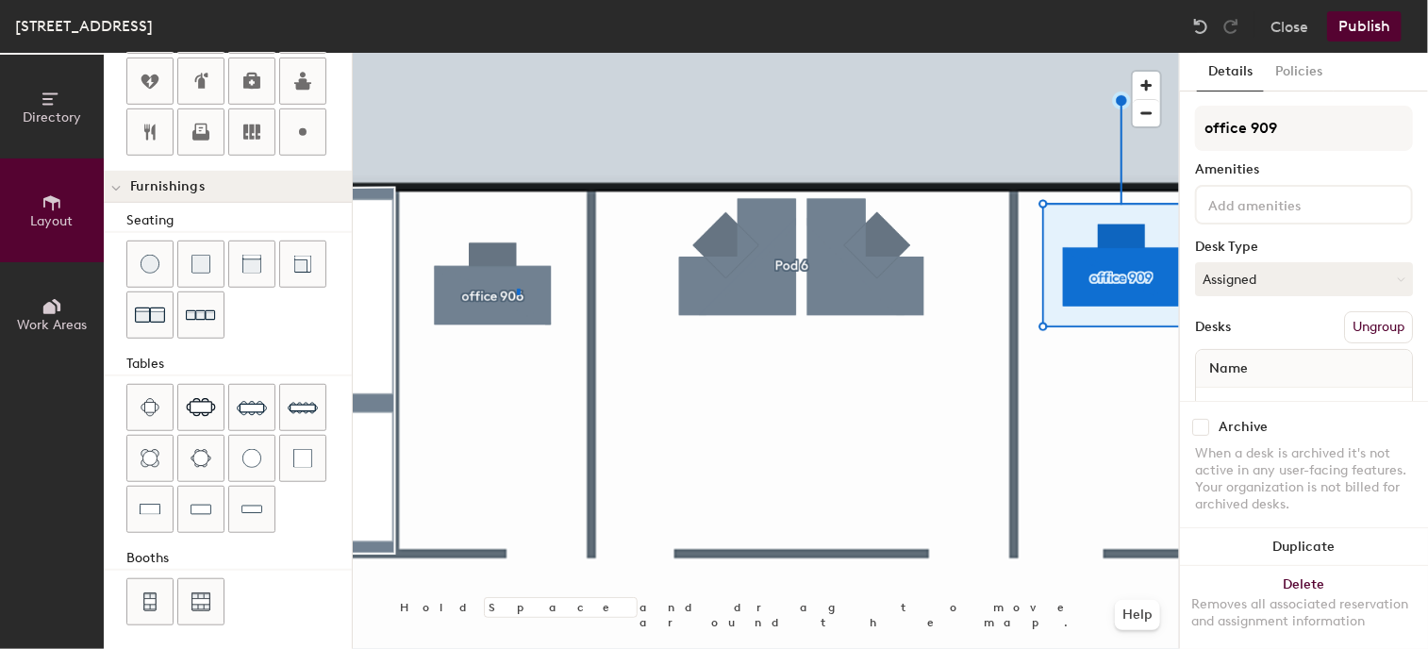
click at [518, 53] on div at bounding box center [766, 53] width 826 height 0
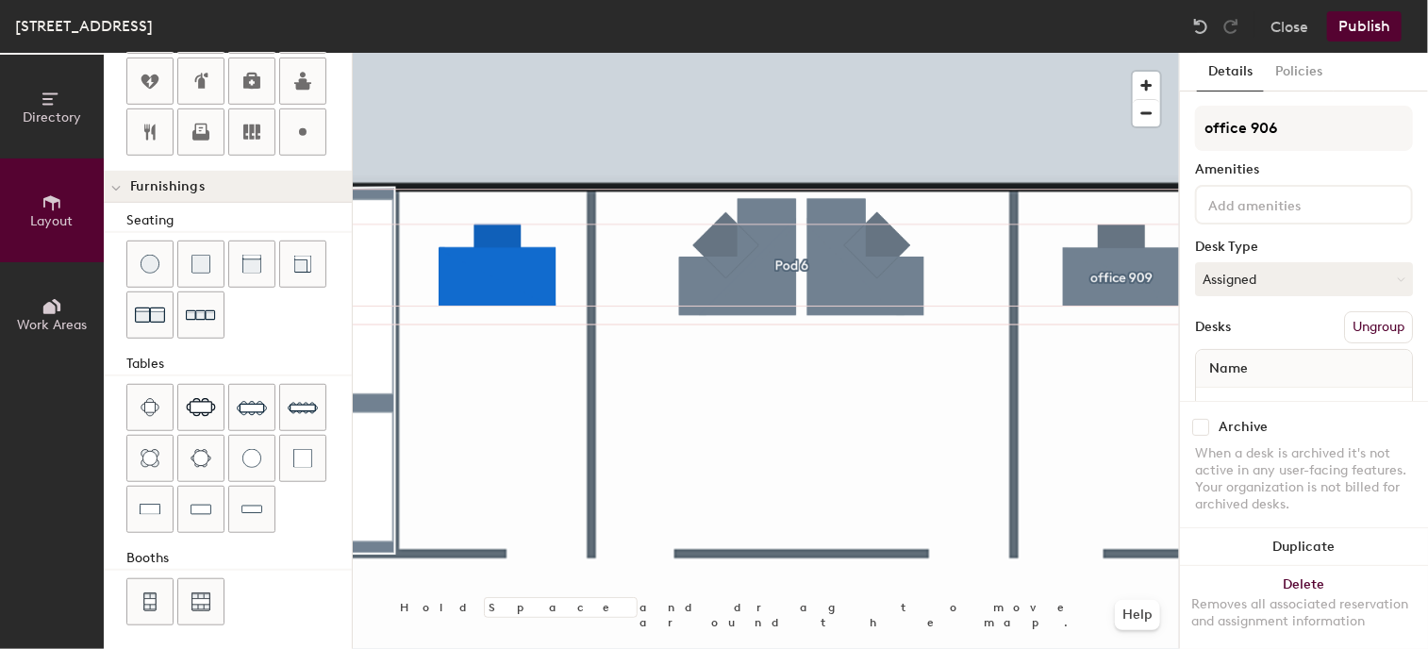
click at [555, 53] on div at bounding box center [766, 53] width 826 height 0
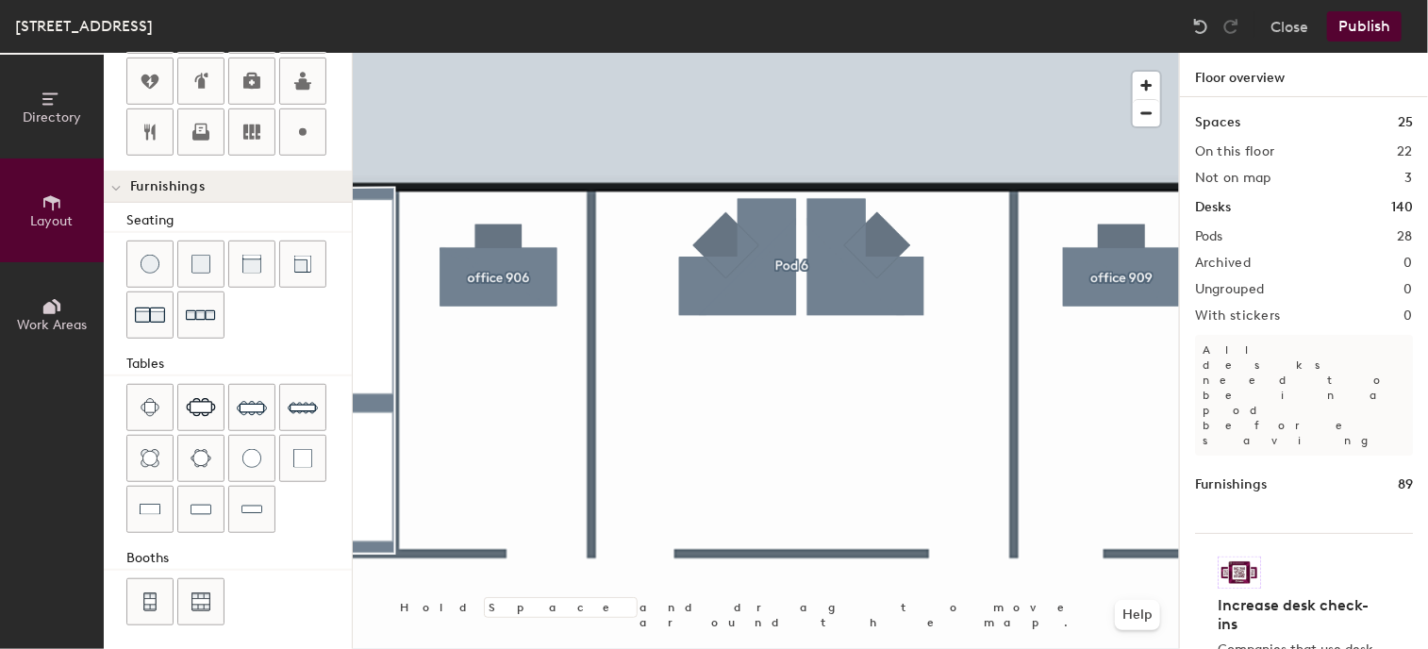
click at [1353, 27] on button "Publish" at bounding box center [1364, 26] width 75 height 30
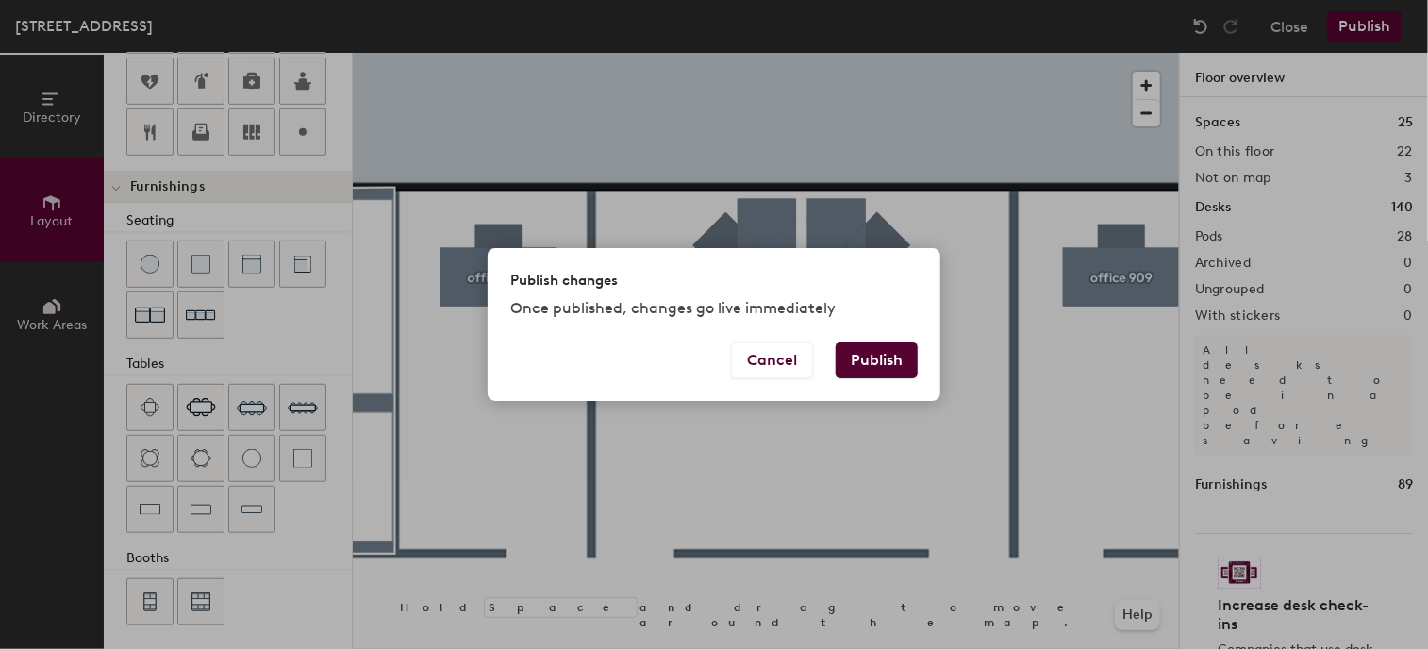
click at [879, 359] on button "Publish" at bounding box center [877, 360] width 82 height 36
type input "20"
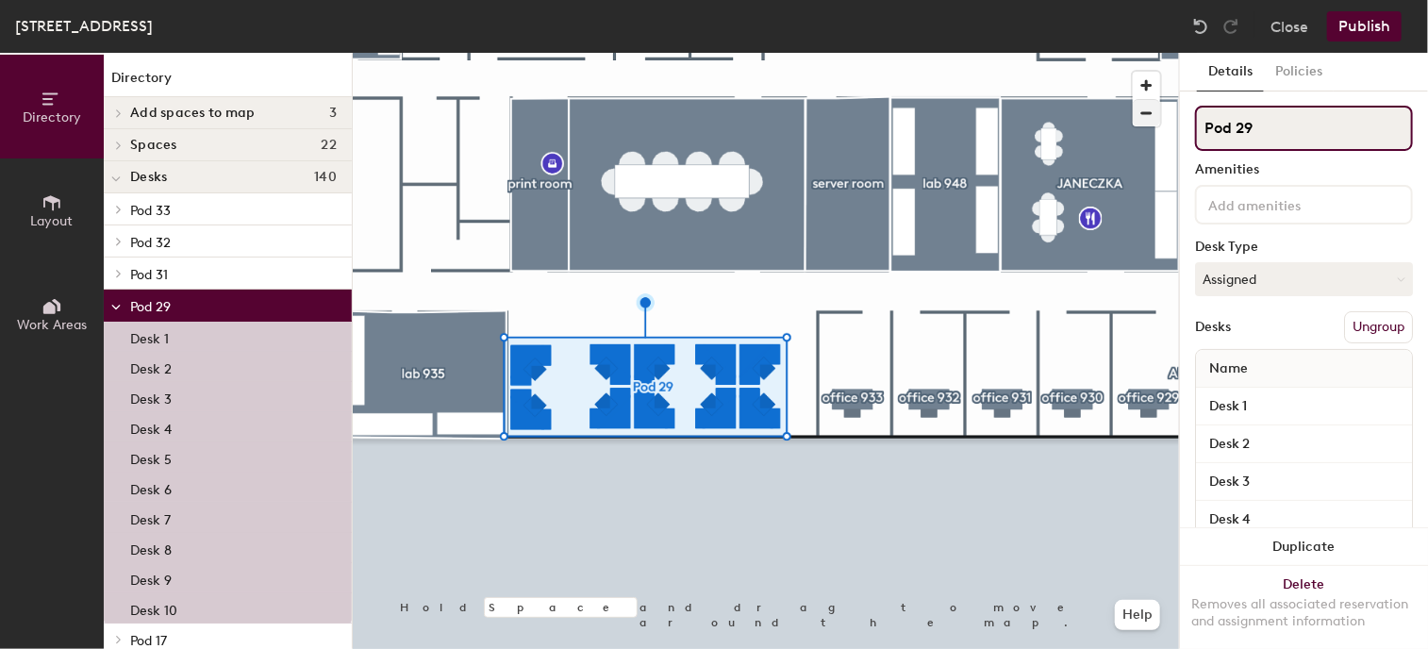
click at [1123, 126] on div "Directory Layout Work Areas Directory Add spaces to map 3 lab 957 [GEOGRAPHIC_D…" at bounding box center [714, 351] width 1428 height 596
type input "open space 934"
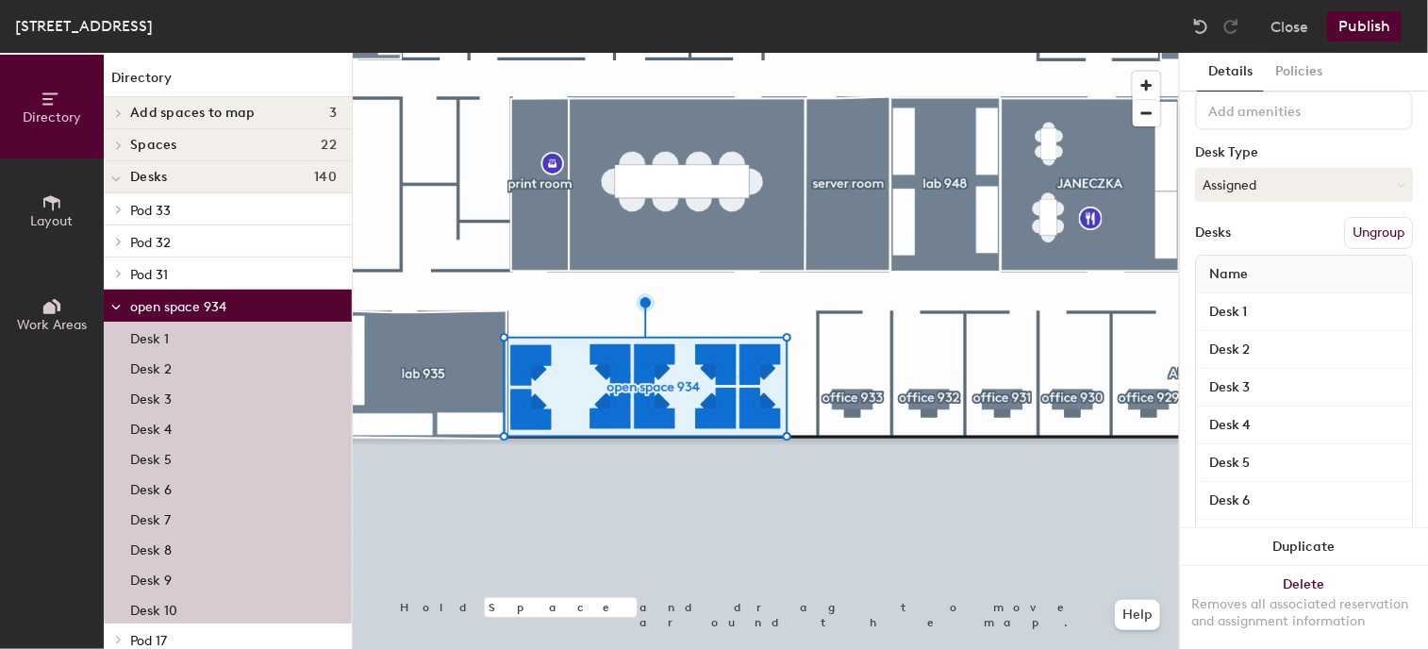
scroll to position [91, 0]
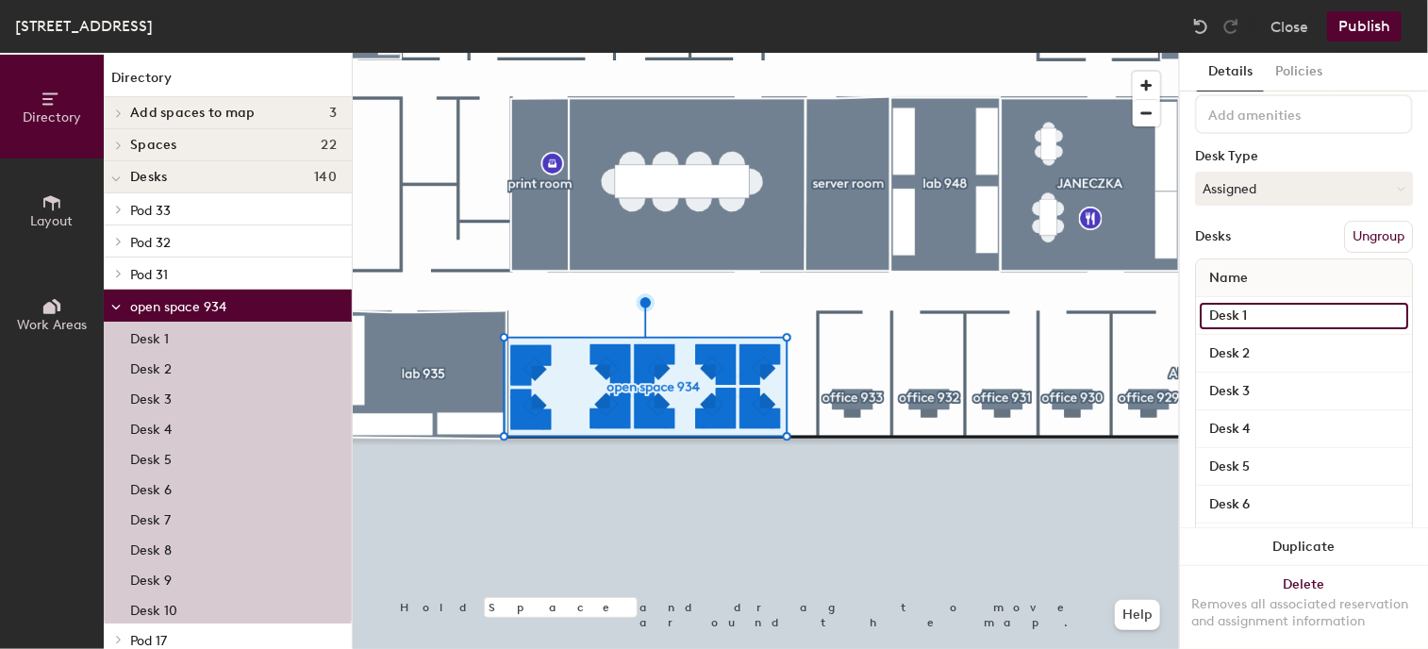
click at [1304, 323] on input "Desk 1" at bounding box center [1304, 316] width 208 height 26
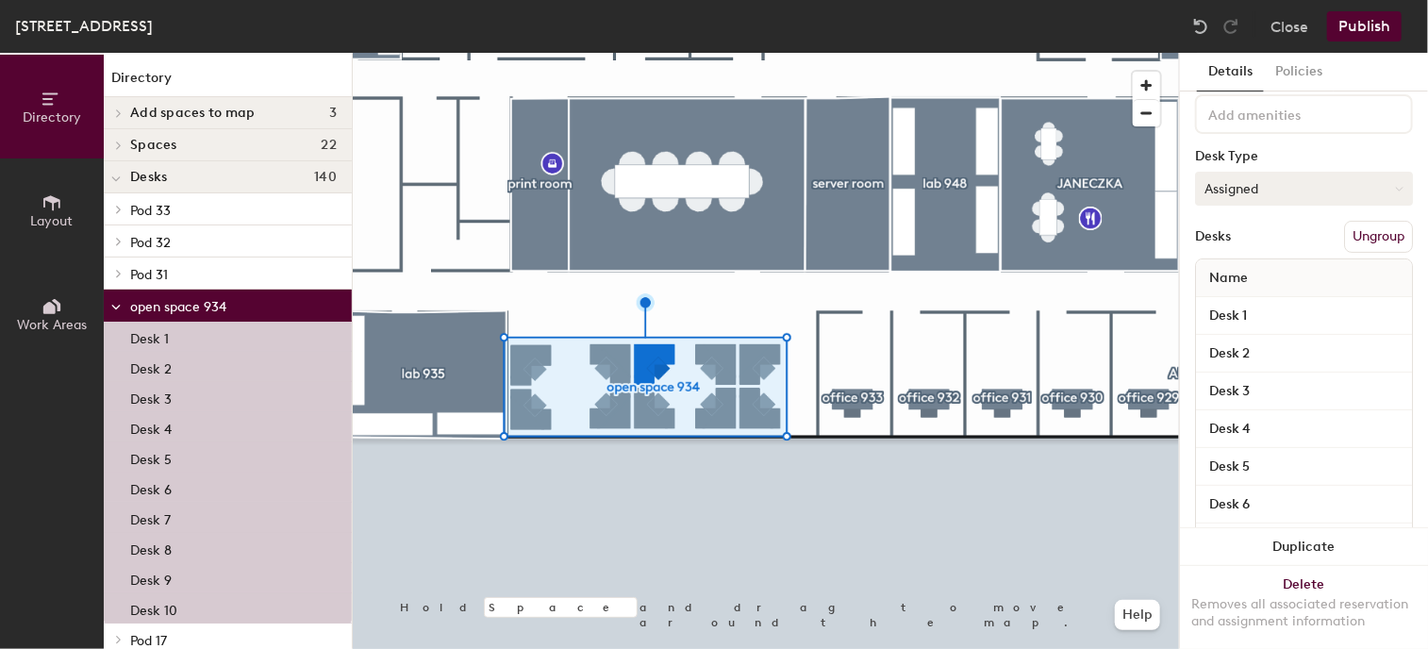
click at [1305, 186] on button "Assigned" at bounding box center [1304, 189] width 218 height 34
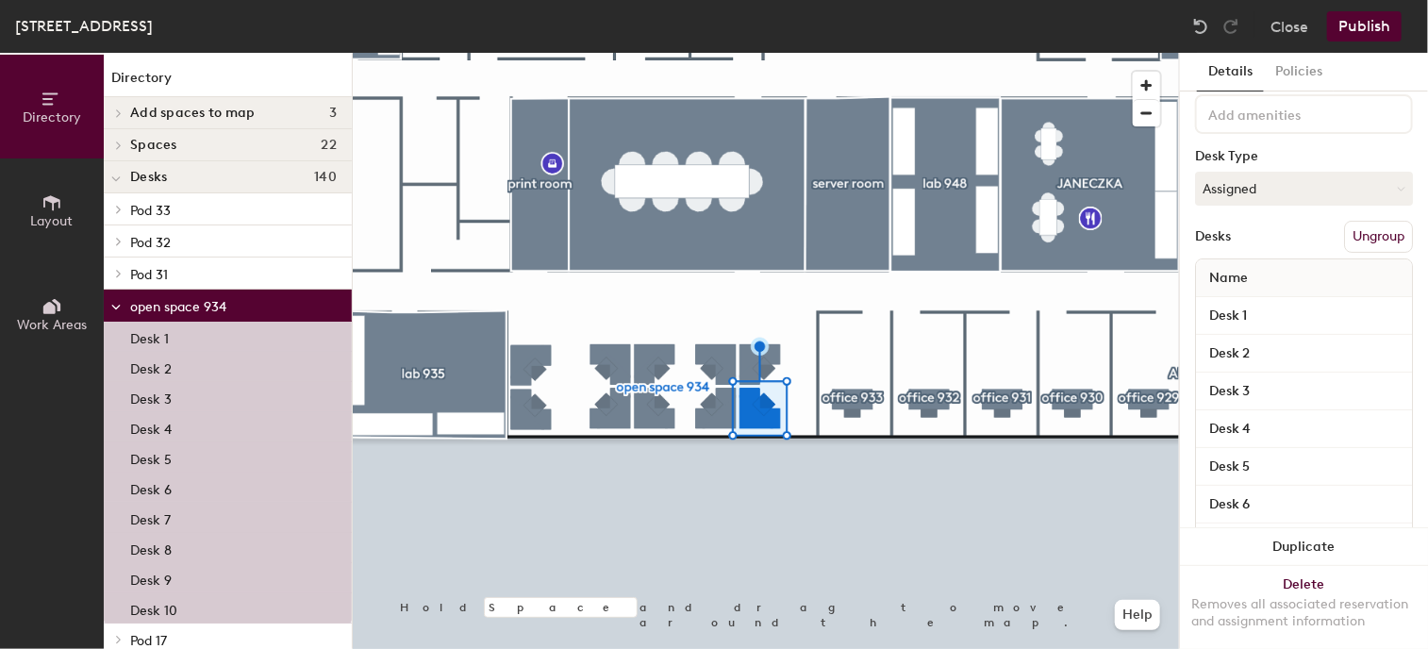
scroll to position [66, 0]
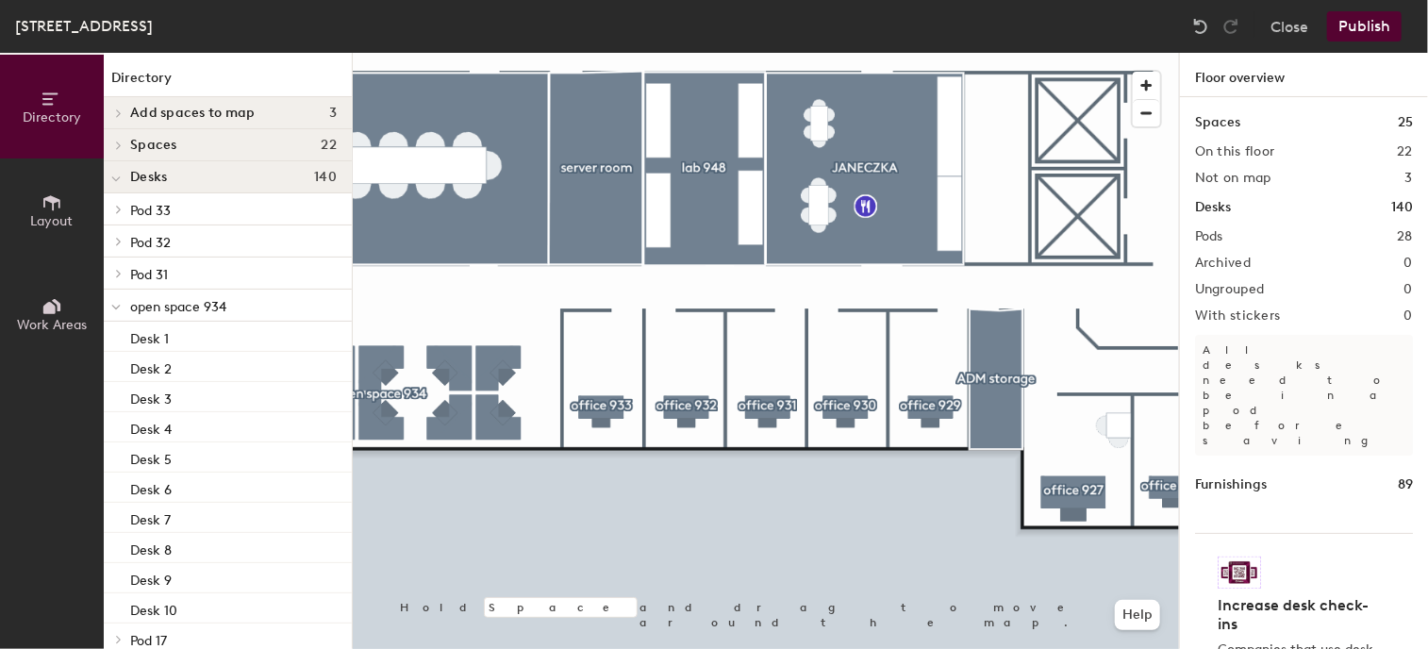
click at [1362, 27] on button "Publish" at bounding box center [1364, 26] width 75 height 30
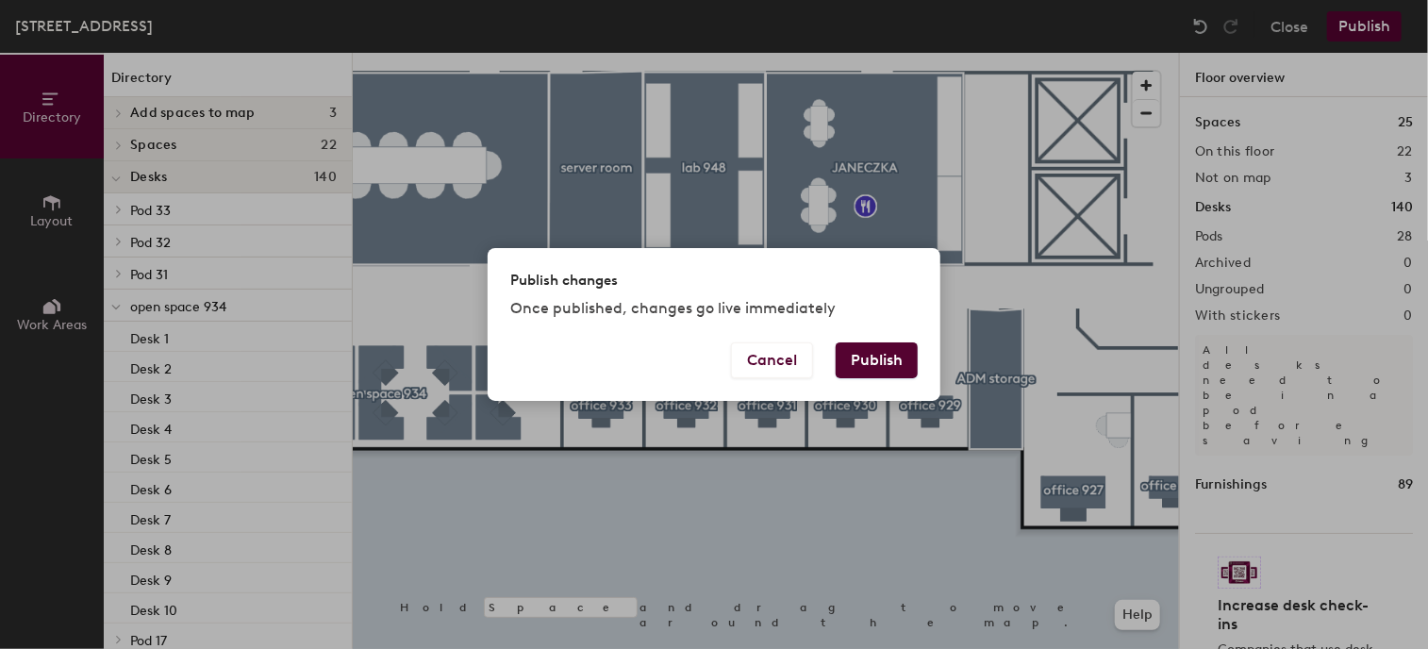
click at [875, 355] on button "Publish" at bounding box center [877, 360] width 82 height 36
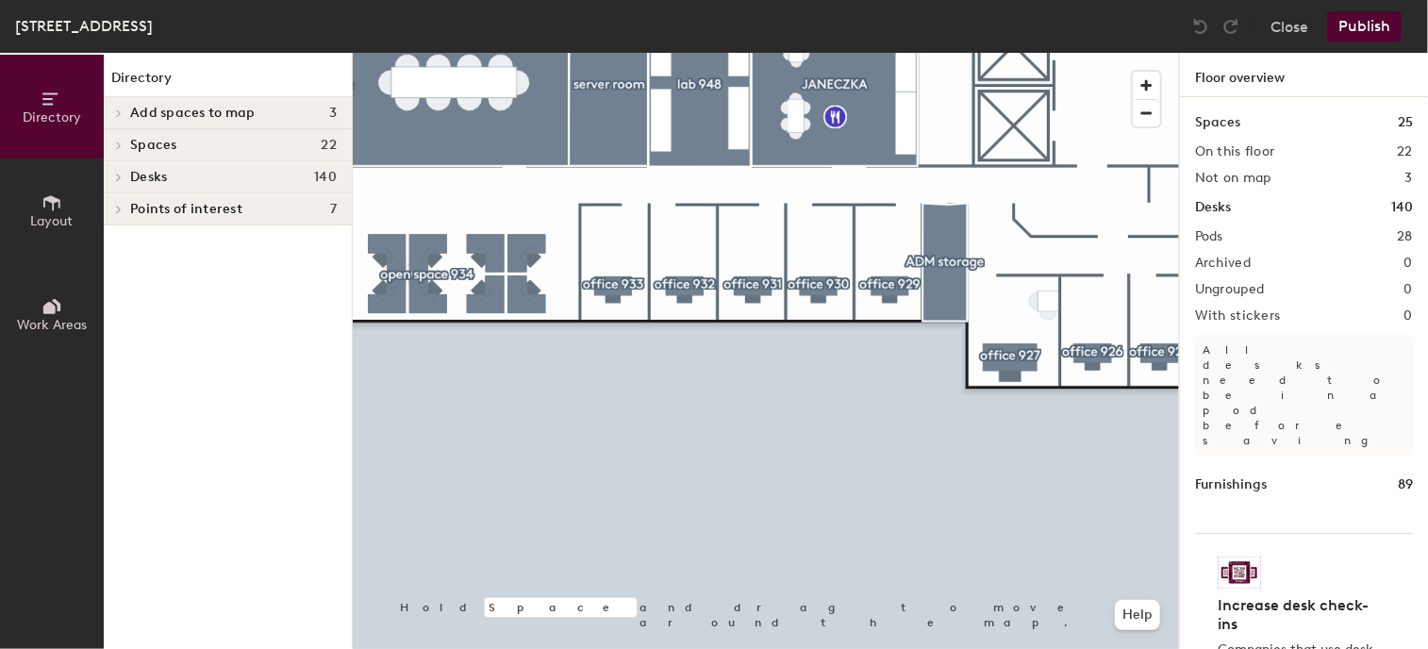
click at [763, 648] on html "Skip navigation Schedule Office People Analytics Visits Deliveries Services Man…" at bounding box center [714, 324] width 1428 height 649
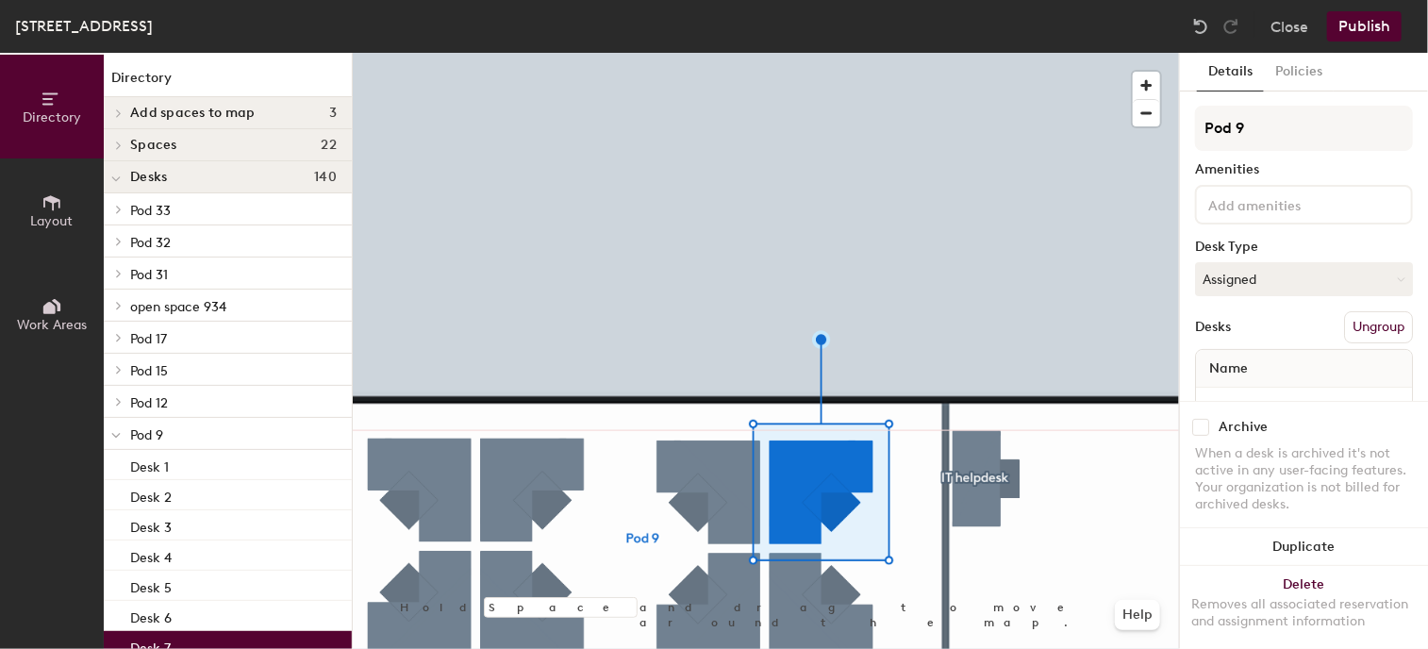
click at [909, 53] on div at bounding box center [766, 53] width 826 height 0
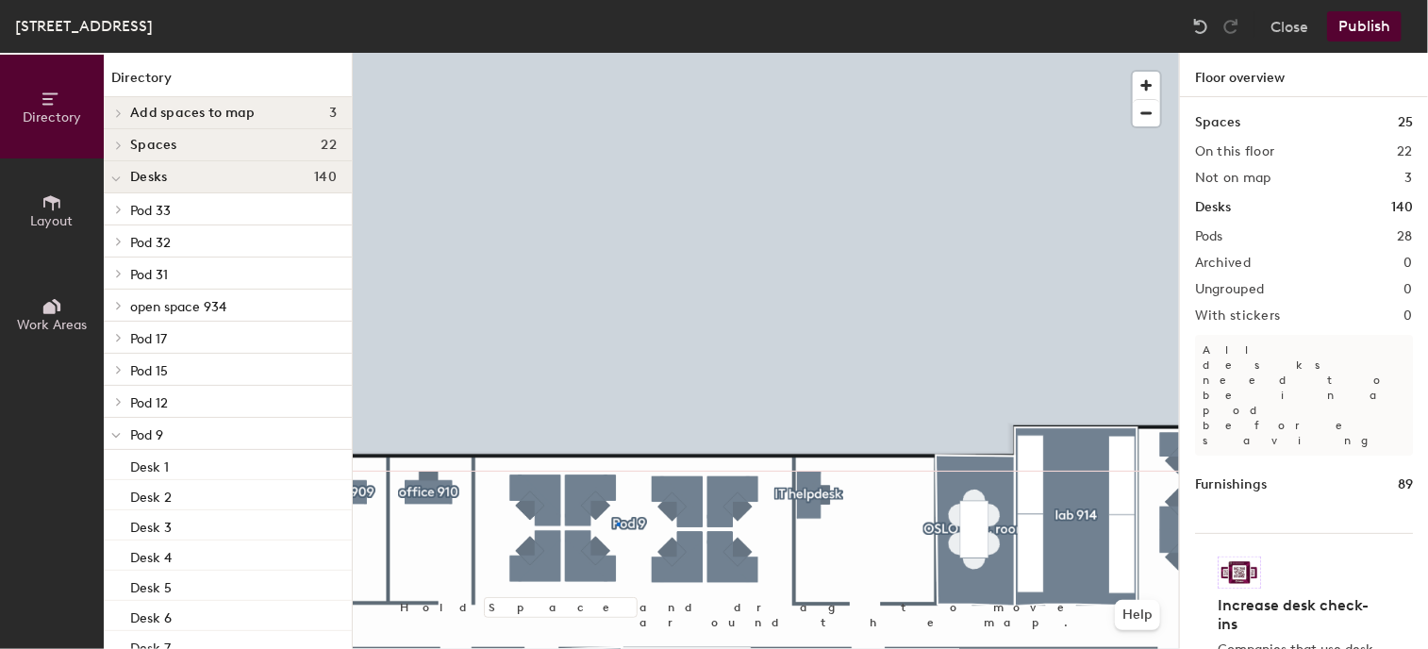
click at [619, 53] on div at bounding box center [766, 53] width 826 height 0
click at [649, 53] on div at bounding box center [766, 53] width 826 height 0
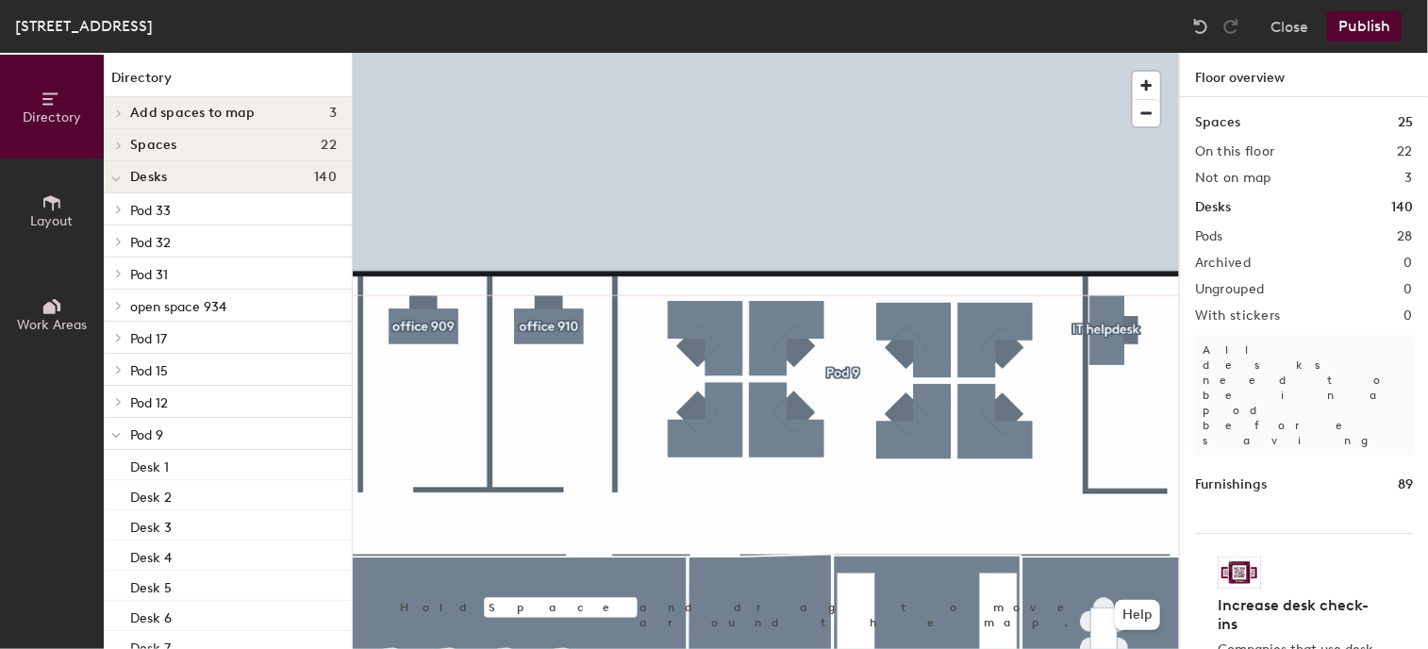
click at [883, 53] on div at bounding box center [766, 53] width 826 height 0
click at [883, 534] on div at bounding box center [884, 535] width 4 height 4
click at [1389, 28] on button "Publish" at bounding box center [1364, 26] width 75 height 30
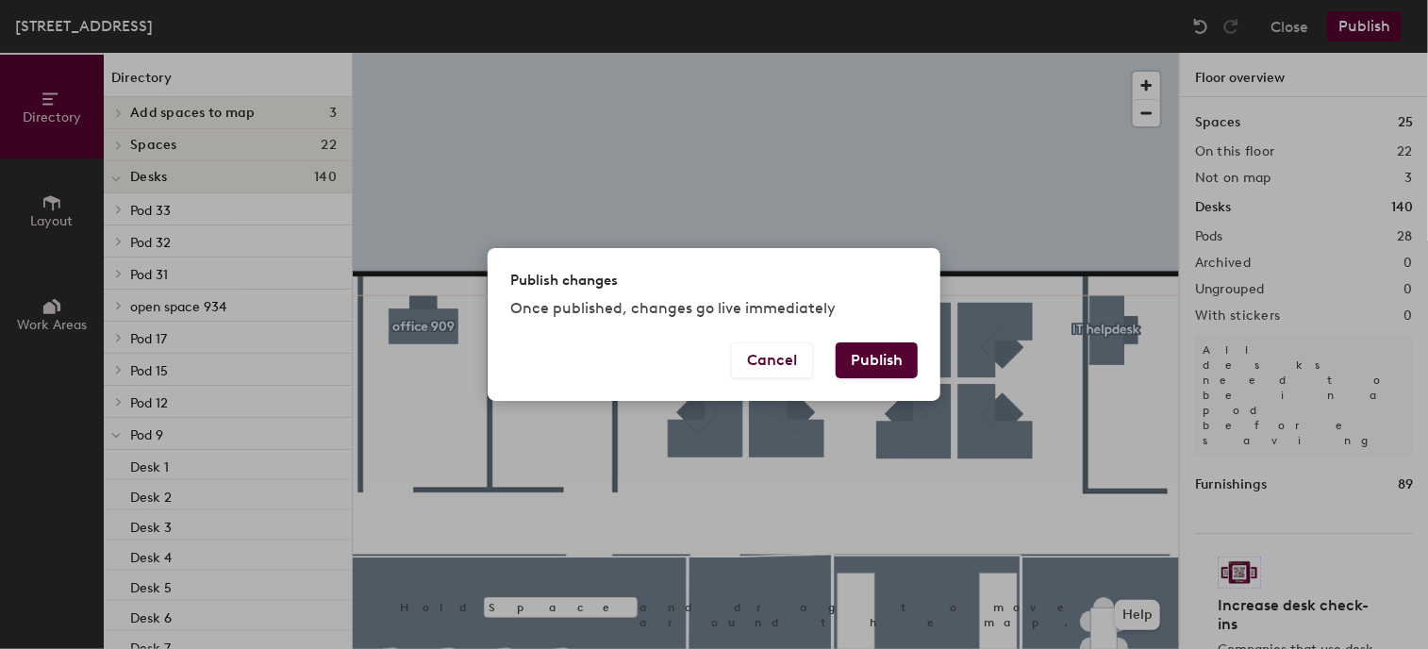
click at [895, 363] on button "Publish" at bounding box center [877, 360] width 82 height 36
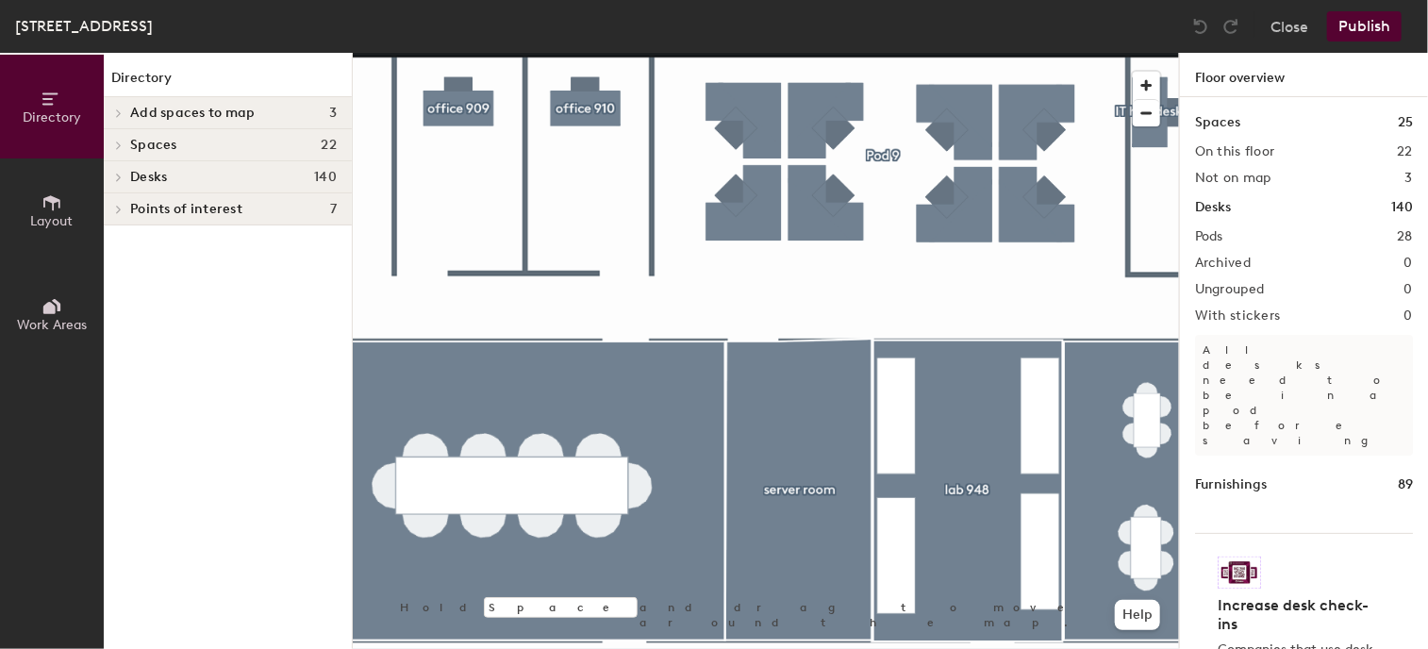
click at [922, 53] on div at bounding box center [766, 53] width 826 height 0
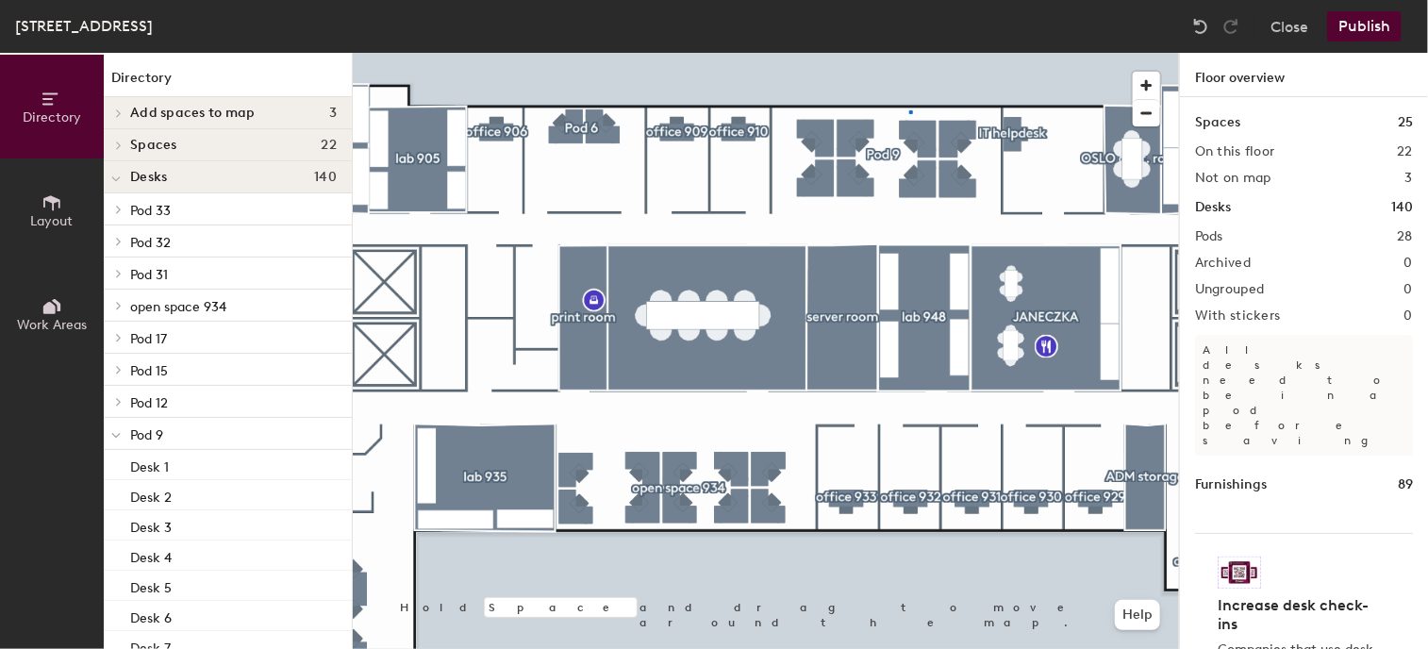
click at [910, 53] on div at bounding box center [766, 53] width 826 height 0
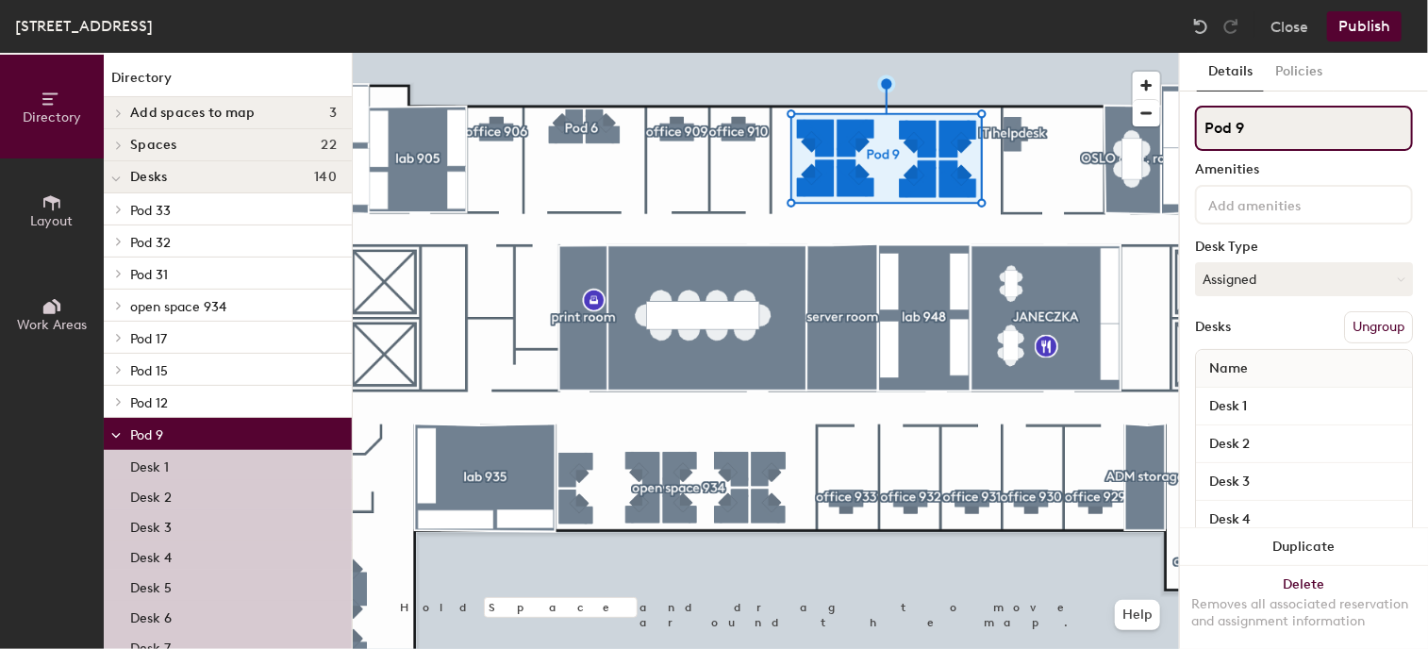
click at [1272, 129] on input "Pod 9" at bounding box center [1304, 128] width 218 height 45
click at [1110, 140] on div "Directory Layout Work Areas Directory Add spaces to map 3 lab 957 [GEOGRAPHIC_D…" at bounding box center [714, 351] width 1428 height 596
type input "open space 911"
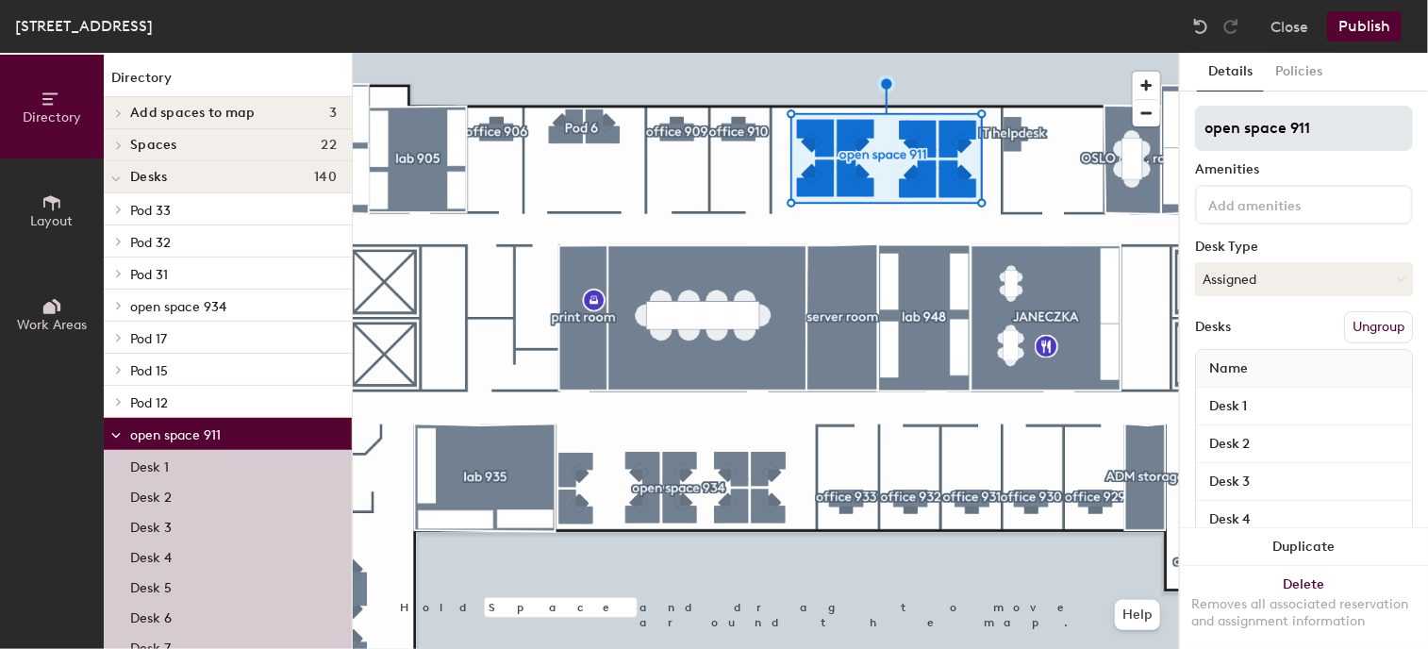
drag, startPoint x: 1272, startPoint y: 129, endPoint x: 1198, endPoint y: 137, distance: 74.9
click at [920, 53] on div at bounding box center [766, 53] width 826 height 0
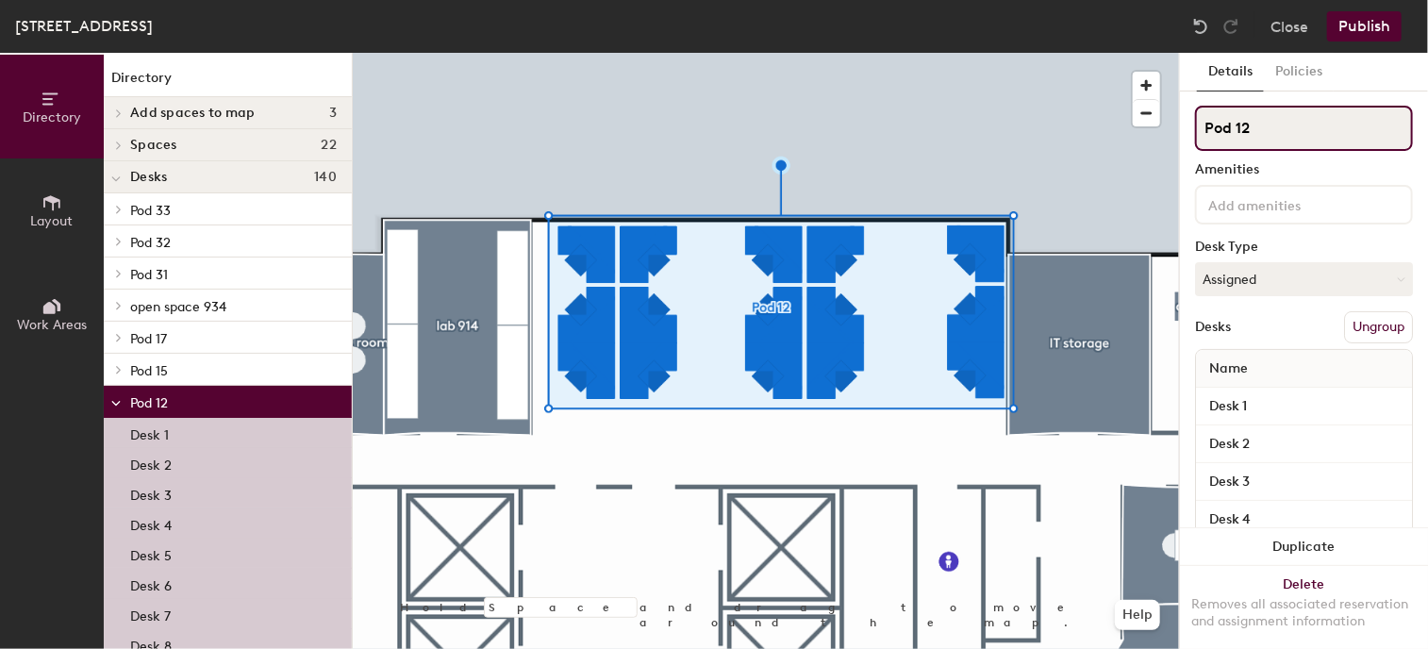
click at [1117, 139] on div "Directory Layout Work Areas Directory Add spaces to map 3 lab 957 [GEOGRAPHIC_D…" at bounding box center [714, 351] width 1428 height 596
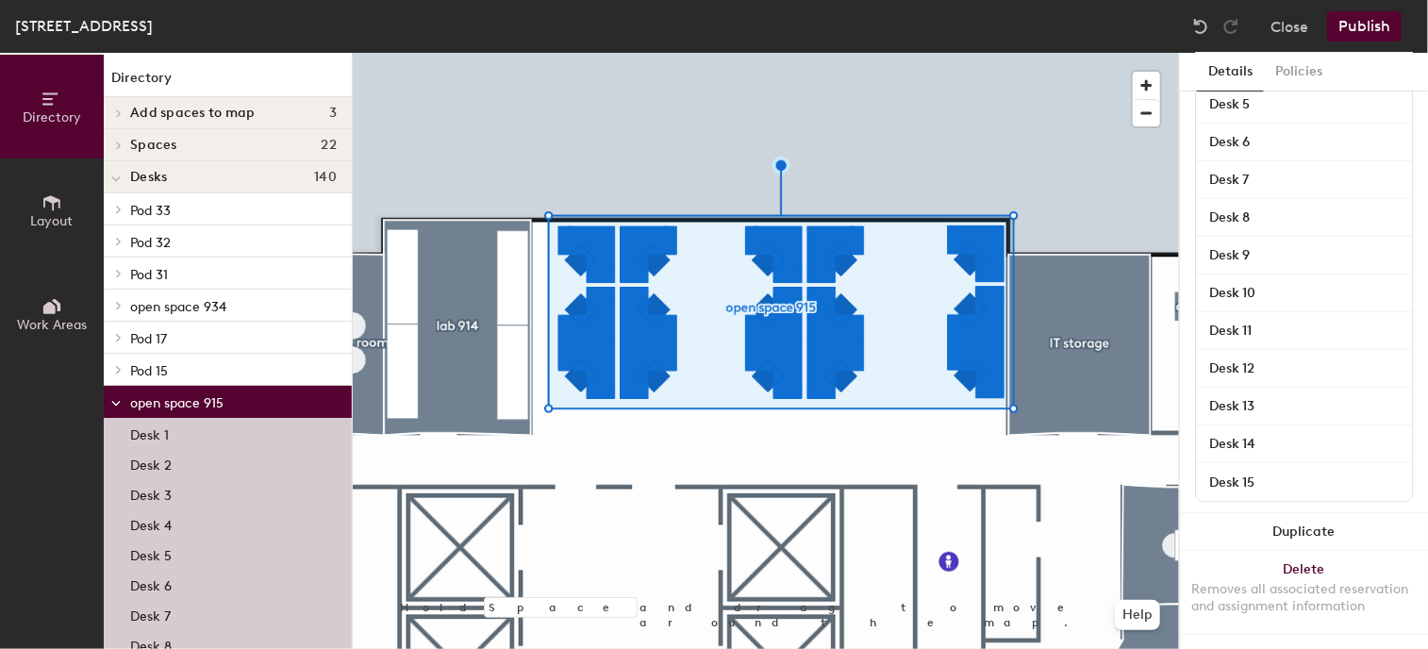
scroll to position [468, 0]
type input "open space 915"
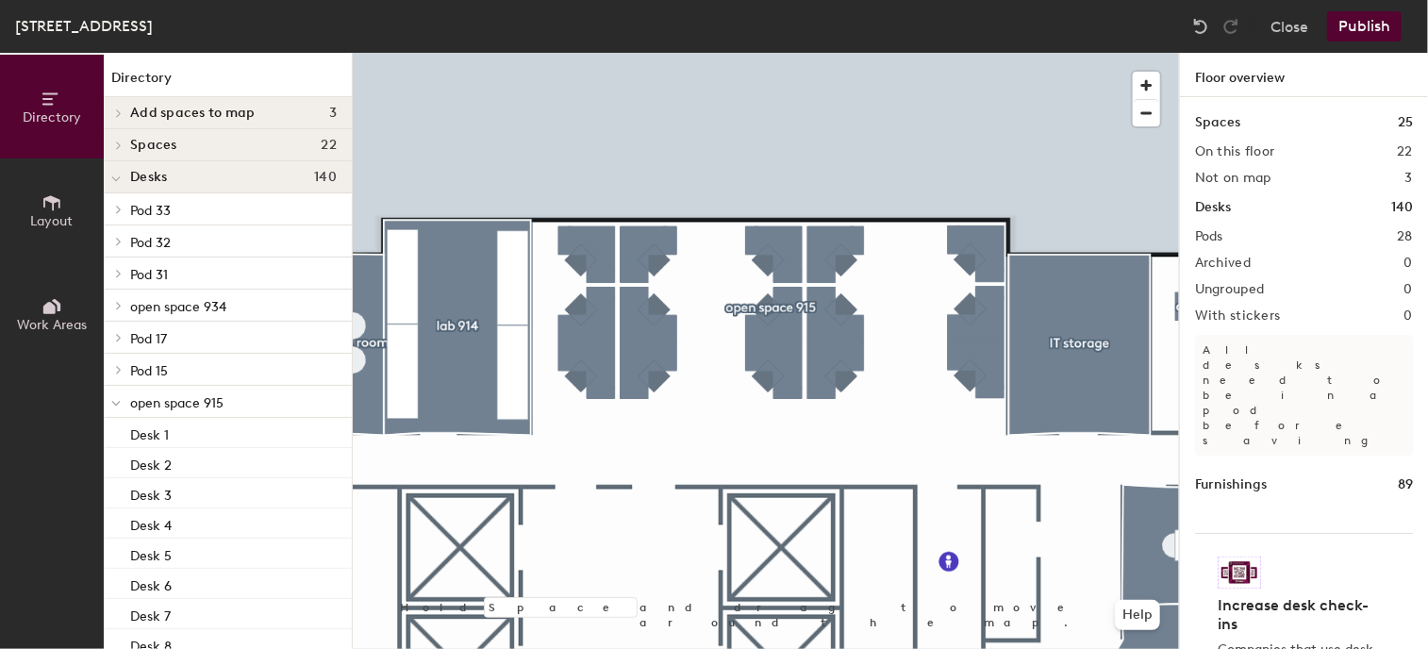
click at [64, 216] on span "Layout" at bounding box center [52, 221] width 42 height 16
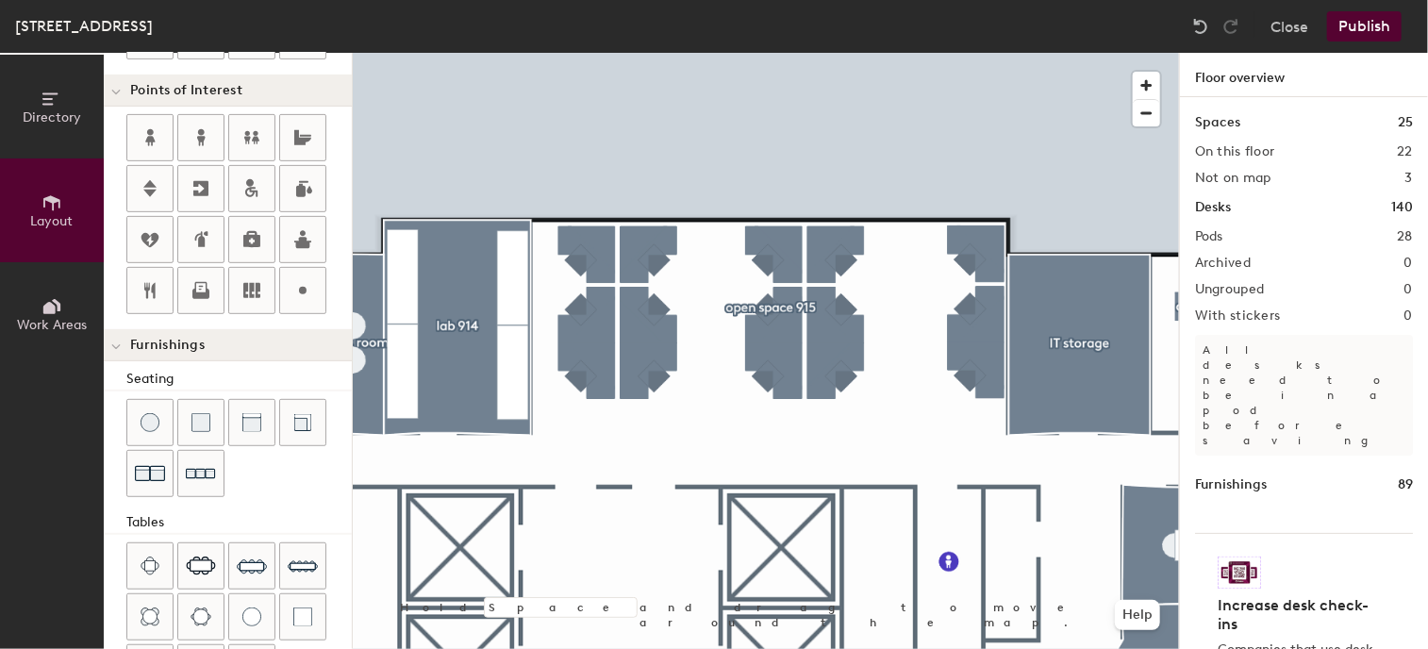
scroll to position [536, 0]
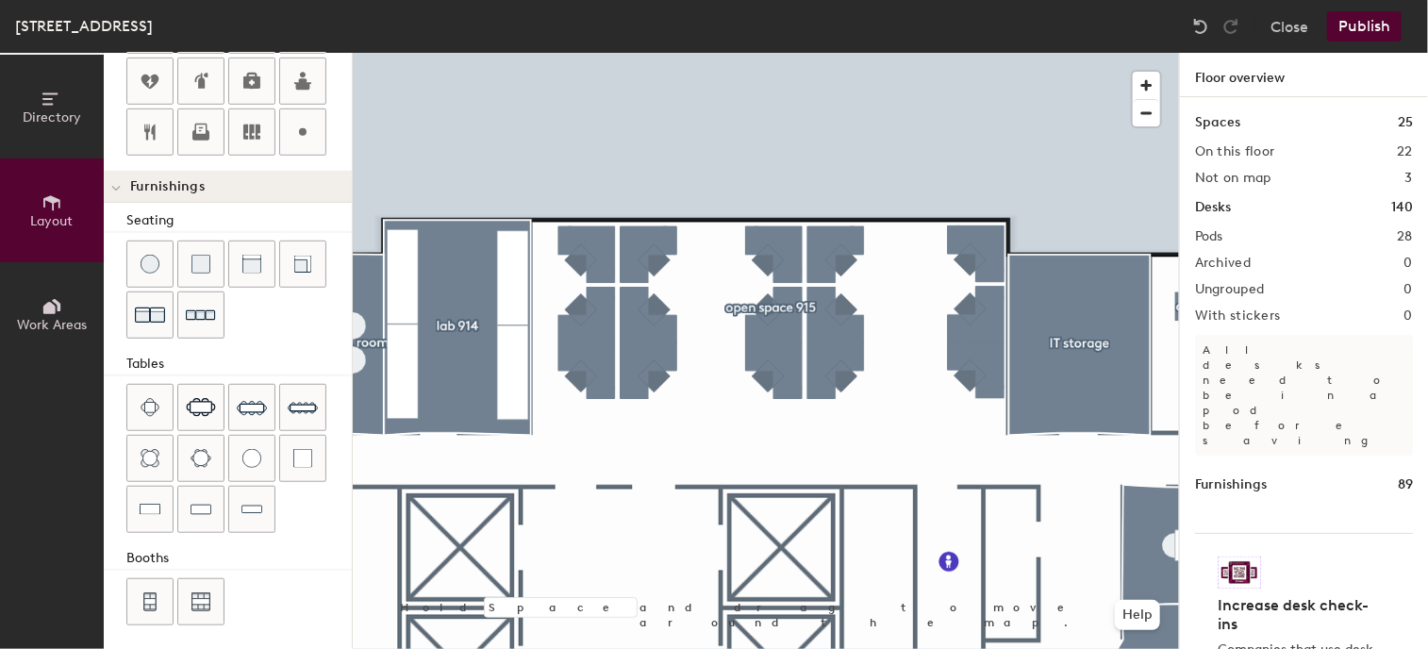
click at [119, 190] on span at bounding box center [115, 188] width 9 height 16
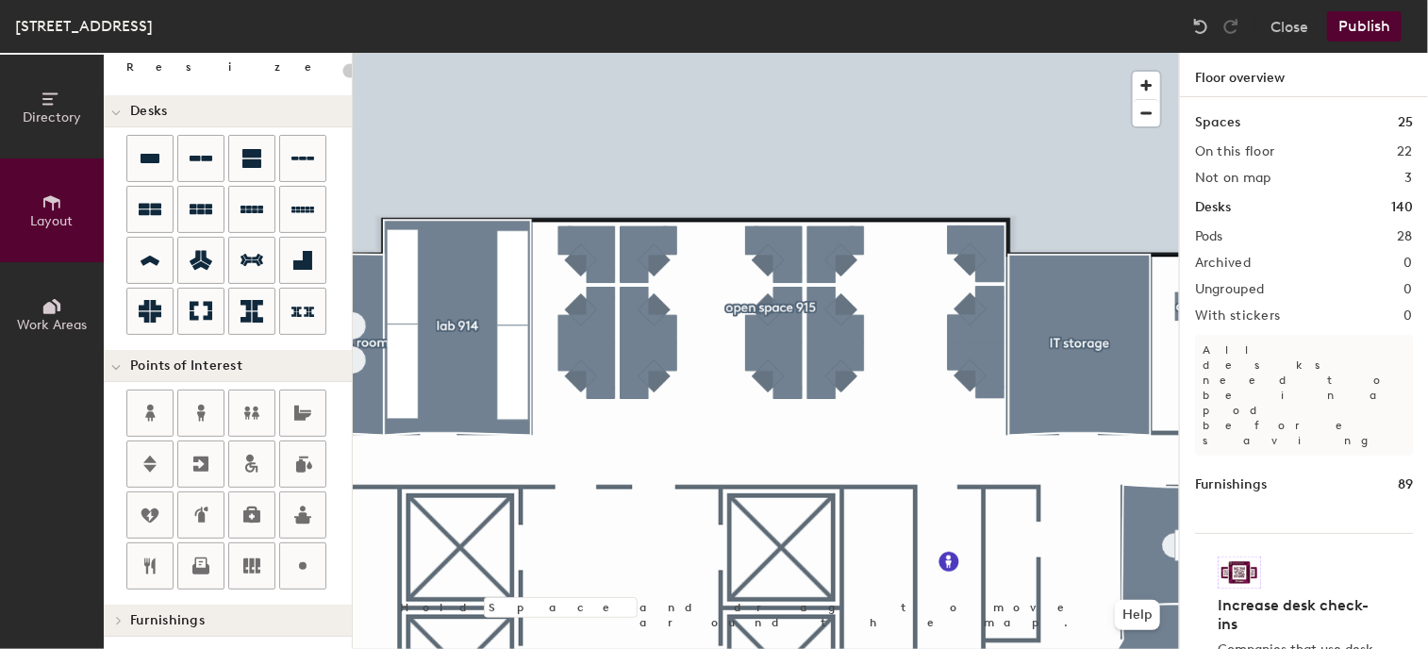
click at [121, 616] on icon at bounding box center [119, 620] width 8 height 9
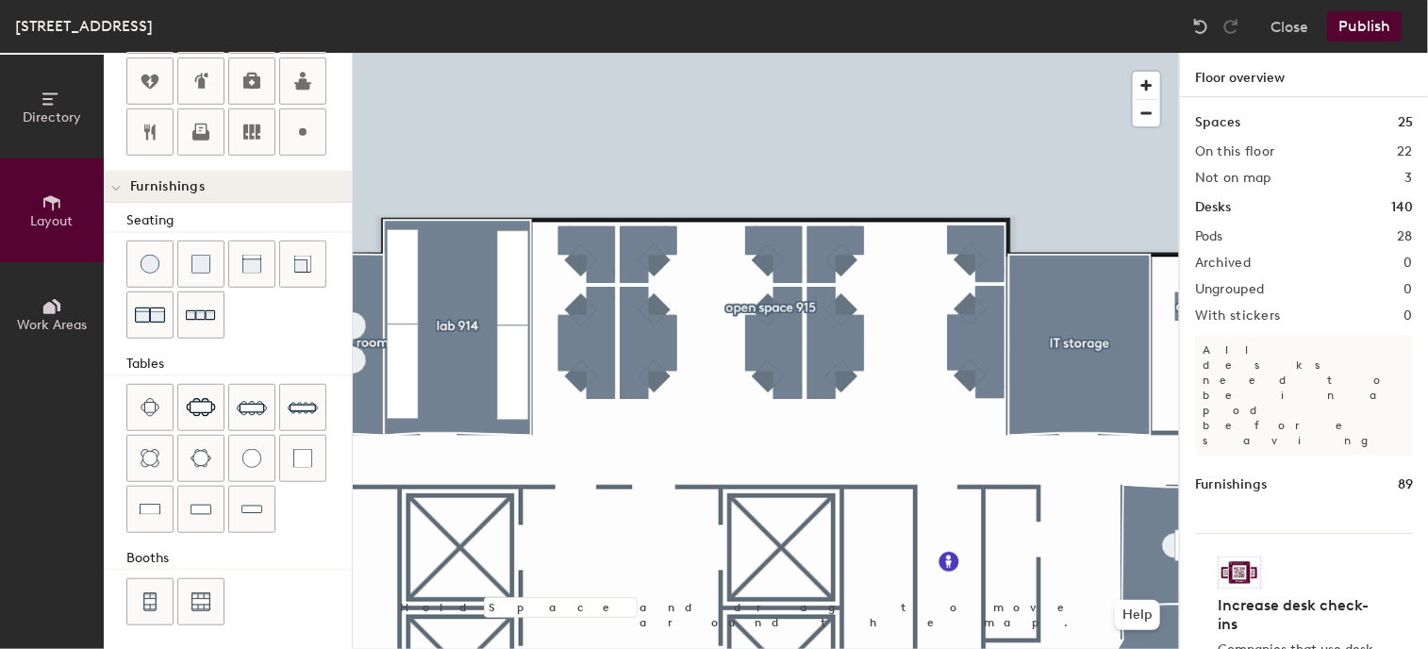
click at [1373, 24] on button "Publish" at bounding box center [1364, 26] width 75 height 30
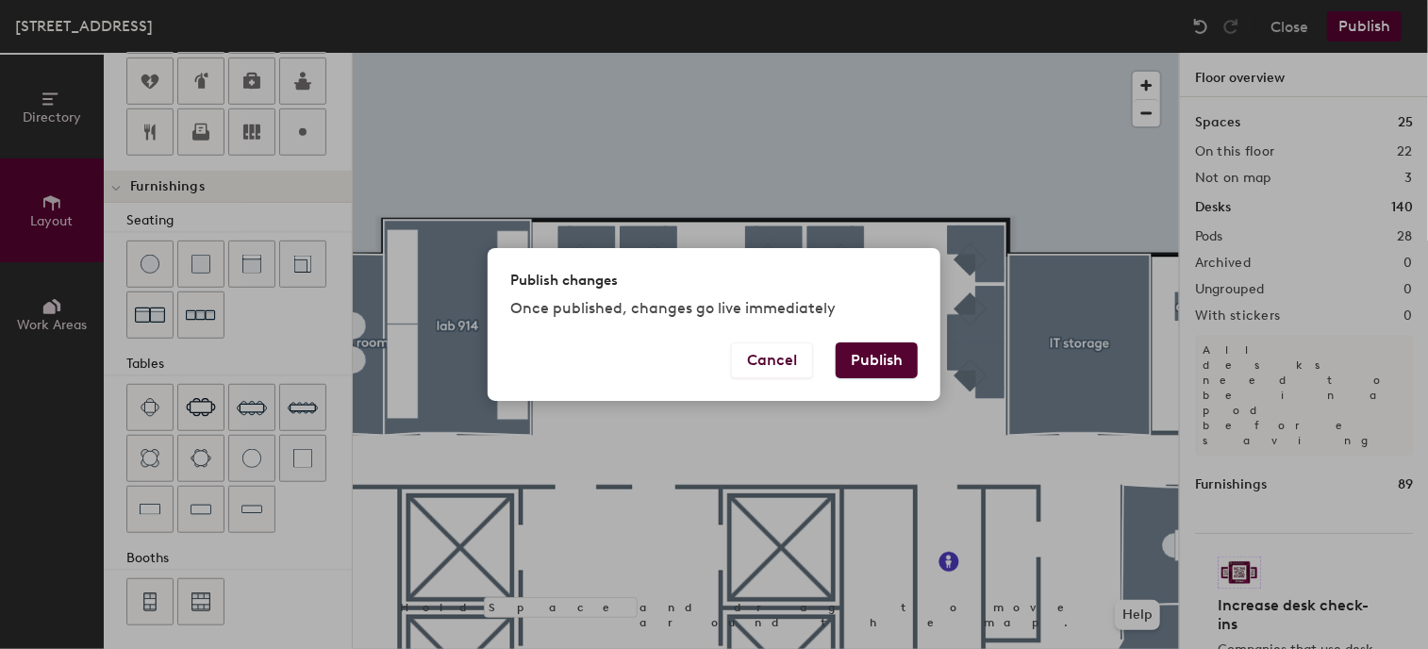
click at [907, 356] on button "Publish" at bounding box center [877, 360] width 82 height 36
type input "20"
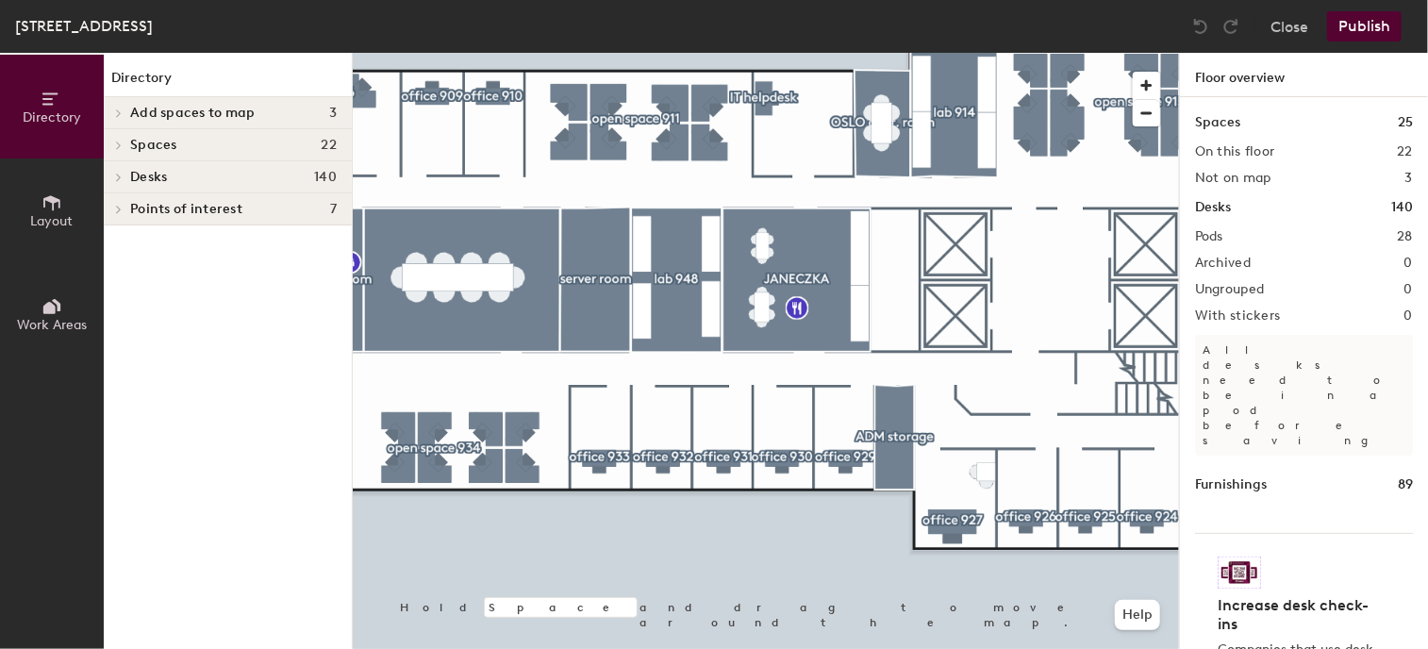
click at [1427, 472] on html "Skip navigation Schedule Office People Analytics Visits Deliveries Services Man…" at bounding box center [714, 324] width 1428 height 649
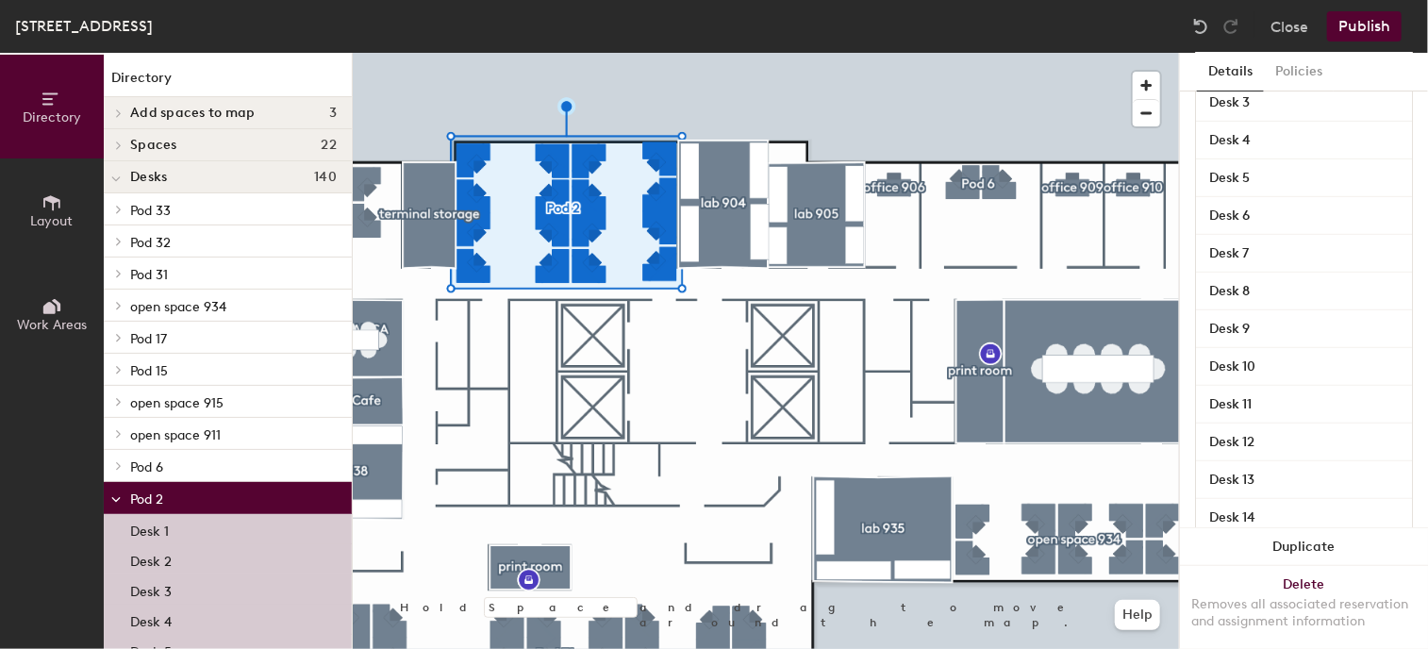
scroll to position [506, 0]
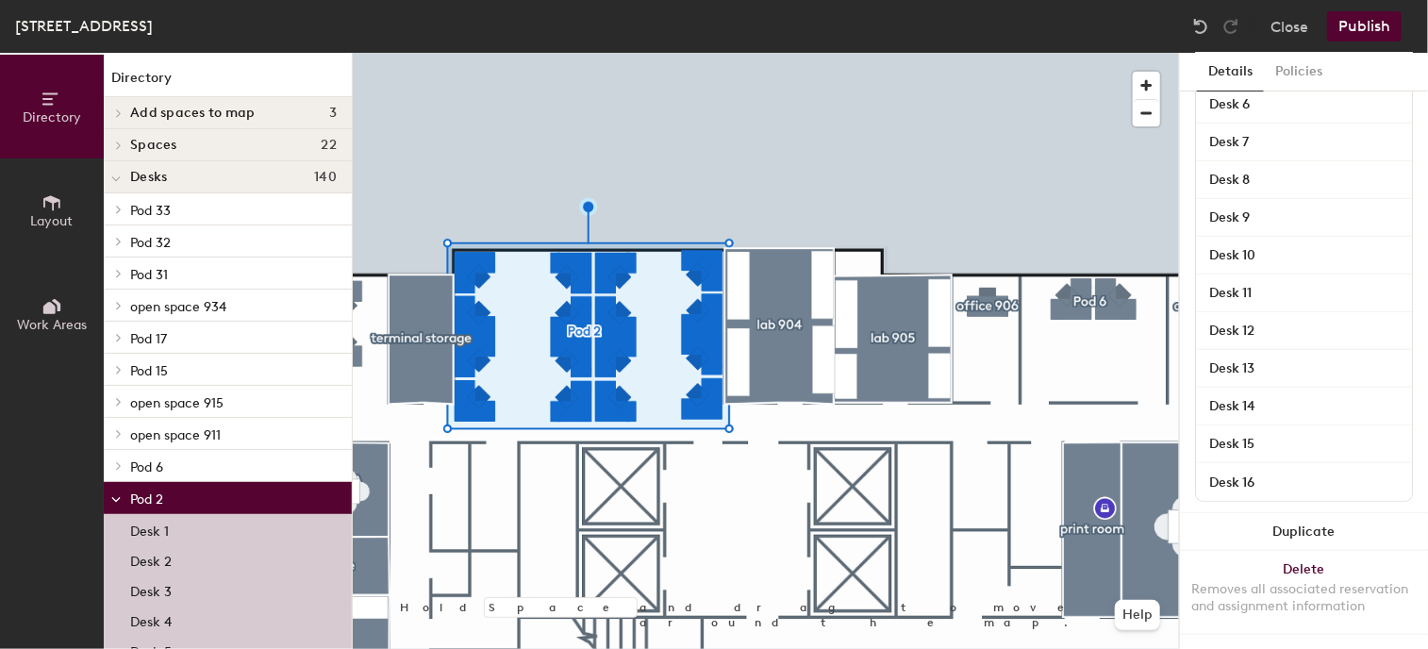
click at [49, 205] on icon at bounding box center [51, 202] width 21 height 21
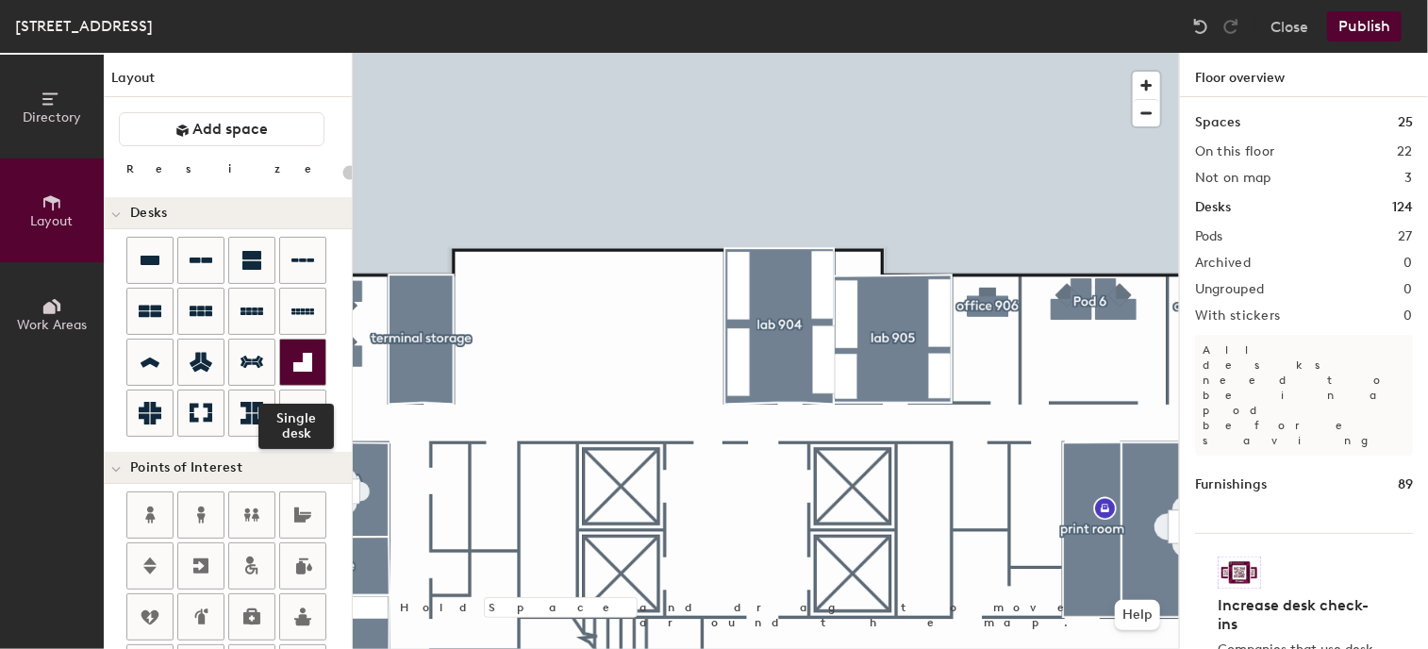
click at [309, 366] on icon at bounding box center [302, 362] width 19 height 19
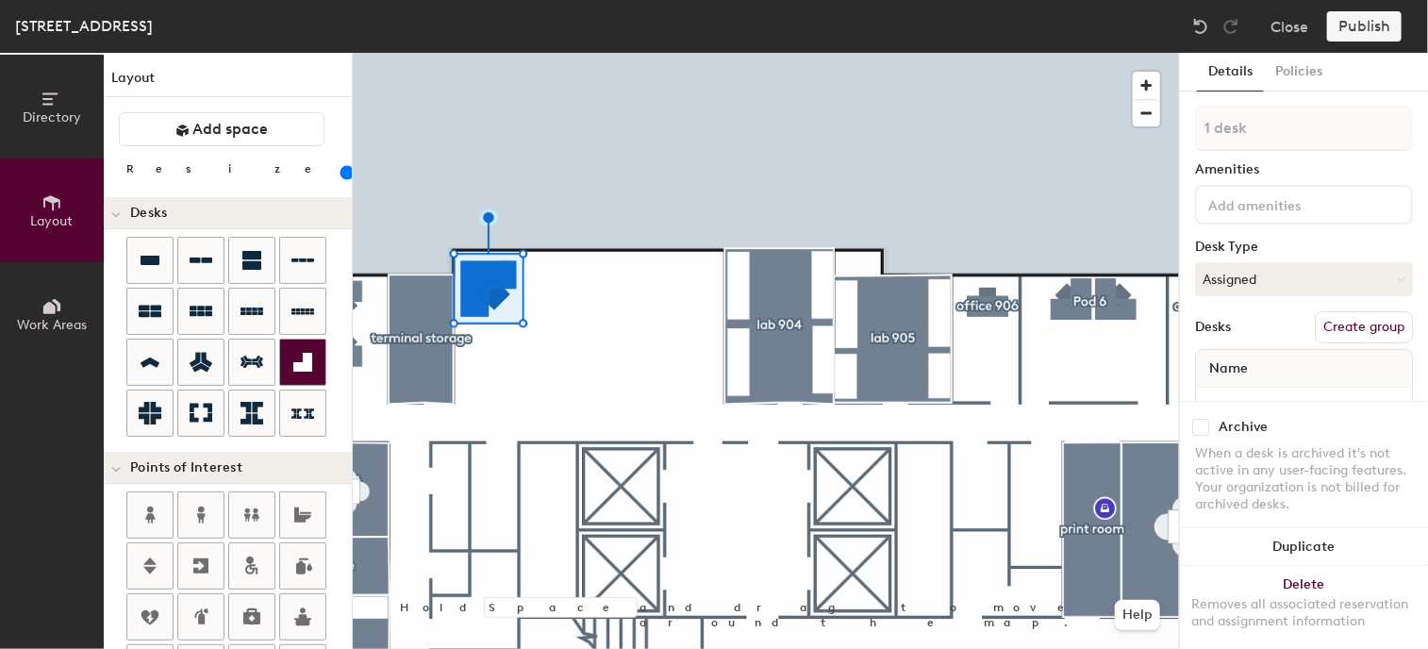
click at [307, 359] on icon at bounding box center [302, 362] width 19 height 19
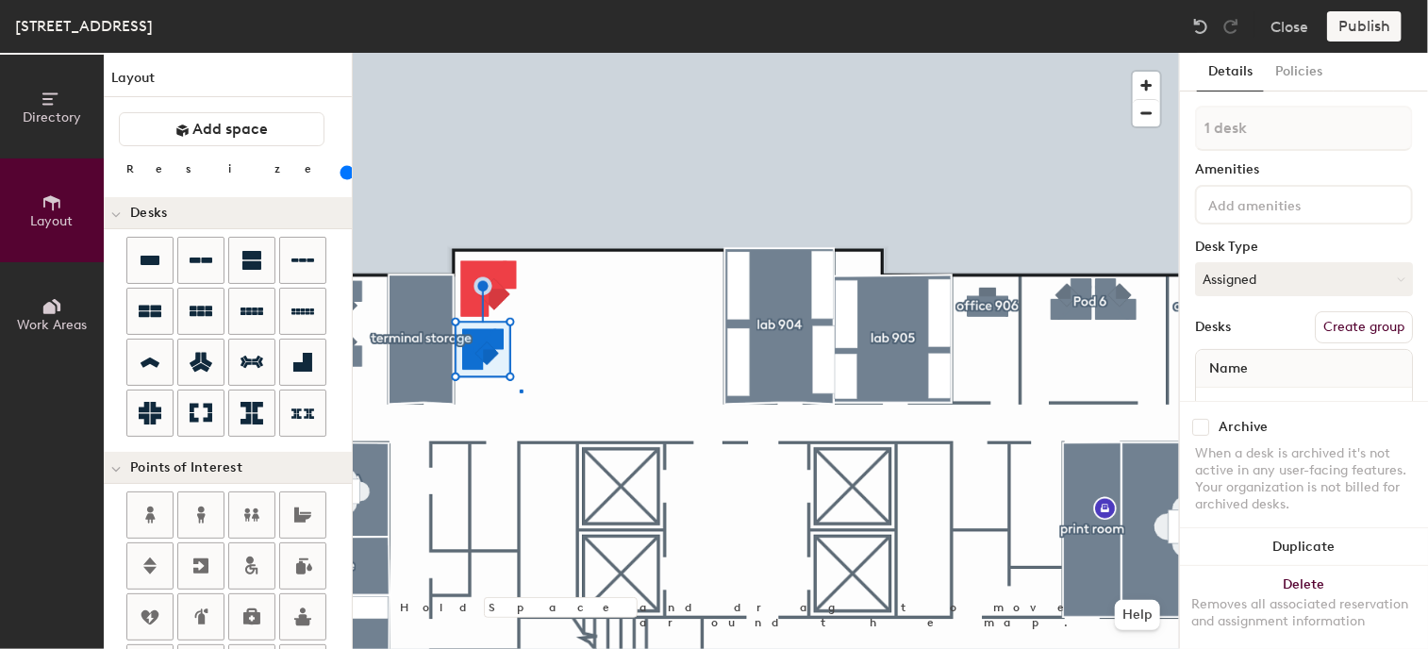
click at [522, 53] on div at bounding box center [766, 53] width 826 height 0
click at [538, 53] on div at bounding box center [766, 53] width 826 height 0
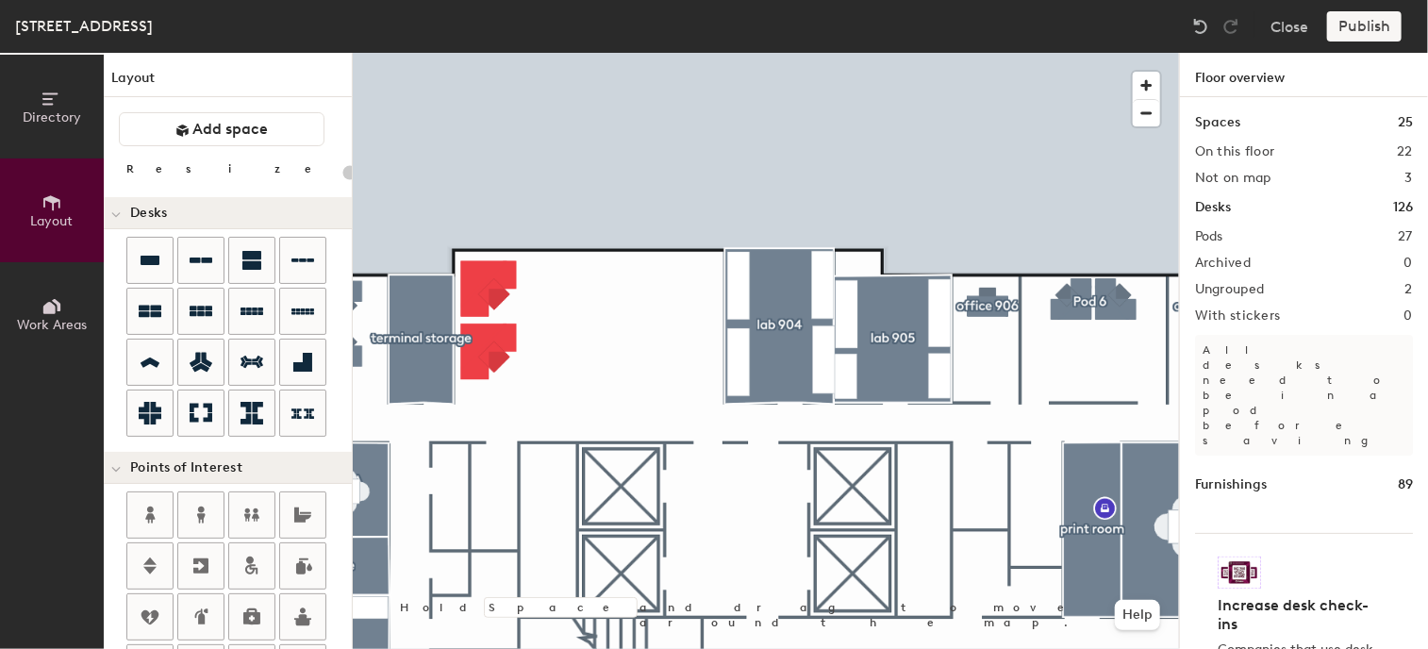
click at [568, 300] on div "Directory Layout Work Areas Layout Add space Resize Desks Points of Interest Fu…" at bounding box center [714, 351] width 1428 height 596
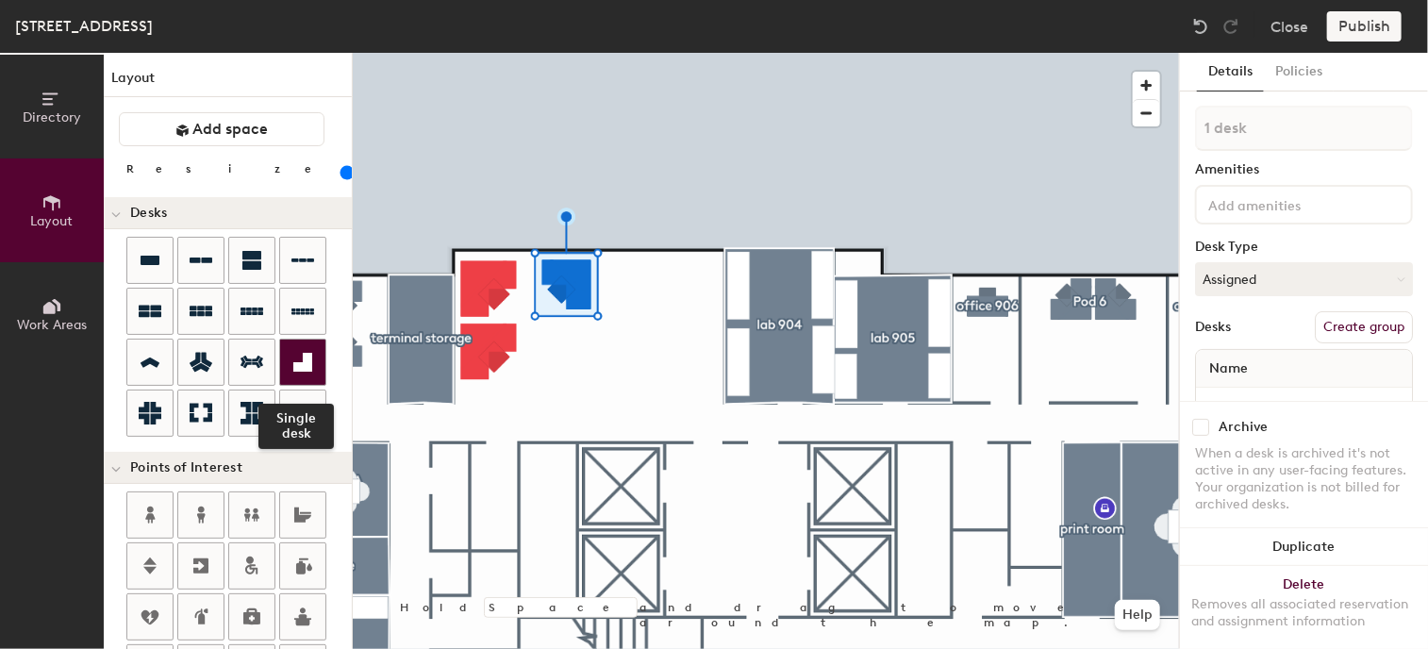
click at [307, 363] on icon at bounding box center [302, 362] width 19 height 19
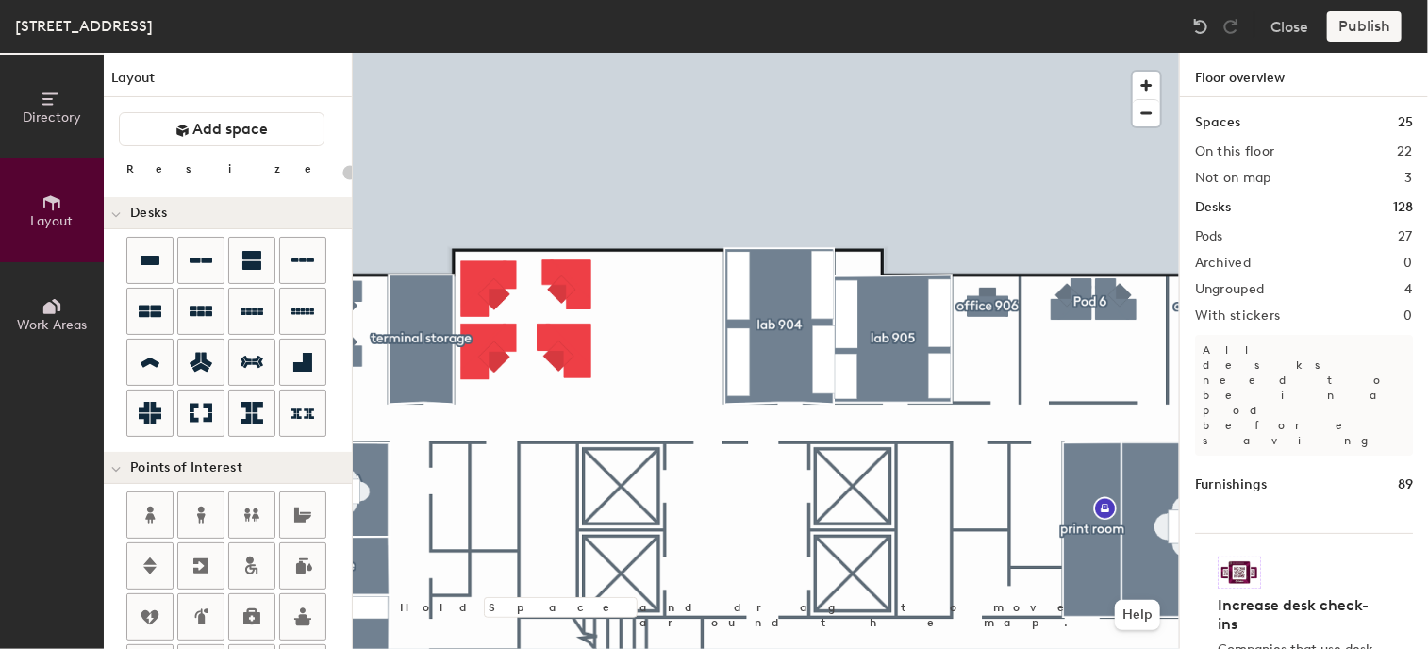
click at [636, 296] on div "Directory Layout Work Areas Layout Add space Resize Desks Points of Interest Fu…" at bounding box center [714, 351] width 1428 height 596
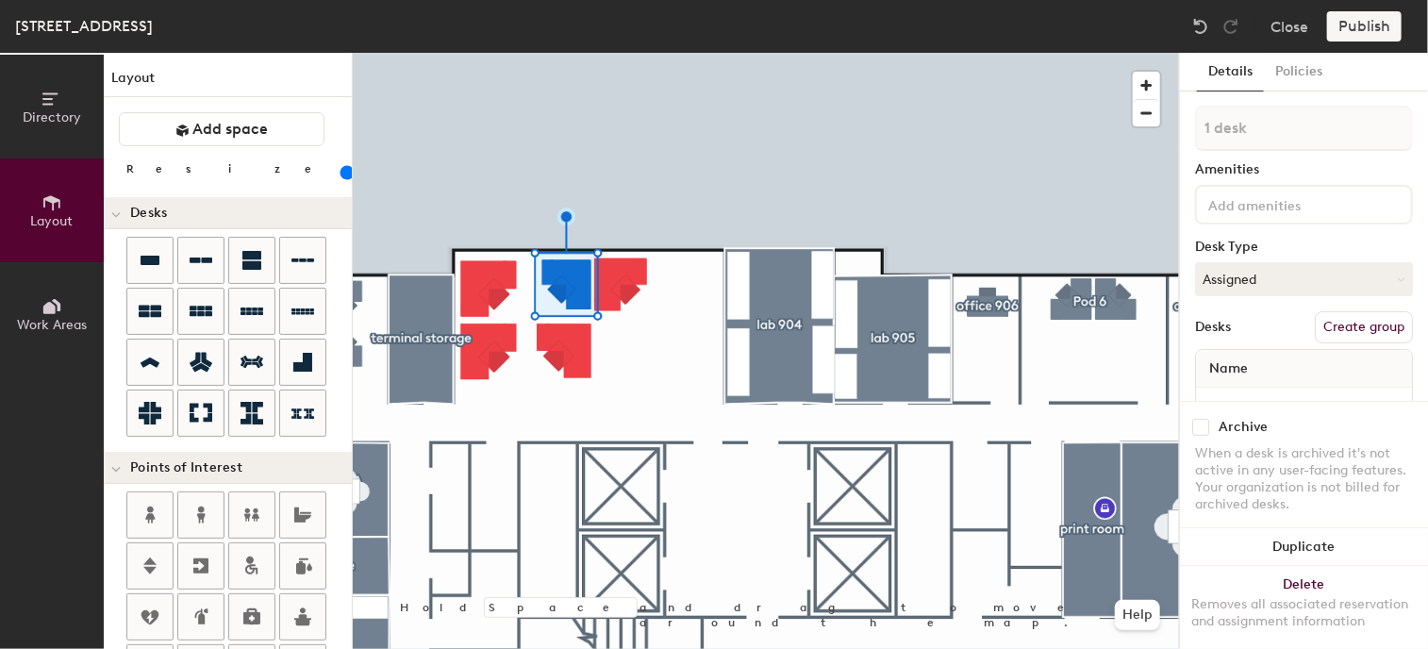
click at [621, 53] on div at bounding box center [766, 53] width 826 height 0
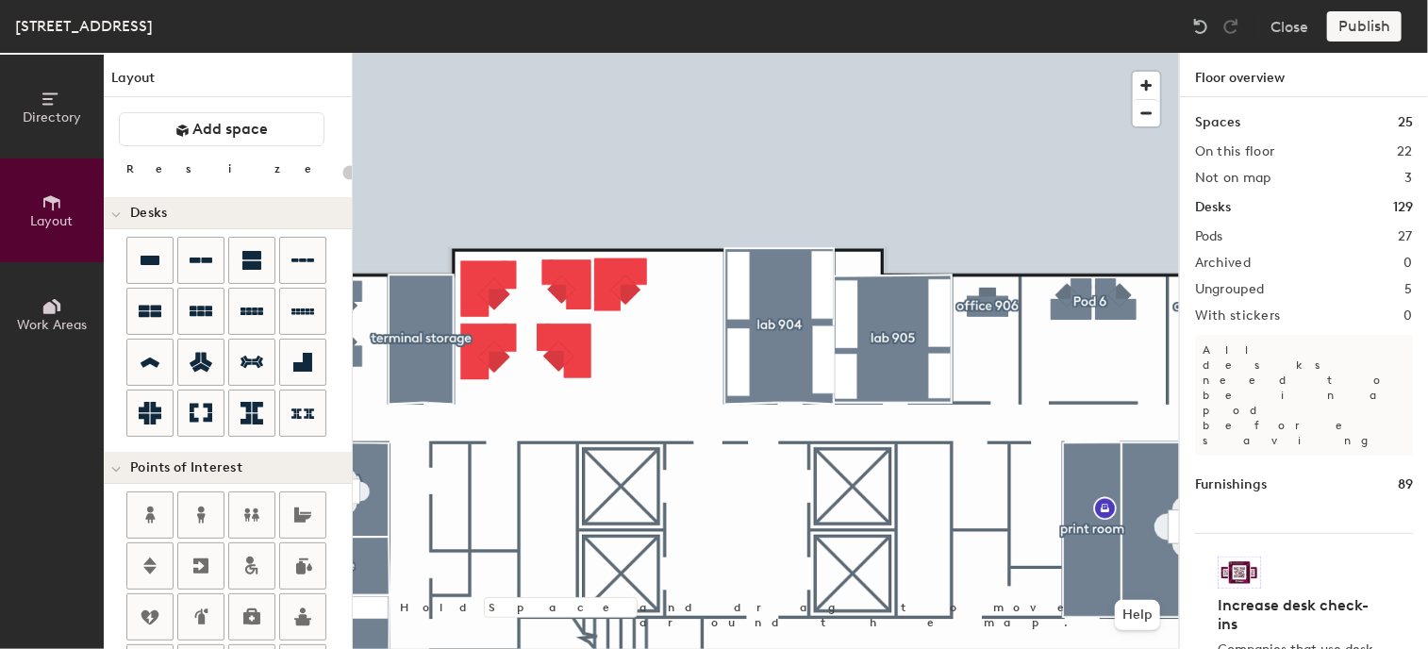
click at [600, 53] on div at bounding box center [766, 53] width 826 height 0
click at [699, 301] on div "Directory Layout Work Areas Layout Add space Resize Desks Points of Interest Fu…" at bounding box center [714, 351] width 1428 height 596
click at [696, 362] on div "Directory Layout Work Areas Layout Add space Resize Desks Points of Interest Fu…" at bounding box center [714, 351] width 1428 height 596
click at [629, 361] on div "Directory Layout Work Areas Layout Add space Resize Desks Points of Interest Fu…" at bounding box center [714, 351] width 1428 height 596
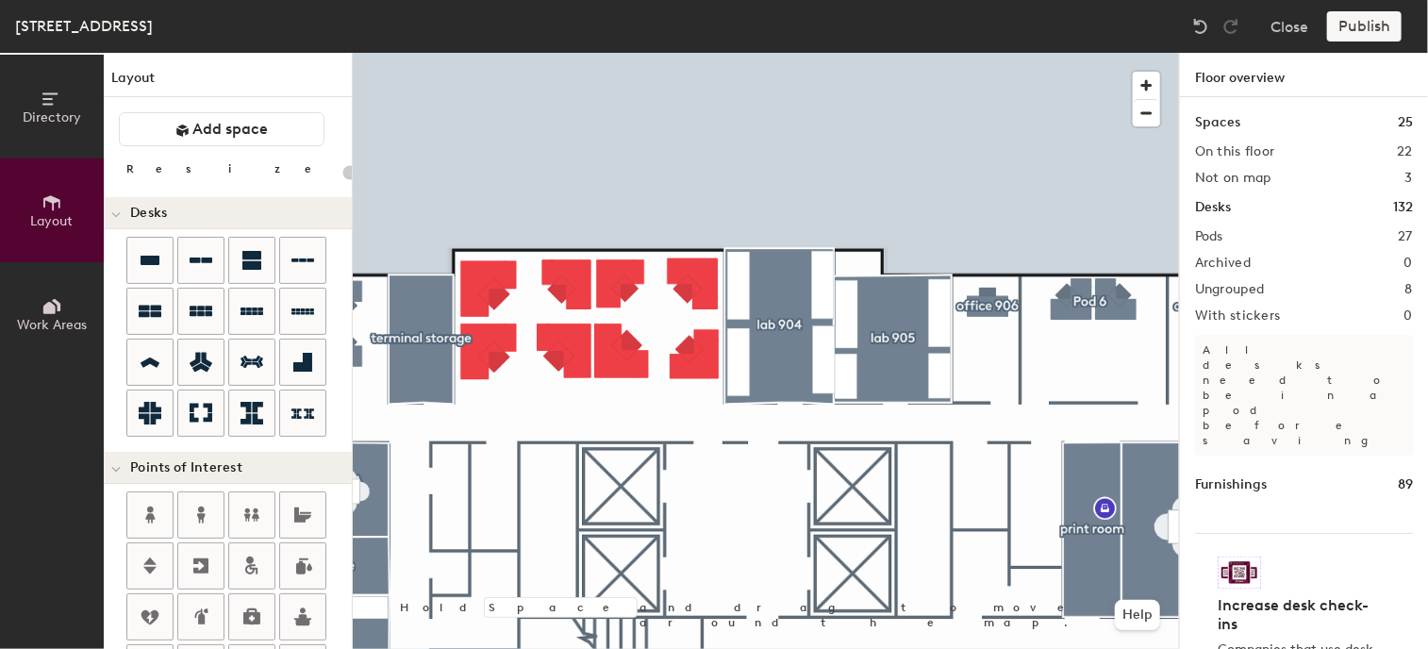
click at [615, 53] on div at bounding box center [766, 53] width 826 height 0
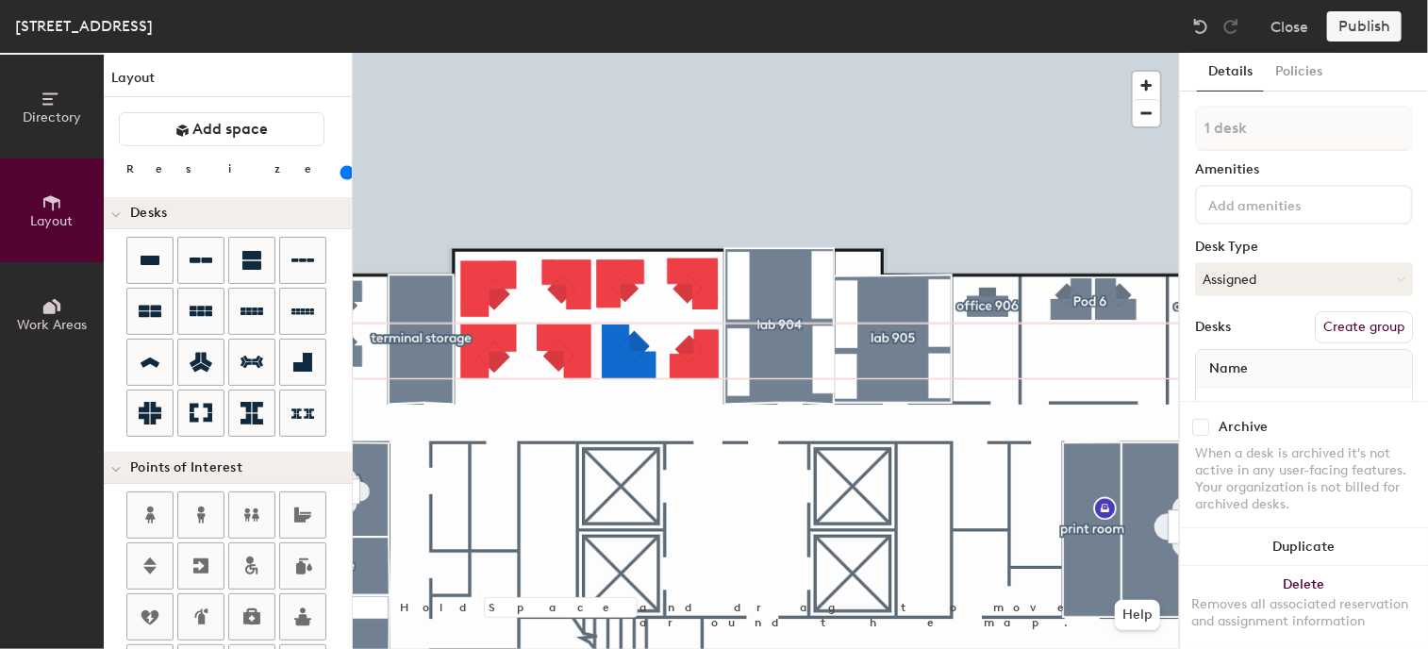
type input "140"
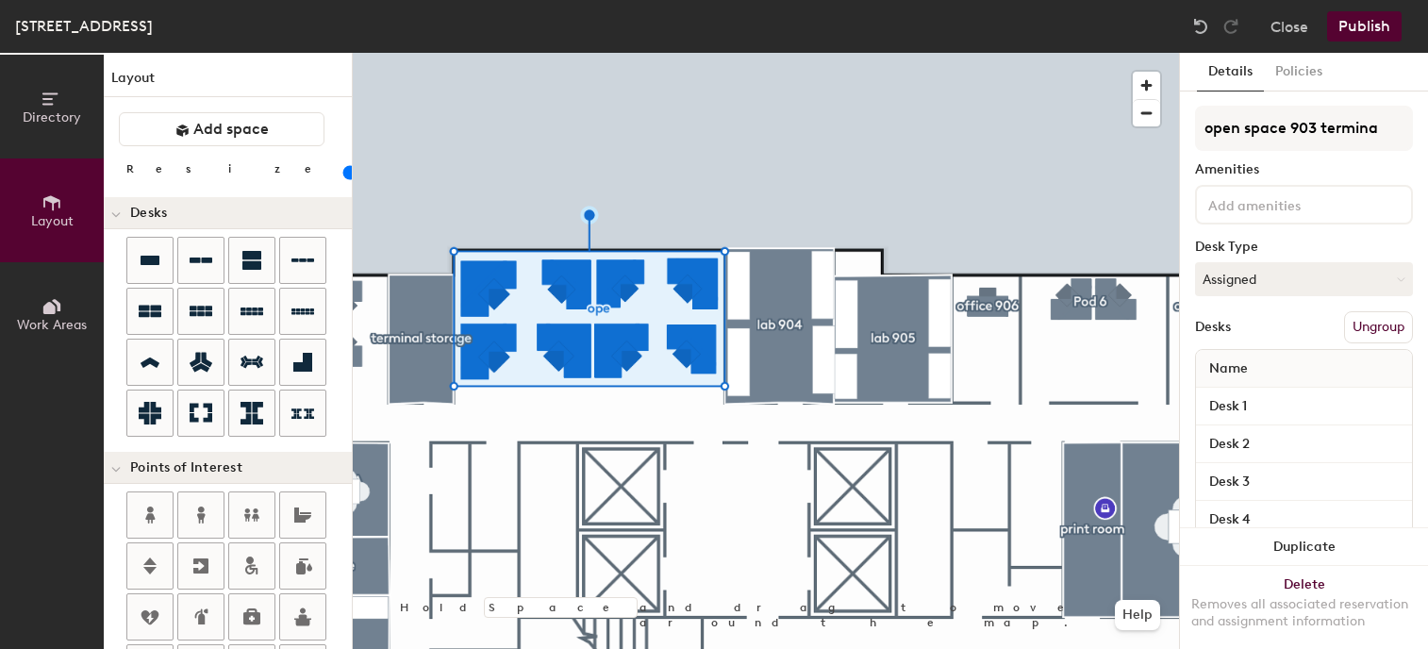
type input "open space 903 terminal"
type input "20"
type input "open space 903 terminal"
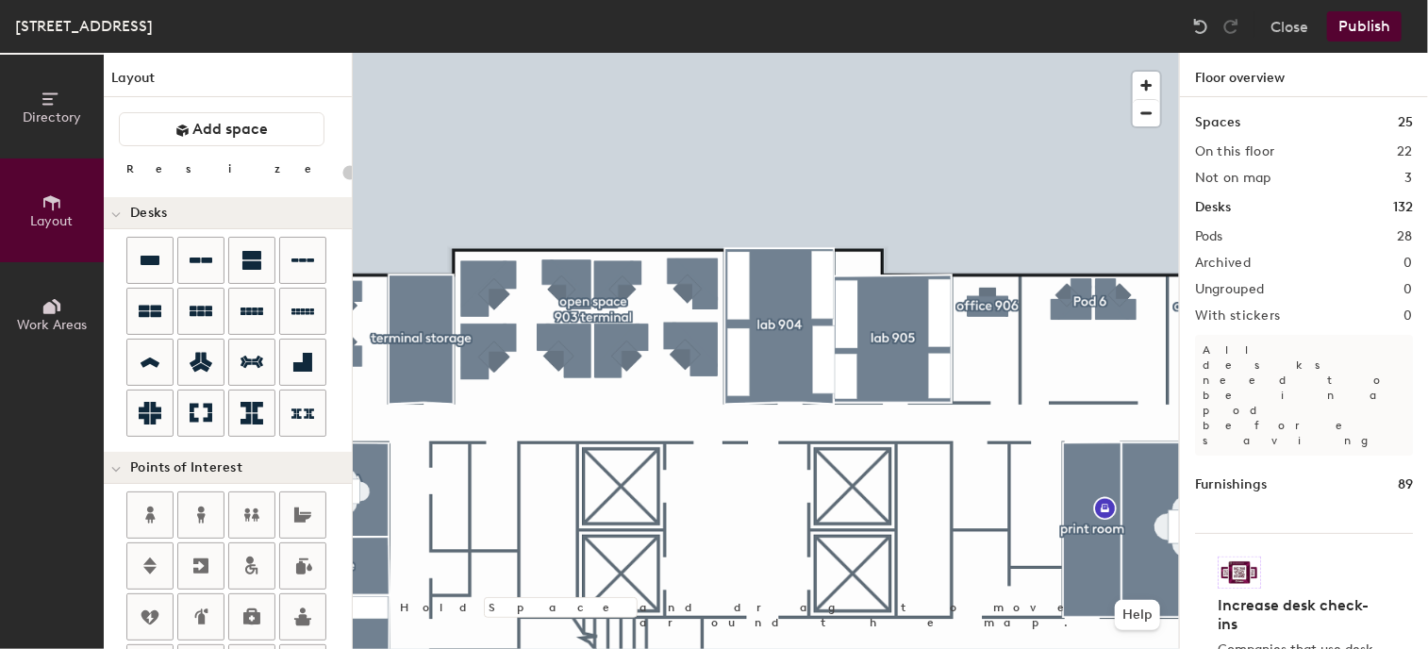
click at [1360, 32] on button "Publish" at bounding box center [1364, 26] width 75 height 30
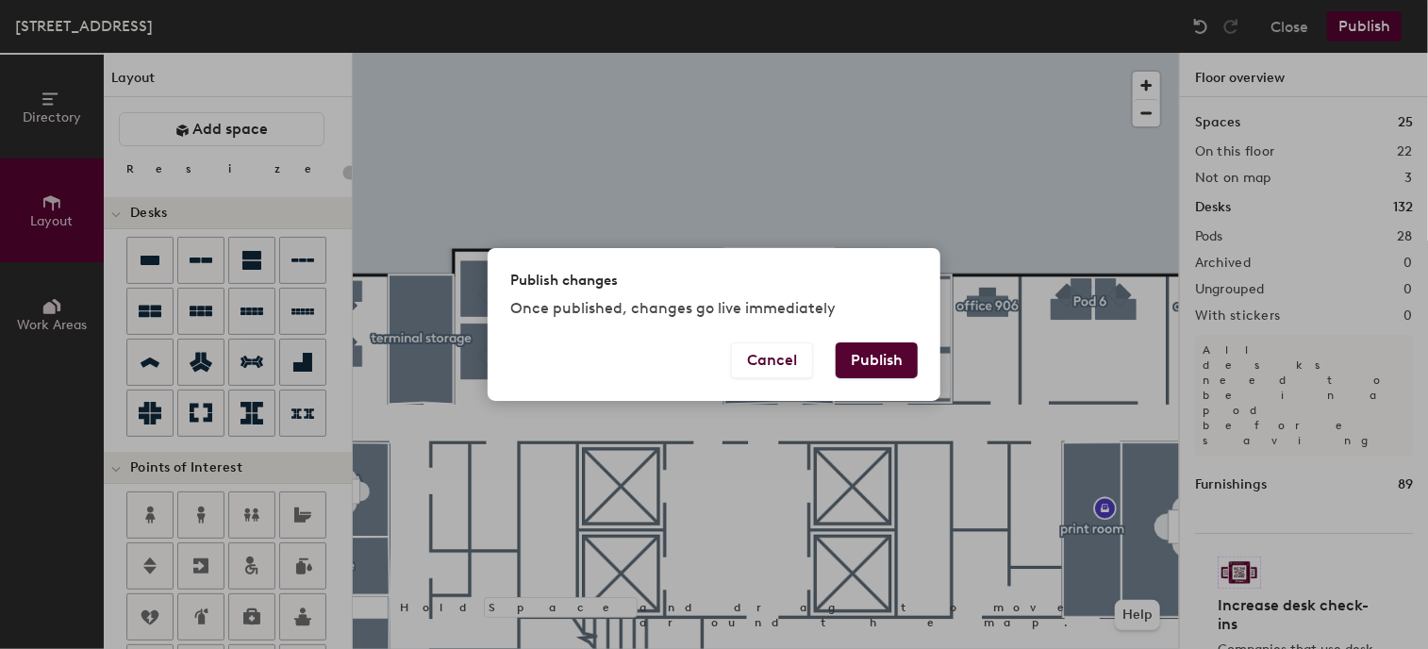
click at [899, 355] on button "Publish" at bounding box center [877, 360] width 82 height 36
type input "20"
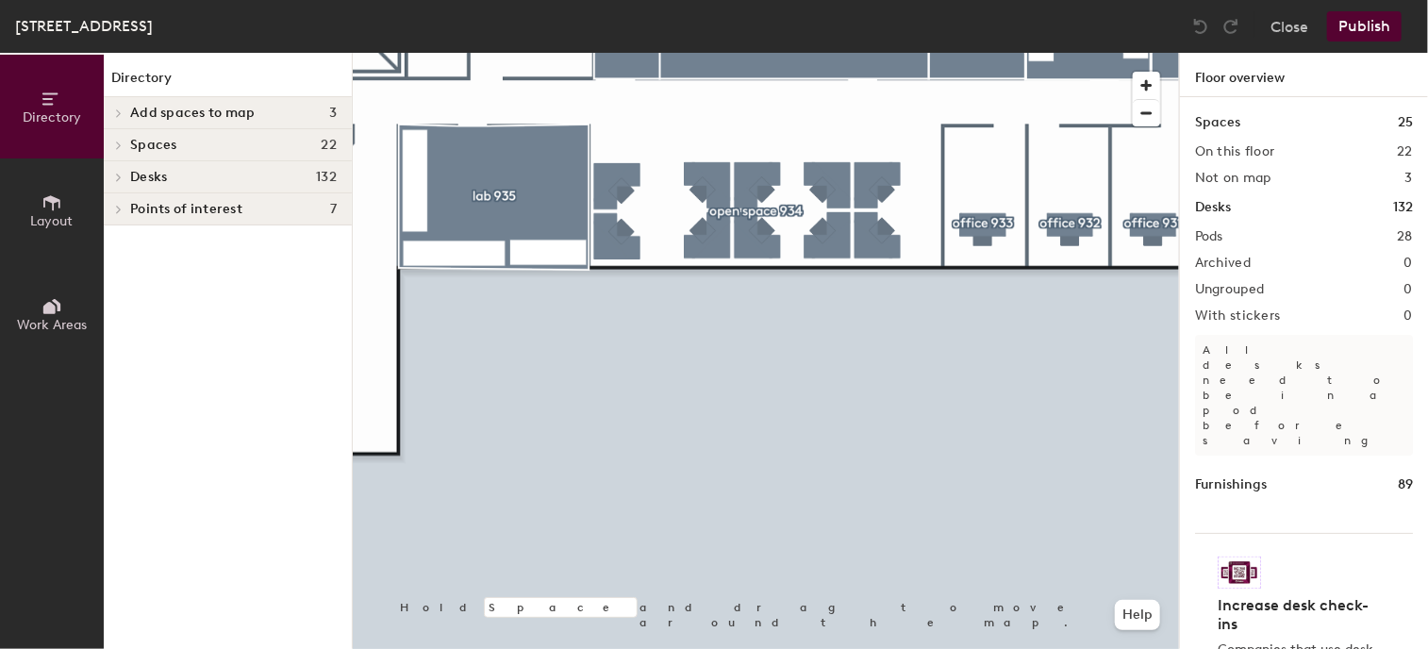
click at [1411, 648] on html "Skip navigation Schedule Office People Analytics Visits Deliveries Services Man…" at bounding box center [714, 324] width 1428 height 649
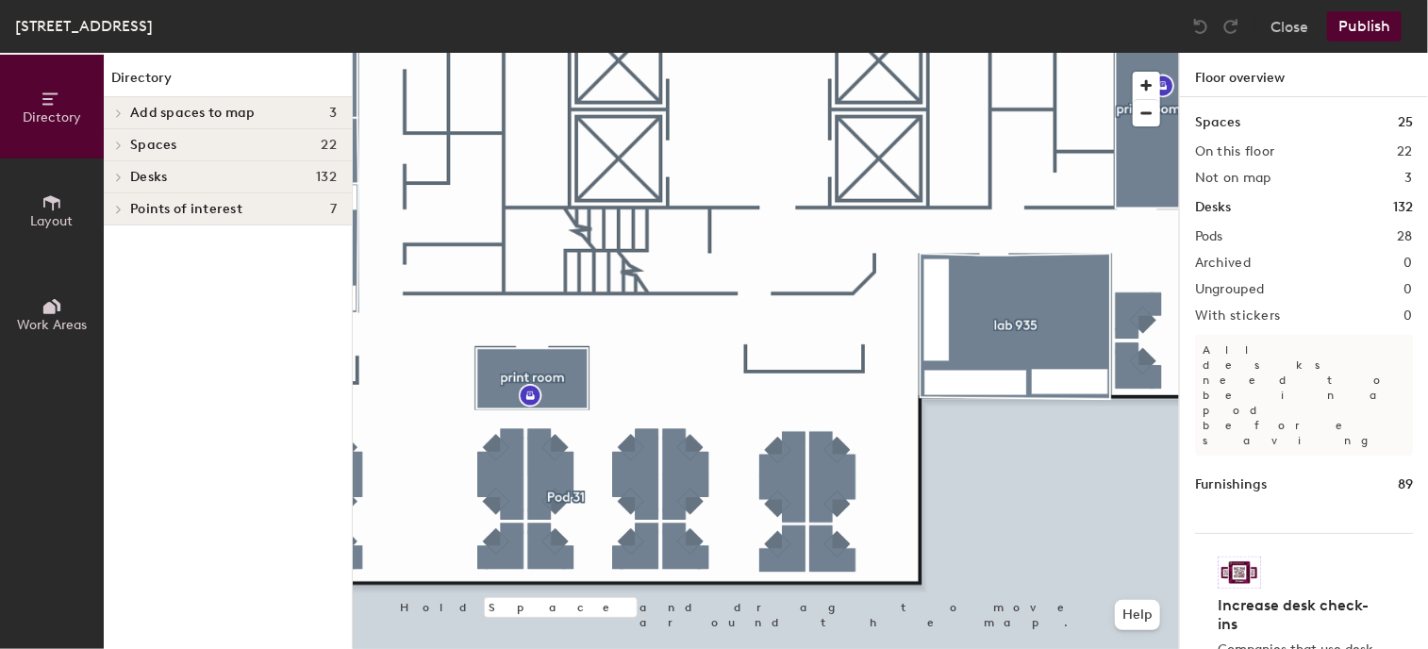
click at [978, 648] on html "Skip navigation Schedule Office People Analytics Visits Deliveries Services Man…" at bounding box center [714, 324] width 1428 height 649
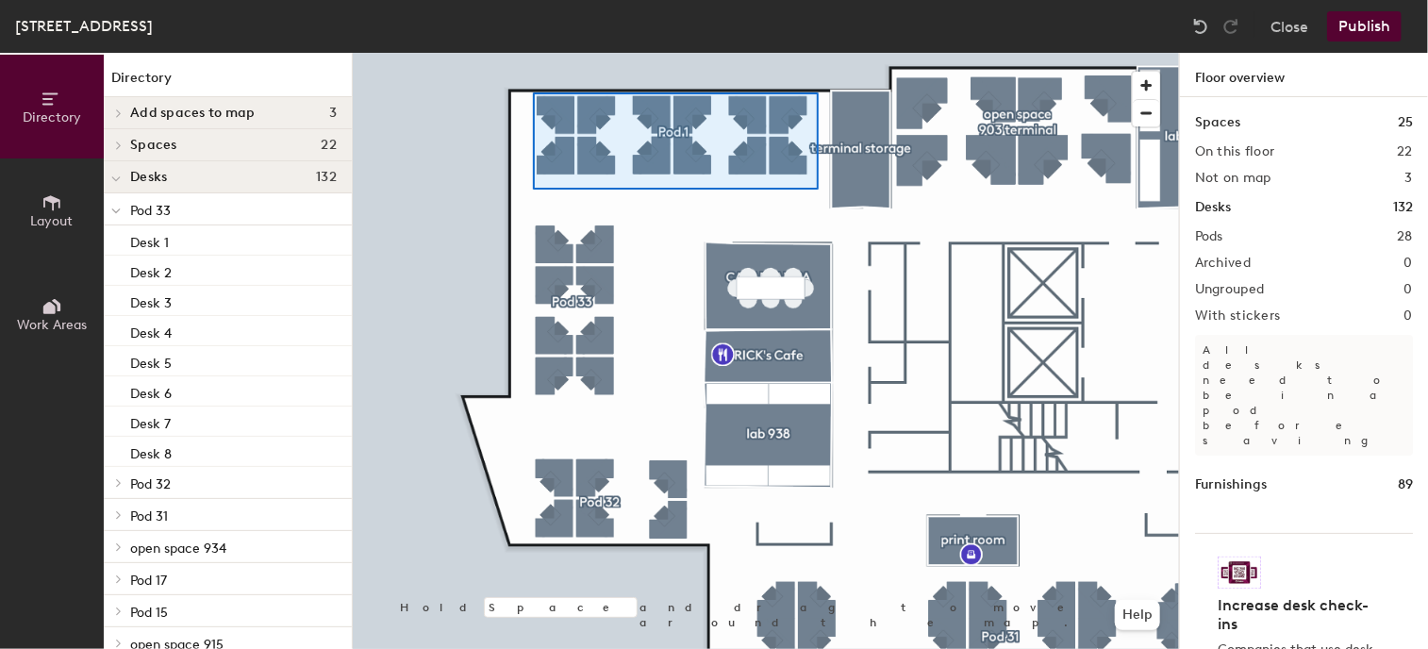
click at [533, 53] on div at bounding box center [766, 53] width 826 height 0
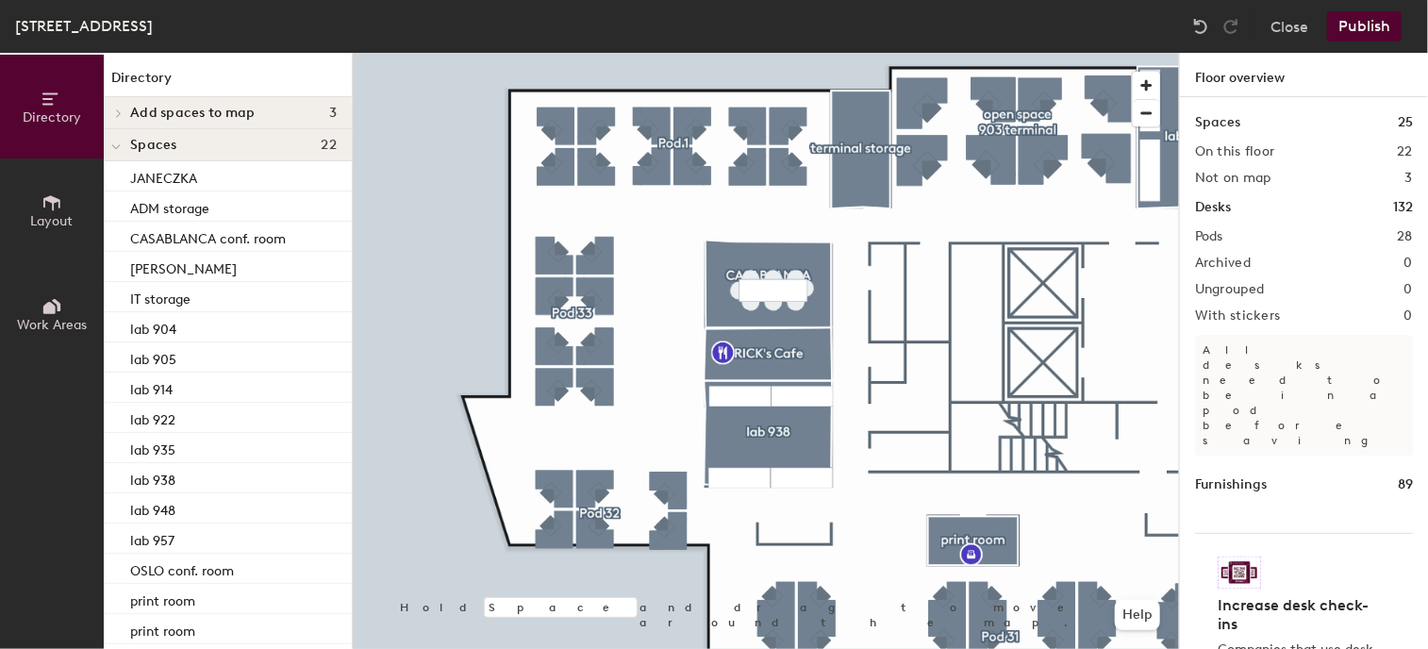
click at [479, 53] on div at bounding box center [766, 53] width 826 height 0
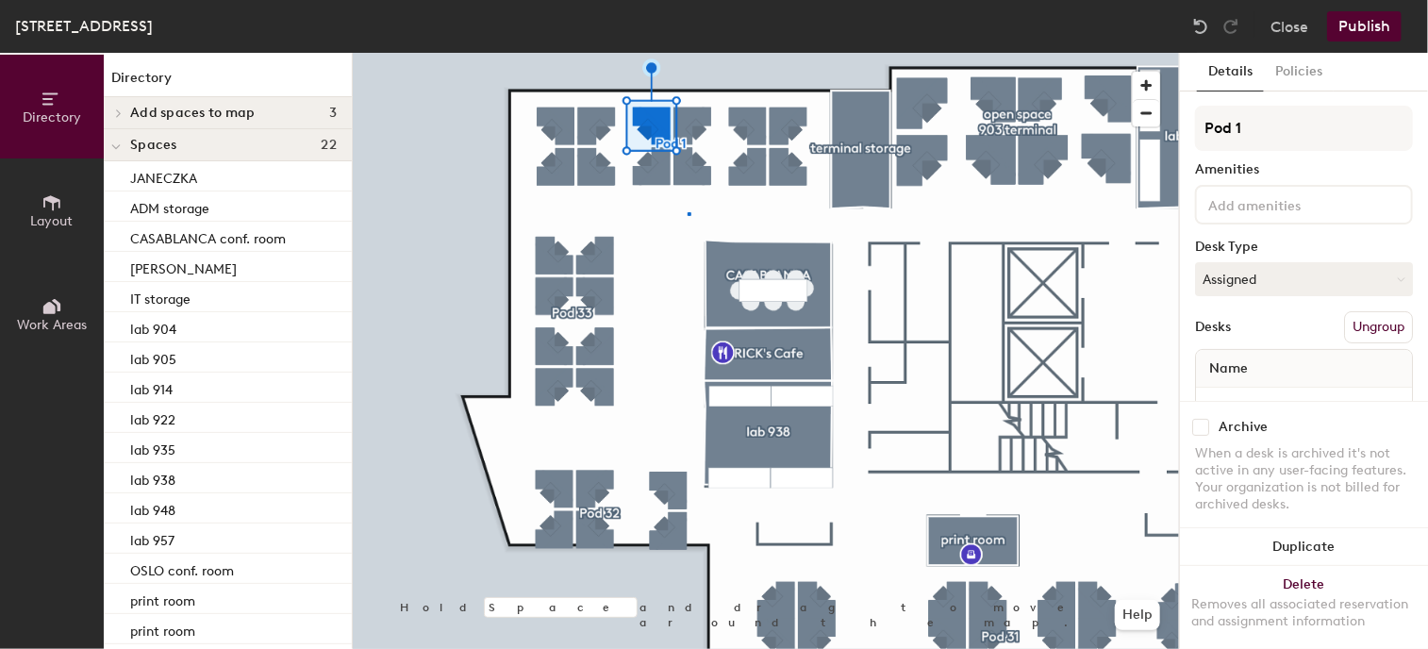
click at [688, 53] on div at bounding box center [766, 53] width 826 height 0
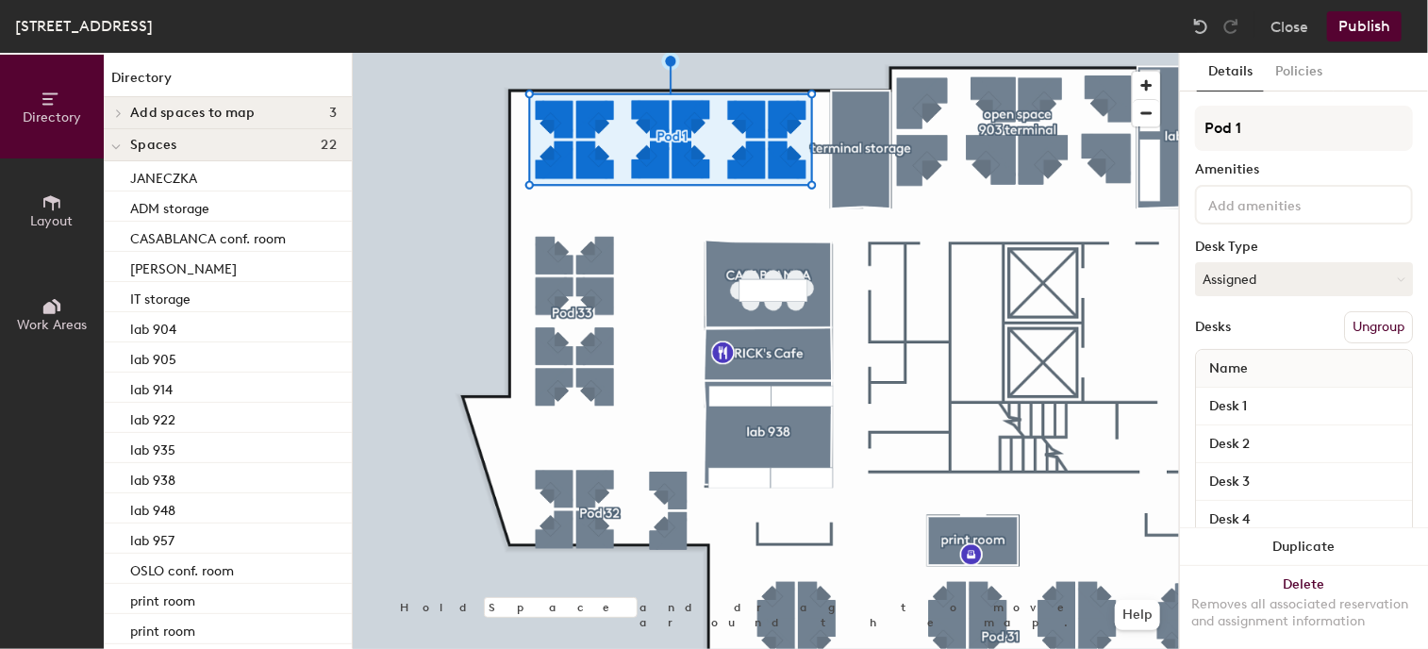
click at [638, 53] on div at bounding box center [766, 53] width 826 height 0
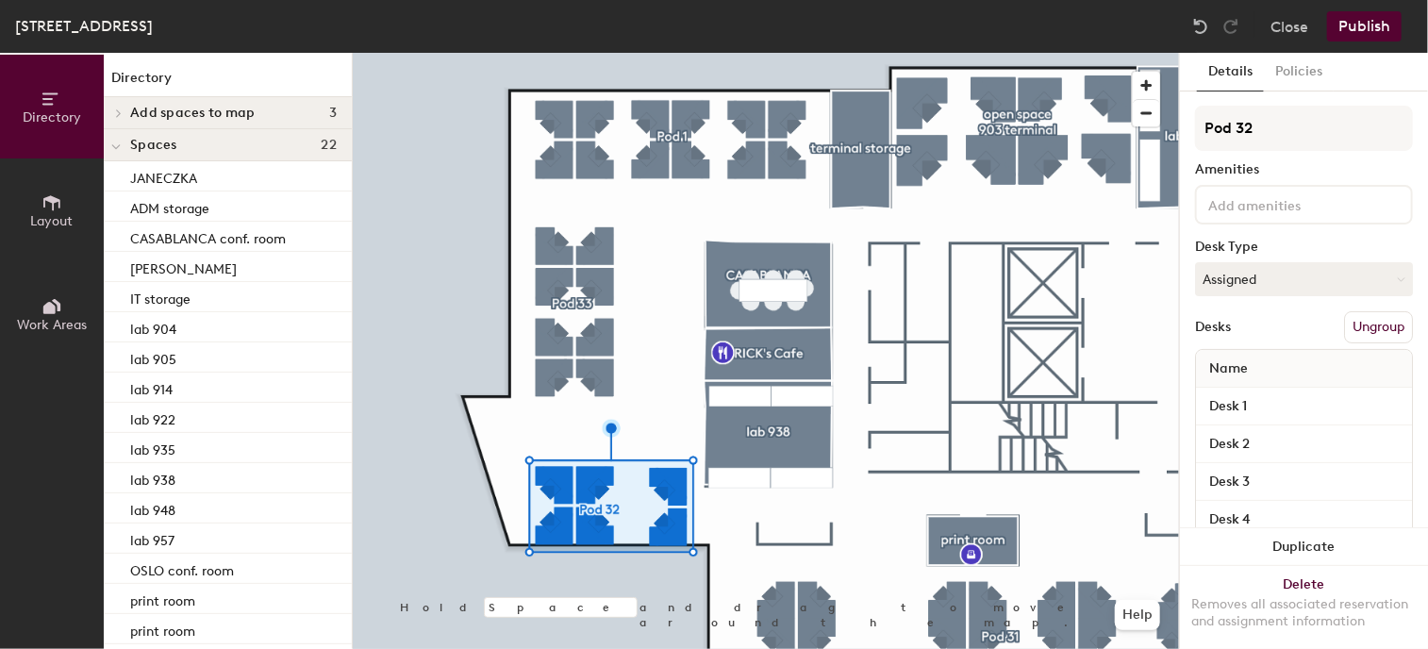
click at [566, 53] on div at bounding box center [766, 53] width 826 height 0
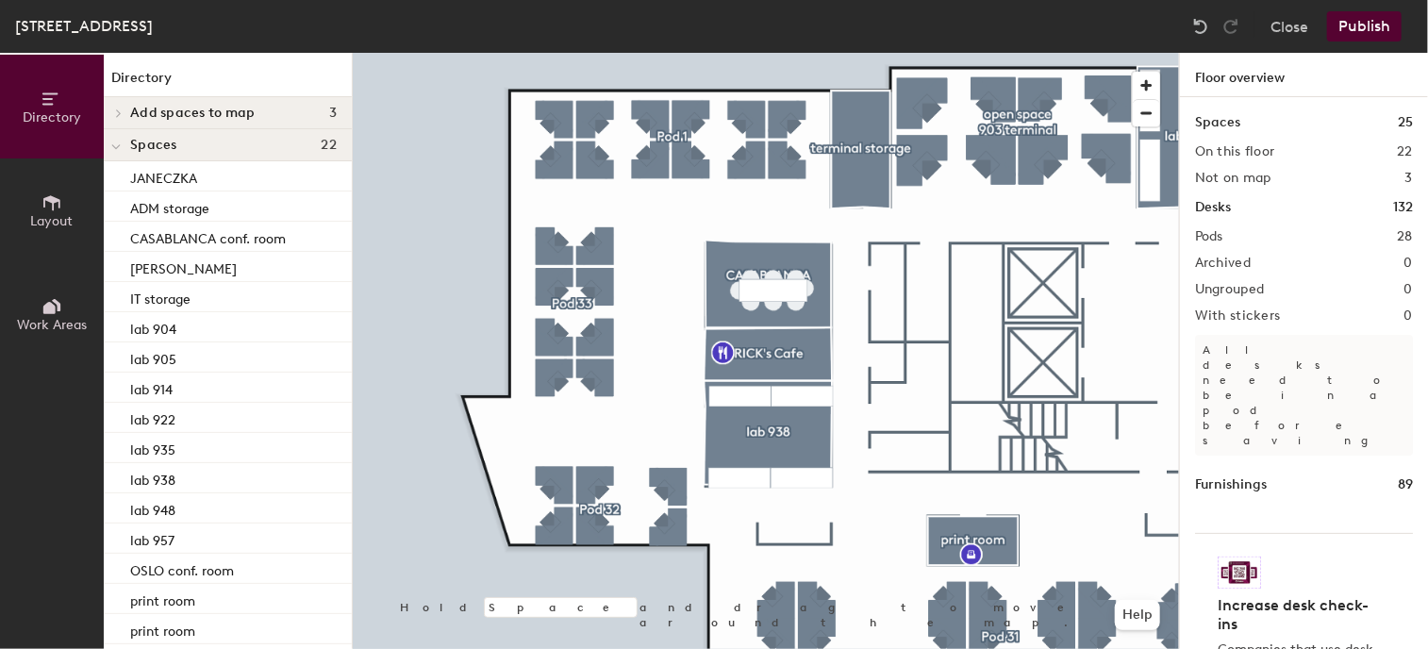
click at [64, 217] on span "Layout" at bounding box center [52, 221] width 42 height 16
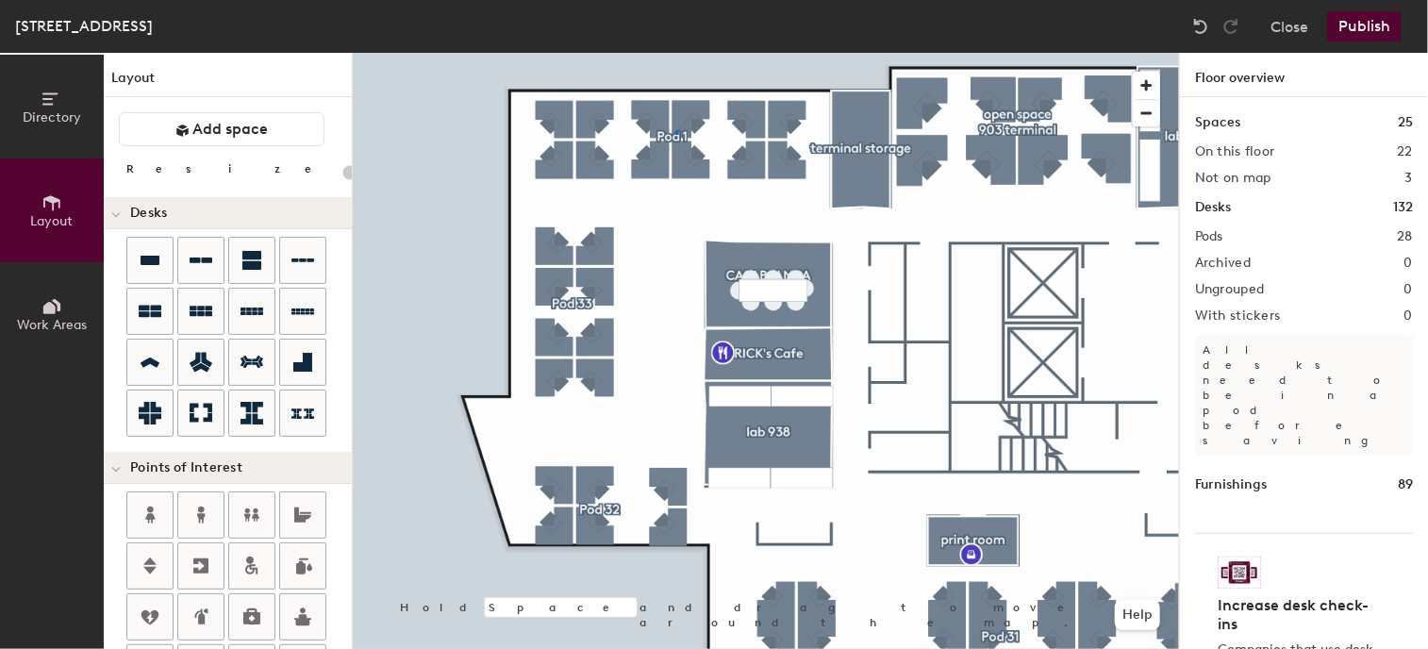
click at [675, 53] on div at bounding box center [766, 53] width 826 height 0
type input "100"
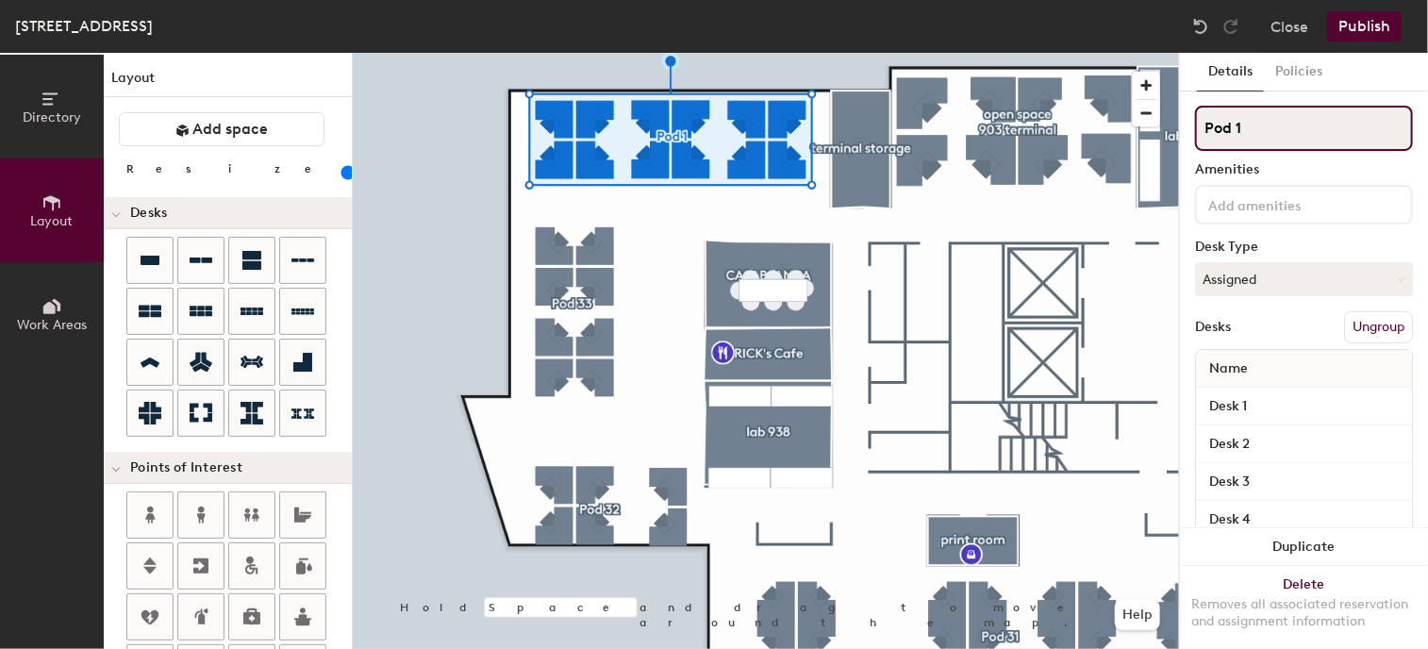
click at [1282, 129] on input "Pod 1" at bounding box center [1304, 128] width 218 height 45
click at [1075, 132] on div "Directory Layout Work Areas Layout Add space Resize Desks Points of Interest Fu…" at bounding box center [714, 351] width 1428 height 596
type input "open space 901"
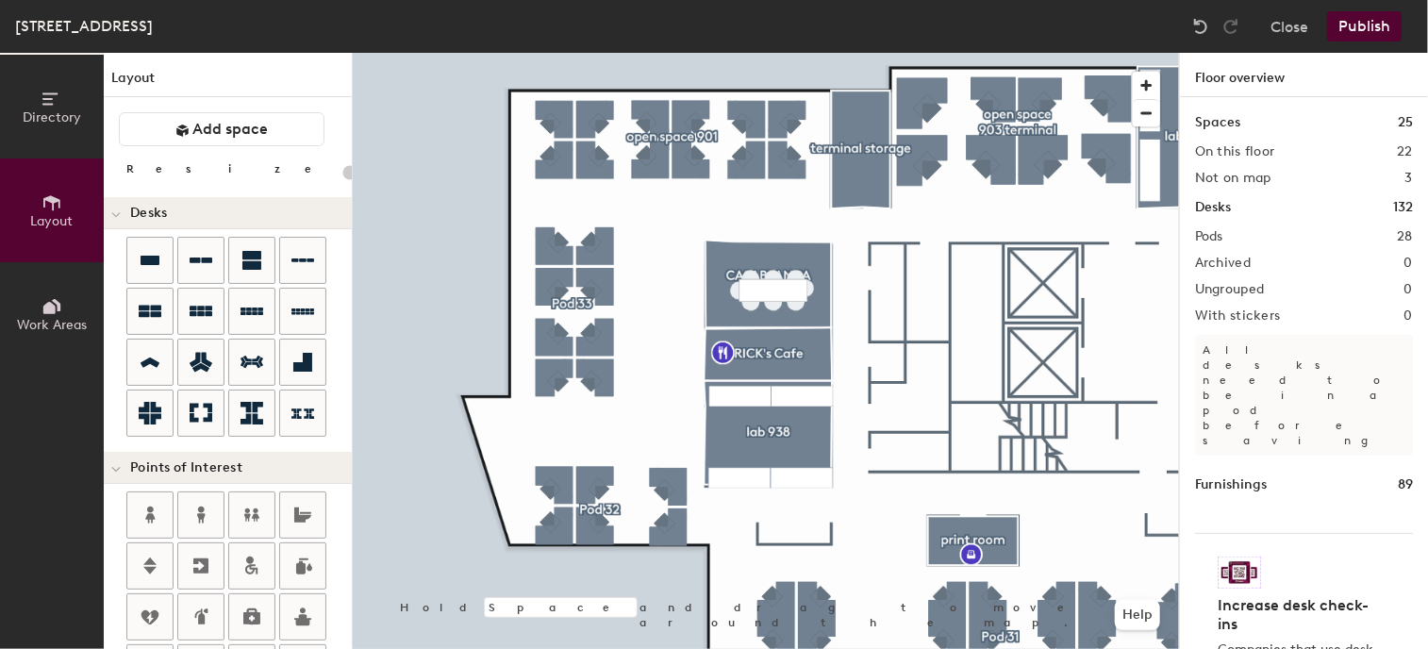
type input "100"
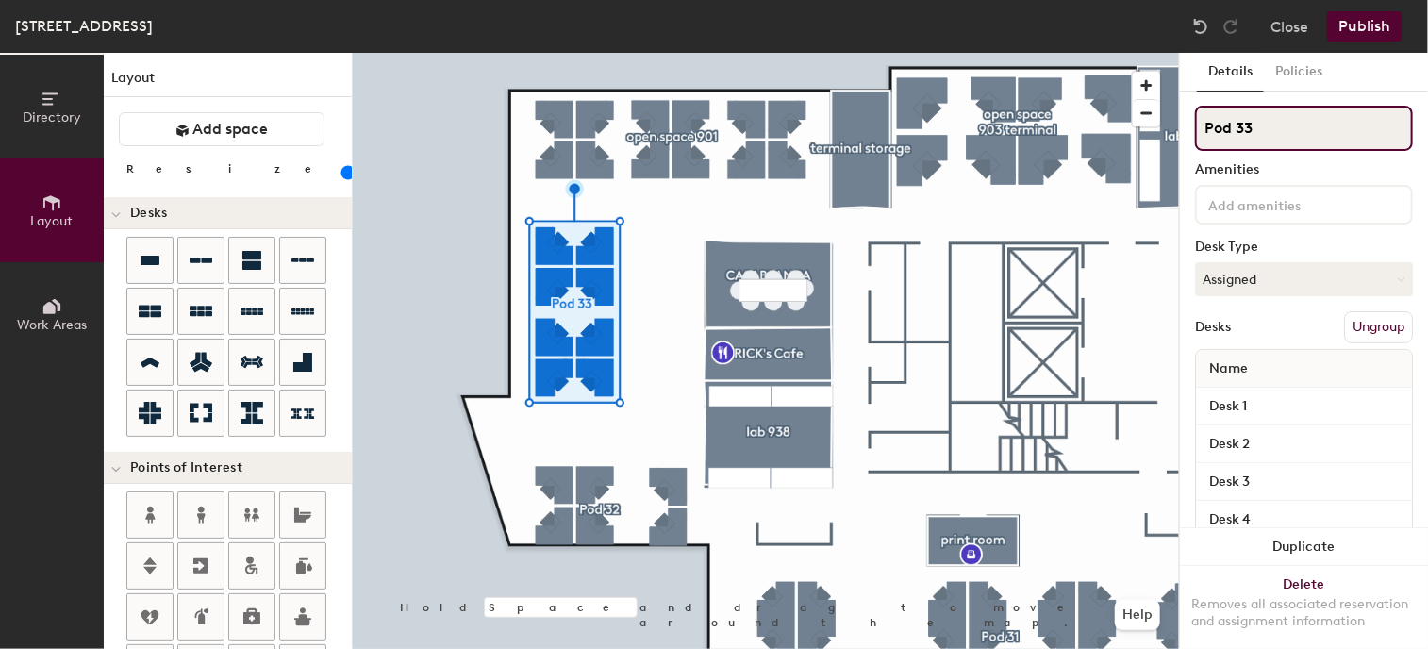
click at [1118, 138] on div "Directory Layout Work Areas Layout Add space Resize Desks Points of Interest Fu…" at bounding box center [714, 351] width 1428 height 596
type input "open space 901"
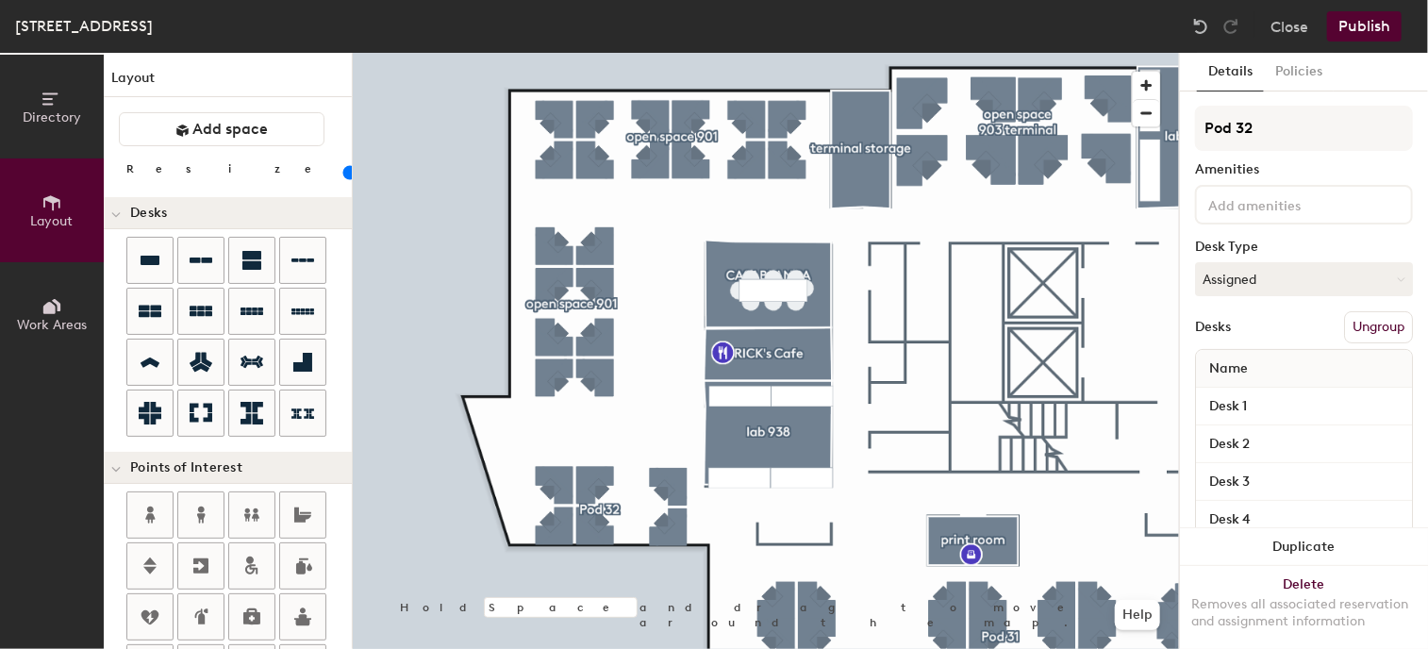
type input "100"
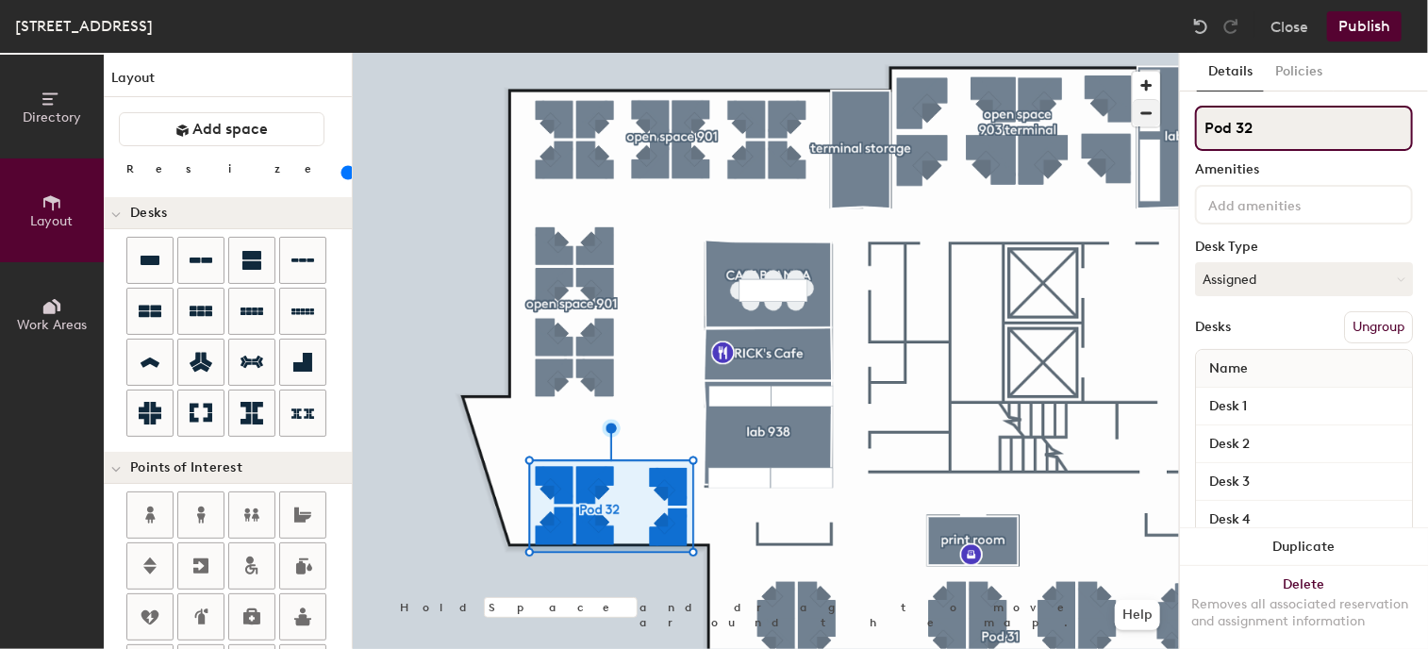
drag, startPoint x: 1295, startPoint y: 131, endPoint x: 1158, endPoint y: 124, distance: 137.0
click at [1161, 124] on div "Directory Layout Work Areas Layout Add space Resize Desks Points of Interest Fu…" at bounding box center [714, 351] width 1428 height 596
type input "open space 901"
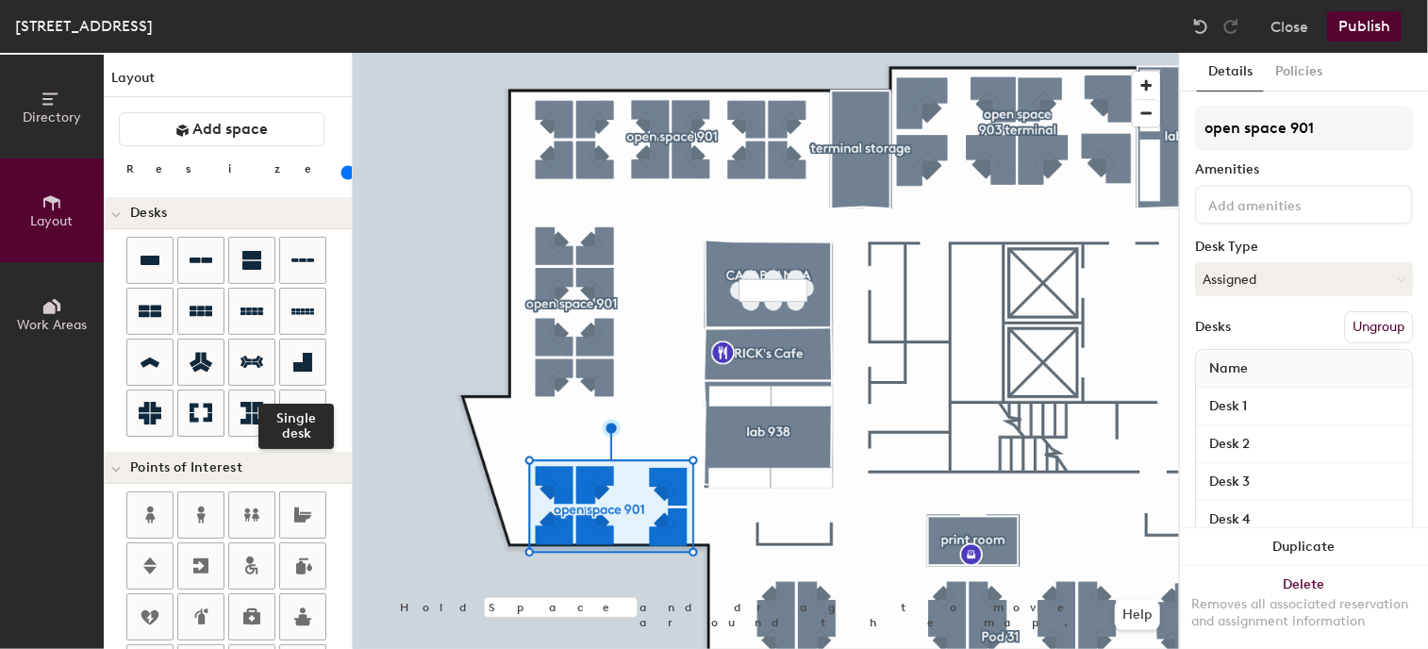
click at [324, 367] on div "Single desk" at bounding box center [238, 339] width 225 height 204
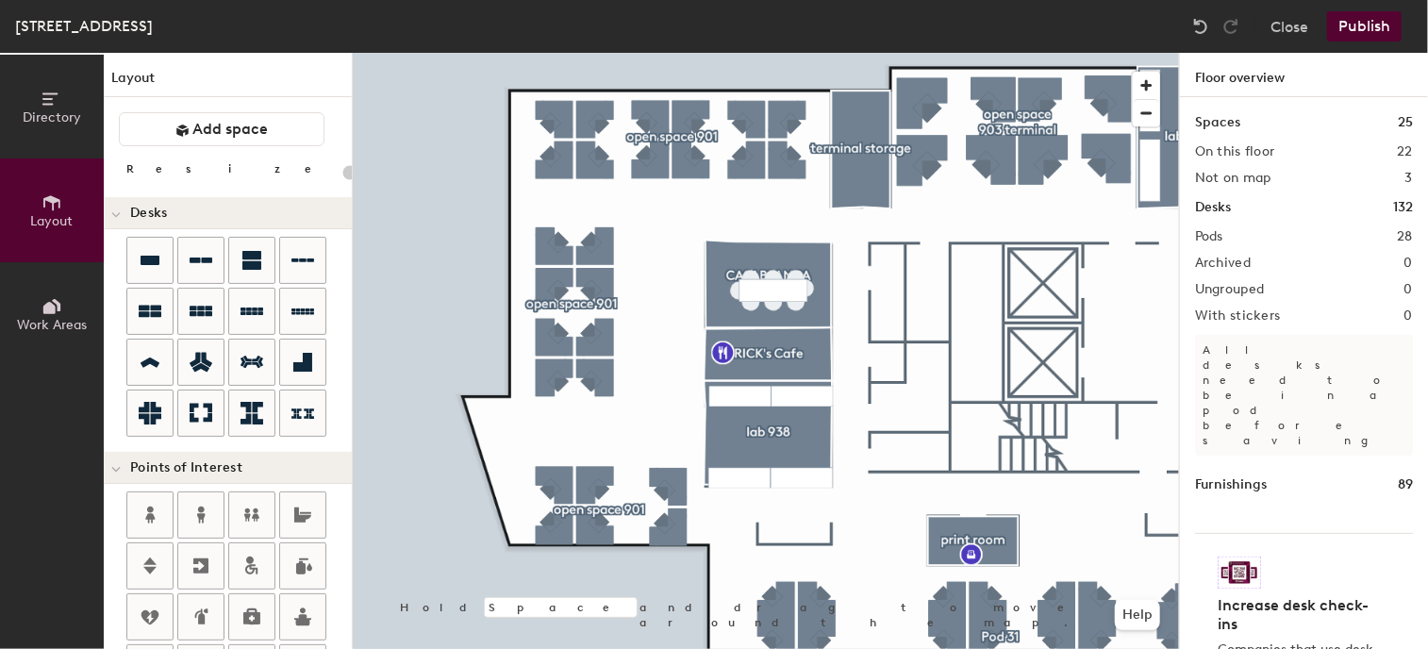
click at [53, 200] on icon at bounding box center [51, 202] width 17 height 15
click at [57, 198] on icon at bounding box center [51, 202] width 17 height 15
click at [152, 250] on icon at bounding box center [150, 260] width 23 height 23
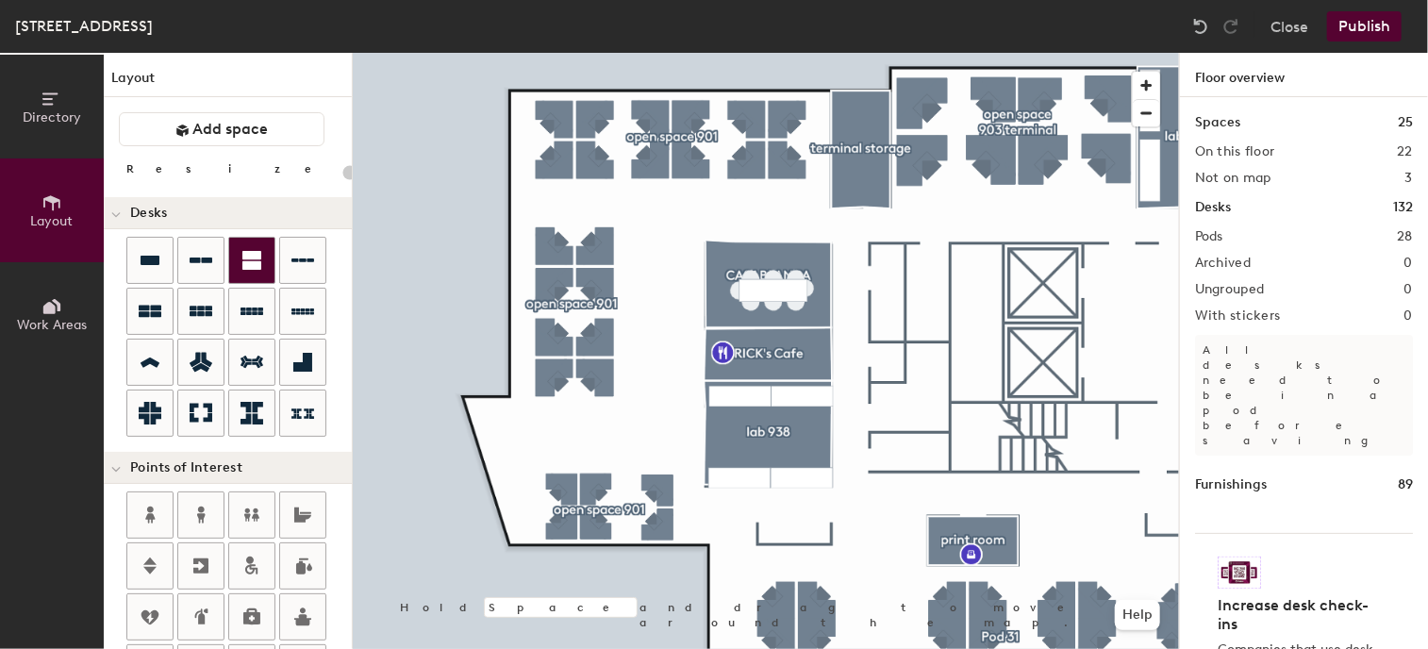
drag, startPoint x: 158, startPoint y: 268, endPoint x: 253, endPoint y: 276, distance: 95.6
click at [164, 265] on div at bounding box center [149, 260] width 45 height 45
click at [511, 53] on div at bounding box center [766, 53] width 826 height 0
click at [576, 53] on div at bounding box center [766, 53] width 826 height 0
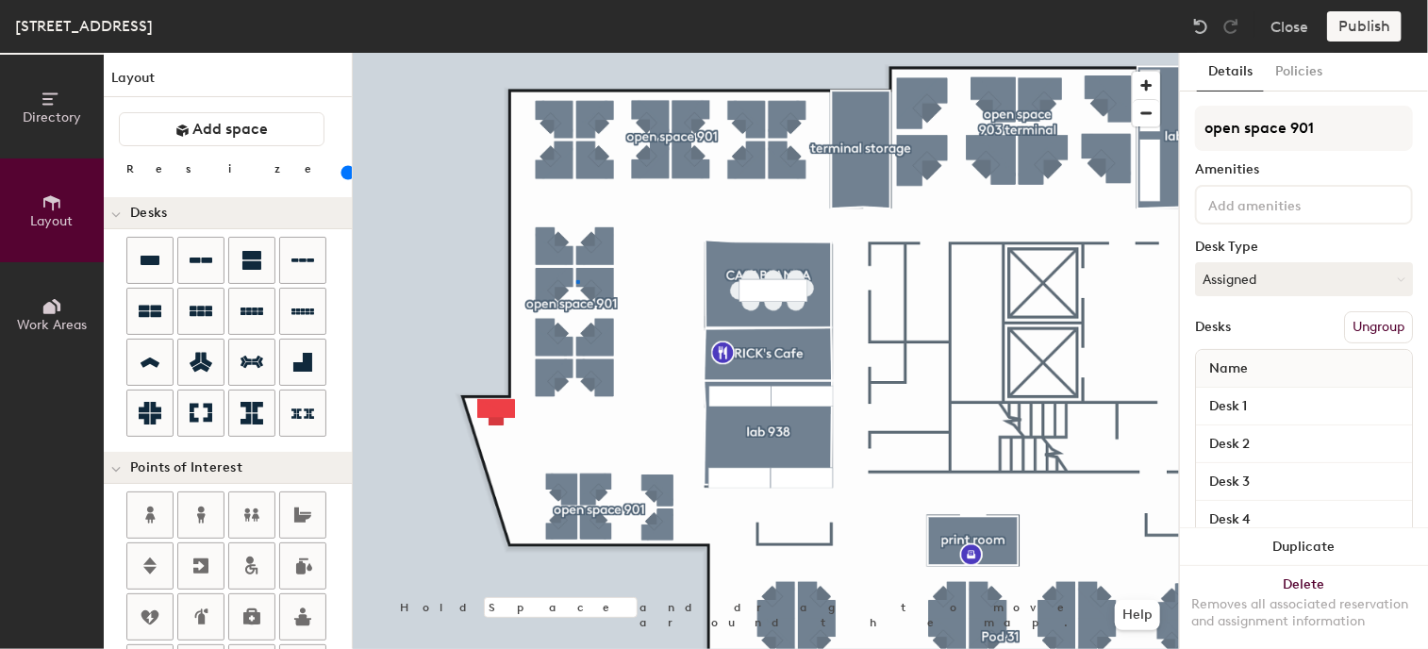
click at [576, 281] on div at bounding box center [578, 282] width 4 height 4
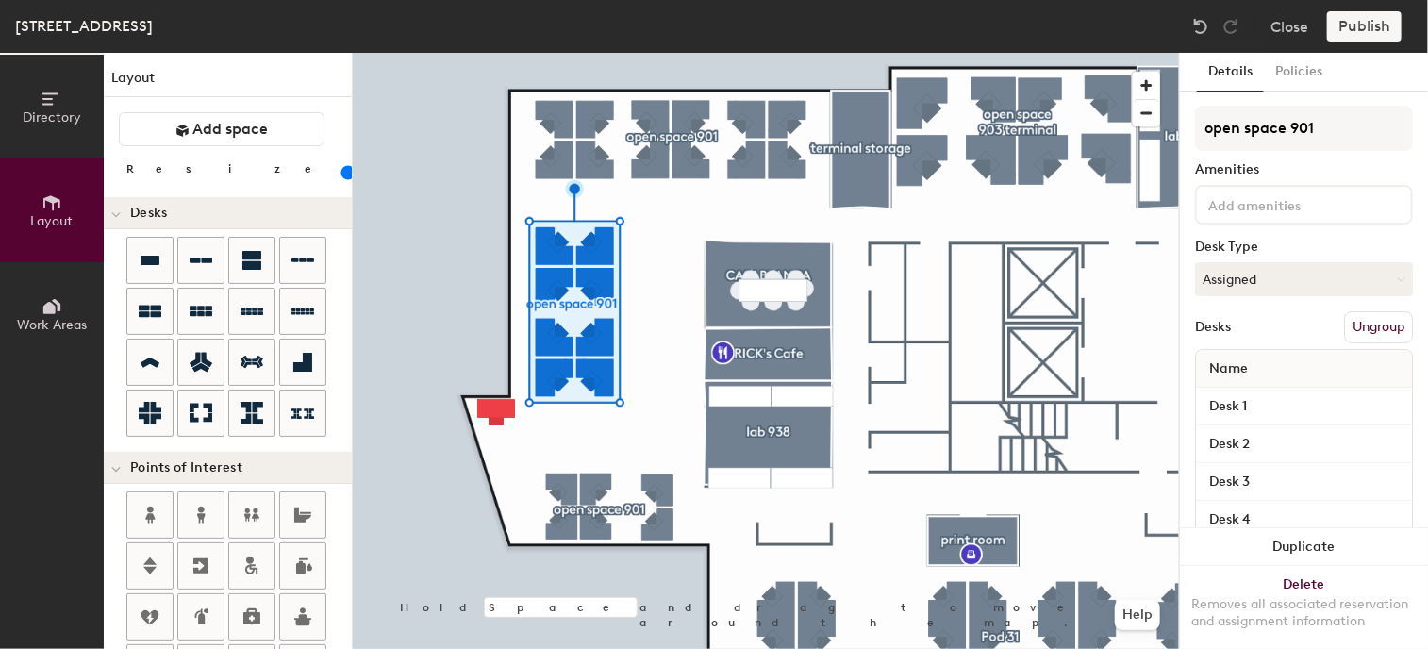
click at [447, 53] on div at bounding box center [766, 53] width 826 height 0
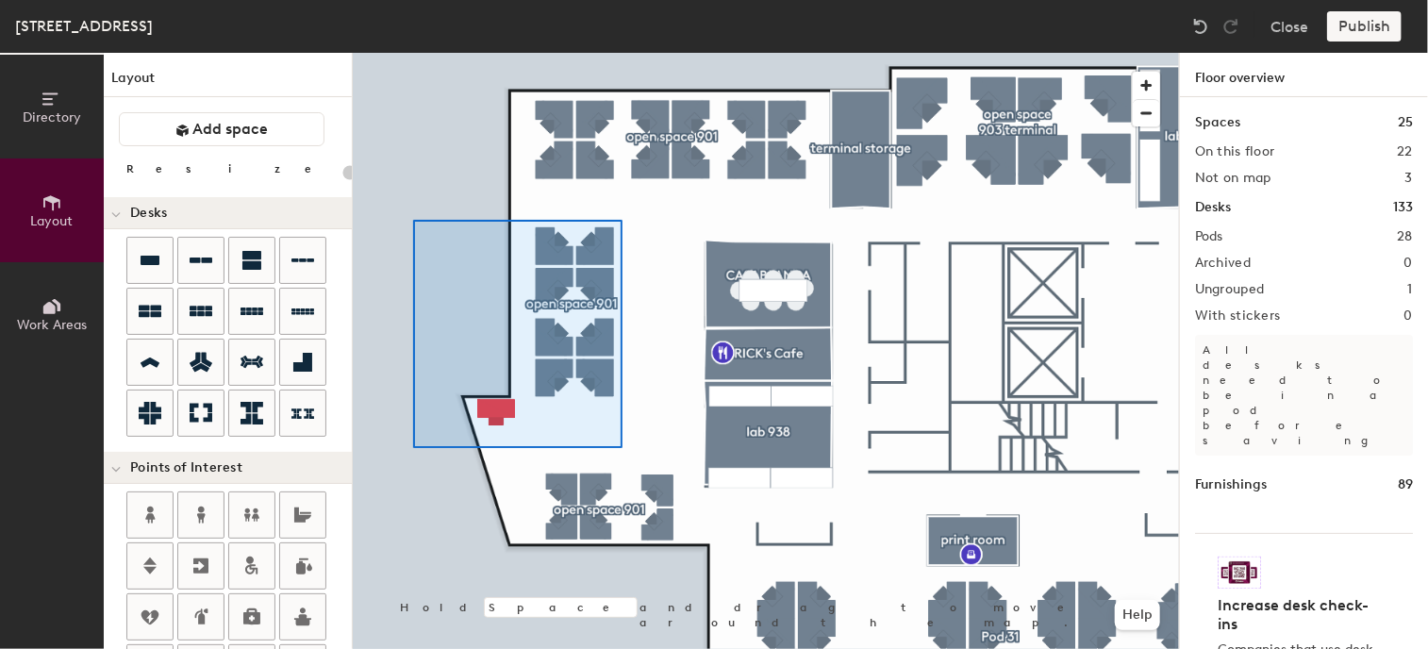
type input "100"
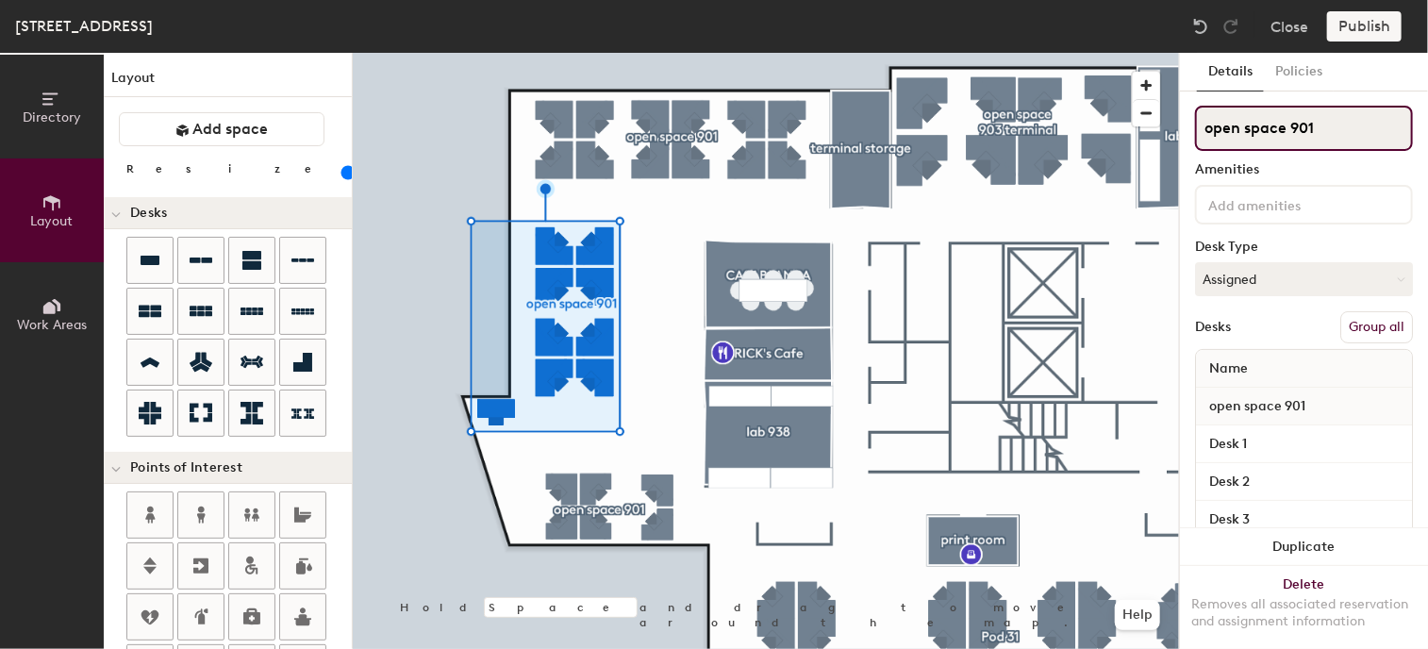
click at [1347, 120] on input "open space 901" at bounding box center [1304, 128] width 218 height 45
drag, startPoint x: 1347, startPoint y: 126, endPoint x: 1313, endPoint y: 128, distance: 34.0
click at [1313, 128] on input "open space 901" at bounding box center [1304, 128] width 218 height 45
click at [1345, 139] on input "open space 901" at bounding box center [1304, 128] width 218 height 45
type input "o"
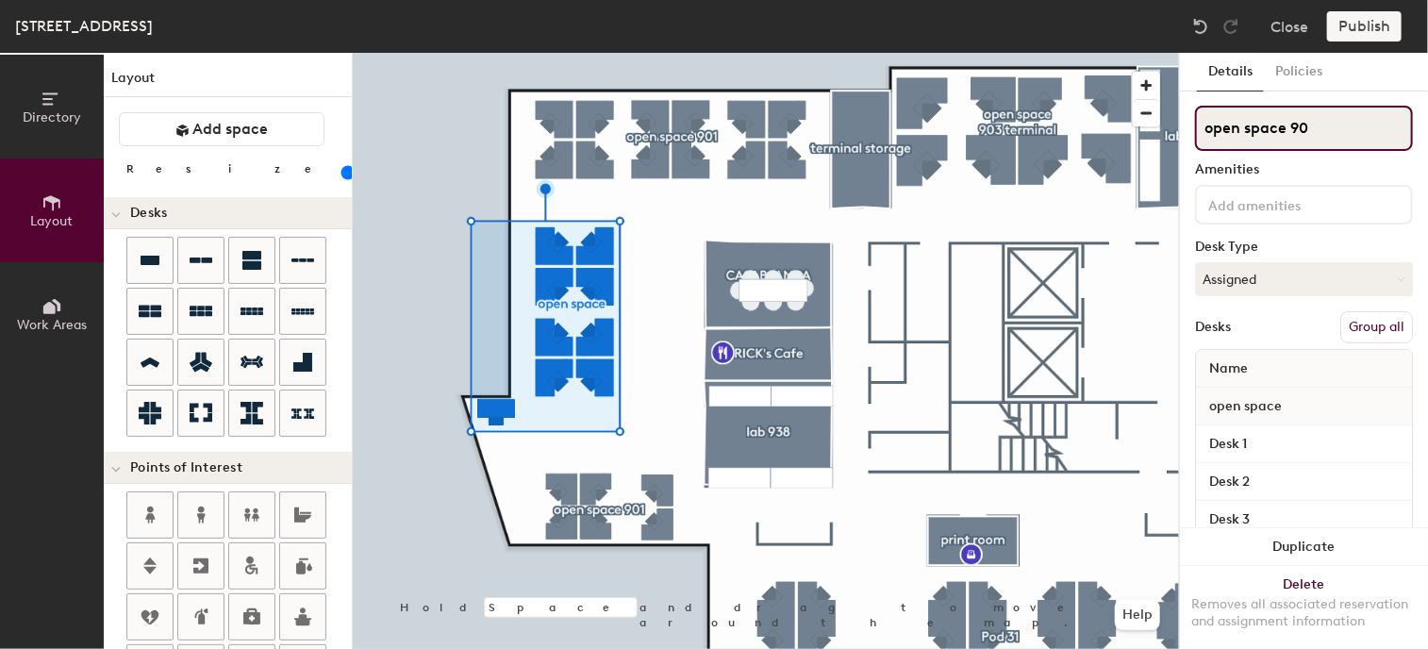
type input "open space 901"
click at [425, 53] on div at bounding box center [766, 53] width 826 height 0
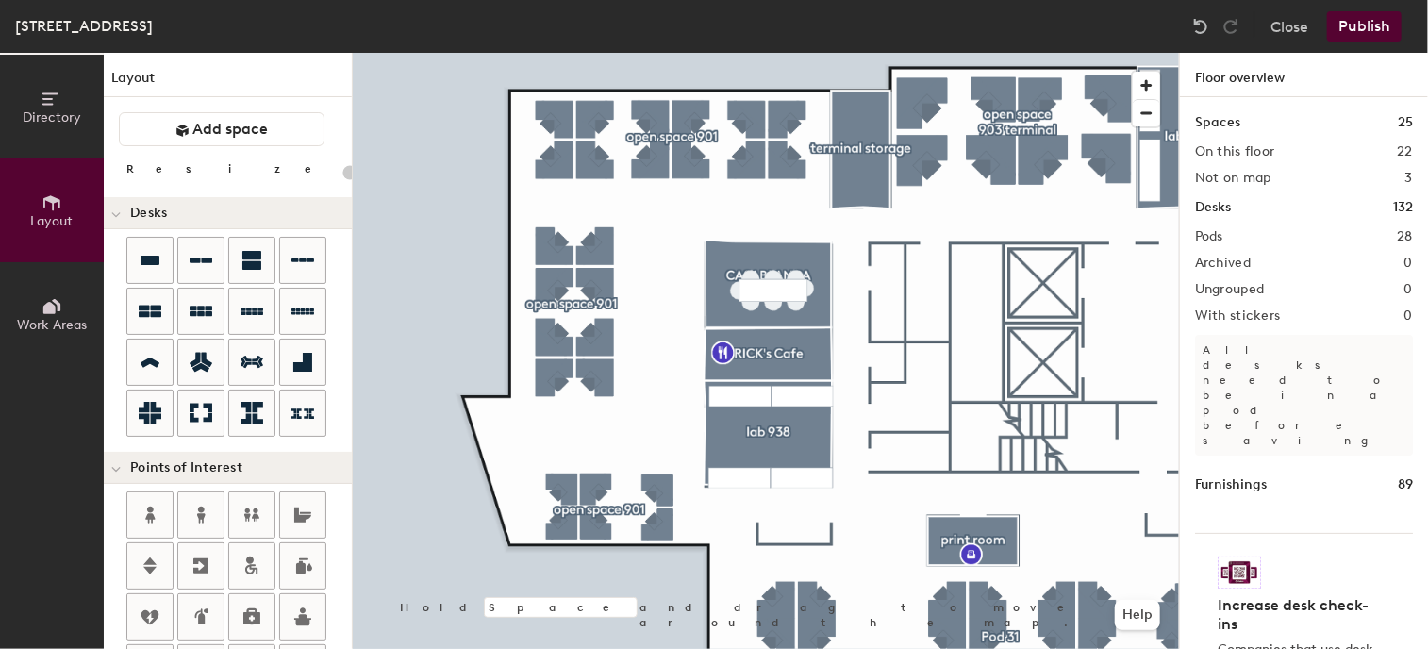
click at [1367, 21] on button "Publish" at bounding box center [1364, 26] width 75 height 30
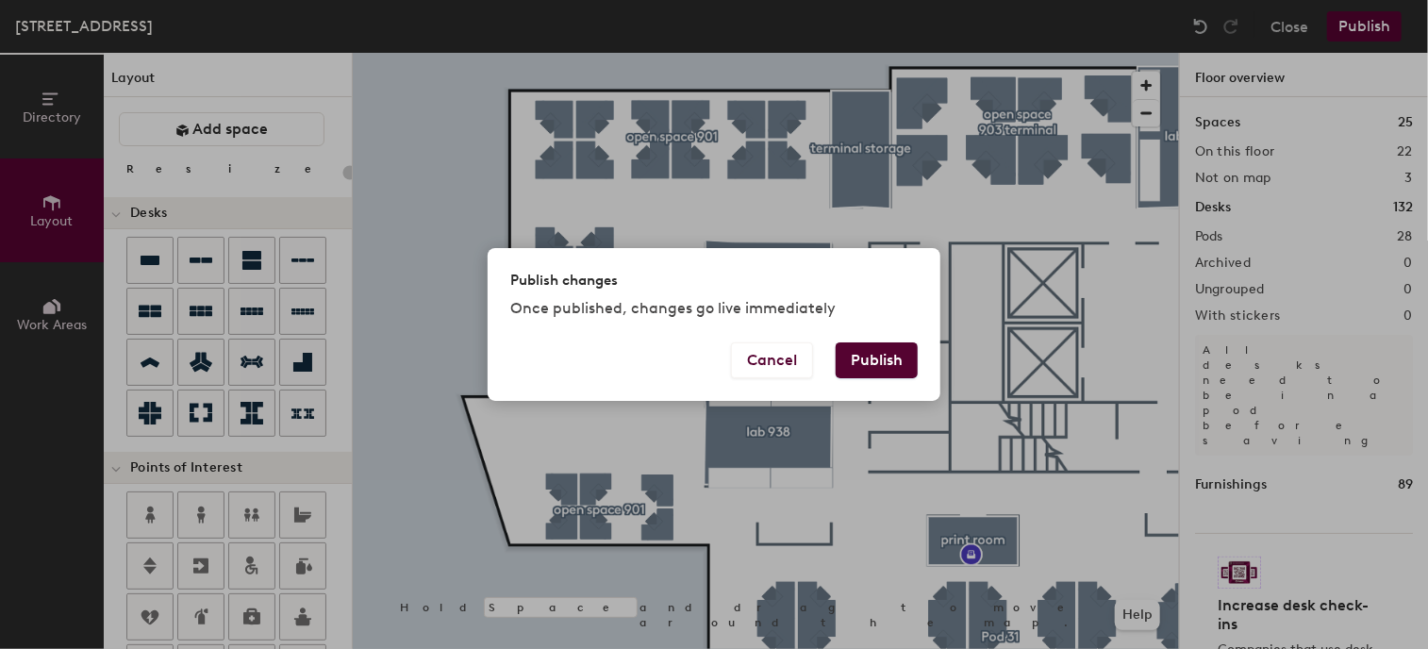
click at [877, 359] on button "Publish" at bounding box center [877, 360] width 82 height 36
type input "20"
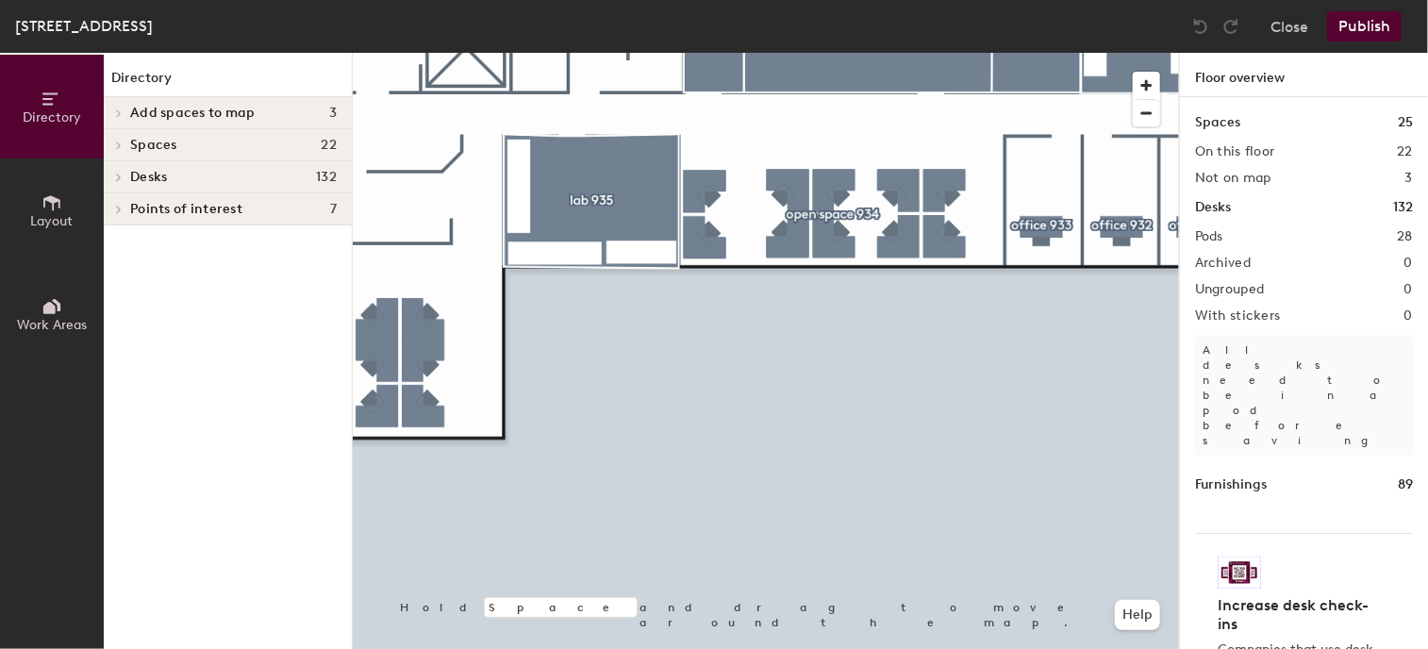
click at [1247, 622] on div "Directory Layout Work Areas Directory Add spaces to map 3 lab 957 [GEOGRAPHIC_D…" at bounding box center [714, 351] width 1428 height 596
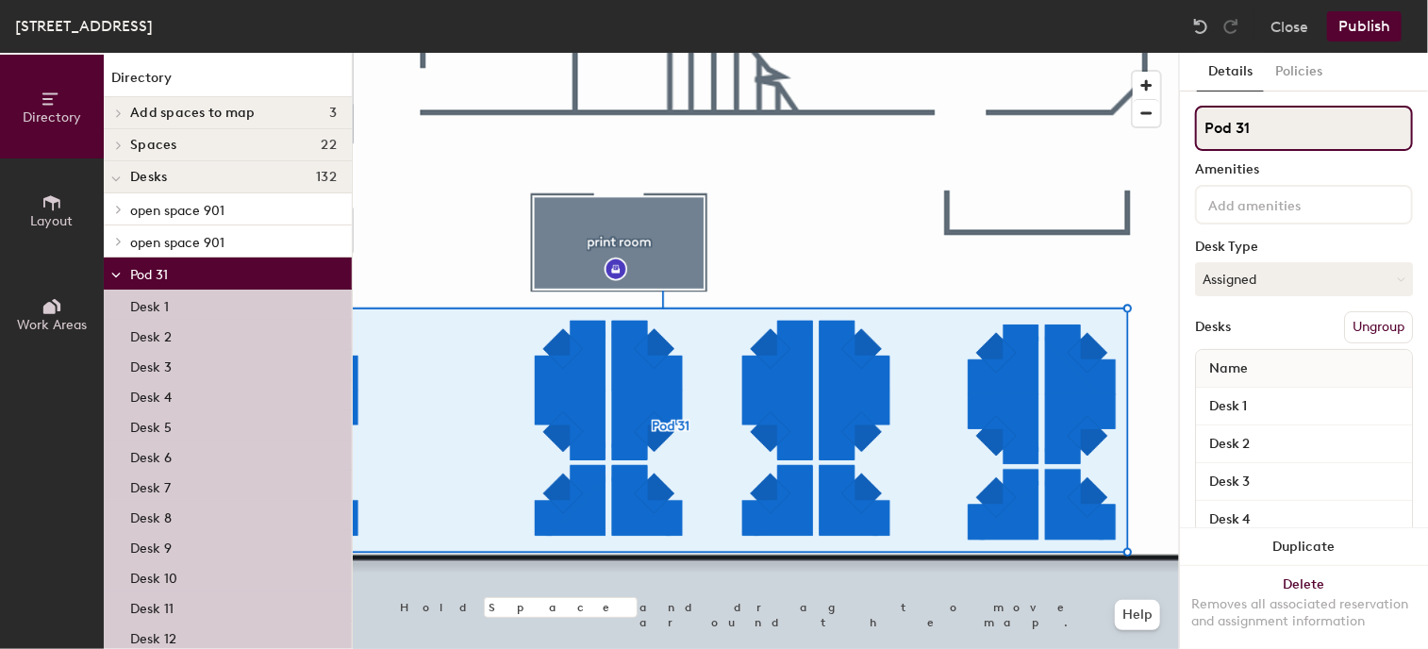
click at [1117, 141] on div "Directory Layout Work Areas Directory Add spaces to map 3 lab 957 [GEOGRAPHIC_D…" at bounding box center [714, 351] width 1428 height 596
type input "open space 936"
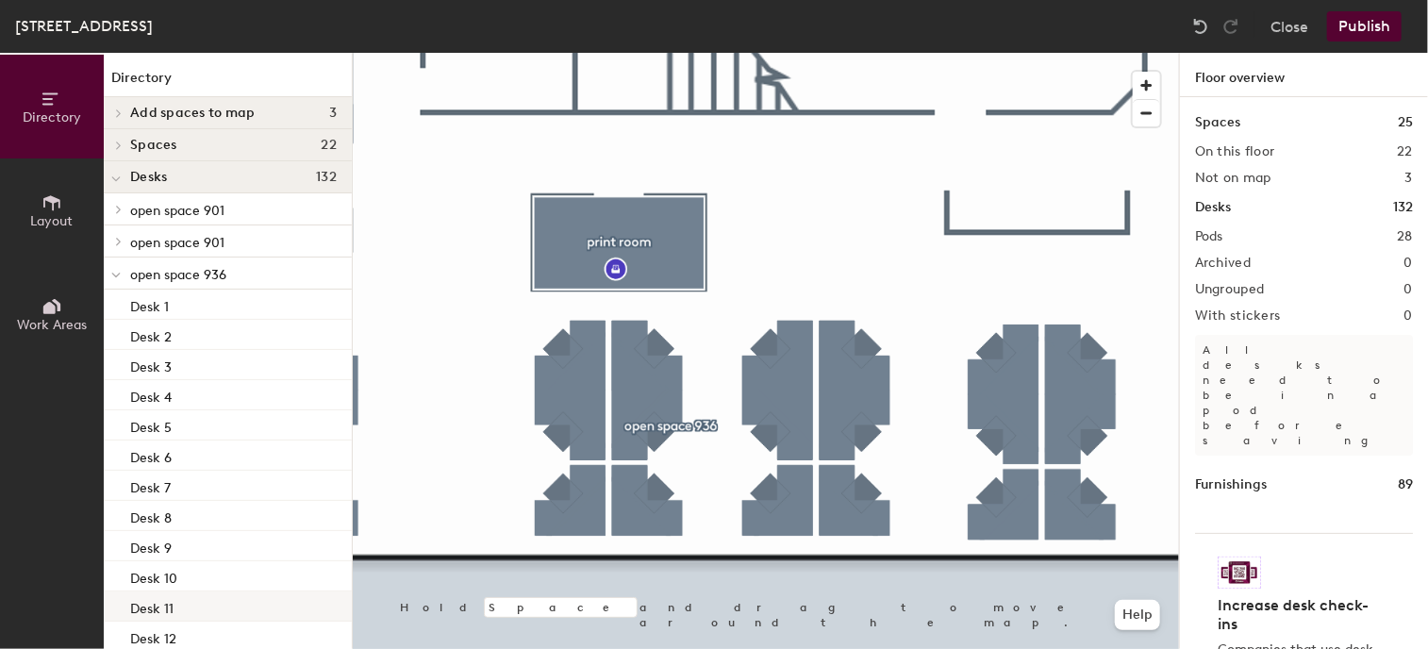
drag, startPoint x: 1316, startPoint y: 138, endPoint x: 331, endPoint y: 615, distance: 1094.2
click at [297, 621] on div "Directory Layout Work Areas Directory Add spaces to map 3 lab 957 [GEOGRAPHIC_D…" at bounding box center [714, 351] width 1428 height 596
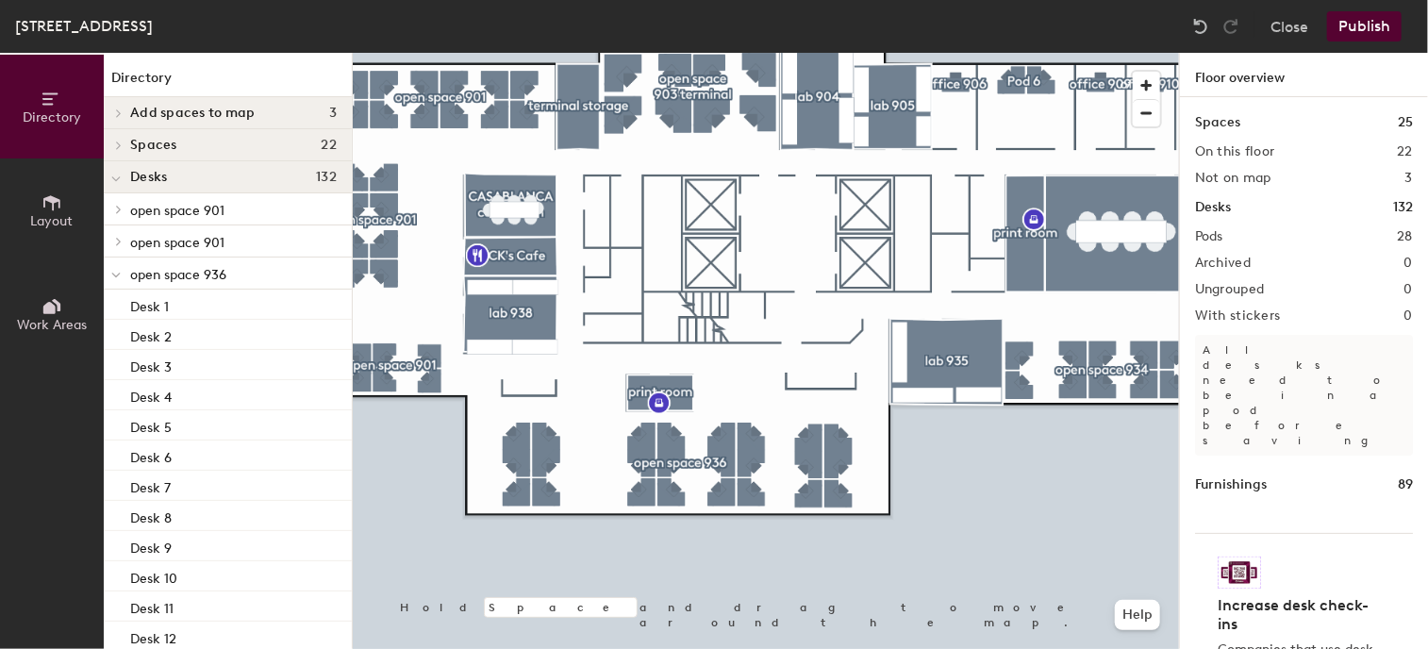
click at [788, 648] on html "Skip navigation Schedule Office People Analytics Visits Deliveries Services Man…" at bounding box center [714, 324] width 1428 height 649
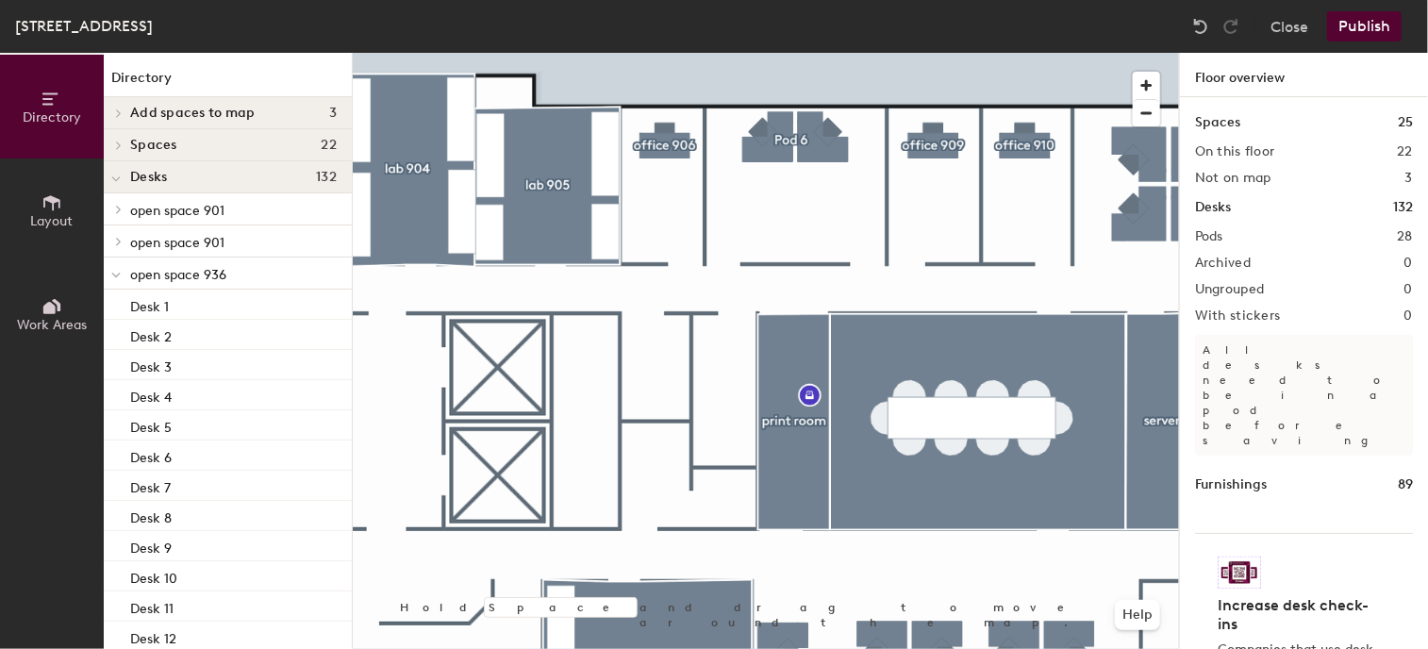
click at [658, 53] on div at bounding box center [766, 53] width 826 height 0
click at [63, 200] on button "Layout" at bounding box center [52, 210] width 104 height 104
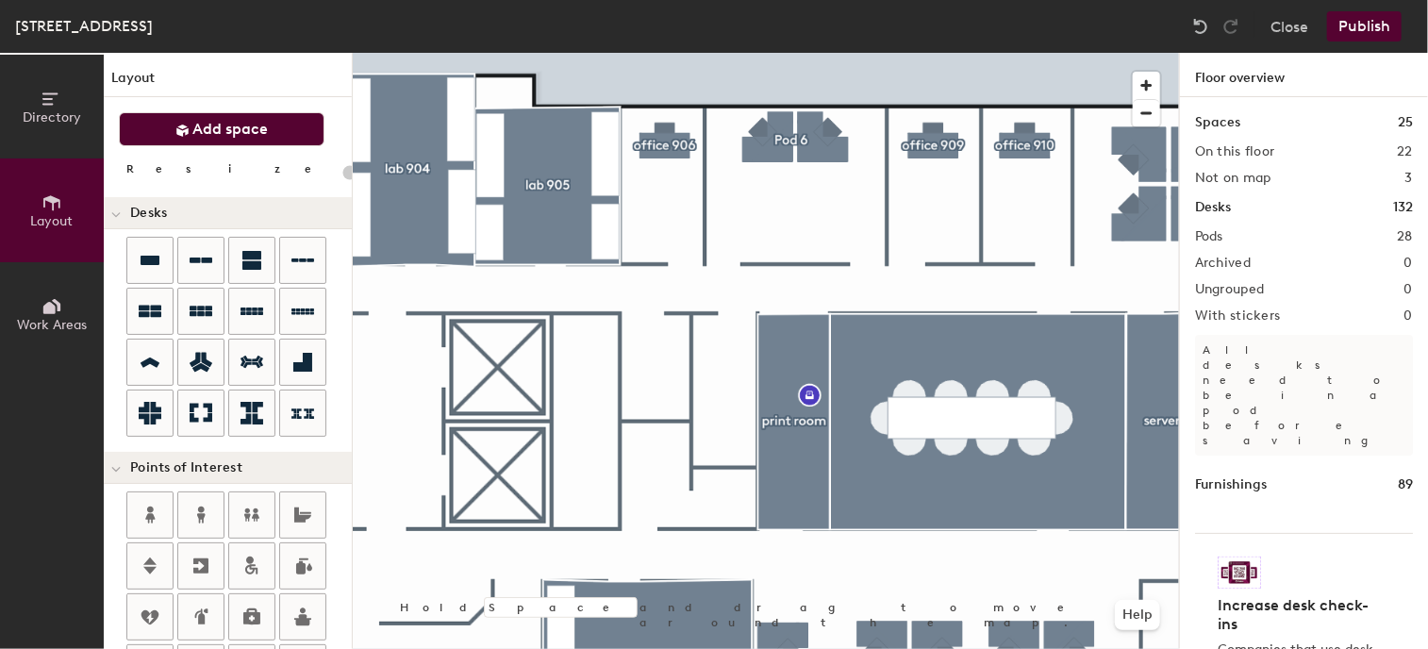
click at [193, 134] on span "Add space" at bounding box center [230, 129] width 75 height 19
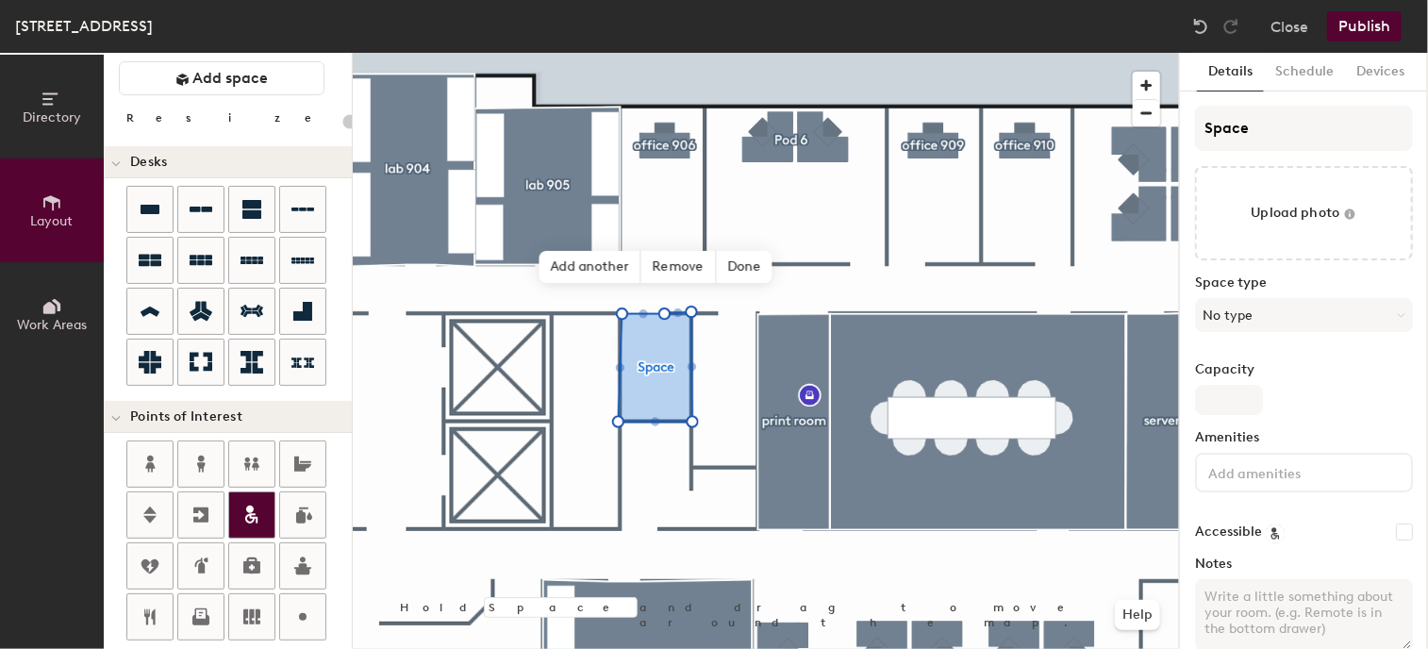
scroll to position [94, 0]
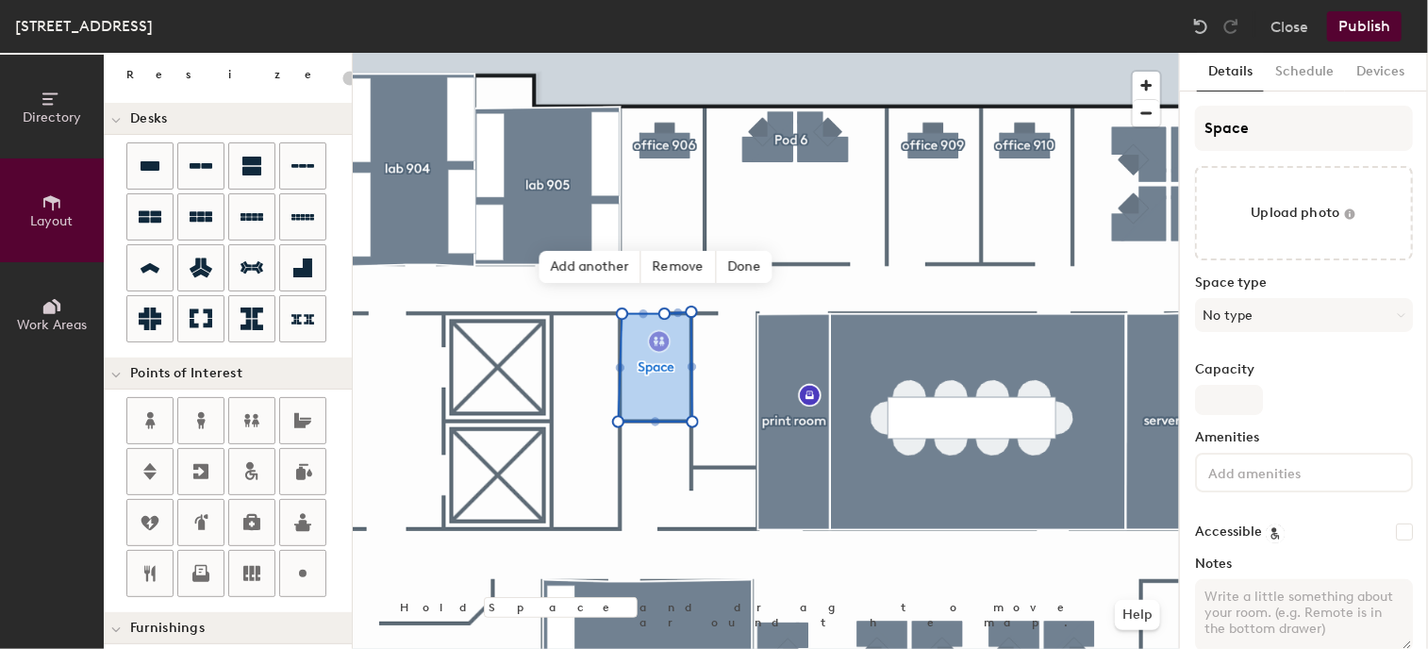
click at [655, 339] on div "Directory Layout Work Areas Layout Add space Resize Desks Points of Interest Fu…" at bounding box center [714, 351] width 1428 height 596
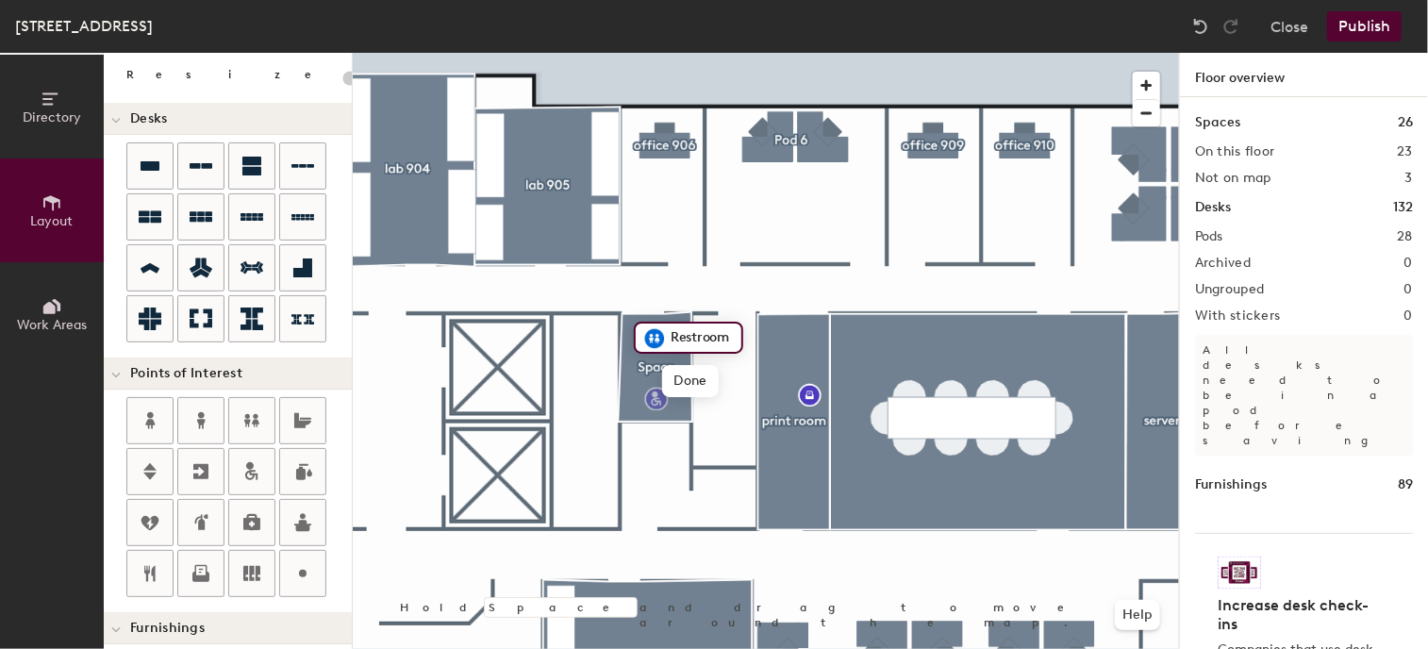
click at [656, 399] on div "Directory Layout Work Areas Layout Add space Resize Desks Points of Interest Fu…" at bounding box center [714, 351] width 1428 height 596
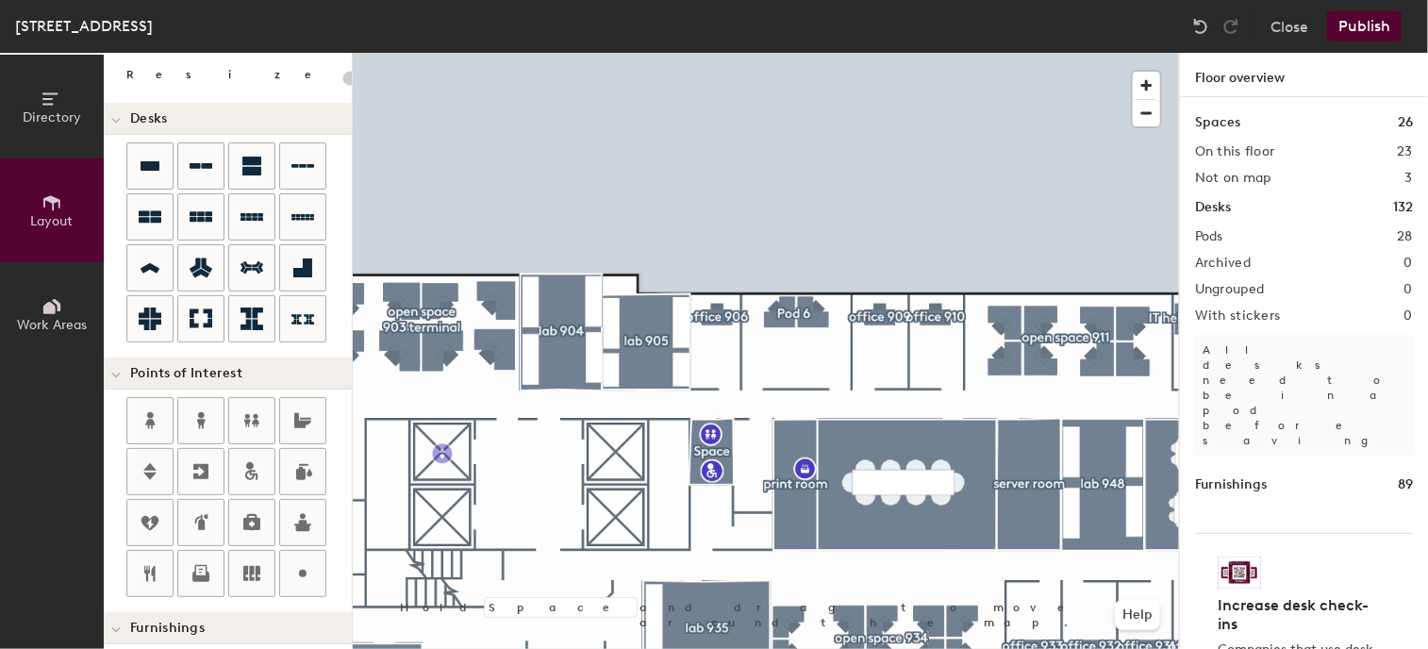
click at [442, 454] on div "Directory Layout Work Areas Layout Add space Resize Desks Points of Interest Fu…" at bounding box center [714, 351] width 1428 height 596
click at [488, 492] on span "Done" at bounding box center [478, 496] width 56 height 32
click at [618, 453] on div "Directory Layout Work Areas Layout Add space Resize Desks Points of Interest Fu…" at bounding box center [714, 351] width 1428 height 596
click at [653, 498] on span "Done" at bounding box center [653, 495] width 56 height 32
click at [442, 517] on div "Directory Layout Work Areas Layout Add space Resize Desks Points of Interest Fu…" at bounding box center [714, 351] width 1428 height 596
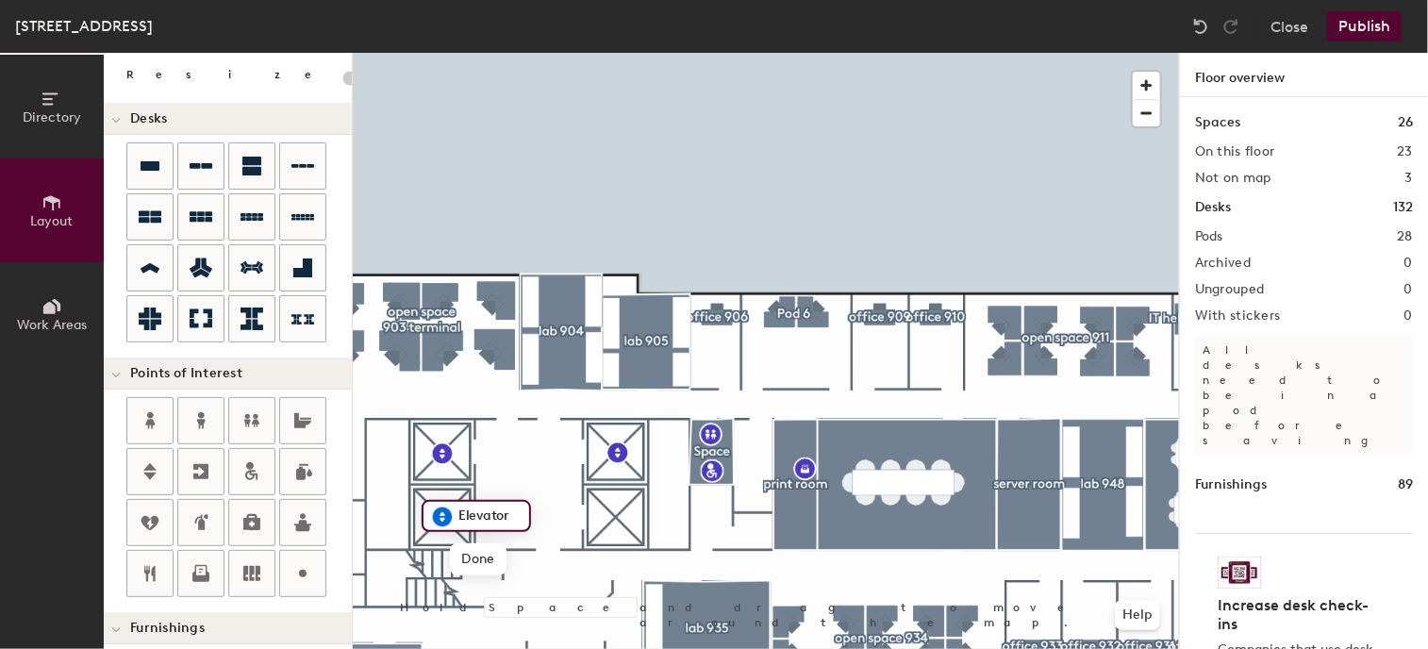
click at [615, 516] on div "Directory Layout Work Areas Layout Add space Resize Desks Points of Interest Fu…" at bounding box center [714, 351] width 1428 height 596
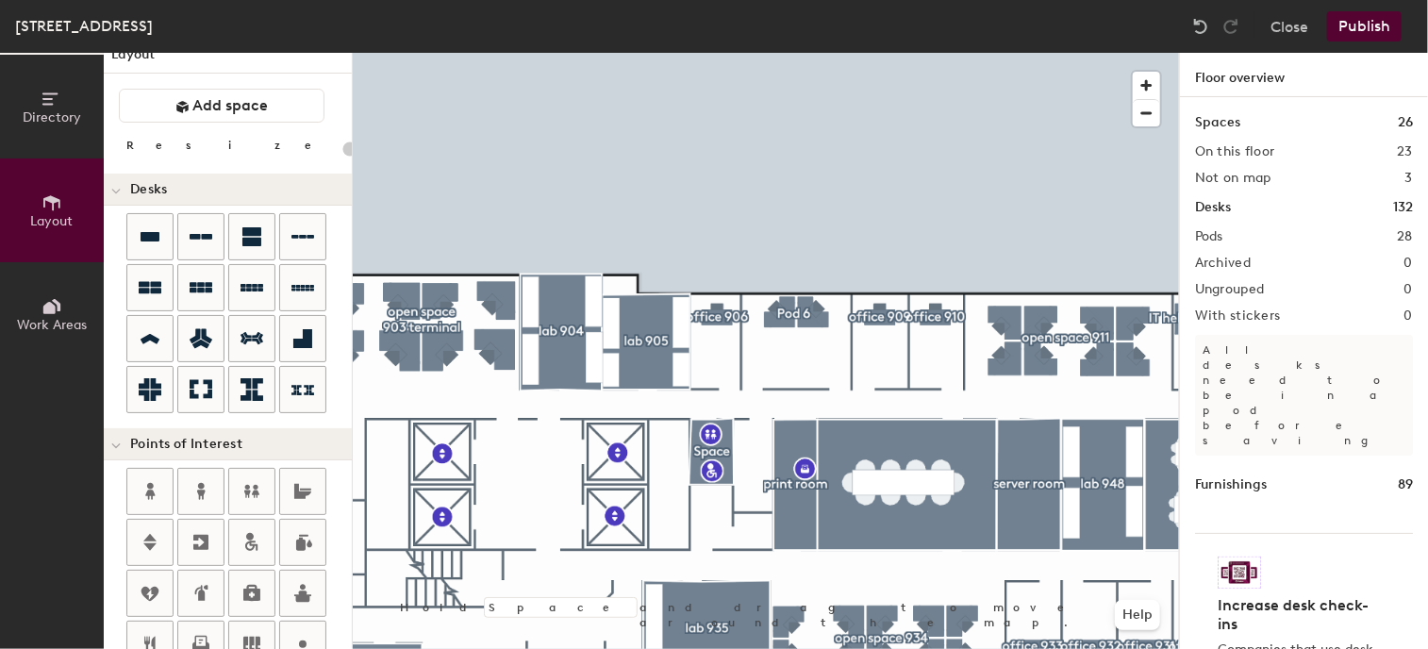
scroll to position [0, 0]
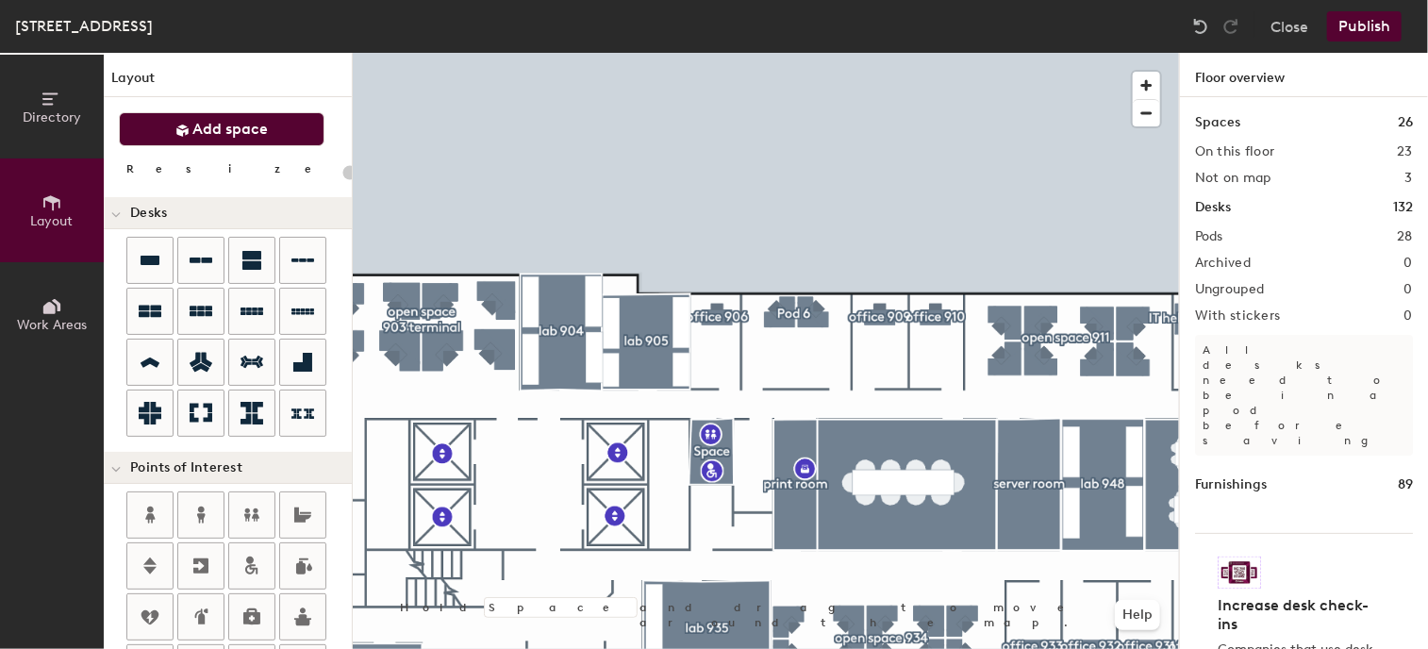
click at [209, 118] on button "Add space" at bounding box center [222, 129] width 206 height 34
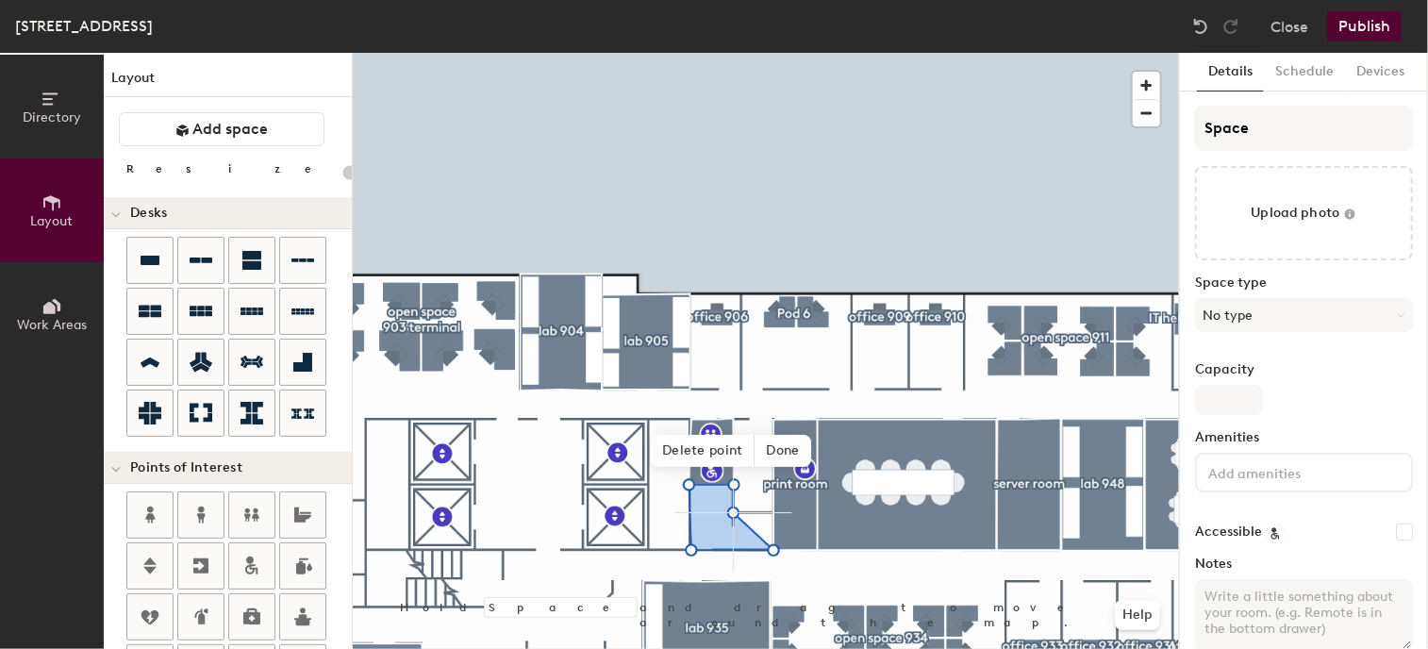
type input "20"
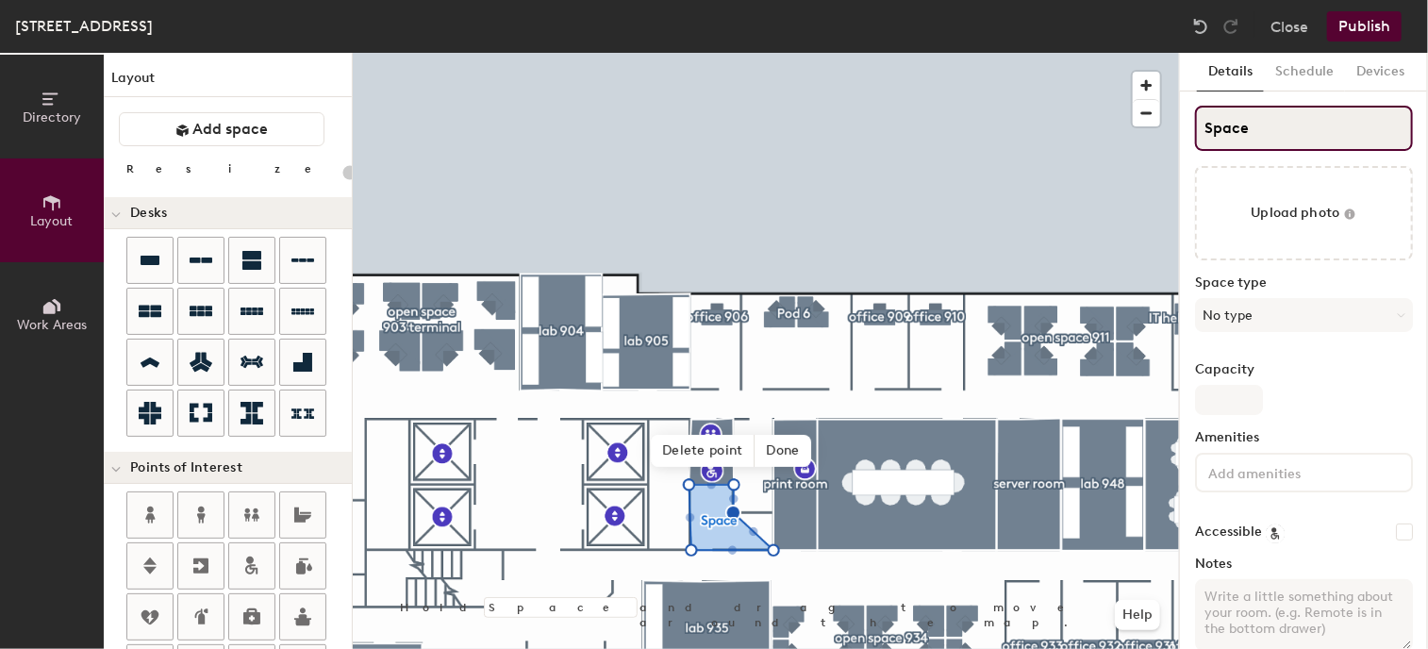
click at [1285, 134] on input "Space" at bounding box center [1304, 128] width 218 height 45
click at [1105, 125] on div "Directory Layout Work Areas Layout Add space Resize Desks Points of Interest Fu…" at bounding box center [714, 351] width 1428 height 596
type input "s"
type input "20"
type input "sh"
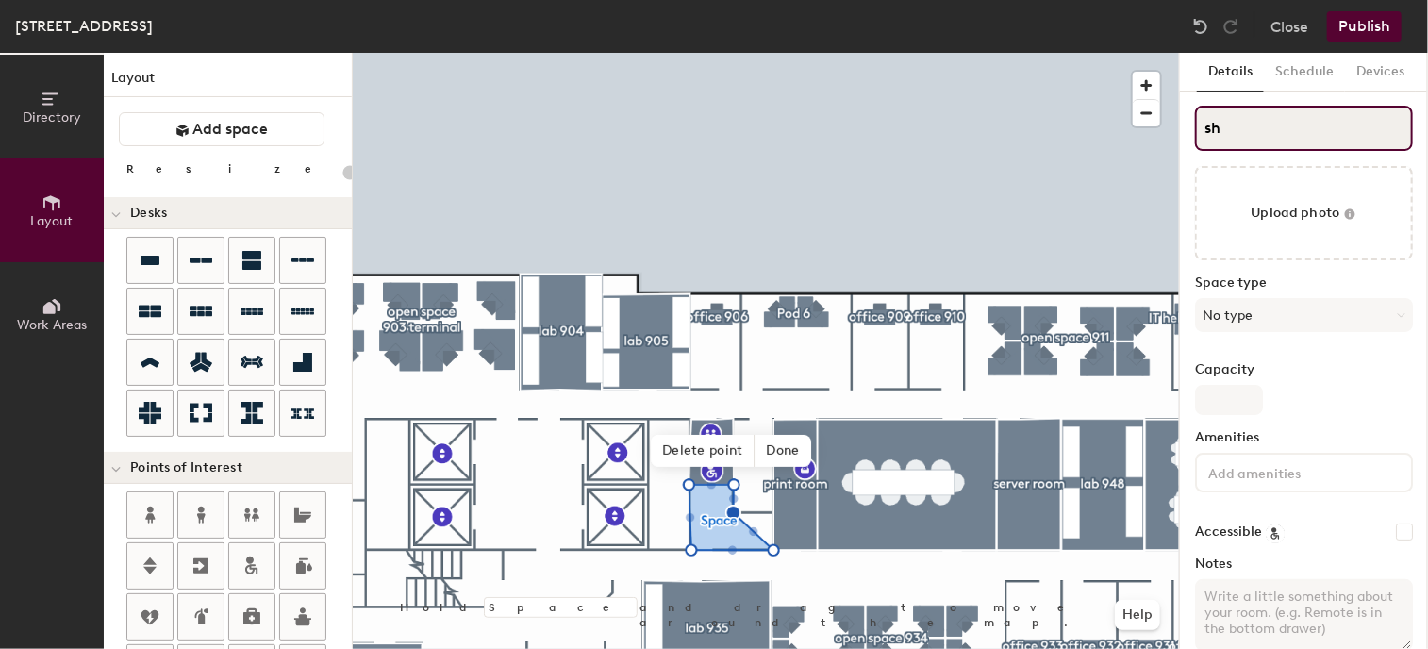
type input "20"
type input "sho"
type input "20"
type input "show"
type input "20"
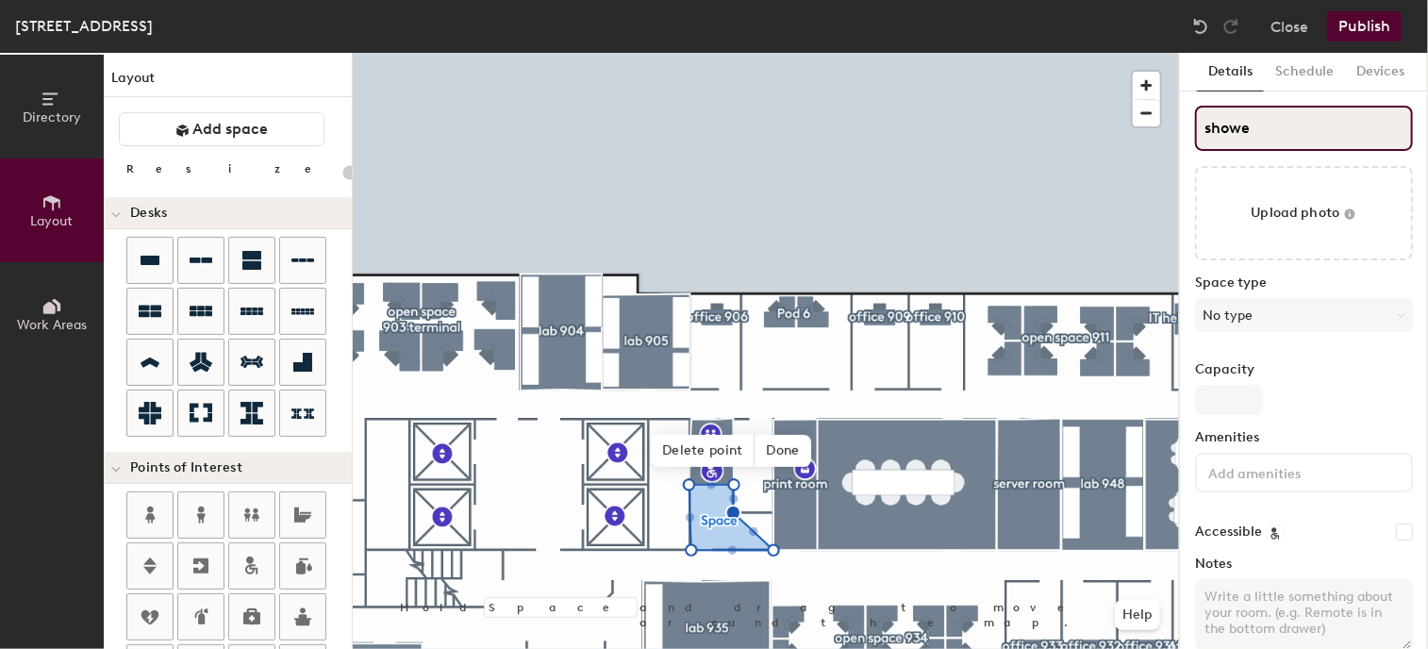
type input "shower"
type input "20"
type input "shower"
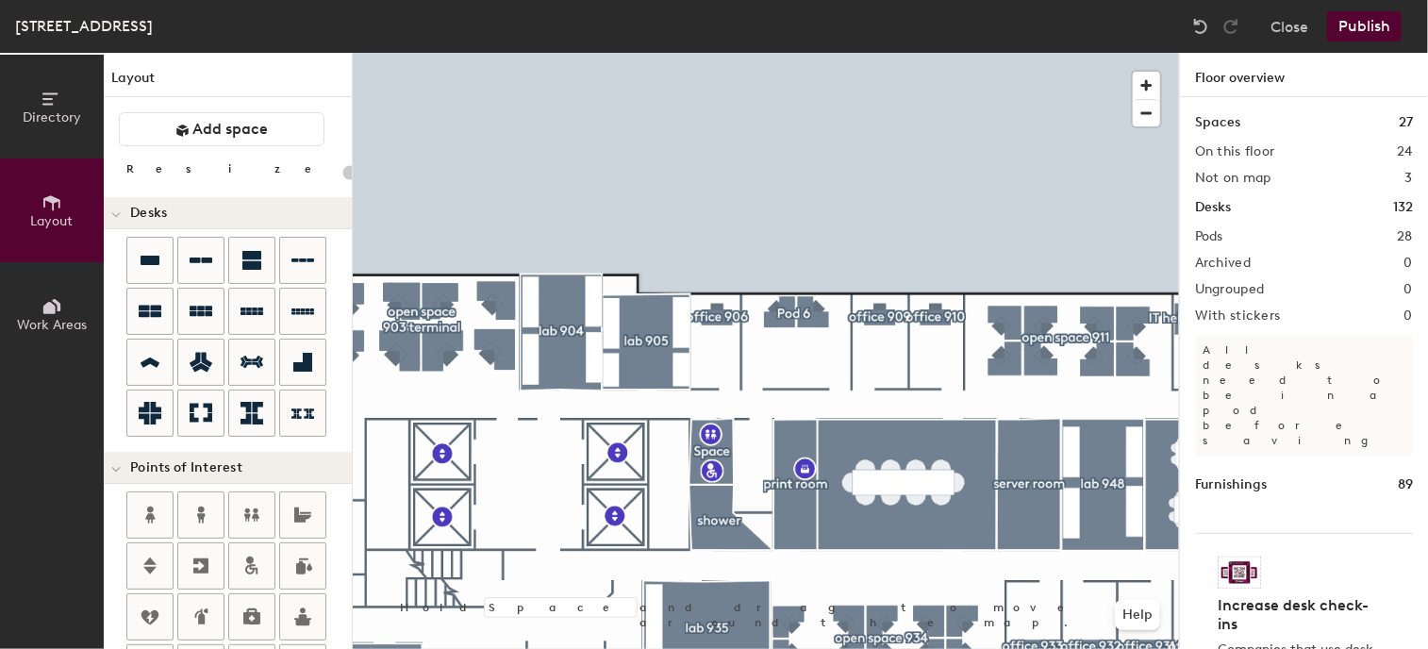
click at [1384, 29] on button "Publish" at bounding box center [1364, 26] width 75 height 30
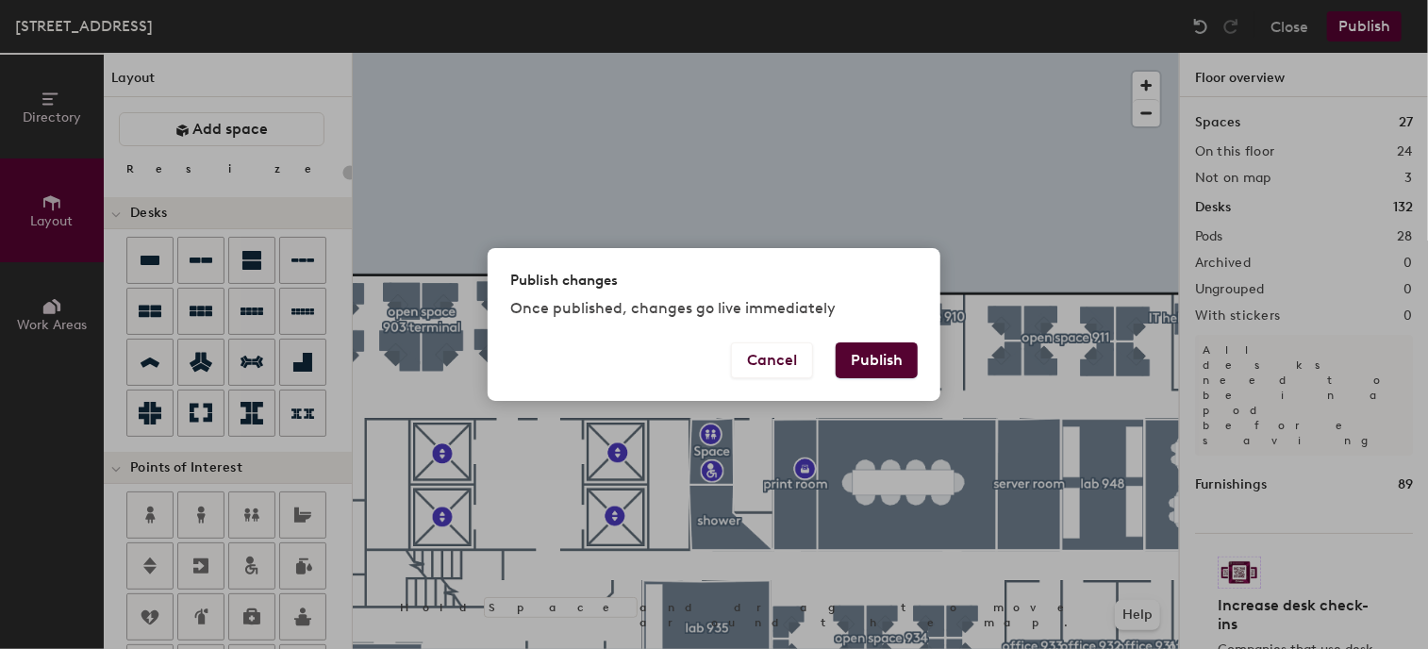
click at [879, 358] on button "Publish" at bounding box center [877, 360] width 82 height 36
type input "20"
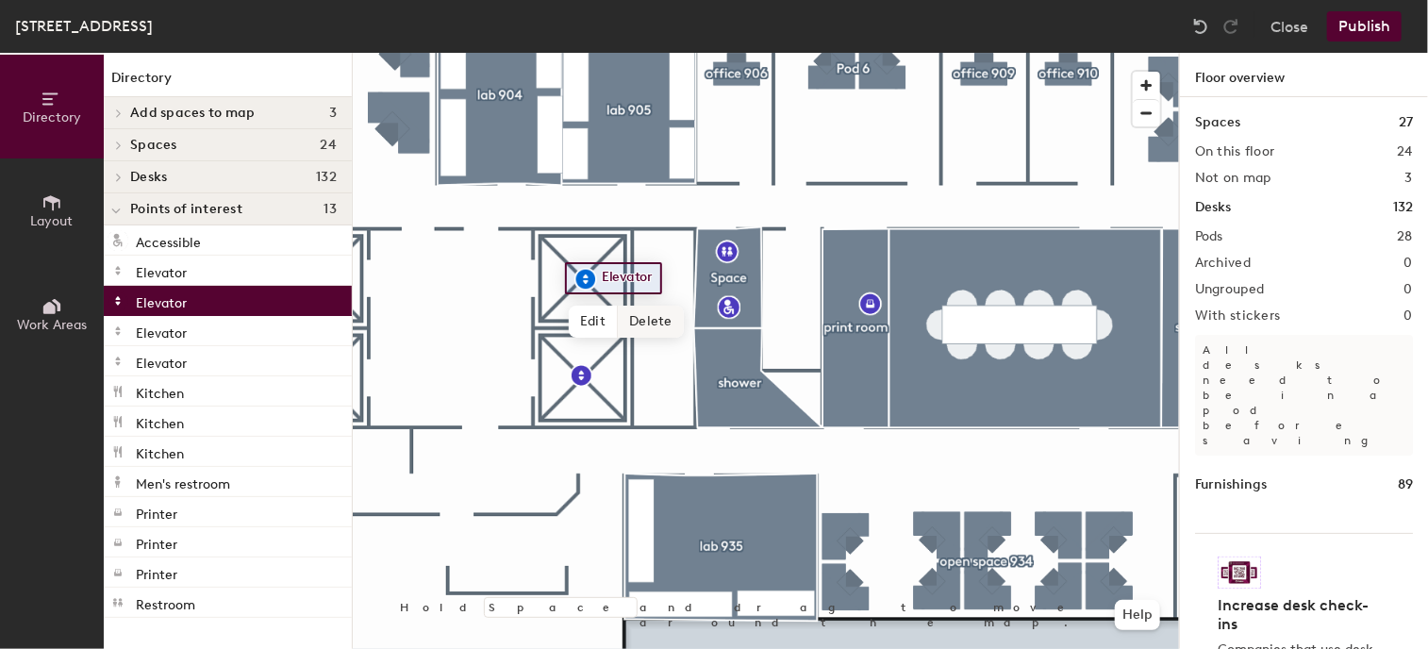
click at [641, 318] on span "Delete" at bounding box center [651, 322] width 66 height 32
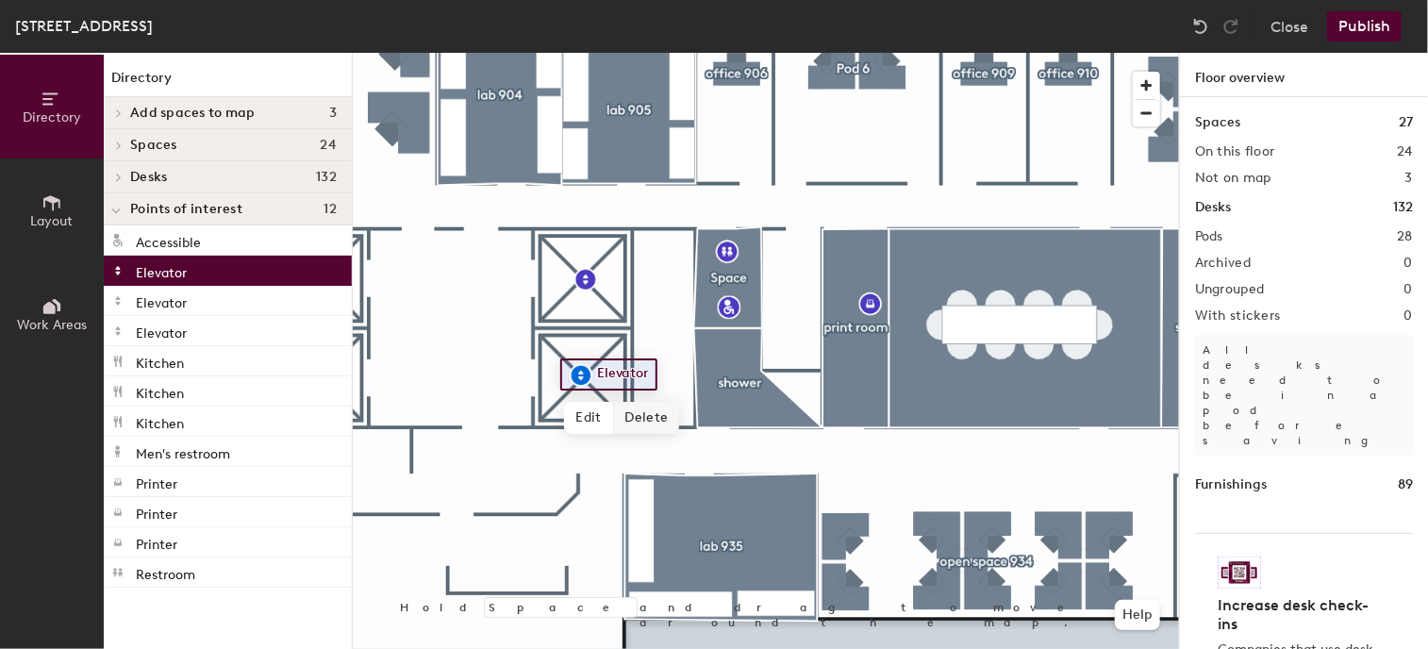
click at [638, 413] on span "Delete" at bounding box center [647, 418] width 66 height 32
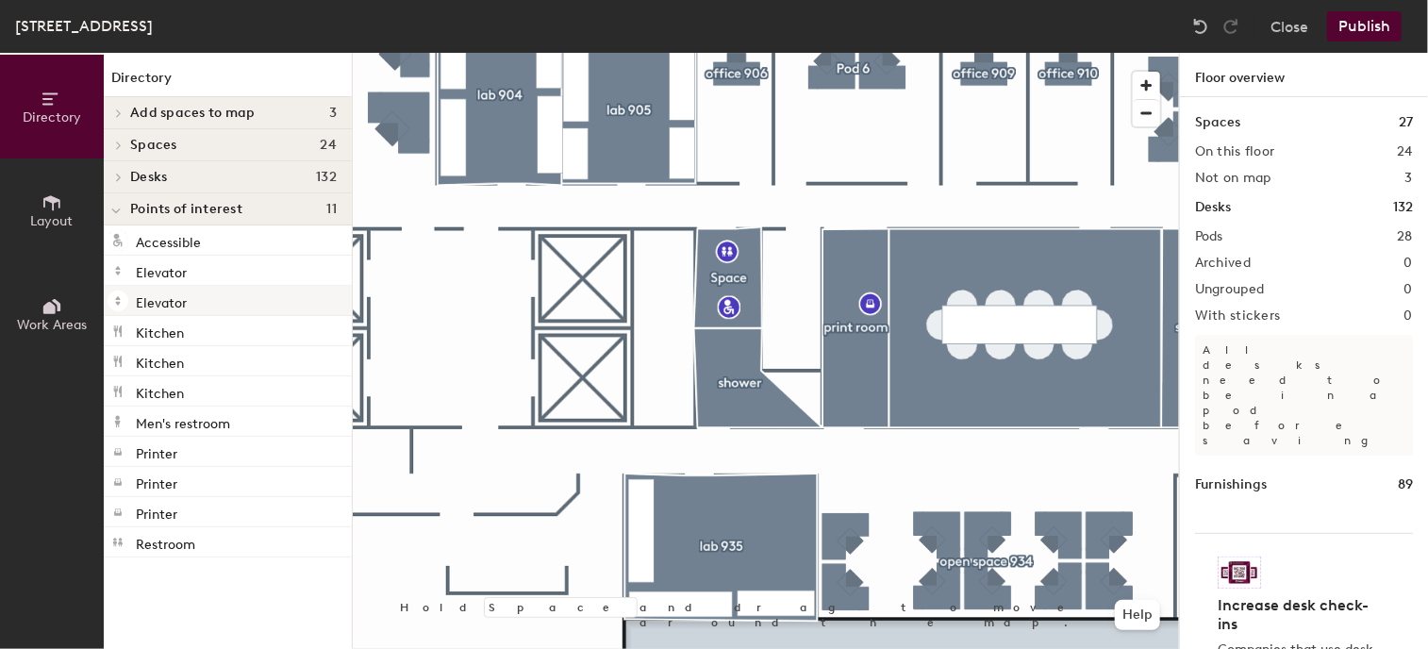
click at [472, 53] on div at bounding box center [766, 53] width 826 height 0
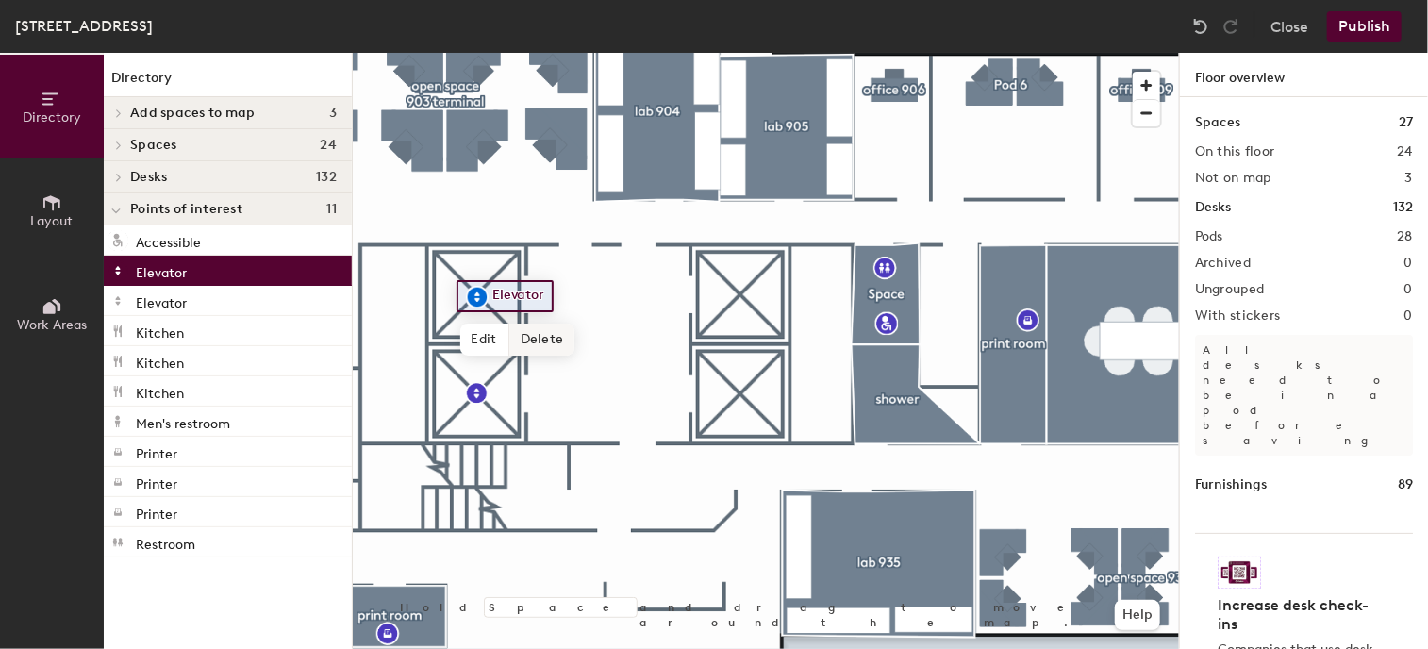
click at [543, 335] on span "Delete" at bounding box center [542, 339] width 66 height 32
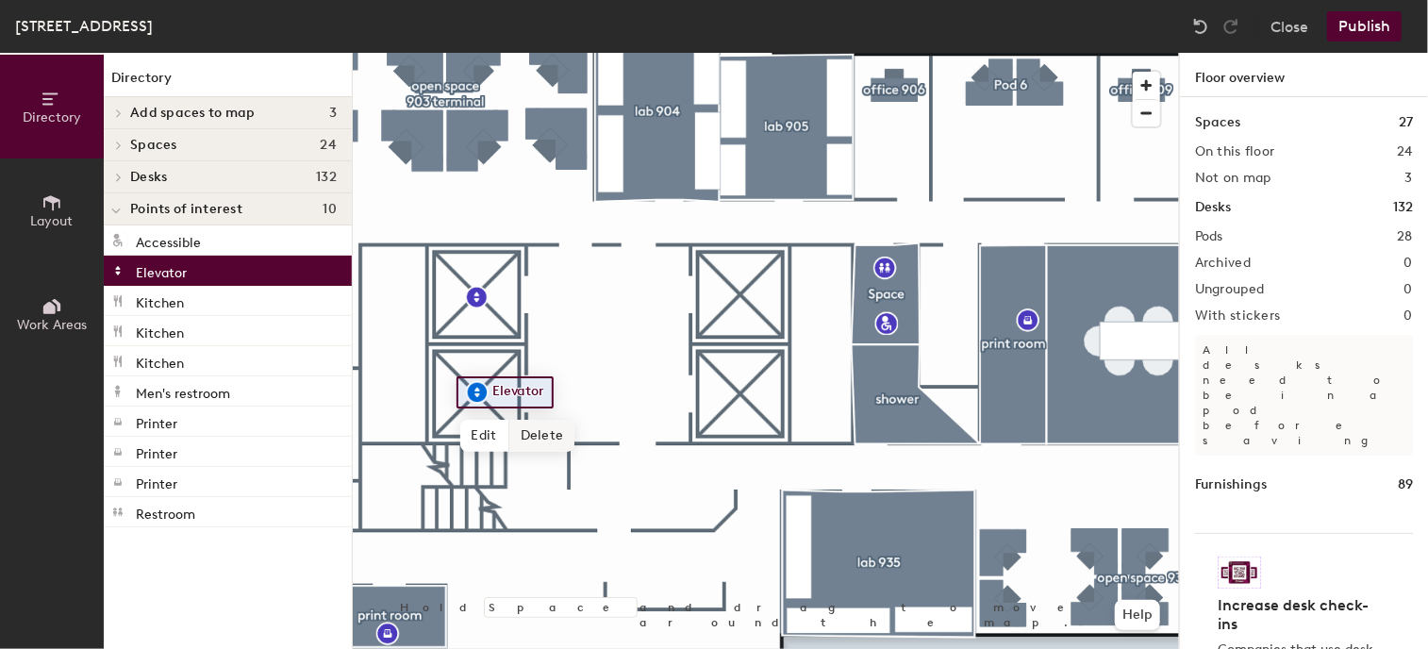
click at [532, 432] on span "Delete" at bounding box center [542, 436] width 66 height 32
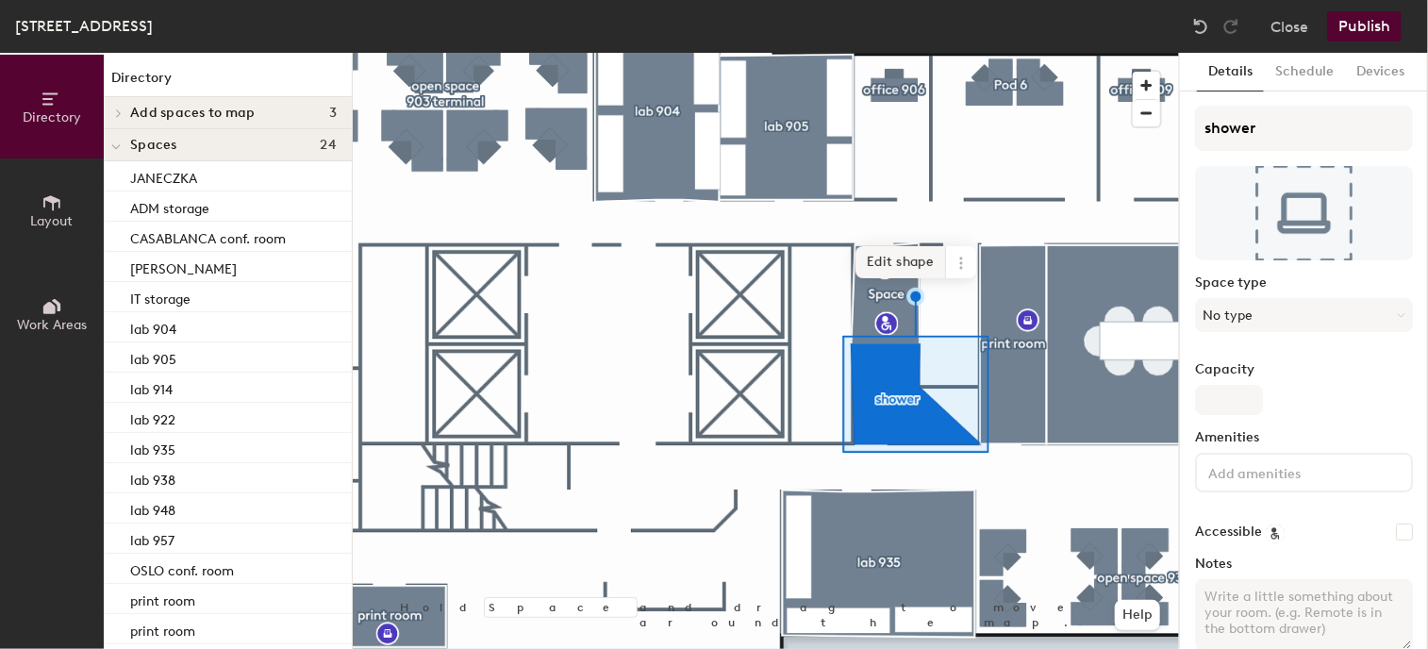
click at [905, 256] on span "Edit shape" at bounding box center [900, 262] width 91 height 32
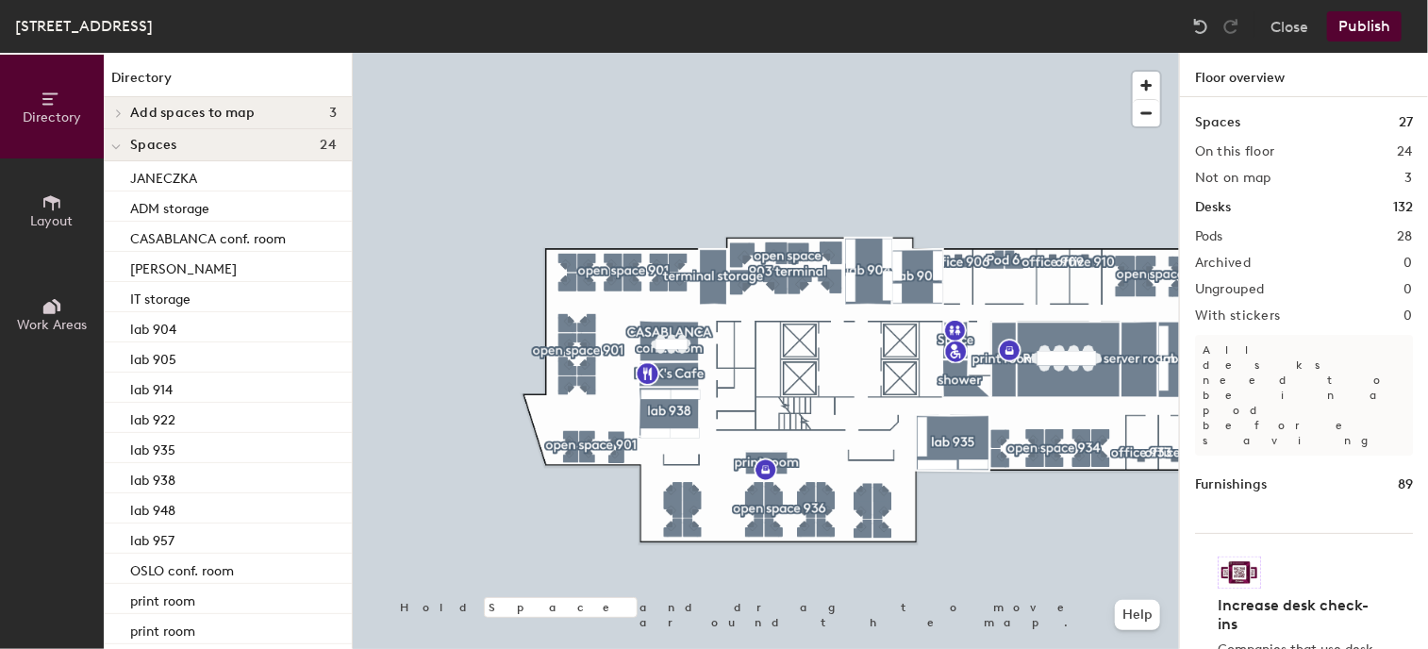
click at [638, 53] on div at bounding box center [766, 53] width 826 height 0
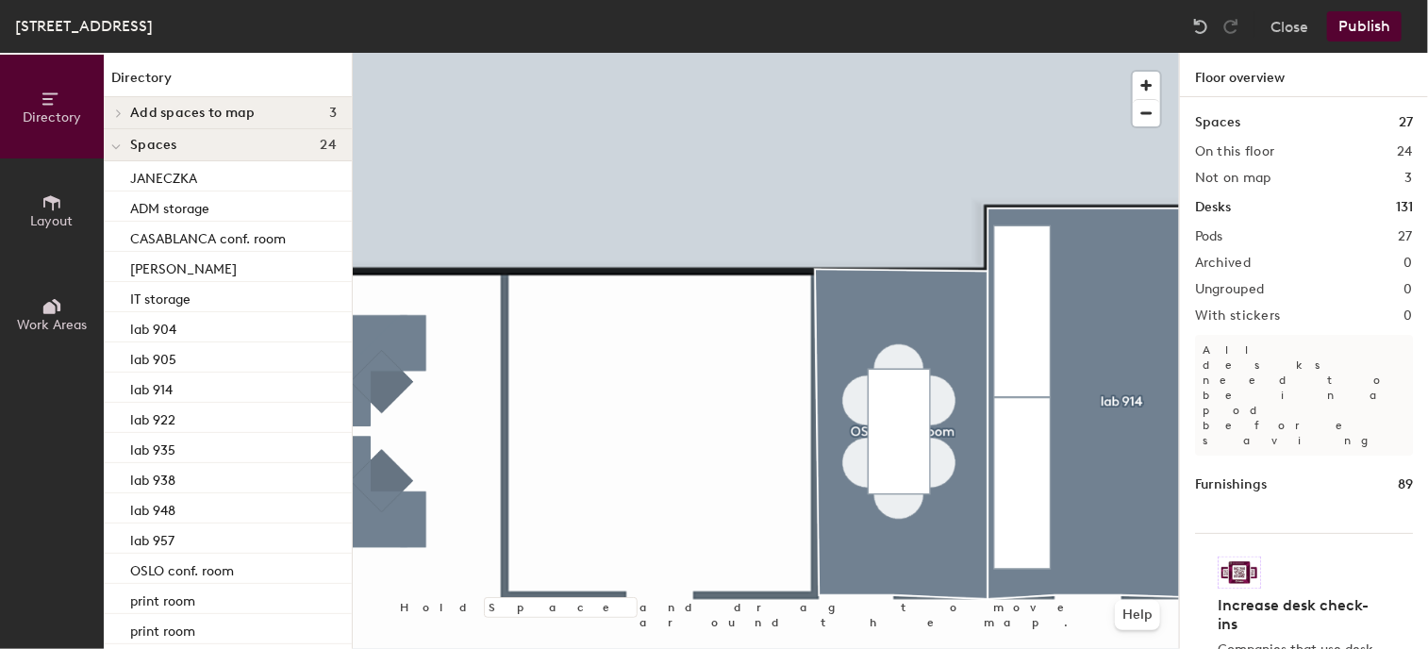
click at [68, 216] on span "Layout" at bounding box center [52, 221] width 42 height 16
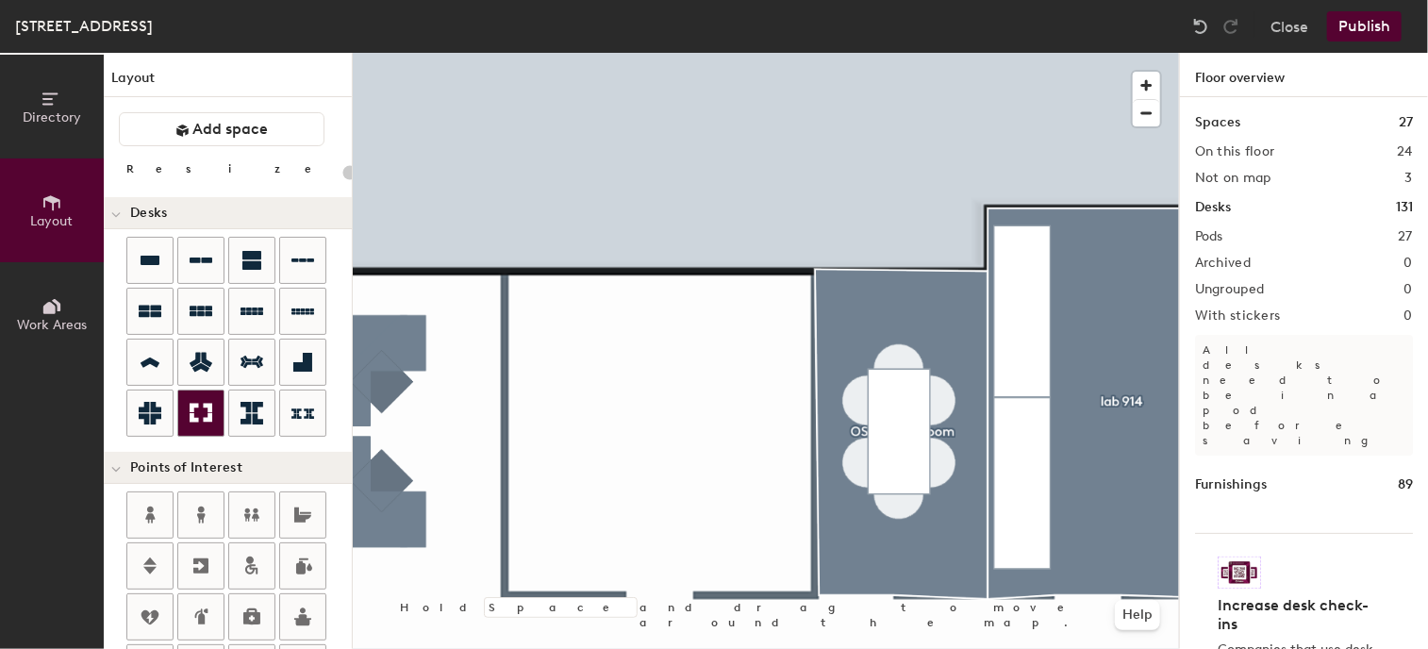
click at [199, 406] on icon at bounding box center [201, 413] width 23 height 23
type input "100"
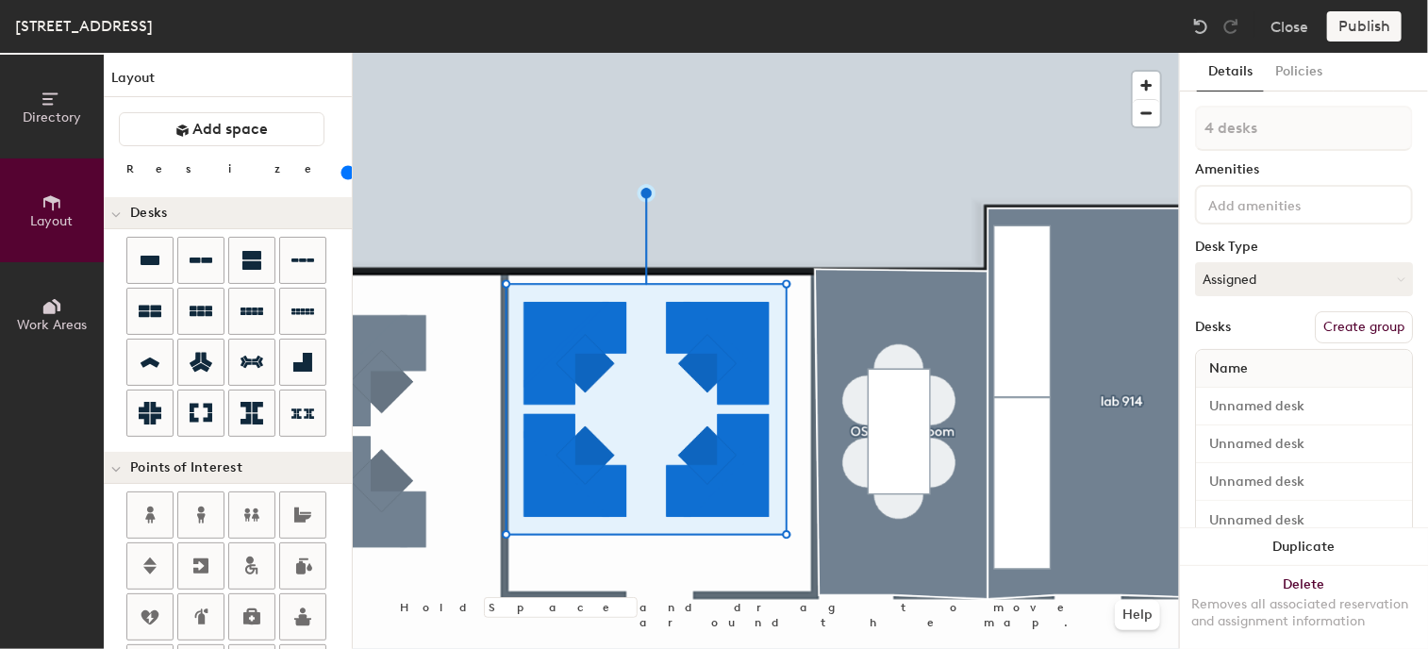
type input "1 desk"
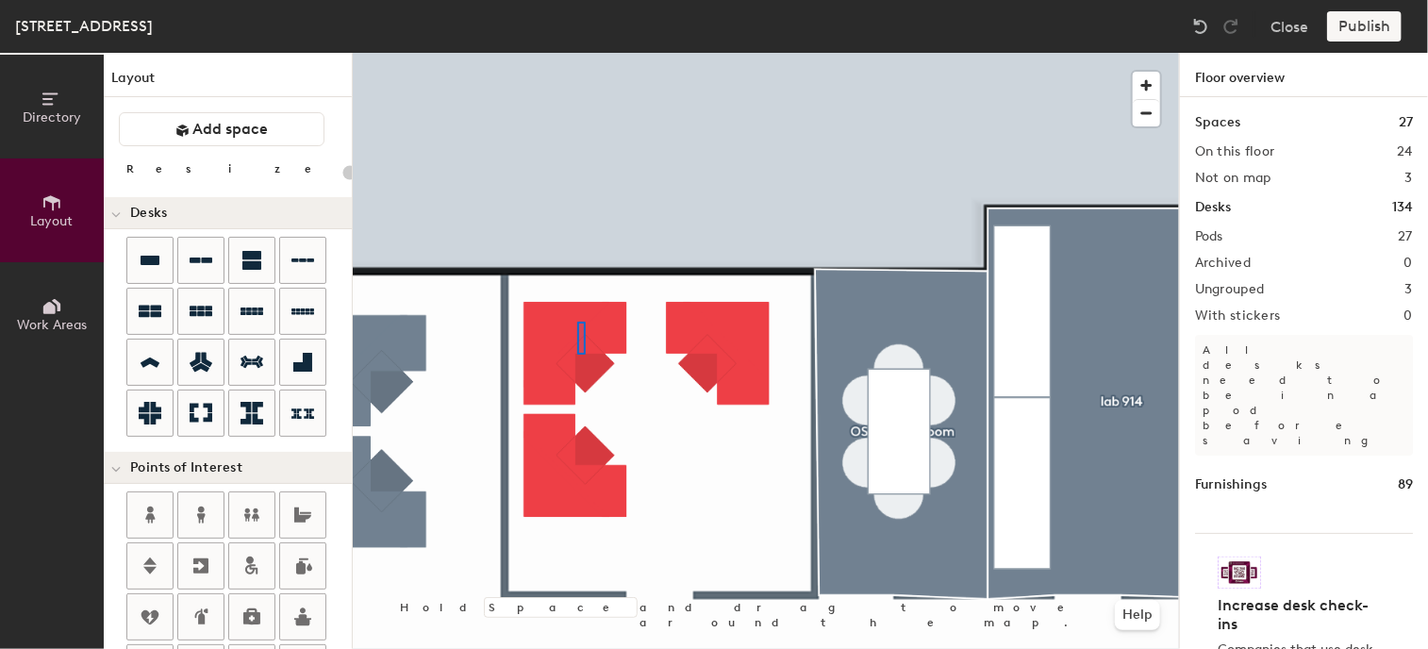
click at [577, 53] on div at bounding box center [766, 53] width 826 height 0
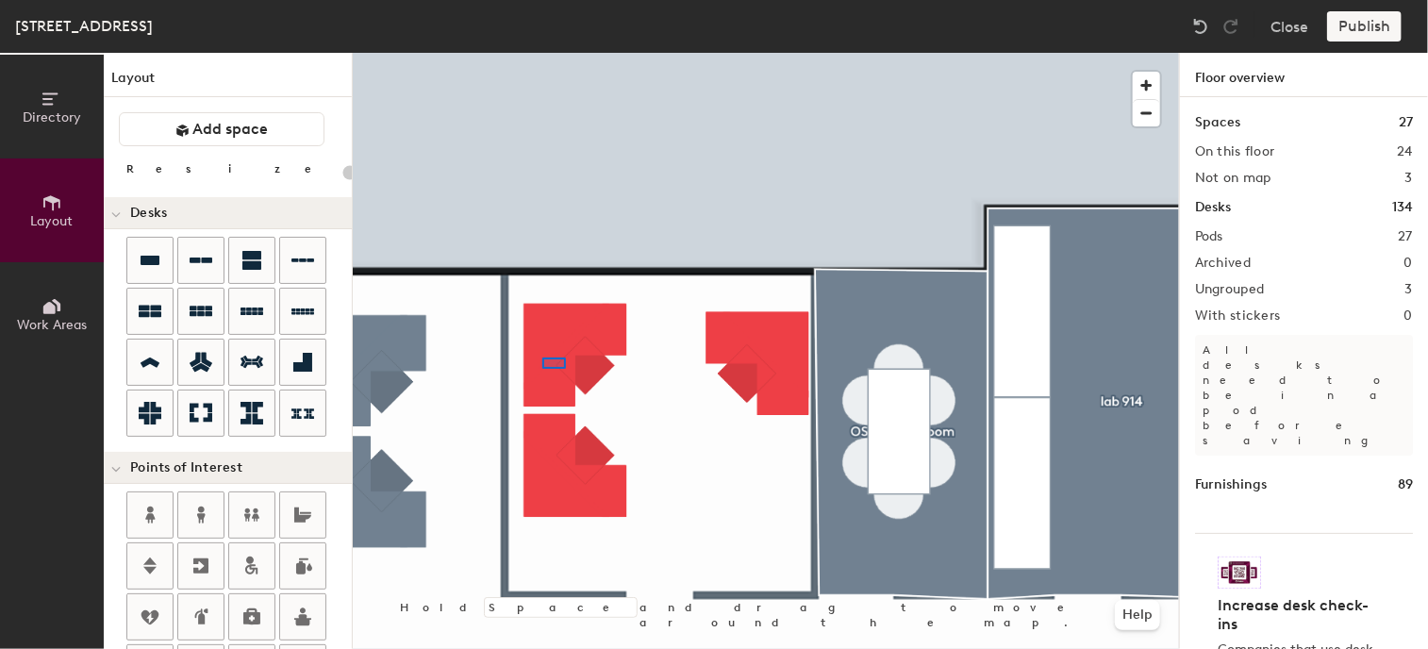
click at [545, 53] on div at bounding box center [766, 53] width 826 height 0
click at [577, 53] on div at bounding box center [766, 53] width 826 height 0
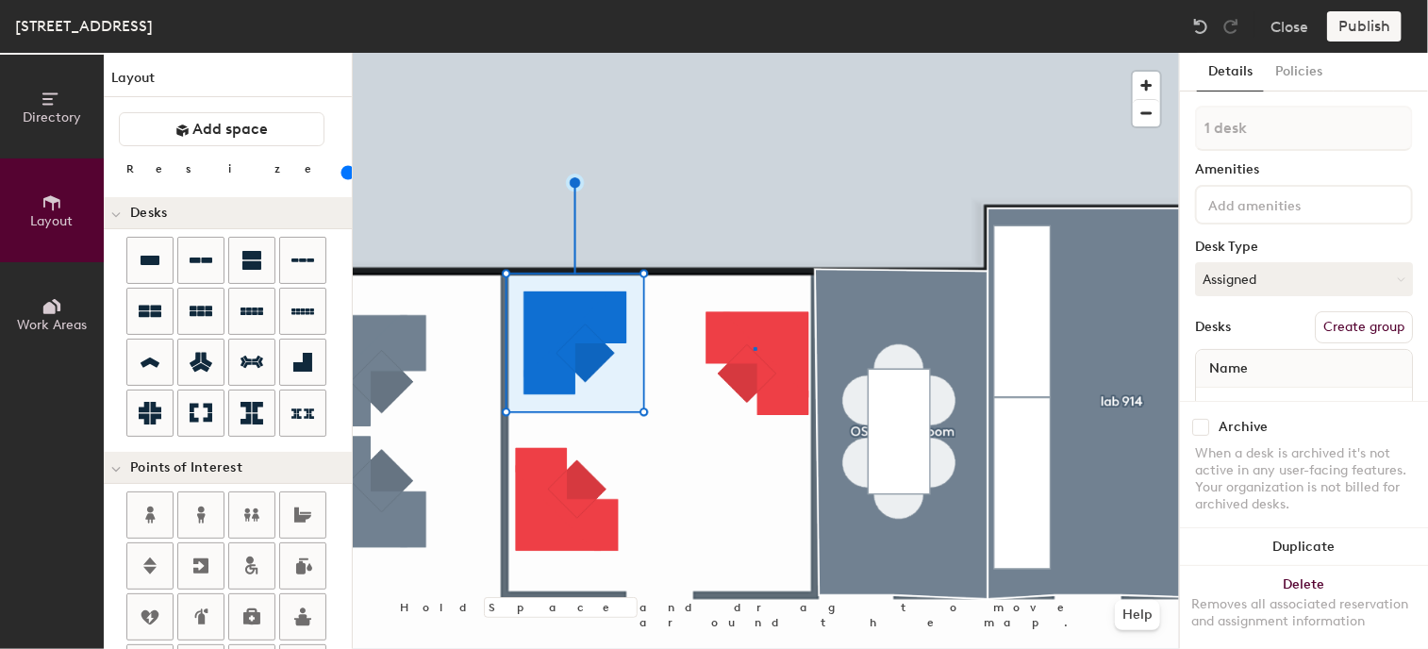
click at [755, 53] on div at bounding box center [766, 53] width 826 height 0
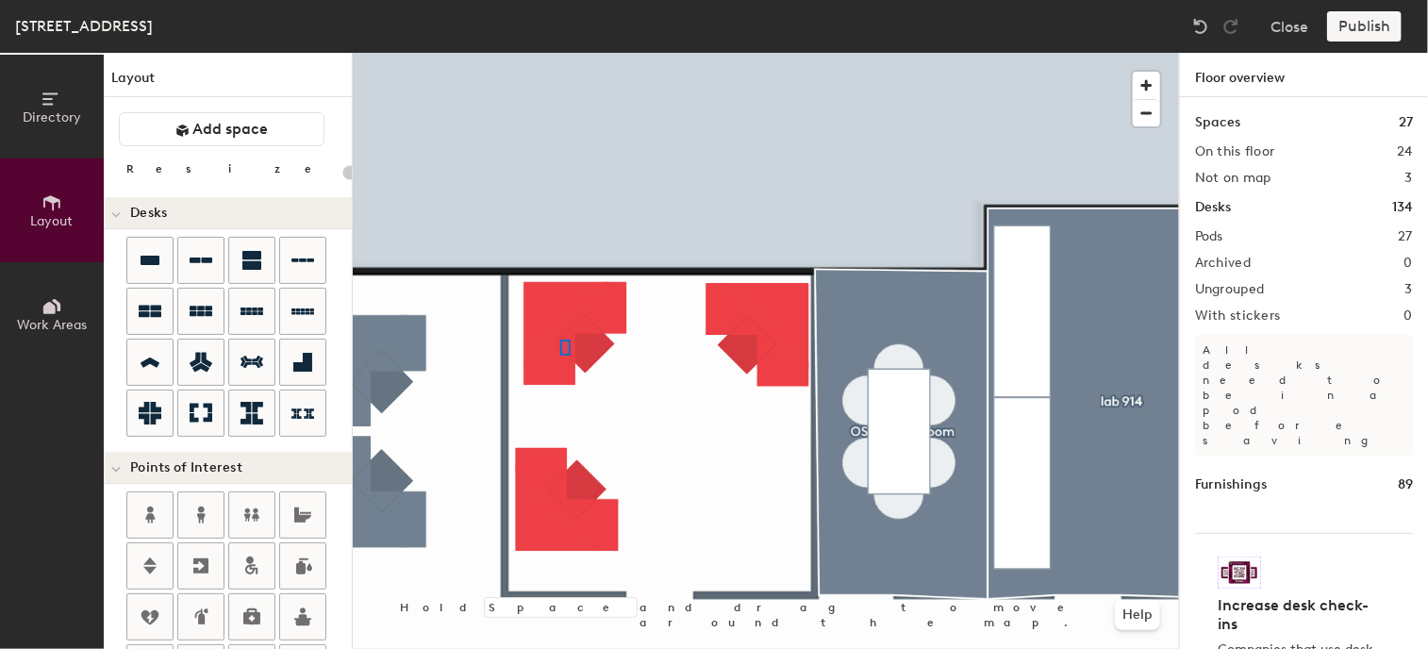
click at [561, 53] on div at bounding box center [766, 53] width 826 height 0
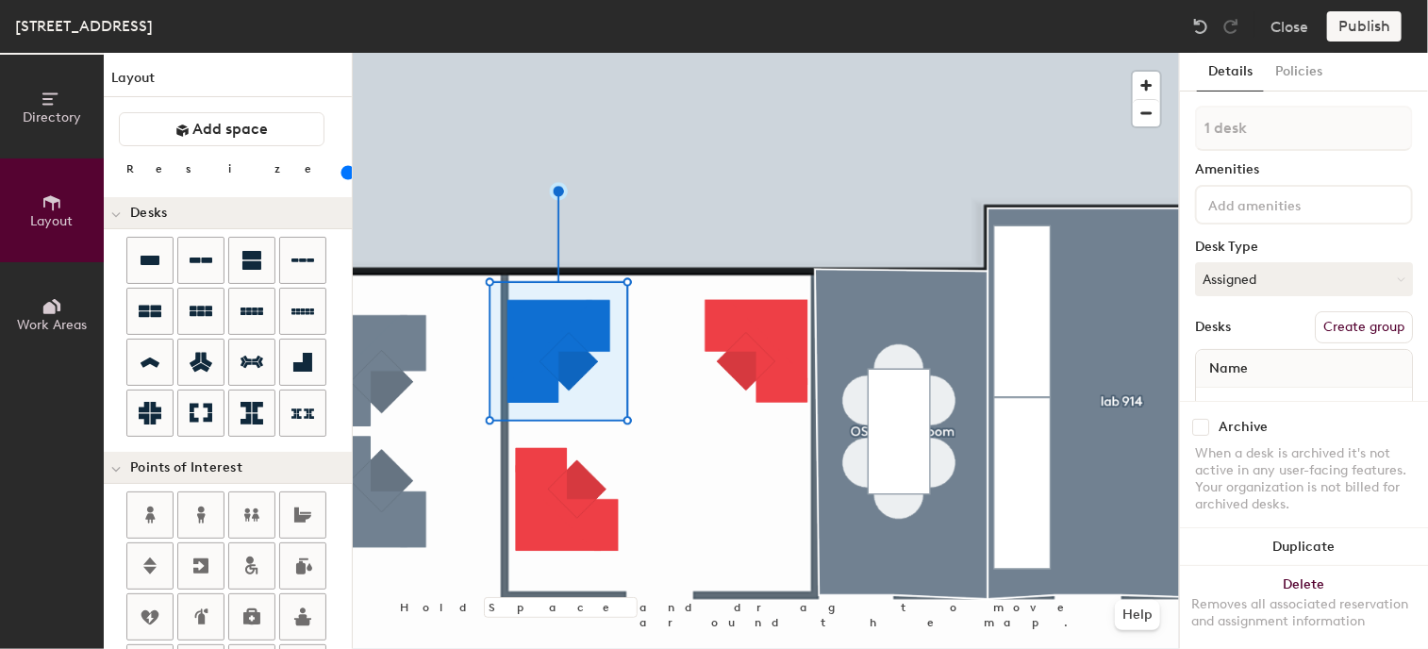
click at [691, 53] on div at bounding box center [766, 53] width 826 height 0
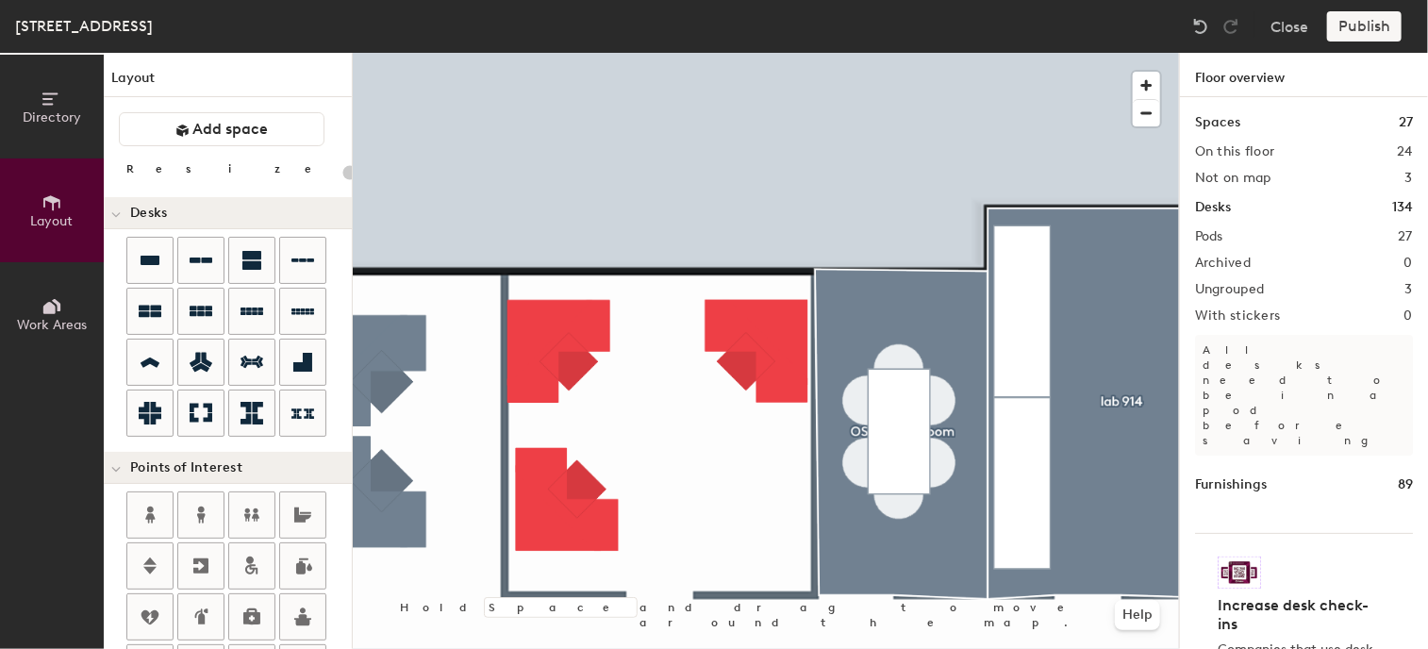
click at [573, 53] on div at bounding box center [766, 53] width 826 height 0
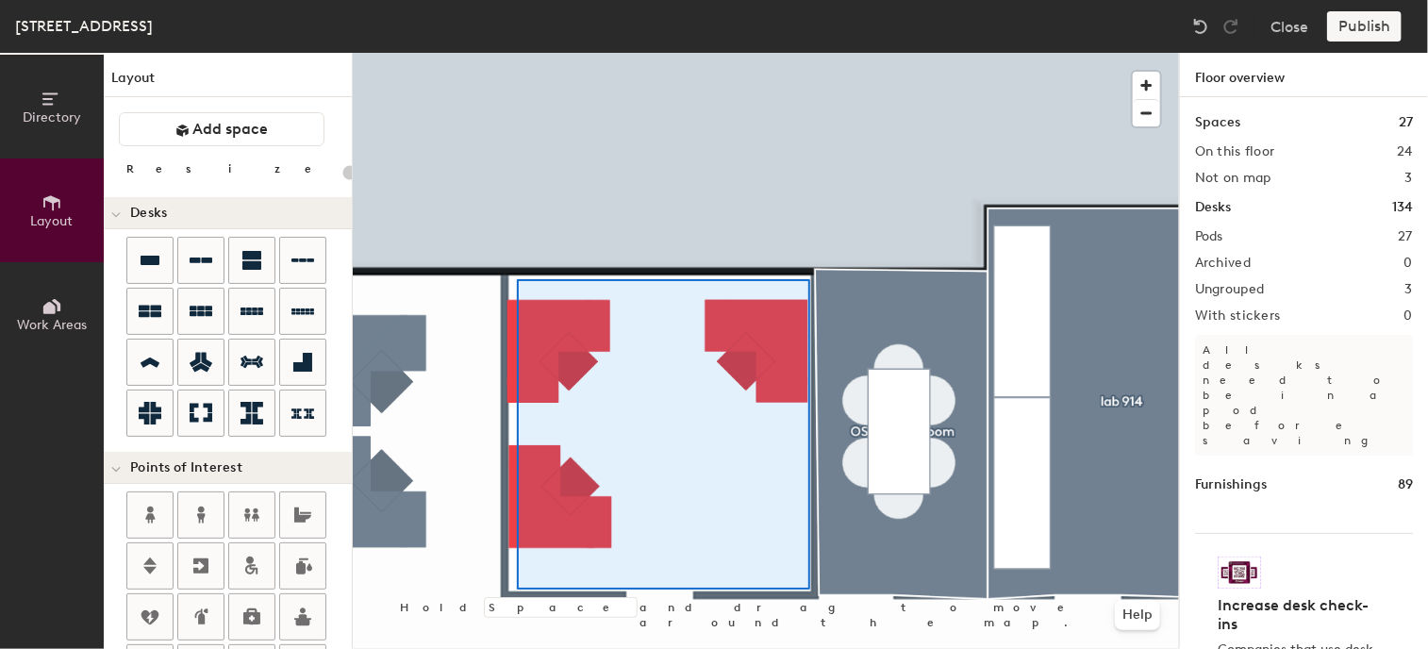
type input "100"
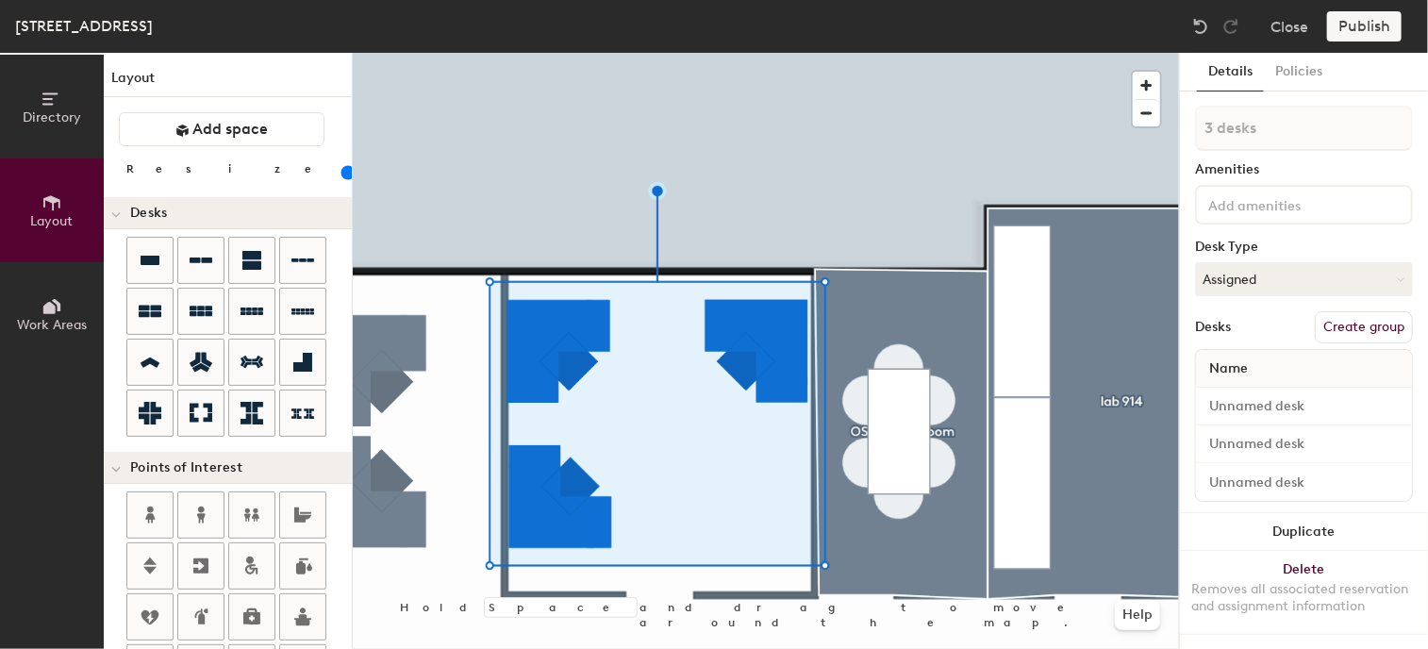
click at [1353, 324] on button "Create group" at bounding box center [1364, 327] width 98 height 32
click at [1177, 130] on div "Directory Layout Work Areas Layout Add space Resize Desks Points of Interest Fu…" at bounding box center [714, 351] width 1428 height 596
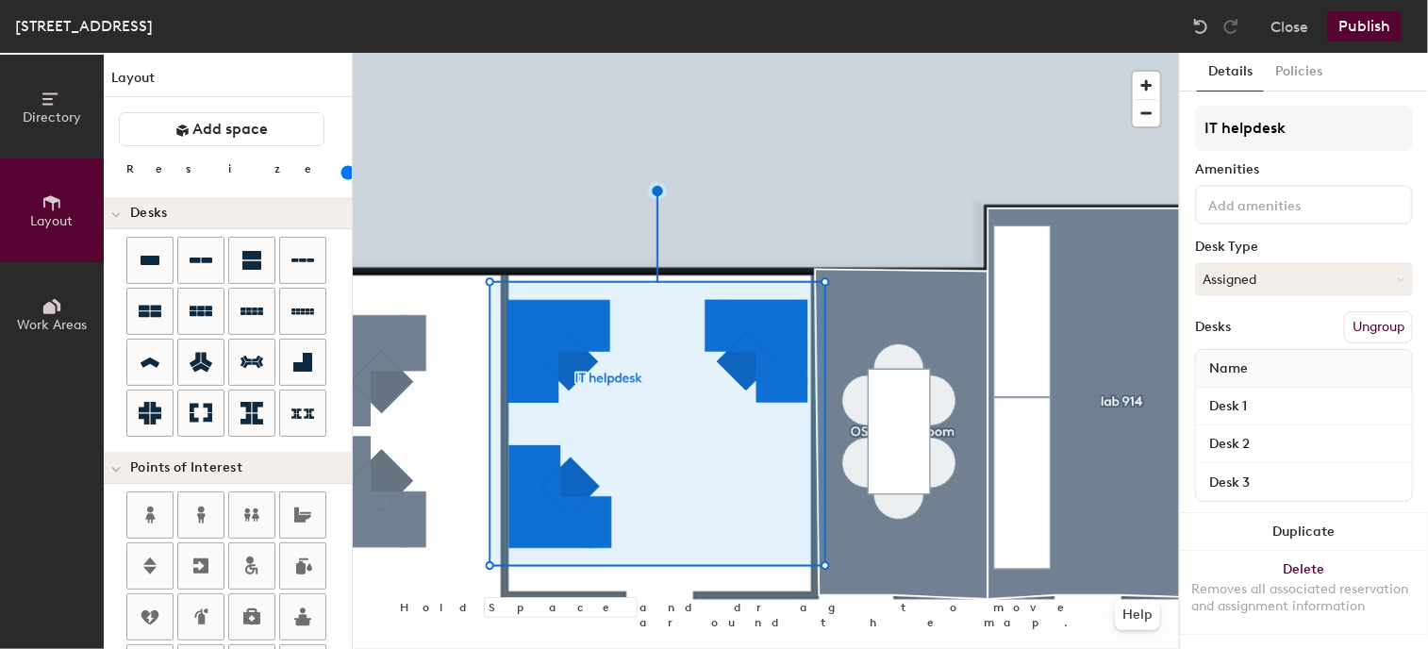
type input "IT helpdesk"
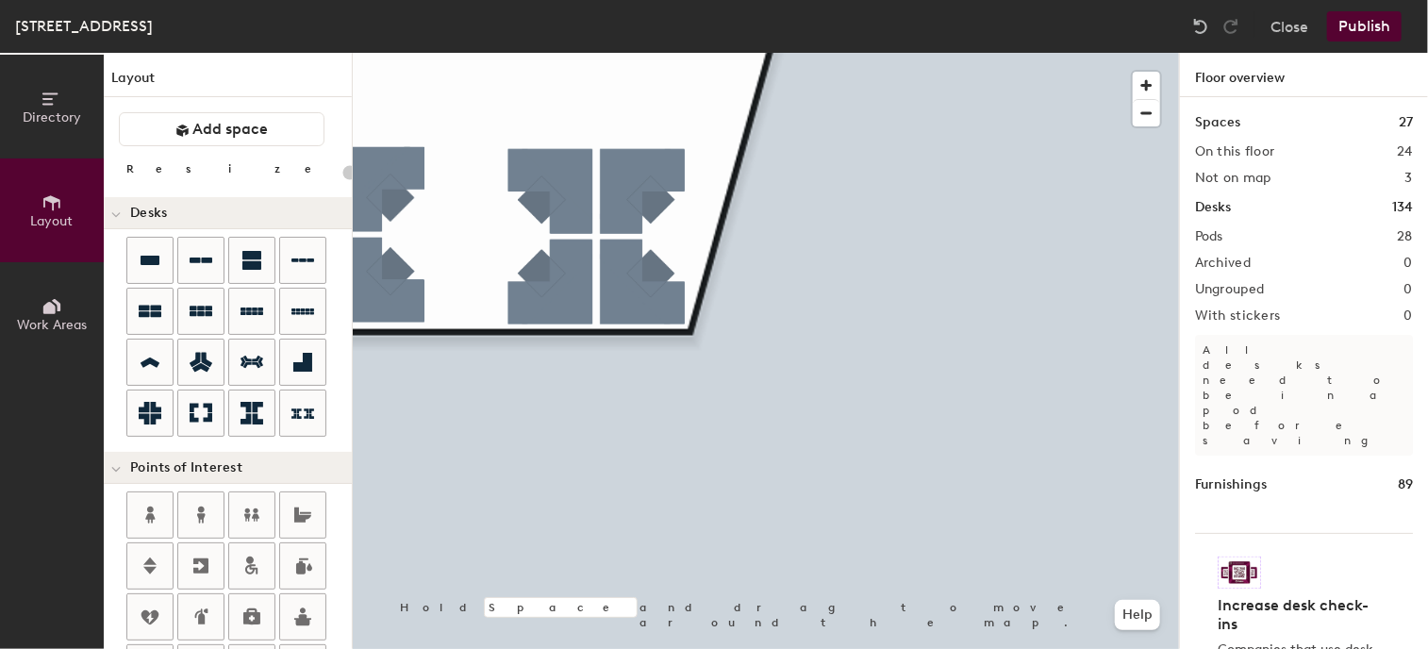
type input "100"
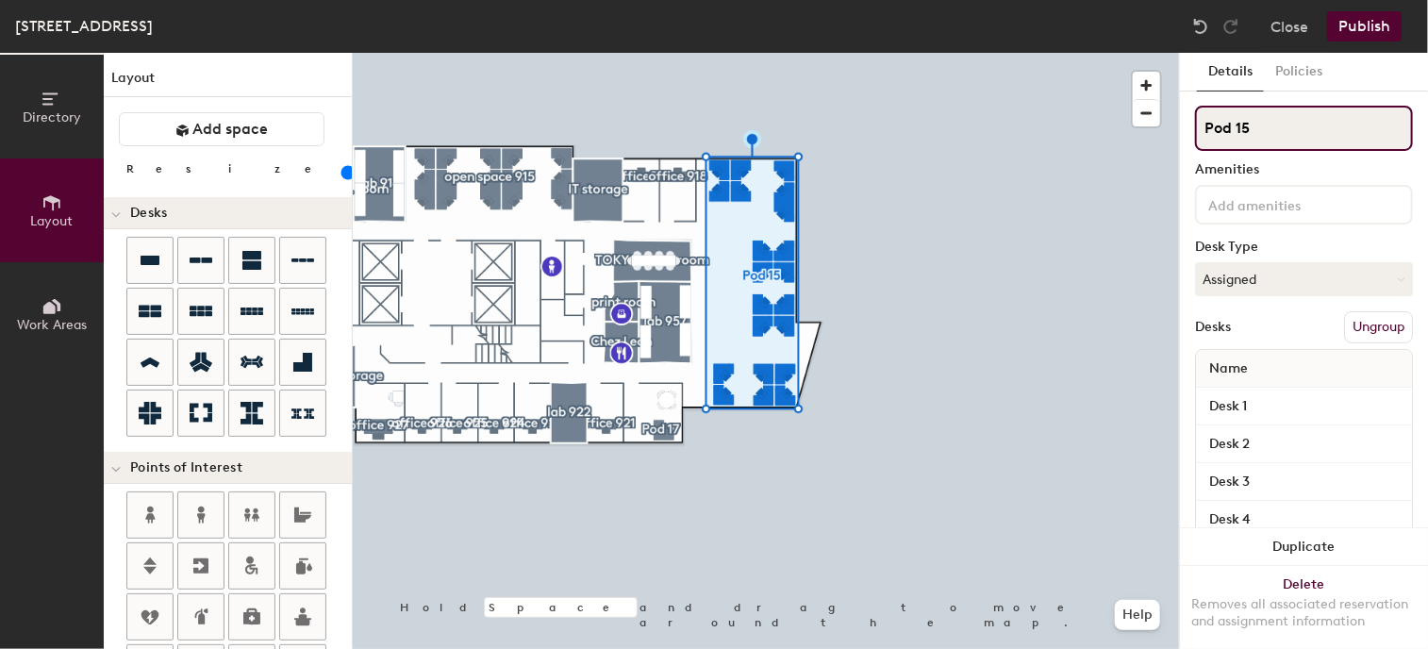
click at [1286, 117] on input "Pod 15" at bounding box center [1304, 128] width 218 height 45
click at [1154, 131] on div "Directory Layout Work Areas Layout Add space Resize Desks Points of Interest Fu…" at bounding box center [714, 351] width 1428 height 596
type input "open space 919"
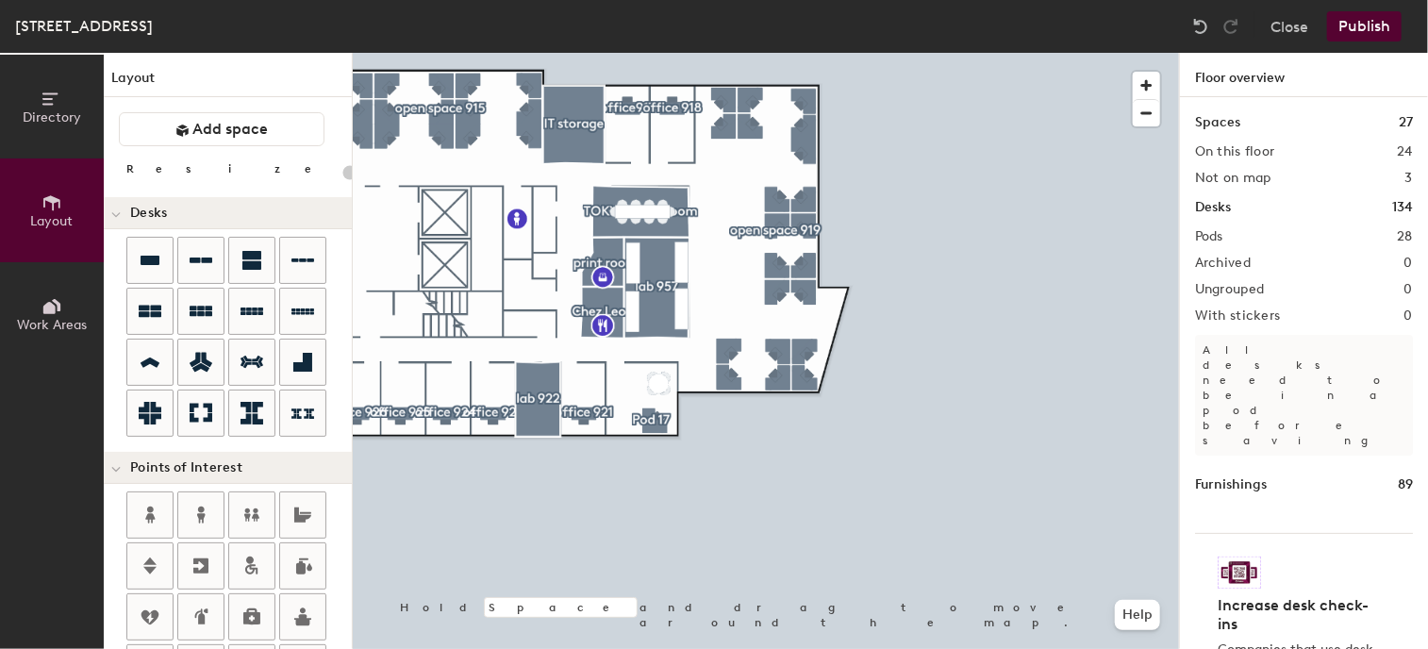
click at [1360, 20] on button "Publish" at bounding box center [1364, 26] width 75 height 30
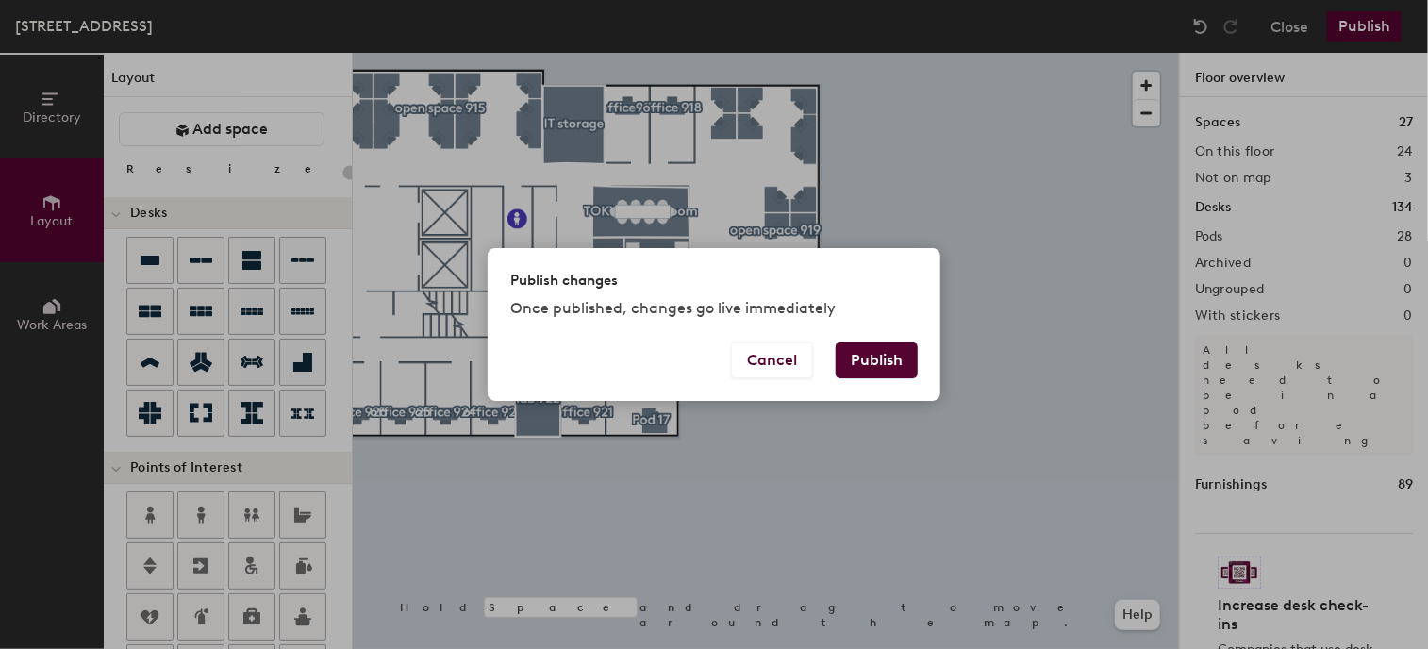
click at [884, 360] on button "Publish" at bounding box center [877, 360] width 82 height 36
type input "20"
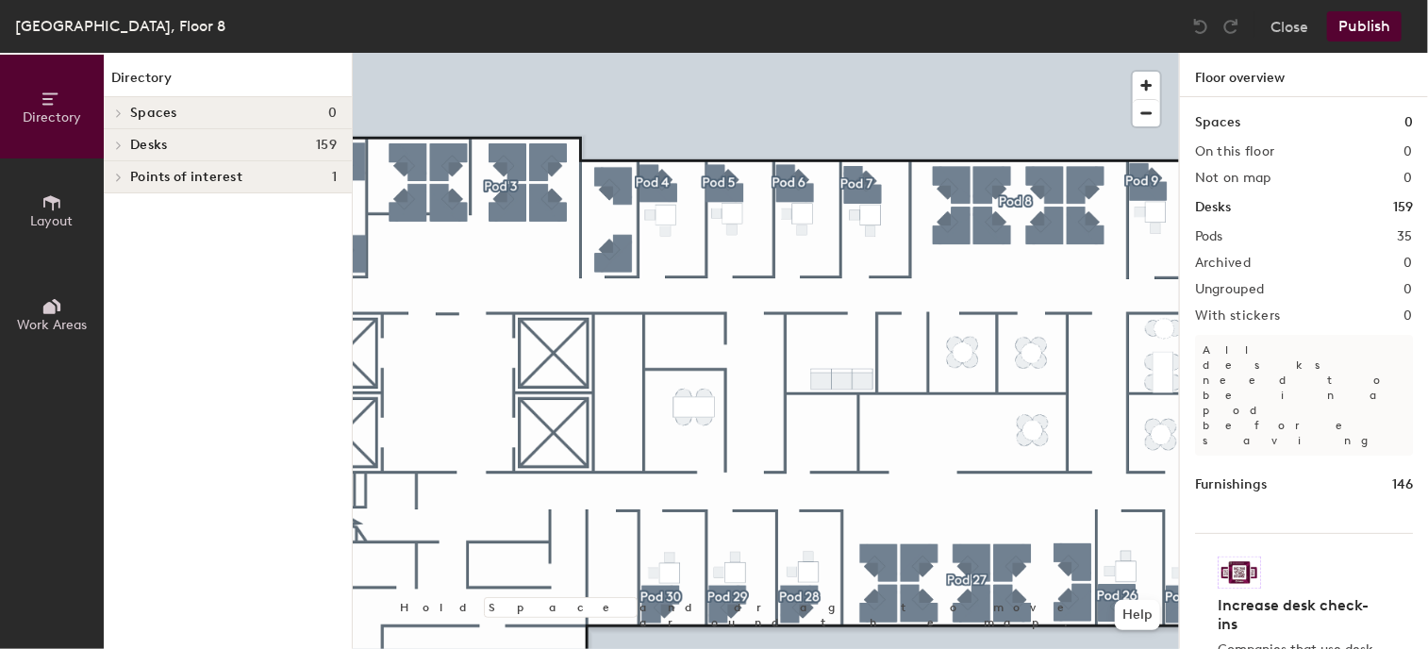
click at [57, 207] on icon at bounding box center [51, 202] width 21 height 21
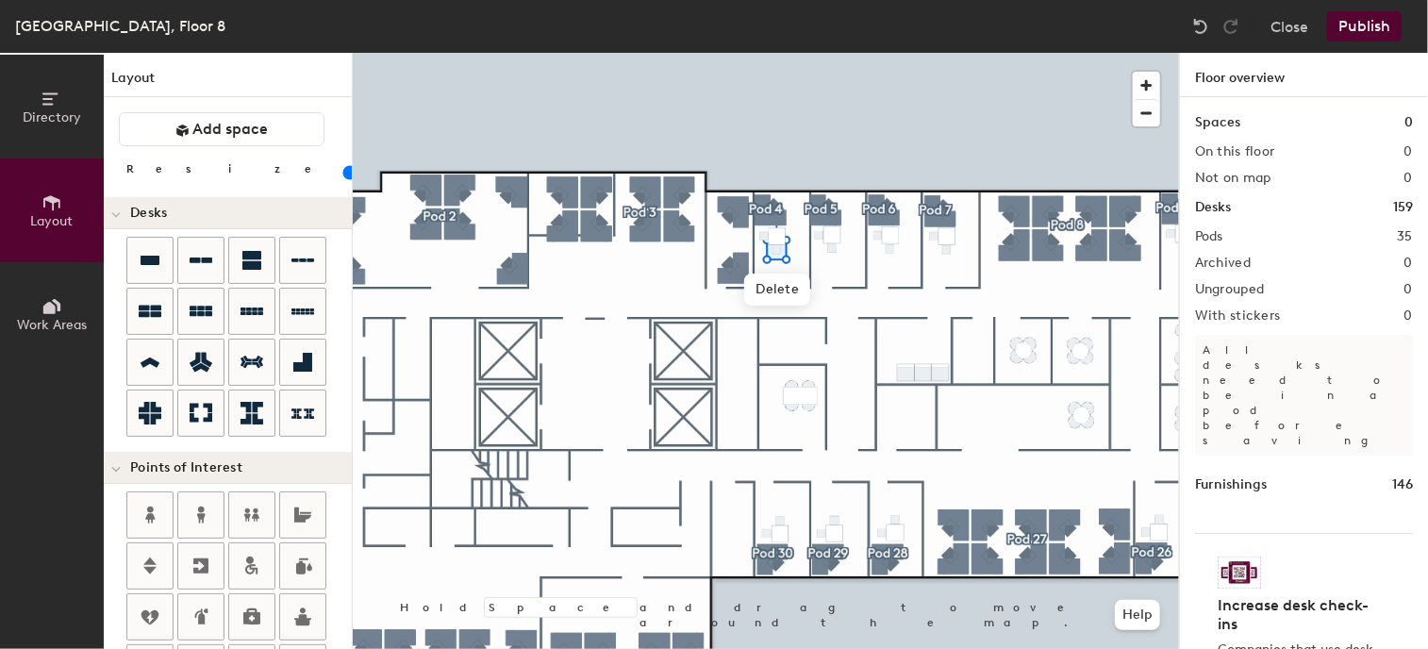
click at [1369, 30] on button "Publish" at bounding box center [1364, 26] width 75 height 30
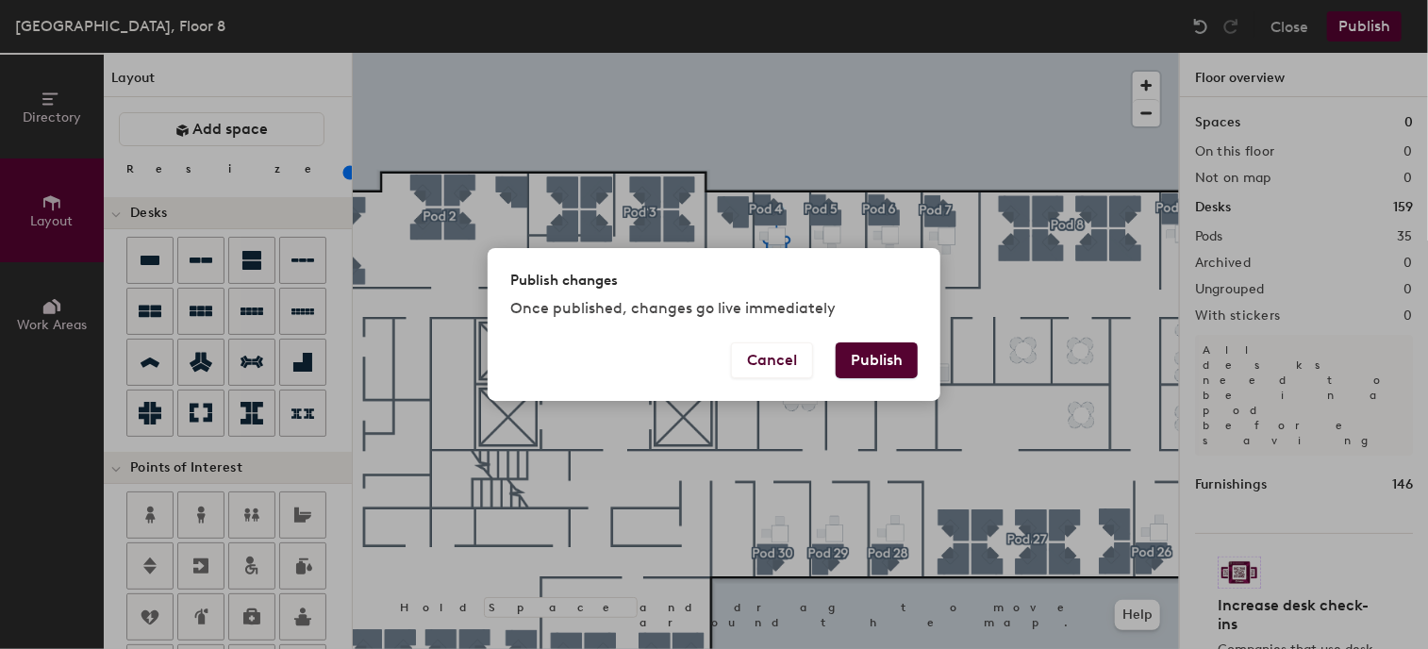
drag, startPoint x: 858, startPoint y: 349, endPoint x: 887, endPoint y: 367, distance: 33.5
click at [860, 351] on button "Publish" at bounding box center [877, 360] width 82 height 36
type input "20"
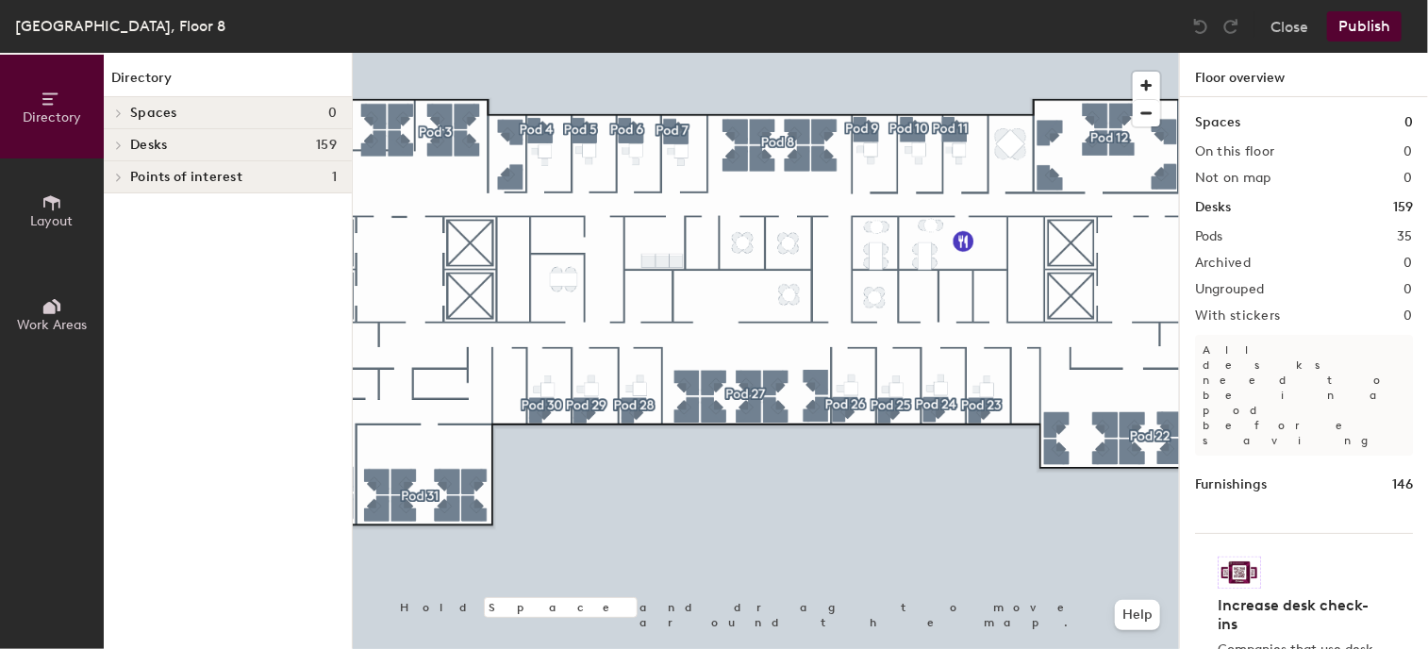
click at [905, 648] on html "Skip navigation Schedule Office People Analytics Visits Deliveries Services Man…" at bounding box center [714, 324] width 1428 height 649
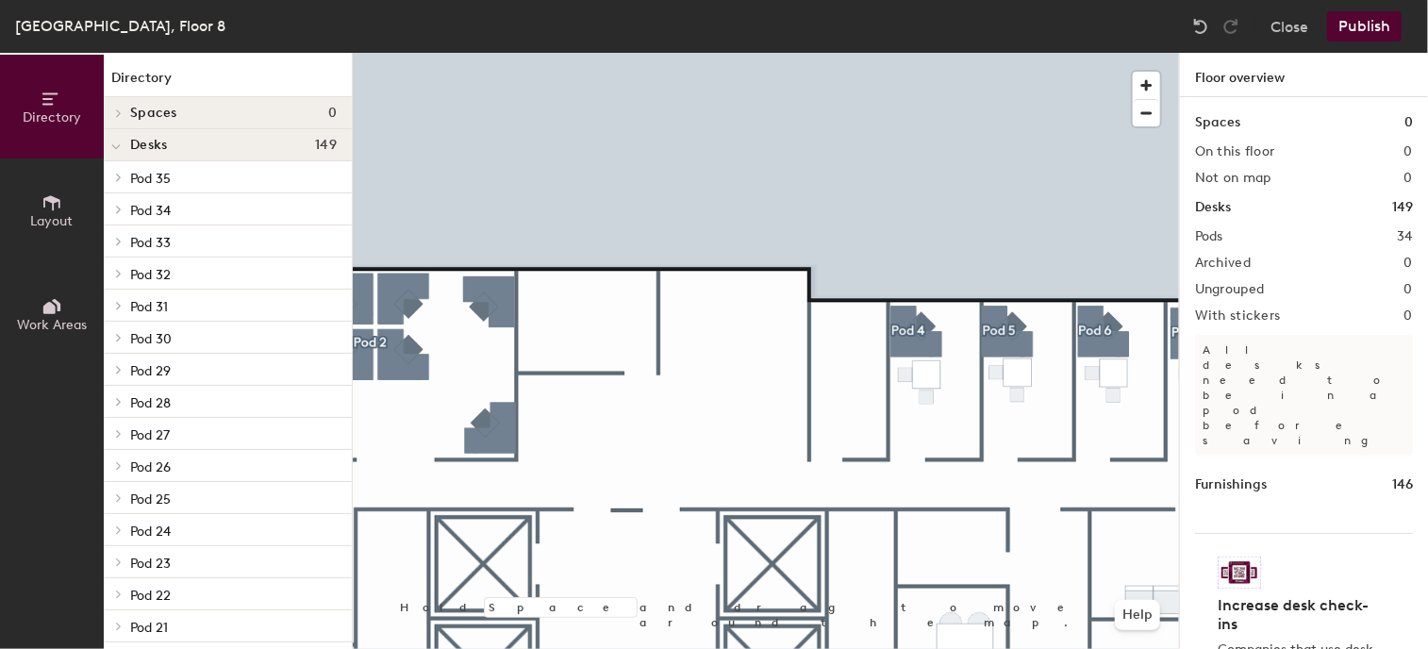
drag, startPoint x: 67, startPoint y: 194, endPoint x: 87, endPoint y: 195, distance: 19.8
click at [68, 194] on button "Layout" at bounding box center [52, 210] width 104 height 104
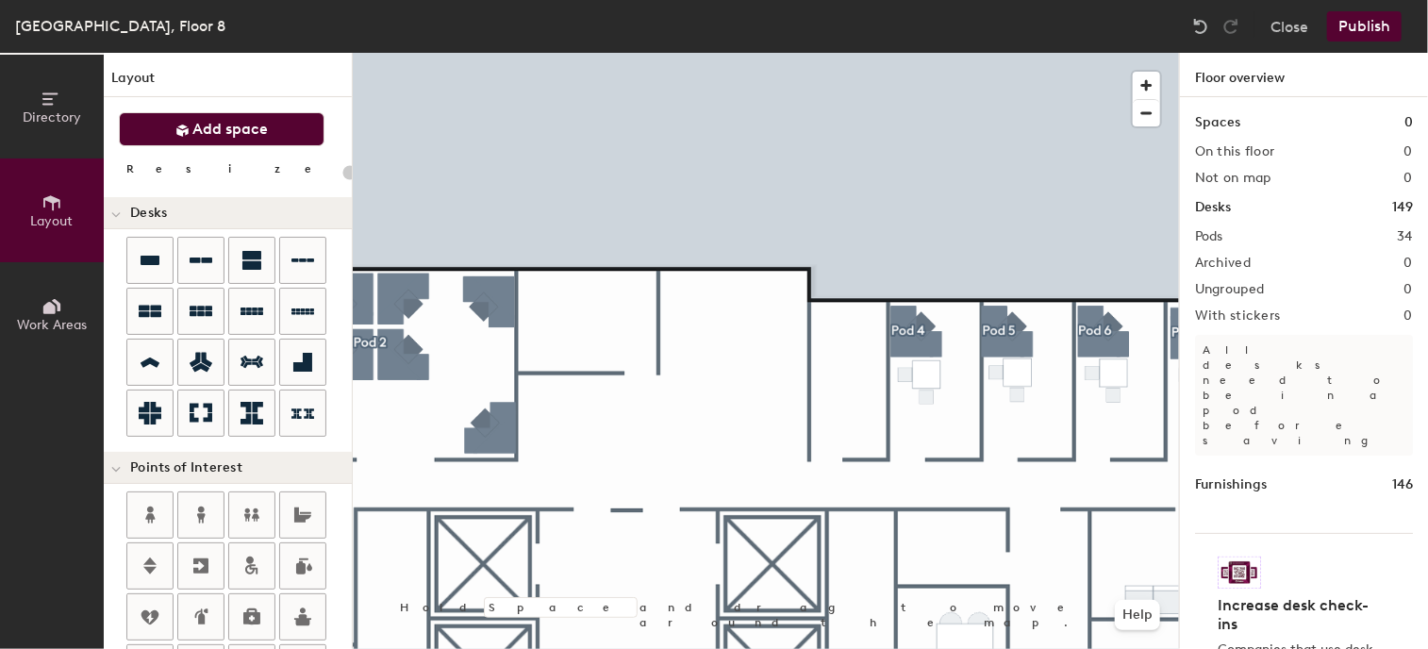
click at [222, 131] on span "Add space" at bounding box center [230, 129] width 75 height 19
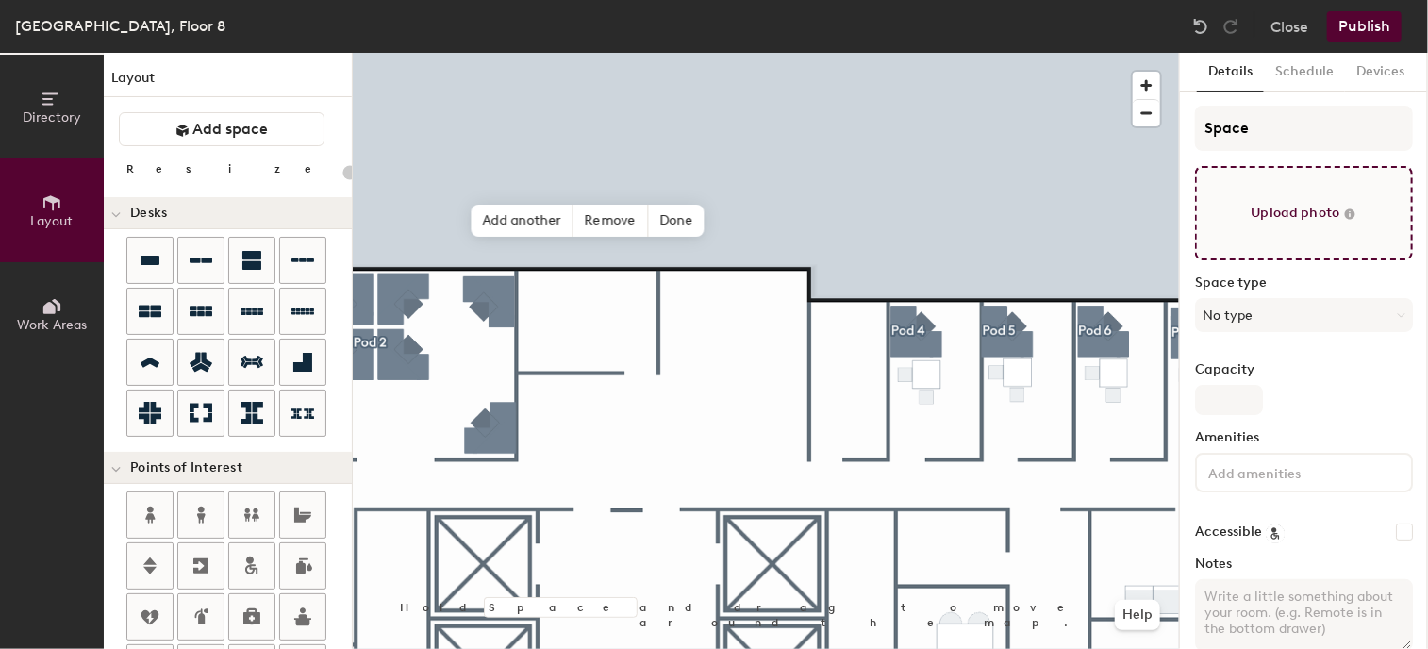
type input "20"
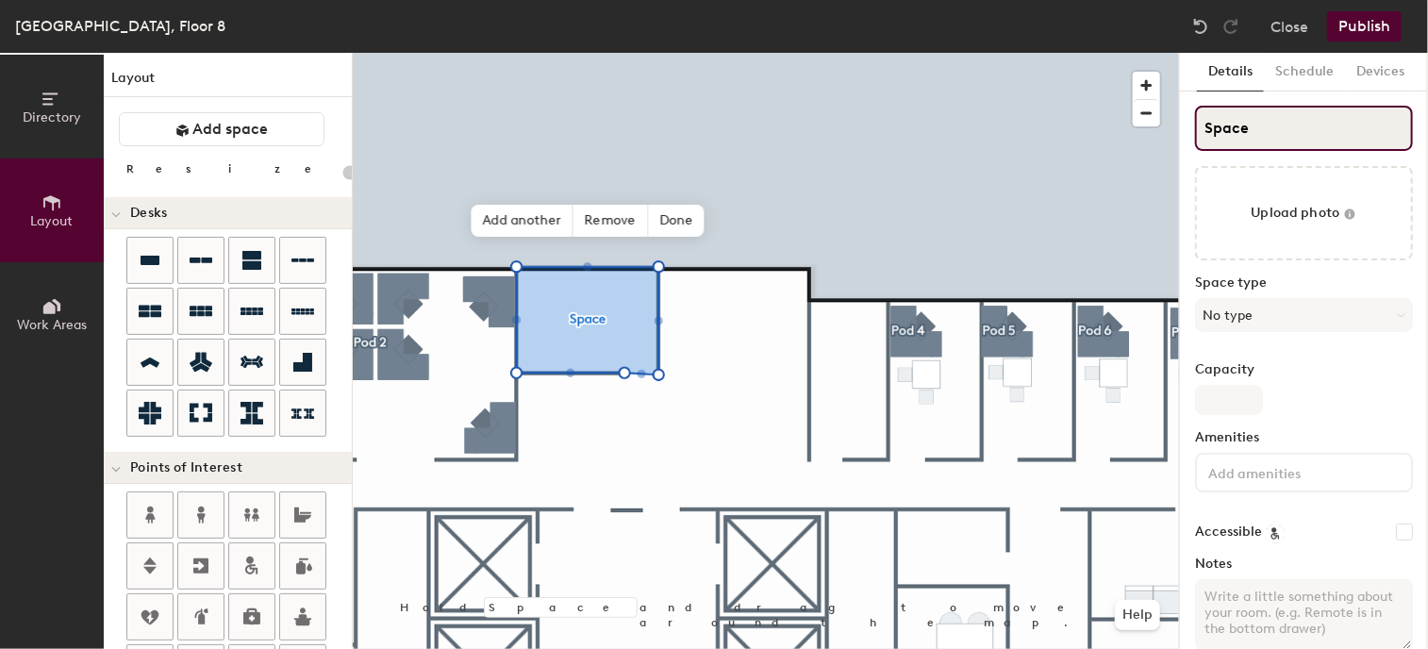
click at [1286, 139] on input "Space" at bounding box center [1304, 128] width 218 height 45
drag, startPoint x: 1186, startPoint y: 125, endPoint x: 1147, endPoint y: 124, distance: 39.6
click at [1152, 124] on div "Directory Layout Work Areas Layout Add space Resize Desks Points of Interest Fu…" at bounding box center [714, 351] width 1428 height 596
type input "c"
type input "20"
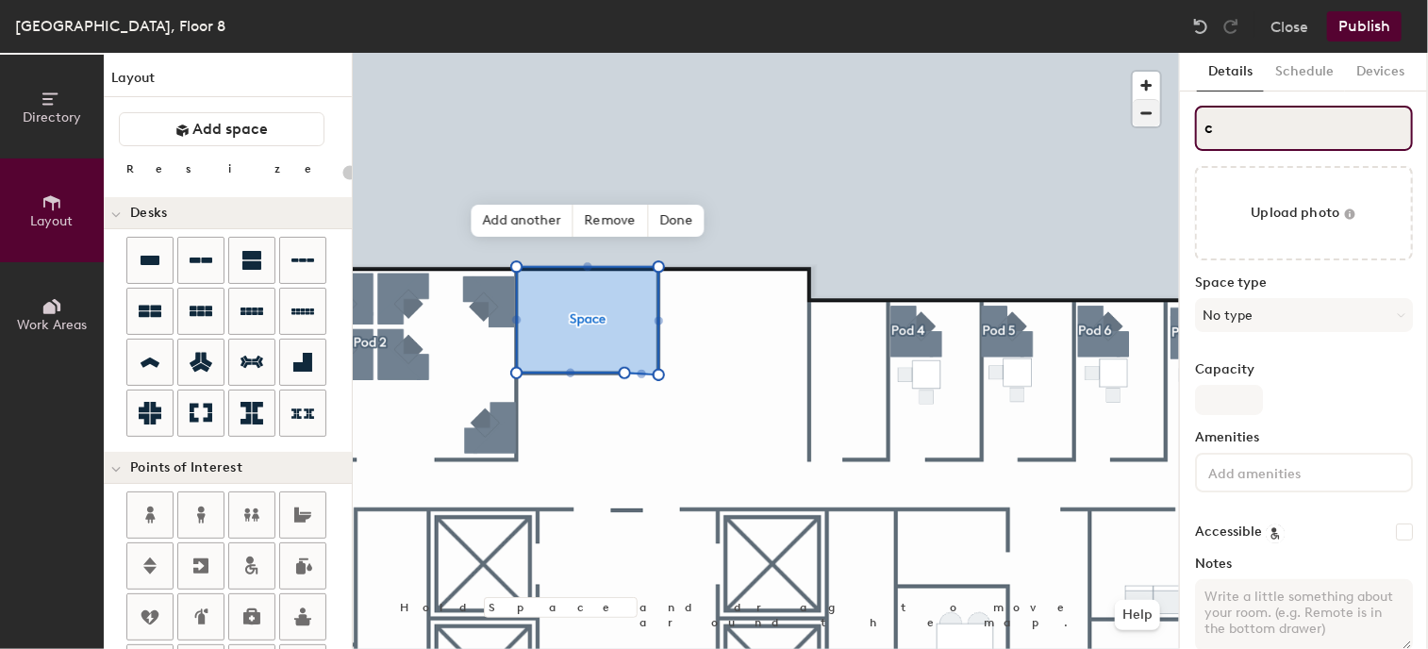
type input "co"
type input "20"
type input "con"
type input "20"
type input "cong"
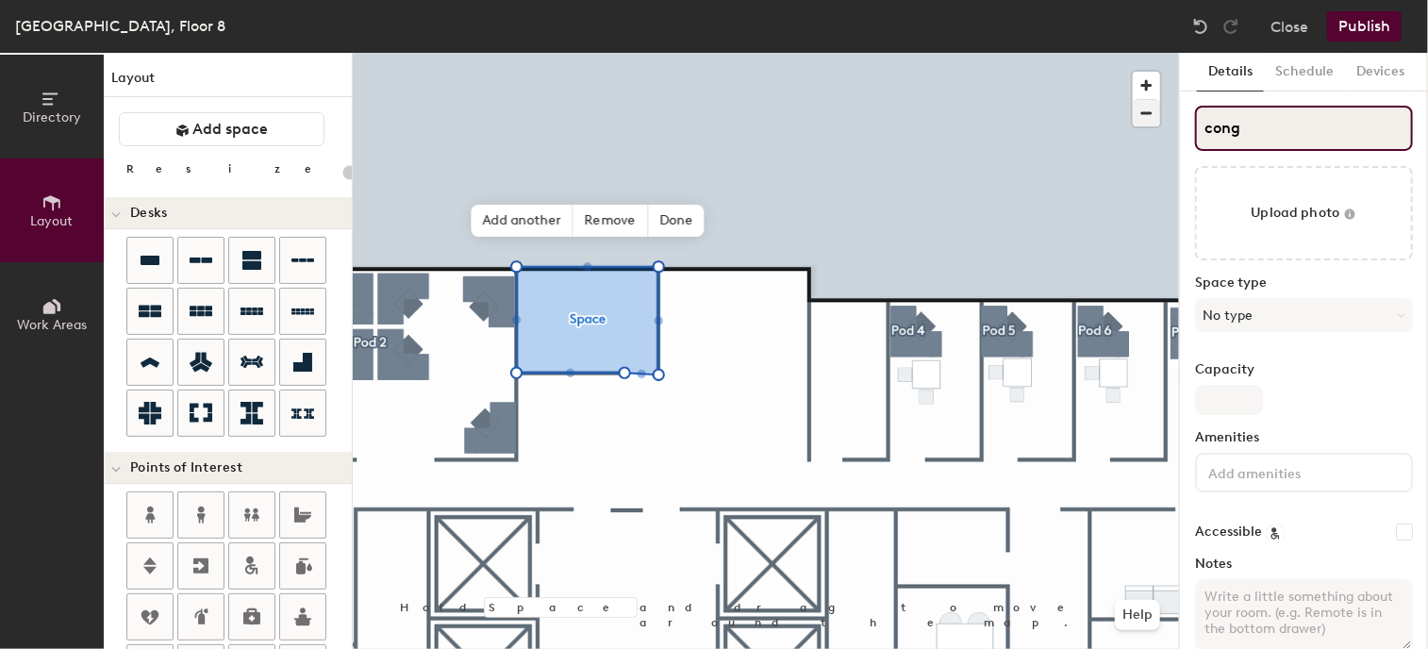
type input "20"
type input "con"
type input "20"
type input "conf"
type input "20"
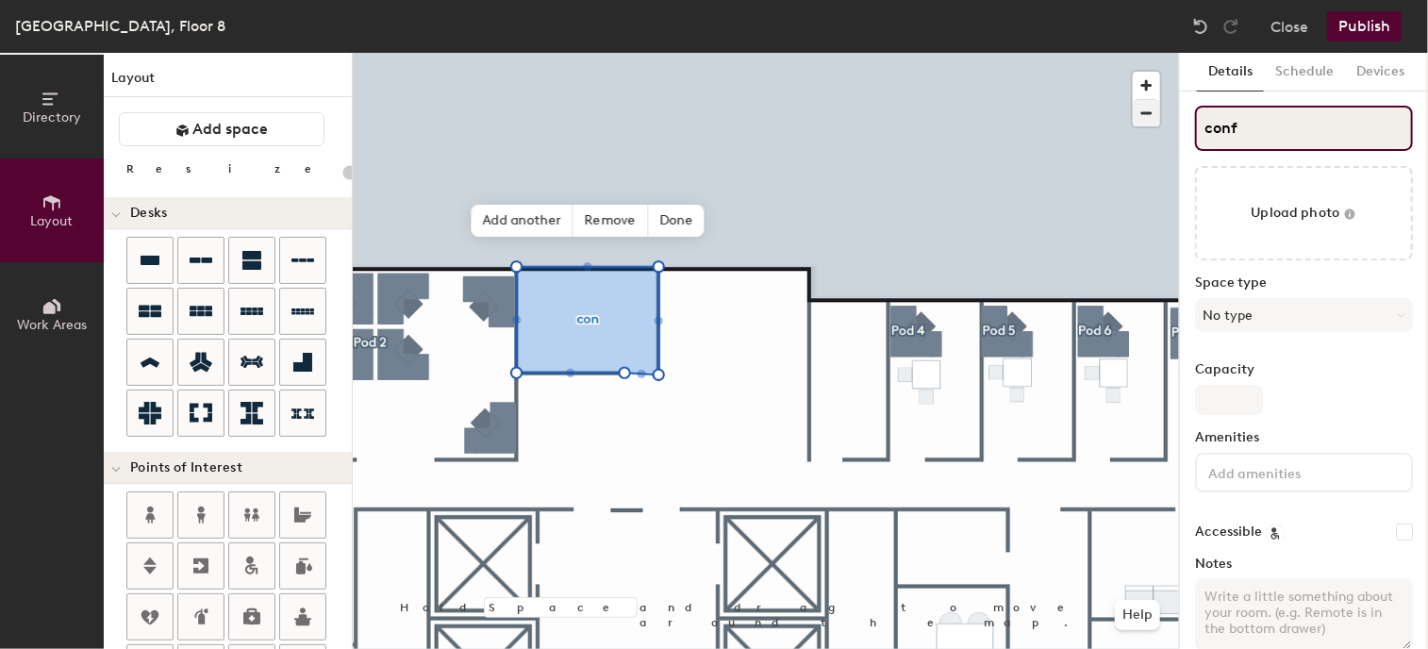
type input "conf."
type input "20"
type input "conf."
type input "20"
type input "conf. r"
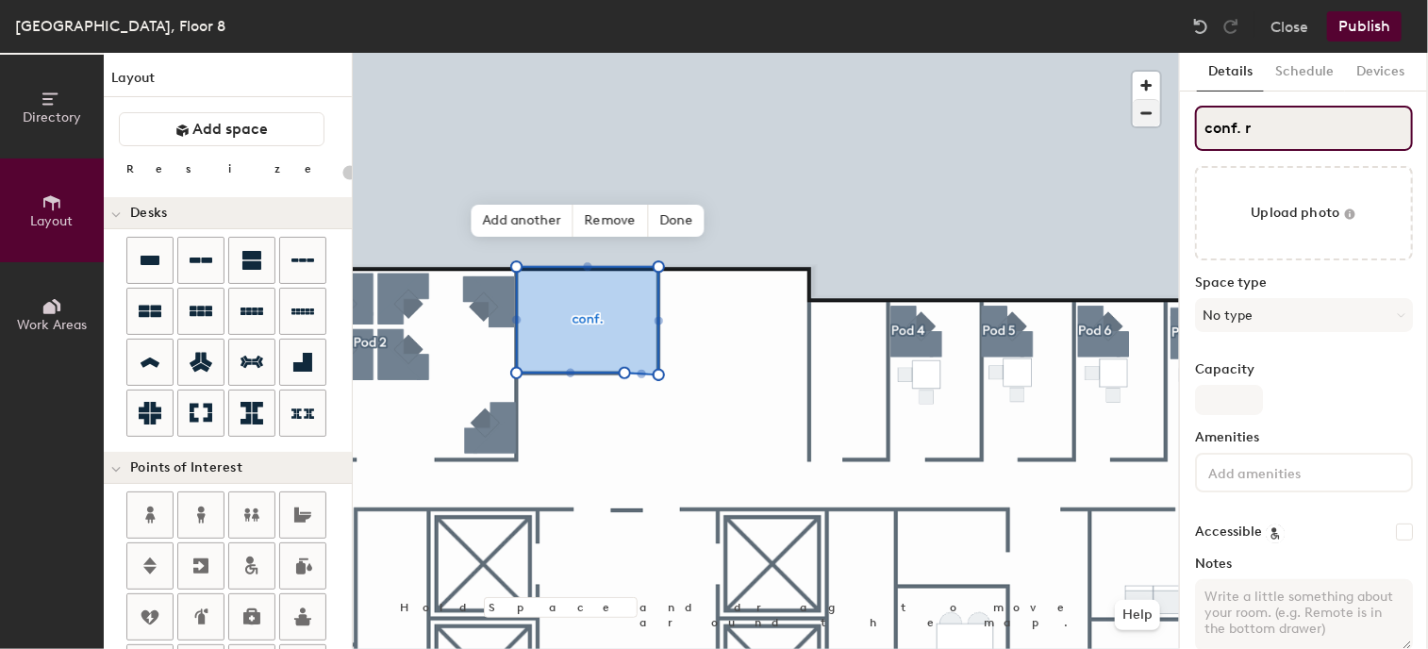
type input "20"
type input "conf. roo"
type input "20"
type input "conf. room"
type input "20"
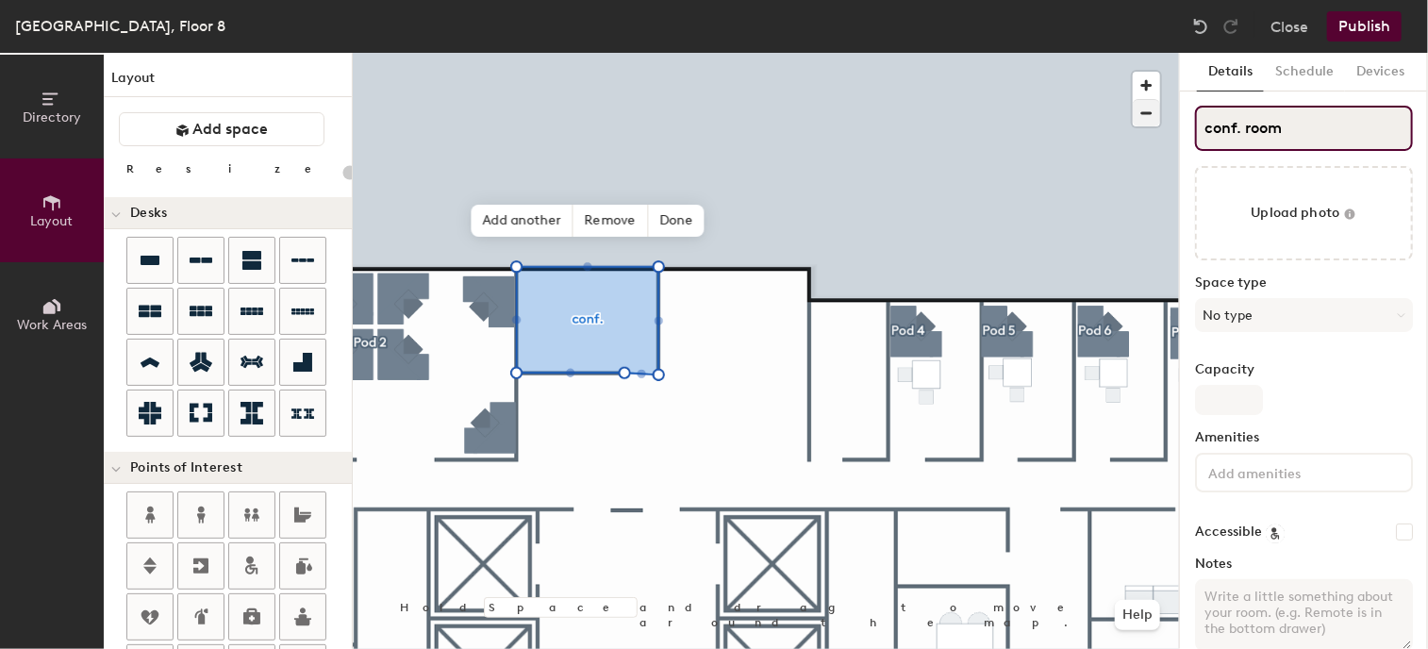
type input "conf. room"
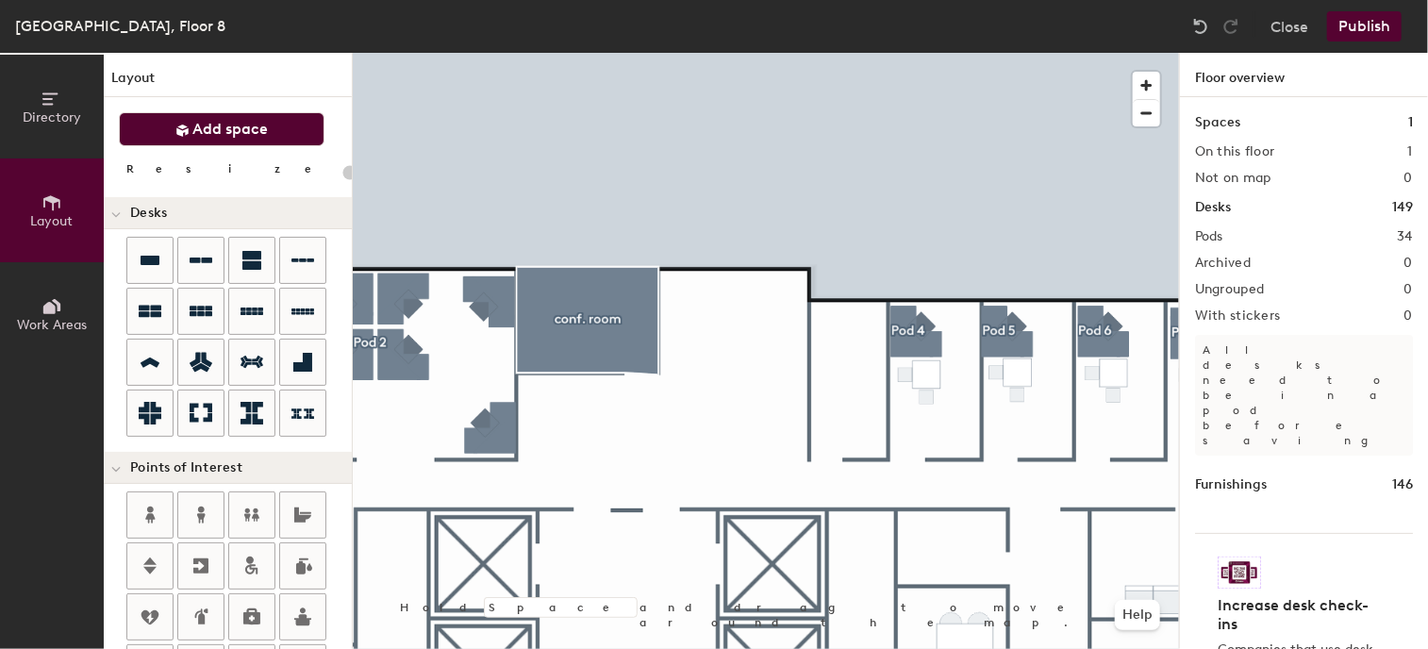
click at [209, 130] on span "Add space" at bounding box center [230, 129] width 75 height 19
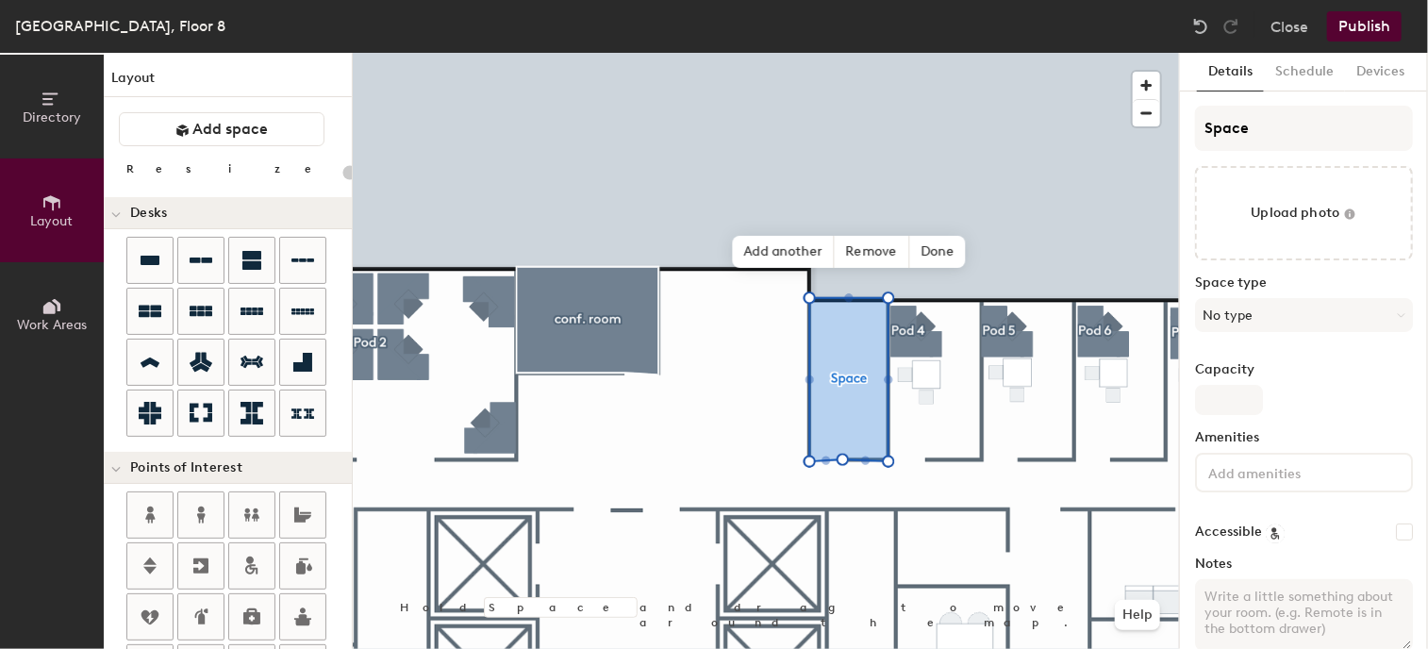
type input "20"
click at [1277, 135] on input "Space" at bounding box center [1304, 128] width 218 height 45
click at [1113, 128] on div "Directory Layout Work Areas Layout Add space Resize Desks Points of Interest Fu…" at bounding box center [714, 351] width 1428 height 596
type input "a"
type input "20"
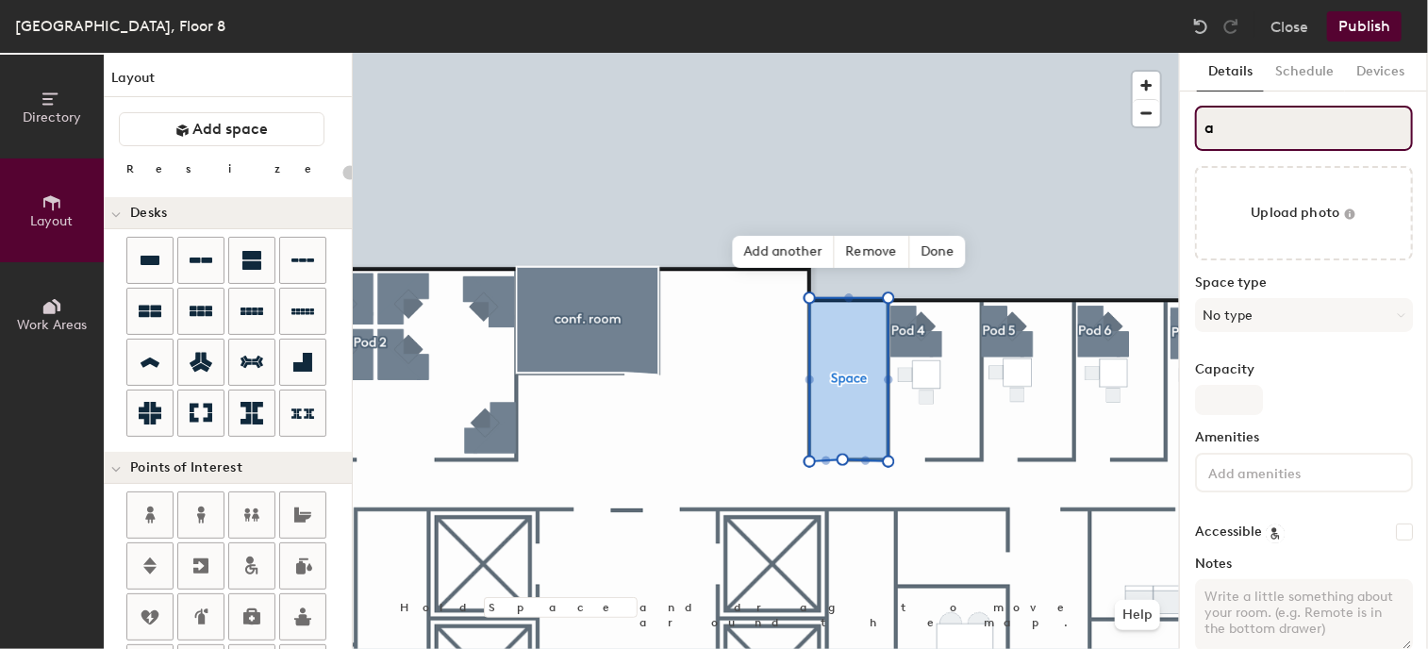
type input "ad"
type input "20"
type input "adm s"
type input "20"
type input "adm st"
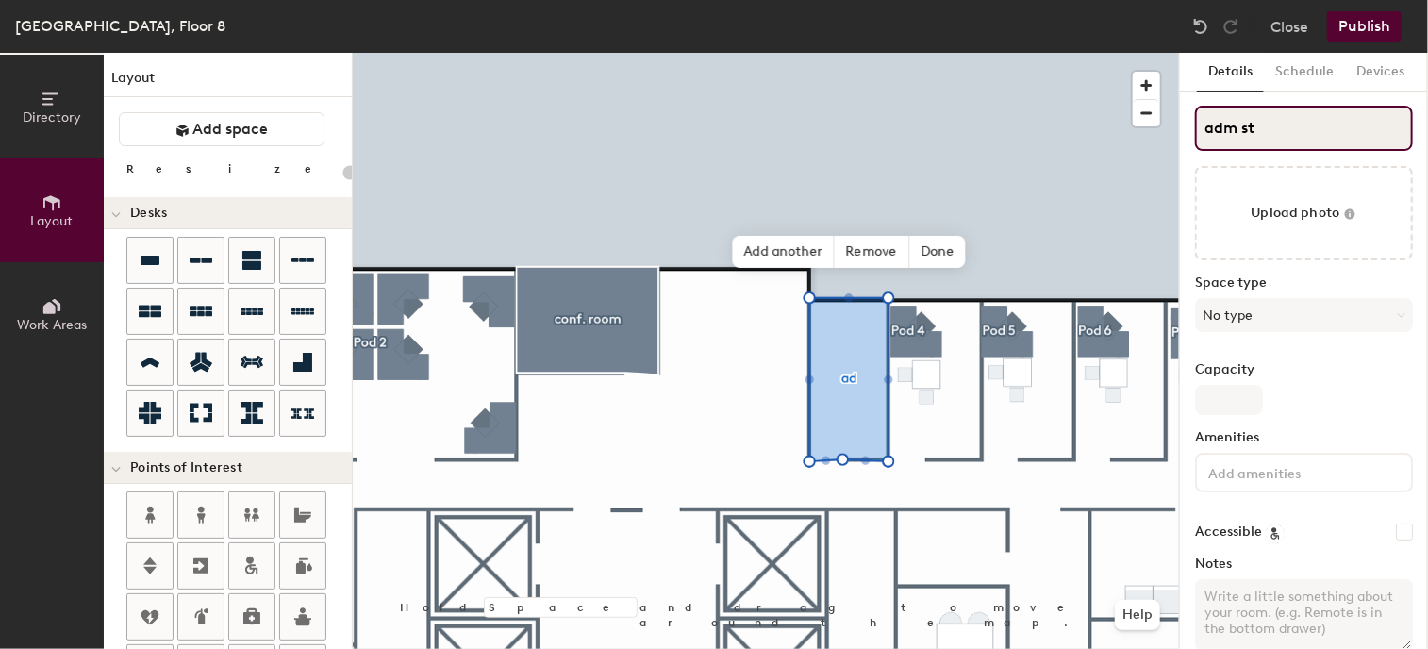
type input "20"
type input "adm sto"
type input "20"
type input "adm stor"
type input "20"
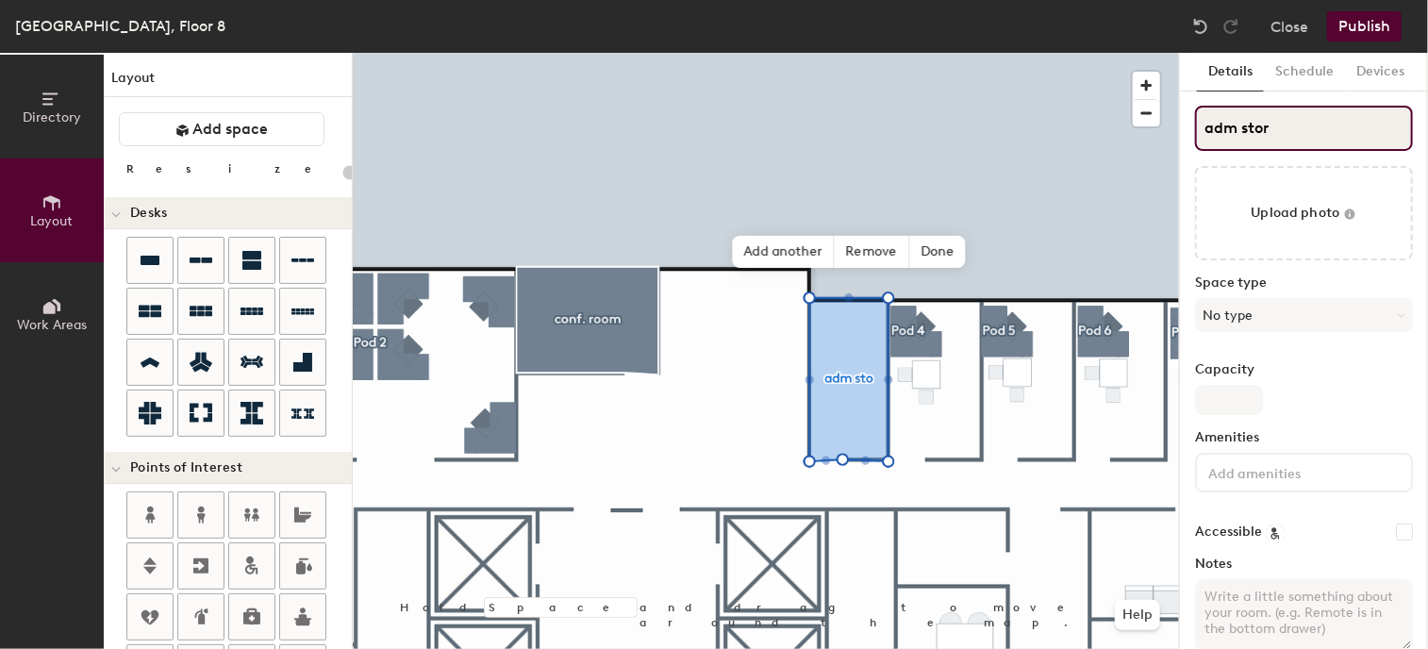
type input "adm stora"
type input "20"
type input "adm storage"
type input "20"
type input "adm storage"
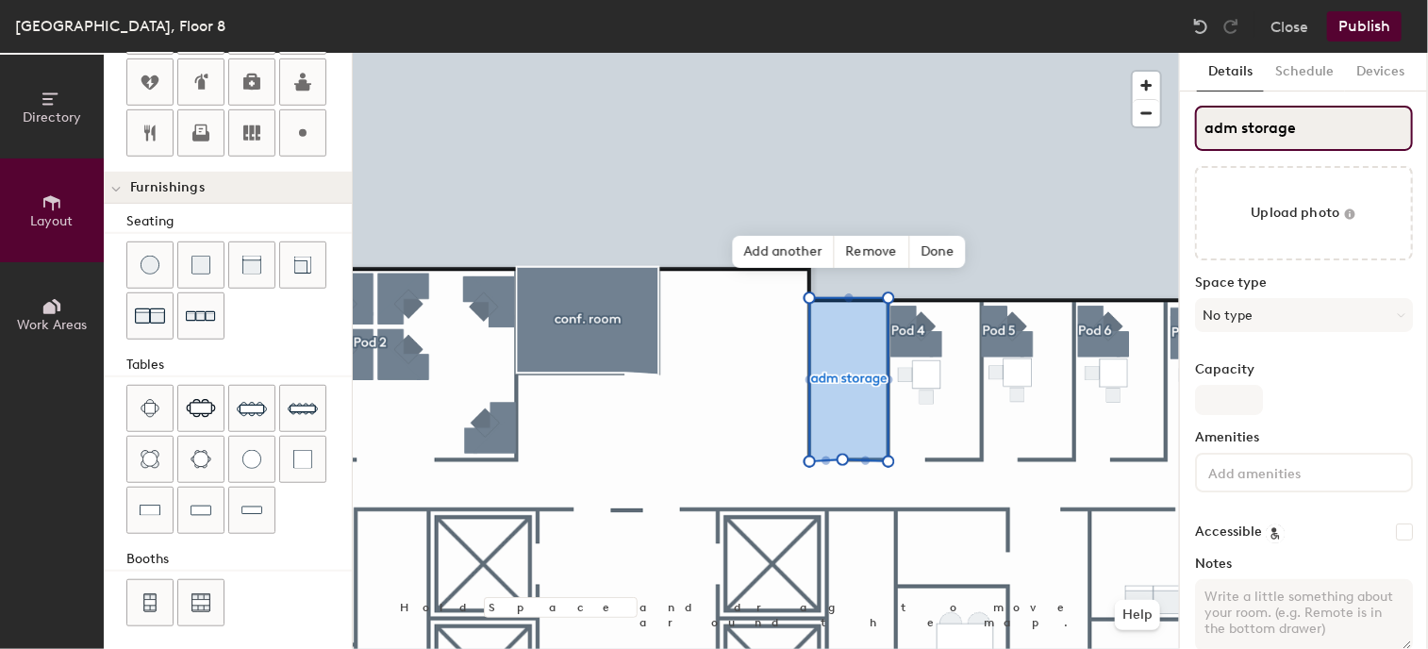
scroll to position [536, 0]
click at [159, 500] on img at bounding box center [150, 509] width 21 height 19
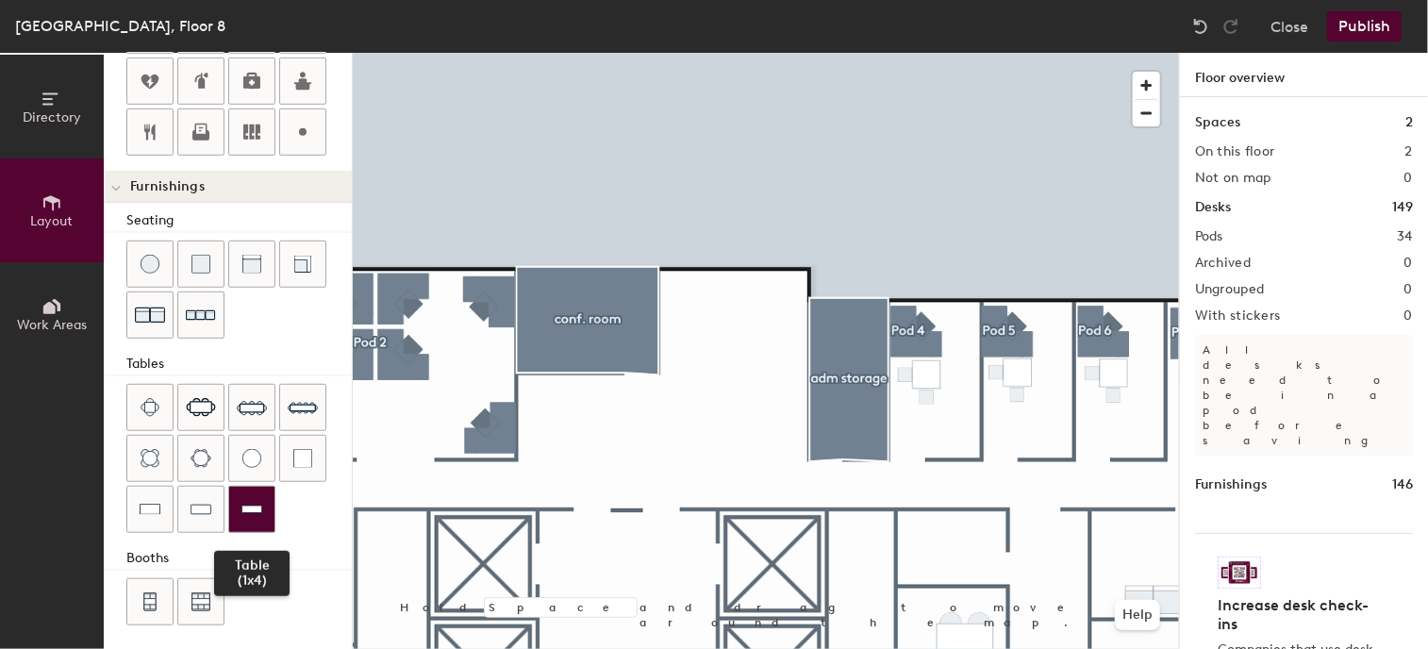
click at [249, 500] on img at bounding box center [251, 509] width 21 height 19
click at [721, 374] on div "Directory Layout Work Areas Layout Add space Resize Desks Points of Interest Fu…" at bounding box center [714, 351] width 1428 height 596
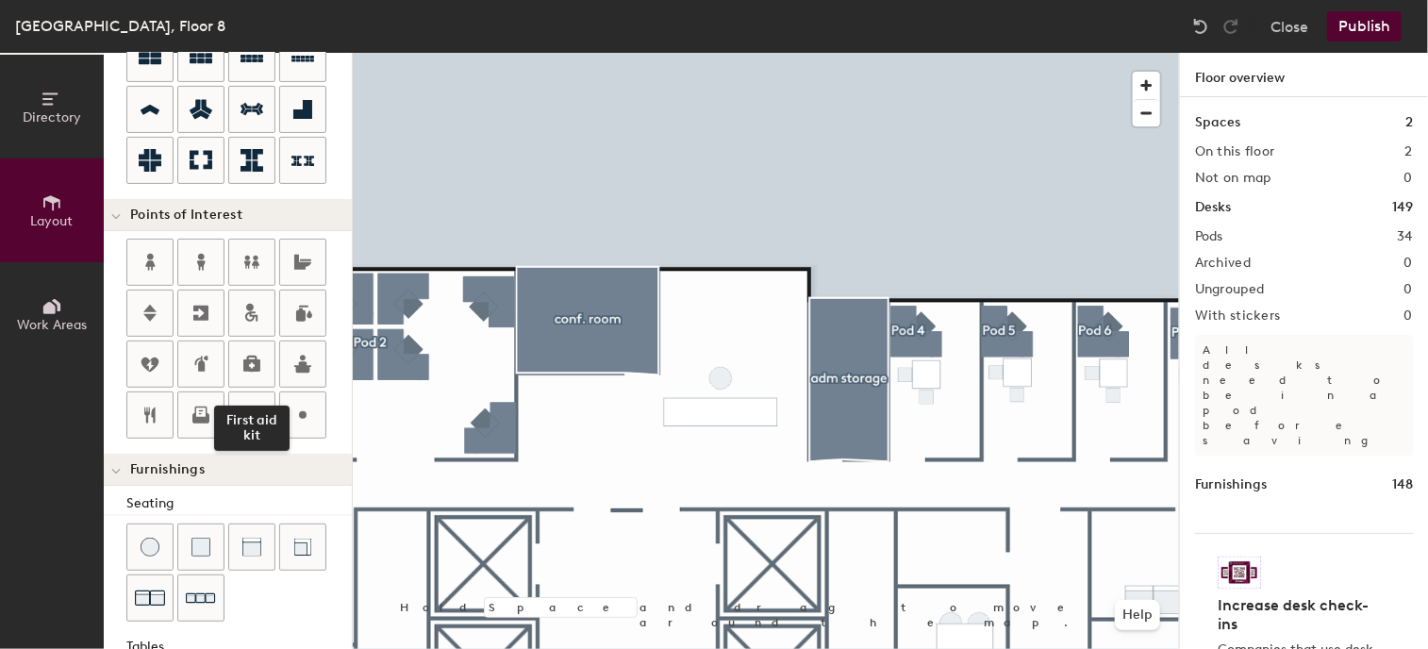
scroll to position [441, 0]
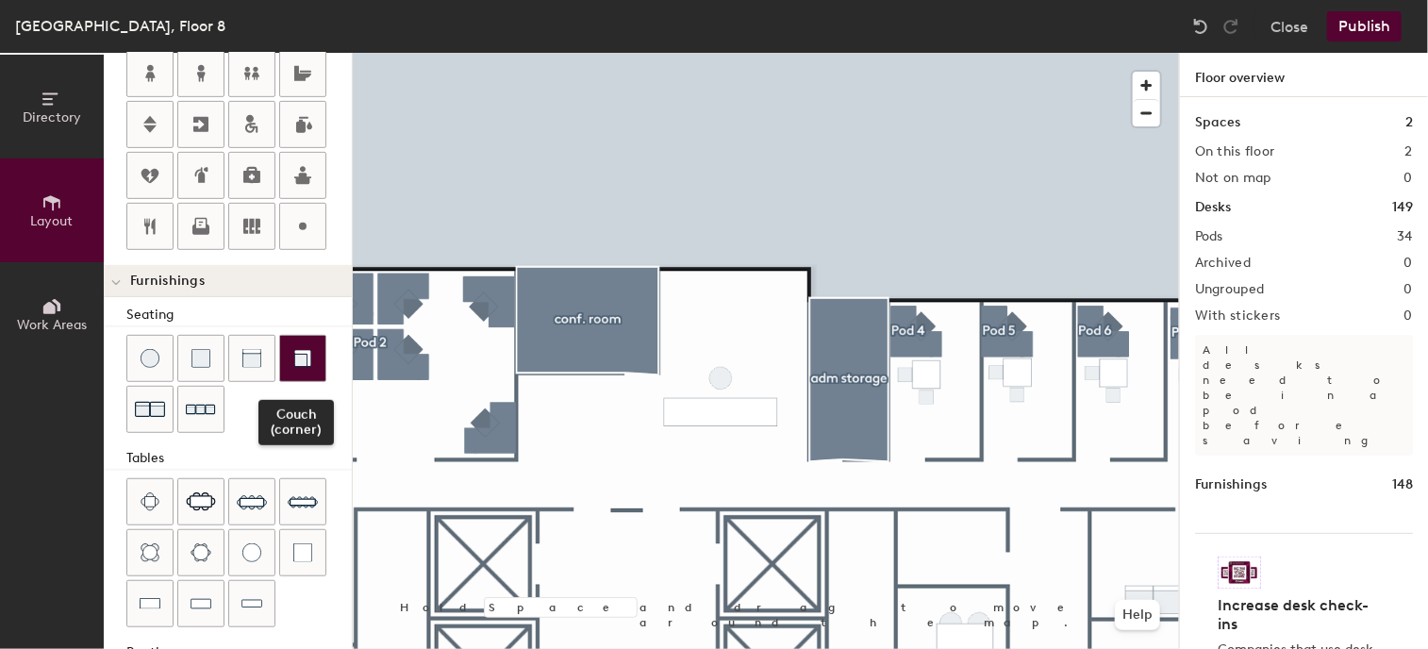
click at [301, 349] on img at bounding box center [302, 358] width 19 height 19
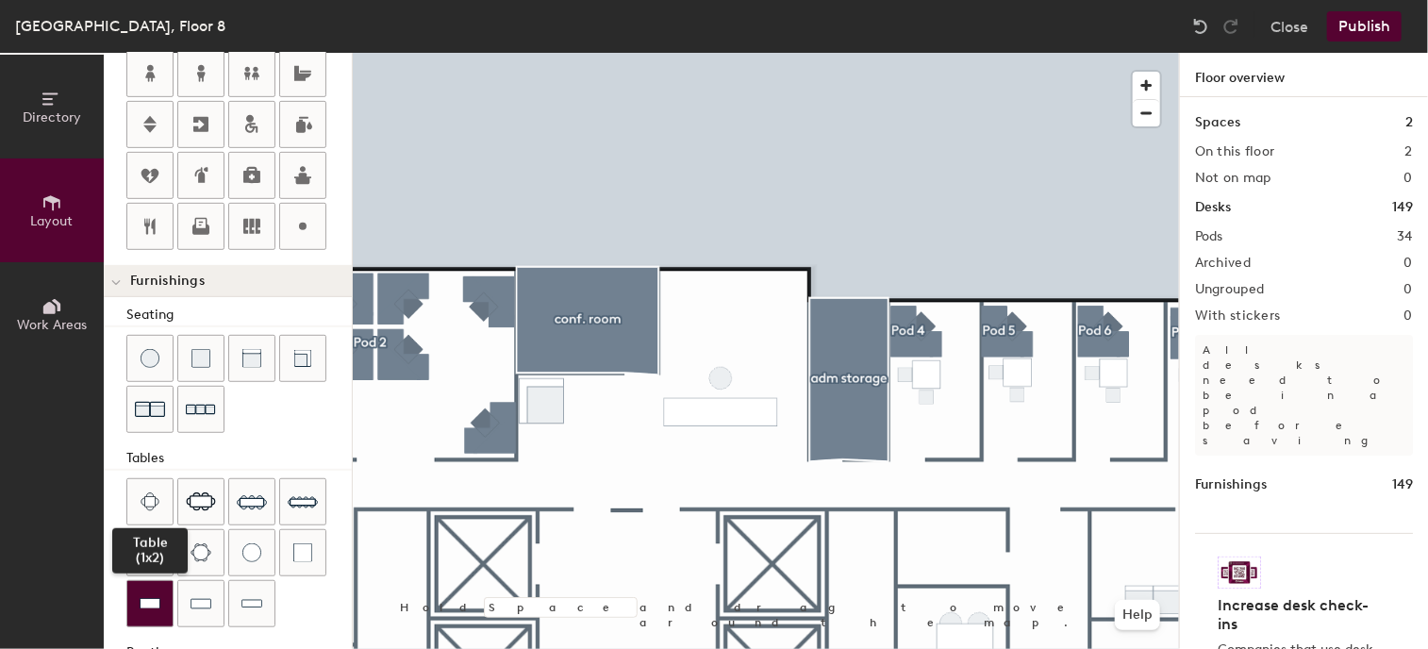
click at [166, 586] on div at bounding box center [149, 603] width 45 height 45
click at [675, 53] on div at bounding box center [766, 53] width 826 height 0
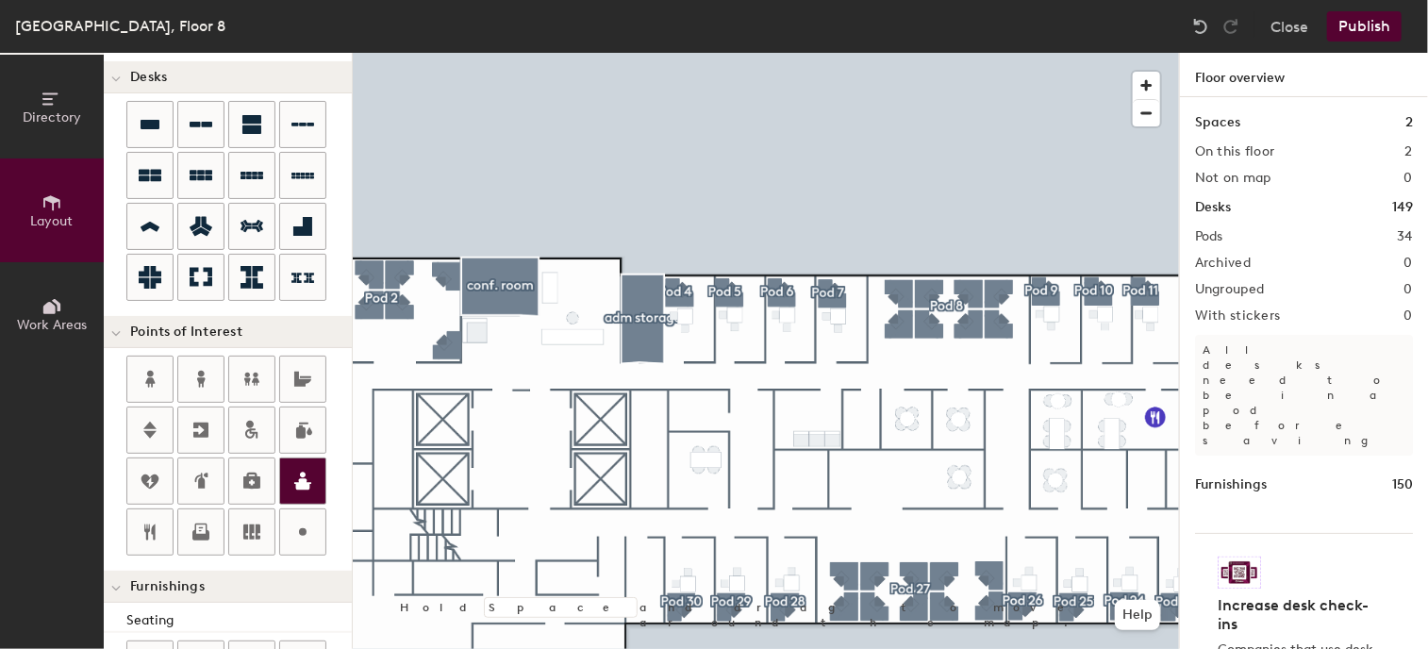
scroll to position [0, 0]
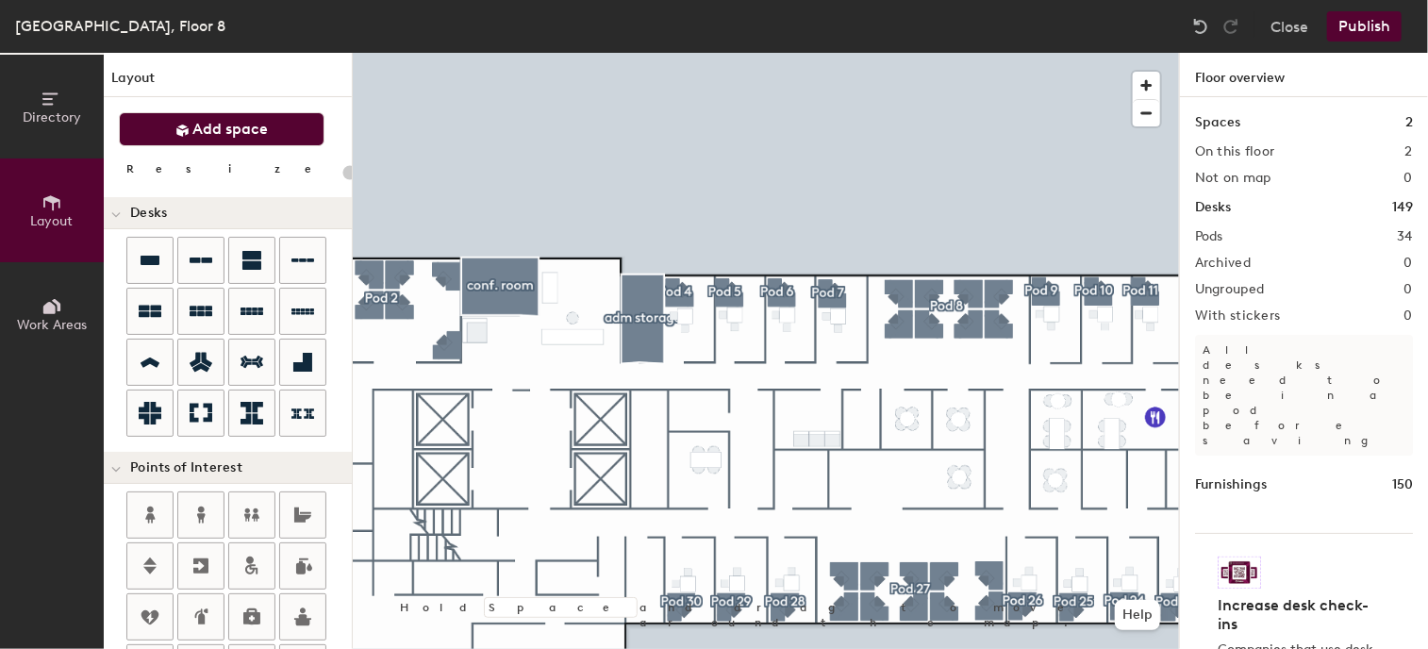
click at [268, 137] on button "Add space" at bounding box center [222, 129] width 206 height 34
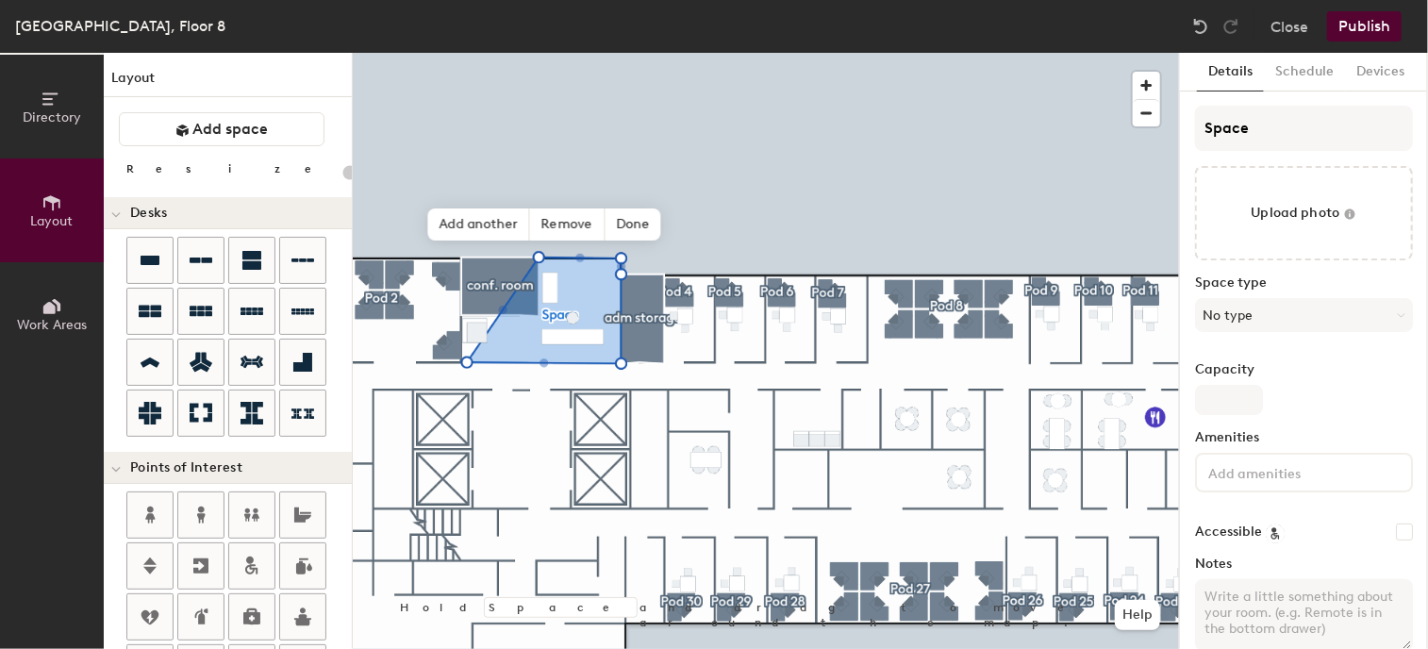
type input "20"
click at [1312, 134] on input "Space" at bounding box center [1304, 128] width 218 height 45
click at [1129, 124] on div "Directory Layout Work Areas Layout Add space Resize Desks Points of Interest Fu…" at bounding box center [714, 351] width 1428 height 596
type input "rece"
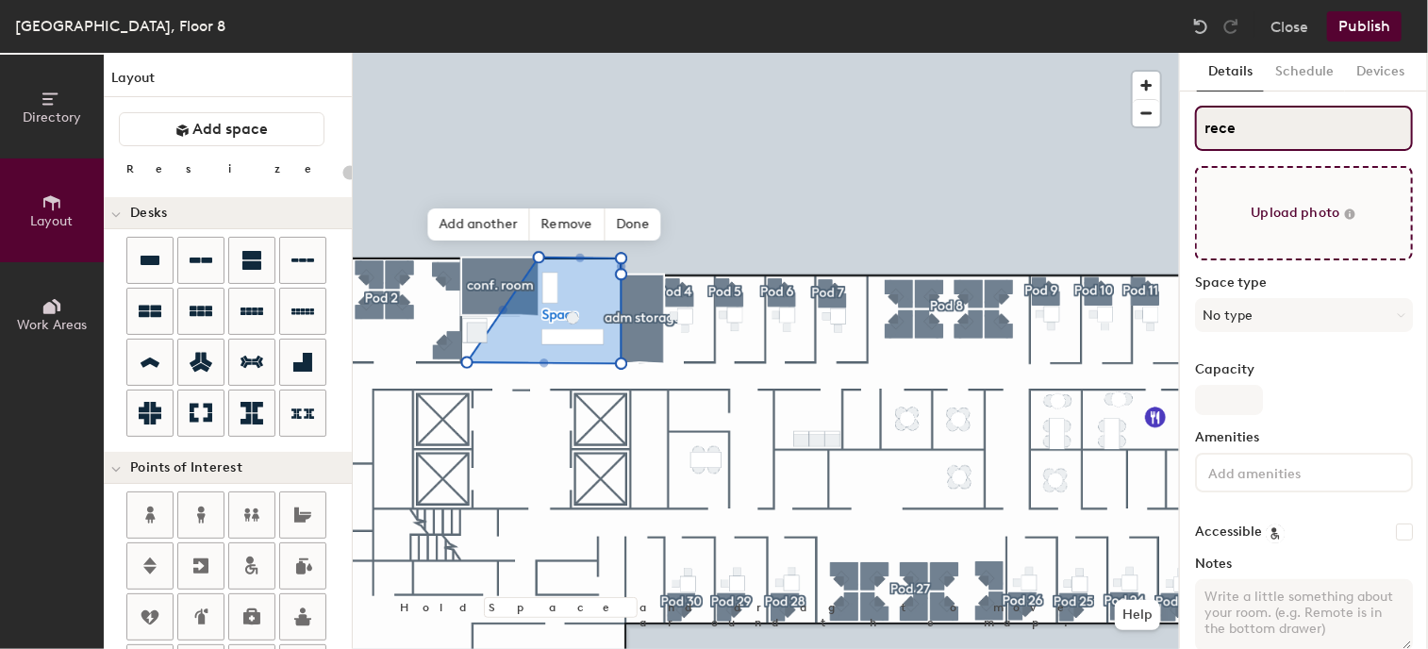
type input "20"
type input "recep"
type input "20"
type input "recept"
type input "20"
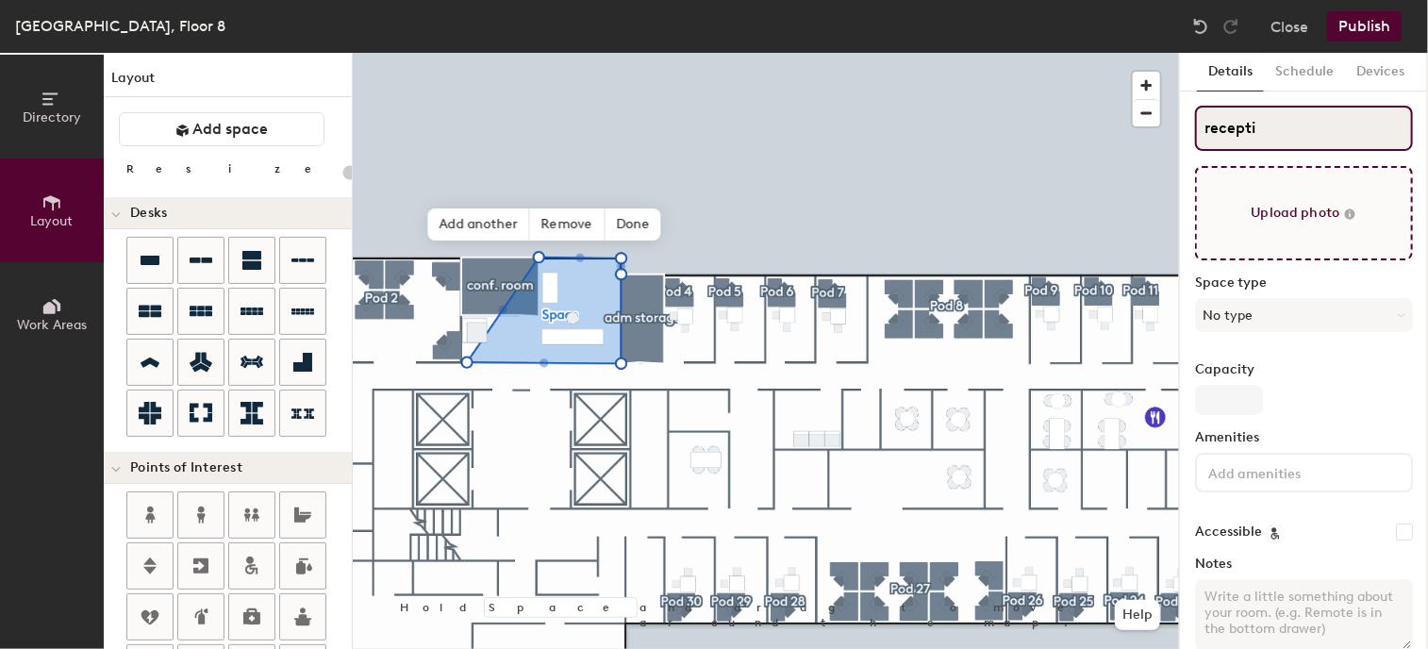
type input "receptio"
type input "20"
type input "reception"
type input "20"
type input "reception"
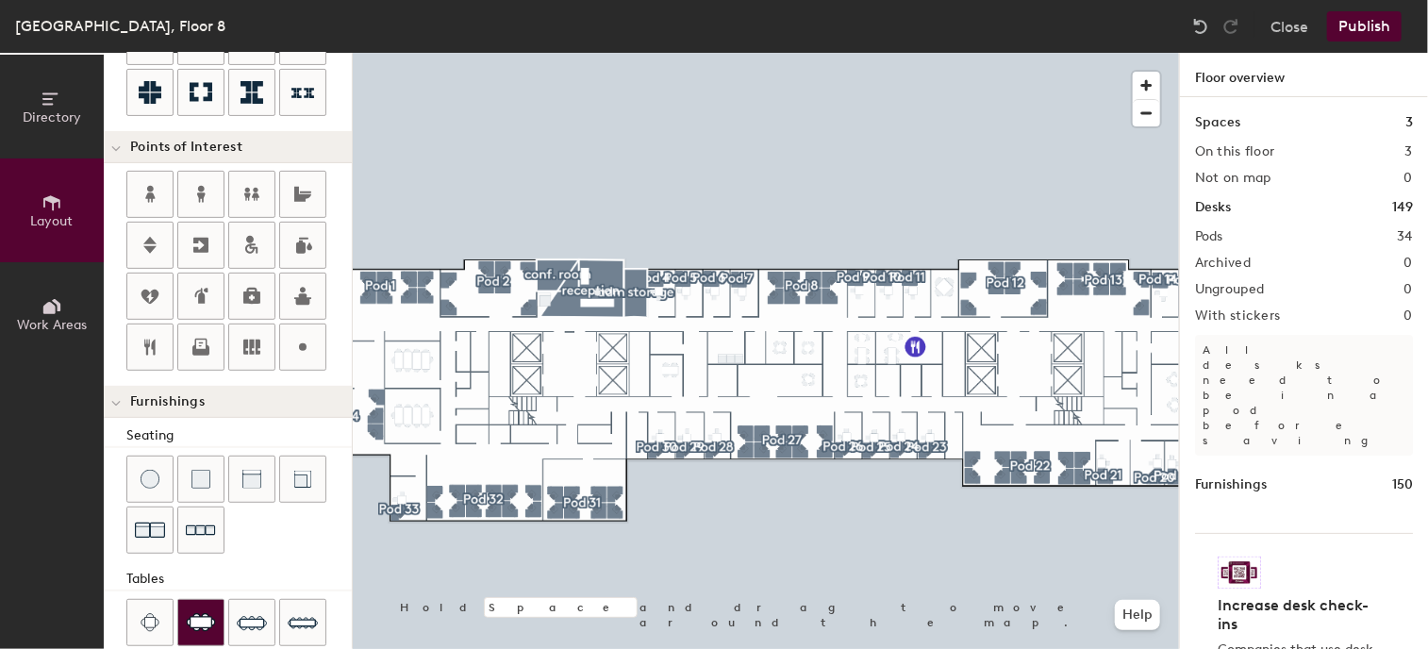
scroll to position [472, 0]
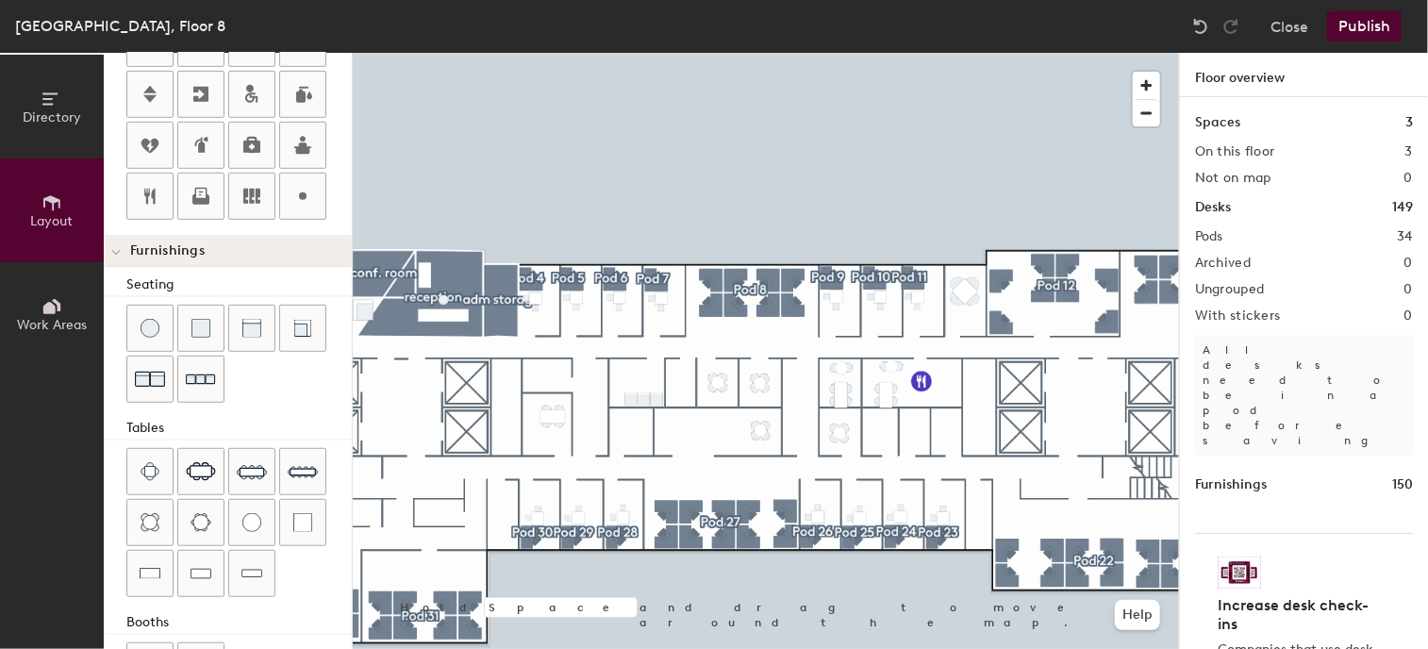
click at [1381, 22] on button "Publish" at bounding box center [1364, 26] width 75 height 30
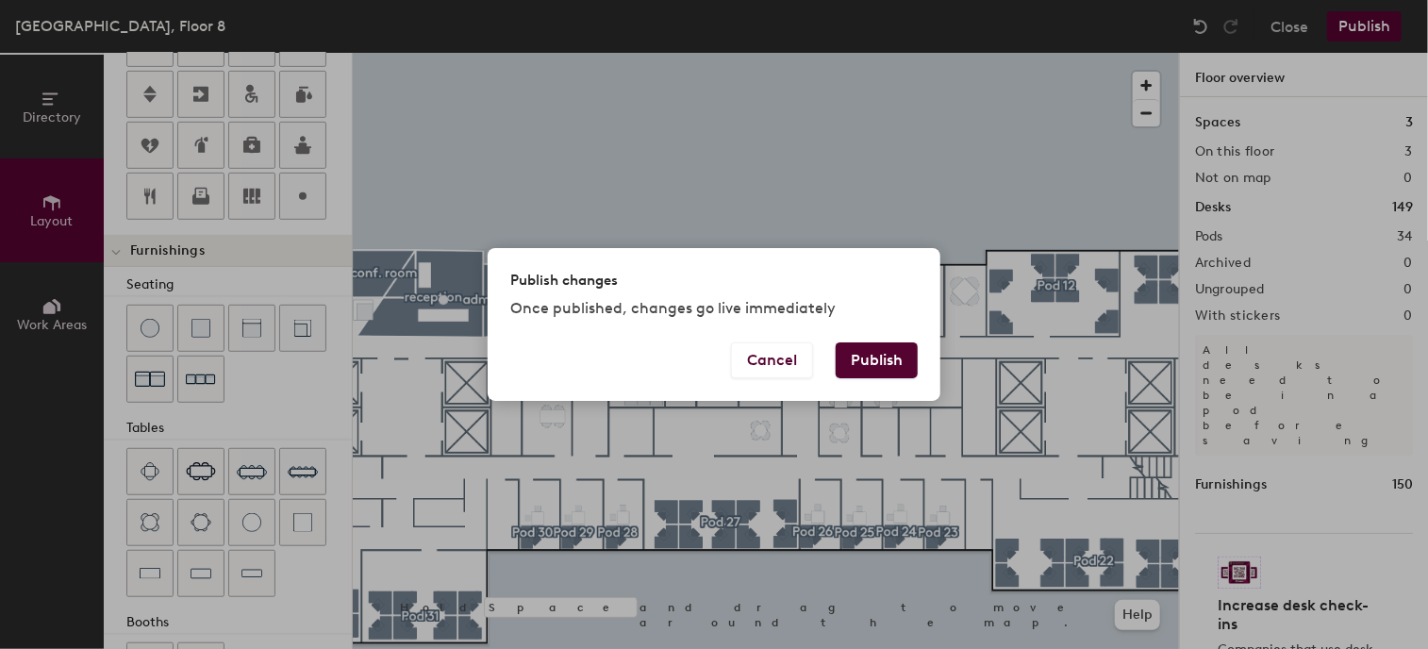
click at [890, 358] on button "Publish" at bounding box center [877, 360] width 82 height 36
type input "20"
